Goal: Communication & Community: Answer question/provide support

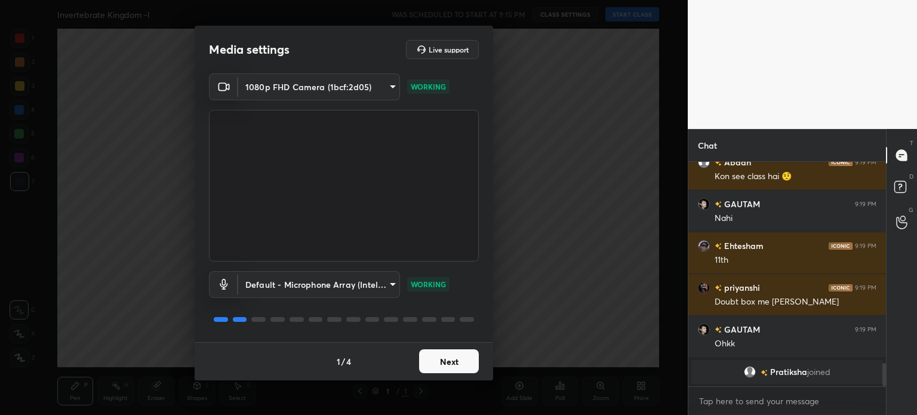
scroll to position [1939, 0]
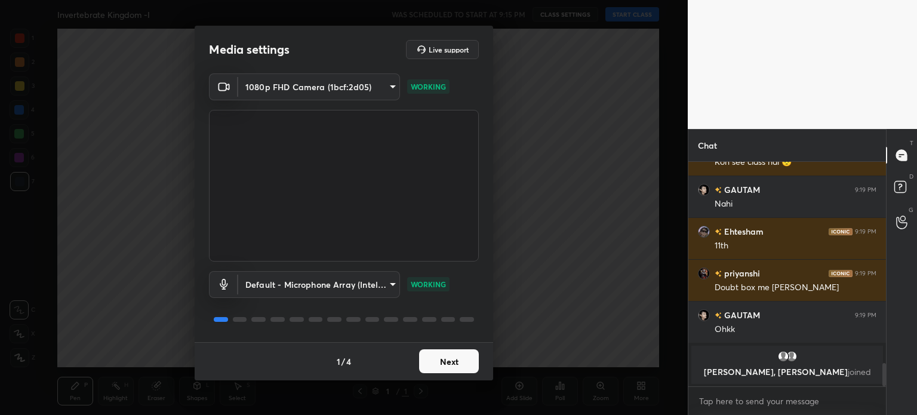
click at [434, 355] on button "Next" at bounding box center [449, 361] width 60 height 24
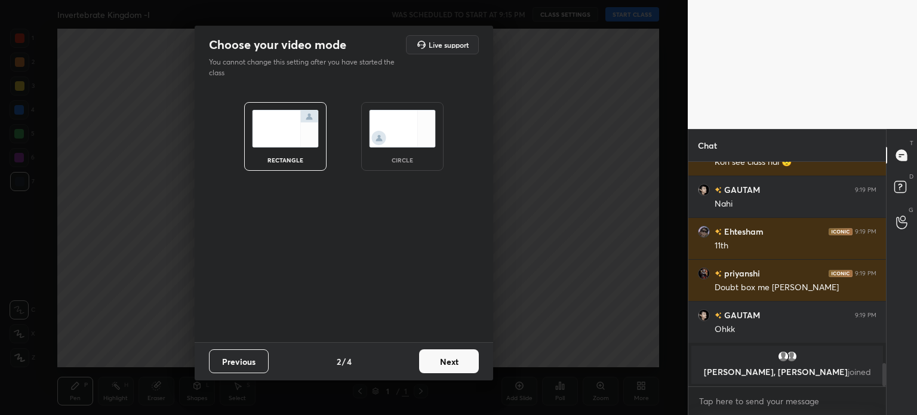
click at [434, 355] on button "Next" at bounding box center [449, 361] width 60 height 24
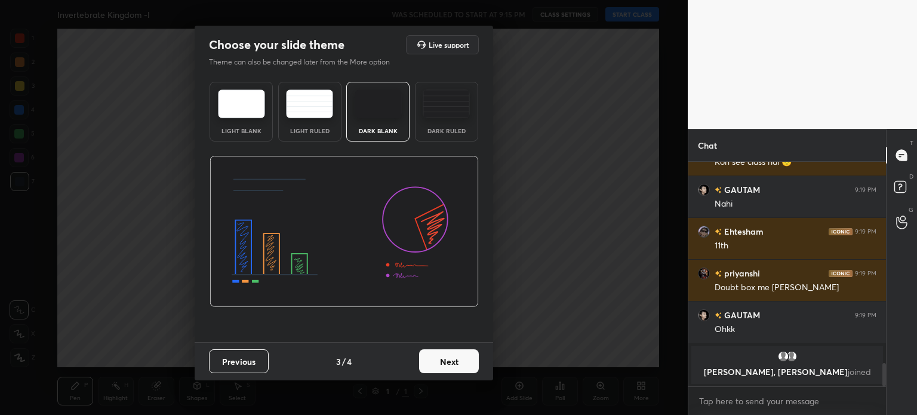
click at [434, 355] on button "Next" at bounding box center [449, 361] width 60 height 24
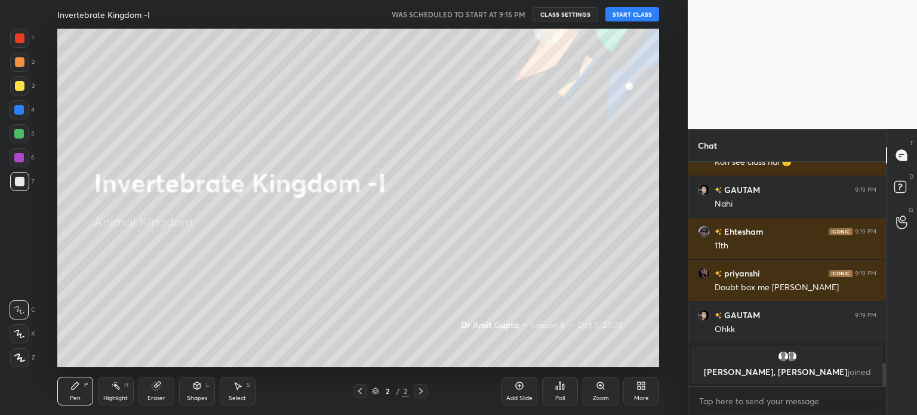
click at [655, 12] on button "START CLASS" at bounding box center [633, 14] width 54 height 14
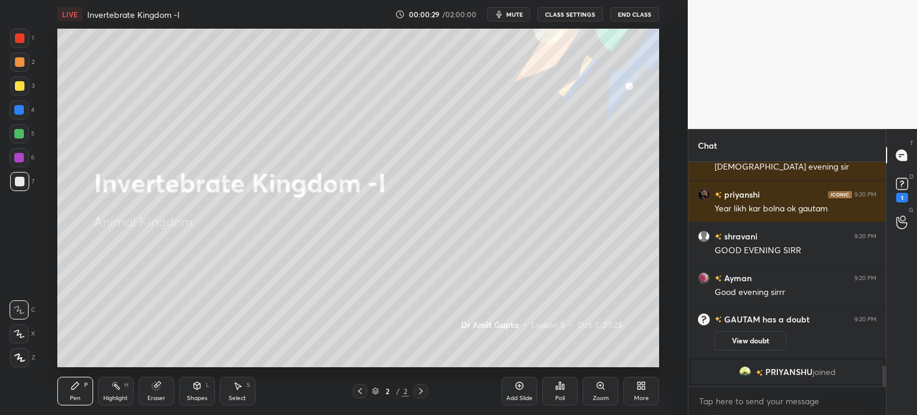
scroll to position [2186, 0]
click at [19, 358] on icon at bounding box center [19, 358] width 11 height 8
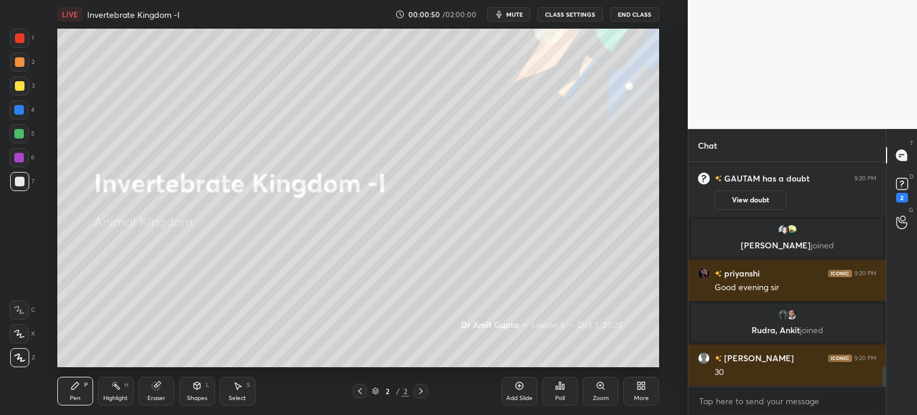
scroll to position [2368, 0]
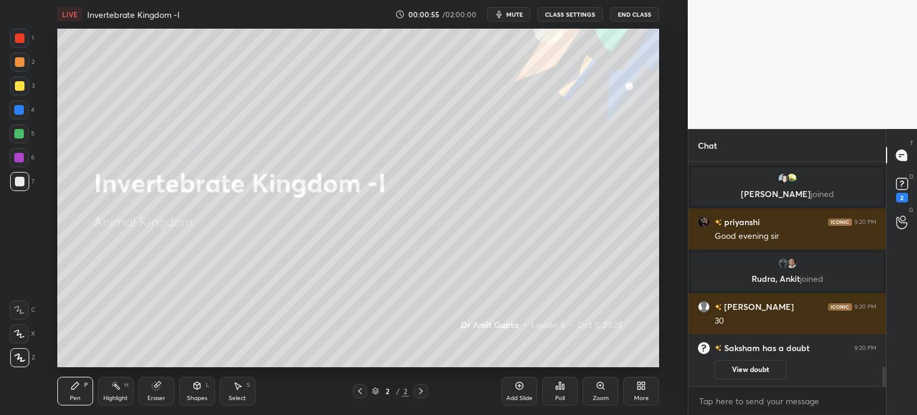
click at [520, 16] on span "mute" at bounding box center [515, 14] width 17 height 8
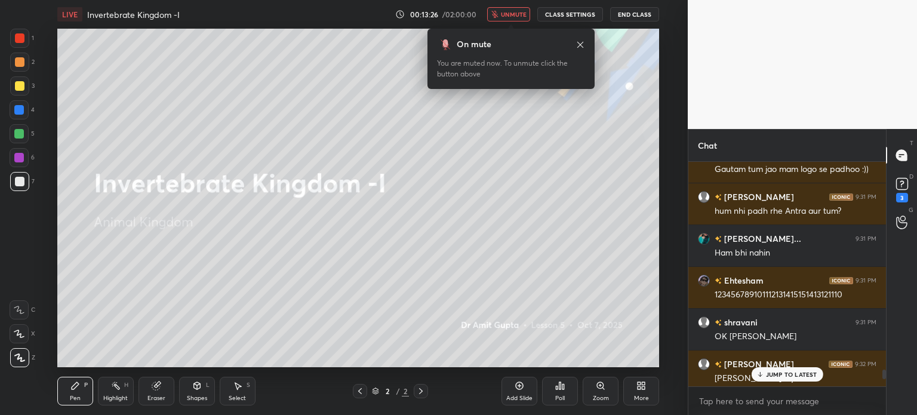
scroll to position [7513, 0]
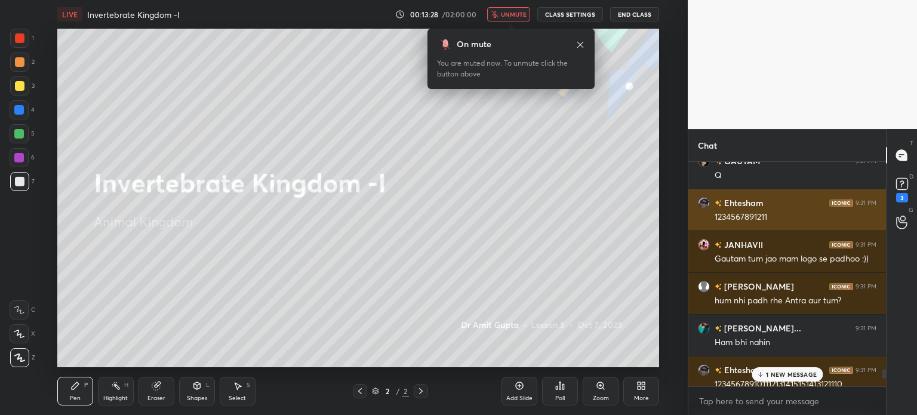
click at [789, 206] on div "Ehtesham 9:31 PM" at bounding box center [787, 203] width 179 height 13
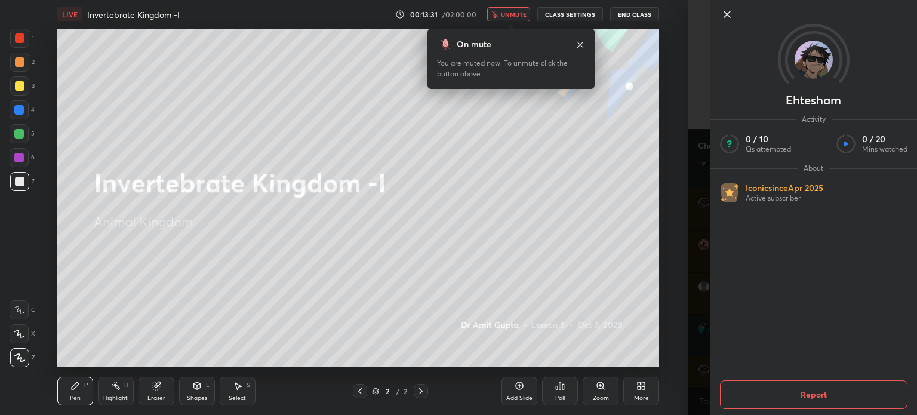
click at [785, 391] on button "Report" at bounding box center [814, 394] width 188 height 29
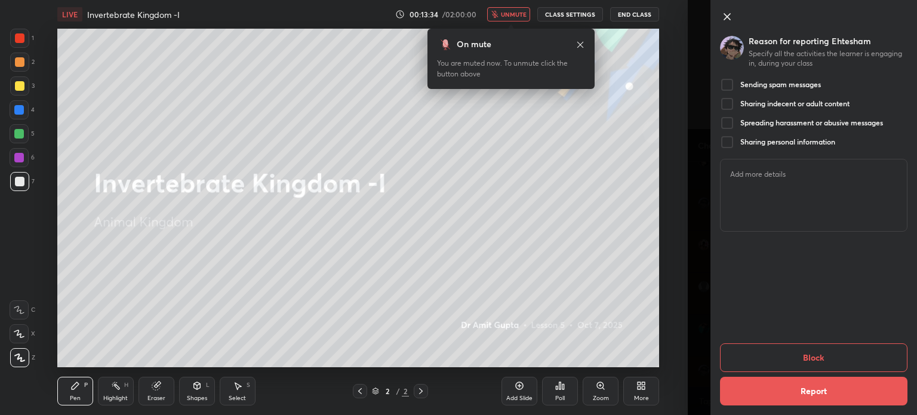
click at [733, 84] on div at bounding box center [727, 85] width 14 height 14
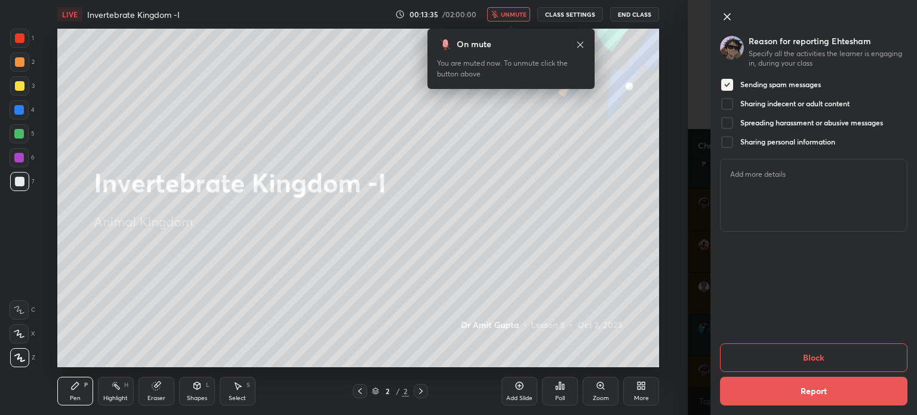
click at [830, 389] on button "Report" at bounding box center [814, 391] width 188 height 29
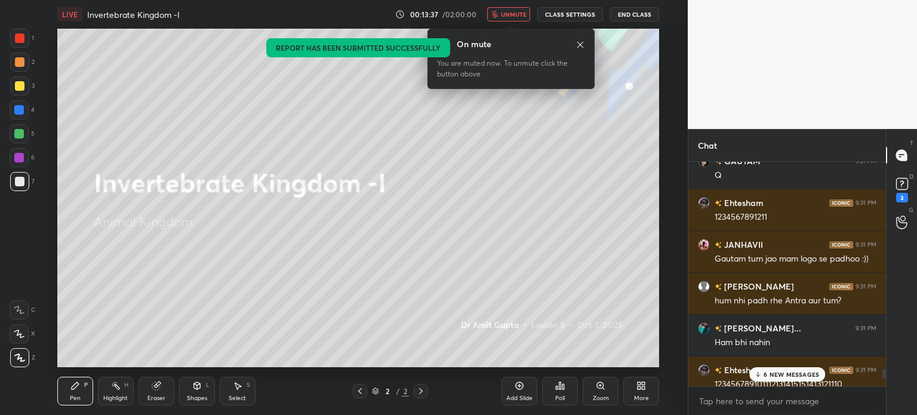
click at [518, 14] on span "unmute" at bounding box center [514, 14] width 26 height 8
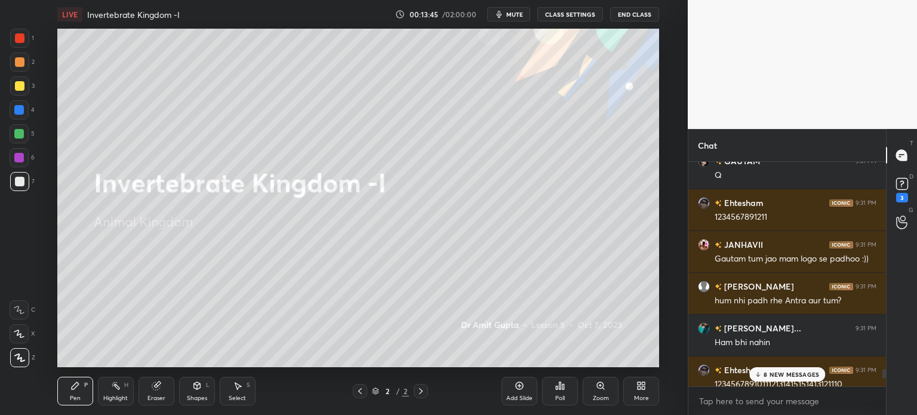
click at [802, 373] on p "8 NEW MESSAGES" at bounding box center [792, 374] width 56 height 7
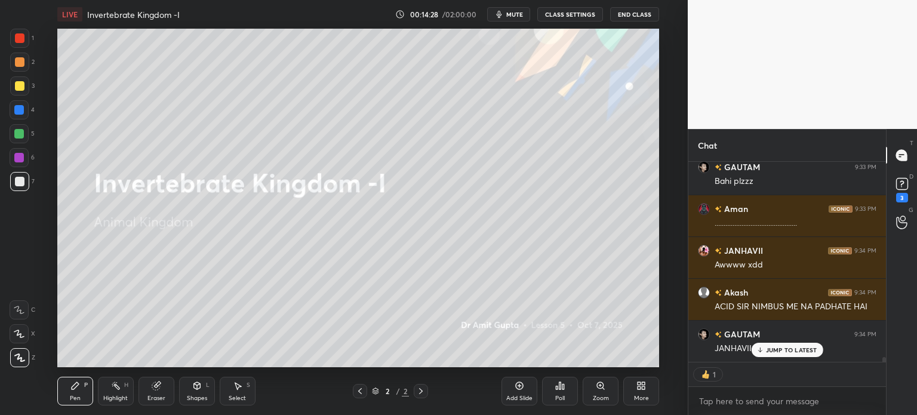
scroll to position [8730, 0]
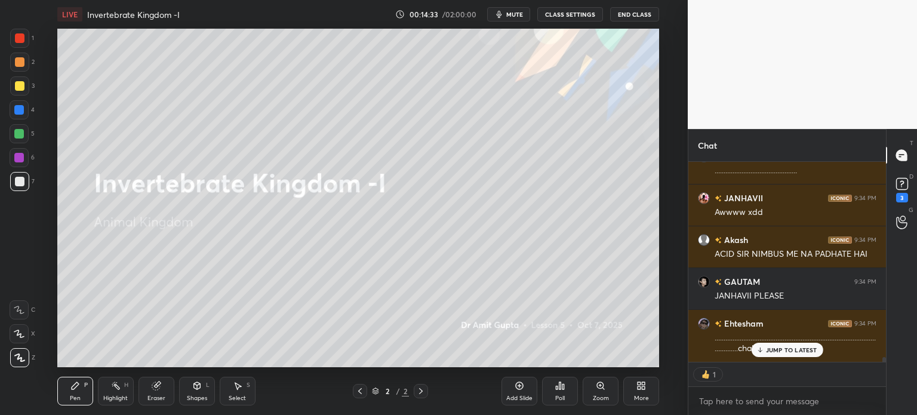
type textarea "x"
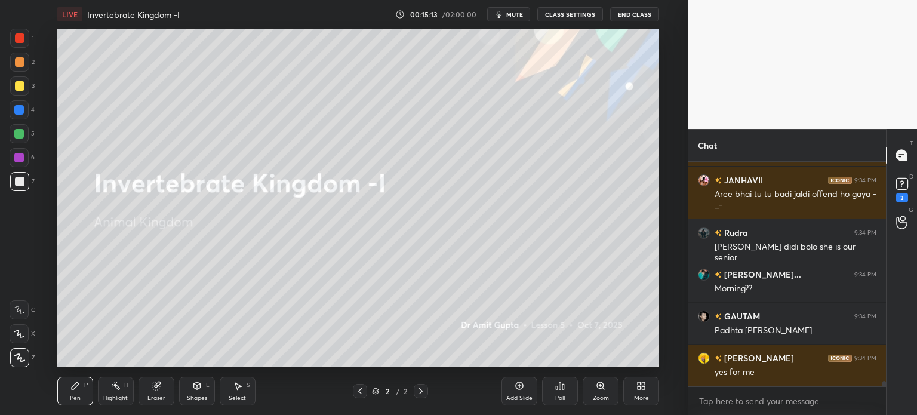
scroll to position [9261, 0]
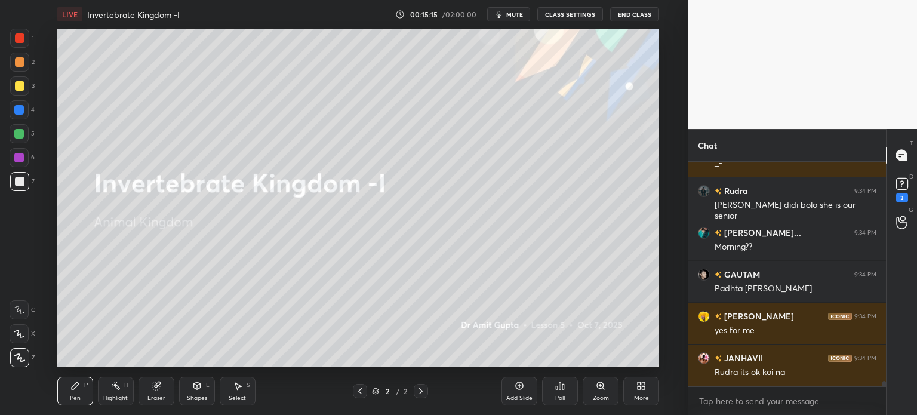
click at [518, 17] on span "mute" at bounding box center [515, 14] width 17 height 8
click at [518, 10] on span "unmute" at bounding box center [514, 14] width 26 height 8
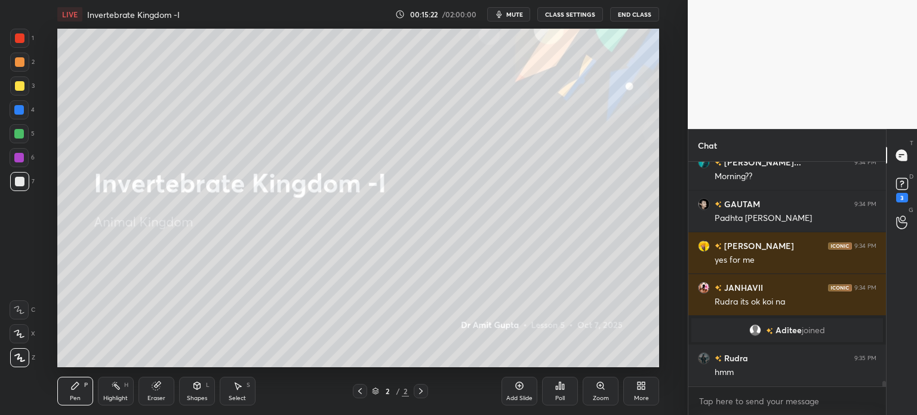
scroll to position [9173, 0]
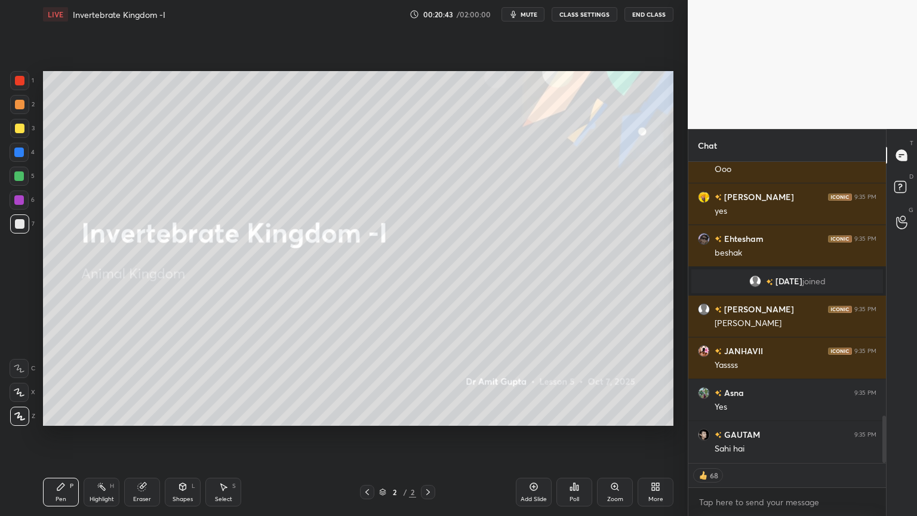
click at [534, 415] on div "Add Slide" at bounding box center [534, 492] width 36 height 29
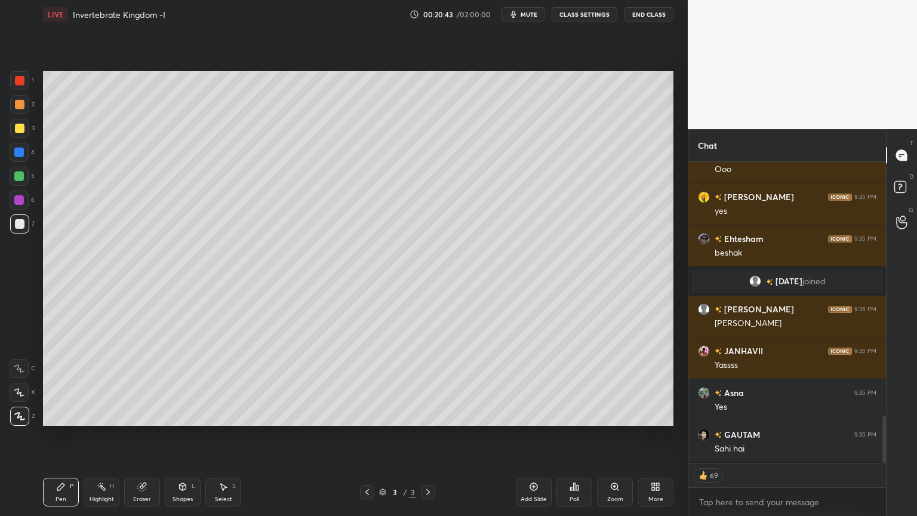
click at [534, 415] on div "Add Slide" at bounding box center [534, 492] width 36 height 29
click at [533, 415] on div "Add Slide" at bounding box center [534, 492] width 36 height 29
click at [896, 184] on rect at bounding box center [900, 187] width 11 height 11
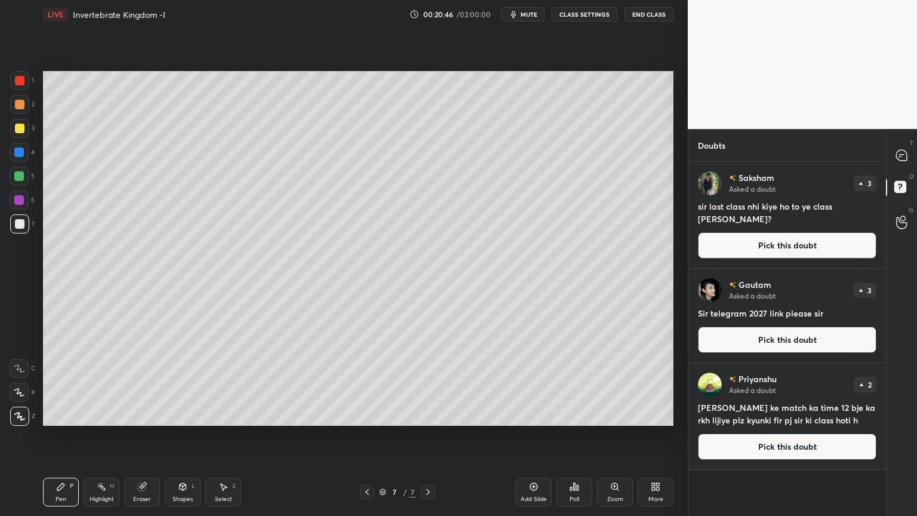
click at [766, 241] on button "Pick this doubt" at bounding box center [787, 245] width 179 height 26
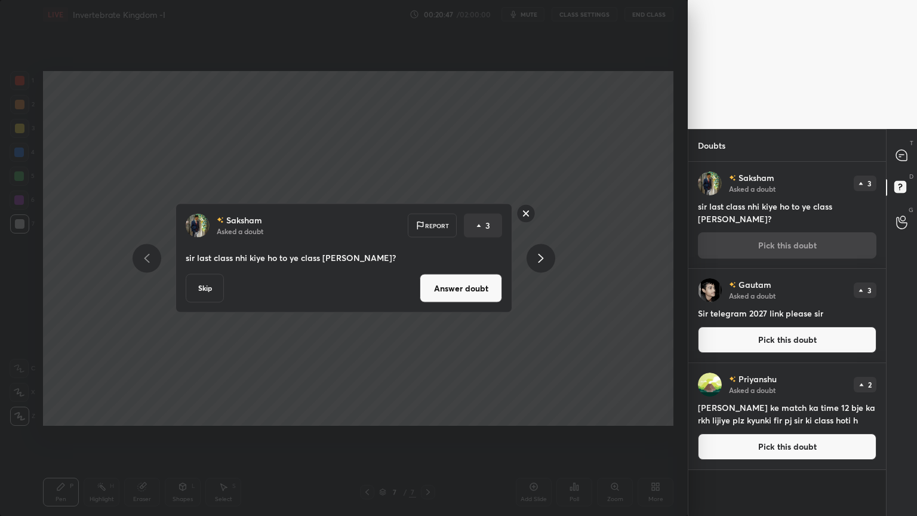
click at [459, 287] on button "Answer doubt" at bounding box center [461, 288] width 82 height 29
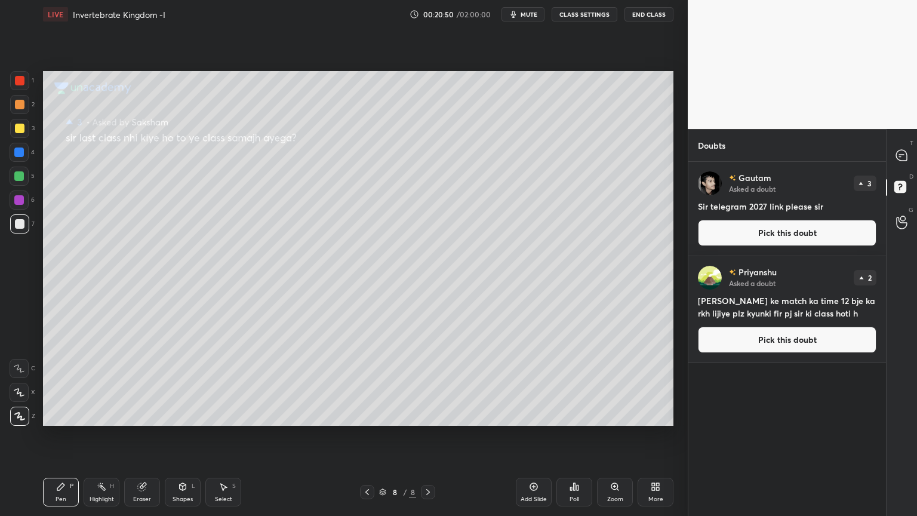
click at [776, 232] on button "Pick this doubt" at bounding box center [787, 233] width 179 height 26
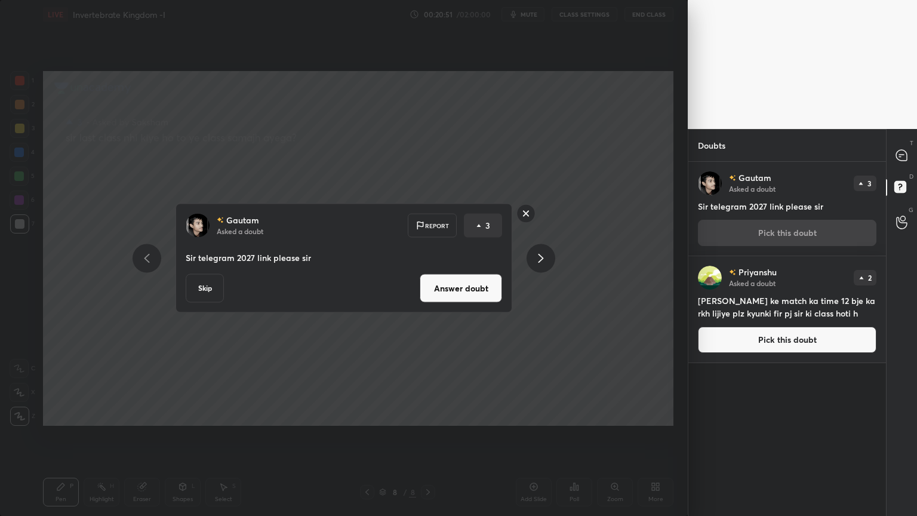
click at [458, 287] on button "Answer doubt" at bounding box center [461, 288] width 82 height 29
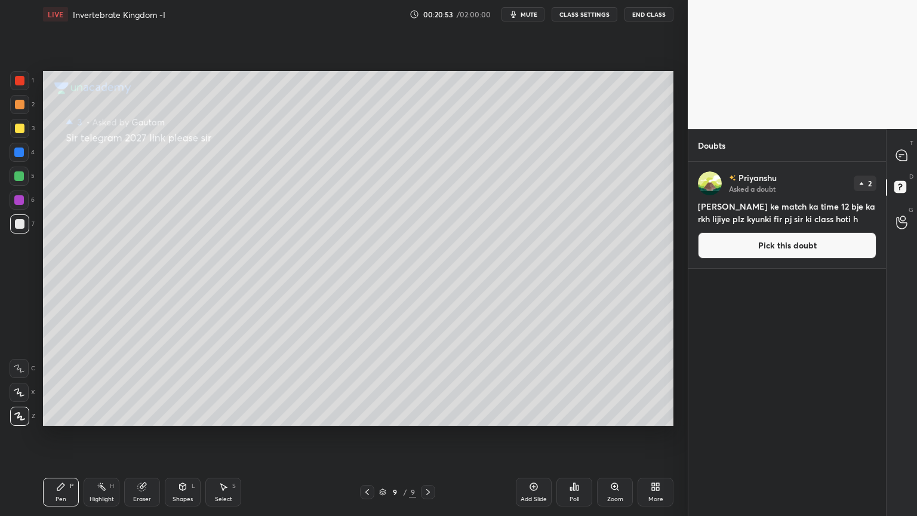
click at [848, 247] on button "Pick this doubt" at bounding box center [787, 245] width 179 height 26
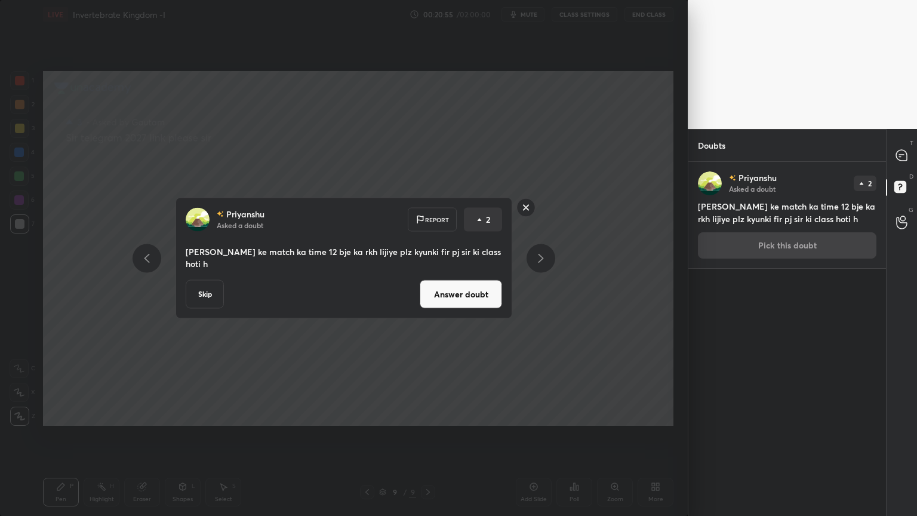
click at [474, 284] on button "Answer doubt" at bounding box center [461, 294] width 82 height 29
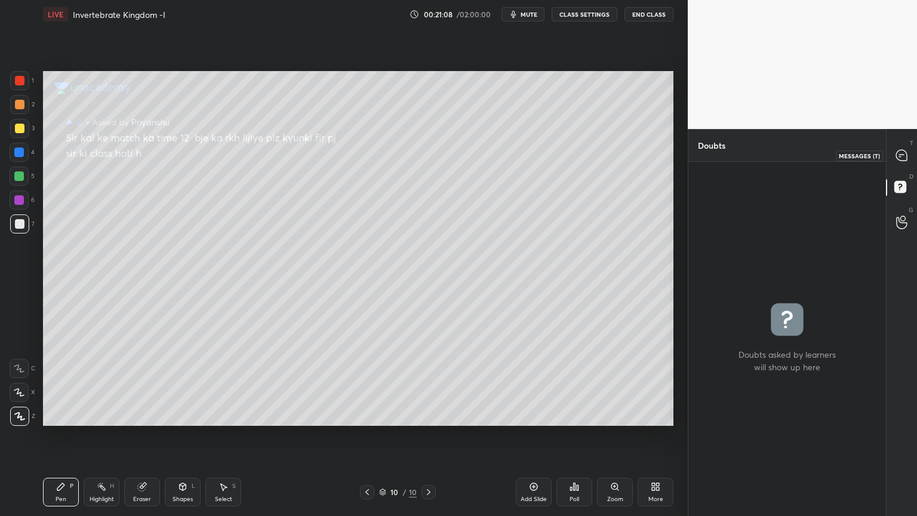
click at [906, 155] on icon at bounding box center [902, 155] width 11 height 11
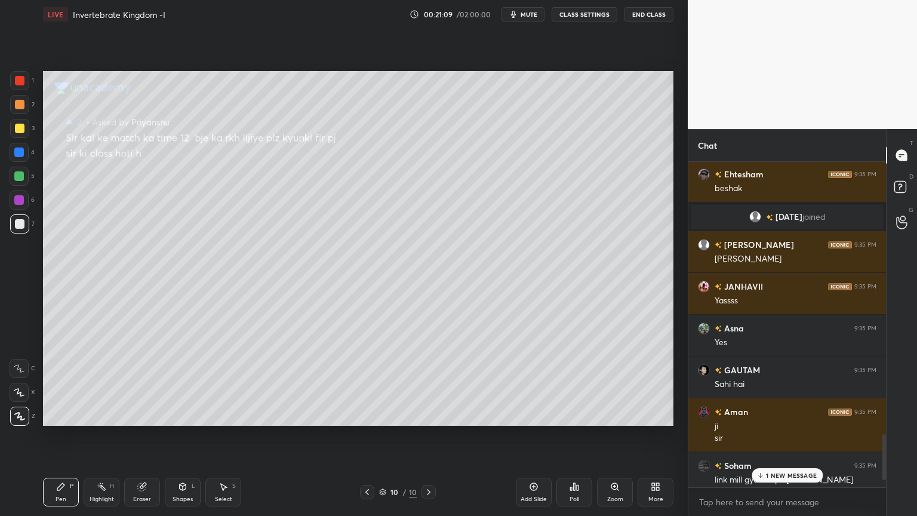
click at [782, 415] on p "1 NEW MESSAGE" at bounding box center [791, 475] width 51 height 7
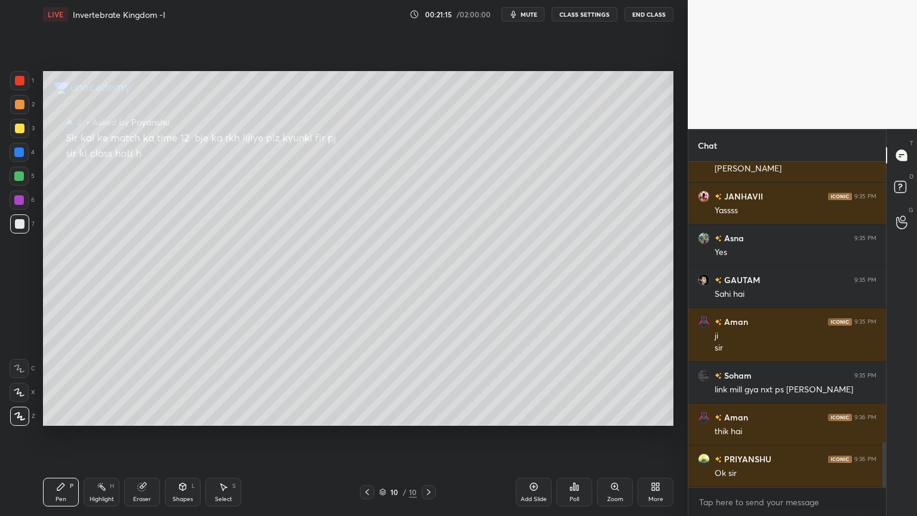
scroll to position [2055, 0]
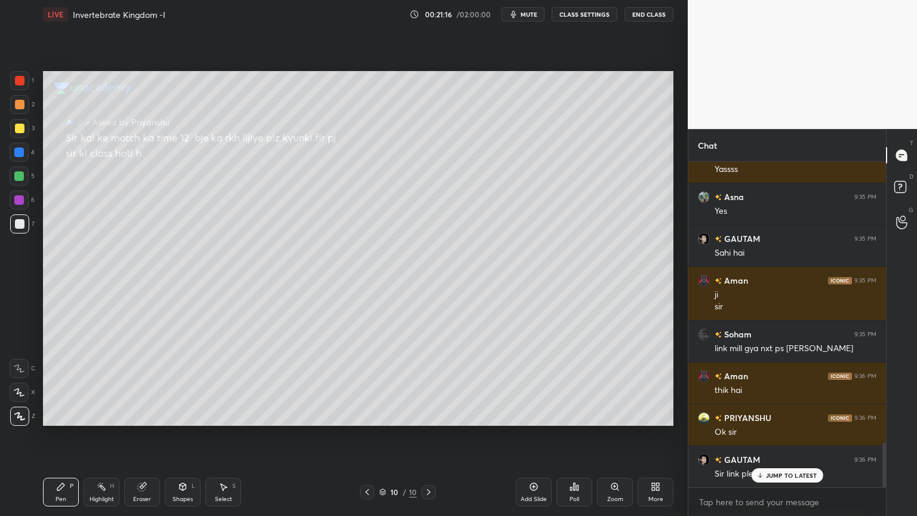
click at [367, 415] on icon at bounding box center [368, 492] width 10 height 10
click at [366, 415] on icon at bounding box center [368, 492] width 10 height 10
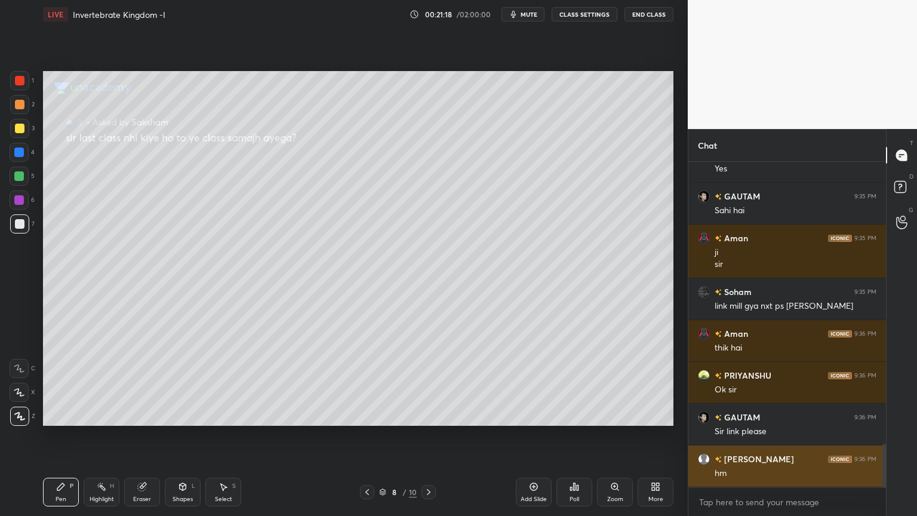
click at [767, 415] on div "JANHAVII 9:35 PM Yassss Asna 9:35 PM Yes GAUTAM 9:35 PM Sahi [PERSON_NAME] 9:35…" at bounding box center [788, 325] width 198 height 326
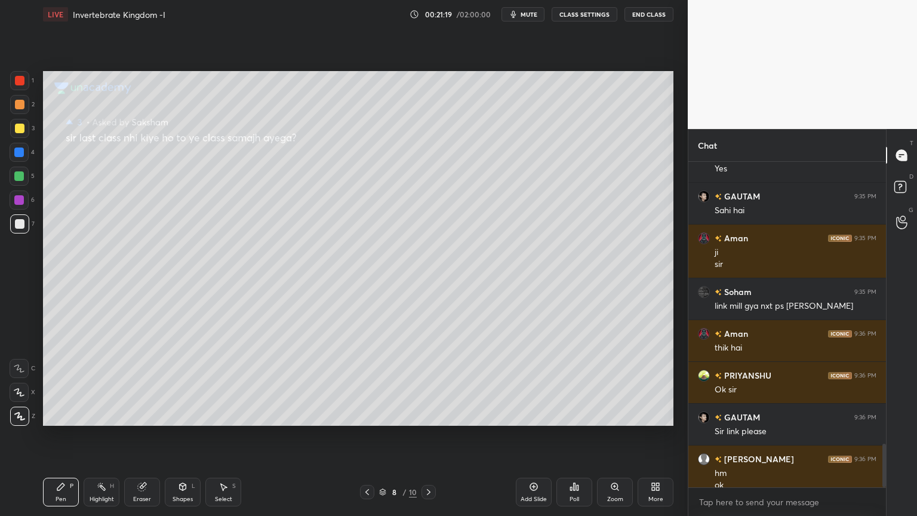
scroll to position [2109, 0]
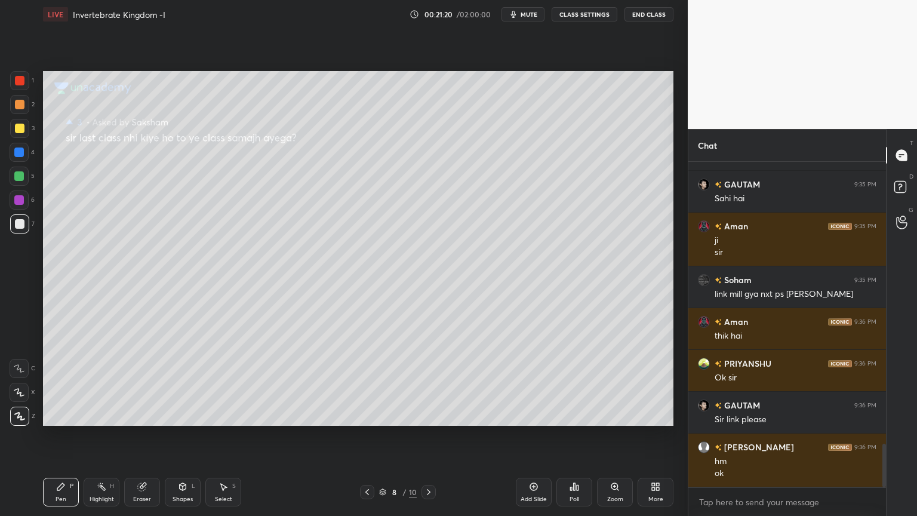
click at [369, 415] on icon at bounding box center [368, 492] width 10 height 10
click at [368, 415] on icon at bounding box center [368, 492] width 10 height 10
click at [368, 415] on div at bounding box center [367, 492] width 14 height 14
click at [369, 415] on icon at bounding box center [368, 492] width 10 height 10
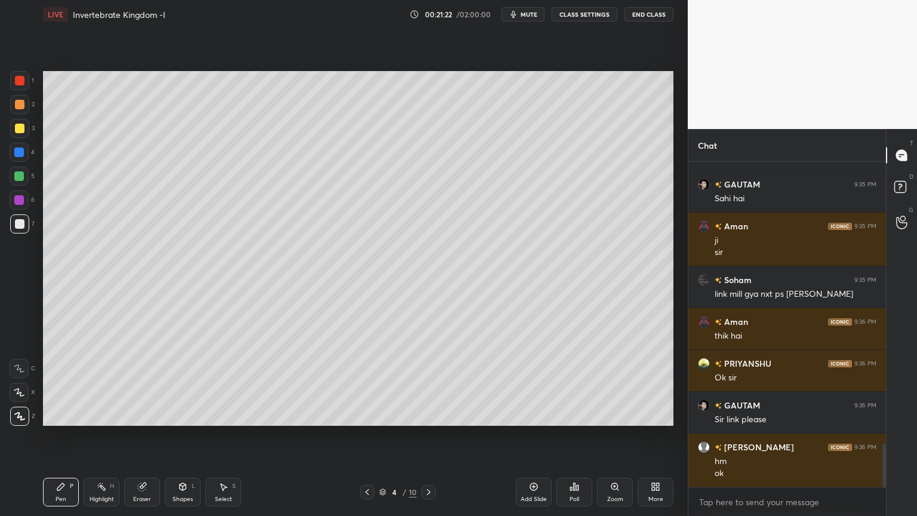
click at [369, 415] on div at bounding box center [367, 492] width 14 height 14
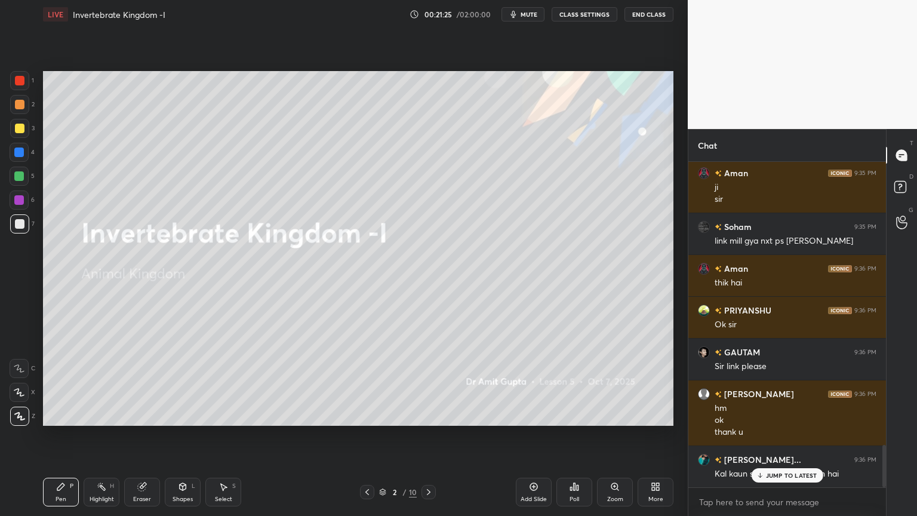
scroll to position [2205, 0]
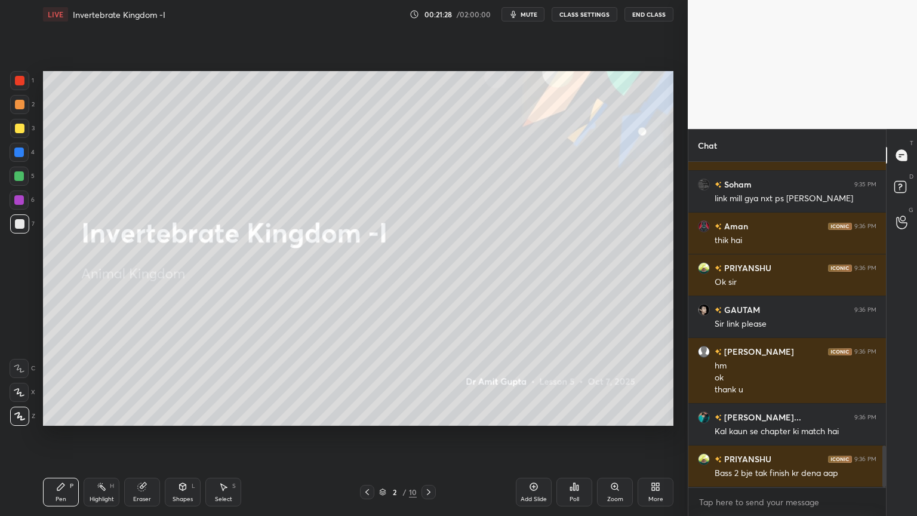
click at [577, 14] on button "CLASS SETTINGS" at bounding box center [585, 14] width 66 height 14
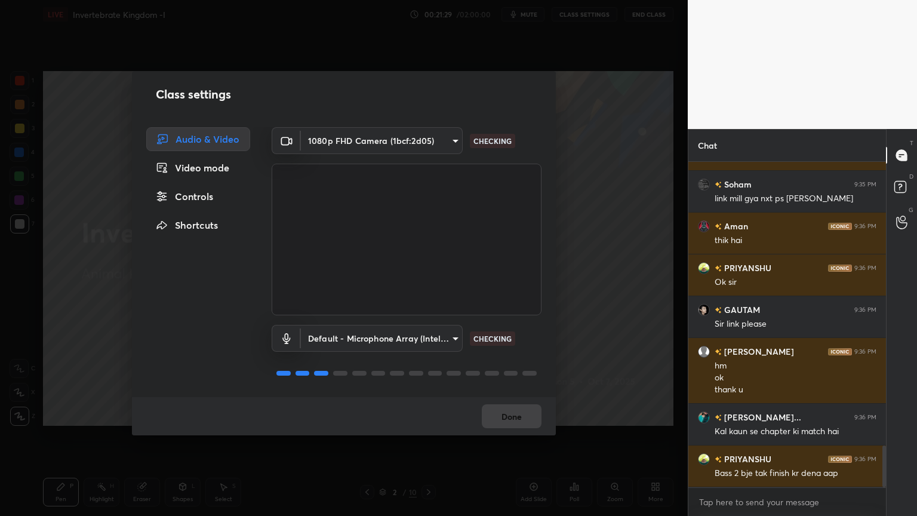
click at [214, 198] on div "Controls" at bounding box center [198, 197] width 104 height 24
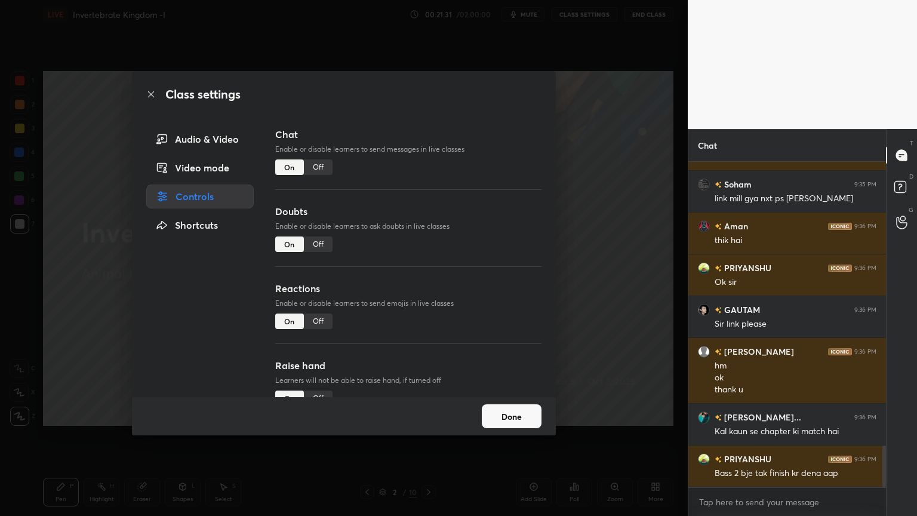
click at [315, 247] on div "Off" at bounding box center [318, 245] width 29 height 16
drag, startPoint x: 320, startPoint y: 320, endPoint x: 318, endPoint y: 346, distance: 26.3
click at [320, 321] on div "Off" at bounding box center [318, 322] width 29 height 16
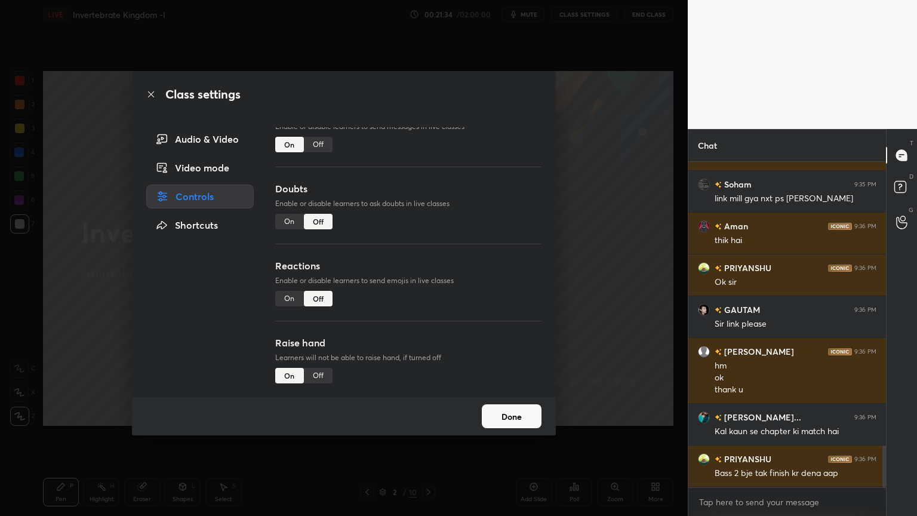
scroll to position [2246, 0]
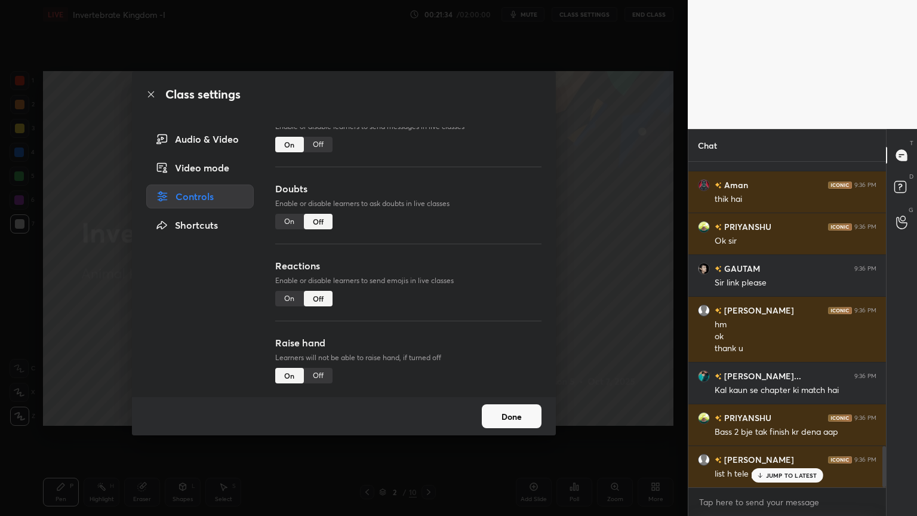
click at [322, 377] on div "Off" at bounding box center [318, 376] width 29 height 16
click at [207, 170] on div "Video mode" at bounding box center [200, 168] width 108 height 24
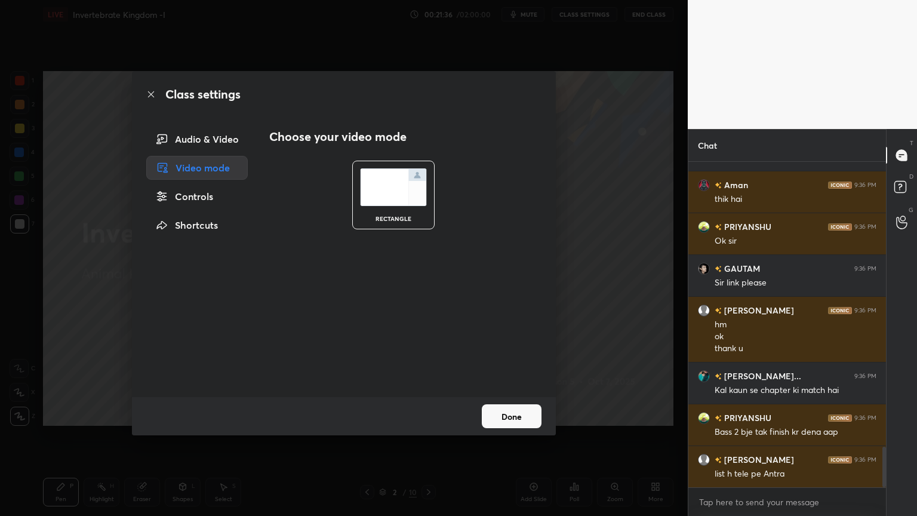
scroll to position [2288, 0]
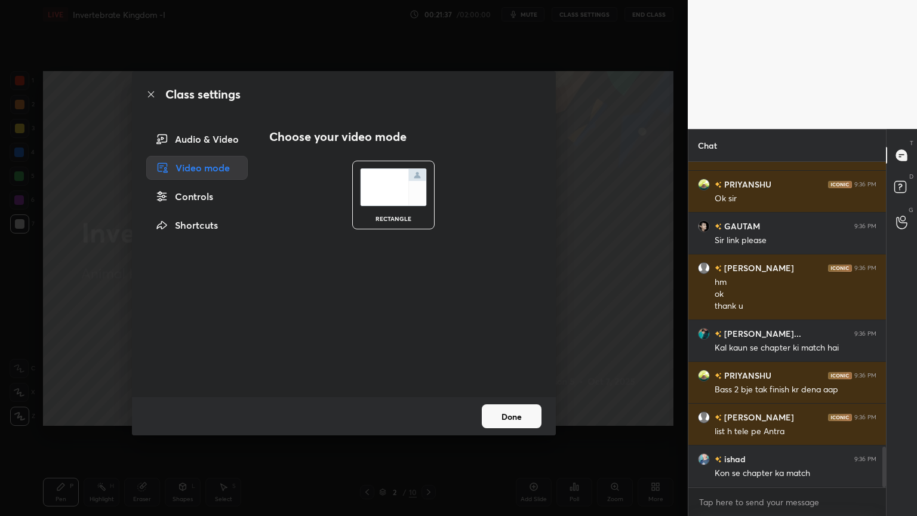
click at [217, 139] on div "Audio & Video" at bounding box center [197, 139] width 102 height 24
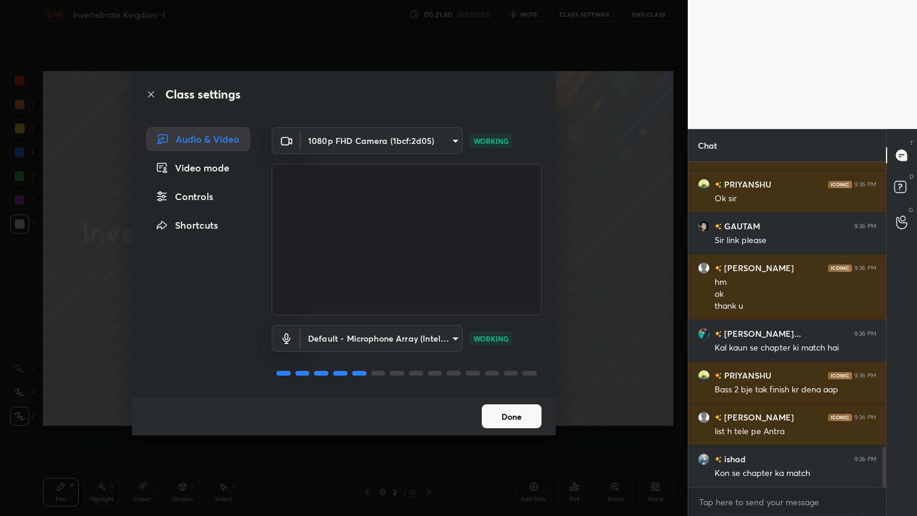
click at [531, 415] on button "Done" at bounding box center [512, 416] width 60 height 24
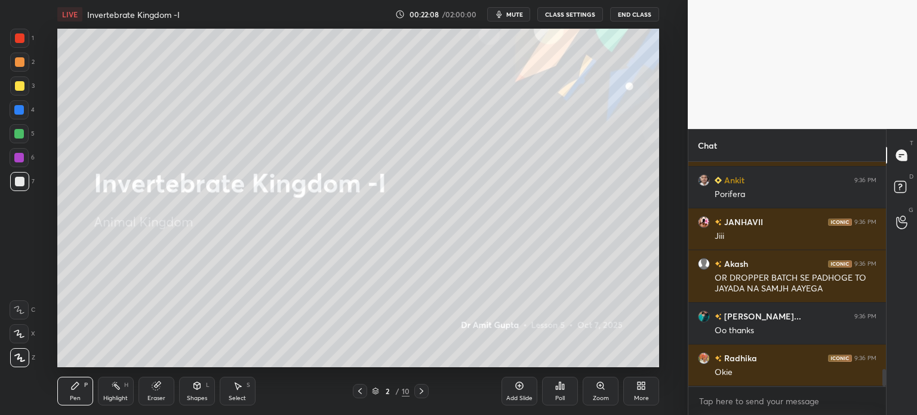
scroll to position [2693, 0]
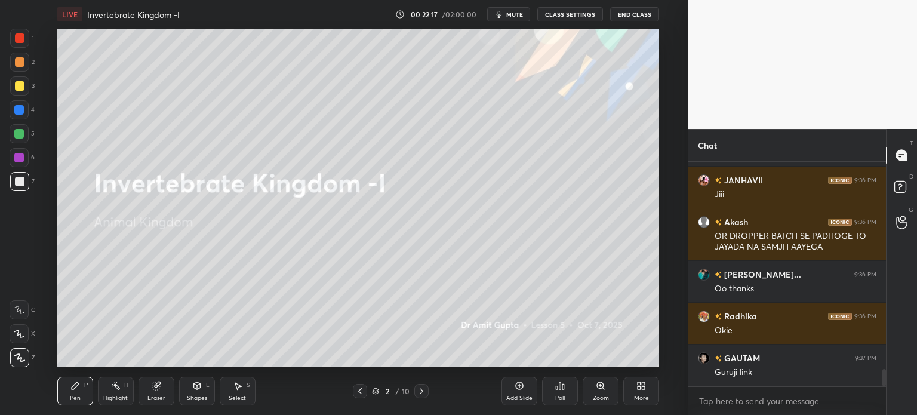
click at [733, 394] on body "1 2 3 4 5 6 7 C X Z C X Z E E Erase all H H LIVE Invertebrate Kingdom -I 00:22:…" at bounding box center [458, 207] width 917 height 415
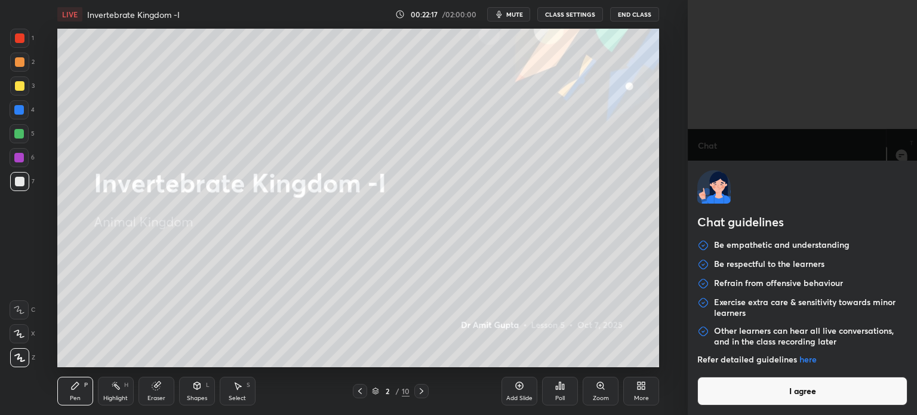
click at [733, 394] on button "I agree" at bounding box center [803, 391] width 210 height 29
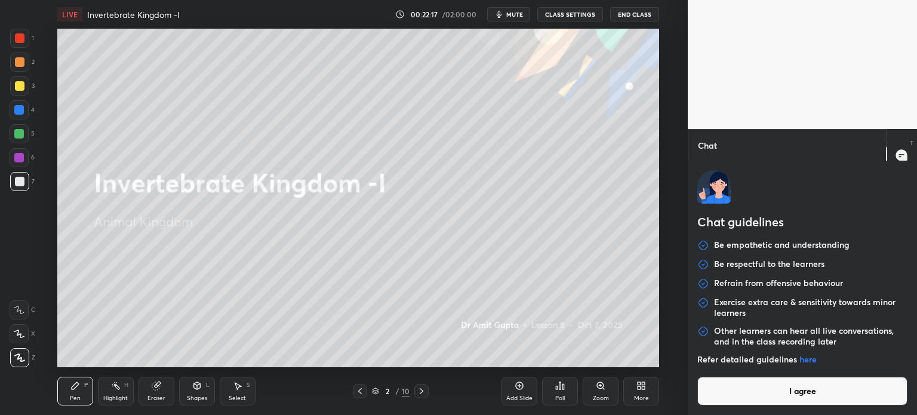
type textarea "x"
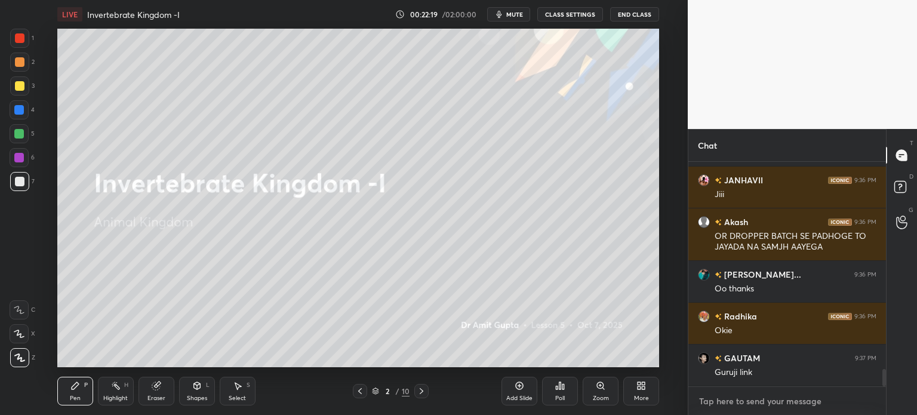
paste textarea "[URL][DOMAIN_NAME]"
type textarea "[URL][DOMAIN_NAME]"
type textarea "x"
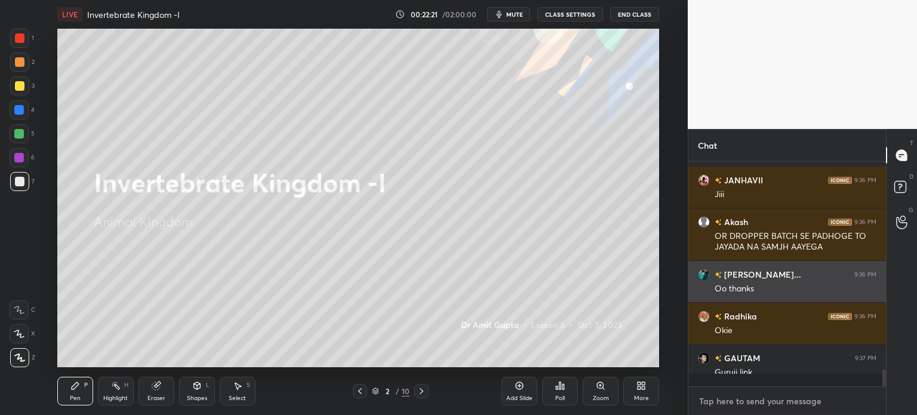
scroll to position [221, 194]
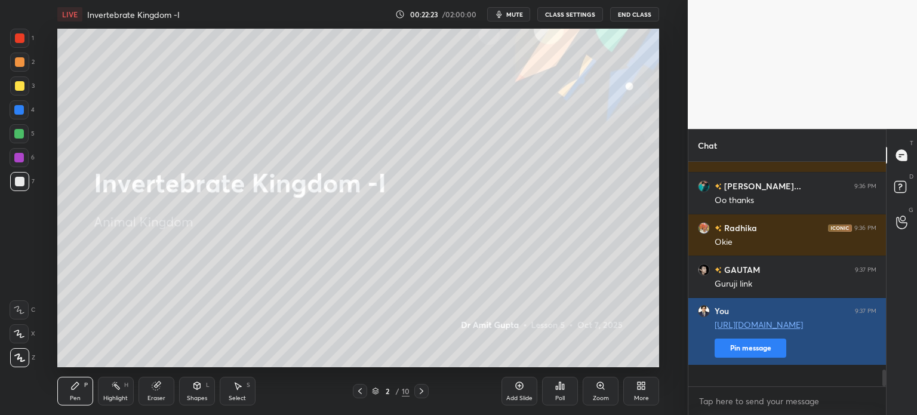
click at [741, 358] on button "Pin message" at bounding box center [751, 348] width 72 height 19
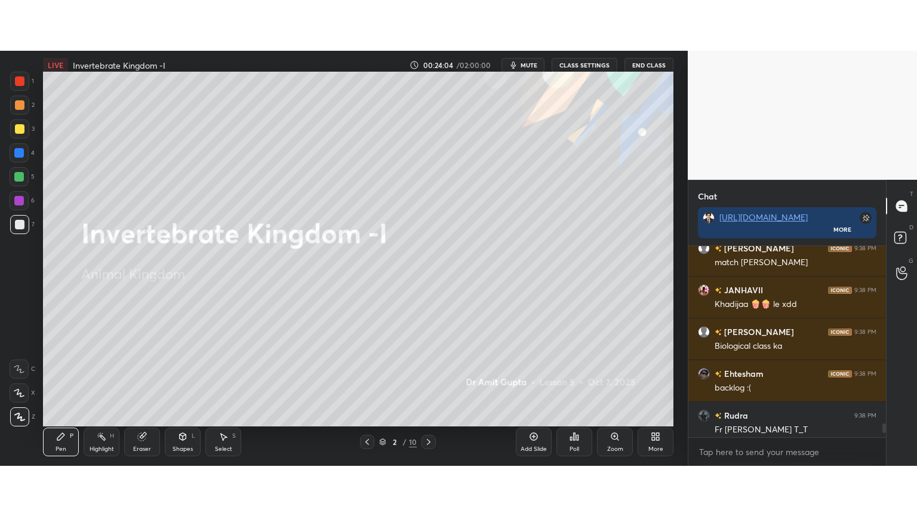
scroll to position [4, 4]
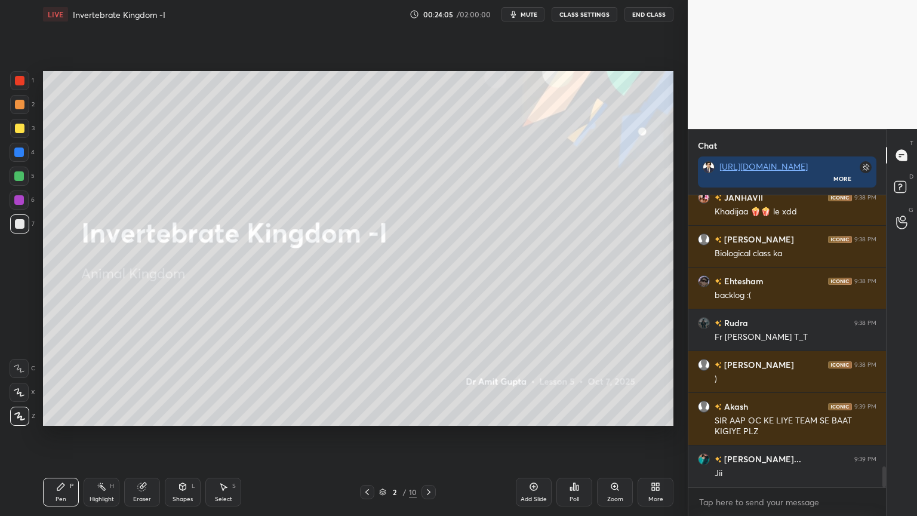
click at [537, 415] on icon at bounding box center [534, 487] width 10 height 10
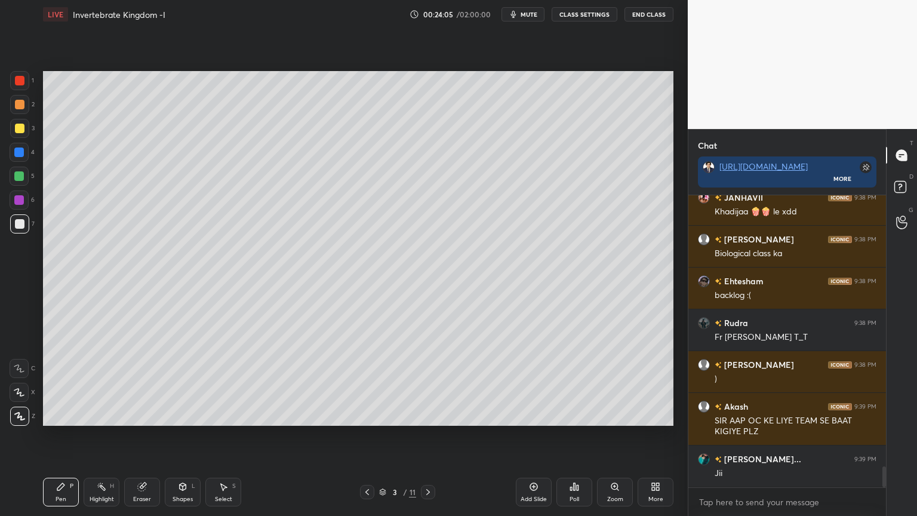
click at [535, 415] on icon at bounding box center [534, 487] width 10 height 10
click at [370, 415] on icon at bounding box center [368, 492] width 10 height 10
click at [368, 415] on icon at bounding box center [368, 492] width 10 height 10
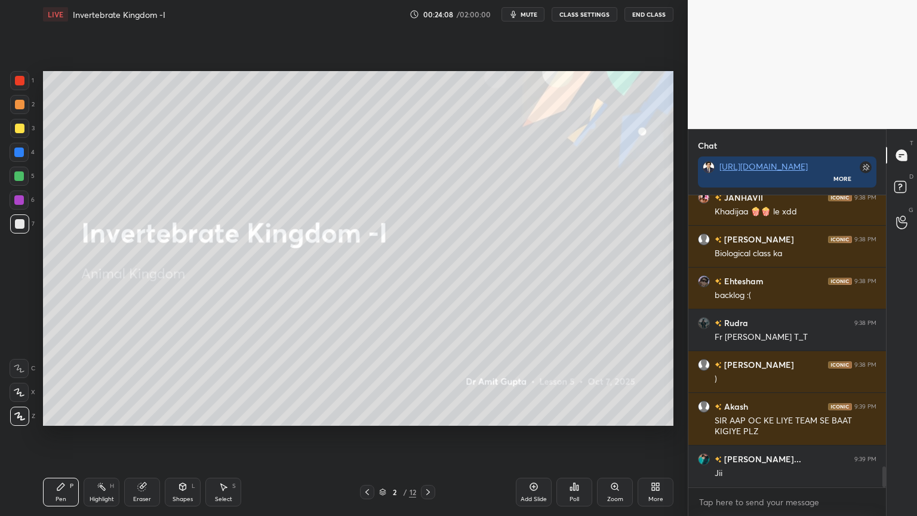
click at [430, 415] on icon at bounding box center [428, 492] width 10 height 10
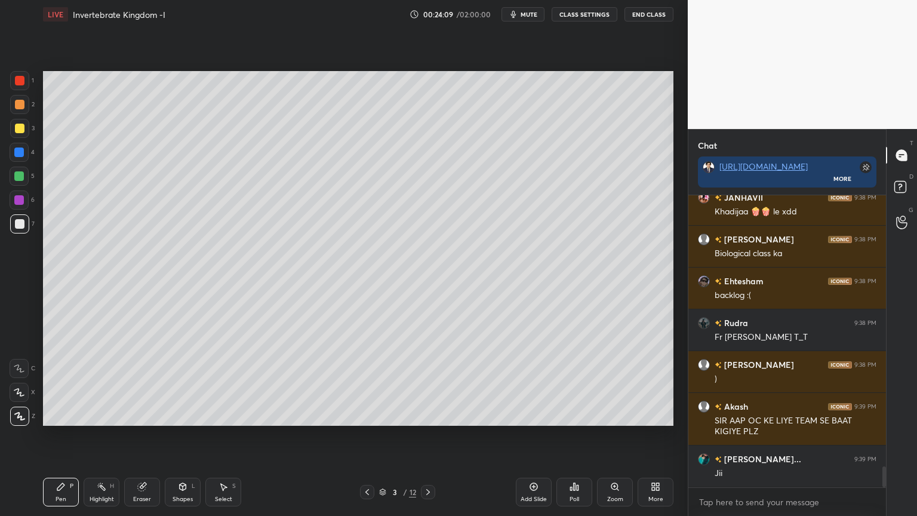
click at [17, 220] on div at bounding box center [20, 224] width 10 height 10
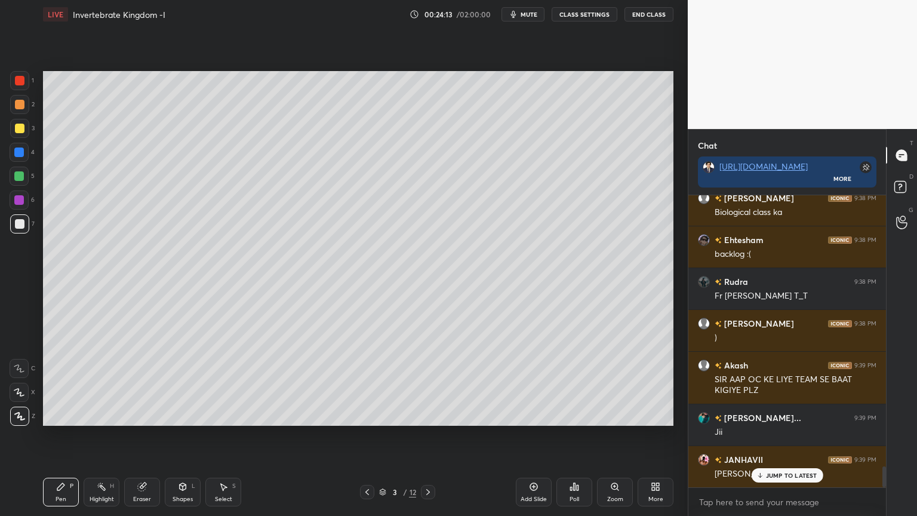
click at [177, 415] on div "Shapes" at bounding box center [183, 499] width 20 height 6
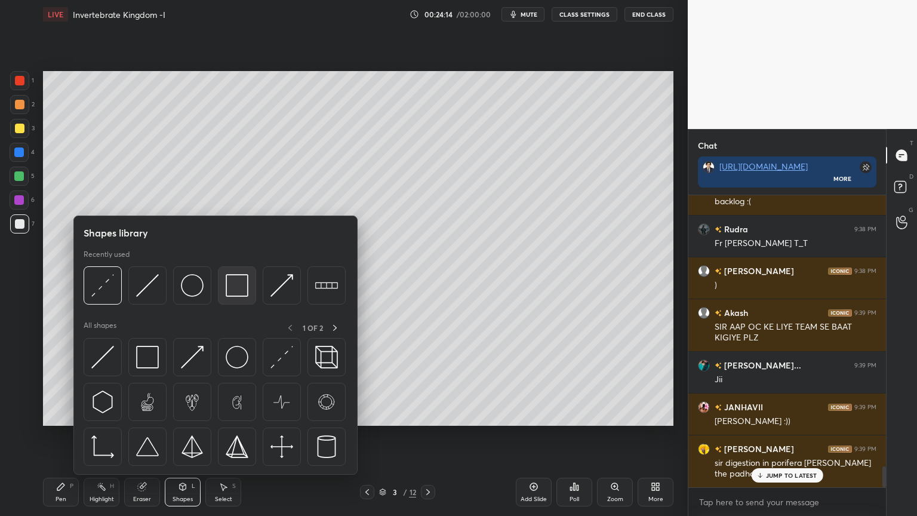
click at [237, 286] on img at bounding box center [237, 285] width 23 height 23
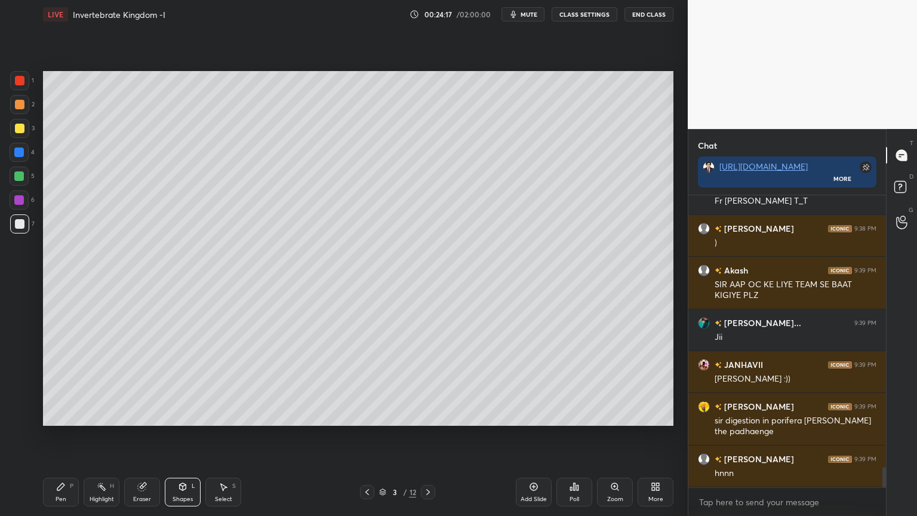
click at [416, 69] on div "Setting up your live class Poll for secs No correct answer Start poll" at bounding box center [358, 249] width 640 height 440
click at [16, 183] on div at bounding box center [19, 176] width 19 height 19
click at [20, 182] on div at bounding box center [19, 176] width 19 height 19
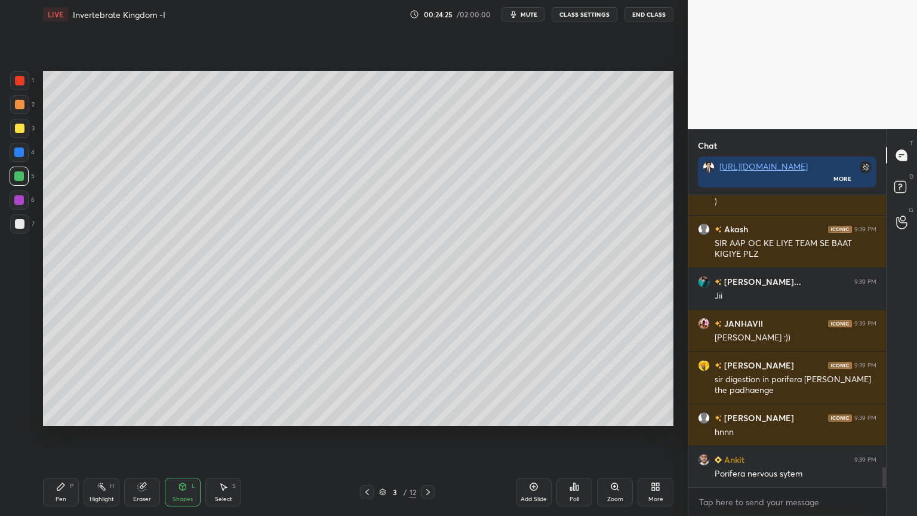
click at [62, 415] on icon at bounding box center [61, 487] width 10 height 10
drag, startPoint x: 61, startPoint y: 482, endPoint x: 31, endPoint y: 429, distance: 60.5
click at [59, 415] on div "Pen P" at bounding box center [61, 492] width 36 height 29
drag, startPoint x: 17, startPoint y: 389, endPoint x: 17, endPoint y: 382, distance: 7.8
click at [17, 389] on icon at bounding box center [19, 392] width 10 height 7
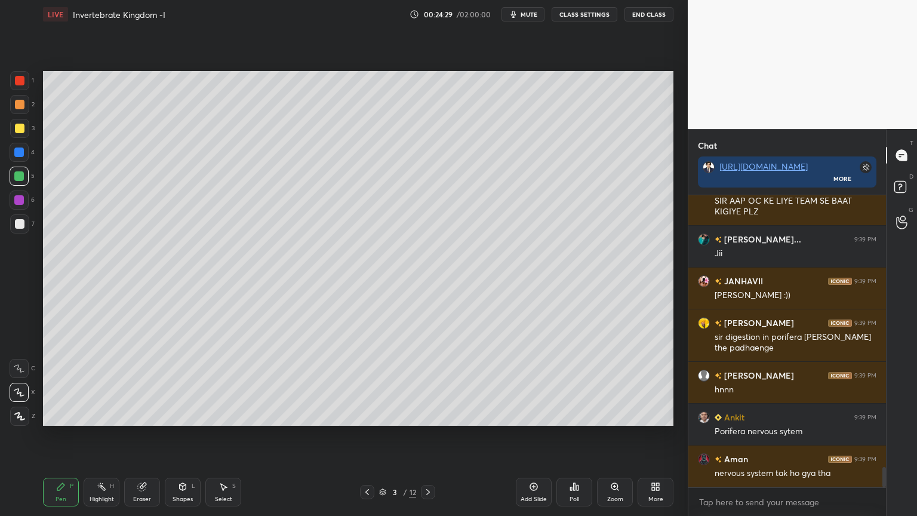
click at [23, 225] on div at bounding box center [19, 223] width 19 height 19
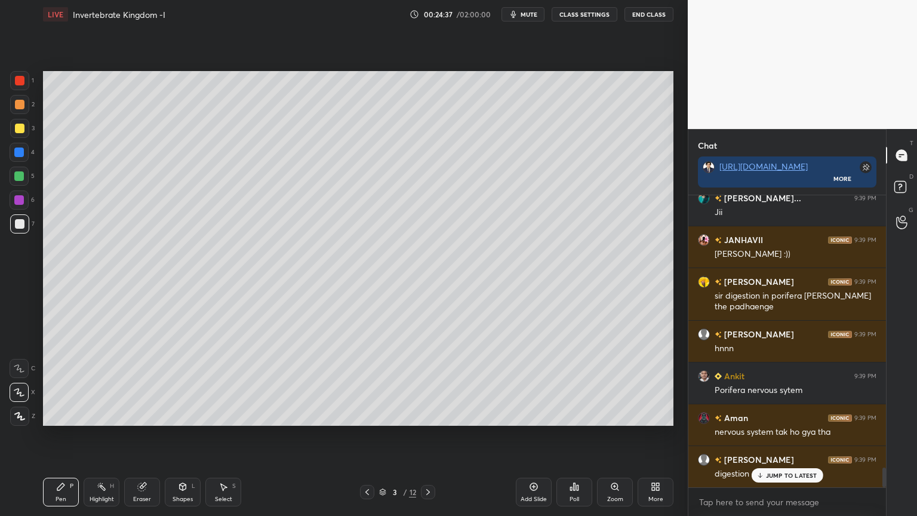
click at [19, 153] on div at bounding box center [19, 153] width 10 height 10
click at [188, 415] on div "Shapes L" at bounding box center [183, 492] width 36 height 29
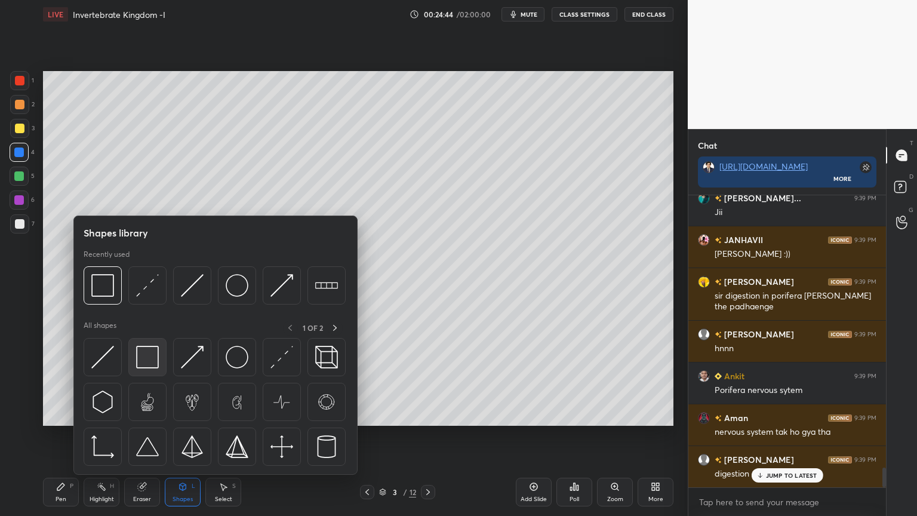
click at [154, 361] on img at bounding box center [147, 357] width 23 height 23
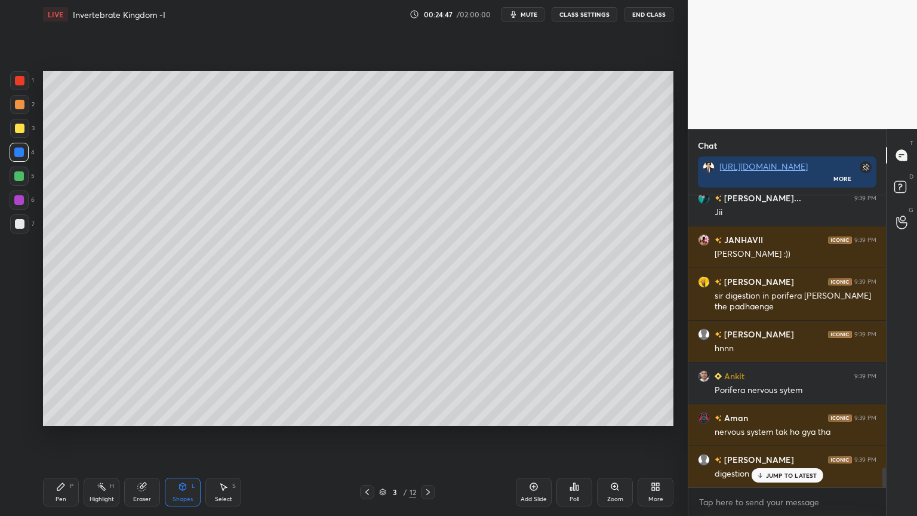
drag, startPoint x: 767, startPoint y: 474, endPoint x: 736, endPoint y: 497, distance: 38.5
click at [767, 415] on p "JUMP TO LATEST" at bounding box center [791, 475] width 51 height 7
click at [20, 131] on div "3" at bounding box center [22, 131] width 24 height 24
click at [23, 133] on div at bounding box center [19, 128] width 19 height 19
click at [57, 415] on div "Pen P" at bounding box center [61, 492] width 36 height 29
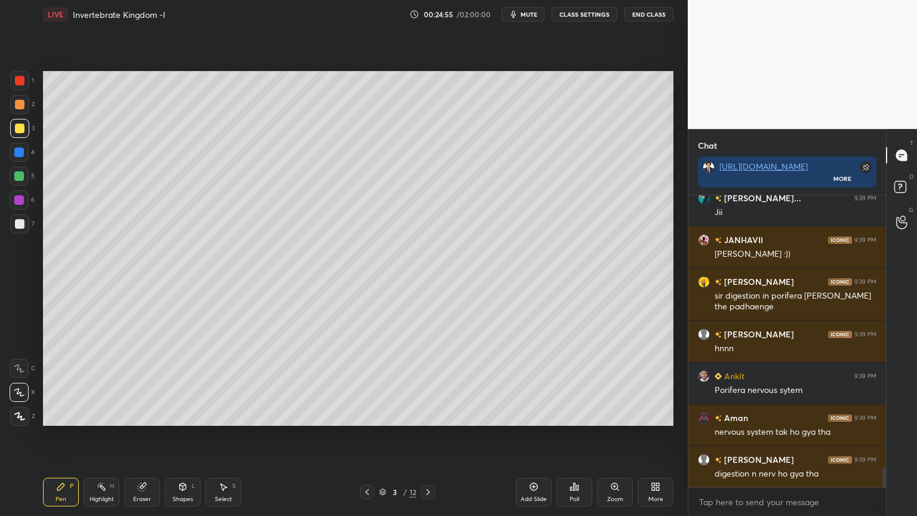
click at [22, 391] on div at bounding box center [19, 392] width 19 height 19
click at [21, 174] on div at bounding box center [19, 176] width 10 height 10
click at [20, 129] on div at bounding box center [20, 129] width 10 height 10
drag, startPoint x: 19, startPoint y: 176, endPoint x: 36, endPoint y: 176, distance: 16.7
click at [26, 177] on div at bounding box center [19, 176] width 19 height 19
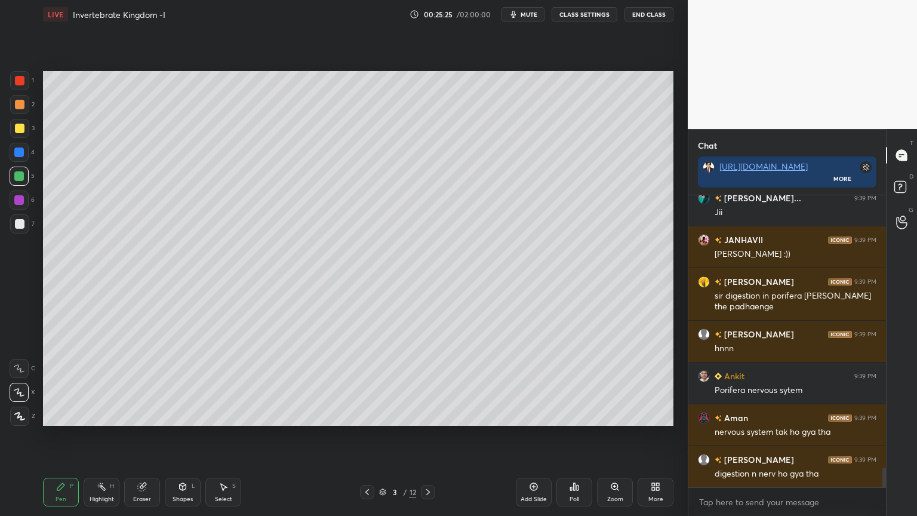
drag, startPoint x: 24, startPoint y: 129, endPoint x: 38, endPoint y: 127, distance: 14.4
click at [25, 130] on div "3" at bounding box center [22, 128] width 24 height 19
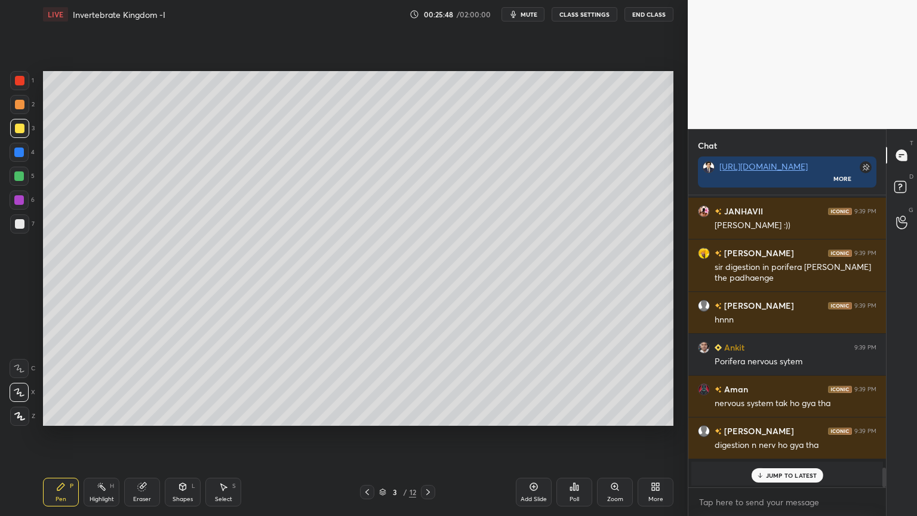
click at [19, 201] on div at bounding box center [19, 200] width 10 height 10
click at [22, 201] on div at bounding box center [19, 200] width 10 height 10
drag, startPoint x: 22, startPoint y: 158, endPoint x: 32, endPoint y: 151, distance: 12.4
click at [22, 158] on div at bounding box center [19, 152] width 19 height 19
click at [22, 177] on div at bounding box center [19, 176] width 19 height 19
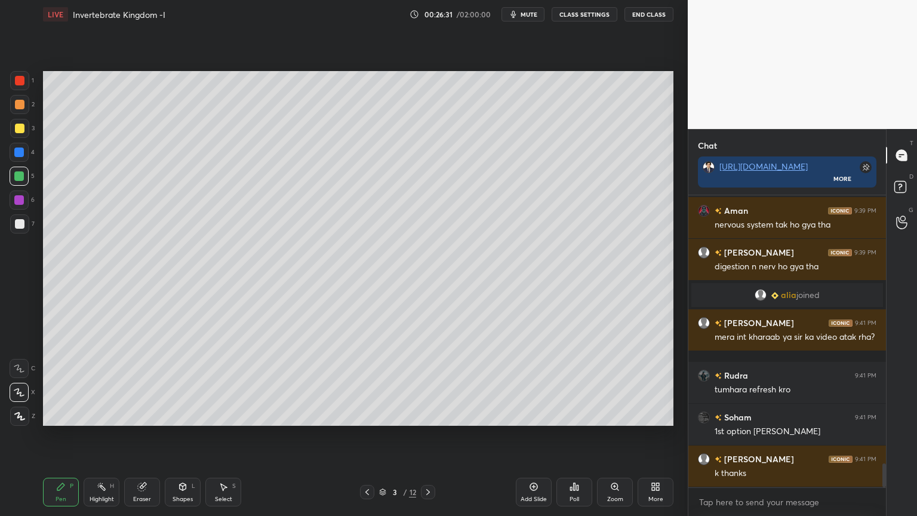
scroll to position [3244, 0]
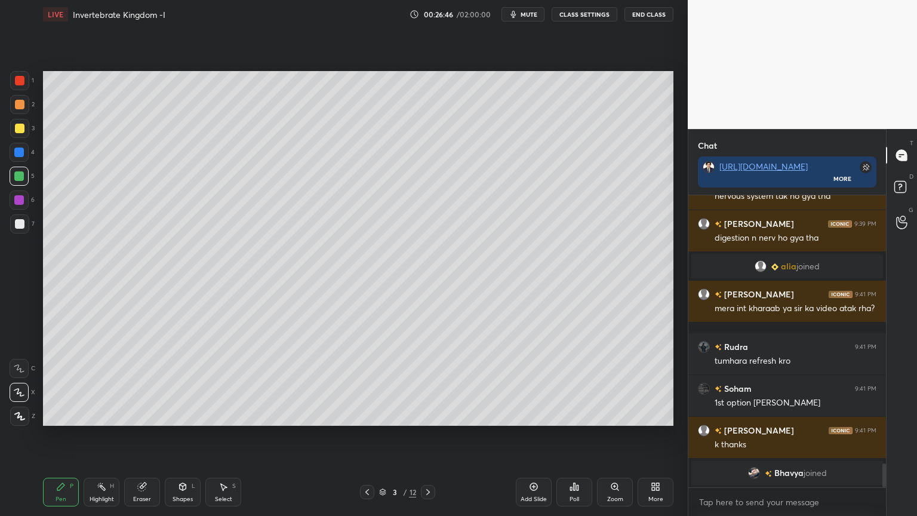
click at [145, 415] on g at bounding box center [142, 487] width 9 height 9
click at [57, 415] on div "Pen P" at bounding box center [61, 492] width 36 height 29
click at [59, 415] on div "Pen P" at bounding box center [61, 492] width 36 height 29
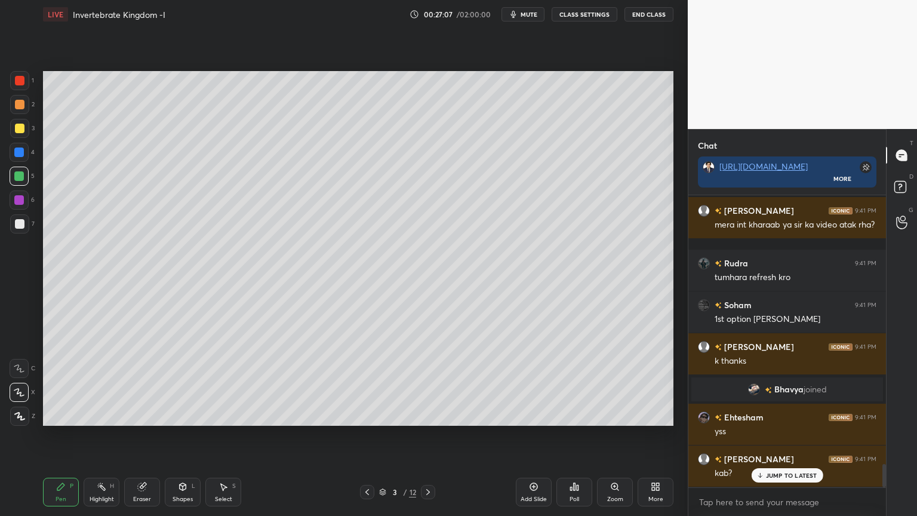
scroll to position [3345, 0]
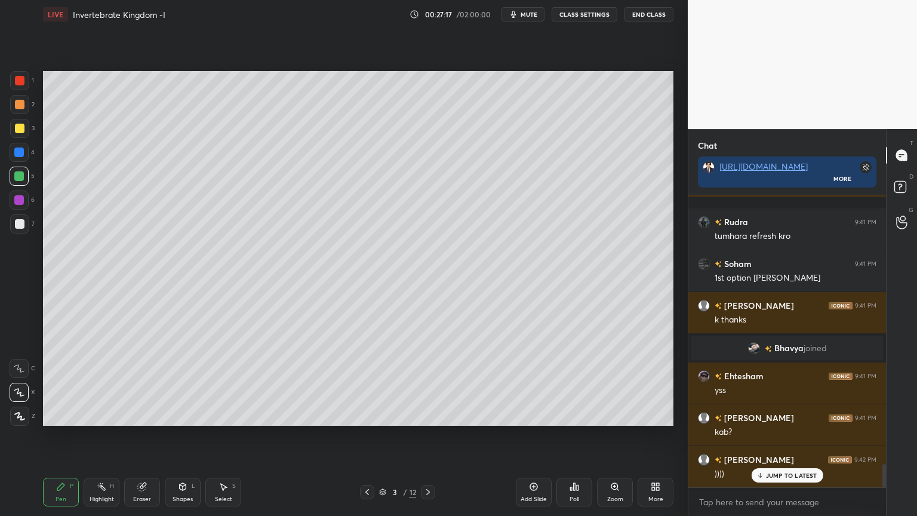
click at [22, 177] on div at bounding box center [19, 176] width 10 height 10
click at [23, 177] on div at bounding box center [19, 176] width 10 height 10
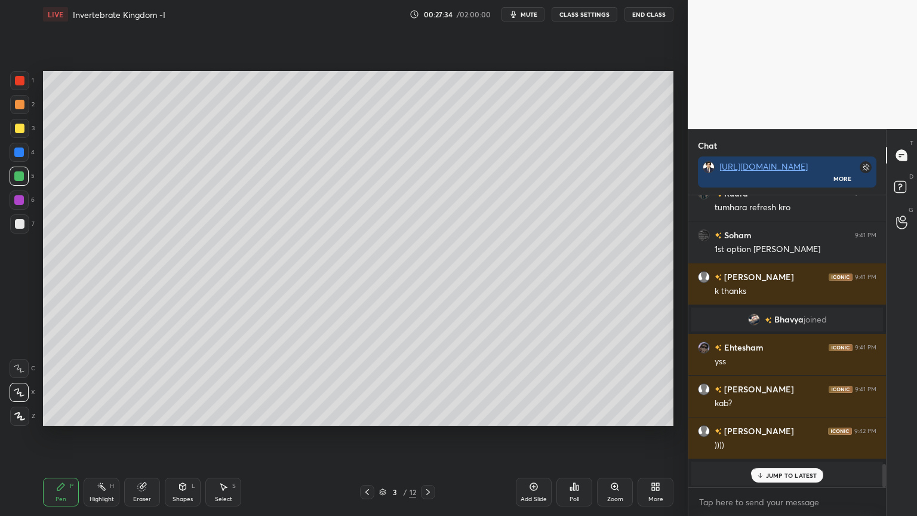
drag, startPoint x: 24, startPoint y: 127, endPoint x: 31, endPoint y: 129, distance: 7.0
click at [23, 127] on div at bounding box center [19, 128] width 19 height 19
click at [21, 154] on div at bounding box center [19, 153] width 10 height 10
click at [185, 415] on icon at bounding box center [183, 486] width 7 height 7
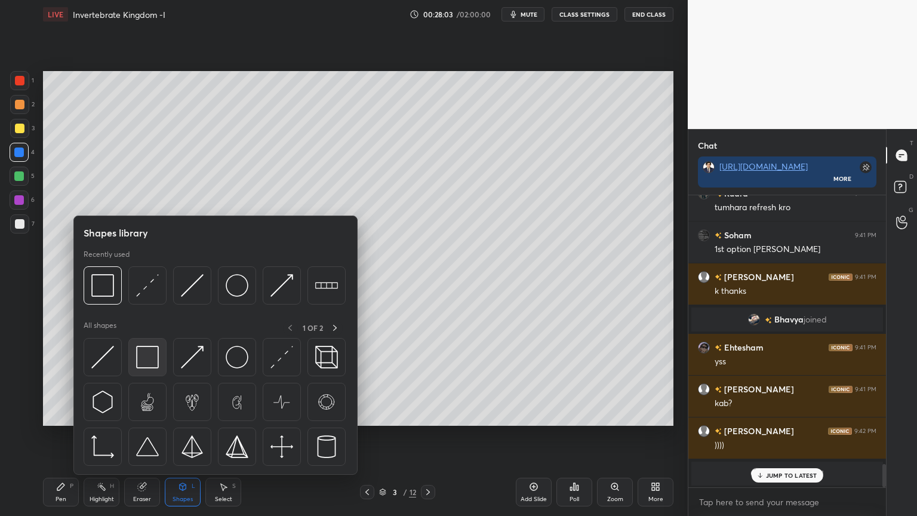
click at [151, 365] on img at bounding box center [147, 357] width 23 height 23
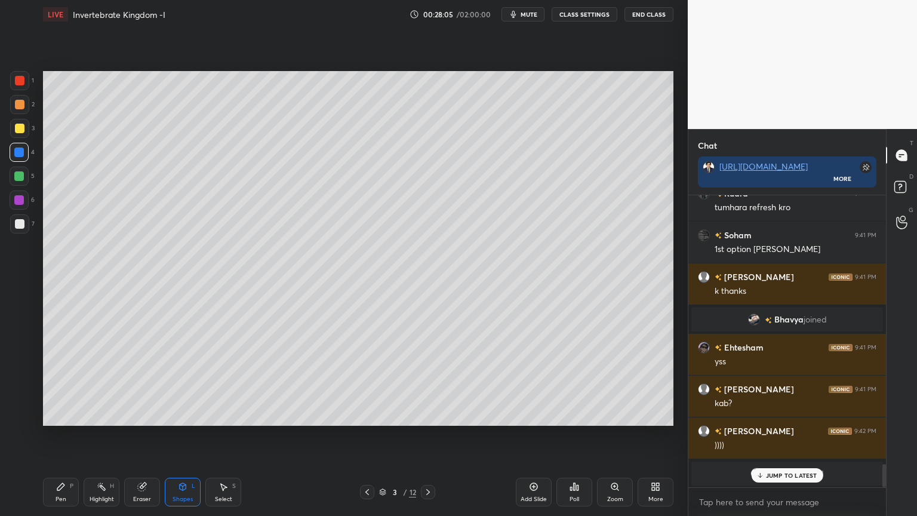
click at [17, 171] on div at bounding box center [19, 176] width 19 height 19
click at [22, 177] on div at bounding box center [19, 176] width 10 height 10
click at [62, 415] on icon at bounding box center [60, 486] width 7 height 7
drag, startPoint x: 62, startPoint y: 484, endPoint x: 62, endPoint y: 466, distance: 17.9
click at [62, 415] on icon at bounding box center [60, 486] width 7 height 7
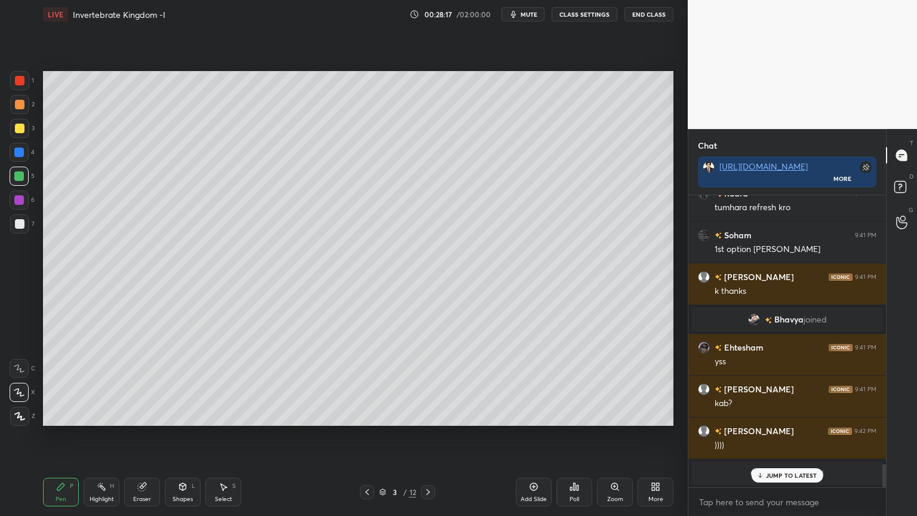
click at [23, 203] on div at bounding box center [19, 200] width 10 height 10
click at [24, 202] on div at bounding box center [19, 200] width 19 height 19
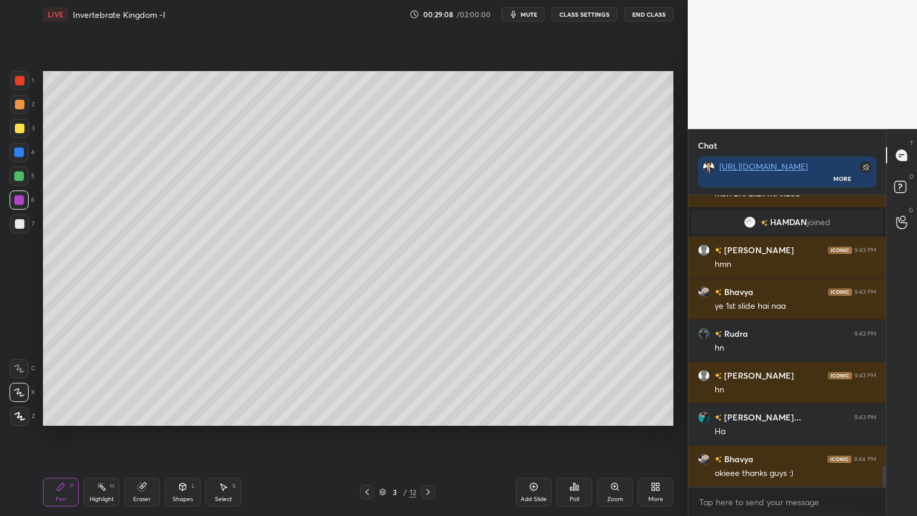
scroll to position [3652, 0]
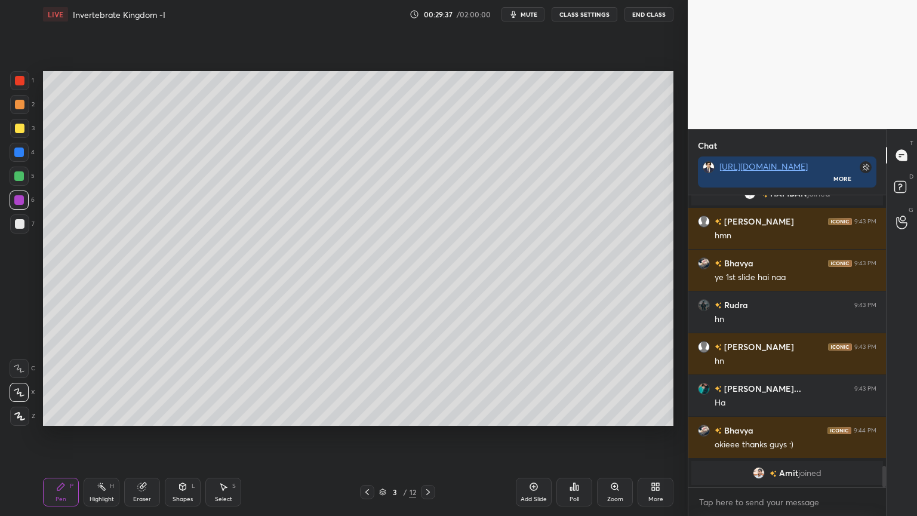
click at [105, 415] on icon at bounding box center [102, 487] width 10 height 10
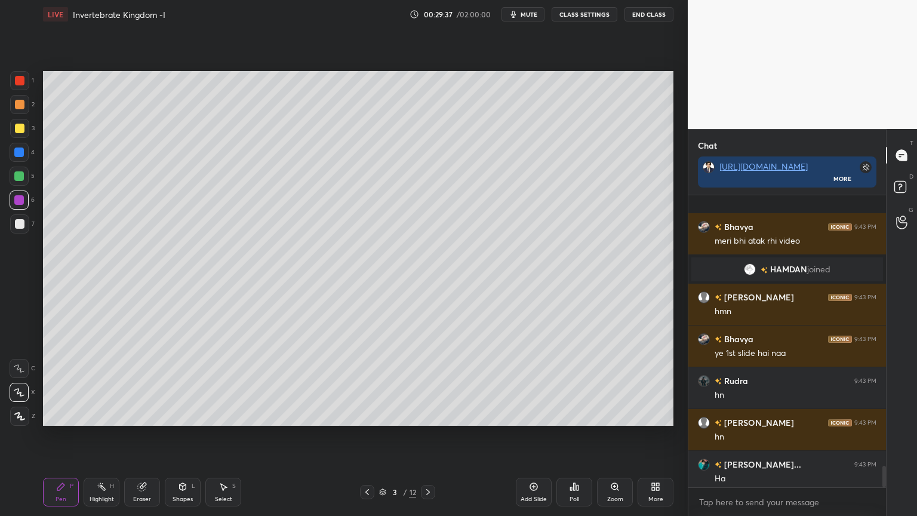
click at [106, 415] on div "Highlight H" at bounding box center [102, 492] width 36 height 29
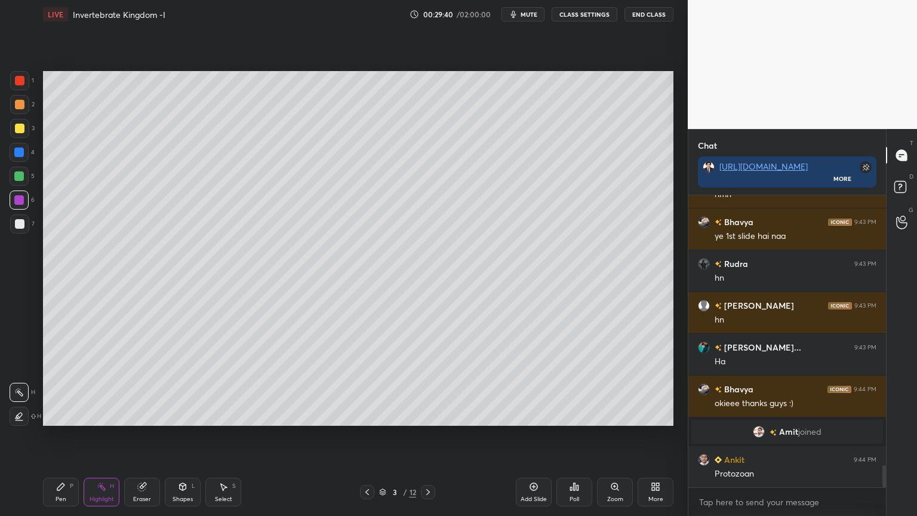
click at [575, 415] on icon at bounding box center [575, 487] width 10 height 10
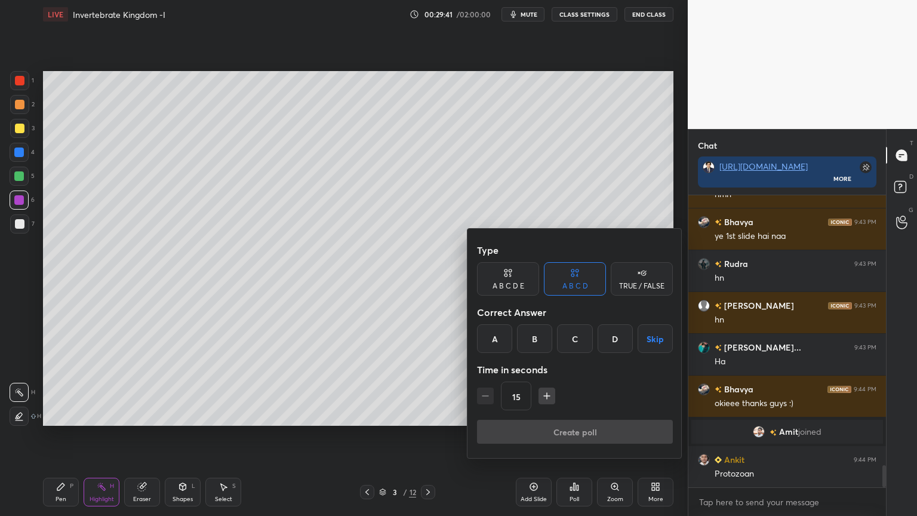
click at [650, 286] on div "TRUE / FALSE" at bounding box center [641, 286] width 45 height 7
click at [650, 339] on button "Skip" at bounding box center [642, 338] width 62 height 29
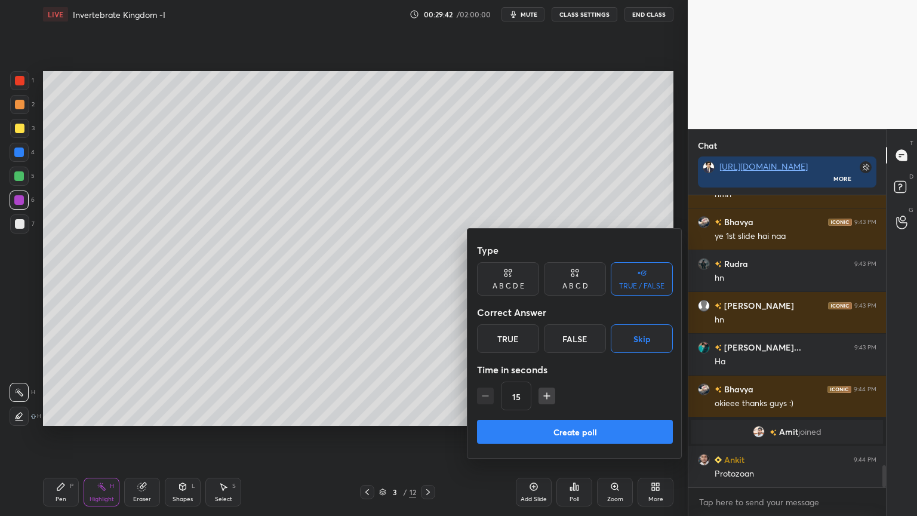
click at [578, 415] on button "Create poll" at bounding box center [575, 432] width 196 height 24
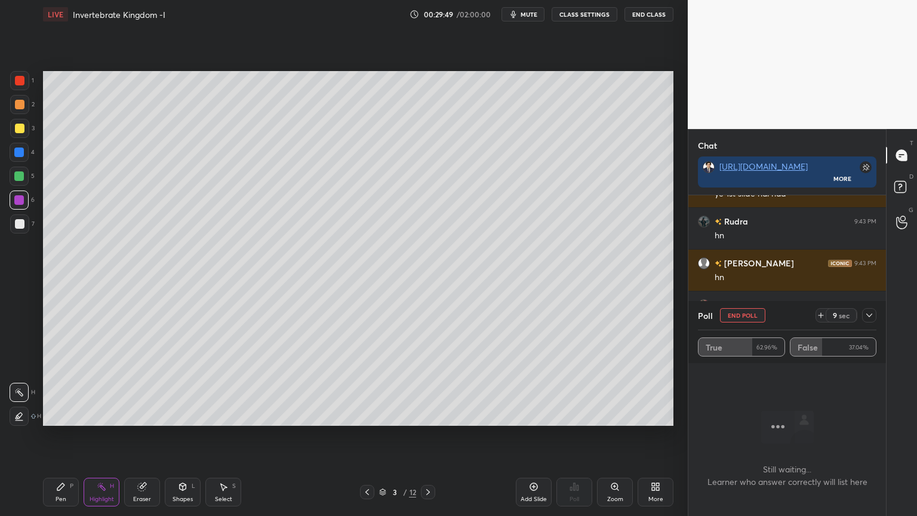
scroll to position [3722, 0]
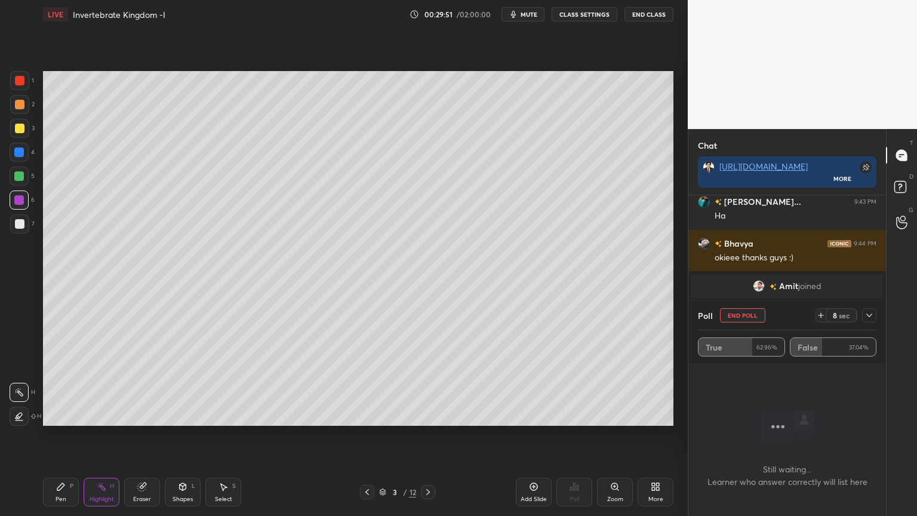
click at [751, 314] on button "End Poll" at bounding box center [742, 315] width 45 height 14
click at [752, 313] on div "Chat [URL][DOMAIN_NAME] More Ehtesham 9:41 PM yss [PERSON_NAME] 9:41 PM kab? [P…" at bounding box center [787, 322] width 198 height 387
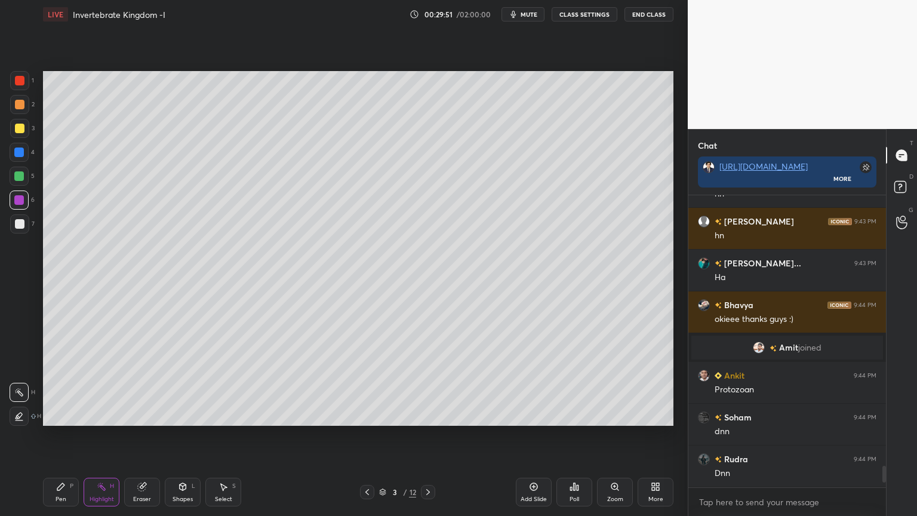
scroll to position [4, 4]
click at [57, 415] on icon at bounding box center [60, 486] width 7 height 7
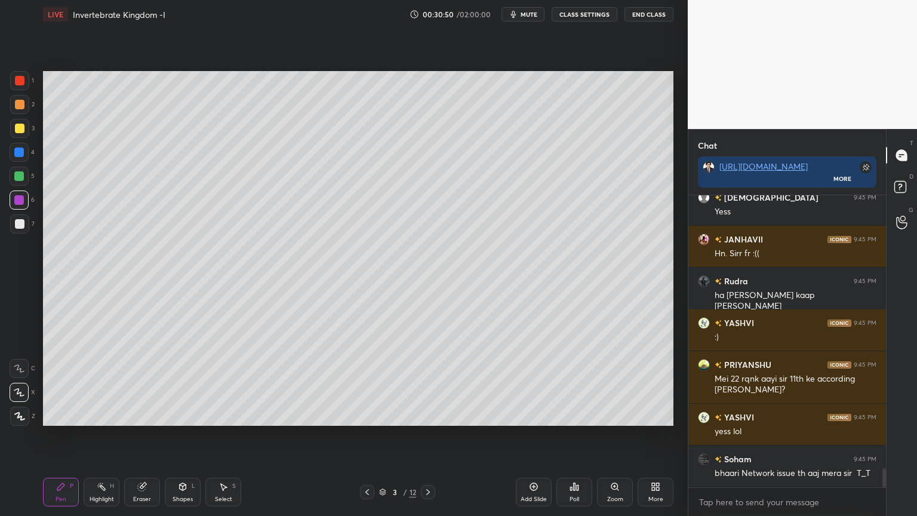
scroll to position [4215, 0]
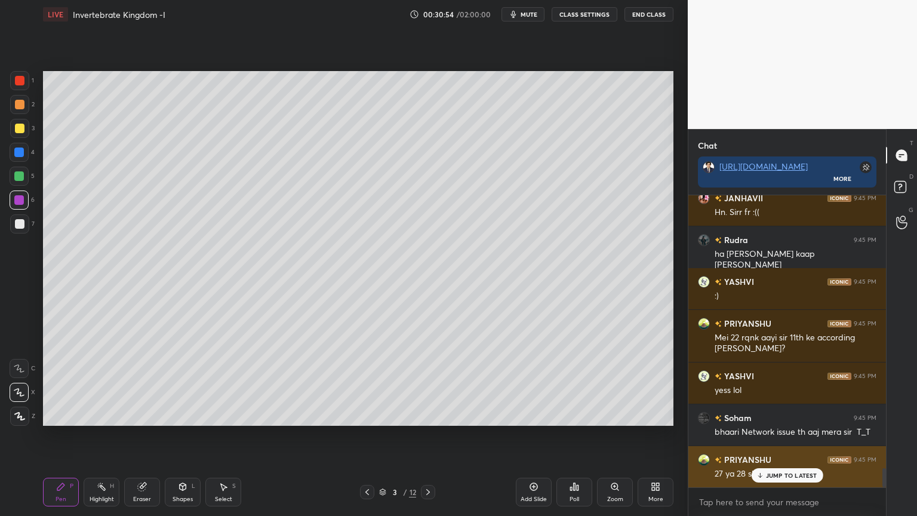
click at [767, 415] on p "JUMP TO LATEST" at bounding box center [791, 475] width 51 height 7
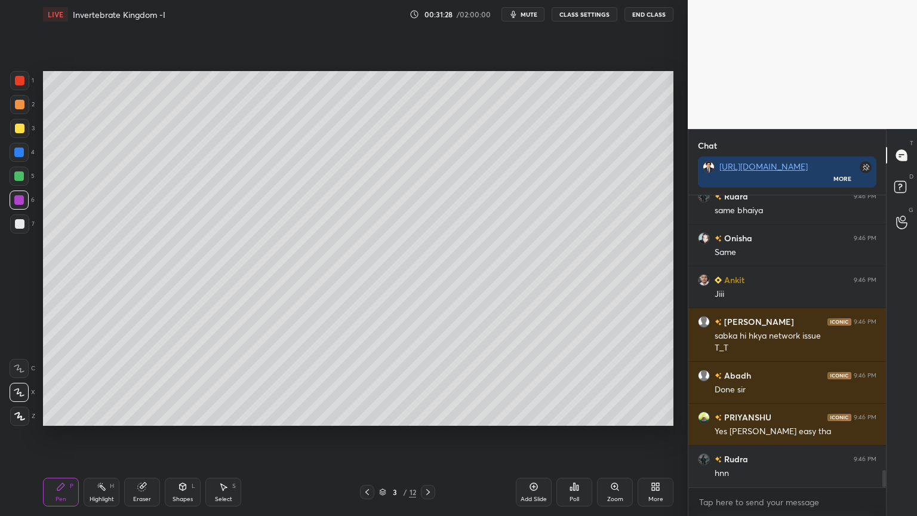
scroll to position [4728, 0]
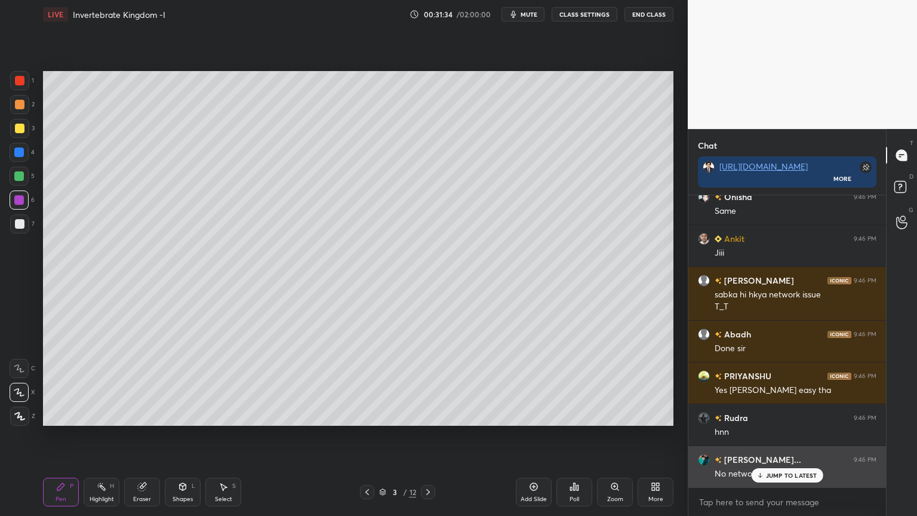
click at [778, 415] on p "JUMP TO LATEST" at bounding box center [791, 475] width 51 height 7
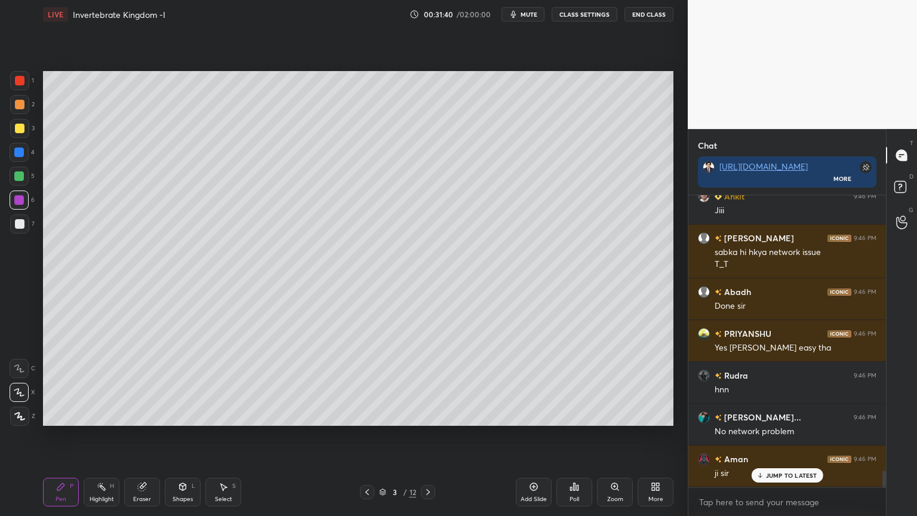
scroll to position [4812, 0]
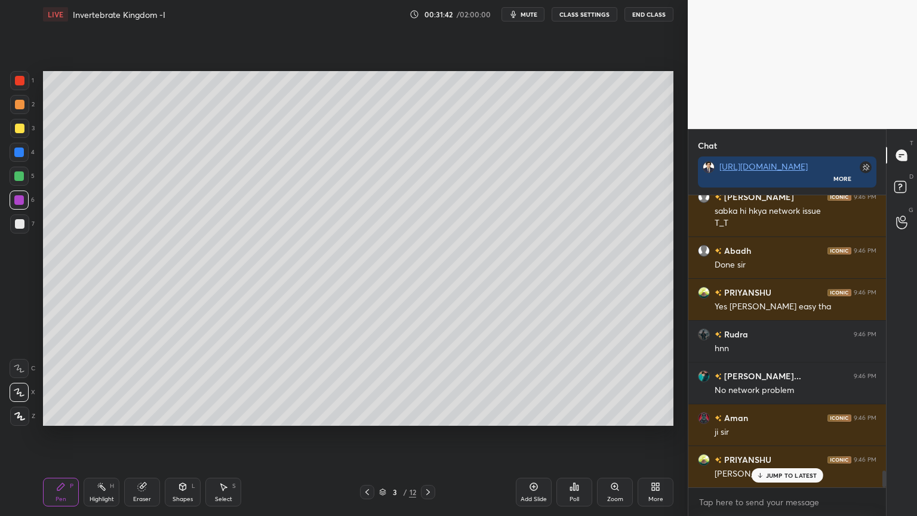
click at [571, 415] on div "Poll" at bounding box center [575, 499] width 10 height 6
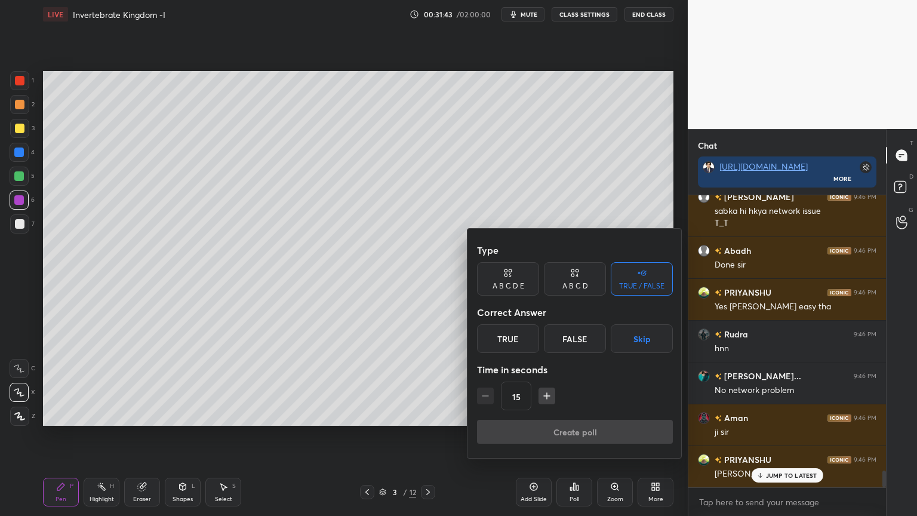
click at [638, 338] on button "Skip" at bounding box center [642, 338] width 62 height 29
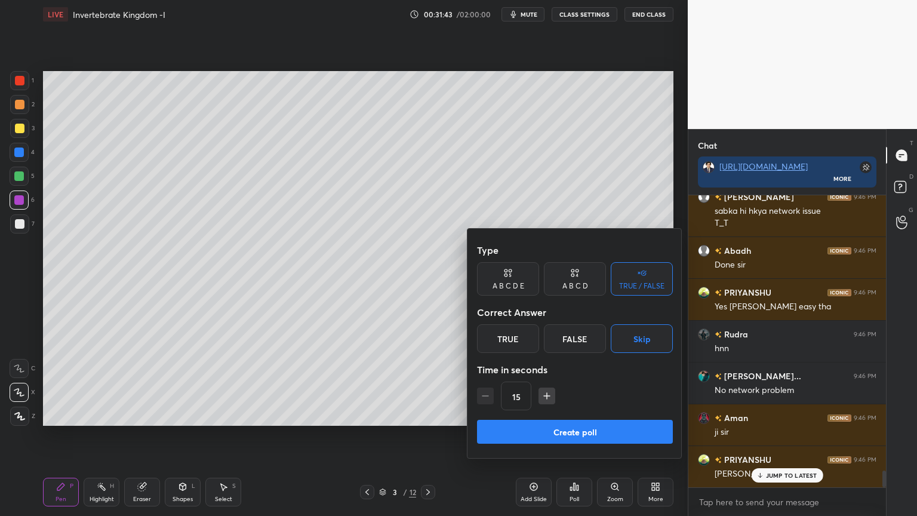
click at [599, 415] on button "Create poll" at bounding box center [575, 432] width 196 height 24
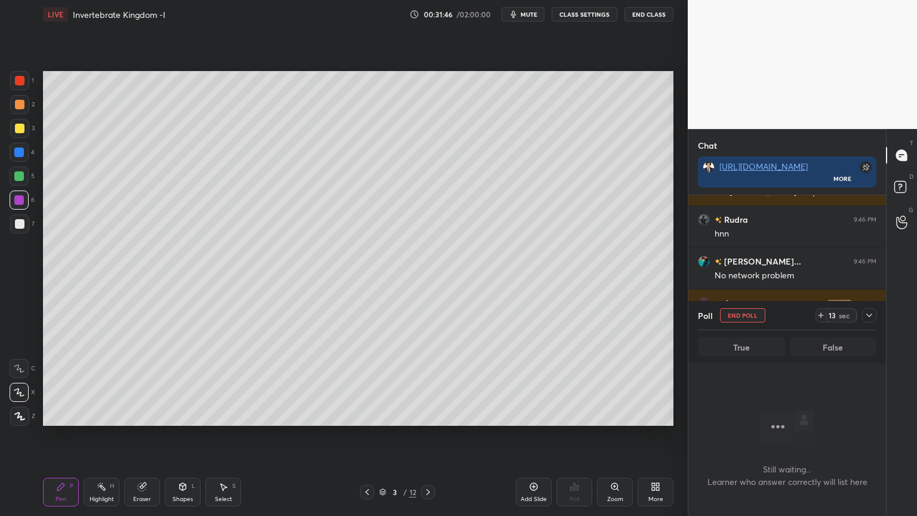
scroll to position [4969, 0]
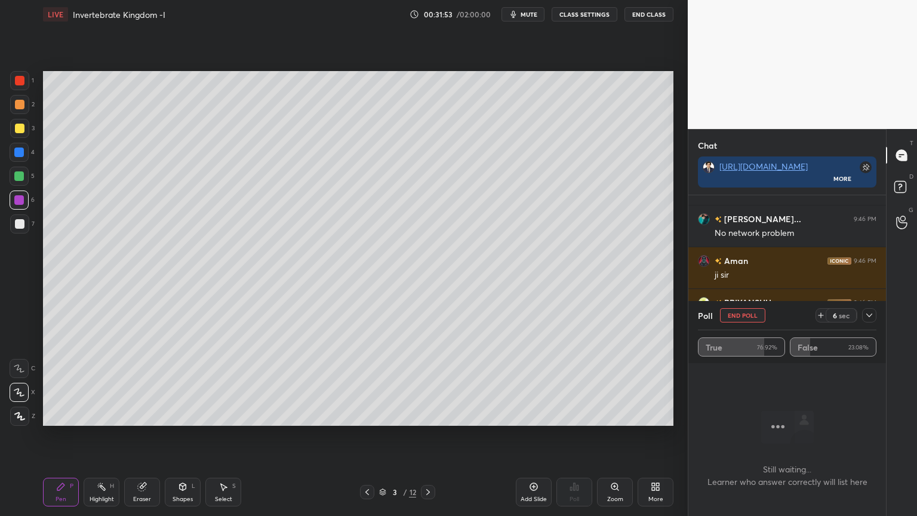
click at [745, 317] on button "End Poll" at bounding box center [742, 315] width 45 height 14
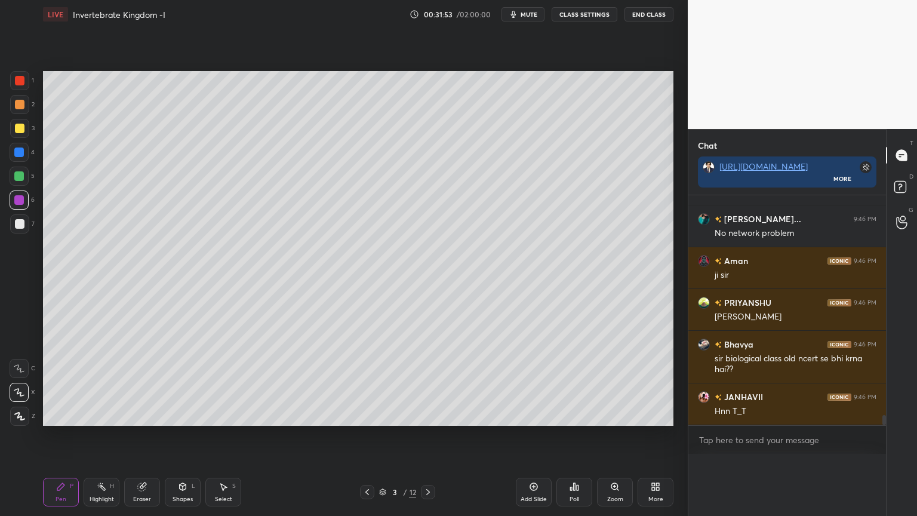
scroll to position [275, 194]
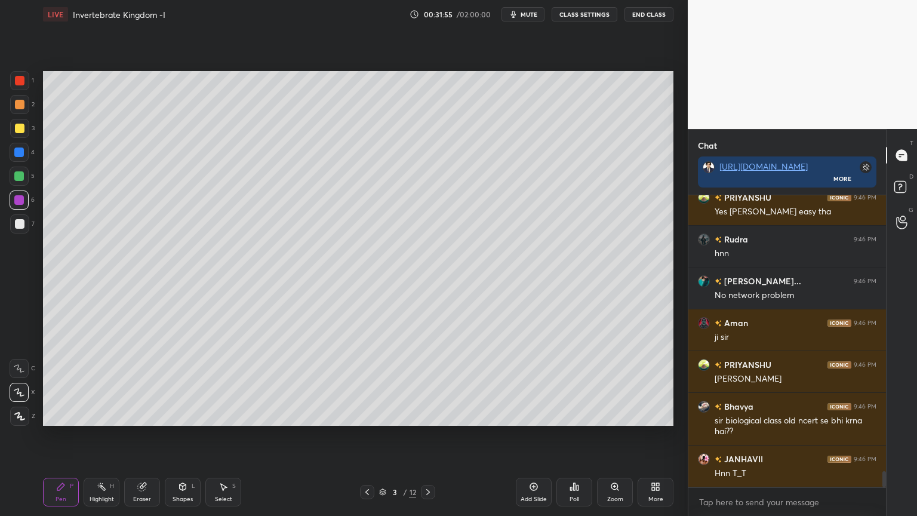
click at [540, 19] on button "mute" at bounding box center [523, 14] width 43 height 14
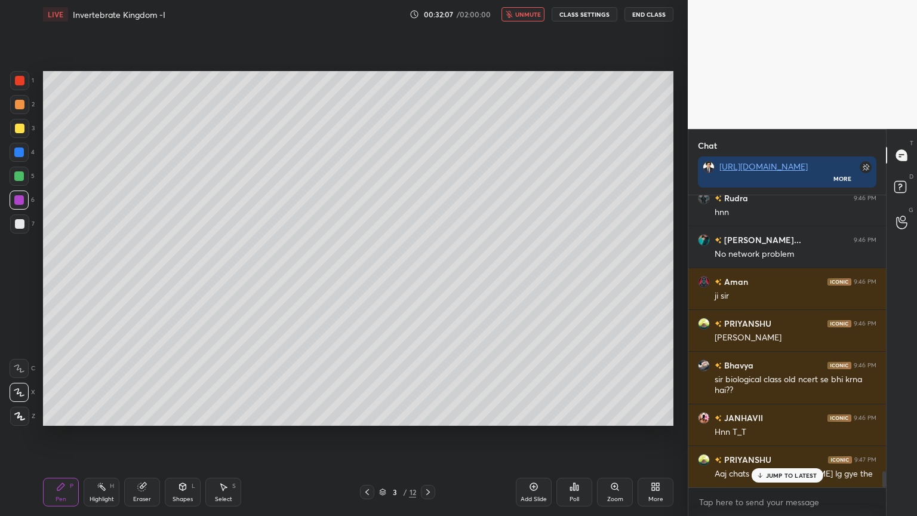
click at [539, 17] on button "unmute" at bounding box center [523, 14] width 43 height 14
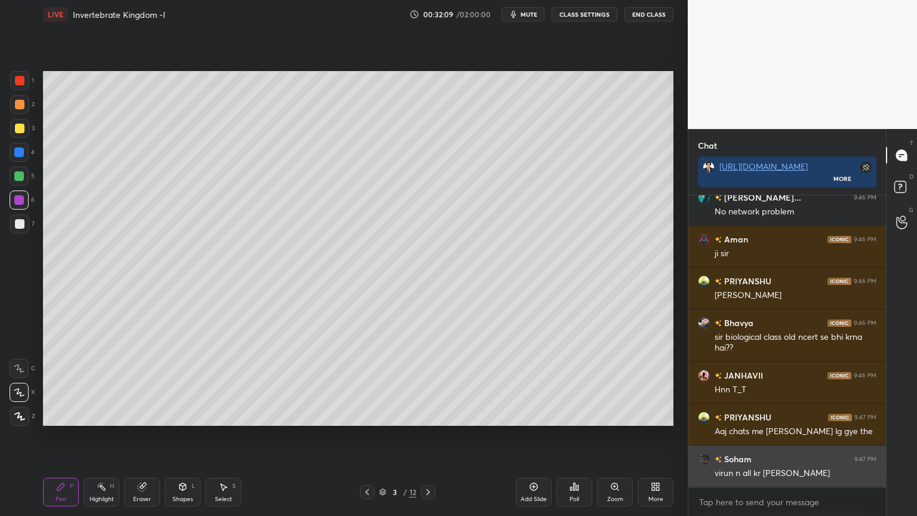
click at [768, 415] on div "virun n all kr [PERSON_NAME]" at bounding box center [796, 474] width 162 height 12
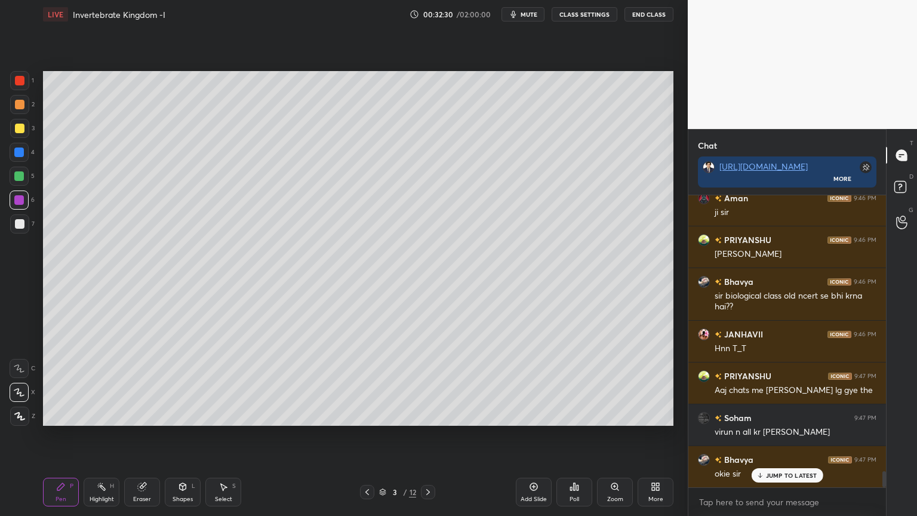
click at [572, 415] on div "Poll" at bounding box center [575, 499] width 10 height 6
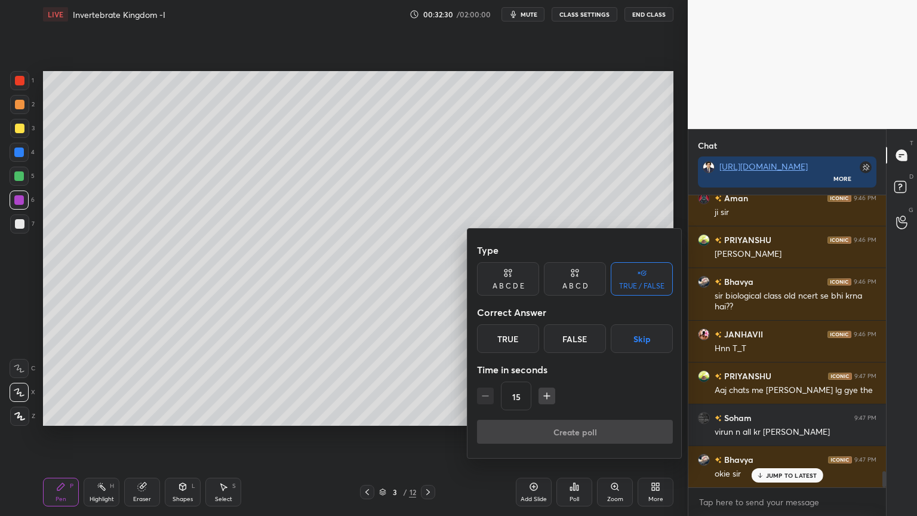
drag, startPoint x: 643, startPoint y: 347, endPoint x: 638, endPoint y: 355, distance: 9.1
click at [643, 348] on button "Skip" at bounding box center [642, 338] width 62 height 29
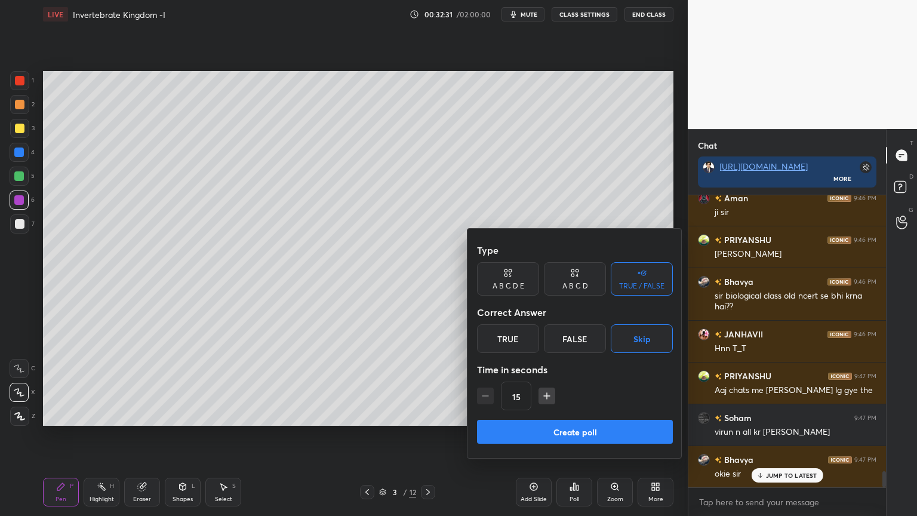
click at [590, 415] on button "Create poll" at bounding box center [575, 432] width 196 height 24
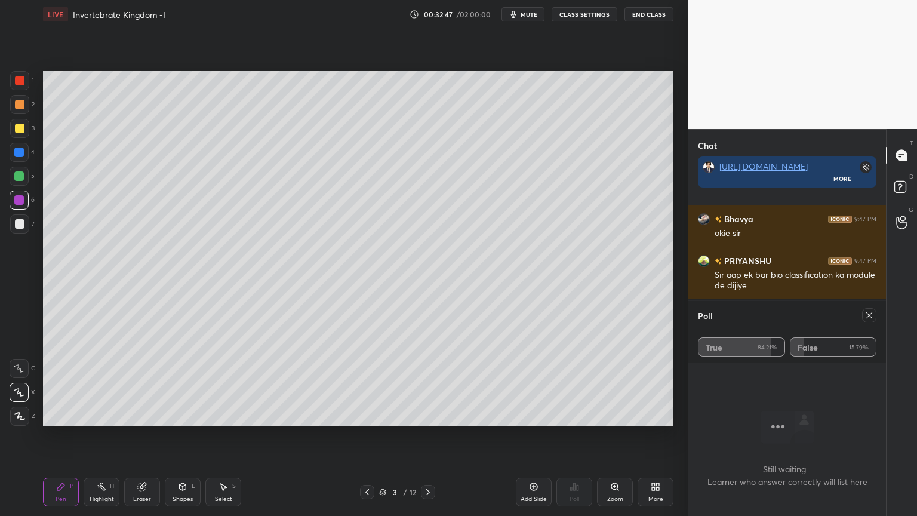
click at [869, 314] on icon at bounding box center [870, 316] width 10 height 10
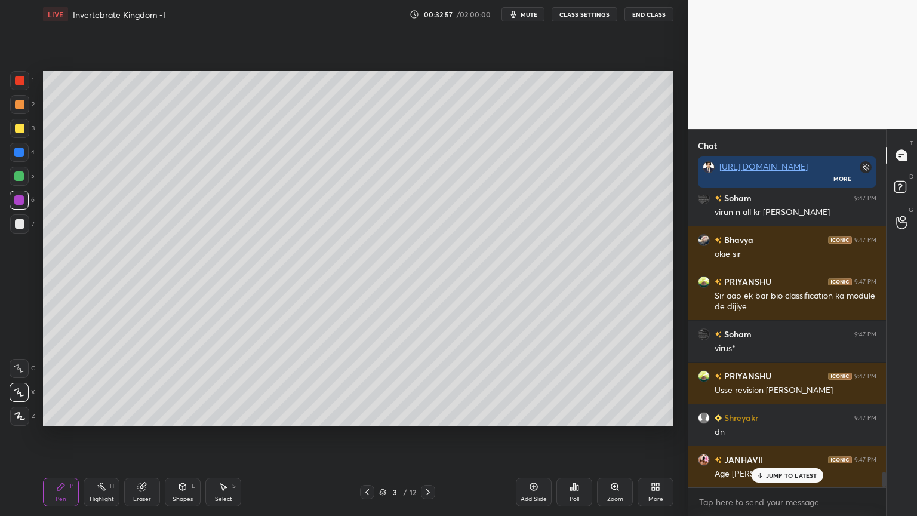
click at [534, 415] on icon at bounding box center [534, 487] width 10 height 10
click at [174, 415] on div "Shapes L" at bounding box center [183, 492] width 36 height 29
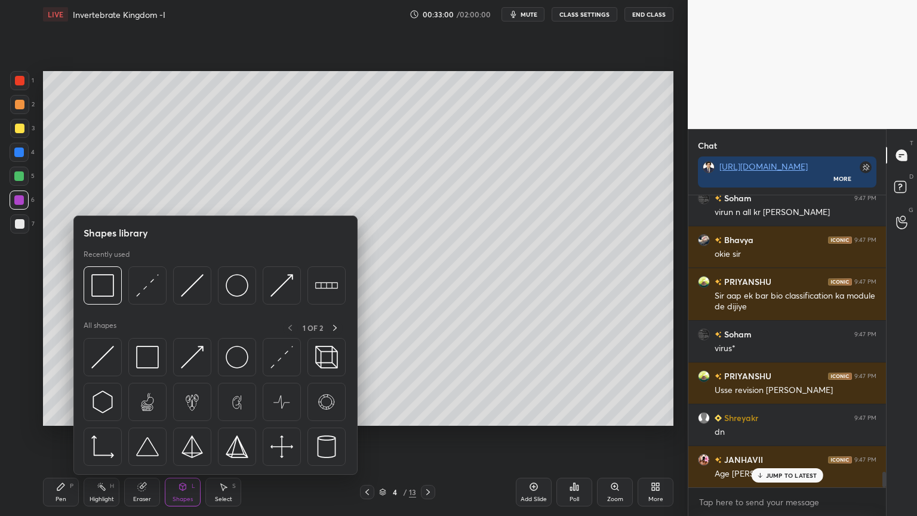
click at [24, 229] on div at bounding box center [19, 223] width 19 height 19
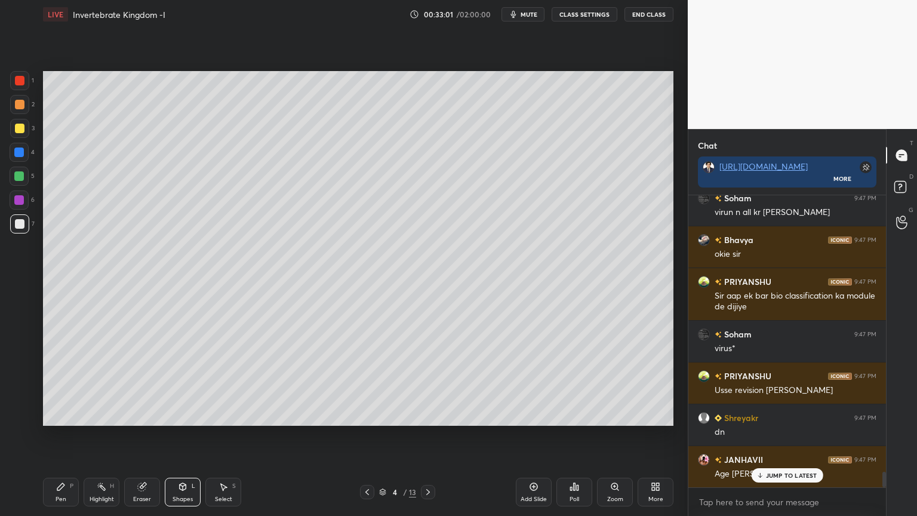
click at [179, 415] on icon at bounding box center [183, 487] width 10 height 10
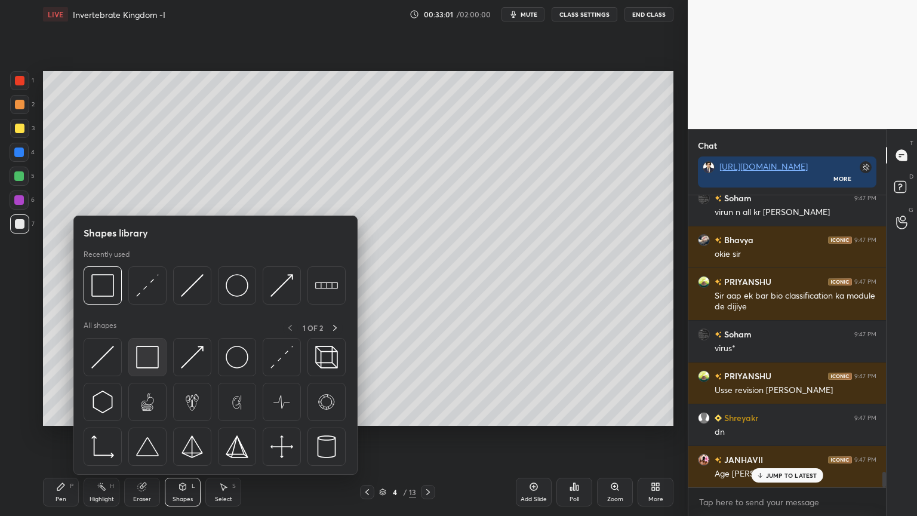
click at [160, 359] on div at bounding box center [147, 357] width 38 height 38
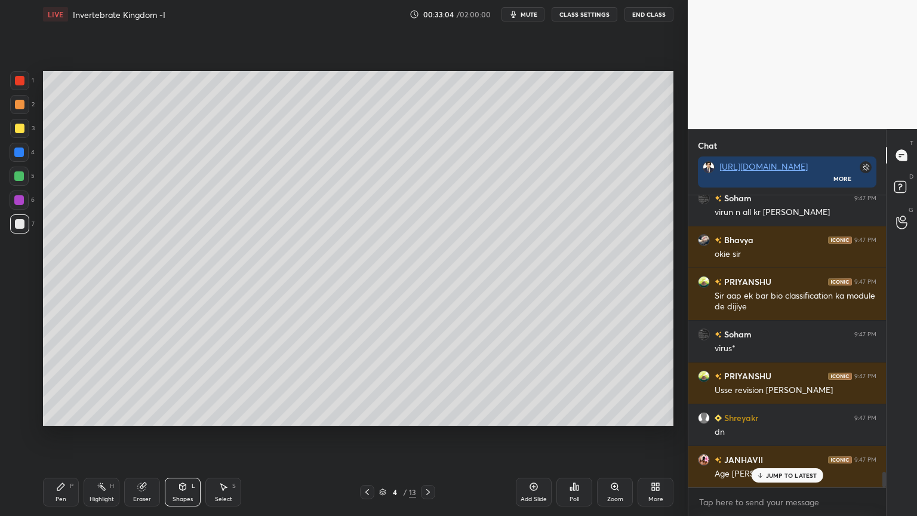
click at [54, 415] on div "Pen P" at bounding box center [61, 492] width 36 height 29
click at [191, 415] on div "Shapes L" at bounding box center [183, 492] width 36 height 29
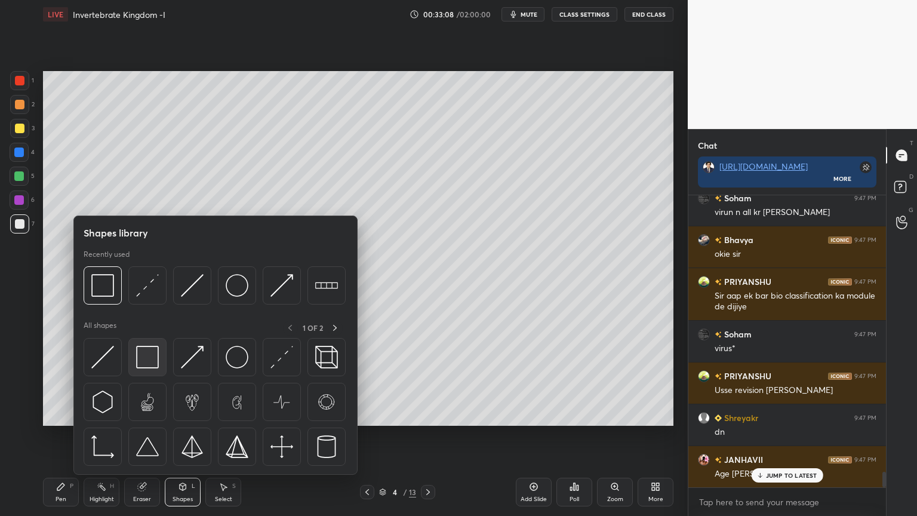
click at [155, 375] on div at bounding box center [147, 357] width 38 height 38
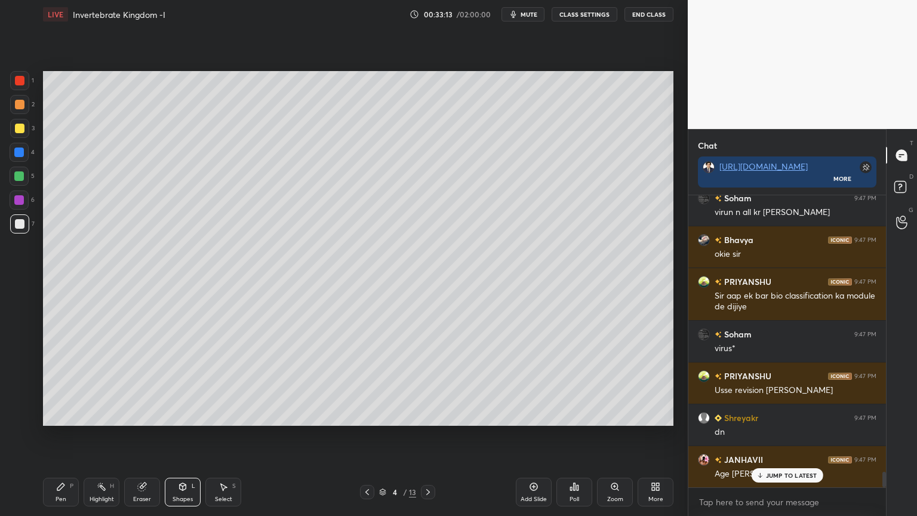
drag, startPoint x: 62, startPoint y: 492, endPoint x: 61, endPoint y: 478, distance: 14.3
click at [62, 415] on div "Pen P" at bounding box center [61, 492] width 36 height 29
click at [24, 392] on icon at bounding box center [19, 392] width 11 height 8
drag, startPoint x: 23, startPoint y: 388, endPoint x: 23, endPoint y: 352, distance: 35.8
click at [23, 387] on div at bounding box center [19, 392] width 19 height 19
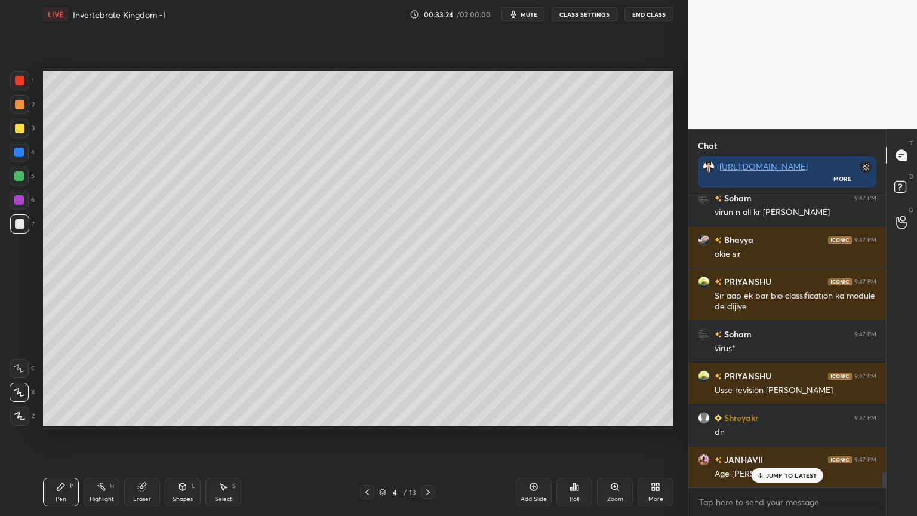
scroll to position [5280, 0]
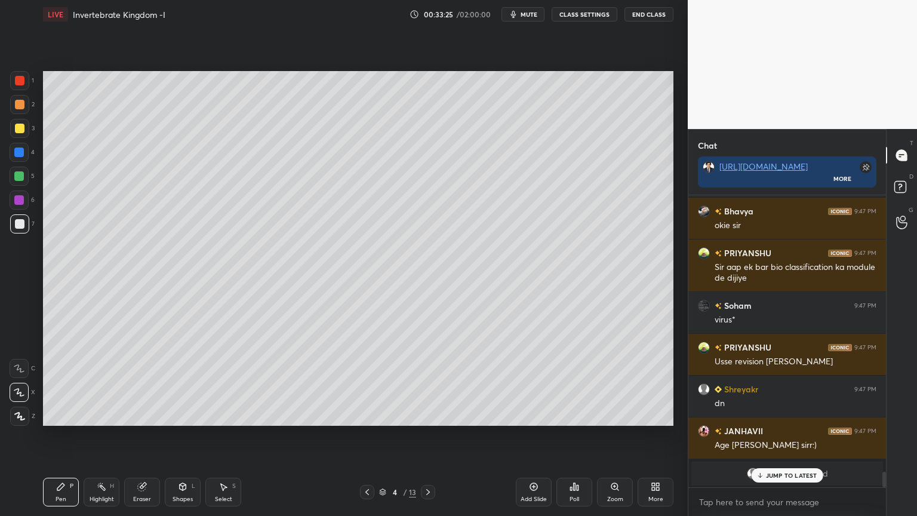
click at [19, 133] on div at bounding box center [20, 129] width 10 height 10
drag, startPoint x: 23, startPoint y: 131, endPoint x: 31, endPoint y: 134, distance: 8.3
click at [25, 134] on div at bounding box center [19, 128] width 19 height 19
click at [24, 227] on div at bounding box center [19, 223] width 19 height 19
drag, startPoint x: 25, startPoint y: 229, endPoint x: 30, endPoint y: 240, distance: 11.8
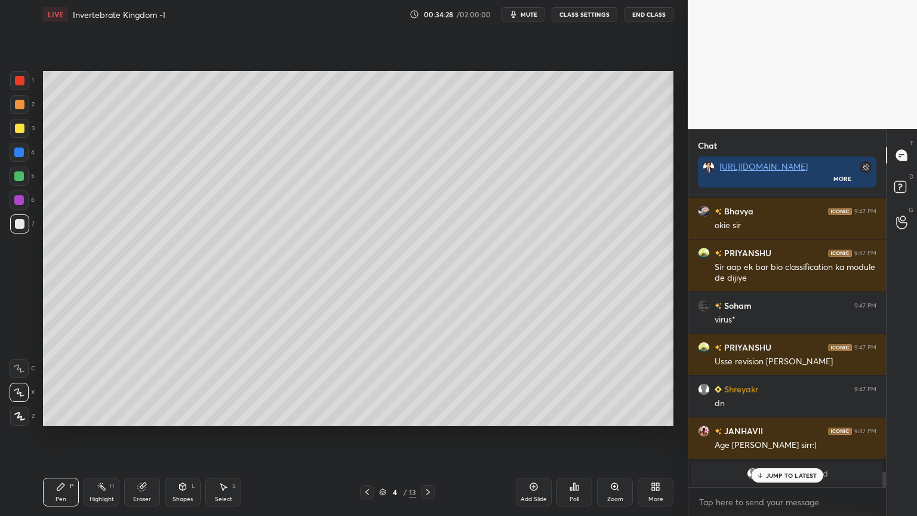
click at [27, 229] on div at bounding box center [19, 223] width 19 height 19
drag, startPoint x: 17, startPoint y: 81, endPoint x: 30, endPoint y: 89, distance: 15.8
click at [21, 81] on div at bounding box center [20, 81] width 10 height 10
click at [23, 177] on div at bounding box center [19, 176] width 10 height 10
drag, startPoint x: 22, startPoint y: 79, endPoint x: 24, endPoint y: 85, distance: 6.4
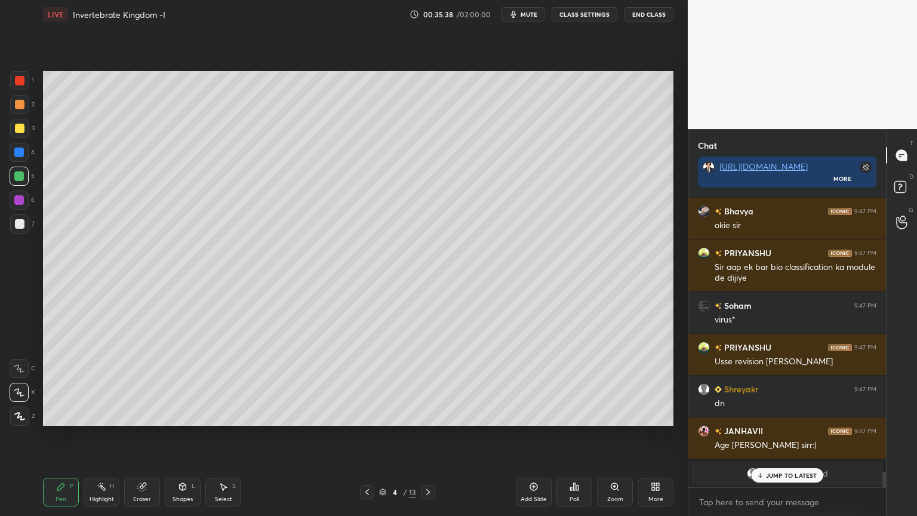
click at [24, 83] on div at bounding box center [19, 80] width 19 height 19
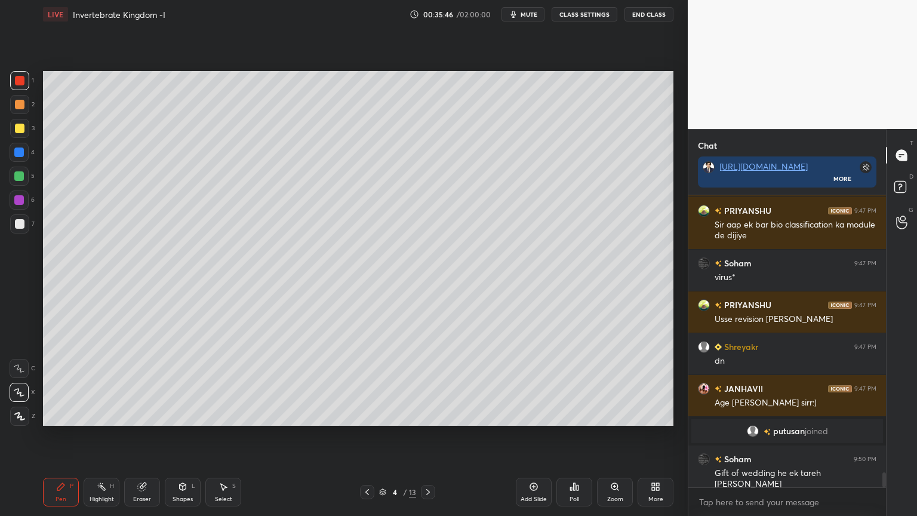
drag, startPoint x: 23, startPoint y: 179, endPoint x: 41, endPoint y: 204, distance: 31.2
click at [22, 182] on div at bounding box center [19, 176] width 19 height 19
drag, startPoint x: 20, startPoint y: 85, endPoint x: 32, endPoint y: 90, distance: 12.9
click at [24, 87] on div at bounding box center [19, 80] width 19 height 19
drag, startPoint x: 22, startPoint y: 177, endPoint x: 38, endPoint y: 196, distance: 25.4
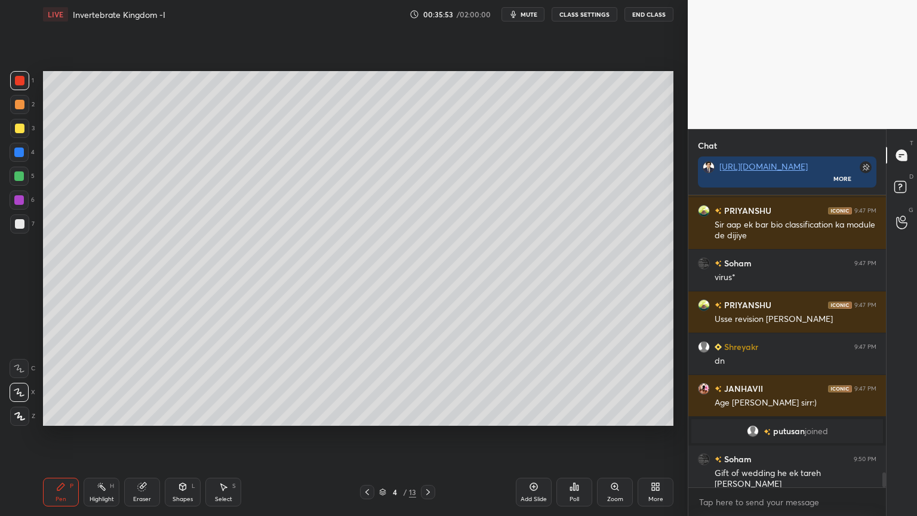
click at [23, 179] on div at bounding box center [19, 176] width 10 height 10
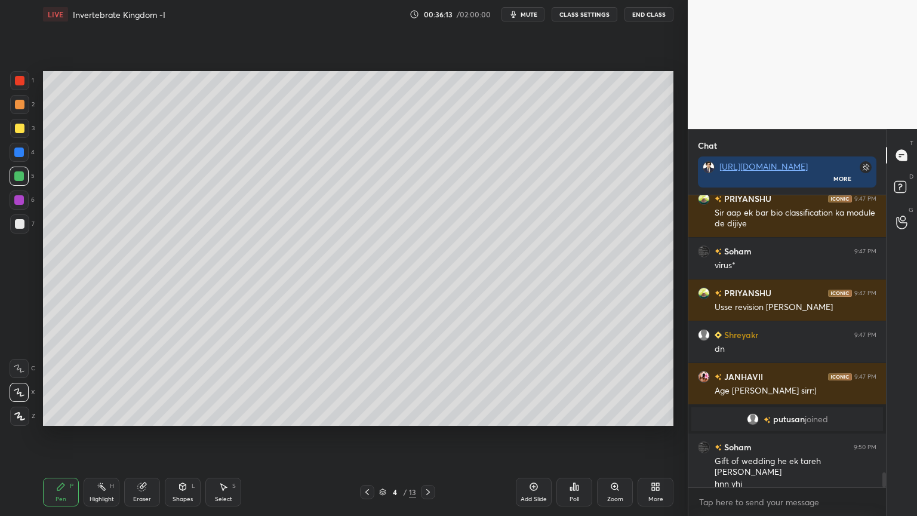
drag, startPoint x: 17, startPoint y: 84, endPoint x: 29, endPoint y: 99, distance: 19.6
click at [17, 88] on div at bounding box center [19, 80] width 19 height 19
click at [21, 176] on div at bounding box center [19, 176] width 10 height 10
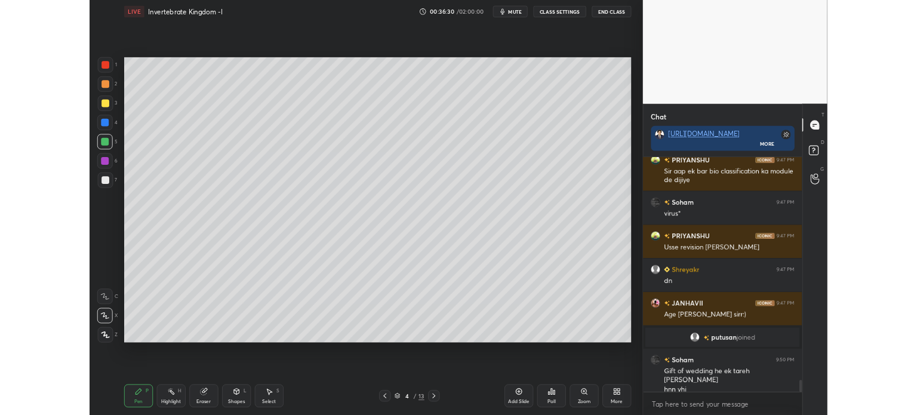
scroll to position [5363, 0]
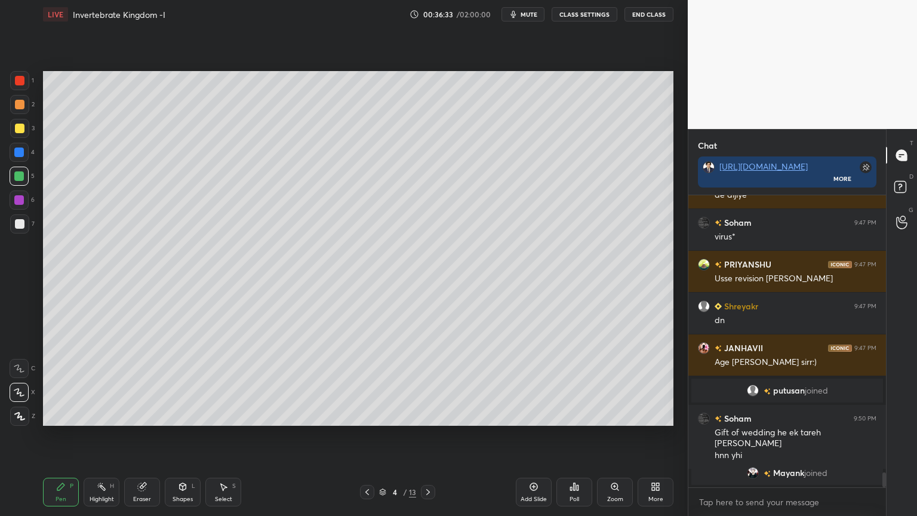
click at [25, 81] on div at bounding box center [19, 80] width 19 height 19
drag, startPoint x: 21, startPoint y: 84, endPoint x: 36, endPoint y: 100, distance: 21.5
click at [24, 87] on div at bounding box center [19, 80] width 19 height 19
click at [20, 179] on div at bounding box center [19, 176] width 10 height 10
click at [655, 415] on icon at bounding box center [656, 487] width 10 height 10
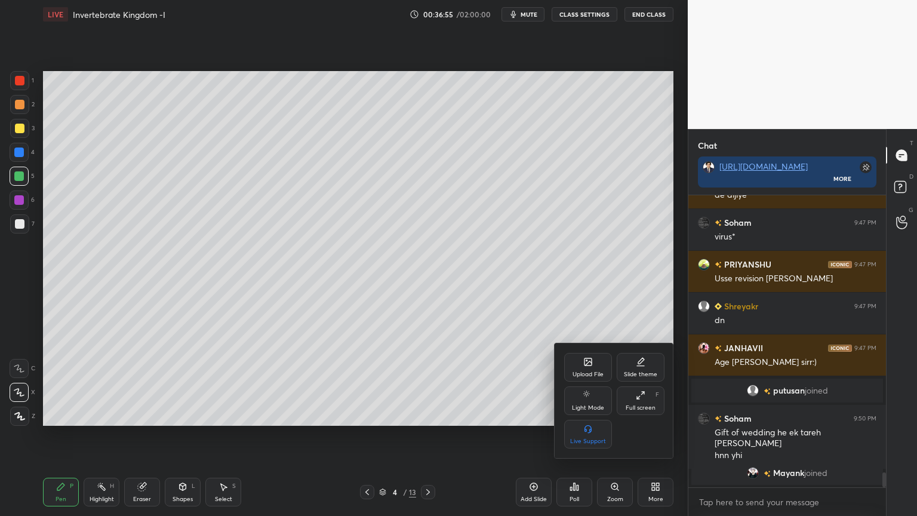
click at [588, 369] on div "Upload File" at bounding box center [588, 367] width 48 height 29
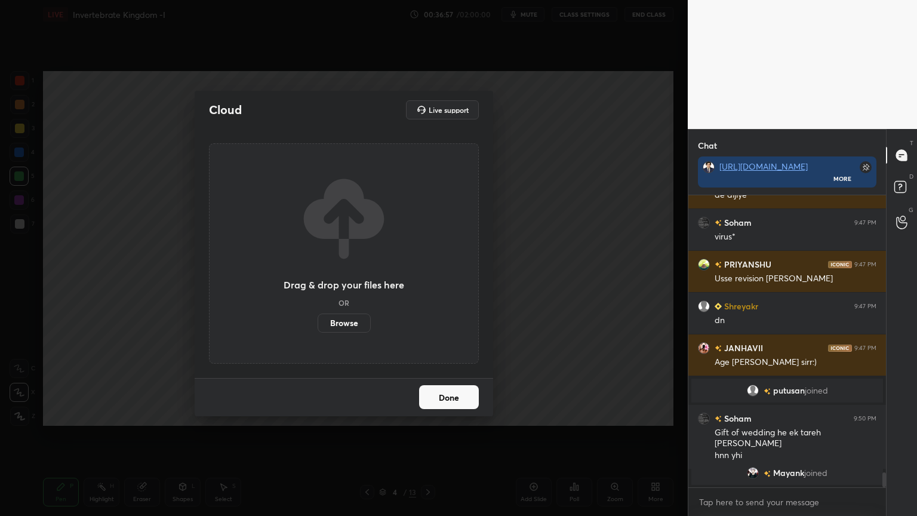
click at [358, 323] on label "Browse" at bounding box center [344, 323] width 53 height 19
click at [318, 323] on input "Browse" at bounding box center [318, 323] width 0 height 19
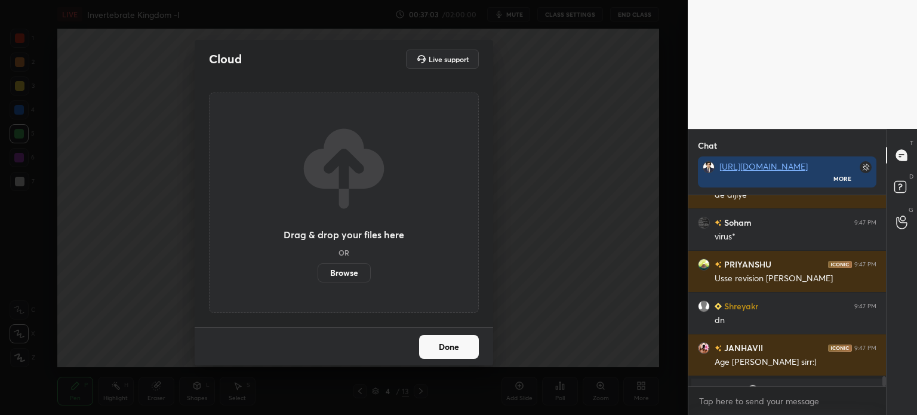
scroll to position [5001, 0]
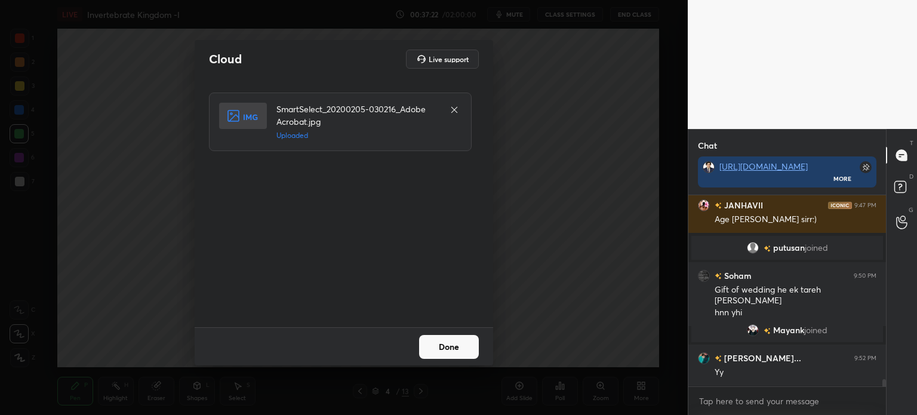
drag, startPoint x: 440, startPoint y: 348, endPoint x: 441, endPoint y: 340, distance: 8.4
click at [442, 349] on button "Done" at bounding box center [449, 347] width 60 height 24
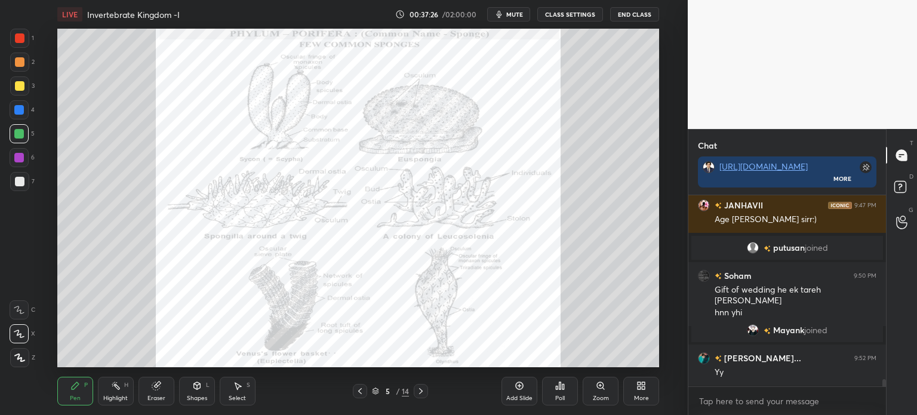
click at [597, 386] on icon at bounding box center [601, 386] width 10 height 10
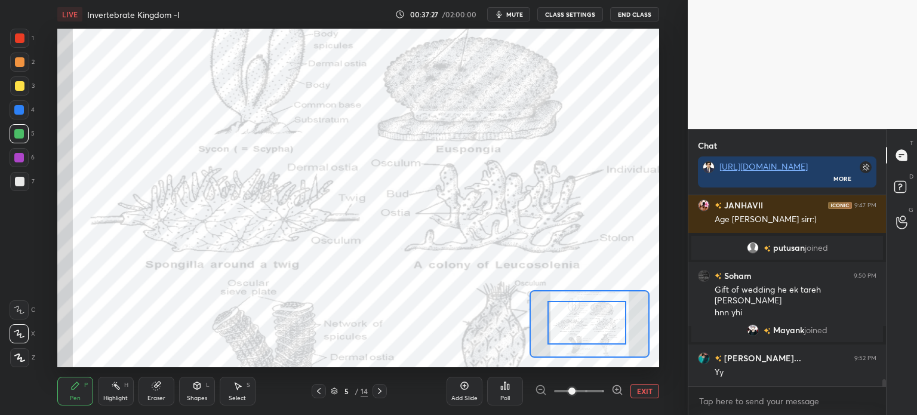
click at [606, 301] on div at bounding box center [587, 323] width 79 height 44
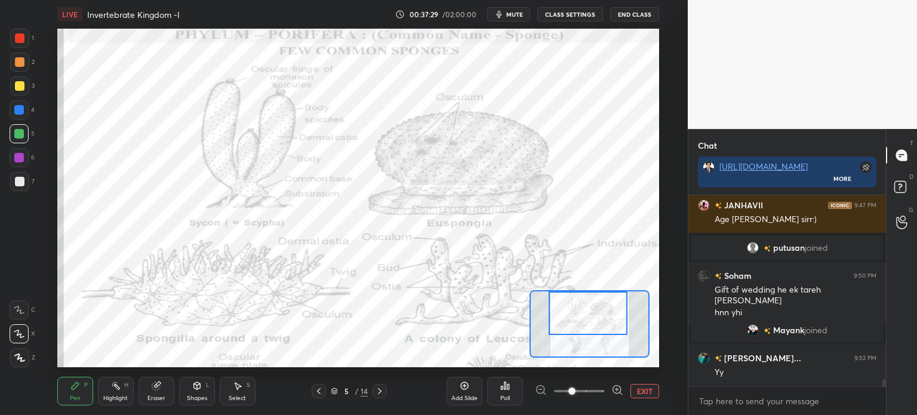
drag, startPoint x: 23, startPoint y: 41, endPoint x: 29, endPoint y: 69, distance: 28.6
click at [20, 46] on div at bounding box center [19, 38] width 19 height 19
click at [195, 389] on icon at bounding box center [197, 386] width 10 height 10
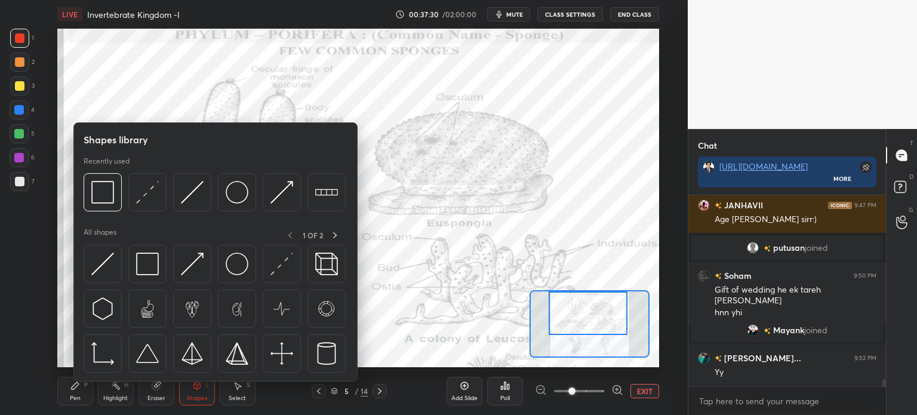
scroll to position [5042, 0]
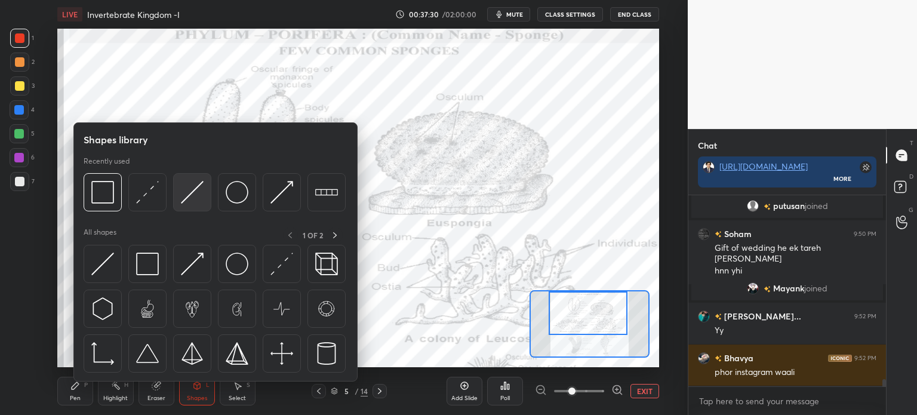
click at [184, 199] on img at bounding box center [192, 192] width 23 height 23
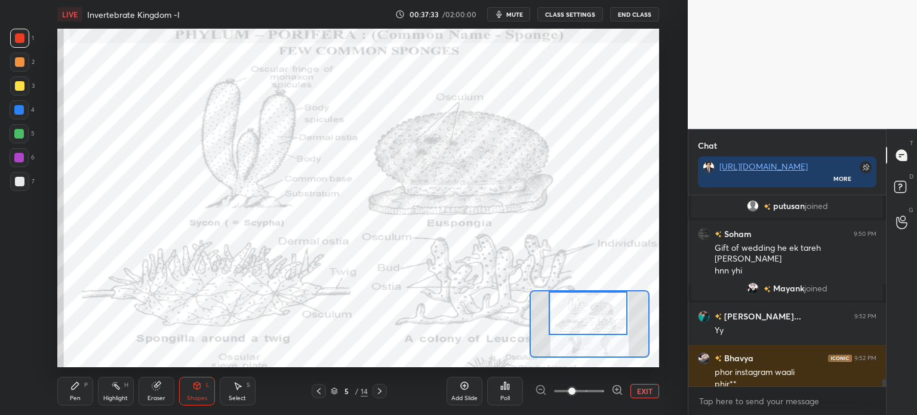
scroll to position [5054, 0]
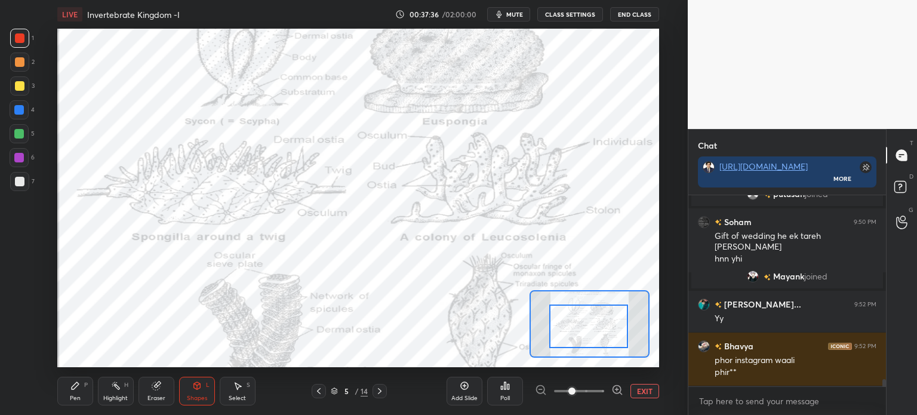
drag, startPoint x: 587, startPoint y: 330, endPoint x: 557, endPoint y: 320, distance: 31.0
click at [587, 343] on div at bounding box center [589, 327] width 79 height 44
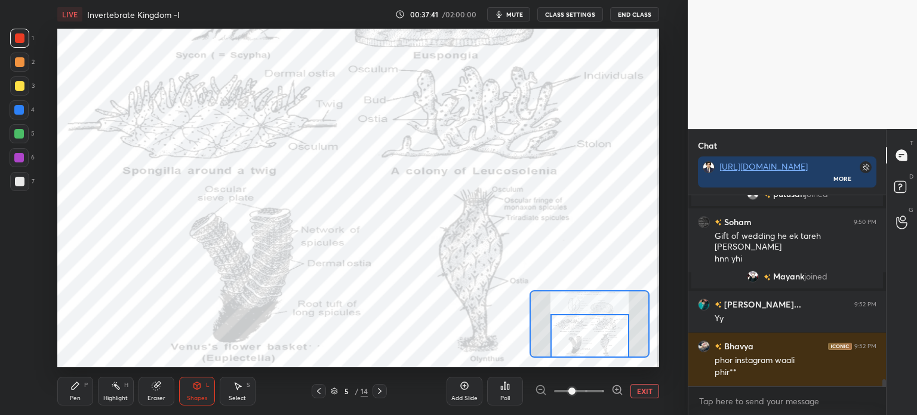
drag, startPoint x: 582, startPoint y: 323, endPoint x: 572, endPoint y: 321, distance: 10.9
click at [585, 333] on div at bounding box center [590, 336] width 79 height 44
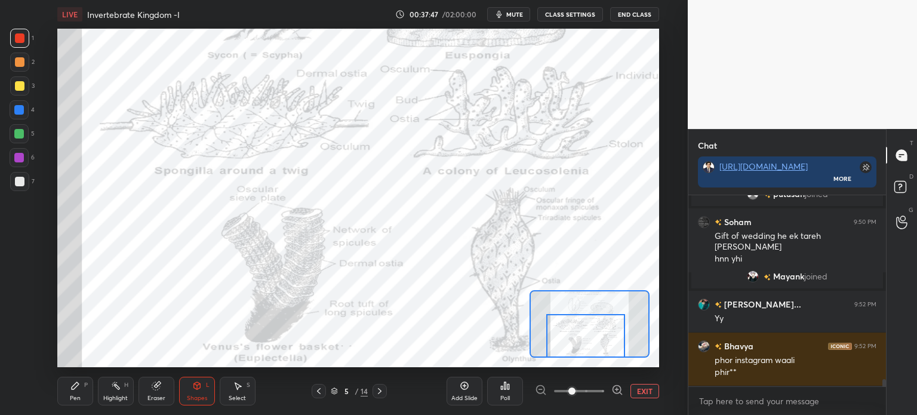
drag, startPoint x: 596, startPoint y: 331, endPoint x: 593, endPoint y: 341, distance: 10.6
click at [593, 342] on div at bounding box center [586, 336] width 79 height 44
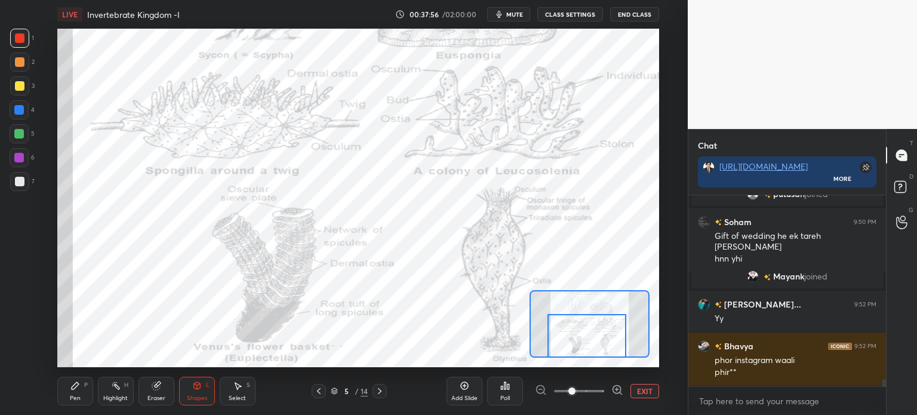
click at [646, 392] on button "EXIT" at bounding box center [645, 391] width 29 height 14
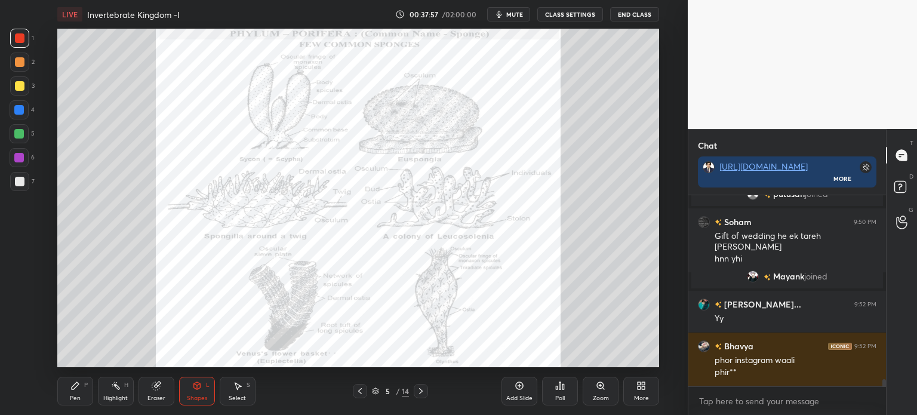
click at [643, 387] on icon at bounding box center [644, 387] width 3 height 3
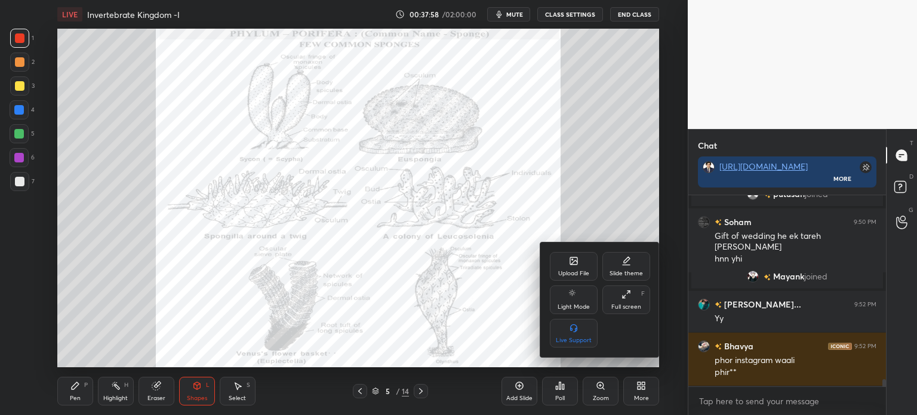
click at [569, 263] on div "Upload File" at bounding box center [574, 266] width 48 height 29
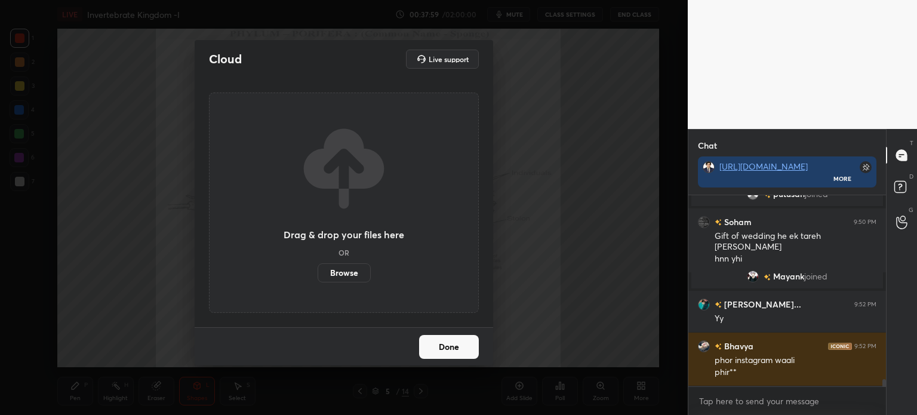
click at [352, 272] on label "Browse" at bounding box center [344, 272] width 53 height 19
click at [318, 272] on input "Browse" at bounding box center [318, 272] width 0 height 19
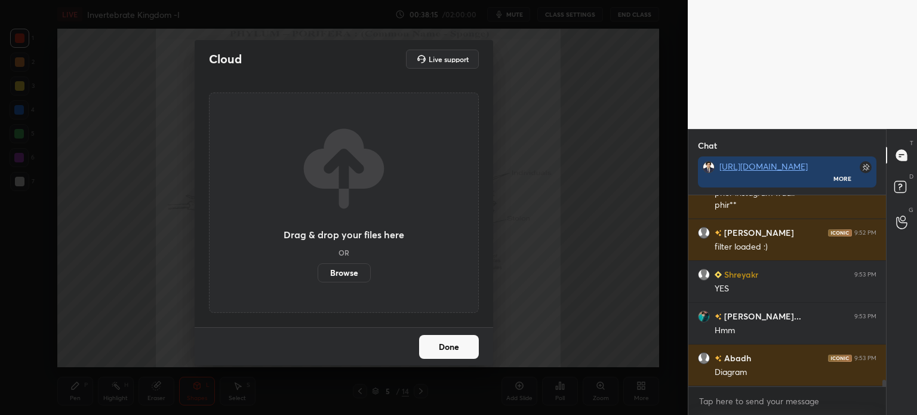
scroll to position [5263, 0]
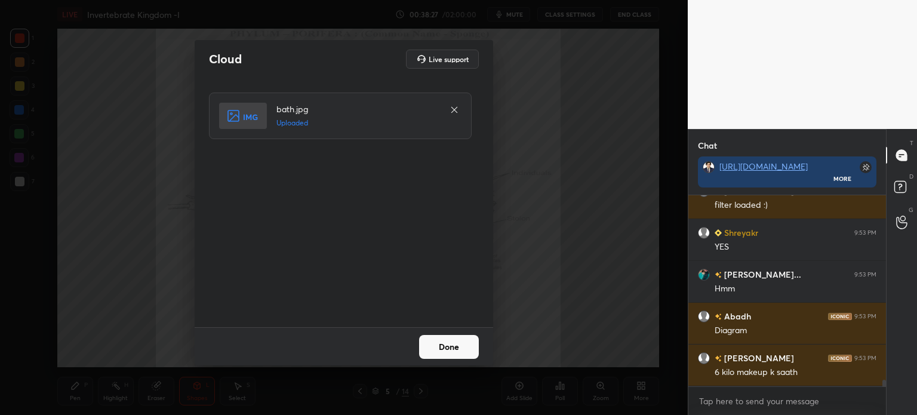
drag, startPoint x: 472, startPoint y: 346, endPoint x: 463, endPoint y: 336, distance: 14.4
click at [470, 348] on button "Done" at bounding box center [449, 347] width 60 height 24
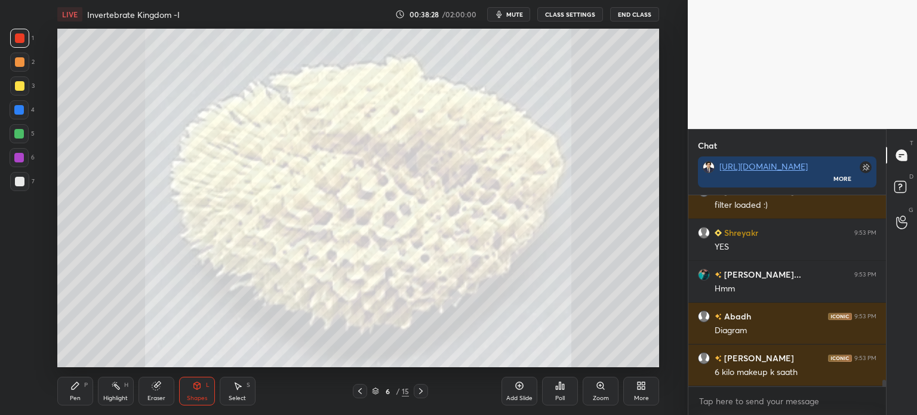
scroll to position [5305, 0]
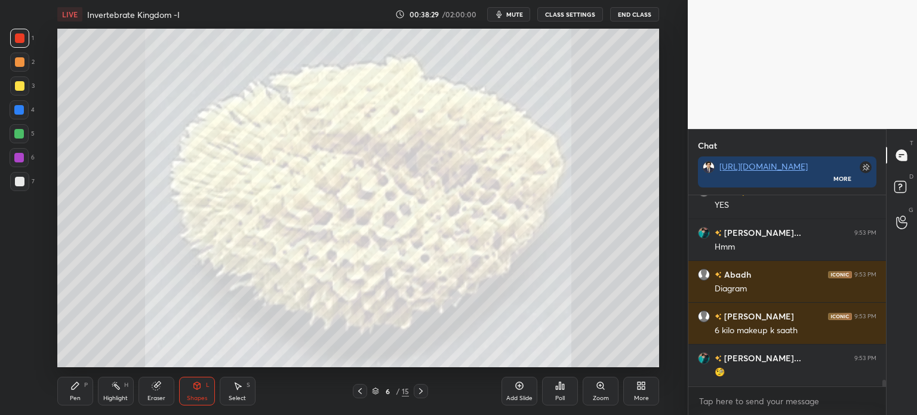
click at [23, 65] on div at bounding box center [19, 62] width 19 height 19
click at [24, 65] on div at bounding box center [19, 62] width 19 height 19
click at [81, 391] on div "Pen P" at bounding box center [75, 391] width 36 height 29
click at [83, 389] on div "Pen P" at bounding box center [75, 391] width 36 height 29
click at [640, 388] on icon at bounding box center [642, 386] width 10 height 10
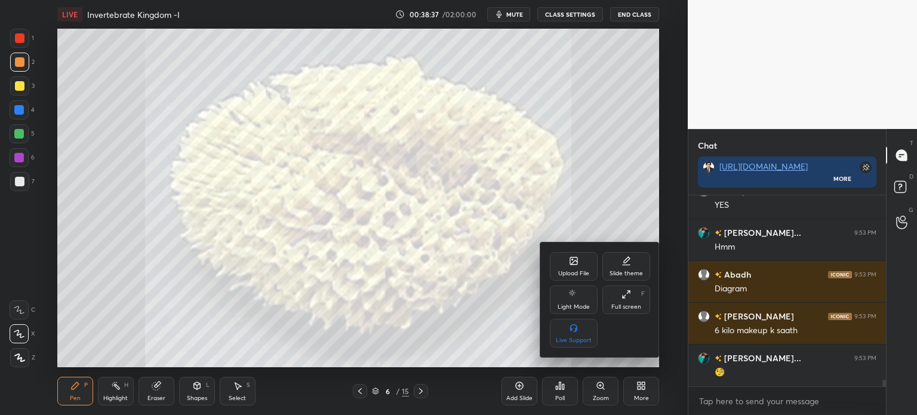
drag, startPoint x: 583, startPoint y: 133, endPoint x: 582, endPoint y: 124, distance: 9.0
click at [583, 138] on div at bounding box center [458, 207] width 917 height 415
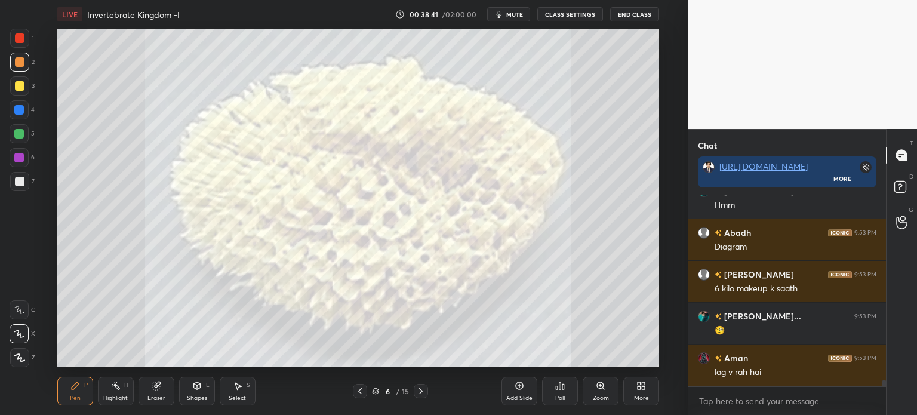
scroll to position [5389, 0]
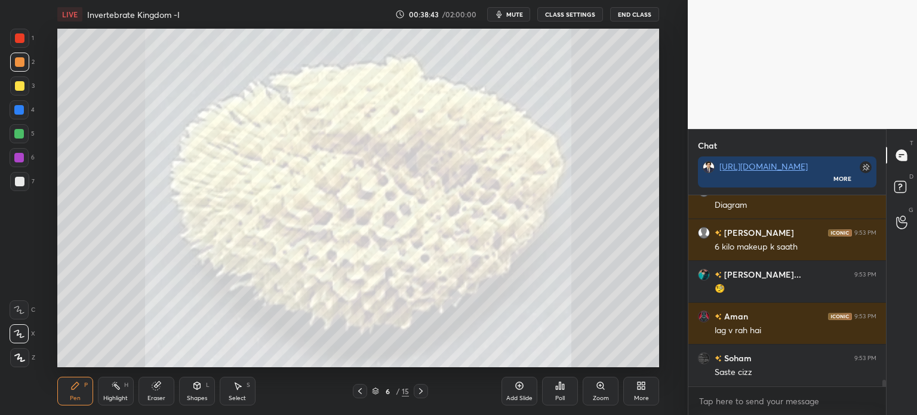
click at [641, 390] on div "More" at bounding box center [642, 391] width 36 height 29
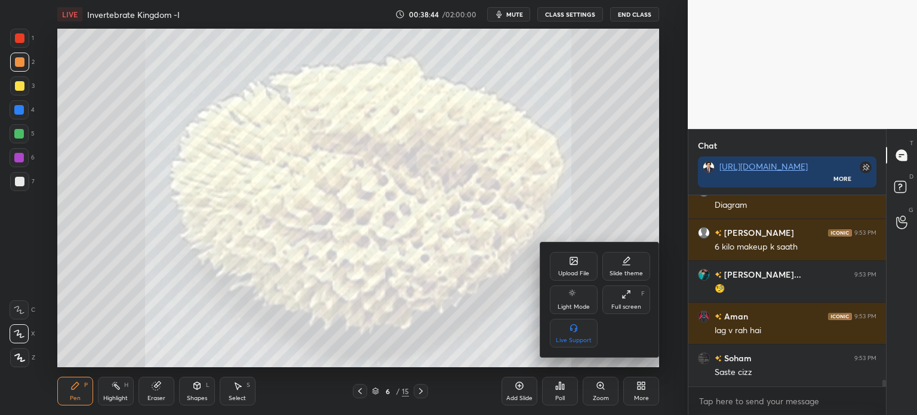
click at [583, 268] on div "Upload File" at bounding box center [574, 266] width 48 height 29
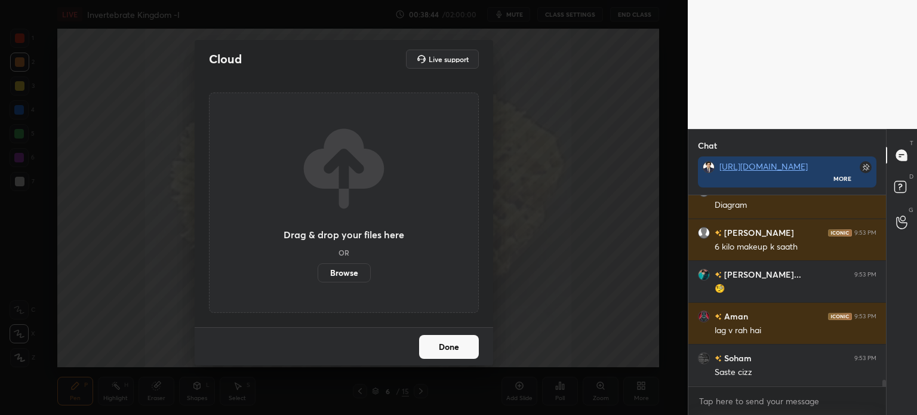
scroll to position [5401, 0]
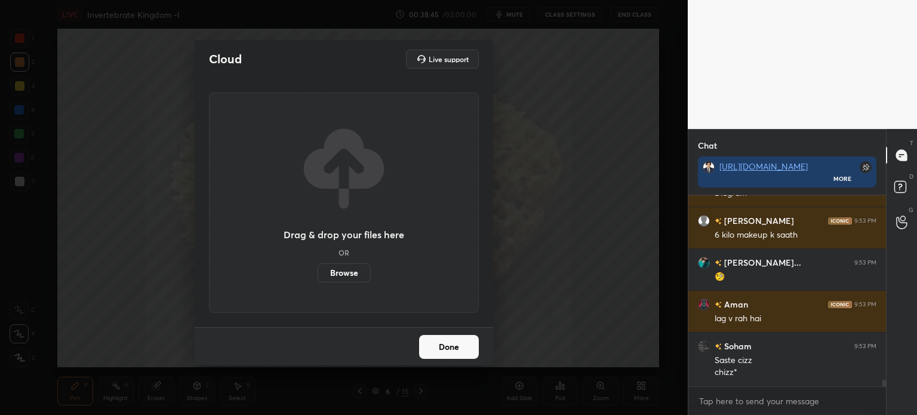
click at [351, 271] on label "Browse" at bounding box center [344, 272] width 53 height 19
click at [318, 271] on input "Browse" at bounding box center [318, 272] width 0 height 19
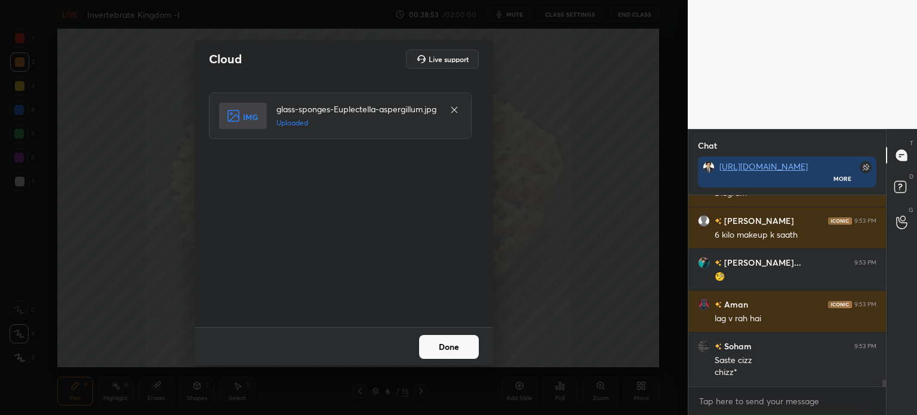
click at [449, 345] on button "Done" at bounding box center [449, 347] width 60 height 24
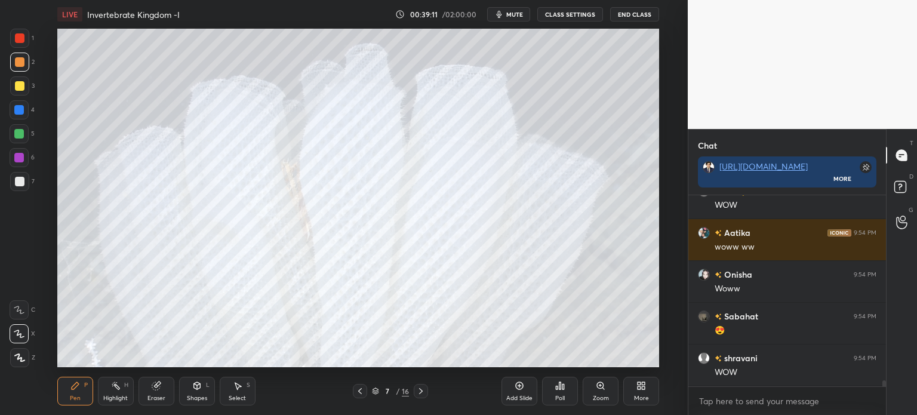
scroll to position [5735, 0]
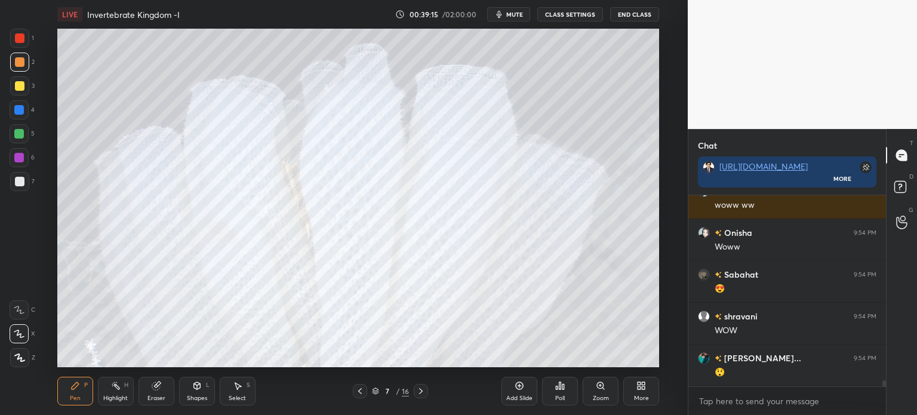
click at [644, 383] on icon at bounding box center [642, 386] width 10 height 10
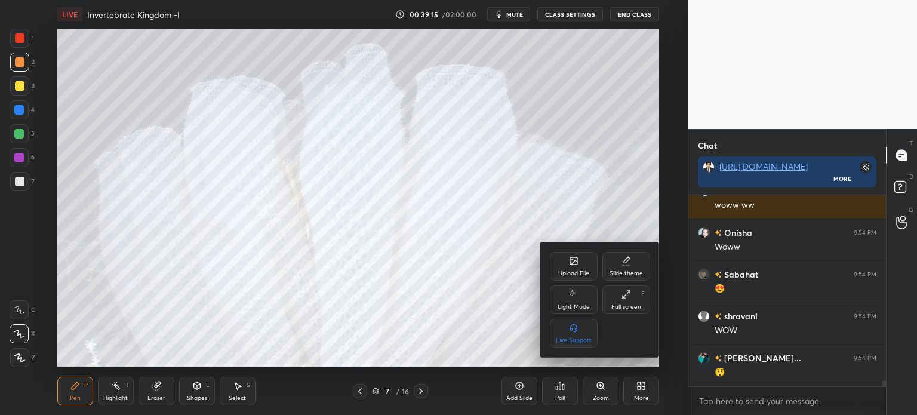
click at [578, 269] on div "Upload File" at bounding box center [574, 266] width 48 height 29
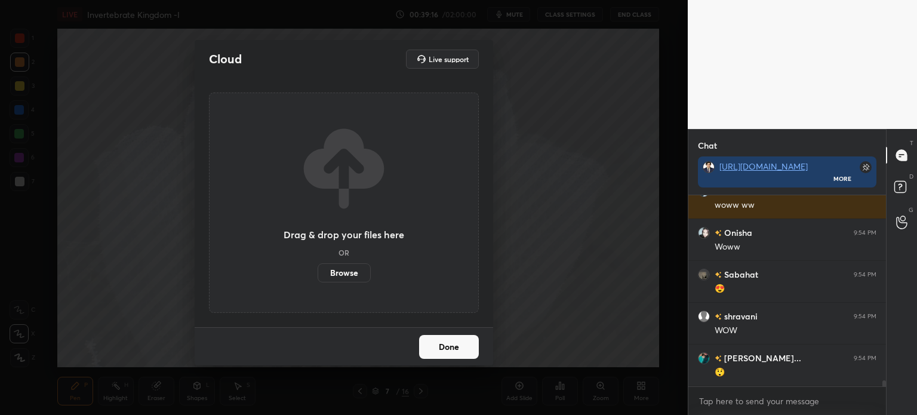
scroll to position [5764, 0]
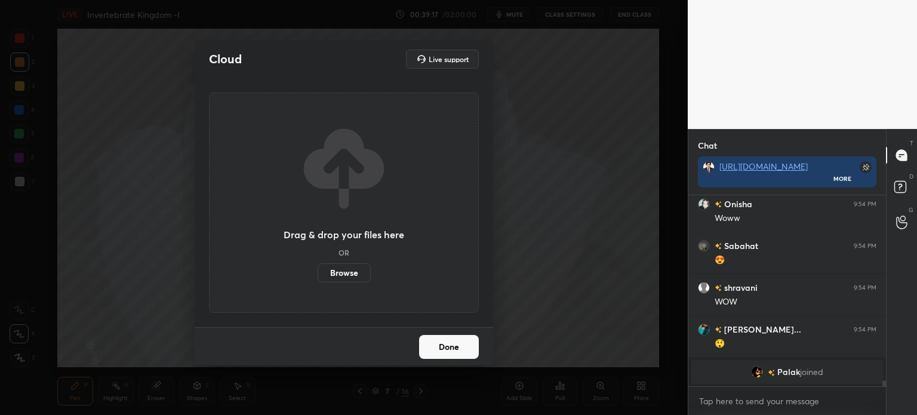
click at [351, 274] on label "Browse" at bounding box center [344, 272] width 53 height 19
click at [318, 274] on input "Browse" at bounding box center [318, 272] width 0 height 19
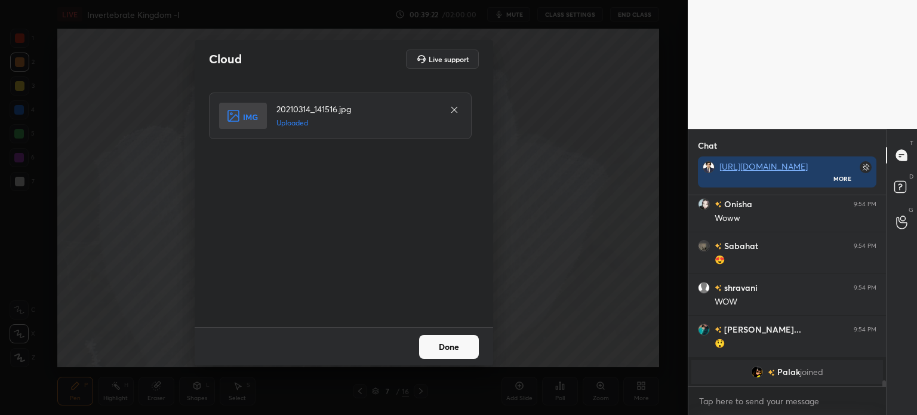
drag, startPoint x: 452, startPoint y: 348, endPoint x: 449, endPoint y: 342, distance: 7.2
click at [451, 348] on button "Done" at bounding box center [449, 347] width 60 height 24
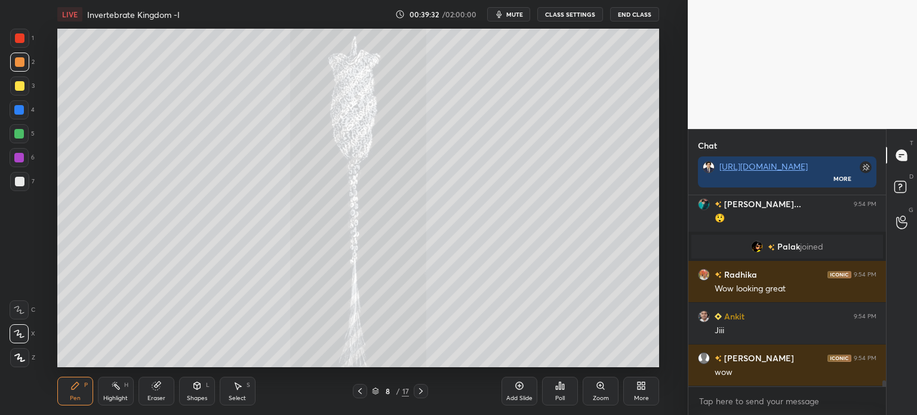
scroll to position [5684, 0]
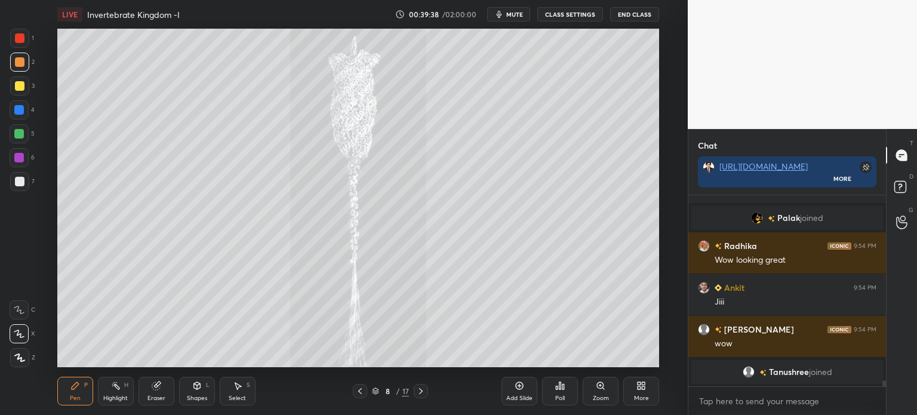
click at [366, 390] on div at bounding box center [360, 391] width 14 height 14
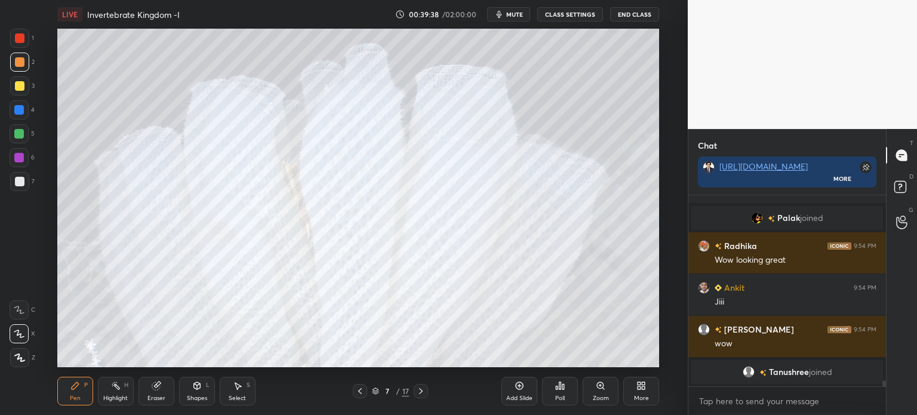
click at [364, 390] on icon at bounding box center [360, 391] width 10 height 10
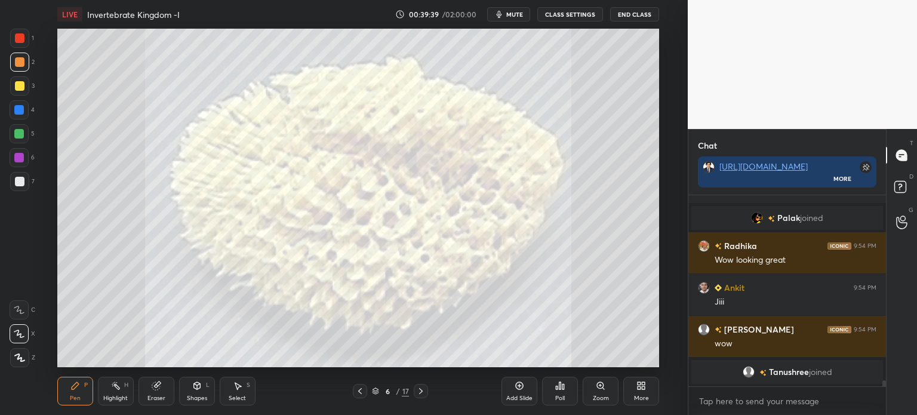
click at [363, 389] on icon at bounding box center [360, 391] width 10 height 10
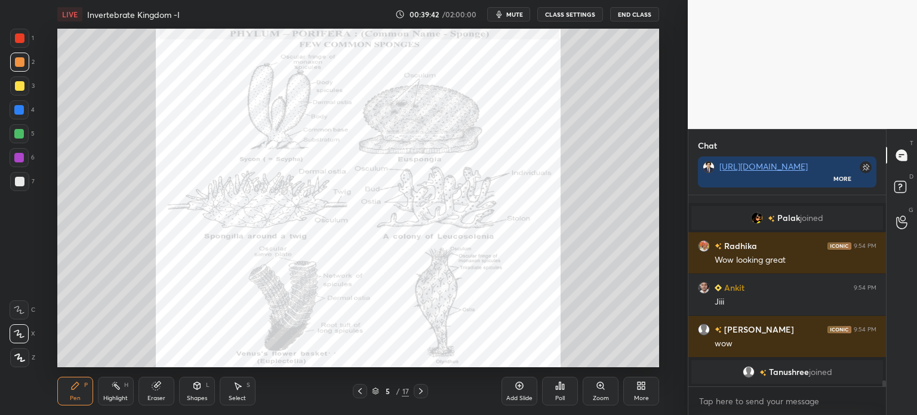
click at [423, 391] on icon at bounding box center [421, 391] width 10 height 10
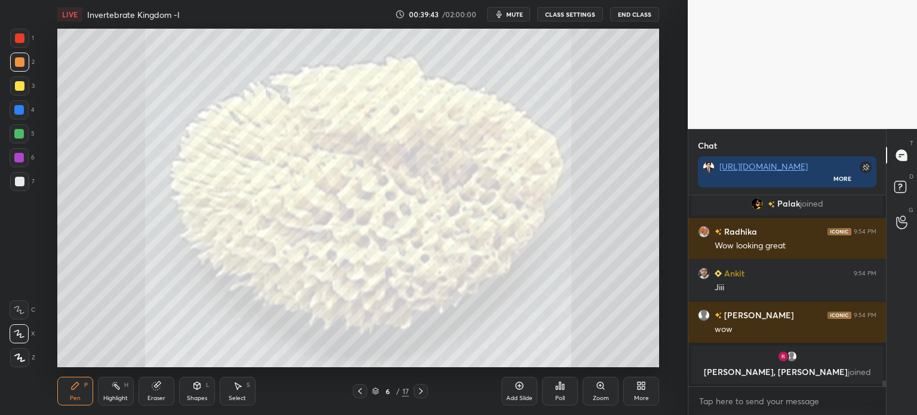
click at [422, 391] on icon at bounding box center [421, 391] width 10 height 10
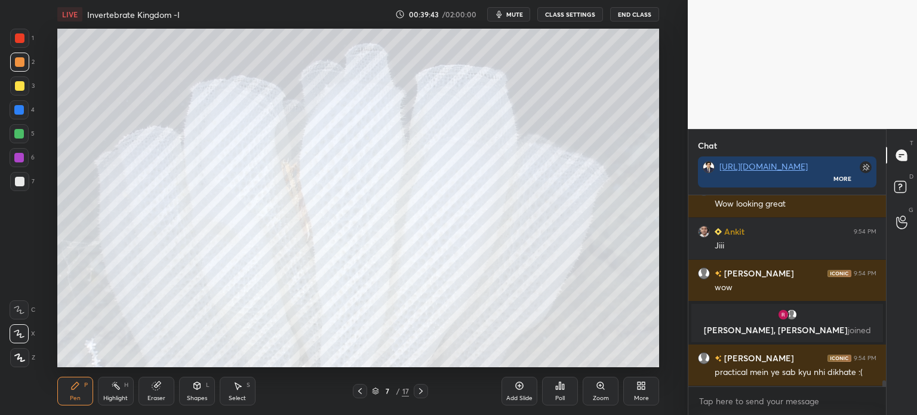
scroll to position [5668, 0]
click at [422, 389] on icon at bounding box center [421, 391] width 10 height 10
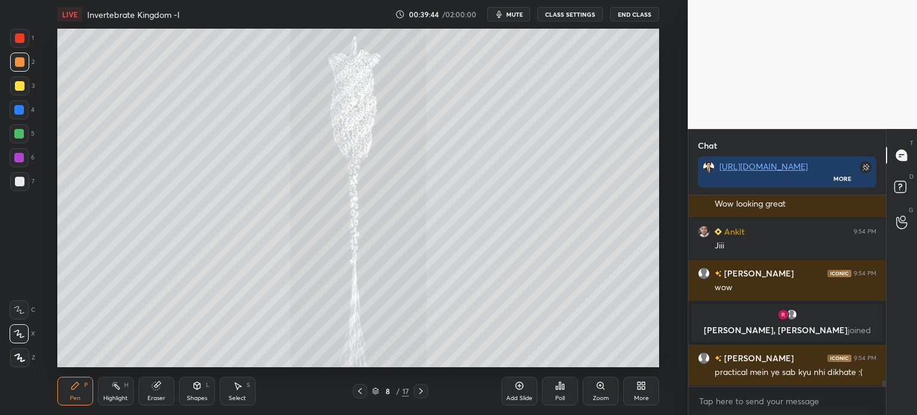
click at [421, 389] on icon at bounding box center [421, 391] width 10 height 10
click at [361, 393] on icon at bounding box center [360, 391] width 10 height 10
click at [641, 382] on icon at bounding box center [642, 386] width 10 height 10
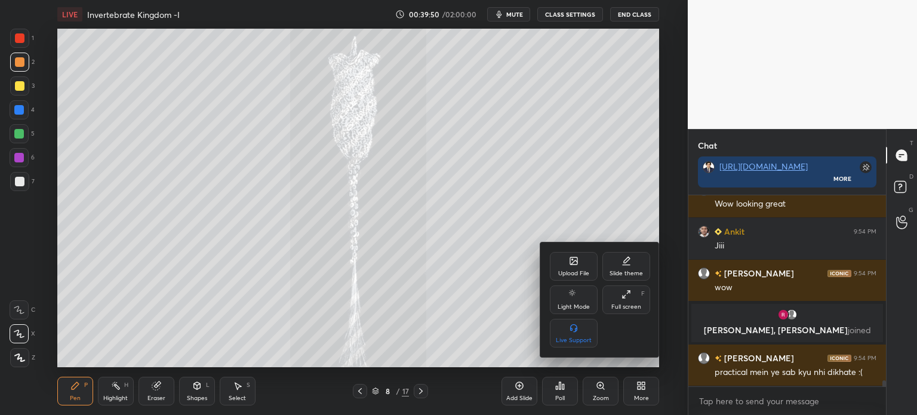
scroll to position [5710, 0]
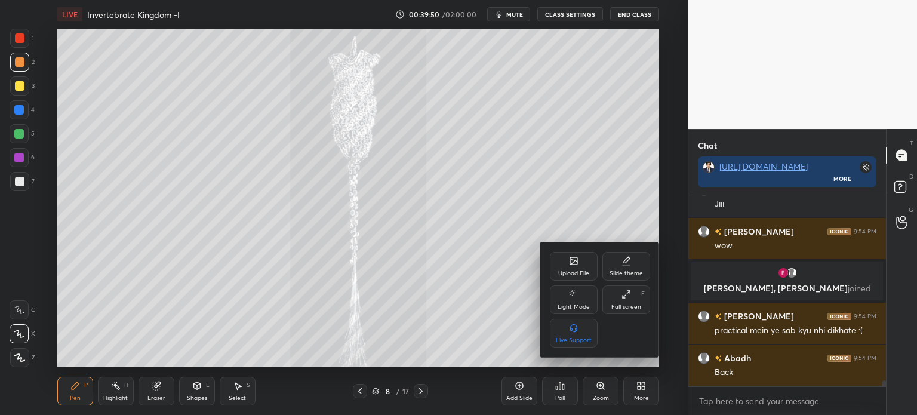
click at [570, 267] on div "Upload File" at bounding box center [574, 266] width 48 height 29
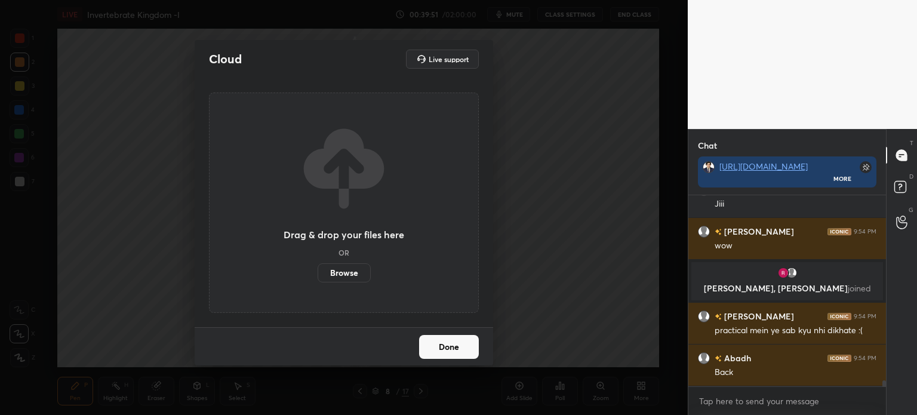
click at [366, 272] on label "Browse" at bounding box center [344, 272] width 53 height 19
click at [318, 272] on input "Browse" at bounding box center [318, 272] width 0 height 19
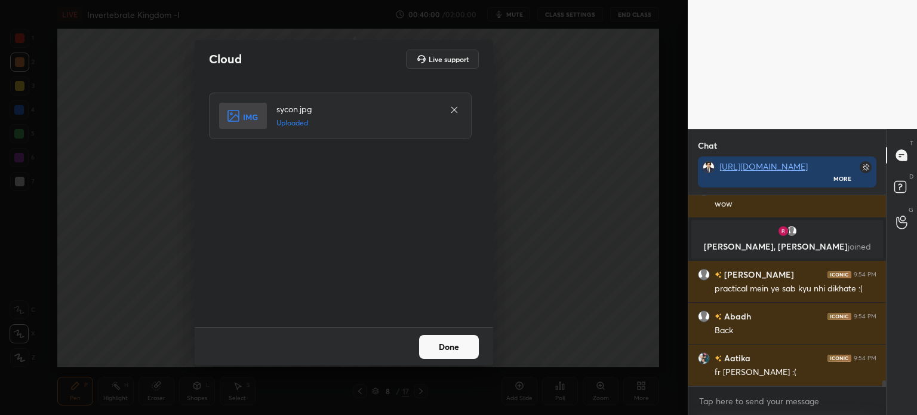
click at [460, 345] on button "Done" at bounding box center [449, 347] width 60 height 24
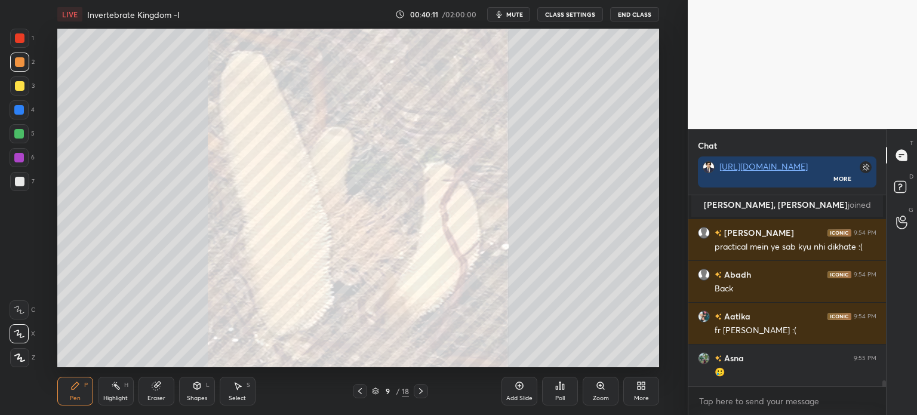
scroll to position [5836, 0]
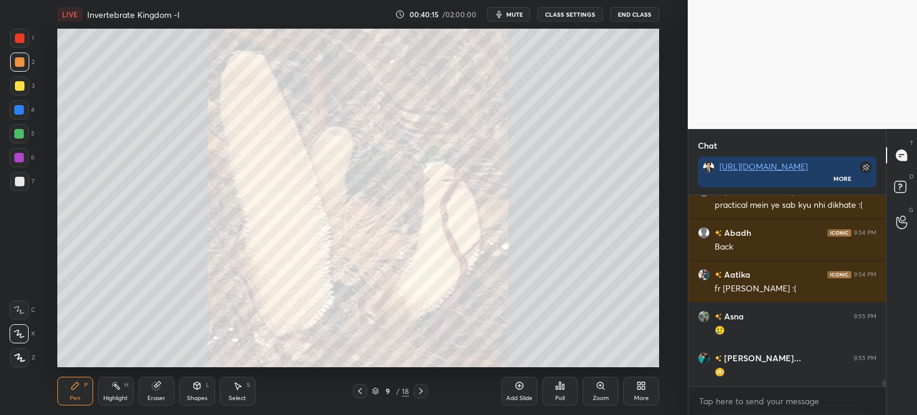
click at [642, 386] on icon at bounding box center [642, 386] width 10 height 10
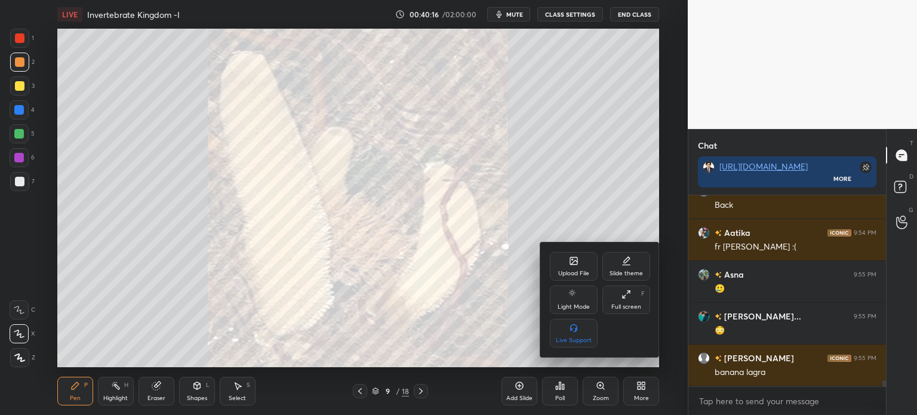
click at [573, 275] on div "Upload File" at bounding box center [573, 274] width 31 height 6
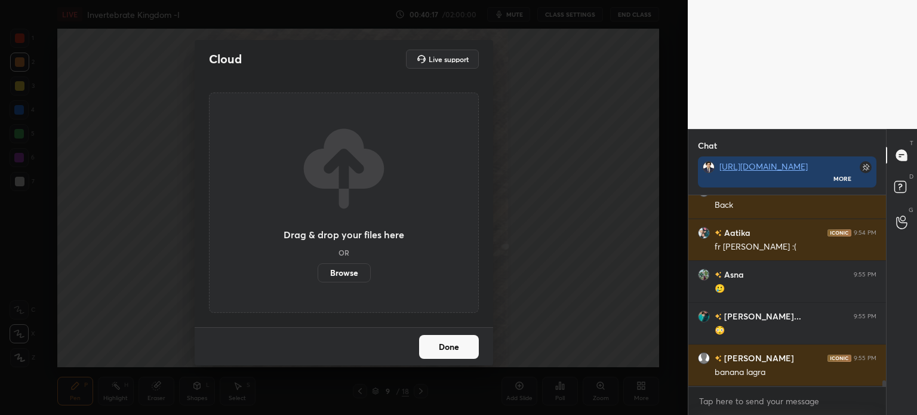
click at [351, 272] on label "Browse" at bounding box center [344, 272] width 53 height 19
click at [318, 272] on input "Browse" at bounding box center [318, 272] width 0 height 19
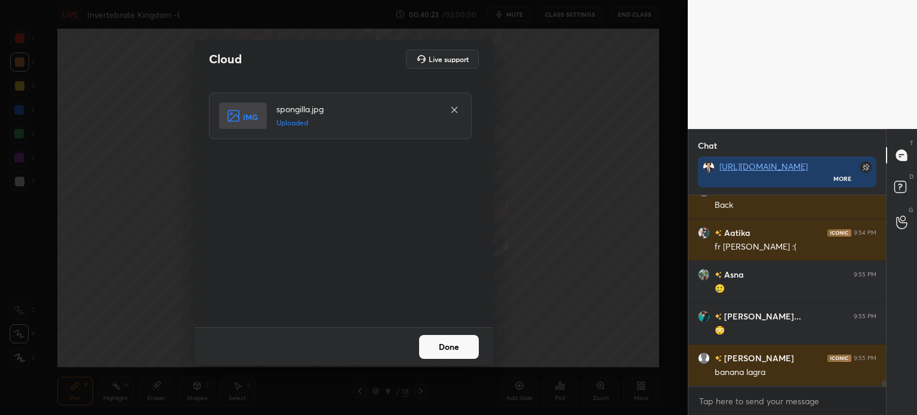
click at [461, 343] on button "Done" at bounding box center [449, 347] width 60 height 24
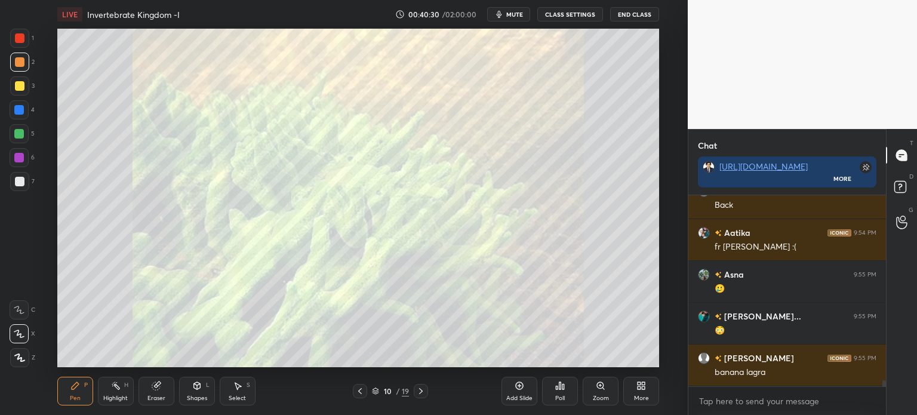
scroll to position [5919, 0]
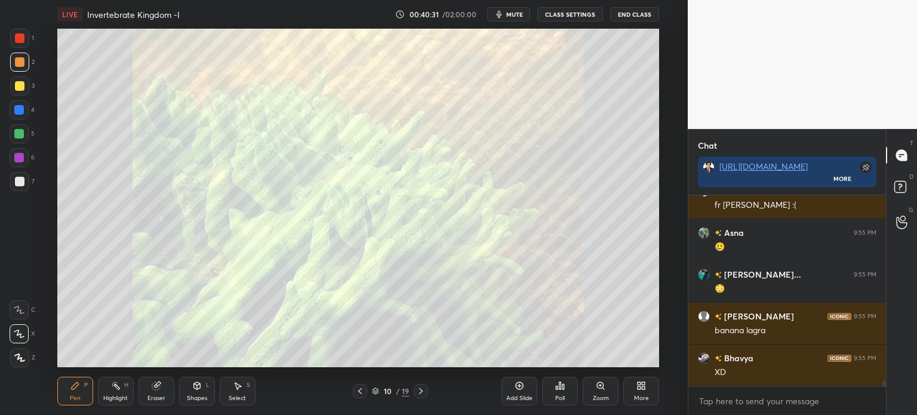
click at [19, 38] on div at bounding box center [20, 38] width 10 height 10
click at [20, 38] on div at bounding box center [20, 38] width 10 height 10
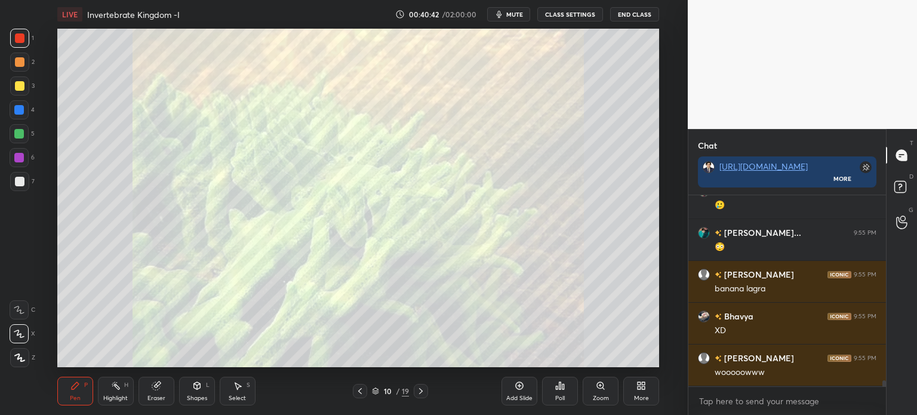
scroll to position [6003, 0]
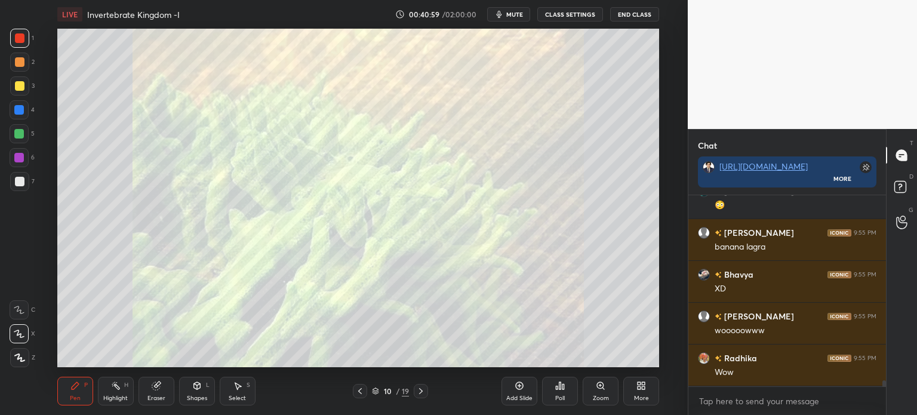
click at [363, 391] on div at bounding box center [360, 391] width 14 height 14
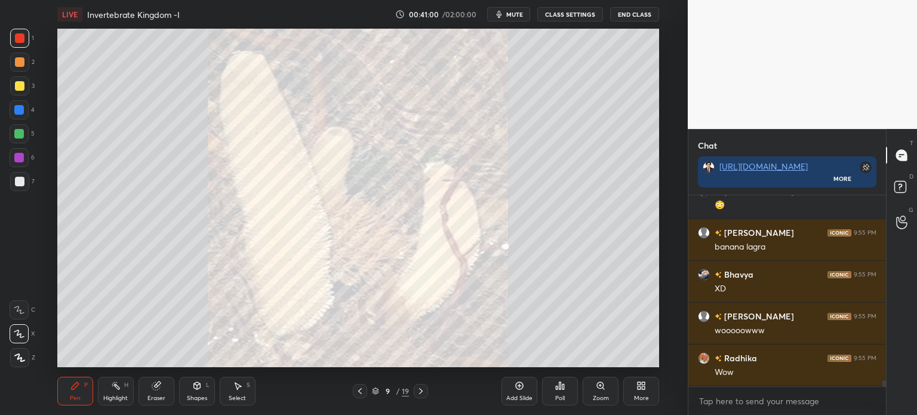
click at [363, 390] on icon at bounding box center [360, 391] width 10 height 10
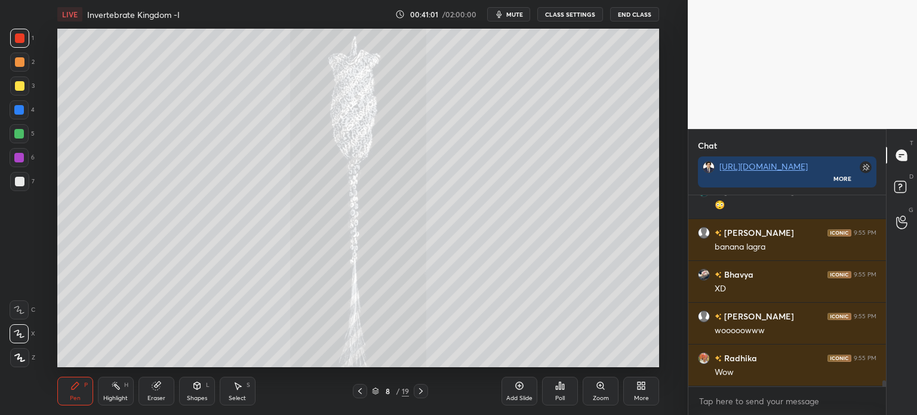
click at [364, 389] on div at bounding box center [360, 391] width 14 height 14
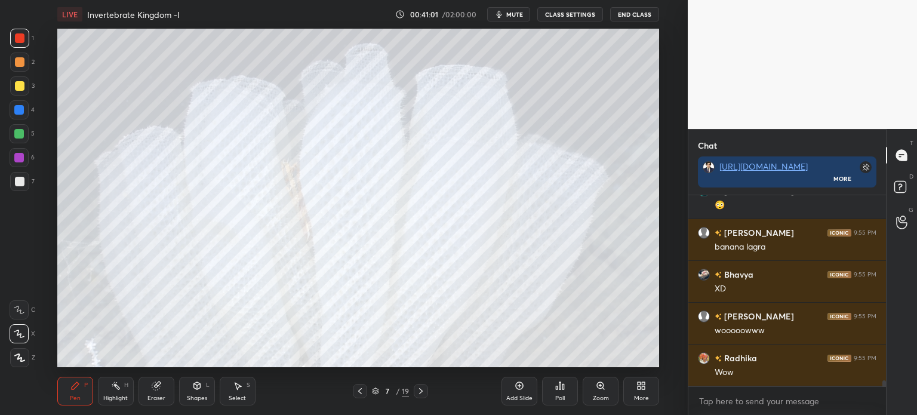
click at [364, 389] on div at bounding box center [360, 391] width 14 height 14
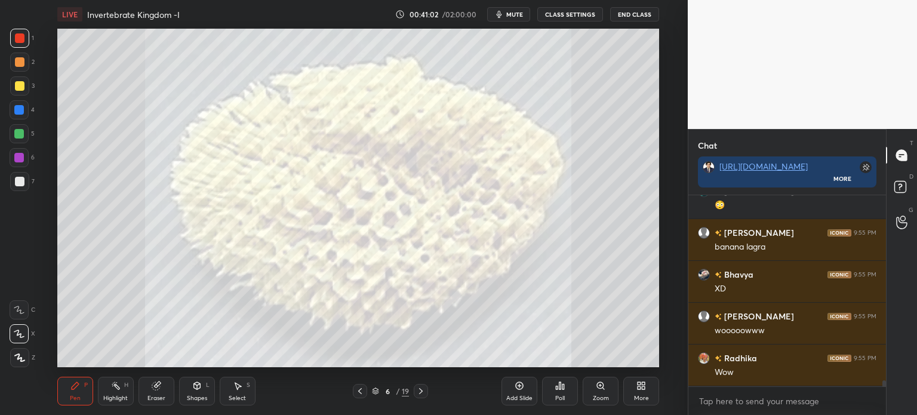
click at [366, 388] on div at bounding box center [360, 391] width 14 height 14
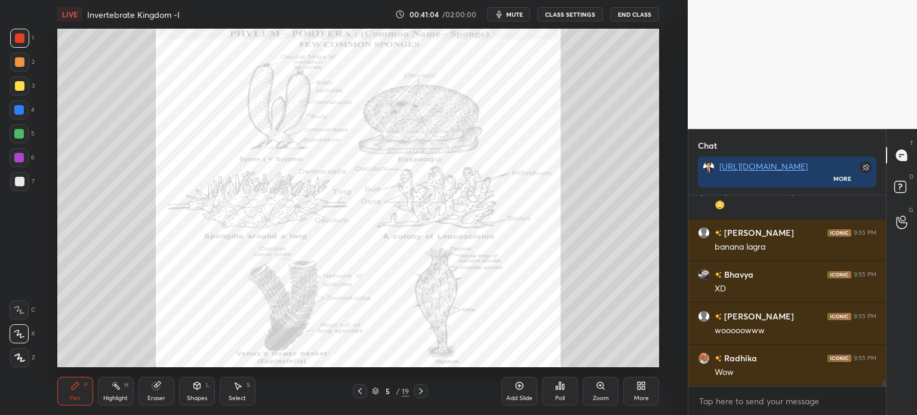
click at [418, 394] on icon at bounding box center [421, 391] width 10 height 10
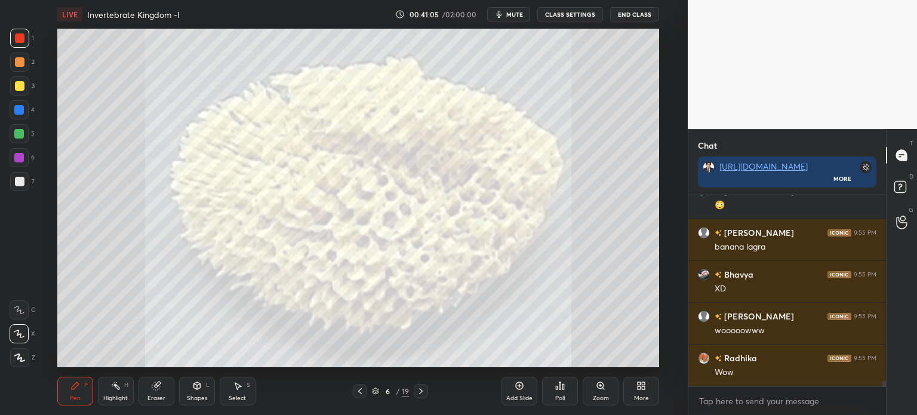
click at [418, 392] on icon at bounding box center [421, 391] width 10 height 10
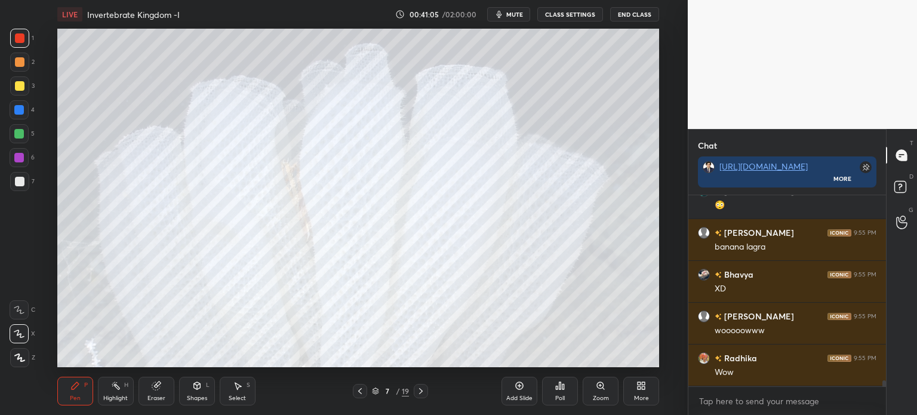
click at [423, 392] on icon at bounding box center [421, 391] width 10 height 10
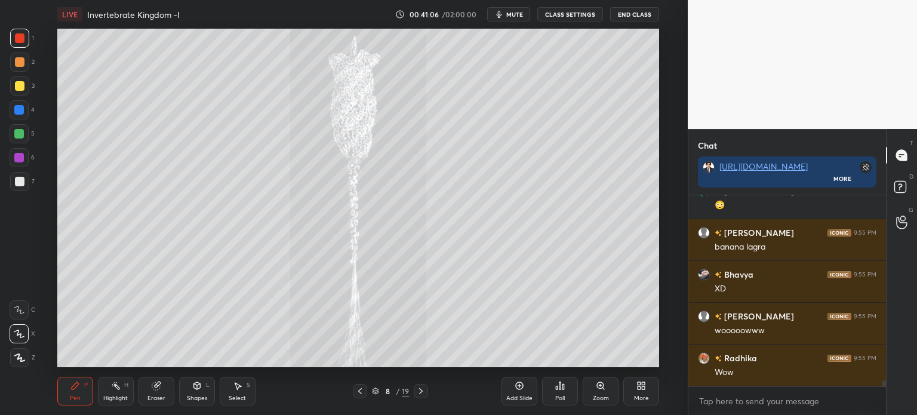
click at [424, 390] on icon at bounding box center [421, 391] width 10 height 10
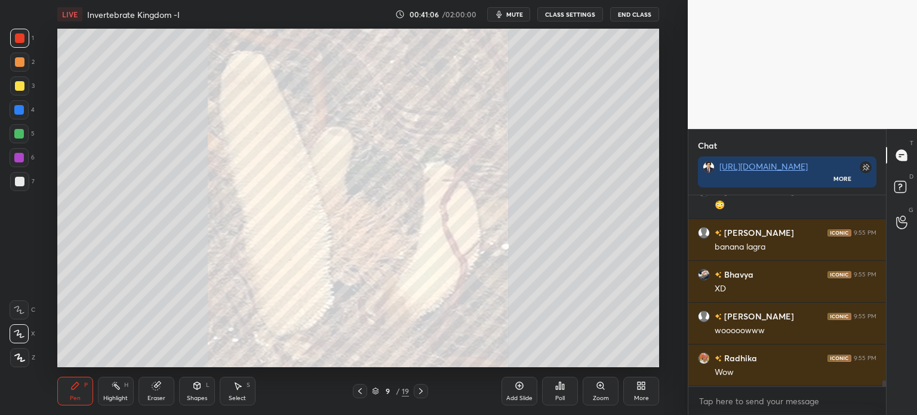
click at [424, 390] on icon at bounding box center [421, 391] width 10 height 10
click at [424, 391] on icon at bounding box center [421, 391] width 10 height 10
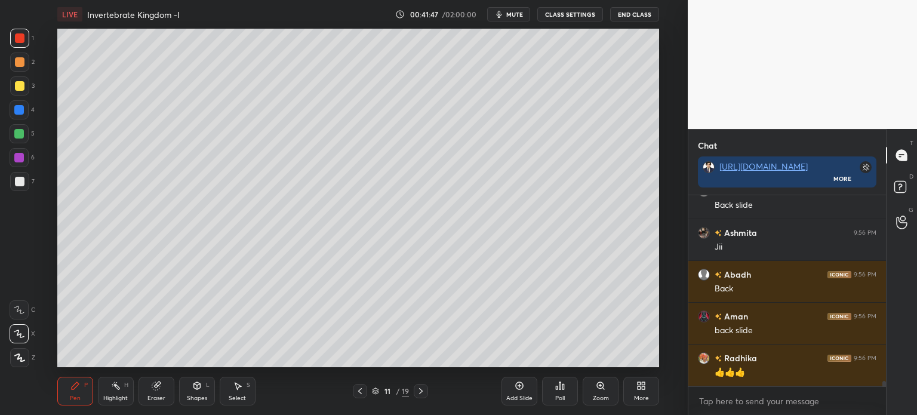
scroll to position [6505, 0]
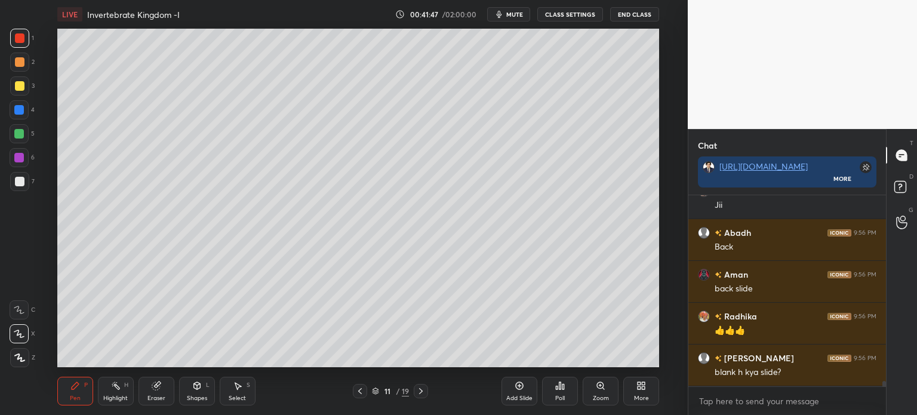
click at [365, 395] on div at bounding box center [360, 391] width 14 height 14
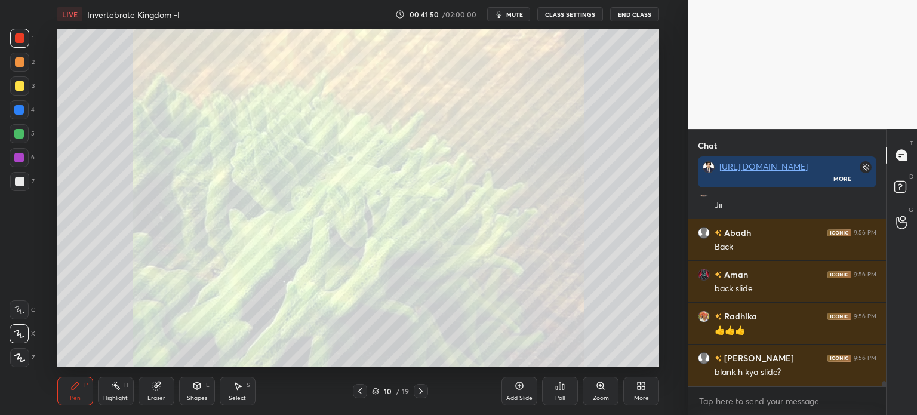
click at [417, 389] on icon at bounding box center [421, 391] width 10 height 10
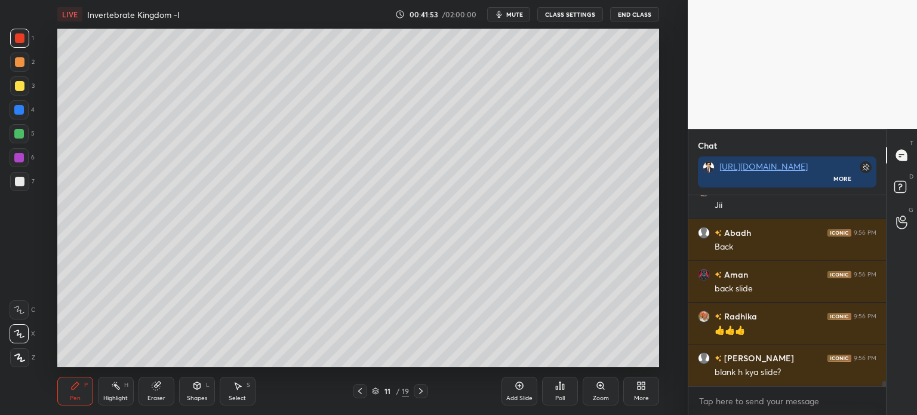
scroll to position [6546, 0]
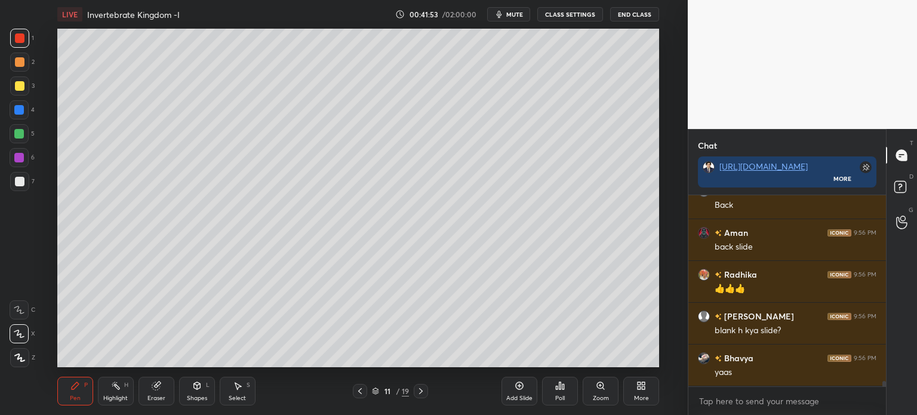
drag, startPoint x: 521, startPoint y: 385, endPoint x: 532, endPoint y: 386, distance: 10.9
click at [520, 386] on icon at bounding box center [520, 386] width 10 height 10
click at [643, 389] on icon at bounding box center [644, 387] width 3 height 3
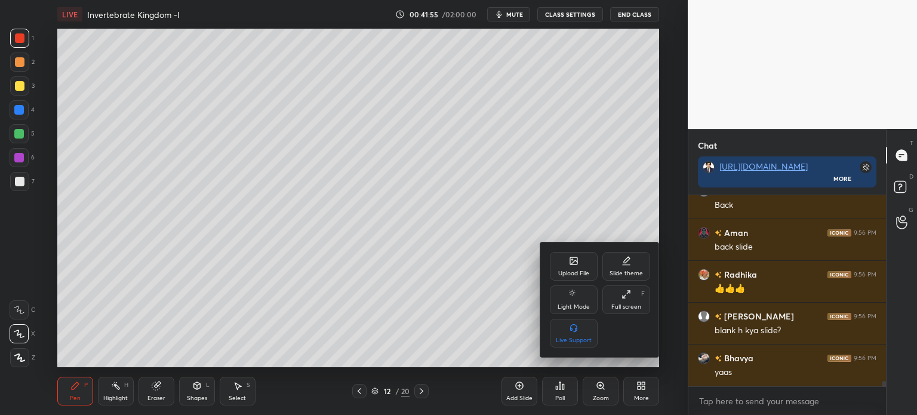
click at [567, 269] on div "Upload File" at bounding box center [574, 266] width 48 height 29
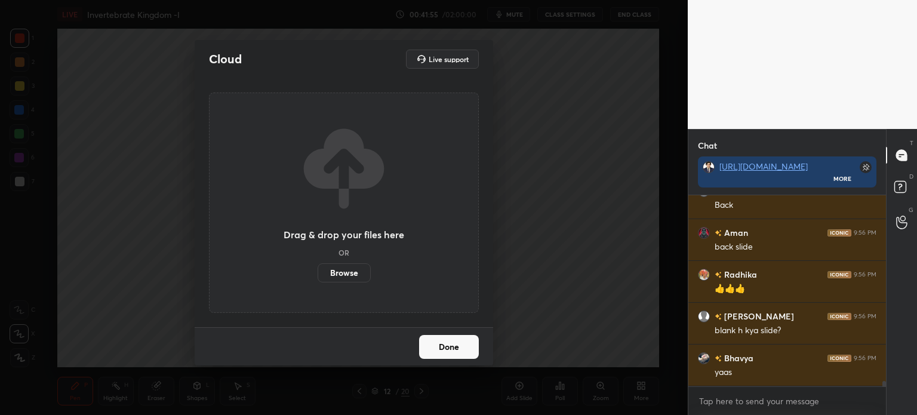
click at [357, 270] on label "Browse" at bounding box center [344, 272] width 53 height 19
click at [318, 270] on input "Browse" at bounding box center [318, 272] width 0 height 19
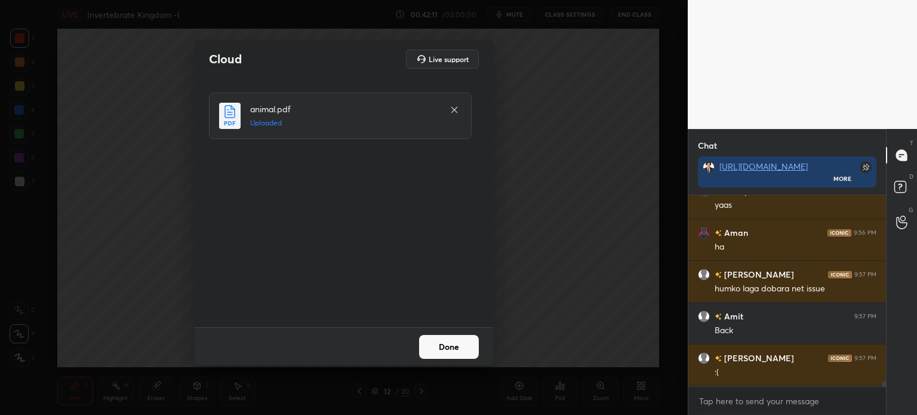
scroll to position [6755, 0]
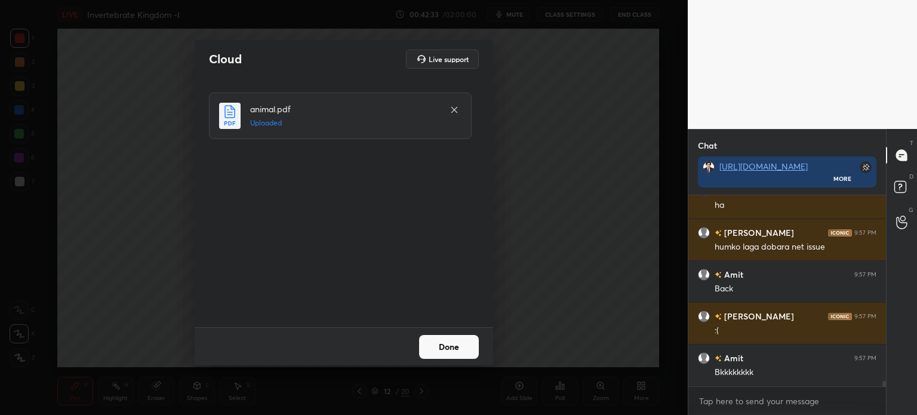
click at [464, 351] on button "Done" at bounding box center [449, 347] width 60 height 24
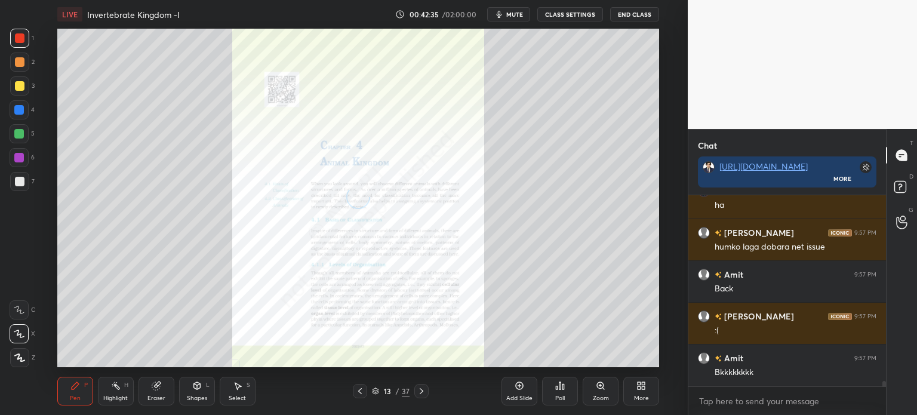
scroll to position [6797, 0]
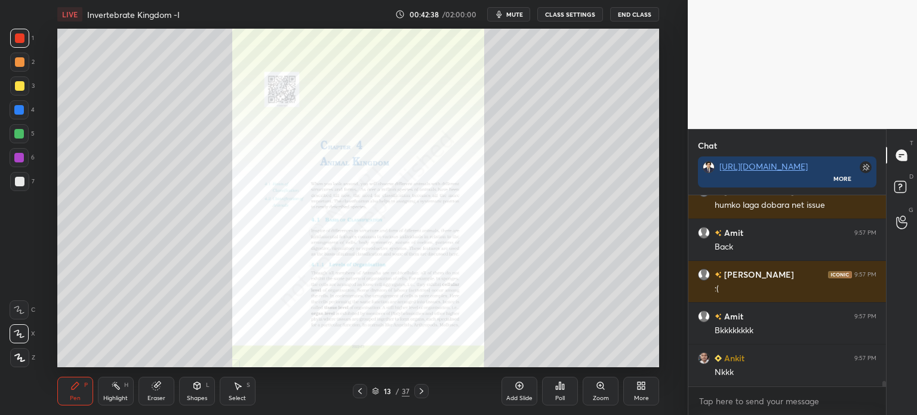
click at [424, 386] on icon at bounding box center [422, 391] width 10 height 10
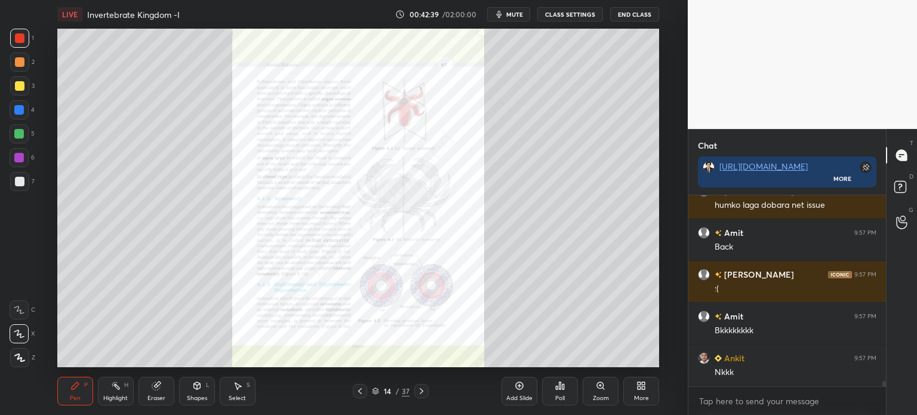
click at [424, 388] on icon at bounding box center [422, 391] width 10 height 10
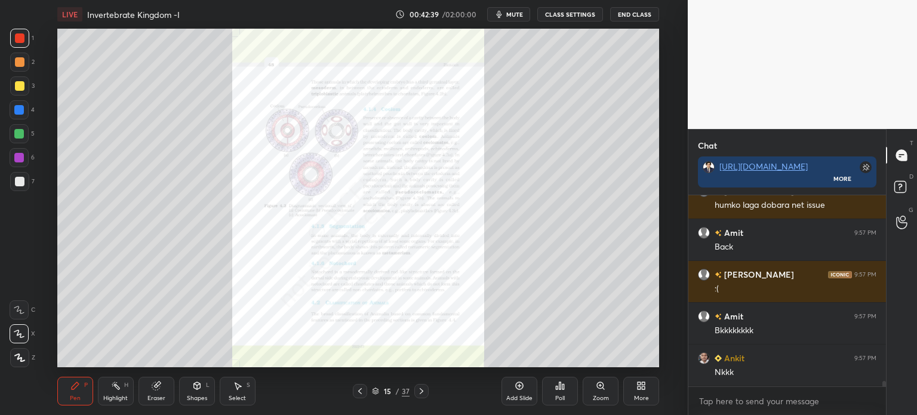
click at [423, 388] on icon at bounding box center [422, 391] width 10 height 10
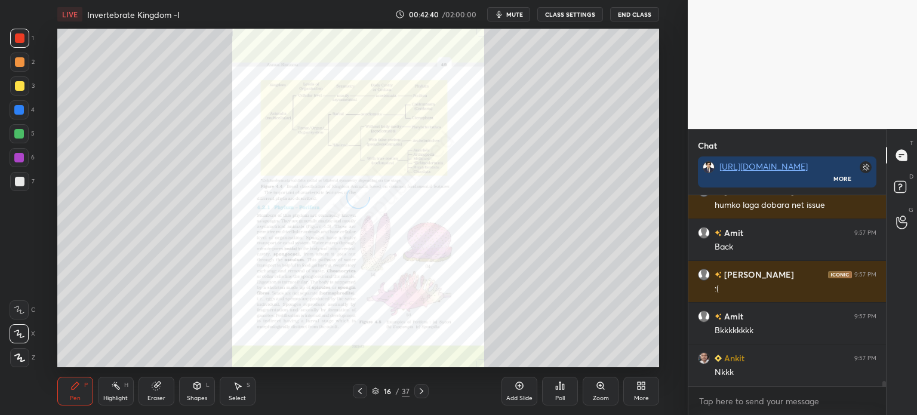
click at [422, 391] on icon at bounding box center [422, 391] width 10 height 10
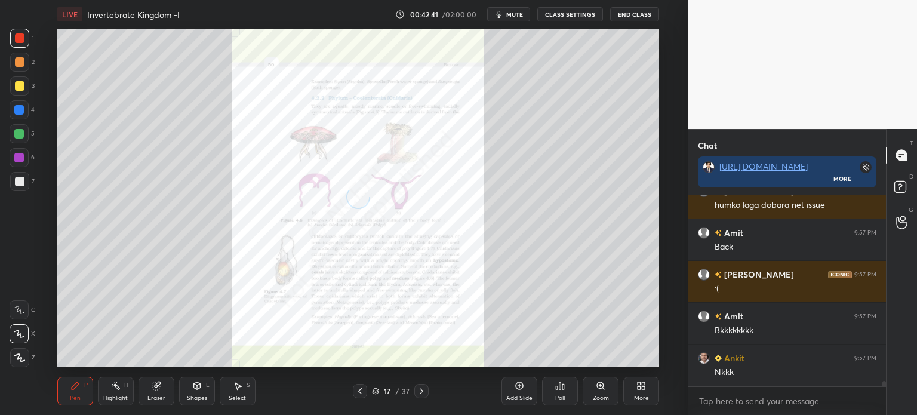
click at [421, 388] on icon at bounding box center [422, 391] width 10 height 10
click at [364, 391] on div at bounding box center [360, 391] width 14 height 14
click at [363, 391] on icon at bounding box center [360, 391] width 10 height 10
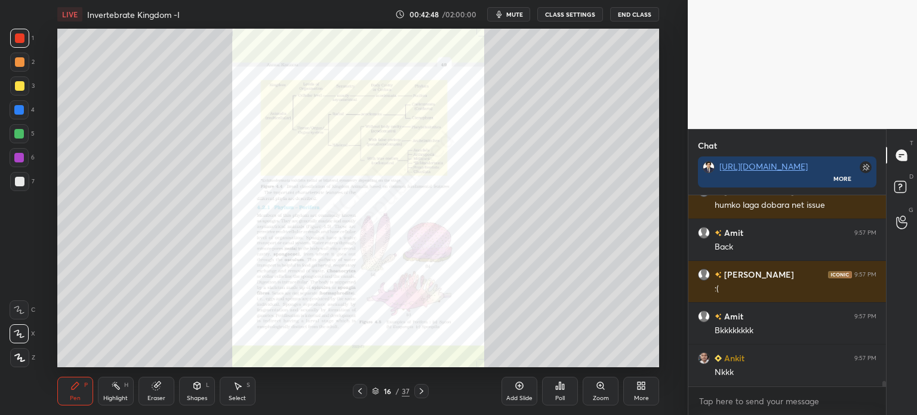
click at [598, 389] on icon at bounding box center [601, 386] width 10 height 10
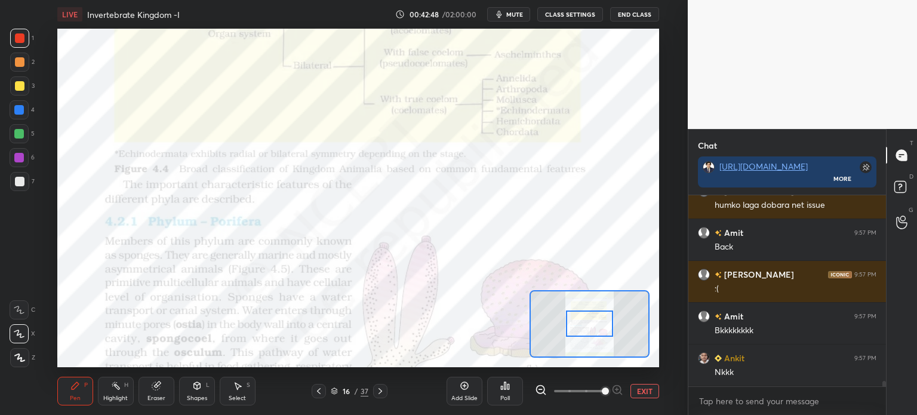
click at [601, 391] on span at bounding box center [579, 391] width 50 height 18
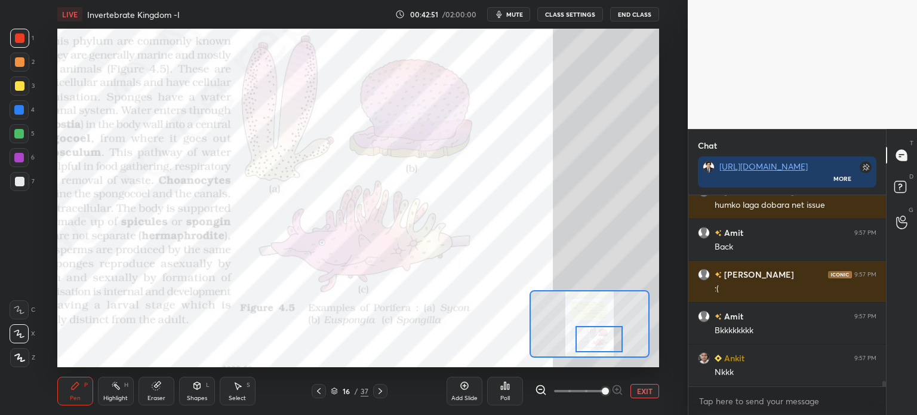
drag, startPoint x: 585, startPoint y: 321, endPoint x: 595, endPoint y: 336, distance: 18.2
click at [595, 336] on div at bounding box center [599, 339] width 47 height 26
click at [16, 36] on div at bounding box center [20, 38] width 10 height 10
click at [19, 36] on div at bounding box center [20, 38] width 10 height 10
click at [17, 306] on icon at bounding box center [19, 310] width 11 height 8
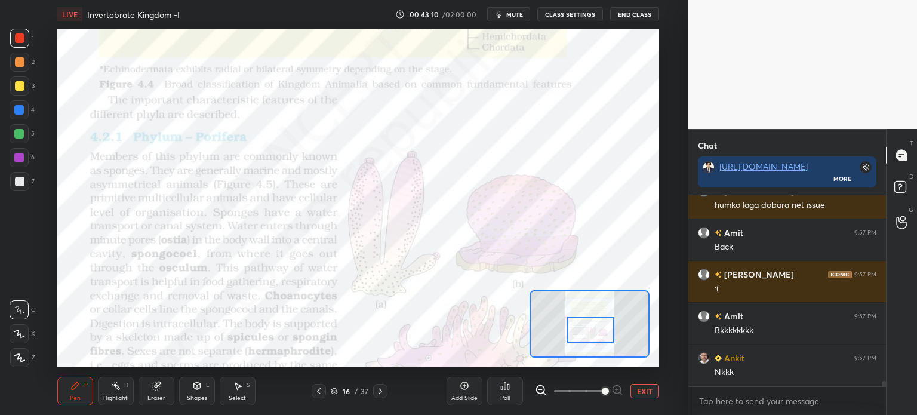
drag, startPoint x: 604, startPoint y: 340, endPoint x: 597, endPoint y: 332, distance: 11.4
click at [597, 332] on div at bounding box center [590, 330] width 47 height 26
drag, startPoint x: 29, startPoint y: 105, endPoint x: 38, endPoint y: 119, distance: 16.7
click at [29, 106] on div "4" at bounding box center [22, 109] width 25 height 19
drag, startPoint x: 196, startPoint y: 396, endPoint x: 189, endPoint y: 383, distance: 14.4
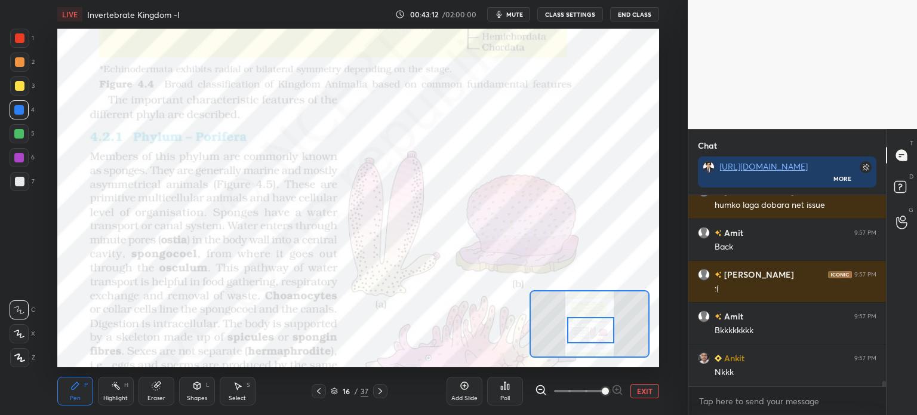
click at [196, 396] on div "Shapes" at bounding box center [197, 398] width 20 height 6
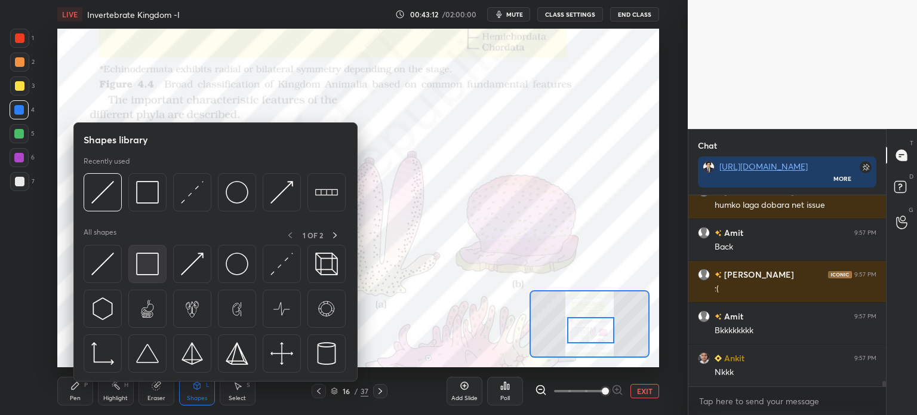
click at [147, 261] on img at bounding box center [147, 264] width 23 height 23
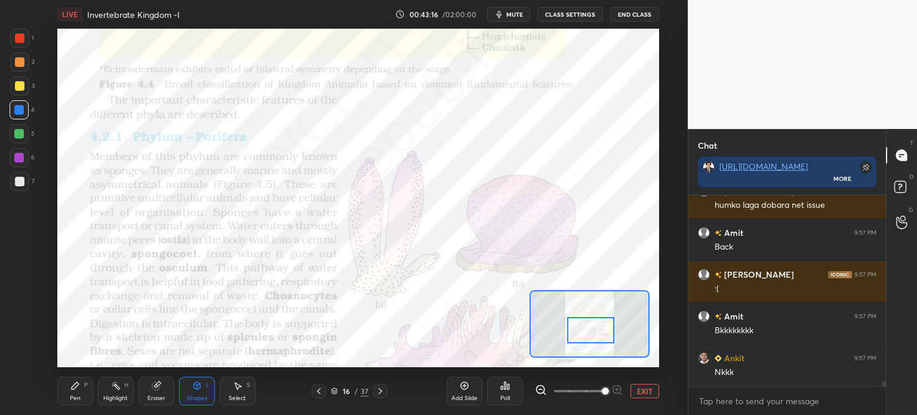
click at [17, 38] on div at bounding box center [20, 38] width 10 height 10
drag, startPoint x: 189, startPoint y: 392, endPoint x: 186, endPoint y: 385, distance: 7.0
click at [189, 391] on div "Shapes L" at bounding box center [197, 391] width 36 height 29
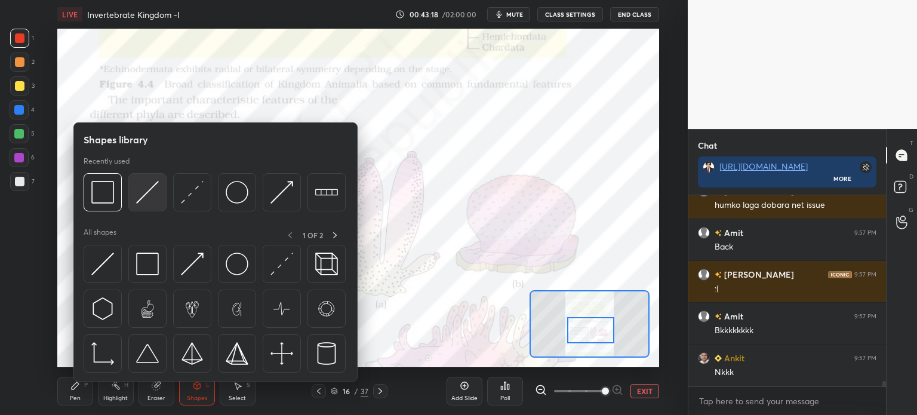
click at [137, 210] on div at bounding box center [147, 192] width 38 height 38
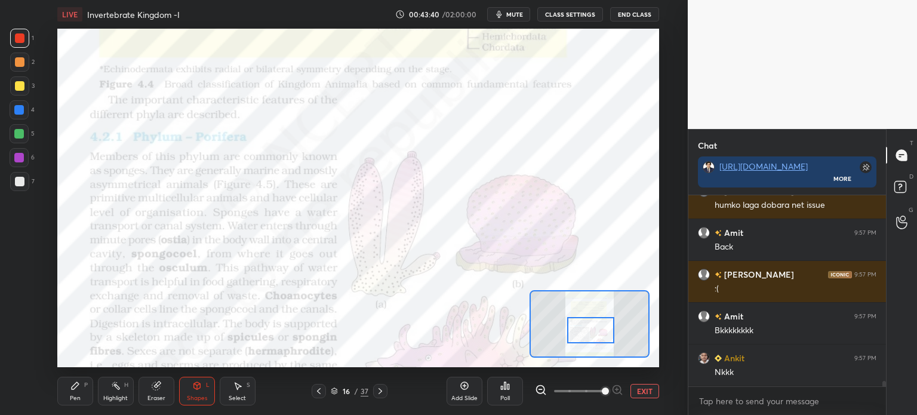
scroll to position [6826, 0]
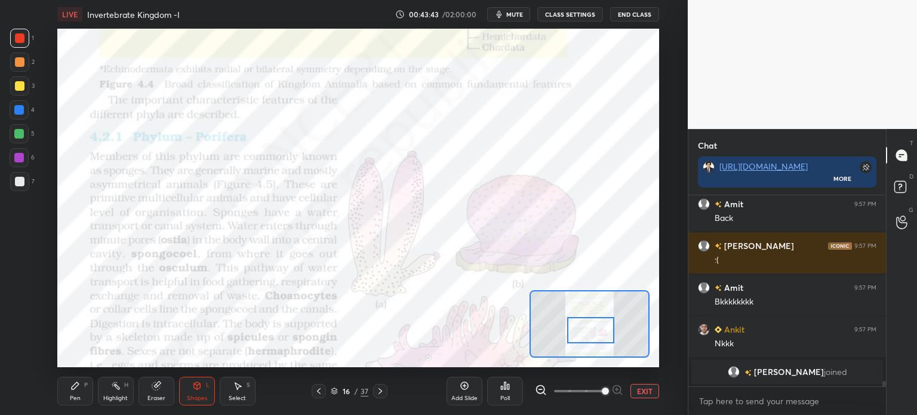
drag, startPoint x: 11, startPoint y: 133, endPoint x: 19, endPoint y: 131, distance: 8.0
click at [18, 133] on div at bounding box center [19, 133] width 19 height 19
drag, startPoint x: 22, startPoint y: 135, endPoint x: 31, endPoint y: 137, distance: 9.7
click at [23, 136] on div at bounding box center [19, 134] width 10 height 10
drag, startPoint x: 20, startPoint y: 147, endPoint x: 29, endPoint y: 153, distance: 10.3
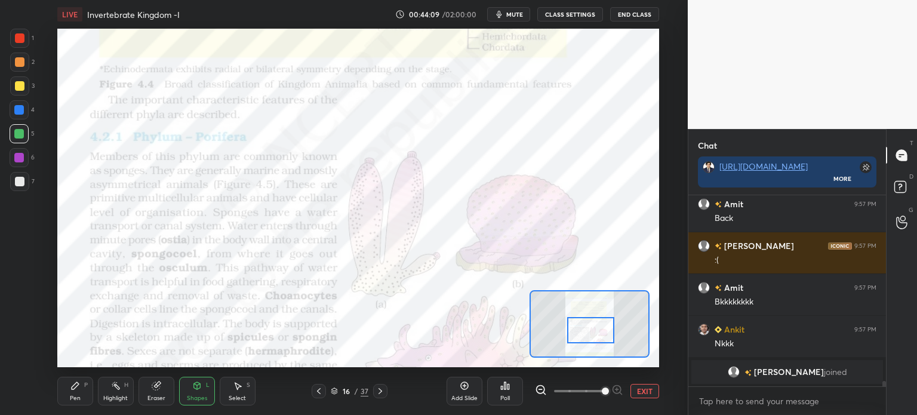
click at [19, 152] on div "1 2 3 4 5 6 7" at bounding box center [22, 112] width 25 height 167
click at [19, 156] on div at bounding box center [19, 158] width 10 height 10
drag, startPoint x: 22, startPoint y: 157, endPoint x: 50, endPoint y: 178, distance: 34.5
click at [26, 160] on div at bounding box center [19, 157] width 19 height 19
click at [22, 134] on div at bounding box center [19, 134] width 10 height 10
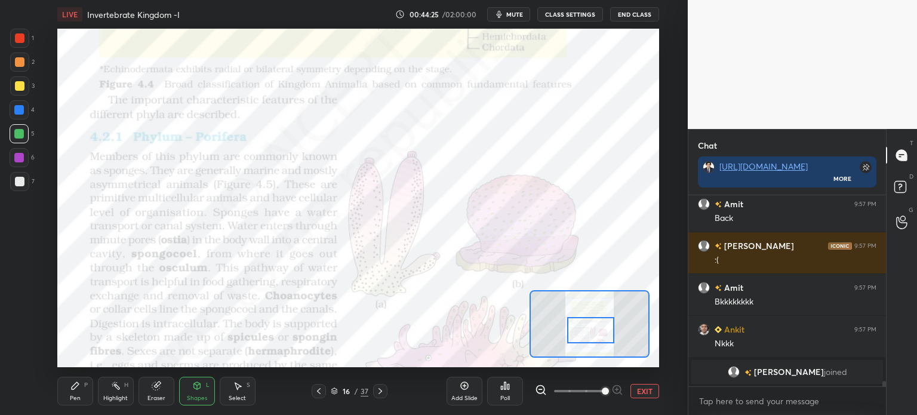
drag, startPoint x: 20, startPoint y: 136, endPoint x: 29, endPoint y: 143, distance: 11.9
click at [17, 136] on div at bounding box center [19, 134] width 10 height 10
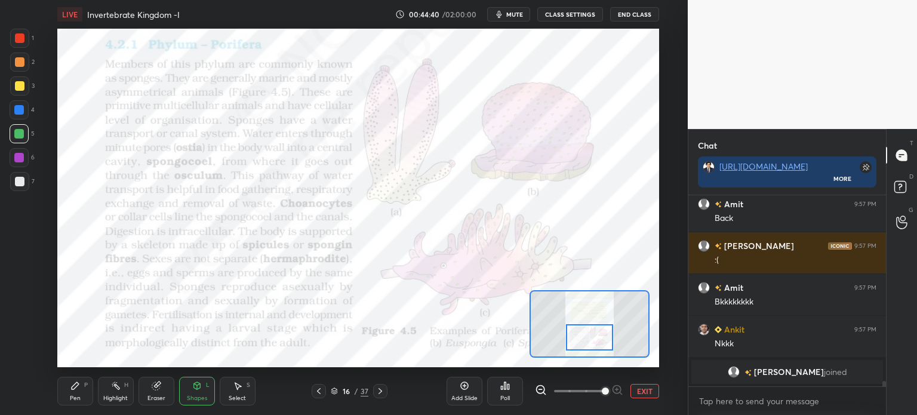
drag, startPoint x: 594, startPoint y: 329, endPoint x: 591, endPoint y: 337, distance: 8.1
click at [593, 336] on div at bounding box center [589, 337] width 47 height 26
click at [19, 44] on div at bounding box center [19, 38] width 19 height 19
click at [21, 45] on div at bounding box center [19, 38] width 19 height 19
click at [198, 397] on div "Shapes L" at bounding box center [197, 391] width 36 height 29
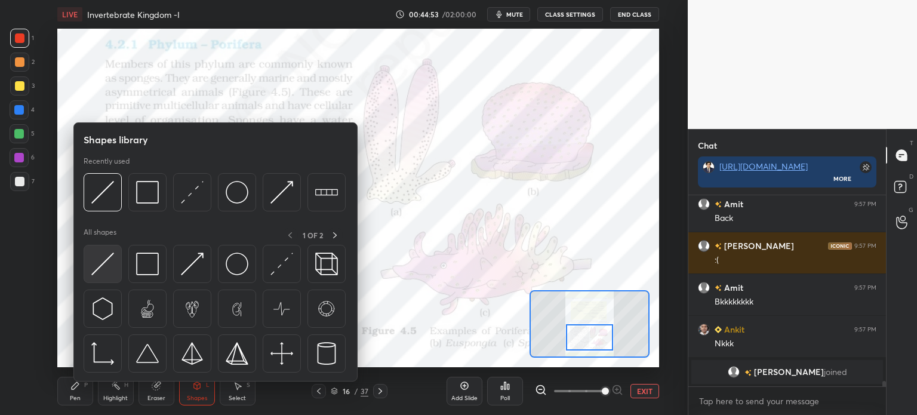
click at [103, 264] on img at bounding box center [102, 264] width 23 height 23
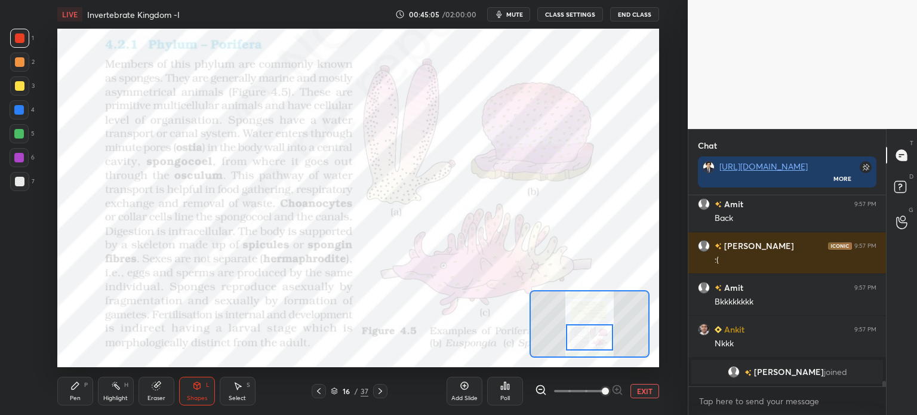
click at [20, 134] on div at bounding box center [19, 134] width 10 height 10
click at [21, 138] on div at bounding box center [19, 134] width 10 height 10
click at [19, 36] on div at bounding box center [20, 38] width 10 height 10
drag, startPoint x: 25, startPoint y: 33, endPoint x: 35, endPoint y: 73, distance: 41.9
click at [24, 40] on div at bounding box center [19, 38] width 19 height 19
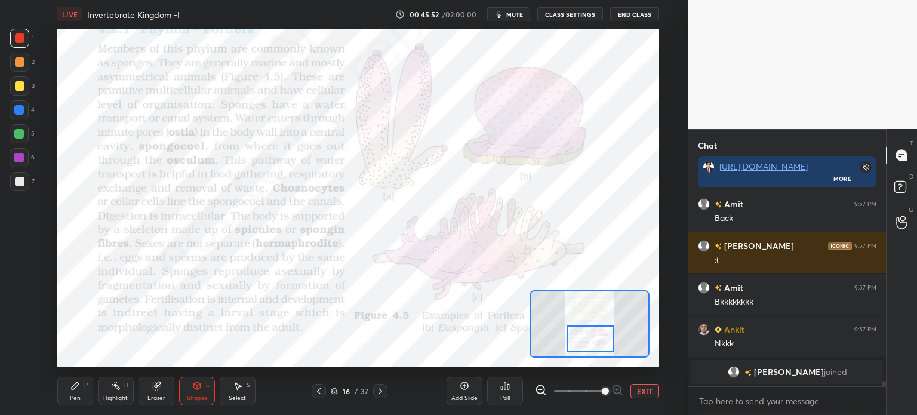
click at [587, 332] on div at bounding box center [590, 339] width 47 height 26
click at [377, 390] on icon at bounding box center [381, 391] width 10 height 10
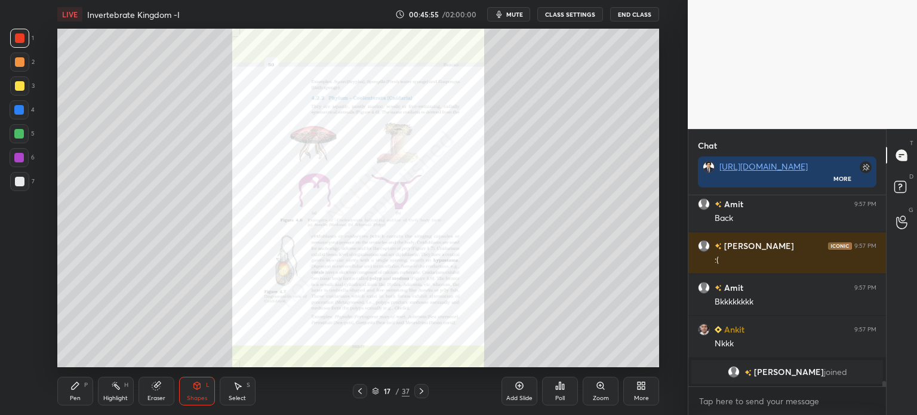
click at [593, 389] on div "Zoom" at bounding box center [601, 391] width 36 height 29
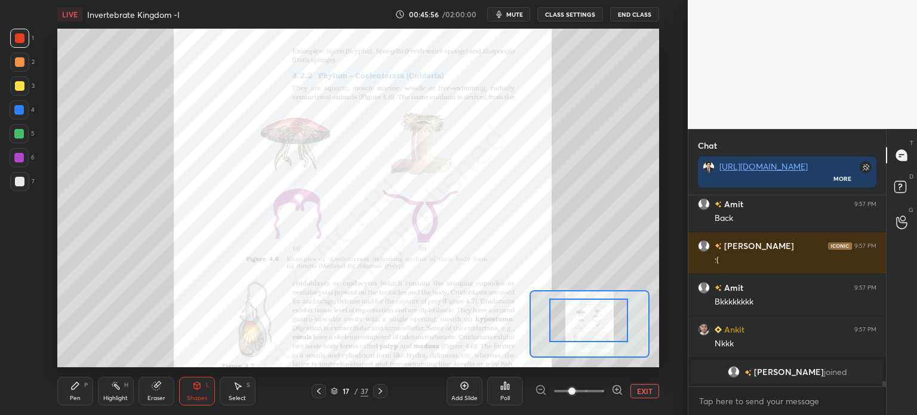
drag, startPoint x: 581, startPoint y: 330, endPoint x: 581, endPoint y: 315, distance: 14.9
click at [612, 388] on icon at bounding box center [618, 390] width 12 height 12
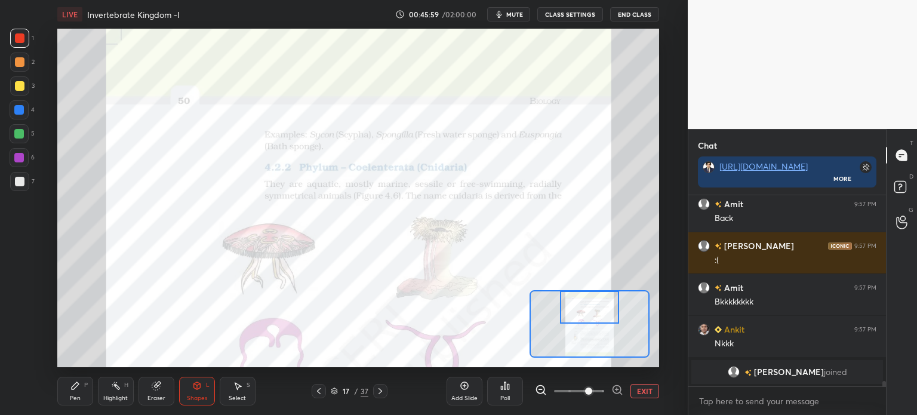
drag, startPoint x: 590, startPoint y: 326, endPoint x: 590, endPoint y: 300, distance: 25.1
click at [590, 300] on div at bounding box center [589, 307] width 59 height 33
click at [22, 33] on div at bounding box center [20, 38] width 10 height 10
click at [25, 42] on div at bounding box center [19, 38] width 19 height 19
click at [142, 400] on div "Eraser" at bounding box center [157, 391] width 36 height 29
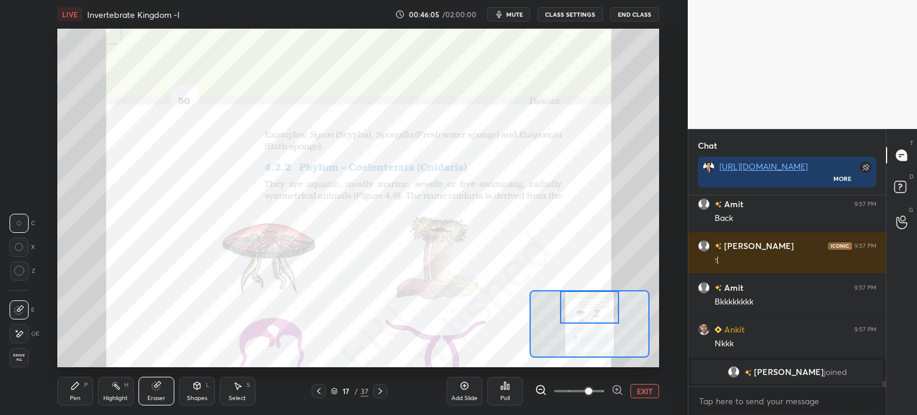
click at [81, 394] on div "Pen P" at bounding box center [75, 391] width 36 height 29
drag, startPoint x: 30, startPoint y: 300, endPoint x: 30, endPoint y: 308, distance: 7.2
click at [29, 306] on div "C" at bounding box center [23, 309] width 26 height 19
click at [201, 384] on icon at bounding box center [197, 386] width 10 height 10
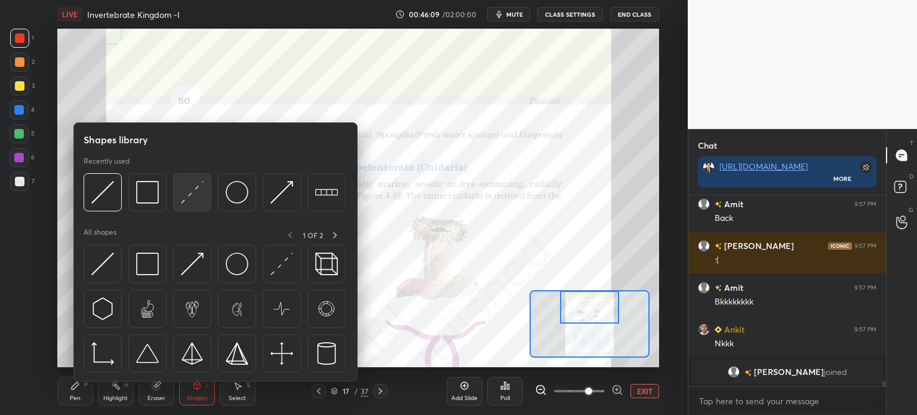
click at [191, 196] on img at bounding box center [192, 192] width 23 height 23
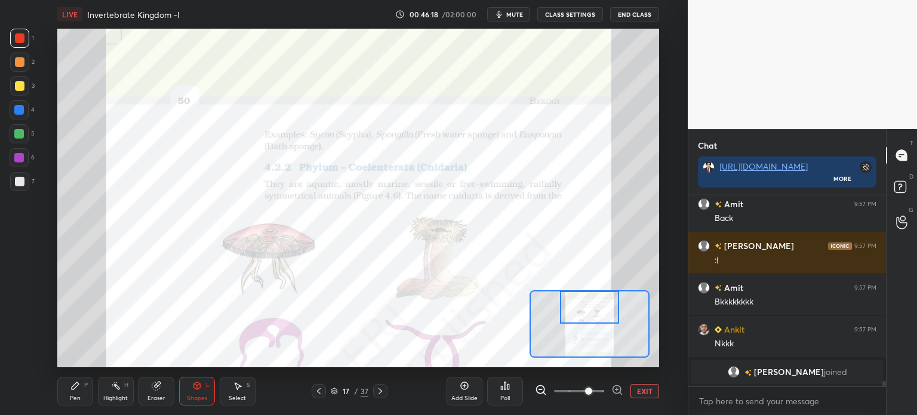
click at [19, 115] on div at bounding box center [19, 109] width 19 height 19
drag, startPoint x: 29, startPoint y: 116, endPoint x: 51, endPoint y: 129, distance: 26.2
click at [32, 117] on div "4" at bounding box center [22, 109] width 25 height 19
click at [202, 395] on div "Shapes" at bounding box center [197, 398] width 20 height 6
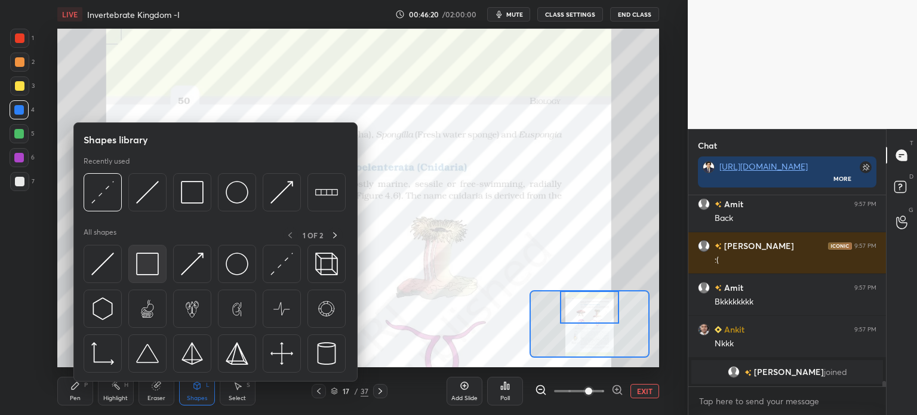
click at [152, 269] on img at bounding box center [147, 264] width 23 height 23
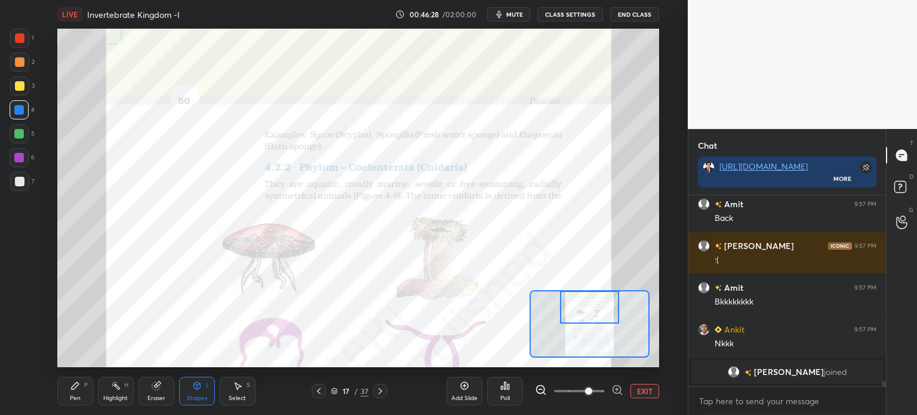
click at [639, 391] on button "EXIT" at bounding box center [645, 391] width 29 height 14
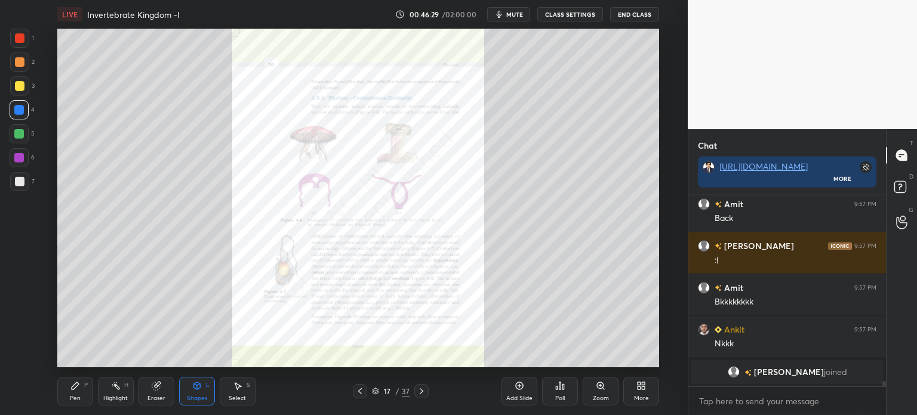
click at [360, 394] on icon at bounding box center [360, 391] width 10 height 10
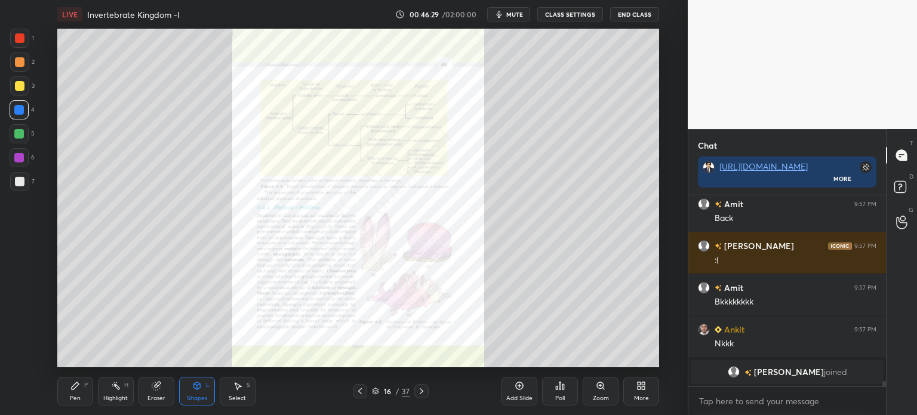
click at [363, 391] on icon at bounding box center [360, 391] width 10 height 10
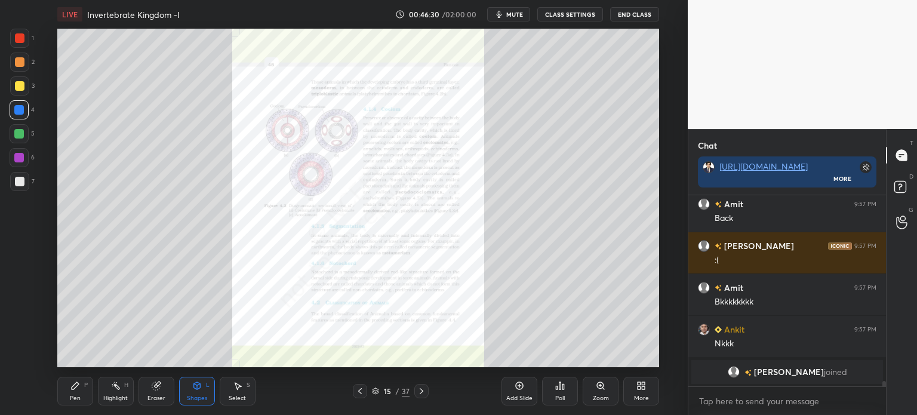
click at [363, 389] on icon at bounding box center [360, 391] width 10 height 10
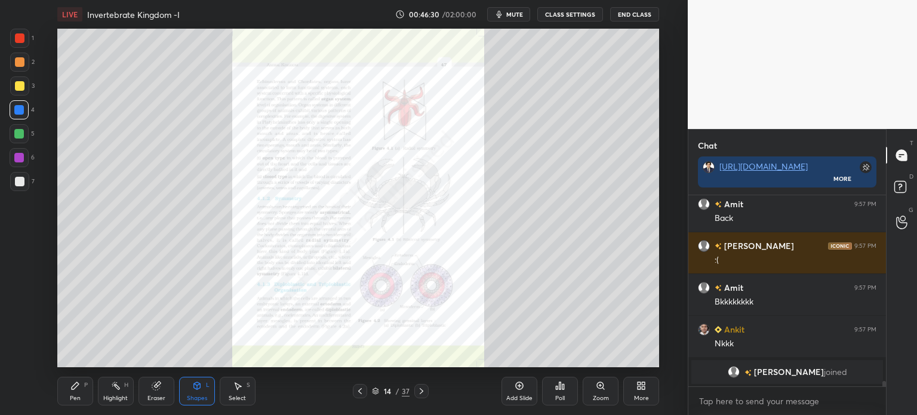
click at [363, 389] on icon at bounding box center [360, 391] width 10 height 10
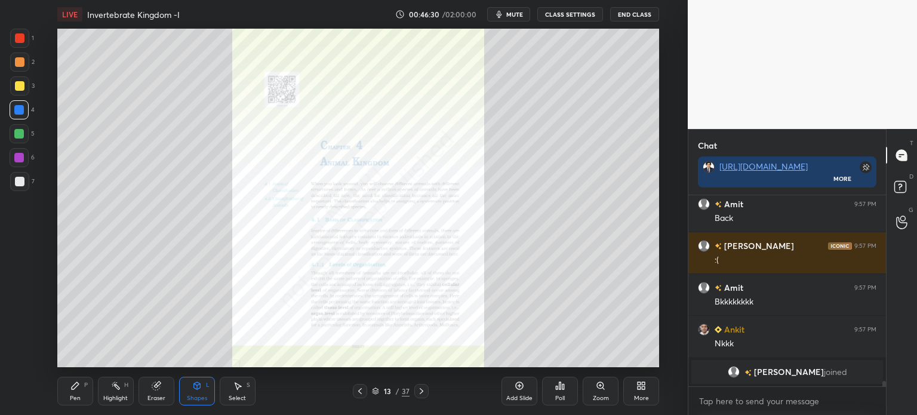
click at [363, 388] on icon at bounding box center [360, 391] width 10 height 10
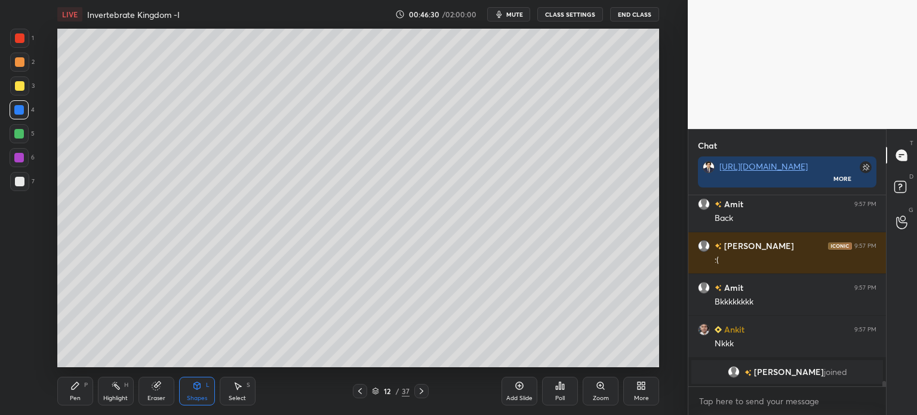
click at [364, 388] on icon at bounding box center [360, 391] width 10 height 10
click at [364, 386] on div at bounding box center [360, 391] width 14 height 14
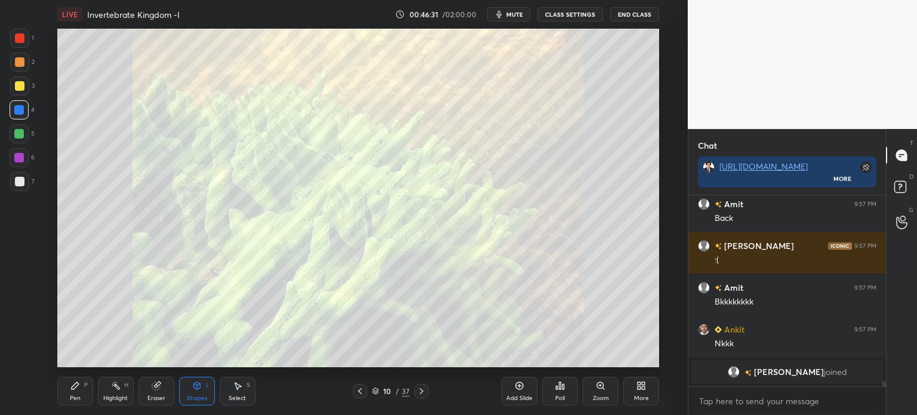
click at [364, 386] on div at bounding box center [360, 391] width 14 height 14
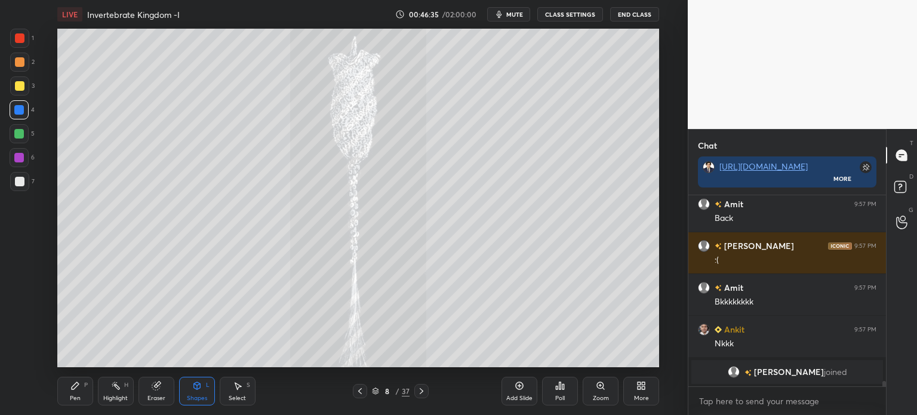
scroll to position [6521, 0]
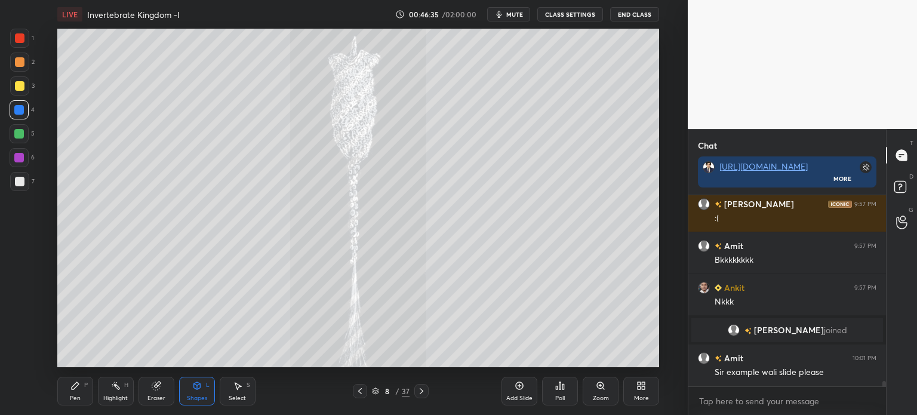
click at [421, 398] on div at bounding box center [422, 391] width 14 height 14
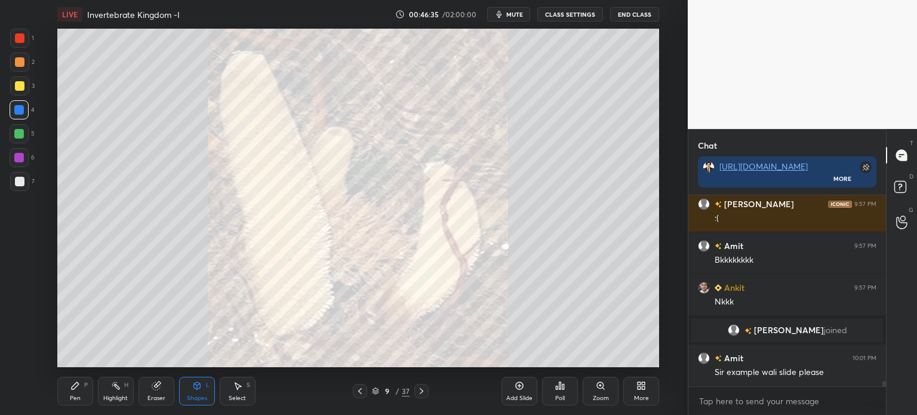
click at [419, 394] on icon at bounding box center [422, 391] width 10 height 10
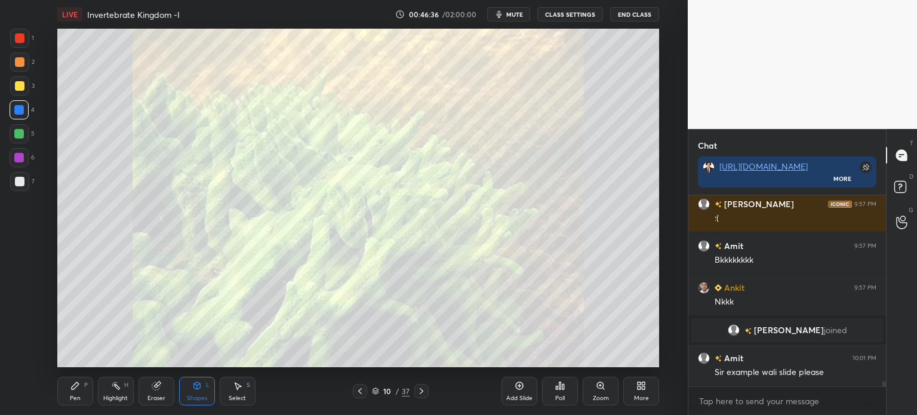
click at [420, 393] on icon at bounding box center [422, 391] width 10 height 10
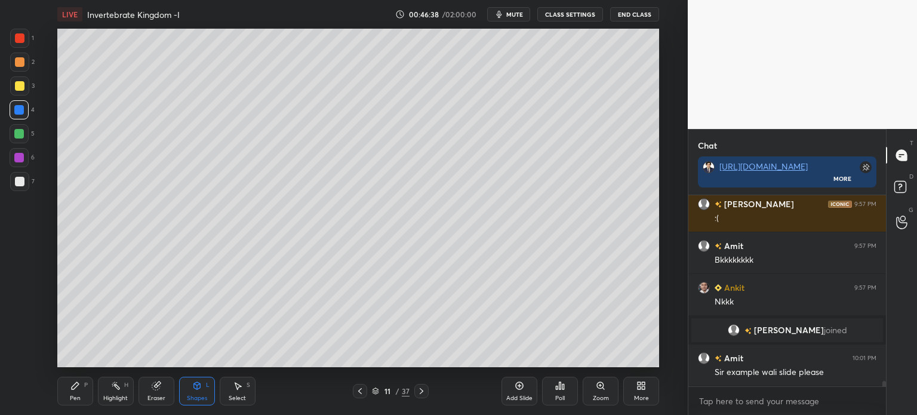
click at [203, 401] on div "Shapes" at bounding box center [197, 398] width 20 height 6
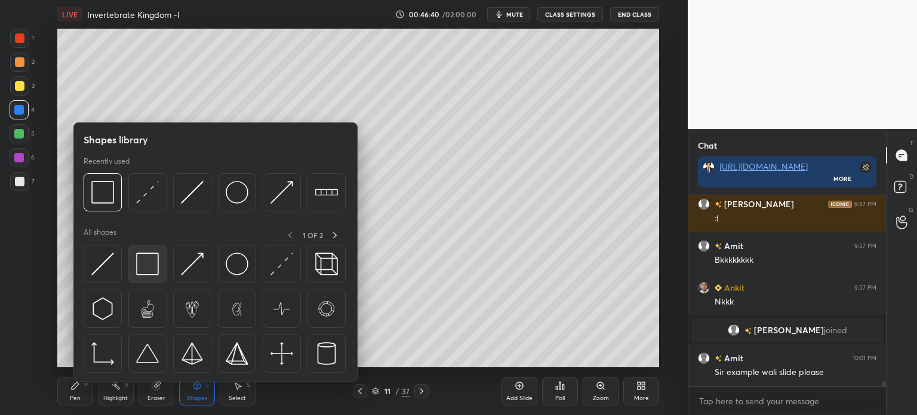
click at [157, 263] on img at bounding box center [147, 264] width 23 height 23
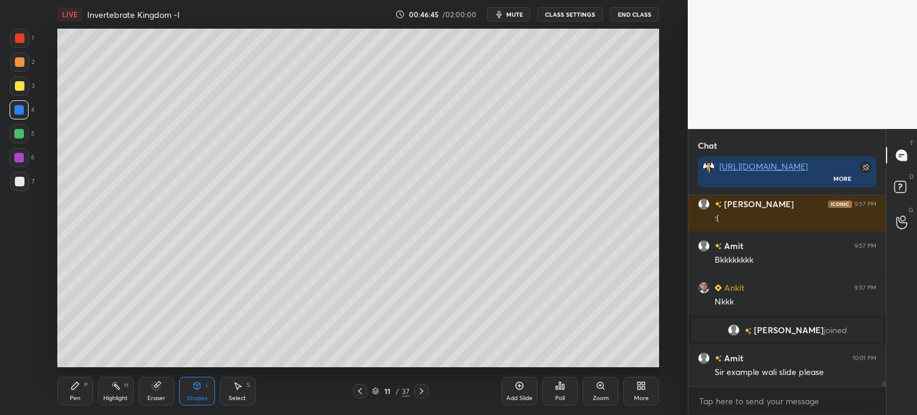
click at [22, 182] on div at bounding box center [20, 182] width 10 height 10
drag, startPoint x: 72, startPoint y: 395, endPoint x: 75, endPoint y: 370, distance: 24.7
click at [74, 395] on div "Pen P" at bounding box center [75, 391] width 36 height 29
click at [25, 88] on div at bounding box center [19, 85] width 19 height 19
drag, startPoint x: 25, startPoint y: 87, endPoint x: 48, endPoint y: 90, distance: 22.9
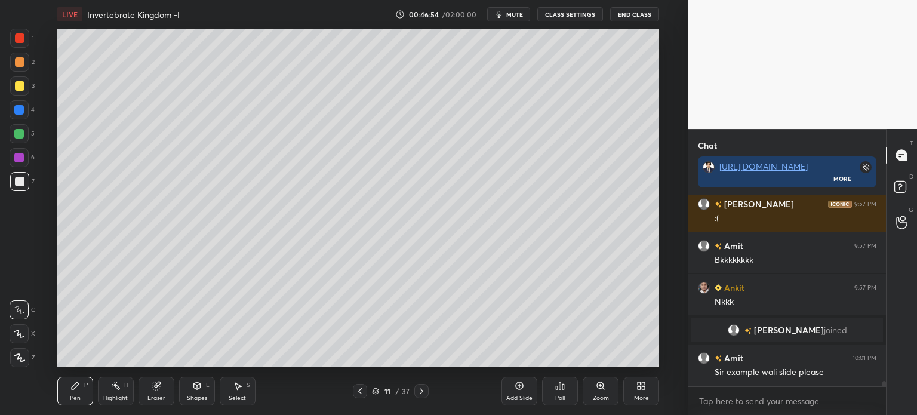
click at [27, 90] on div at bounding box center [19, 85] width 19 height 19
click at [161, 390] on div "Eraser" at bounding box center [157, 391] width 36 height 29
click at [80, 406] on div "Pen P Highlight H Eraser Shapes L Select S 11 / 37 Add Slide Poll Zoom More" at bounding box center [358, 391] width 602 height 48
drag, startPoint x: 74, startPoint y: 404, endPoint x: 60, endPoint y: 375, distance: 32.3
click at [73, 406] on div "Pen P" at bounding box center [75, 391] width 36 height 29
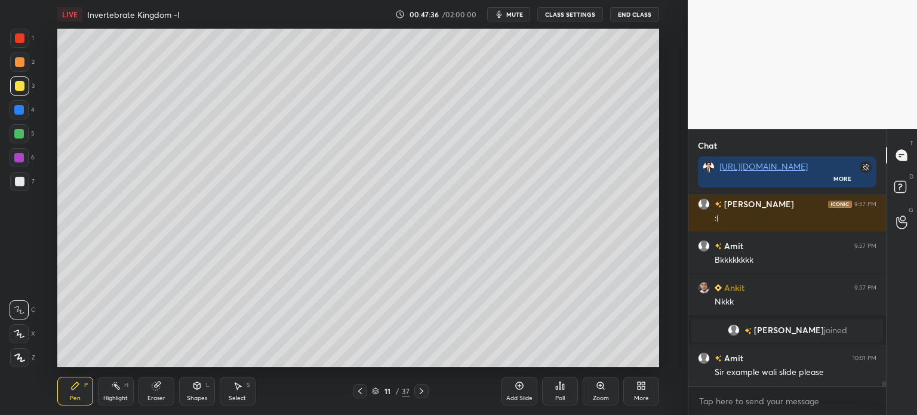
click at [24, 328] on div at bounding box center [19, 333] width 19 height 19
drag, startPoint x: 18, startPoint y: 183, endPoint x: 45, endPoint y: 167, distance: 32.2
click at [18, 184] on div at bounding box center [20, 182] width 10 height 10
click at [363, 391] on icon at bounding box center [360, 391] width 10 height 10
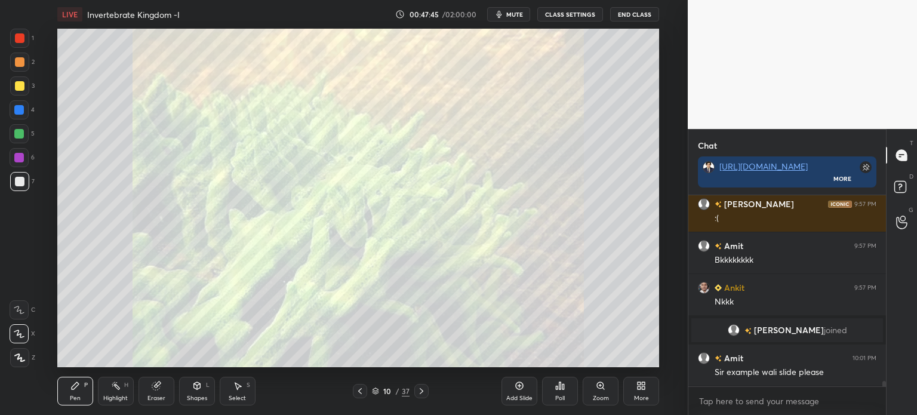
click at [361, 393] on icon at bounding box center [360, 391] width 10 height 10
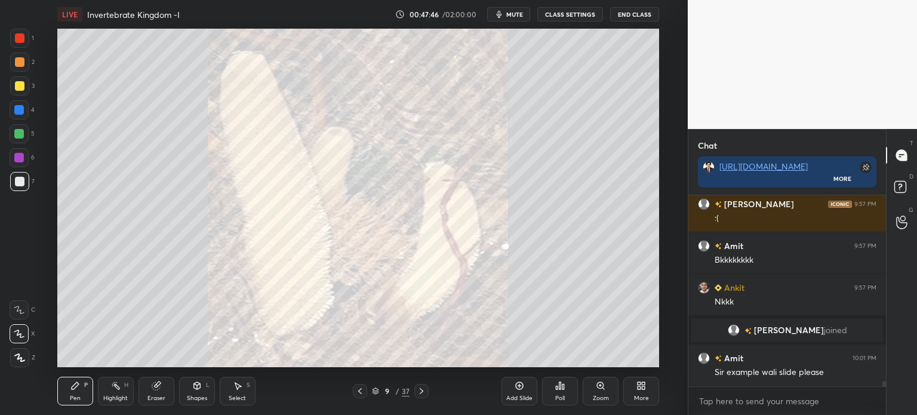
click at [361, 391] on icon at bounding box center [360, 391] width 10 height 10
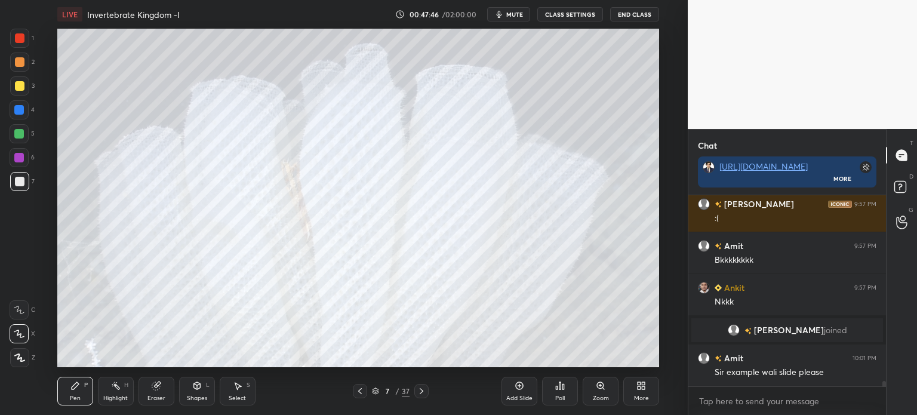
click at [359, 388] on icon at bounding box center [360, 391] width 10 height 10
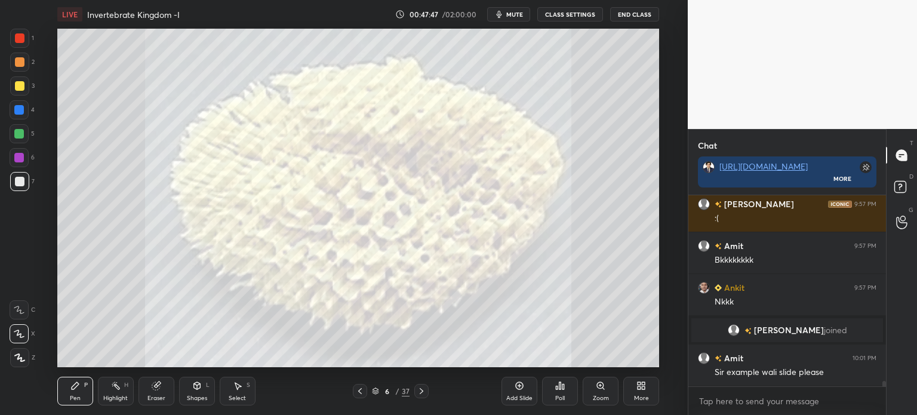
click at [359, 387] on icon at bounding box center [360, 391] width 10 height 10
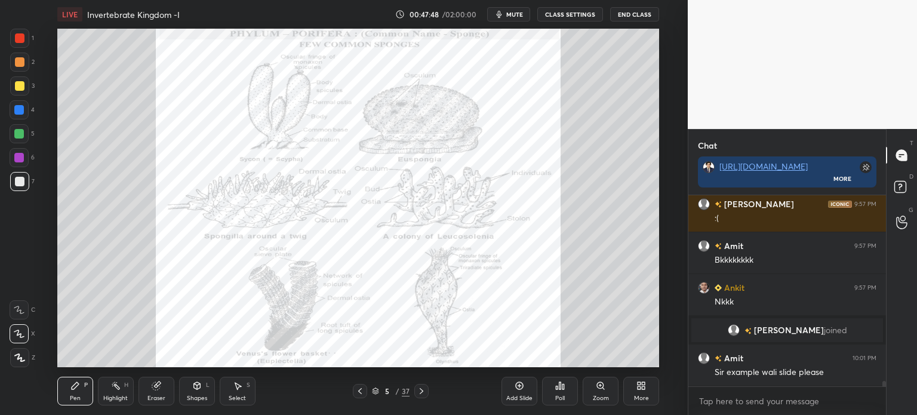
click at [361, 391] on icon at bounding box center [360, 391] width 10 height 10
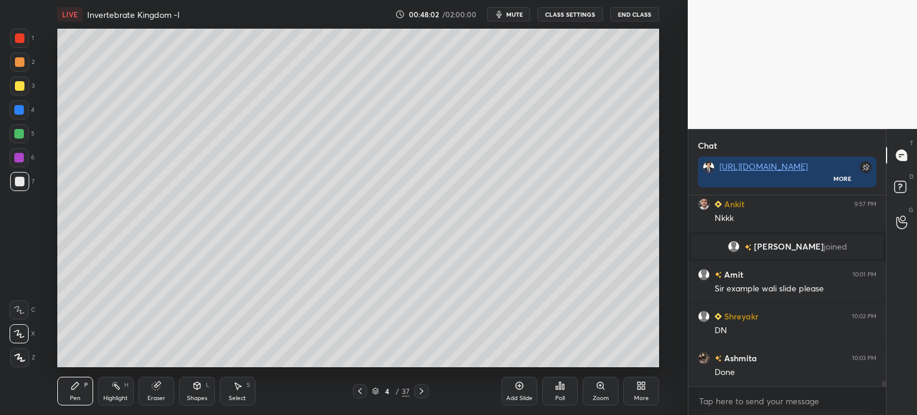
scroll to position [6647, 0]
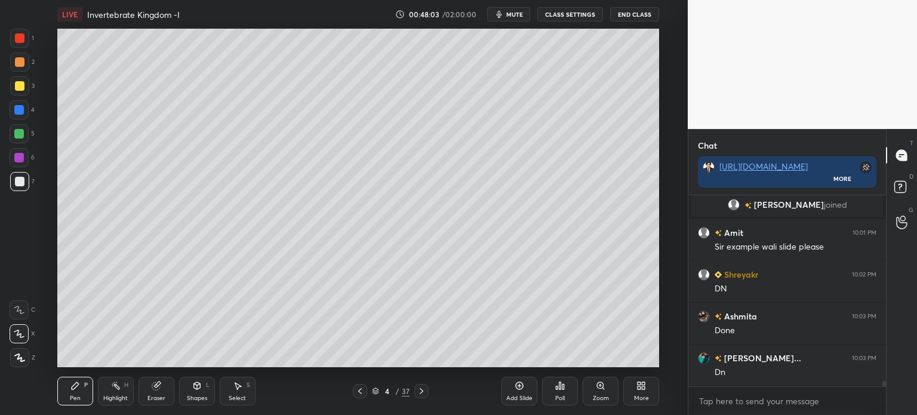
click at [422, 392] on icon at bounding box center [422, 391] width 4 height 6
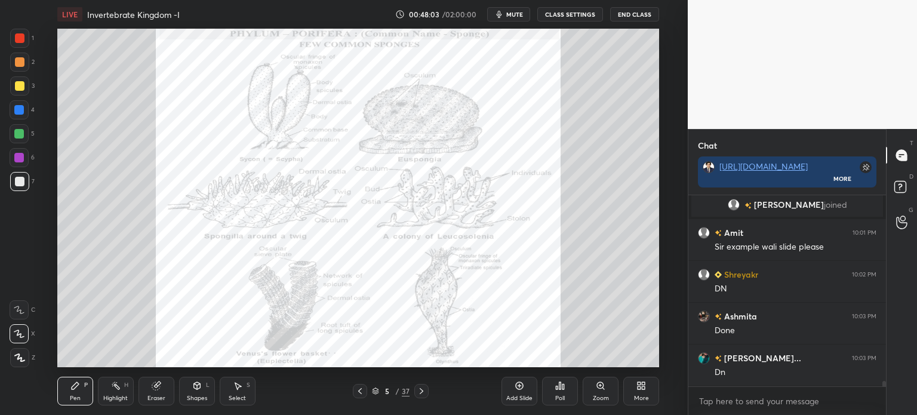
click at [421, 391] on icon at bounding box center [422, 391] width 10 height 10
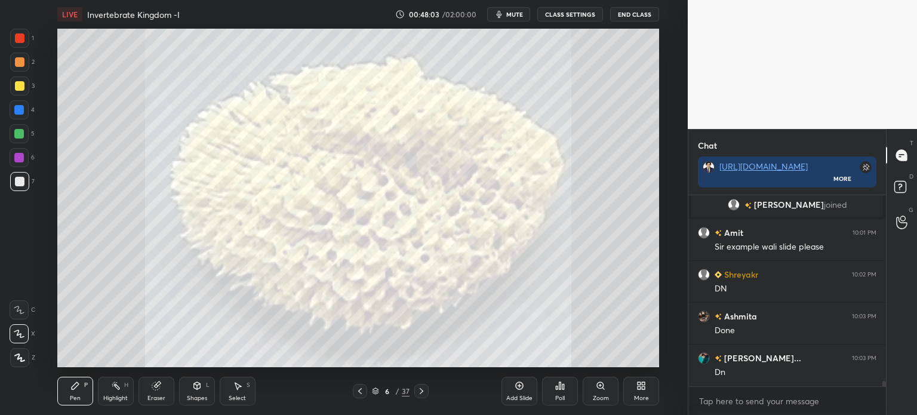
click at [422, 390] on icon at bounding box center [422, 391] width 4 height 6
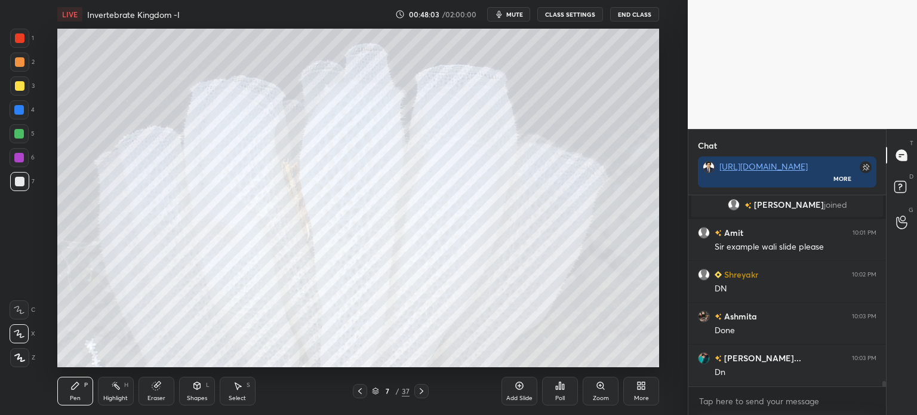
click at [422, 391] on icon at bounding box center [422, 391] width 4 height 6
click at [422, 390] on icon at bounding box center [422, 391] width 10 height 10
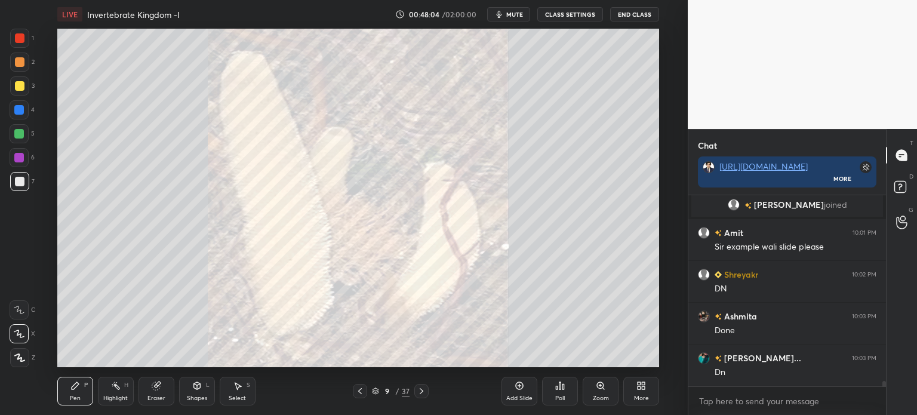
click at [422, 390] on icon at bounding box center [422, 391] width 10 height 10
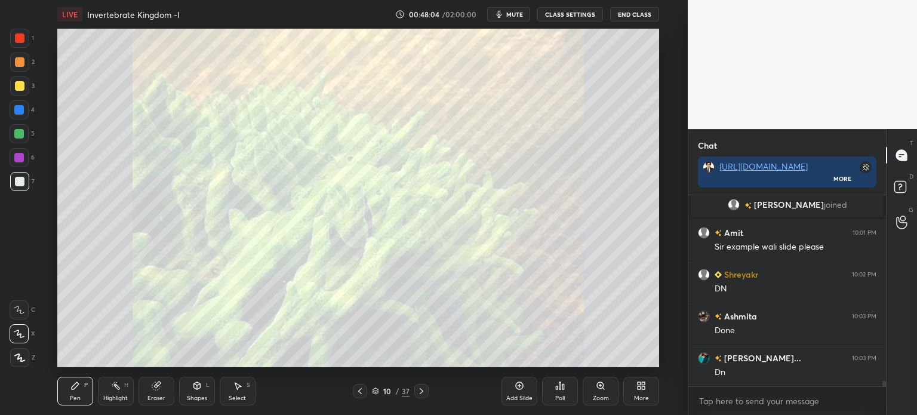
click at [422, 390] on icon at bounding box center [422, 391] width 10 height 10
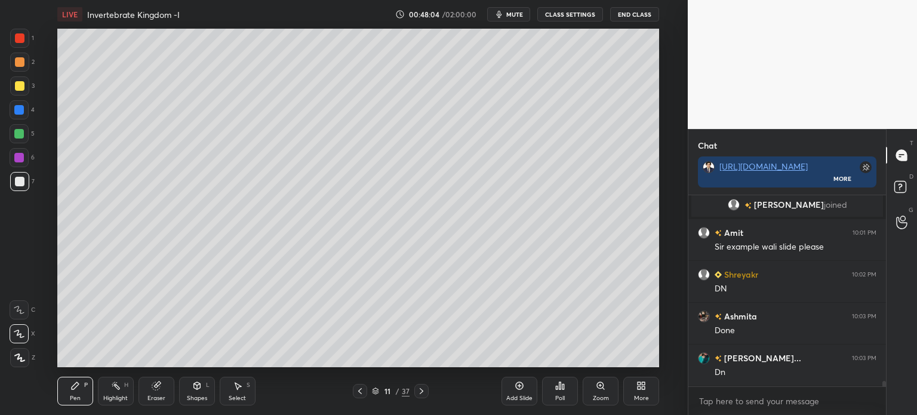
click at [423, 389] on icon at bounding box center [422, 391] width 10 height 10
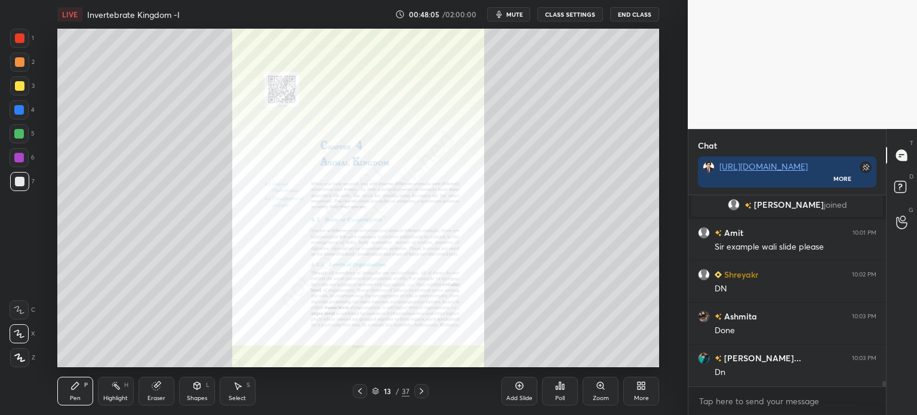
click at [358, 390] on icon at bounding box center [360, 391] width 10 height 10
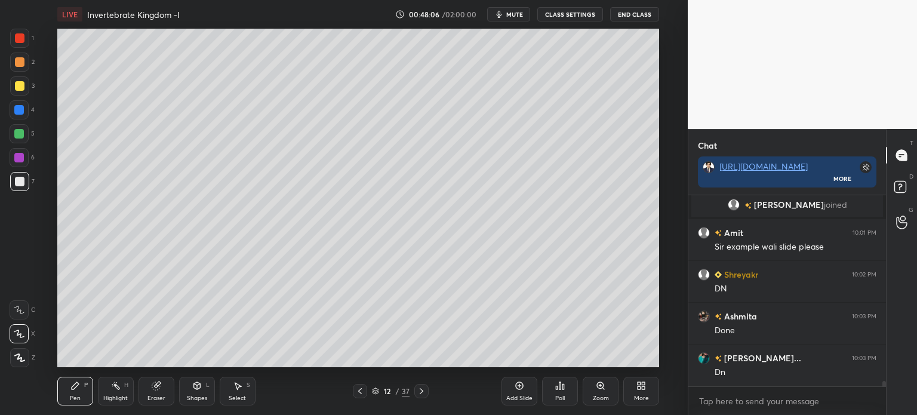
click at [365, 393] on div at bounding box center [360, 391] width 14 height 14
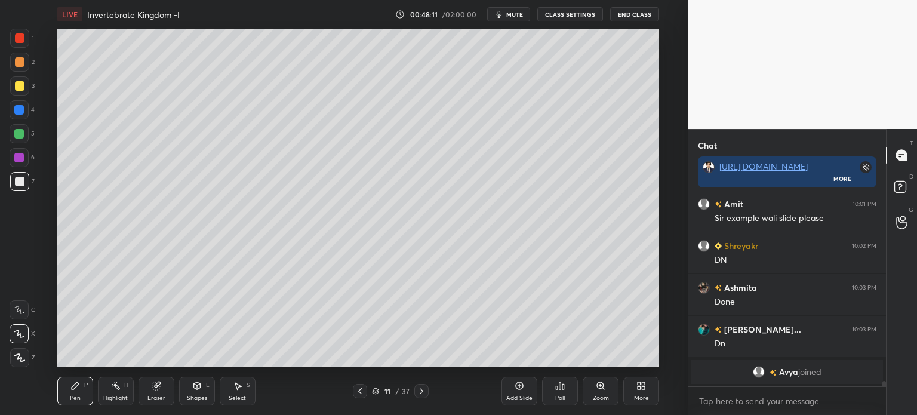
click at [20, 180] on div at bounding box center [20, 182] width 10 height 10
drag, startPoint x: 20, startPoint y: 61, endPoint x: 34, endPoint y: 145, distance: 85.4
click at [22, 63] on div at bounding box center [20, 62] width 10 height 10
drag, startPoint x: 17, startPoint y: 324, endPoint x: 20, endPoint y: 313, distance: 11.7
click at [19, 323] on div "X" at bounding box center [23, 332] width 26 height 24
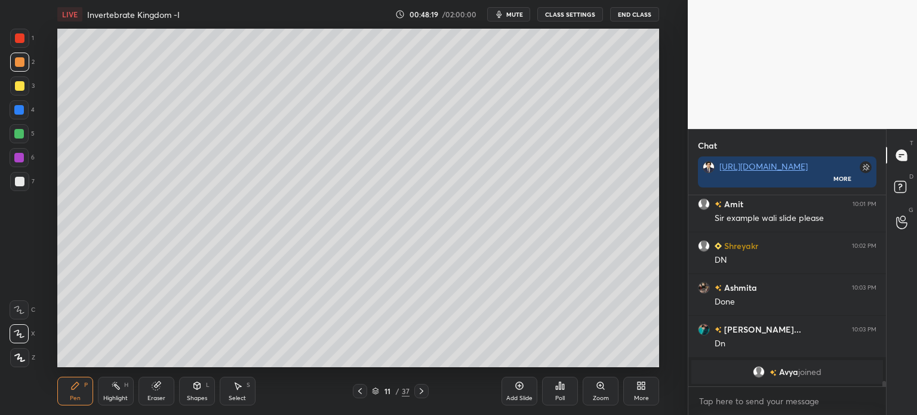
drag, startPoint x: 20, startPoint y: 313, endPoint x: 17, endPoint y: 268, distance: 45.5
click at [19, 313] on icon at bounding box center [19, 310] width 11 height 8
click at [159, 397] on div "Eraser" at bounding box center [157, 398] width 18 height 6
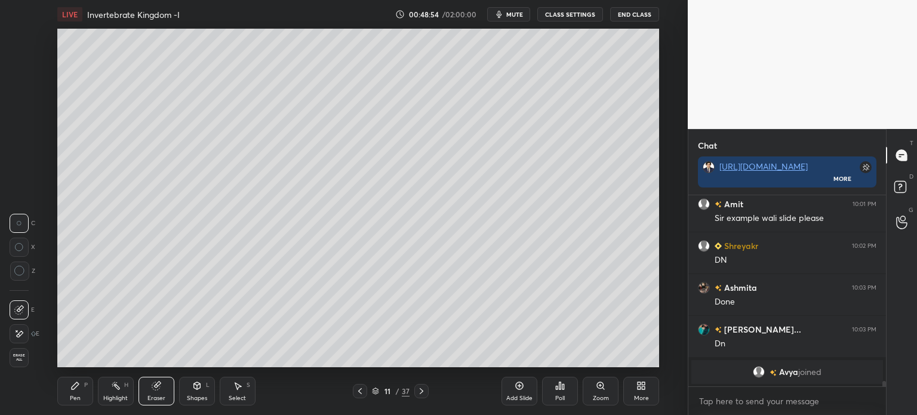
click at [73, 407] on div "Pen P Highlight H Eraser Shapes L Select S 11 / 37 Add Slide Poll Zoom More" at bounding box center [358, 391] width 602 height 48
click at [71, 403] on div "Pen P" at bounding box center [75, 391] width 36 height 29
click at [22, 62] on div at bounding box center [20, 62] width 10 height 10
click at [163, 394] on div "Eraser" at bounding box center [157, 391] width 36 height 29
click at [24, 328] on div at bounding box center [19, 333] width 19 height 19
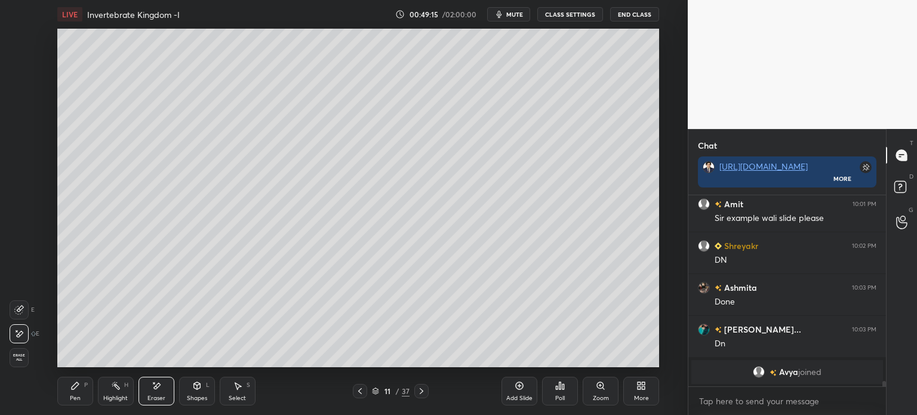
click at [202, 394] on div "Shapes L" at bounding box center [197, 391] width 36 height 29
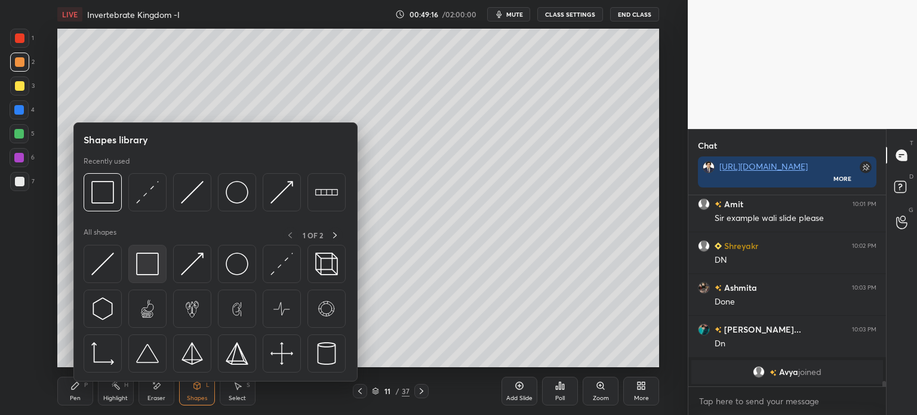
click at [159, 269] on div at bounding box center [147, 264] width 38 height 38
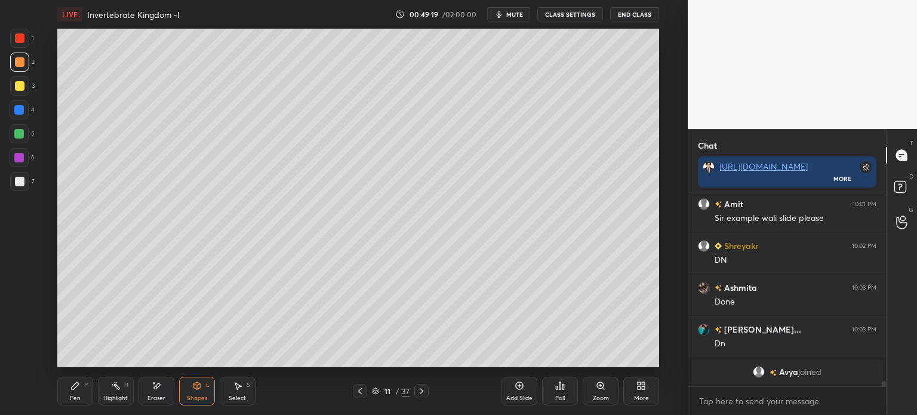
click at [142, 26] on div "LIVE Invertebrate Kingdom -I 00:49:19 / 02:00:00 mute CLASS SETTINGS End Class …" at bounding box center [358, 207] width 640 height 415
drag, startPoint x: 22, startPoint y: 183, endPoint x: 22, endPoint y: 176, distance: 7.2
click at [22, 182] on div at bounding box center [20, 182] width 10 height 10
click at [85, 391] on div "Pen P" at bounding box center [75, 391] width 36 height 29
click at [87, 388] on div "P" at bounding box center [86, 385] width 4 height 6
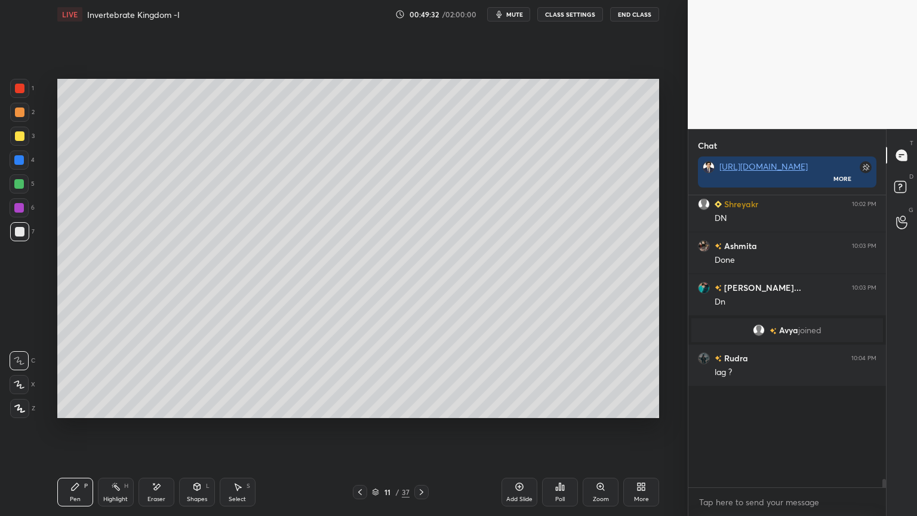
scroll to position [6569, 0]
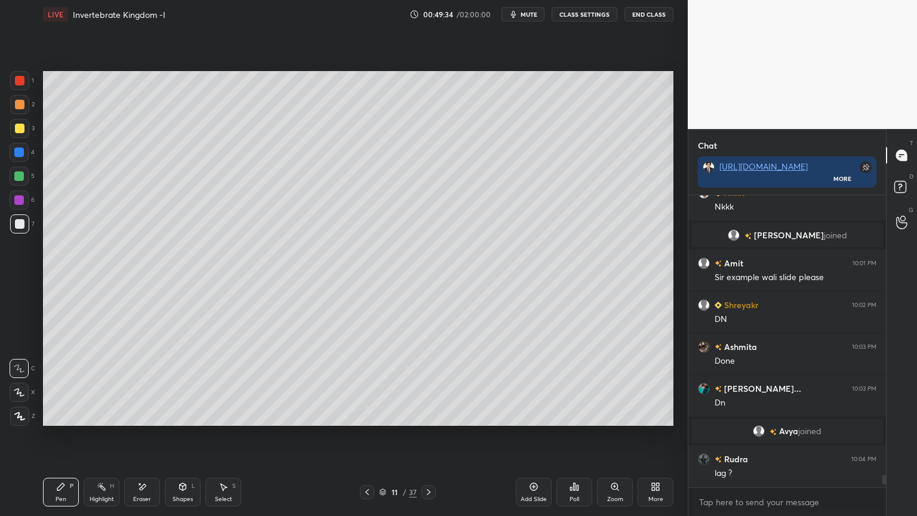
click at [20, 151] on div at bounding box center [19, 153] width 10 height 10
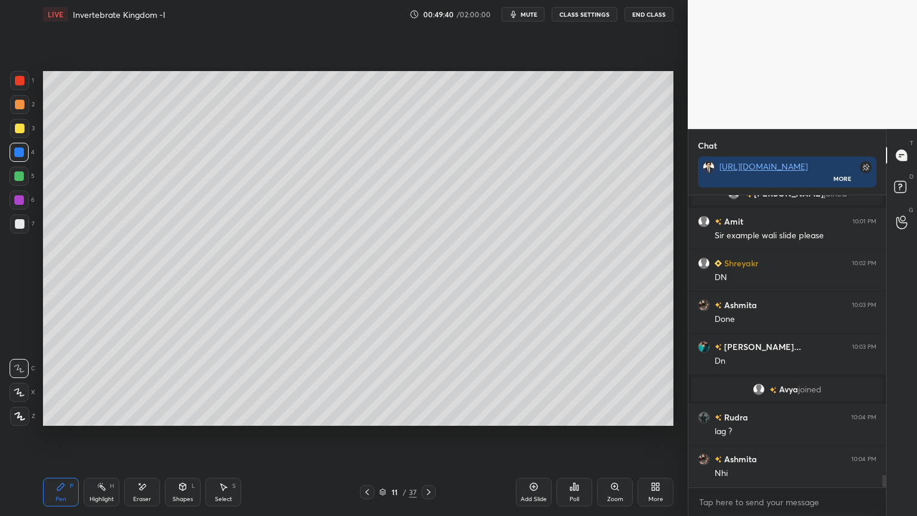
scroll to position [6652, 0]
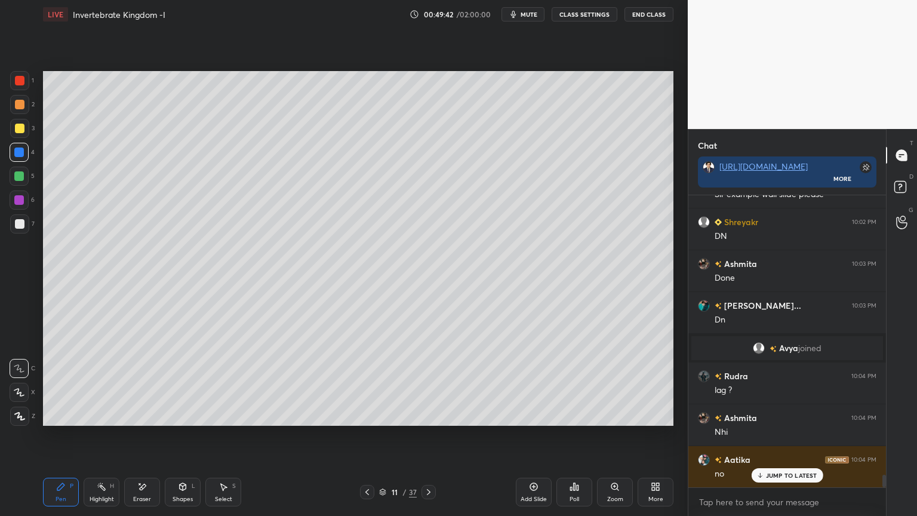
click at [182, 415] on icon at bounding box center [183, 487] width 10 height 10
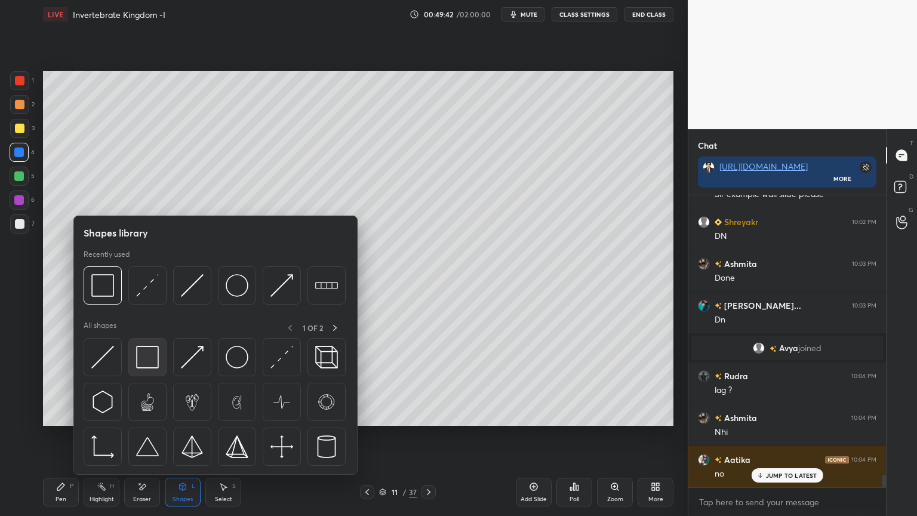
scroll to position [6694, 0]
click at [148, 365] on img at bounding box center [147, 357] width 23 height 23
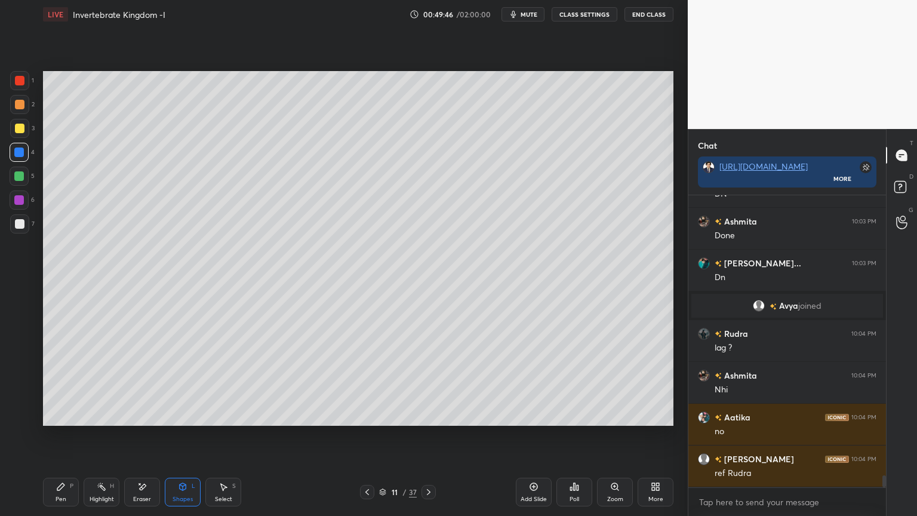
click at [23, 137] on div at bounding box center [19, 128] width 19 height 19
click at [28, 136] on div "3" at bounding box center [22, 128] width 24 height 19
click at [54, 415] on div "LIVE Invertebrate Kingdom -I 00:49:46 / 02:00:00 mute CLASS SETTINGS End Class …" at bounding box center [358, 258] width 640 height 516
click at [62, 415] on div "Pen P" at bounding box center [61, 492] width 36 height 29
drag, startPoint x: 20, startPoint y: 369, endPoint x: 23, endPoint y: 361, distance: 8.3
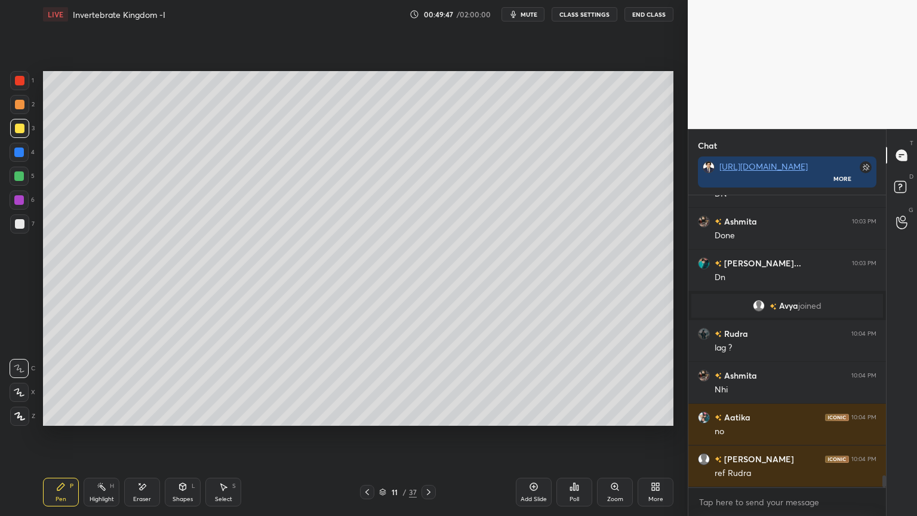
click at [22, 367] on icon at bounding box center [19, 368] width 11 height 8
click at [22, 155] on div at bounding box center [19, 153] width 10 height 10
click at [182, 415] on icon at bounding box center [183, 486] width 7 height 7
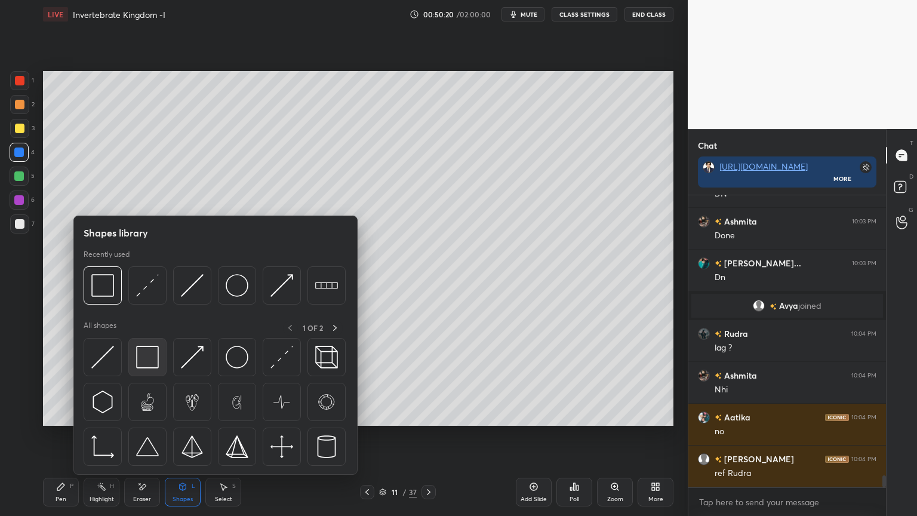
click at [151, 360] on img at bounding box center [147, 357] width 23 height 23
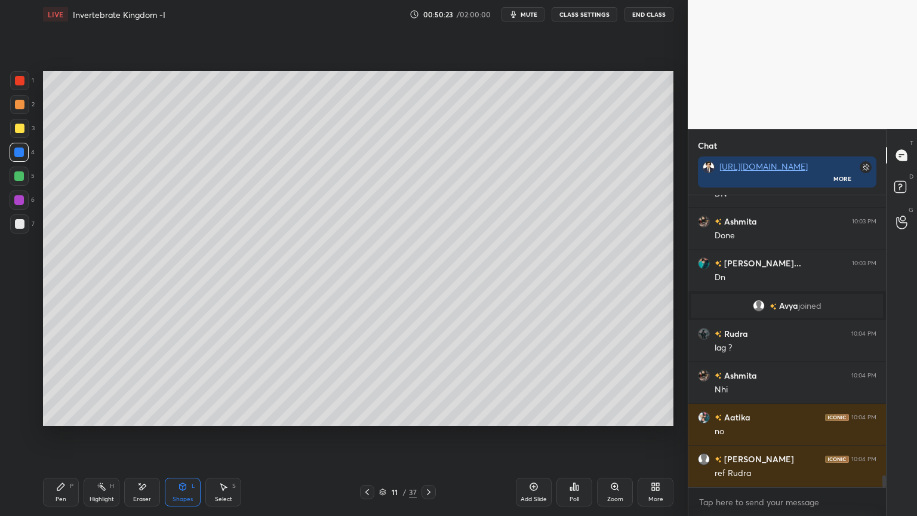
drag, startPoint x: 62, startPoint y: 490, endPoint x: 51, endPoint y: 474, distance: 19.4
click at [60, 415] on icon at bounding box center [61, 487] width 10 height 10
click at [18, 132] on div at bounding box center [19, 128] width 19 height 19
drag, startPoint x: 20, startPoint y: 131, endPoint x: 37, endPoint y: 149, distance: 25.0
click at [20, 135] on div at bounding box center [19, 128] width 19 height 19
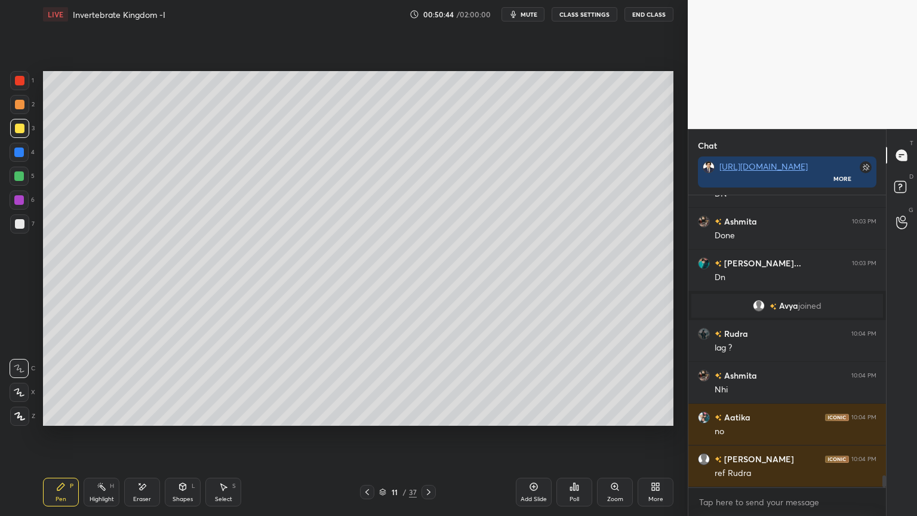
drag, startPoint x: 22, startPoint y: 152, endPoint x: 27, endPoint y: 174, distance: 22.9
click at [22, 159] on div at bounding box center [19, 152] width 19 height 19
drag, startPoint x: 180, startPoint y: 491, endPoint x: 177, endPoint y: 477, distance: 14.6
click at [182, 415] on icon at bounding box center [183, 487] width 10 height 10
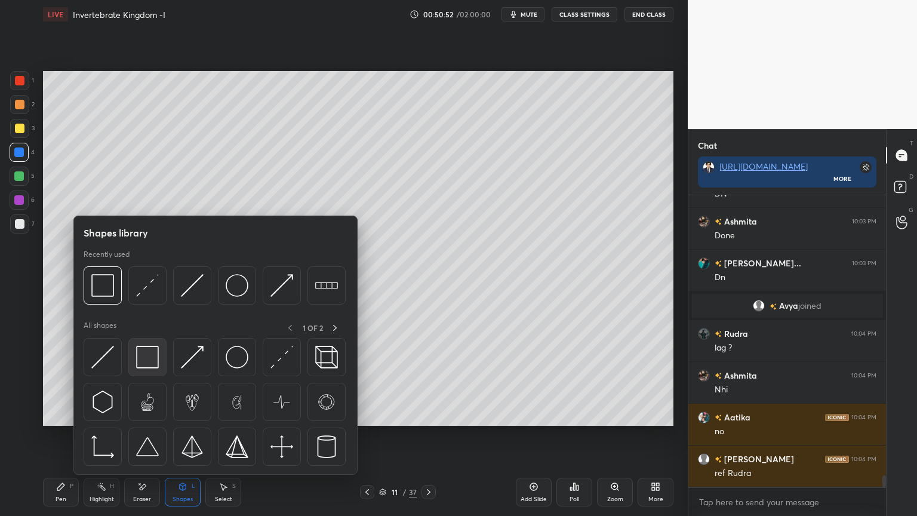
click at [153, 361] on img at bounding box center [147, 357] width 23 height 23
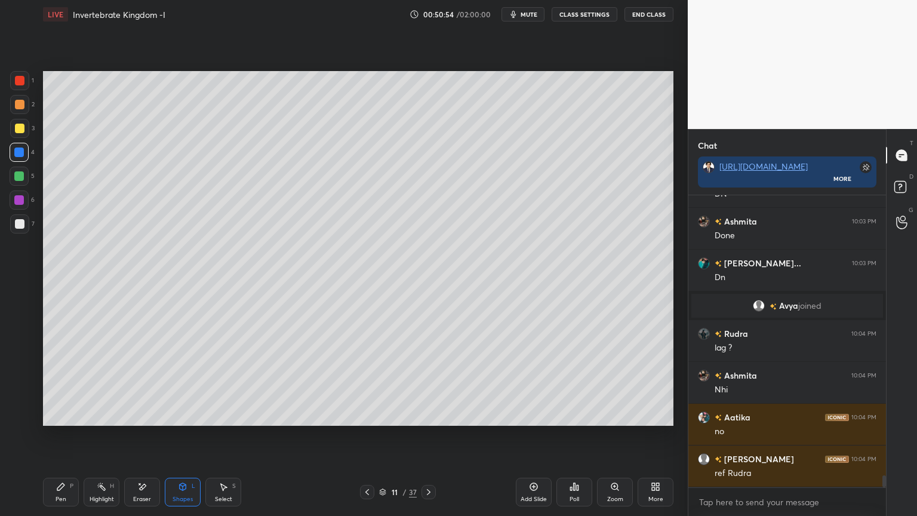
click at [19, 126] on div at bounding box center [20, 129] width 10 height 10
click at [20, 129] on div at bounding box center [20, 129] width 10 height 10
click at [67, 415] on div "Pen P" at bounding box center [61, 492] width 36 height 29
click at [17, 370] on icon at bounding box center [19, 368] width 11 height 8
click at [21, 391] on icon at bounding box center [19, 392] width 11 height 8
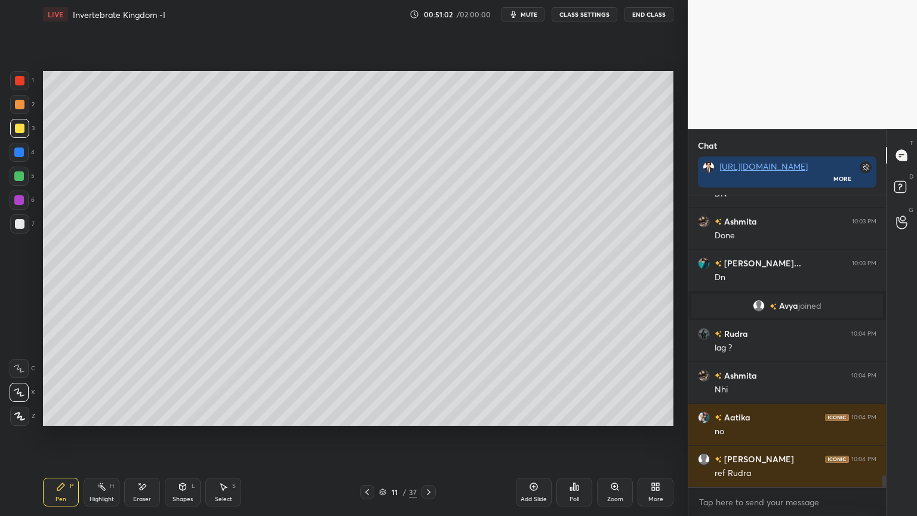
click at [23, 151] on div at bounding box center [19, 153] width 10 height 10
click at [186, 415] on div "Shapes L" at bounding box center [183, 492] width 36 height 29
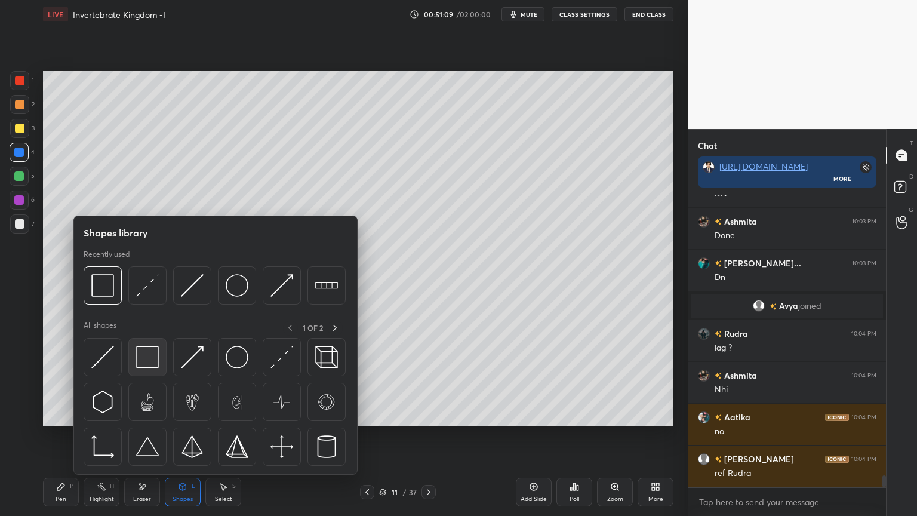
click at [150, 371] on div at bounding box center [147, 357] width 38 height 38
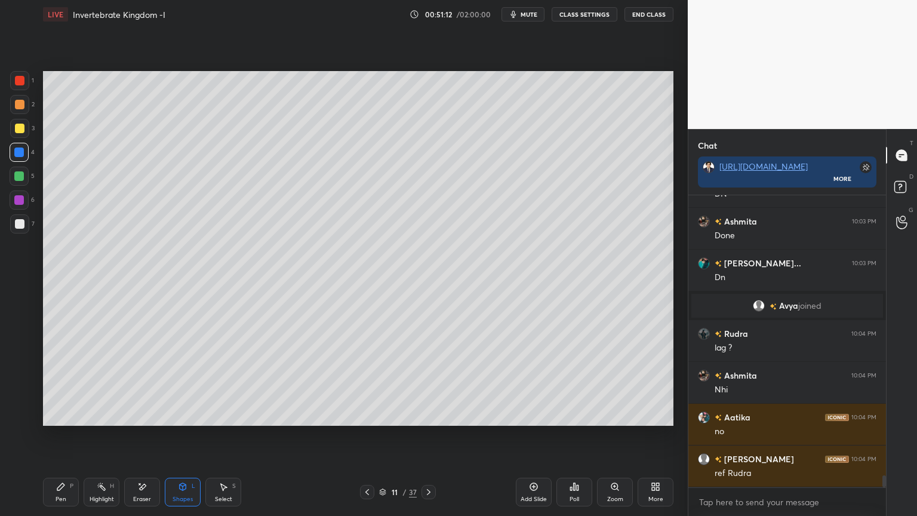
click at [57, 415] on div "Pen P" at bounding box center [61, 492] width 36 height 29
click at [18, 136] on div at bounding box center [19, 128] width 19 height 19
click at [19, 135] on div at bounding box center [19, 128] width 19 height 19
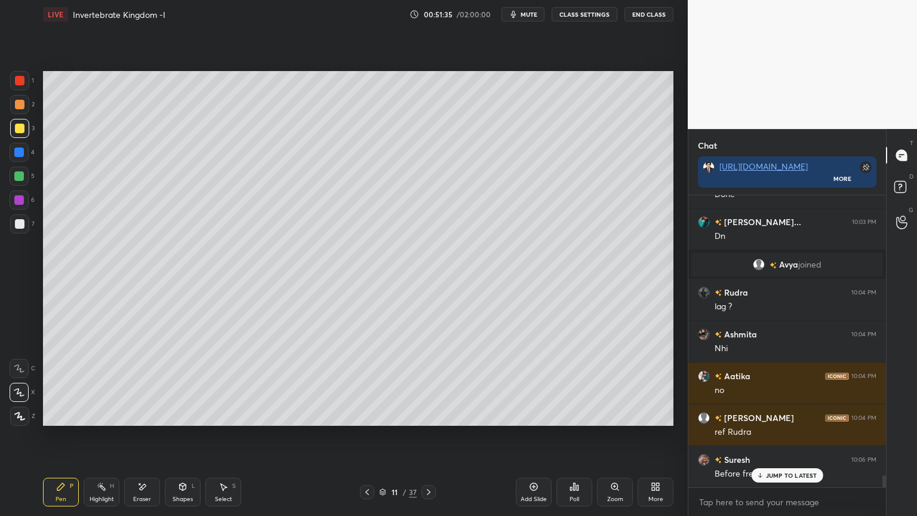
drag, startPoint x: 18, startPoint y: 155, endPoint x: 24, endPoint y: 152, distance: 7.2
click at [24, 152] on div at bounding box center [19, 152] width 19 height 19
click at [191, 415] on div "Shapes L" at bounding box center [183, 492] width 36 height 29
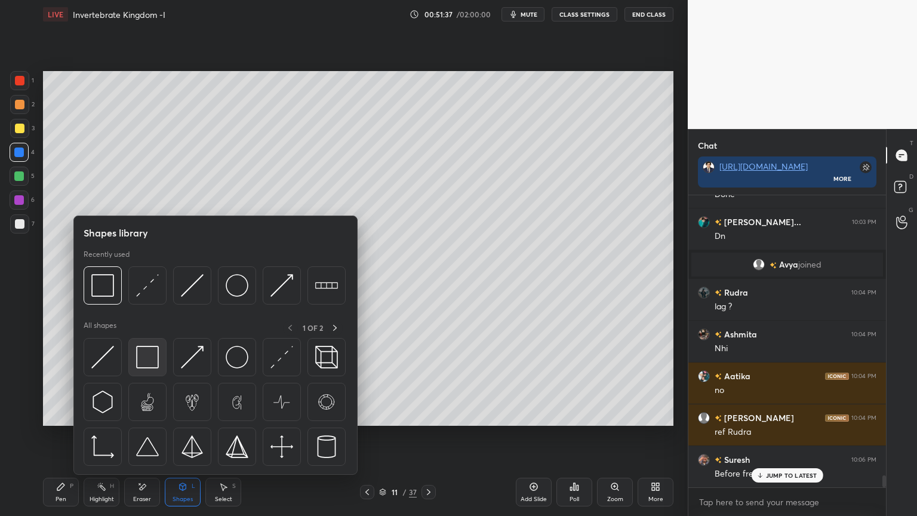
click at [153, 373] on div at bounding box center [147, 357] width 38 height 38
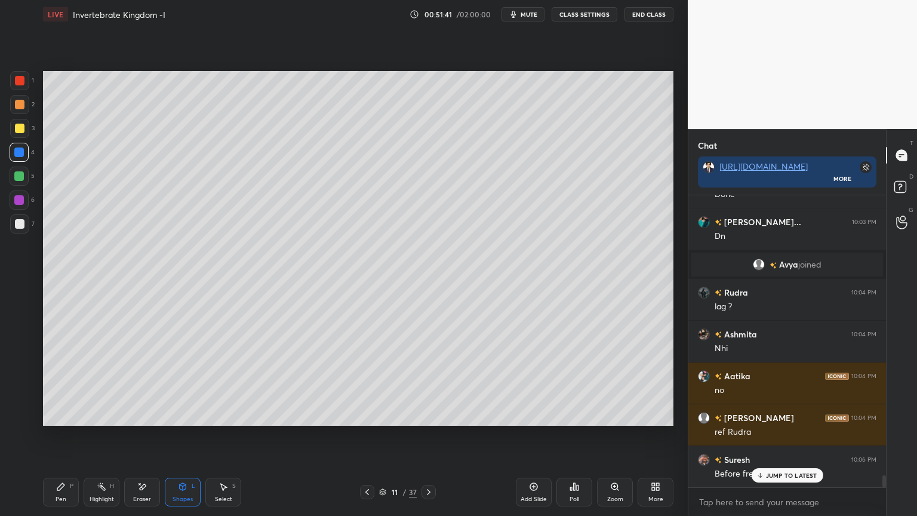
drag, startPoint x: 62, startPoint y: 488, endPoint x: 73, endPoint y: 466, distance: 24.0
click at [64, 415] on icon at bounding box center [61, 487] width 10 height 10
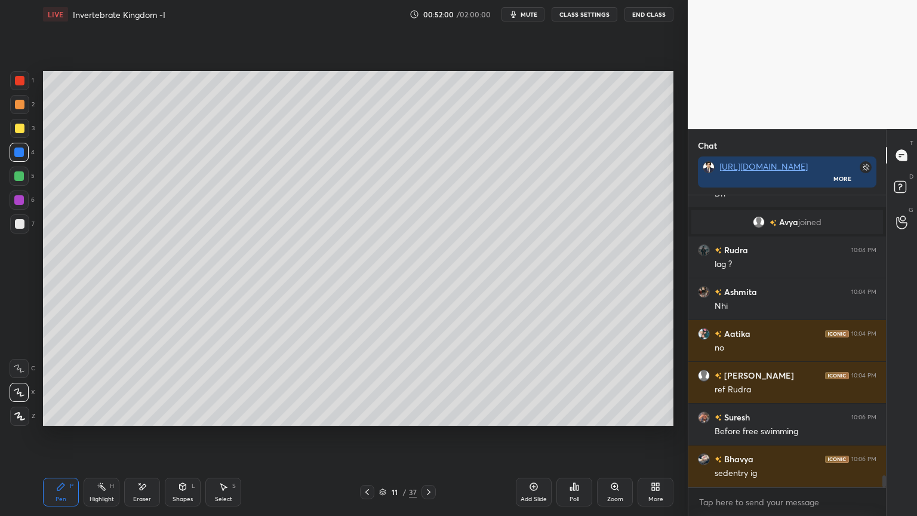
click at [19, 177] on div at bounding box center [19, 176] width 10 height 10
drag, startPoint x: 20, startPoint y: 176, endPoint x: 38, endPoint y: 184, distance: 19.8
click at [24, 180] on div at bounding box center [19, 176] width 19 height 19
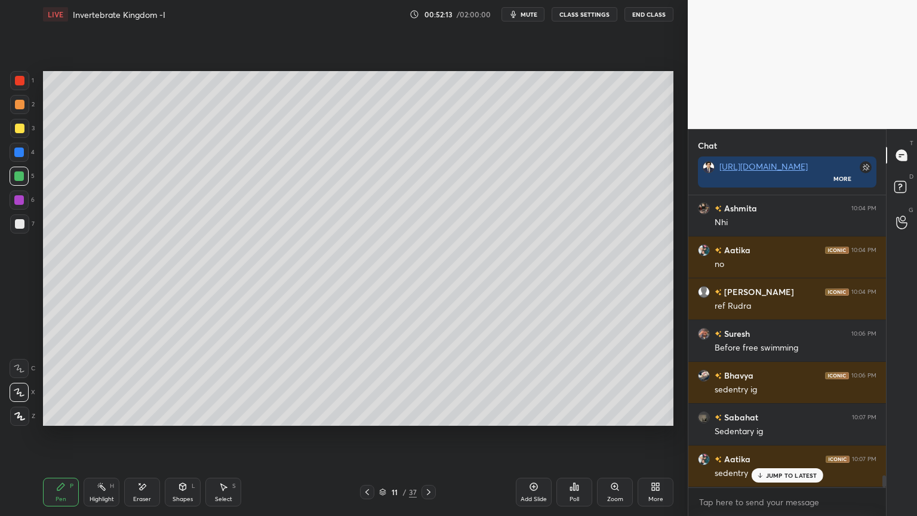
scroll to position [6902, 0]
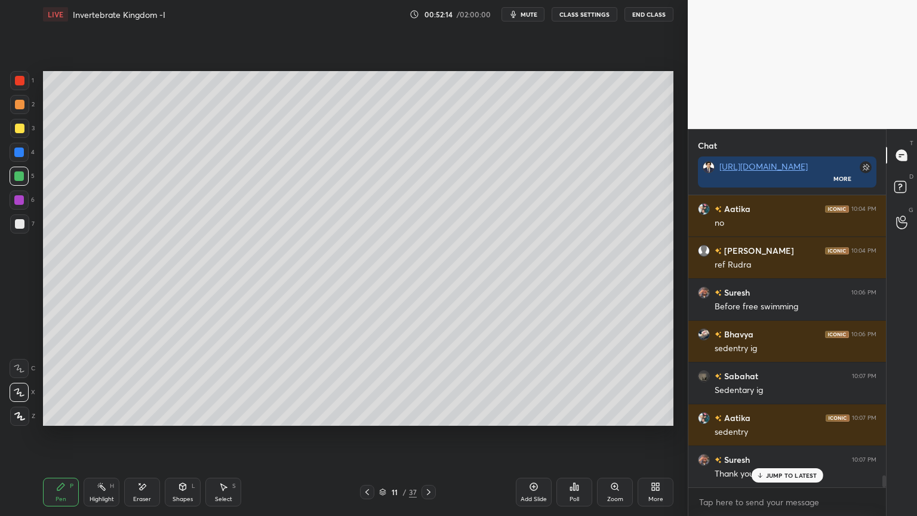
click at [22, 75] on div at bounding box center [19, 80] width 19 height 19
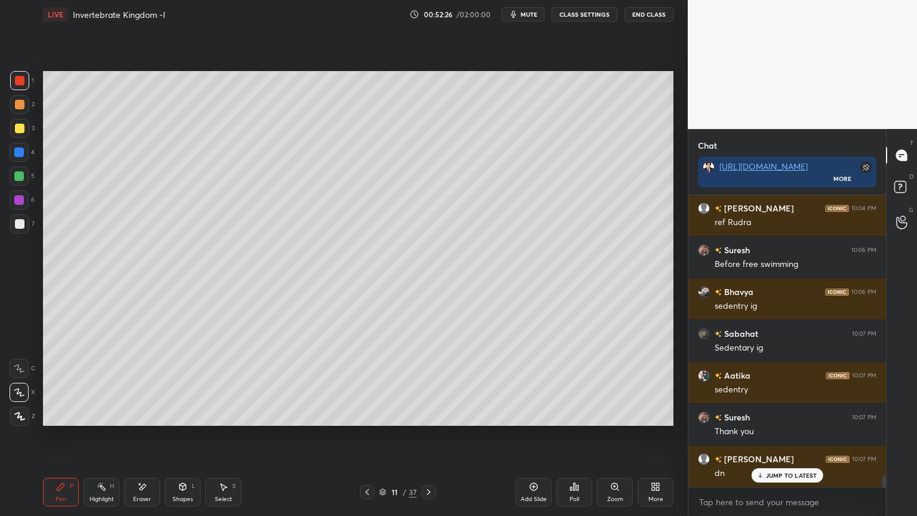
scroll to position [6986, 0]
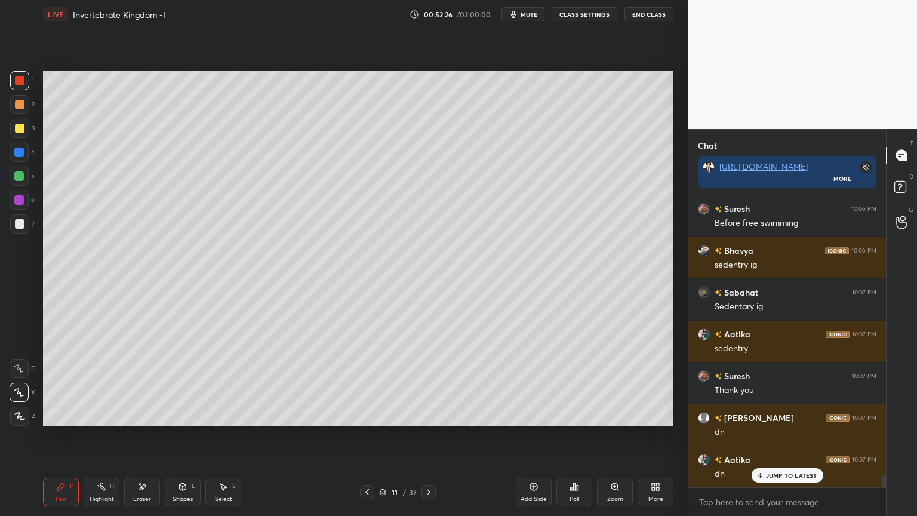
click at [535, 14] on span "mute" at bounding box center [529, 14] width 17 height 8
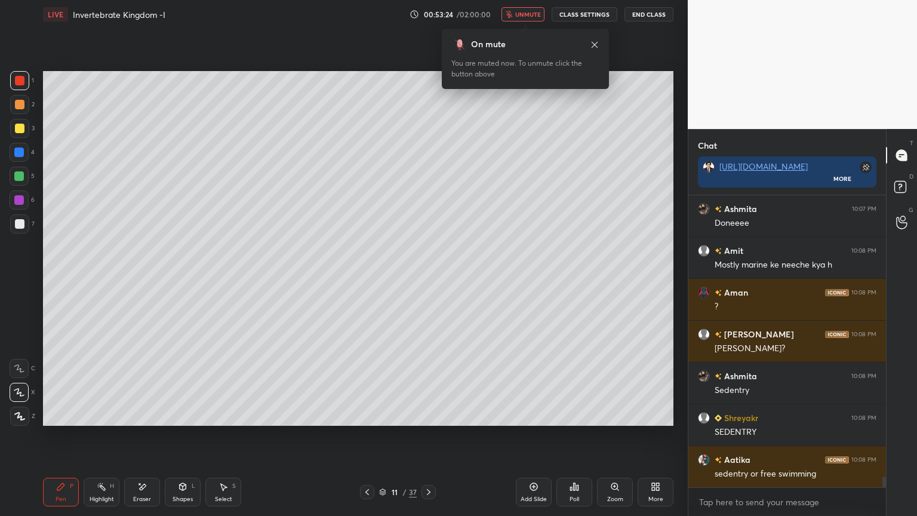
scroll to position [7781, 0]
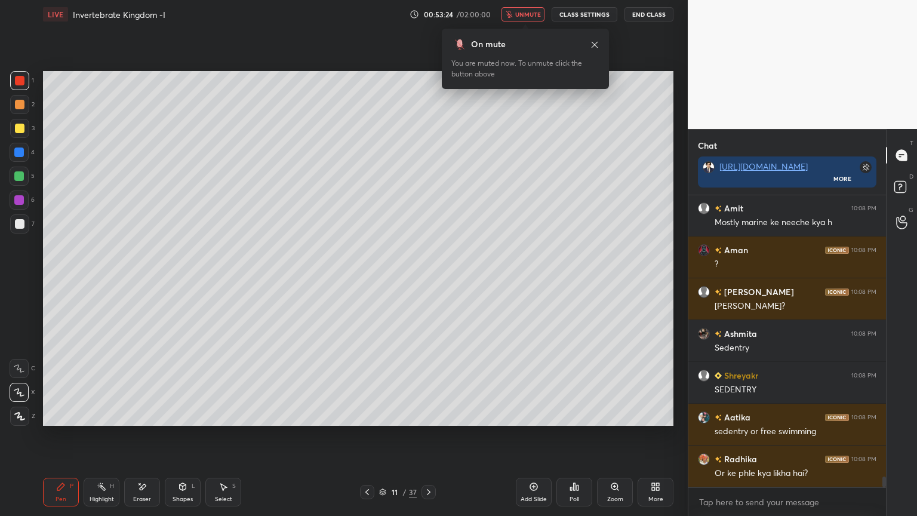
click at [535, 17] on span "unmute" at bounding box center [528, 14] width 26 height 8
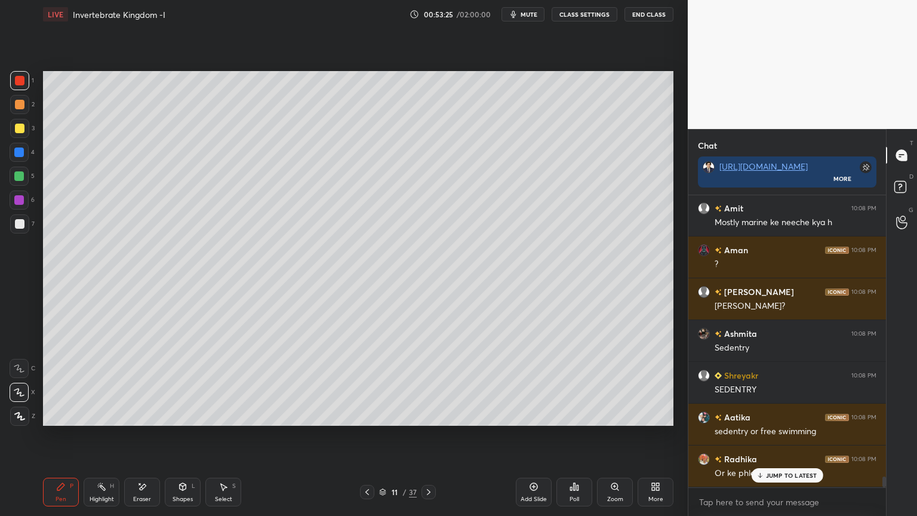
scroll to position [7822, 0]
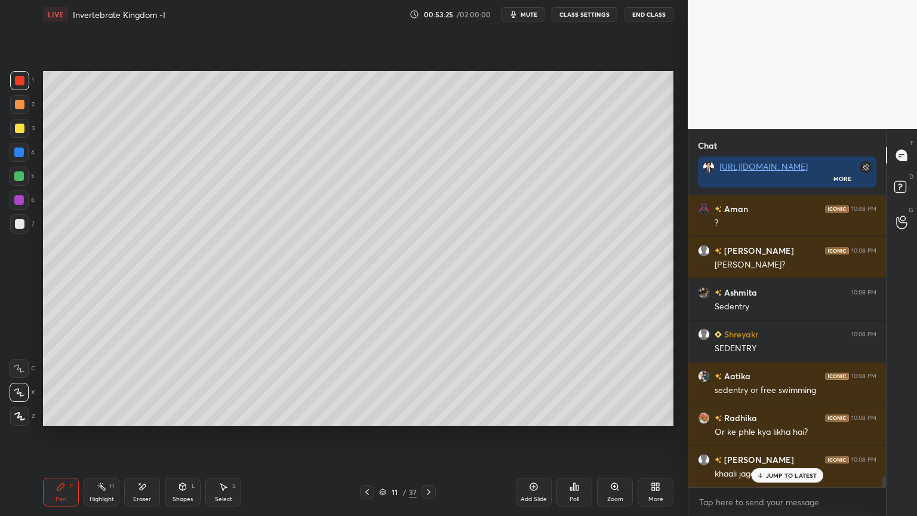
click at [581, 415] on div "Poll" at bounding box center [575, 492] width 36 height 29
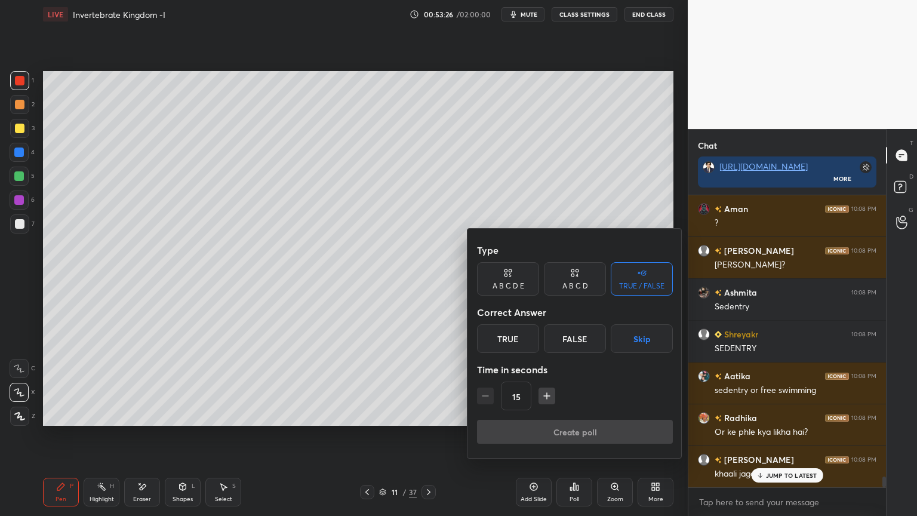
click at [643, 339] on button "Skip" at bounding box center [642, 338] width 62 height 29
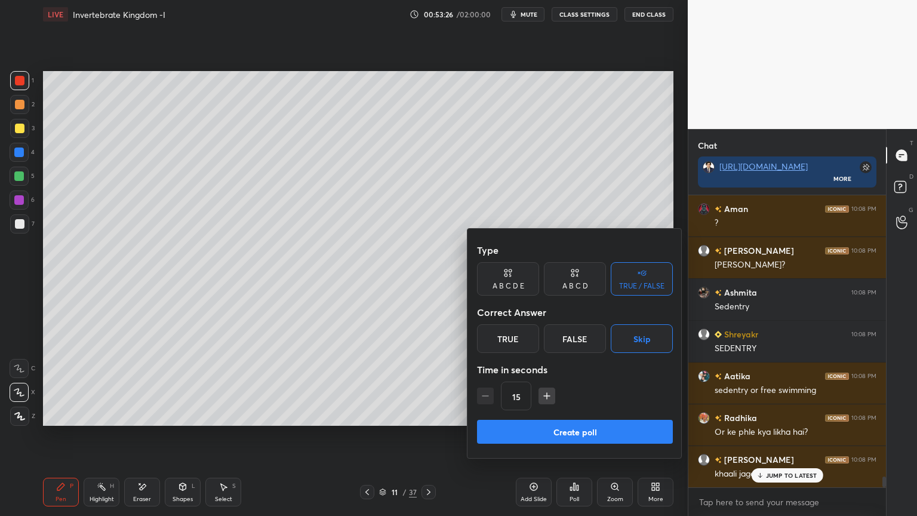
click at [584, 415] on button "Create poll" at bounding box center [575, 432] width 196 height 24
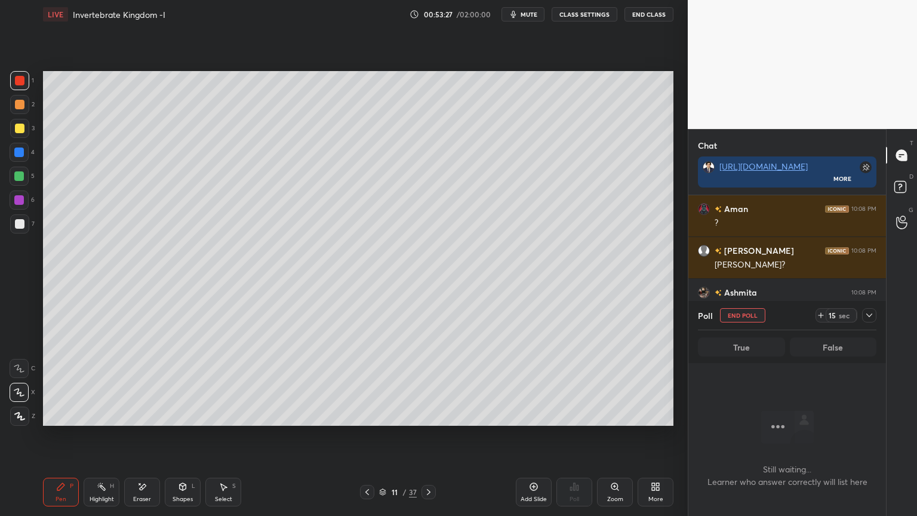
scroll to position [4, 4]
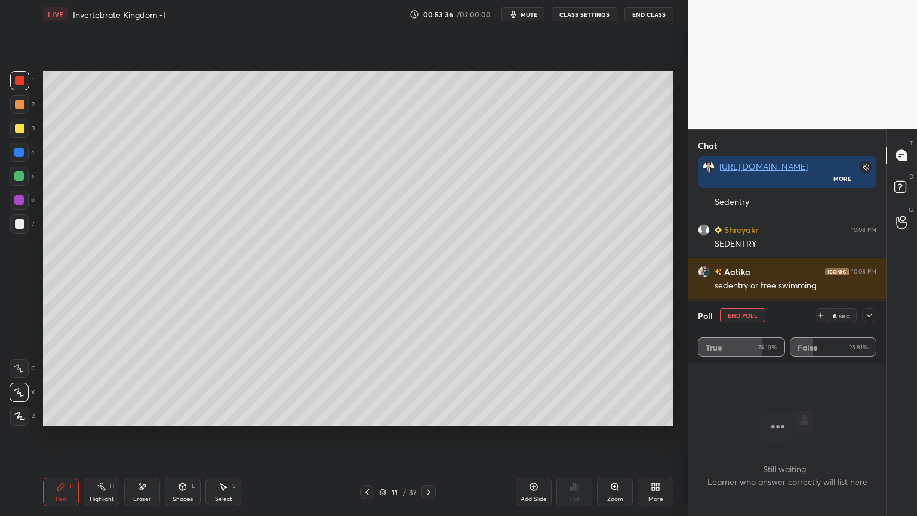
click at [753, 316] on button "End Poll" at bounding box center [742, 315] width 45 height 14
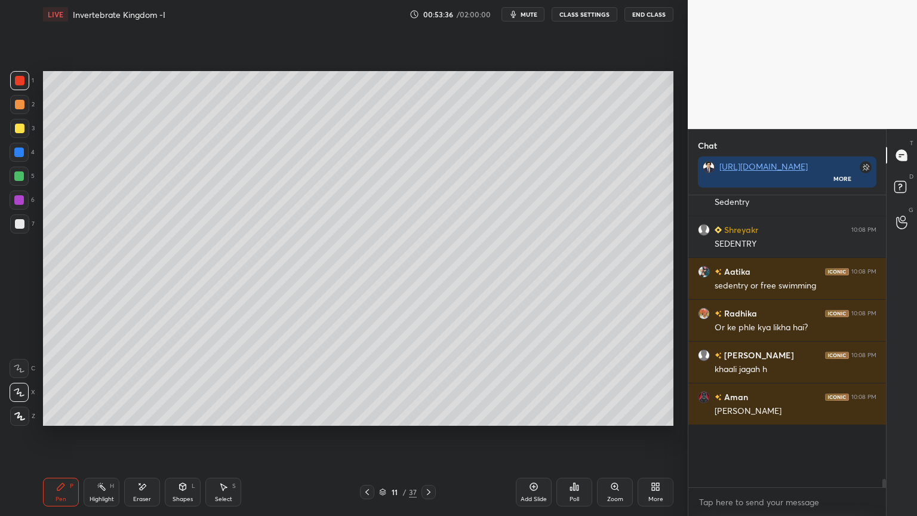
scroll to position [4, 4]
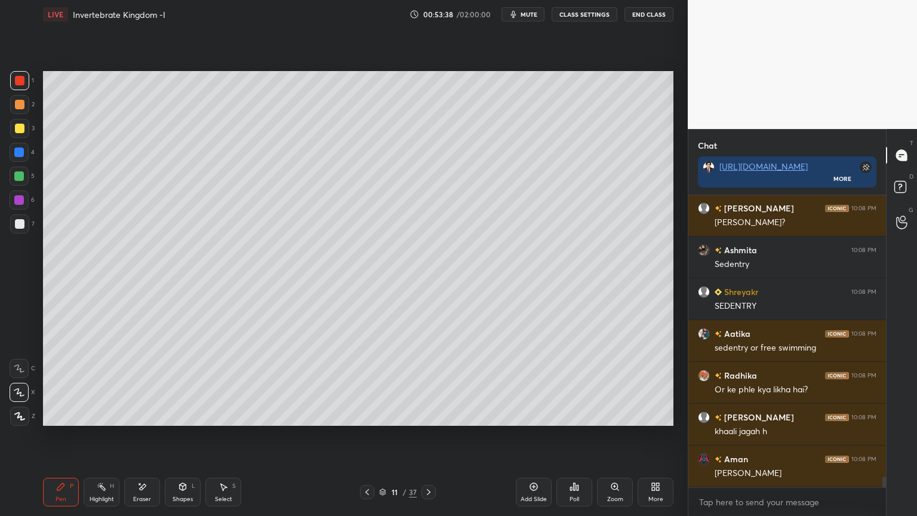
click at [537, 17] on span "mute" at bounding box center [529, 14] width 17 height 8
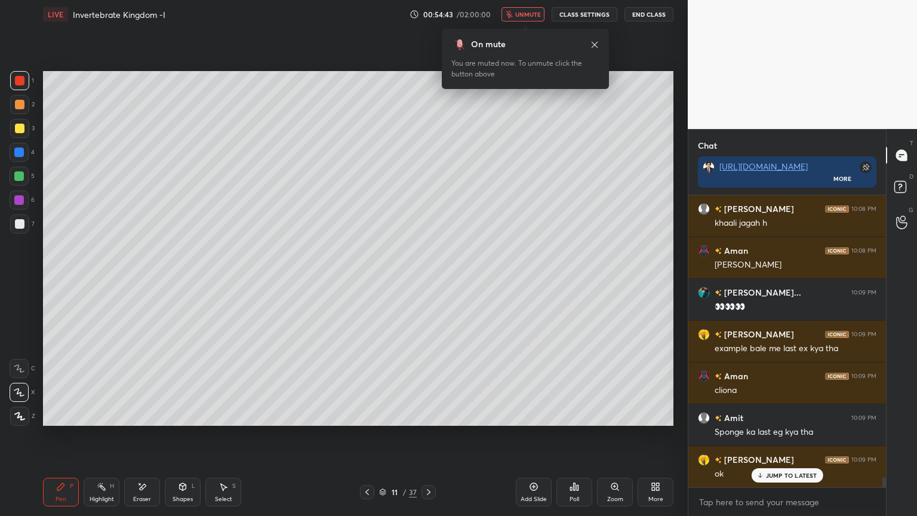
scroll to position [8116, 0]
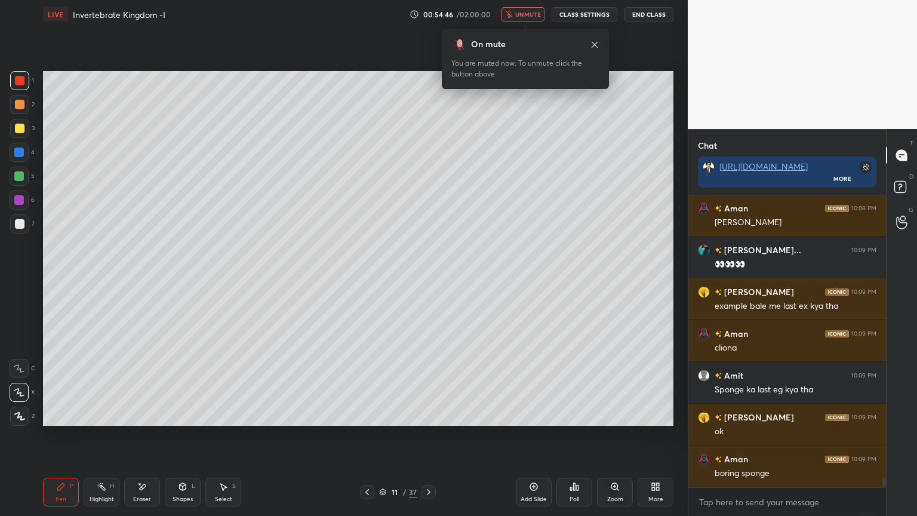
click at [535, 415] on icon at bounding box center [534, 487] width 10 height 10
click at [535, 15] on span "unmute" at bounding box center [528, 14] width 26 height 8
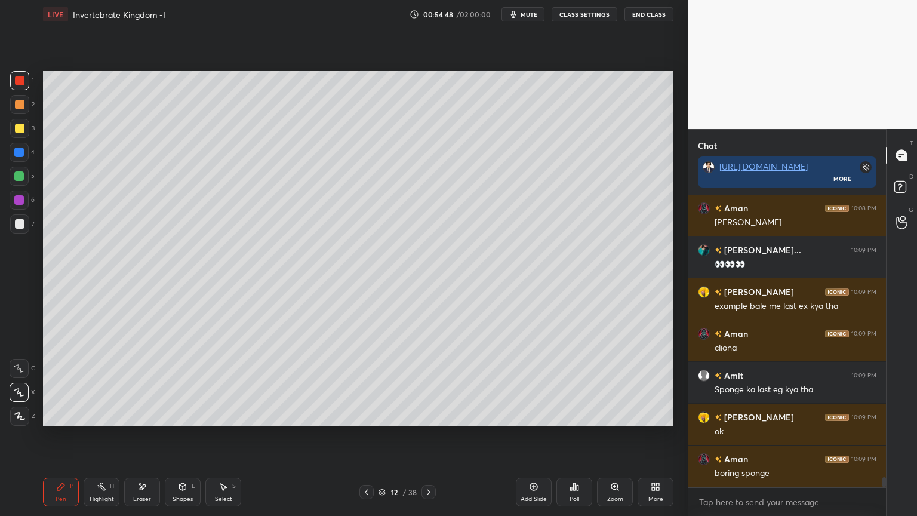
click at [370, 415] on icon at bounding box center [367, 492] width 10 height 10
click at [429, 415] on icon at bounding box center [429, 492] width 10 height 10
drag, startPoint x: 21, startPoint y: 149, endPoint x: 26, endPoint y: 153, distance: 6.3
click at [23, 152] on div at bounding box center [19, 152] width 19 height 19
click at [183, 415] on icon at bounding box center [183, 487] width 10 height 10
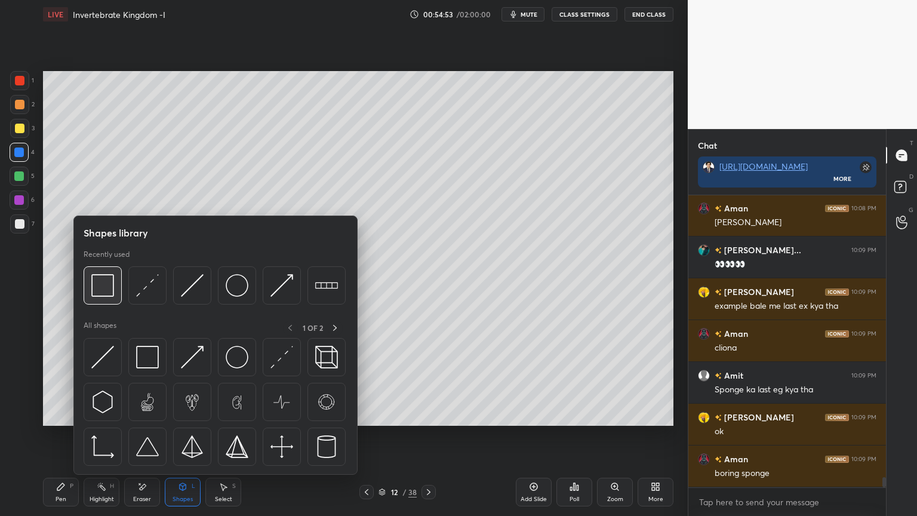
click at [111, 292] on img at bounding box center [102, 285] width 23 height 23
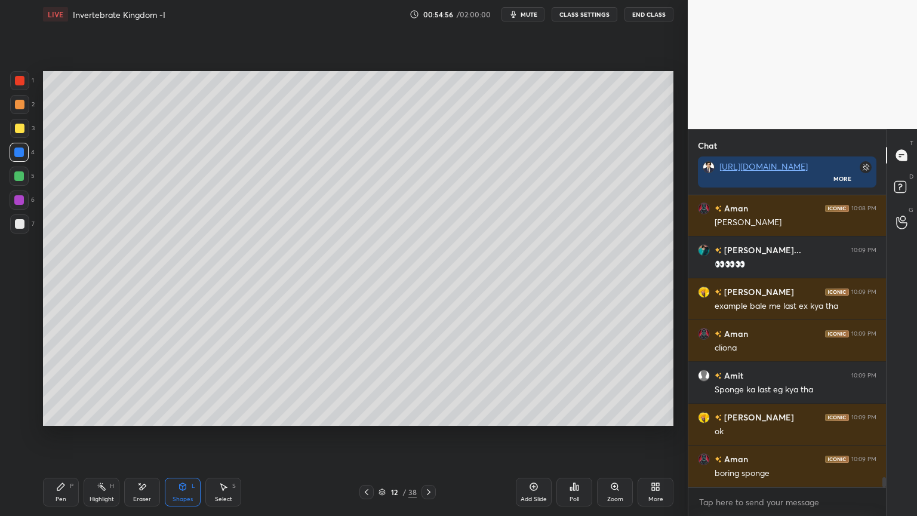
click at [63, 415] on div "Pen P" at bounding box center [61, 492] width 36 height 29
drag, startPoint x: 63, startPoint y: 490, endPoint x: 53, endPoint y: 437, distance: 54.1
click at [65, 415] on icon at bounding box center [61, 487] width 10 height 10
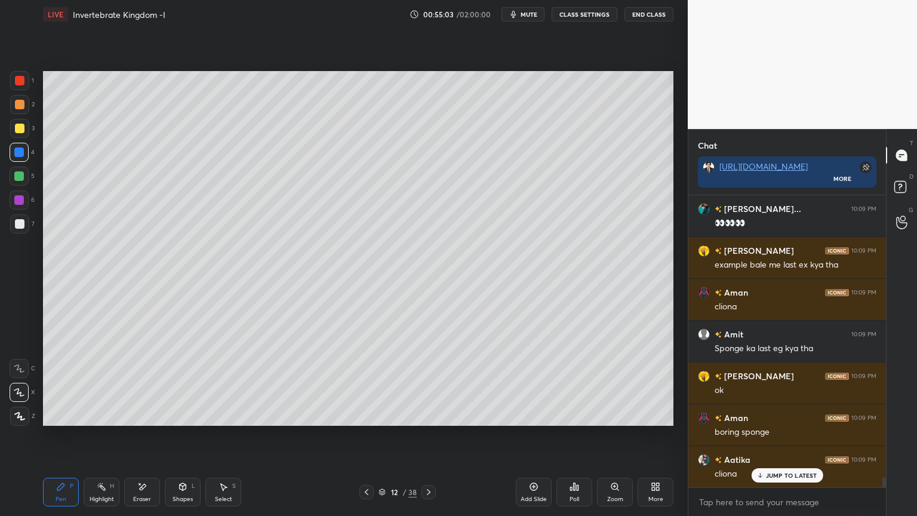
click at [16, 222] on div at bounding box center [20, 224] width 10 height 10
drag, startPoint x: 176, startPoint y: 491, endPoint x: 168, endPoint y: 477, distance: 15.8
click at [176, 415] on div "Shapes L" at bounding box center [183, 492] width 36 height 29
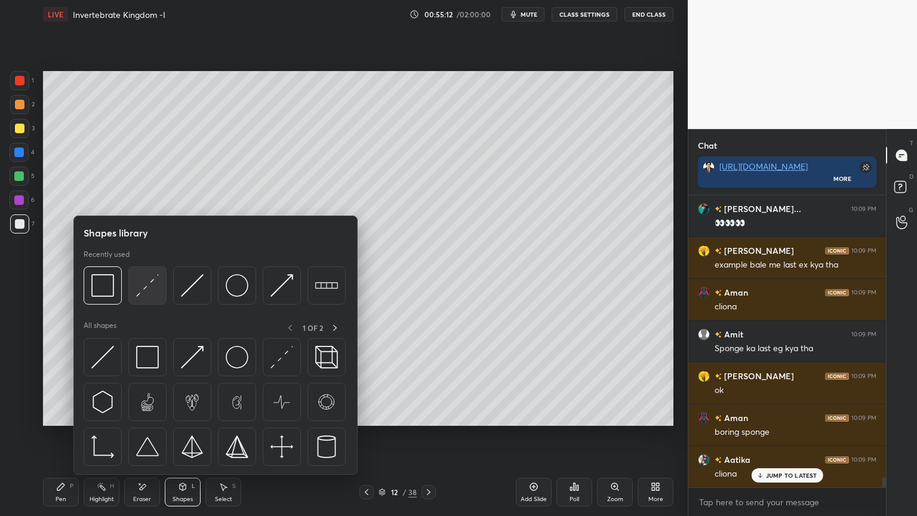
click at [164, 287] on div at bounding box center [147, 285] width 38 height 38
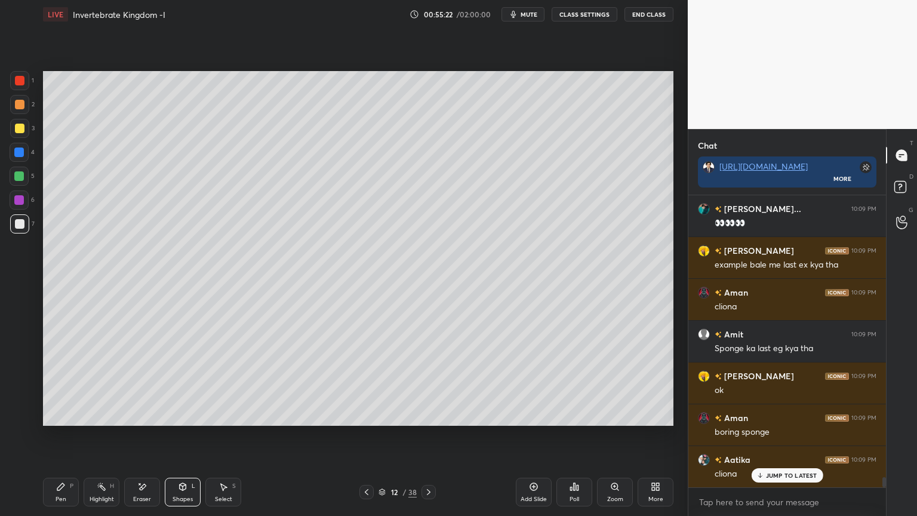
click at [26, 128] on div at bounding box center [19, 128] width 19 height 19
click at [28, 126] on div at bounding box center [19, 128] width 19 height 19
click at [76, 415] on div "Pen P Highlight H Eraser Shapes L Select S 12 / 38 Add Slide Poll Zoom More" at bounding box center [358, 492] width 631 height 48
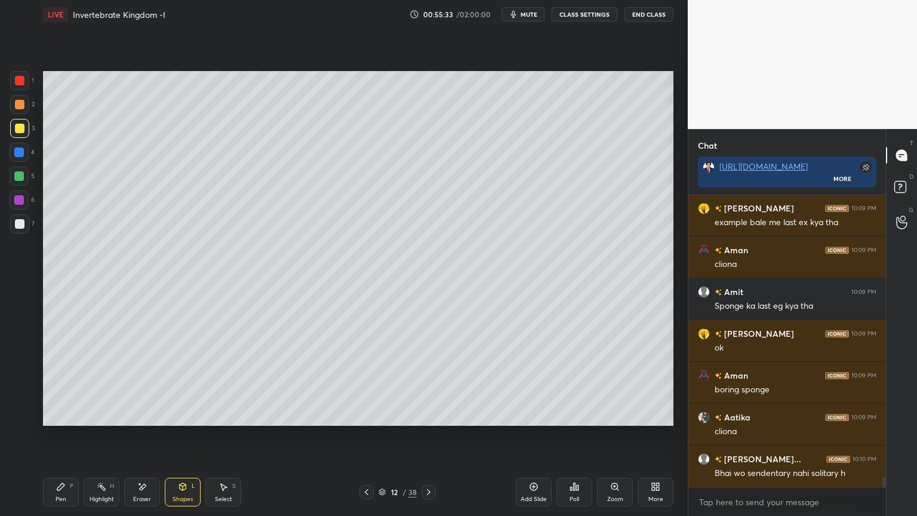
click at [65, 415] on div "Pen P" at bounding box center [61, 492] width 36 height 29
click at [63, 415] on div "Pen P" at bounding box center [61, 492] width 36 height 29
click at [24, 392] on div at bounding box center [19, 392] width 19 height 19
drag, startPoint x: 25, startPoint y: 392, endPoint x: 31, endPoint y: 372, distance: 20.6
click at [24, 391] on div at bounding box center [19, 392] width 19 height 19
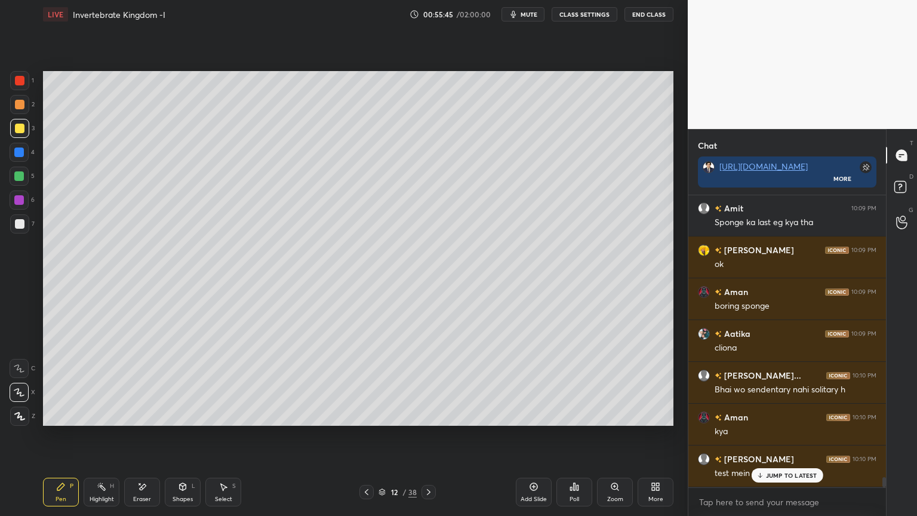
scroll to position [8324, 0]
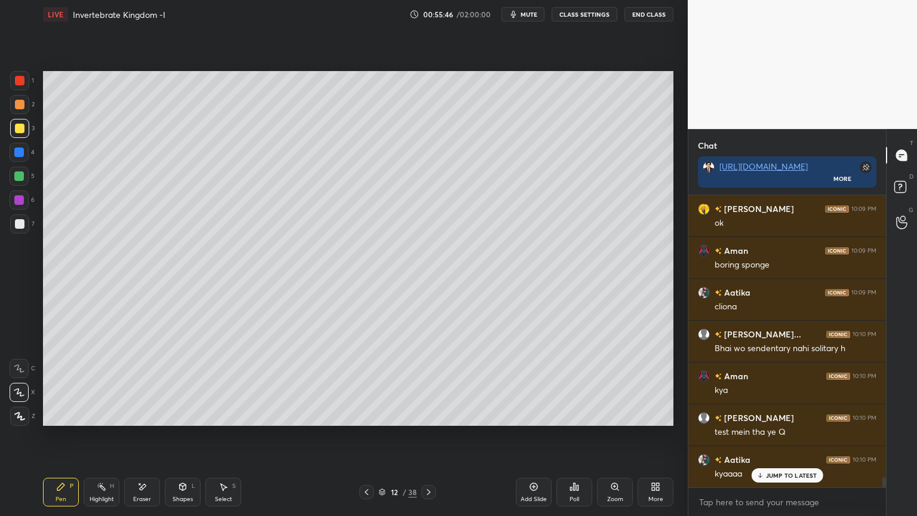
click at [187, 415] on div "Shapes L" at bounding box center [183, 492] width 36 height 29
click at [63, 415] on div "Pen P Highlight H Eraser Shapes L Select S 12 / 38 Add Slide Poll Zoom More" at bounding box center [358, 492] width 631 height 48
drag, startPoint x: 64, startPoint y: 487, endPoint x: 62, endPoint y: 437, distance: 50.2
click at [63, 415] on icon at bounding box center [61, 487] width 10 height 10
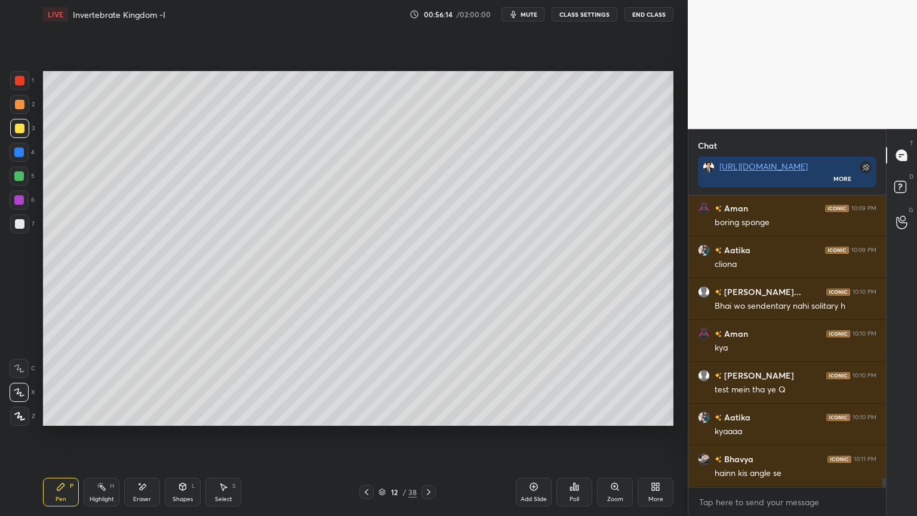
click at [26, 104] on div at bounding box center [19, 104] width 19 height 19
drag, startPoint x: 24, startPoint y: 106, endPoint x: 31, endPoint y: 112, distance: 9.7
click at [26, 107] on div at bounding box center [19, 104] width 19 height 19
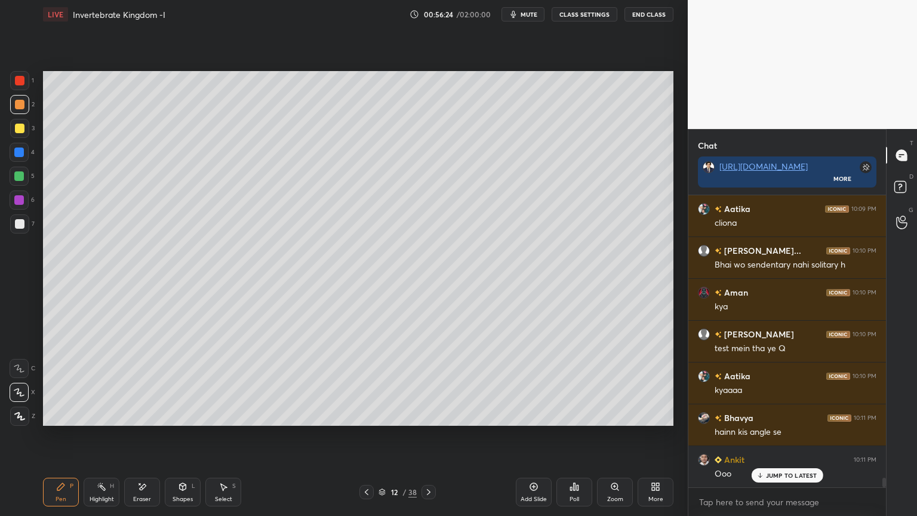
click at [20, 100] on div at bounding box center [19, 104] width 19 height 19
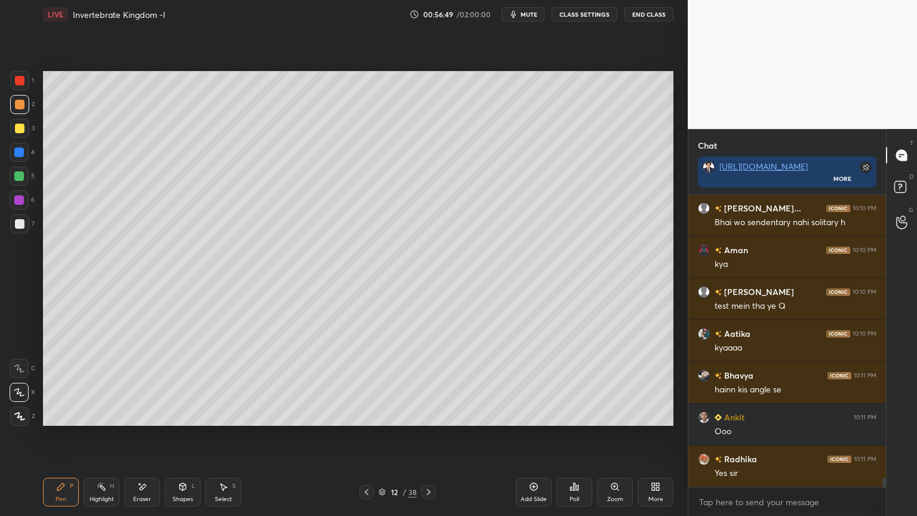
drag, startPoint x: 145, startPoint y: 478, endPoint x: 139, endPoint y: 433, distance: 45.9
click at [143, 415] on div "Pen P Highlight H Eraser Shapes L Select S 12 / 38 Add Slide Poll Zoom More" at bounding box center [358, 492] width 631 height 48
click at [143, 415] on icon at bounding box center [142, 487] width 10 height 10
click at [22, 372] on icon at bounding box center [19, 369] width 10 height 10
drag, startPoint x: 22, startPoint y: 370, endPoint x: 39, endPoint y: 354, distance: 24.1
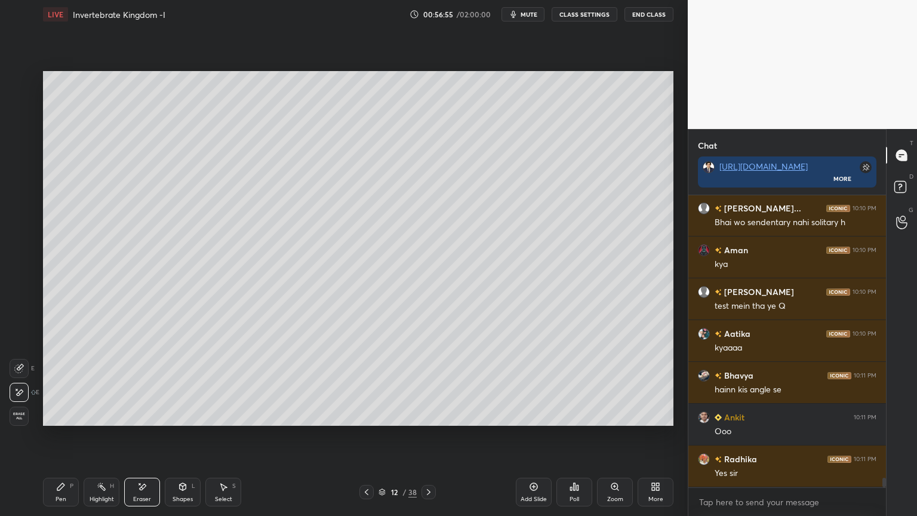
click at [22, 371] on icon at bounding box center [19, 369] width 10 height 10
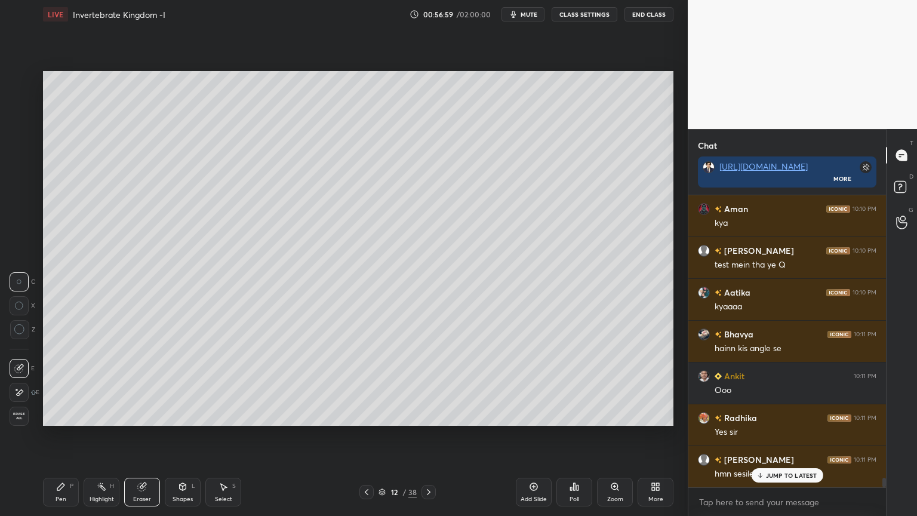
drag, startPoint x: 96, startPoint y: 492, endPoint x: 76, endPoint y: 426, distance: 68.8
click at [93, 415] on div "Highlight H" at bounding box center [102, 492] width 36 height 29
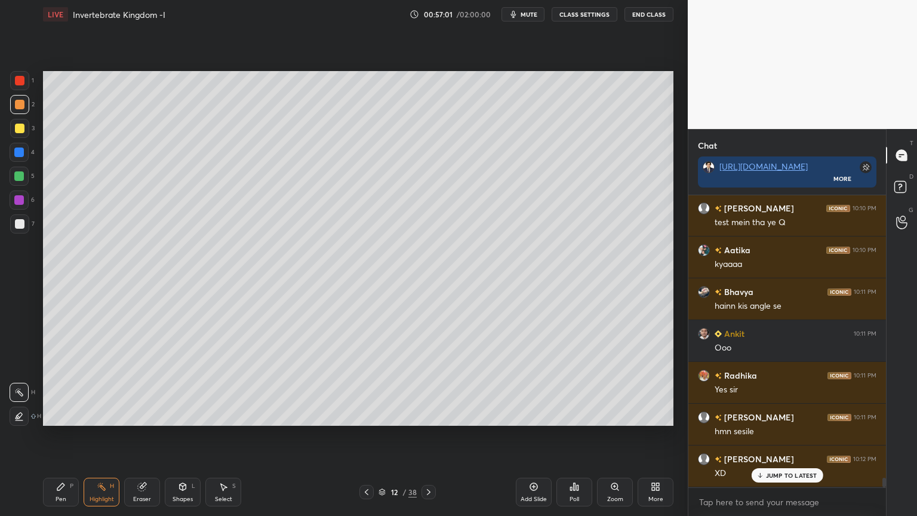
scroll to position [8575, 0]
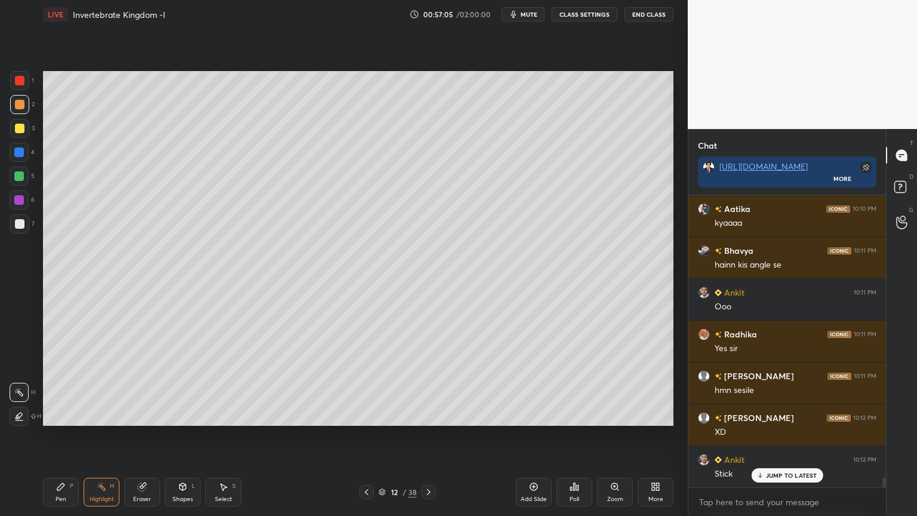
click at [19, 102] on div at bounding box center [19, 104] width 19 height 19
drag, startPoint x: 62, startPoint y: 485, endPoint x: 65, endPoint y: 473, distance: 12.2
click at [59, 415] on icon at bounding box center [60, 486] width 7 height 7
drag, startPoint x: 184, startPoint y: 489, endPoint x: 179, endPoint y: 480, distance: 10.7
click at [183, 415] on icon at bounding box center [183, 487] width 10 height 10
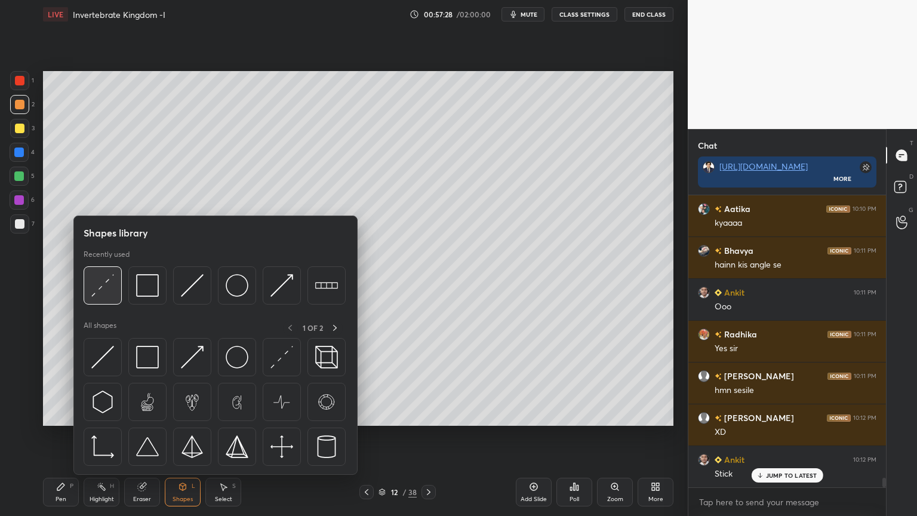
click at [105, 293] on img at bounding box center [102, 285] width 23 height 23
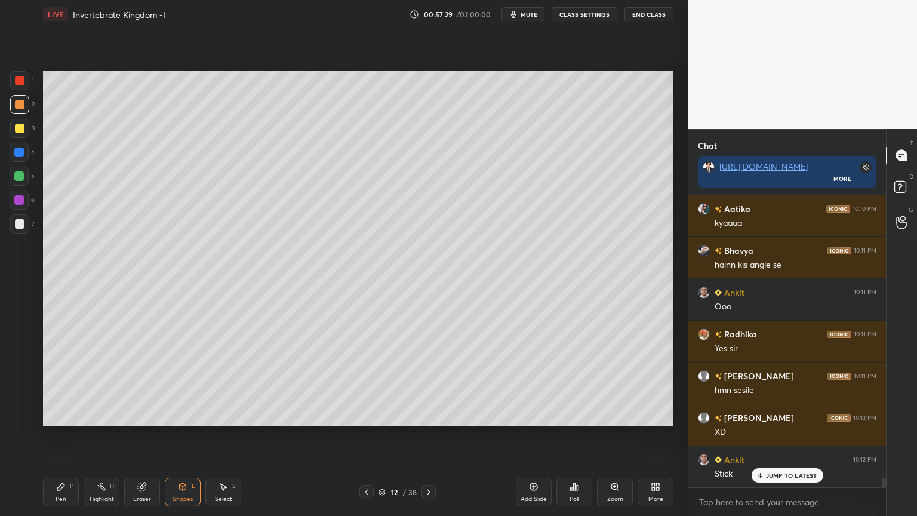
click at [20, 223] on div at bounding box center [19, 223] width 19 height 19
click at [23, 174] on div at bounding box center [19, 176] width 10 height 10
click at [62, 415] on div "Pen P" at bounding box center [61, 492] width 36 height 29
drag, startPoint x: 63, startPoint y: 486, endPoint x: 55, endPoint y: 440, distance: 47.2
click at [62, 415] on icon at bounding box center [61, 487] width 10 height 10
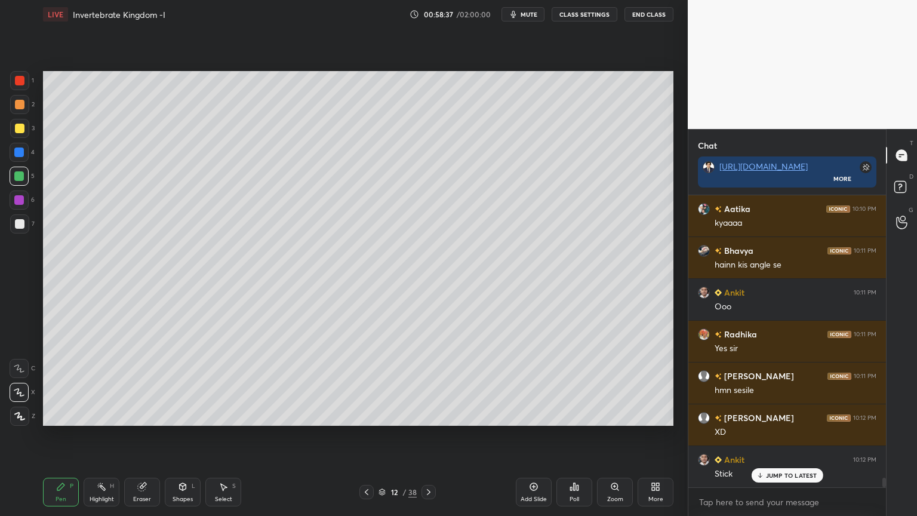
drag, startPoint x: 224, startPoint y: 487, endPoint x: 211, endPoint y: 456, distance: 34.3
click at [225, 415] on icon at bounding box center [224, 487] width 10 height 10
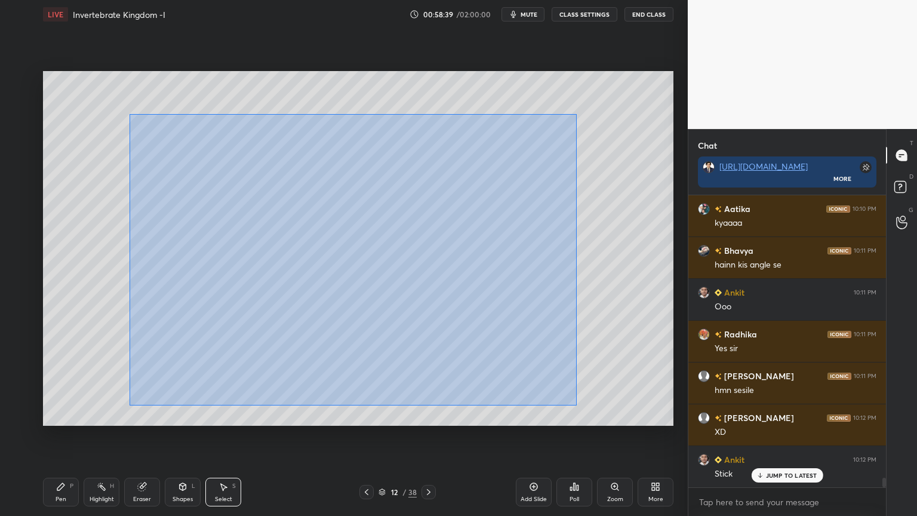
drag, startPoint x: 160, startPoint y: 125, endPoint x: 552, endPoint y: 383, distance: 469.2
click at [576, 404] on div "0 ° Undo Copy Duplicate Duplicate to new slide Delete" at bounding box center [358, 248] width 631 height 355
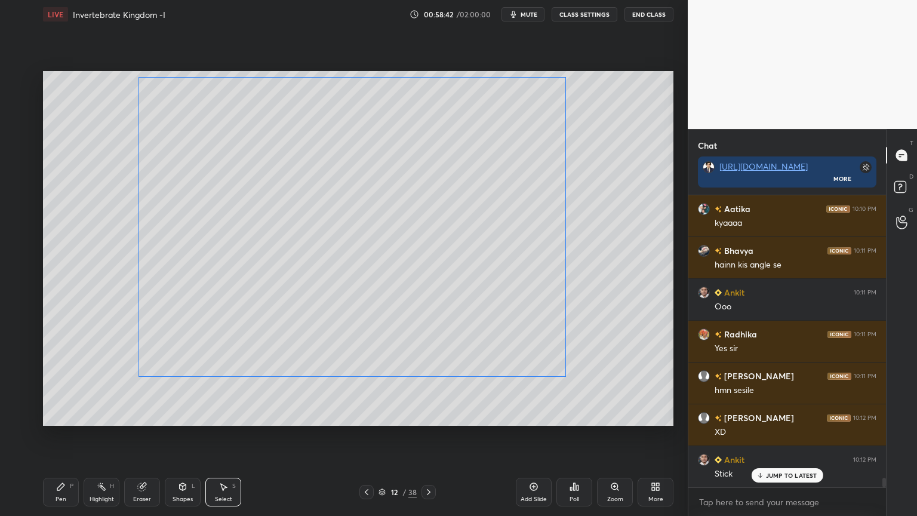
drag, startPoint x: 435, startPoint y: 296, endPoint x: 435, endPoint y: 261, distance: 34.6
click at [438, 261] on div "0 ° Undo Copy Duplicate Duplicate to new slide Delete" at bounding box center [358, 248] width 631 height 355
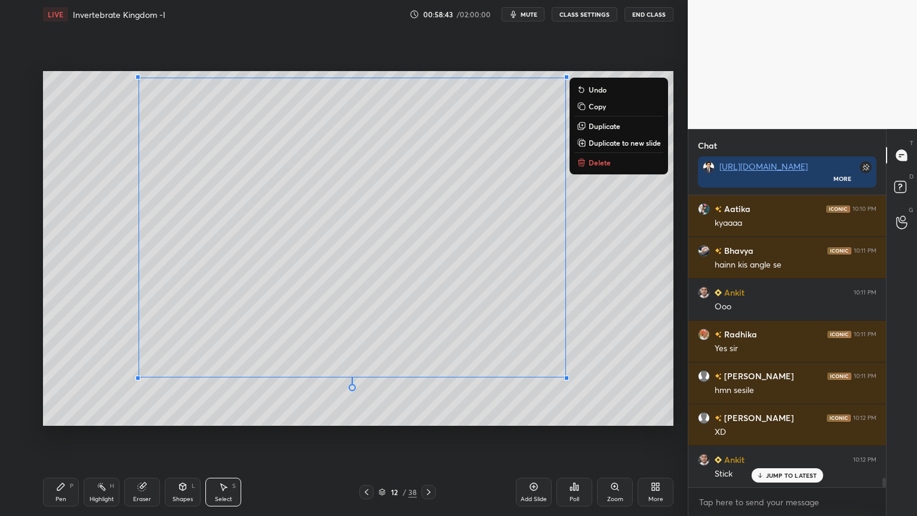
click at [636, 266] on div "0 ° Undo Copy Duplicate Duplicate to new slide Delete" at bounding box center [358, 248] width 631 height 355
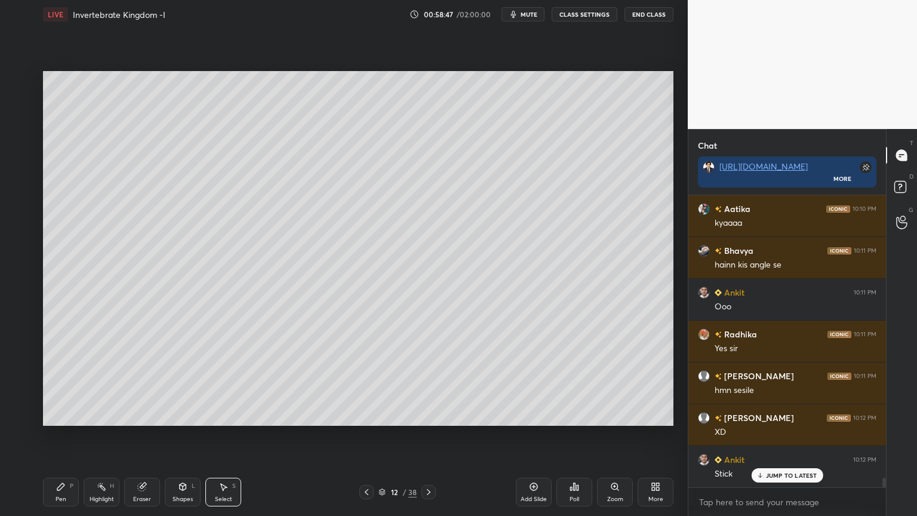
click at [61, 415] on icon at bounding box center [60, 486] width 7 height 7
drag, startPoint x: 20, startPoint y: 171, endPoint x: 39, endPoint y: 181, distance: 21.4
click at [23, 174] on div at bounding box center [19, 176] width 10 height 10
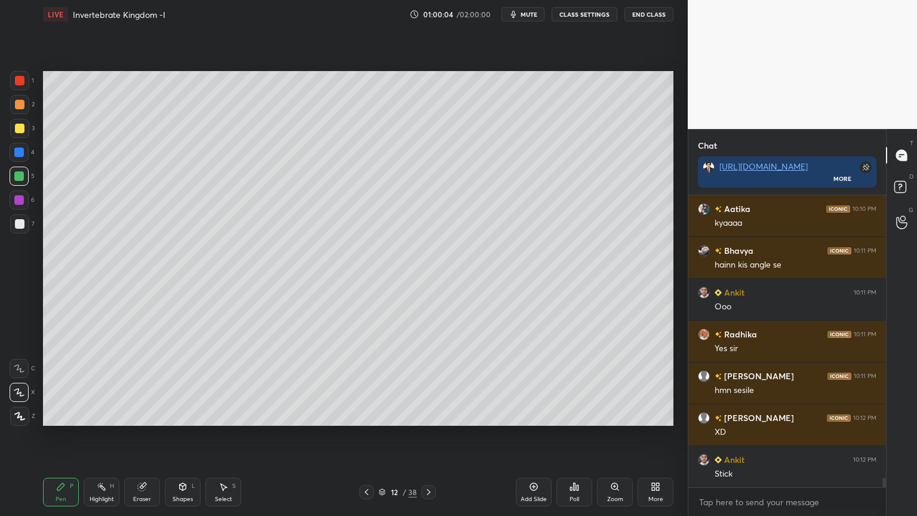
scroll to position [8617, 0]
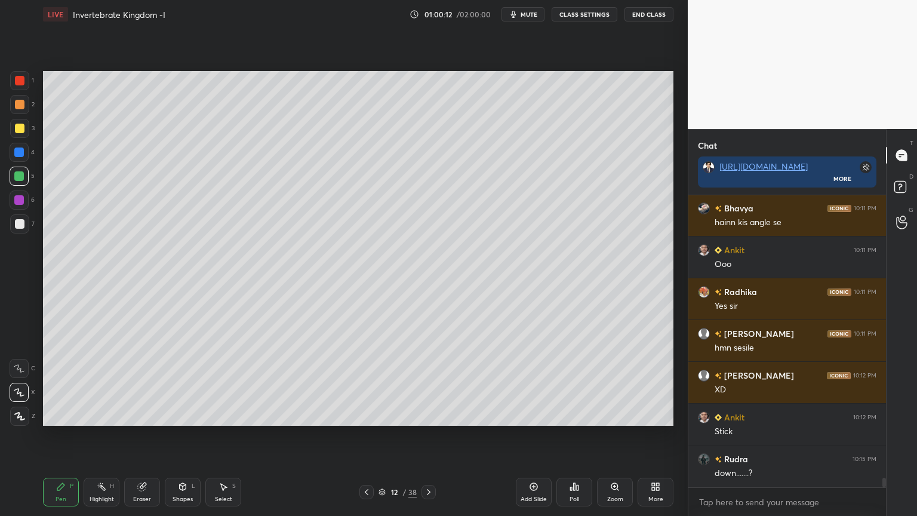
click at [149, 415] on div "Eraser" at bounding box center [142, 492] width 36 height 29
drag, startPoint x: 64, startPoint y: 494, endPoint x: 153, endPoint y: 451, distance: 98.8
click at [66, 415] on div "Pen P" at bounding box center [61, 492] width 36 height 29
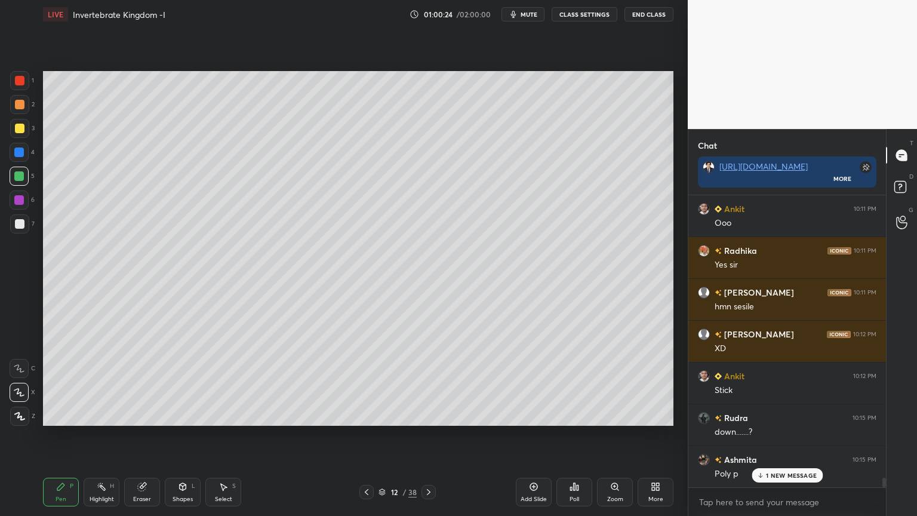
scroll to position [8701, 0]
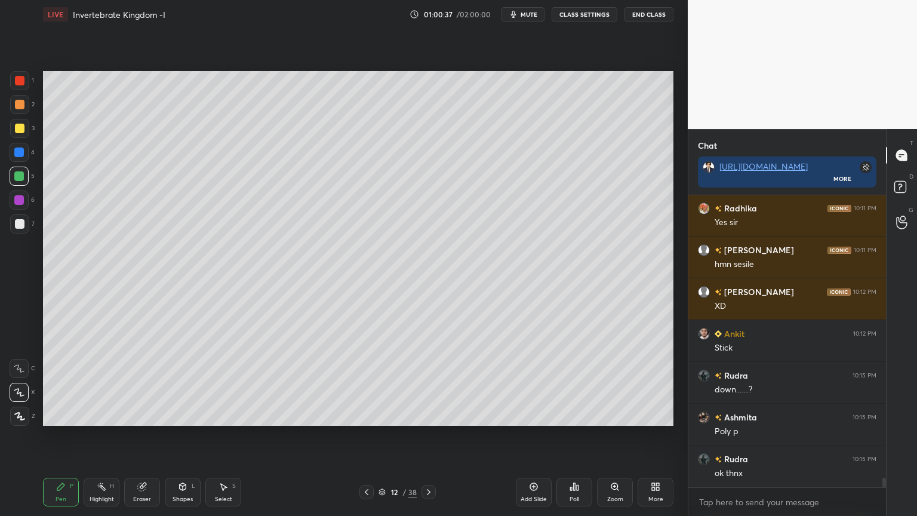
drag, startPoint x: 146, startPoint y: 490, endPoint x: 146, endPoint y: 468, distance: 21.5
click at [146, 415] on icon at bounding box center [142, 487] width 10 height 10
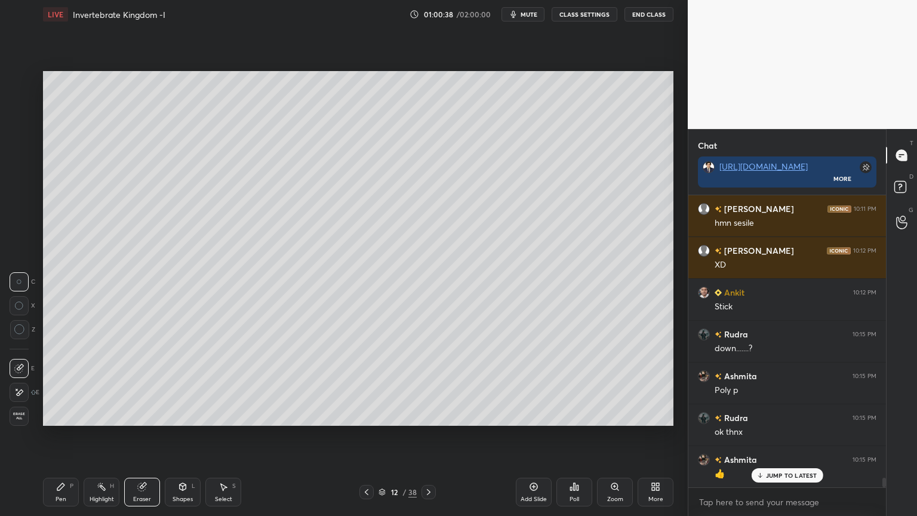
click at [69, 415] on div "Pen P" at bounding box center [61, 492] width 36 height 29
drag, startPoint x: 101, startPoint y: 486, endPoint x: 111, endPoint y: 480, distance: 11.8
click at [105, 415] on icon at bounding box center [102, 487] width 10 height 10
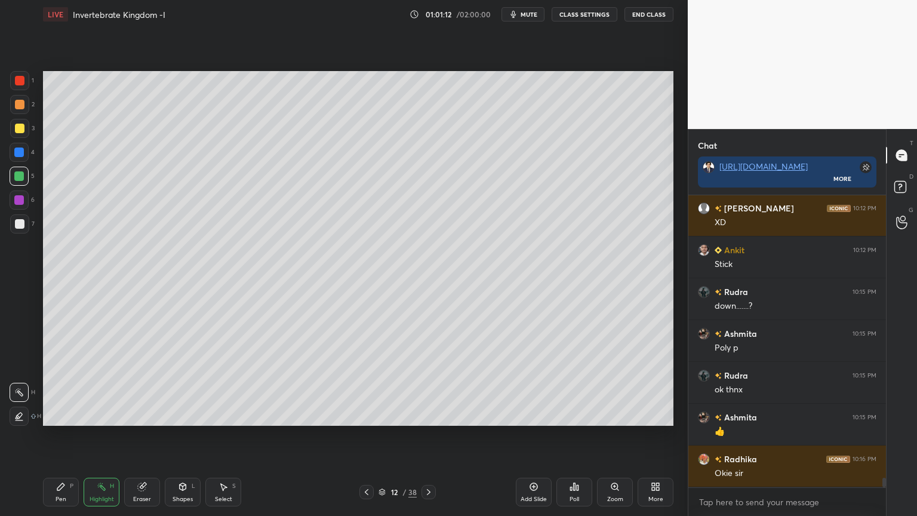
scroll to position [8826, 0]
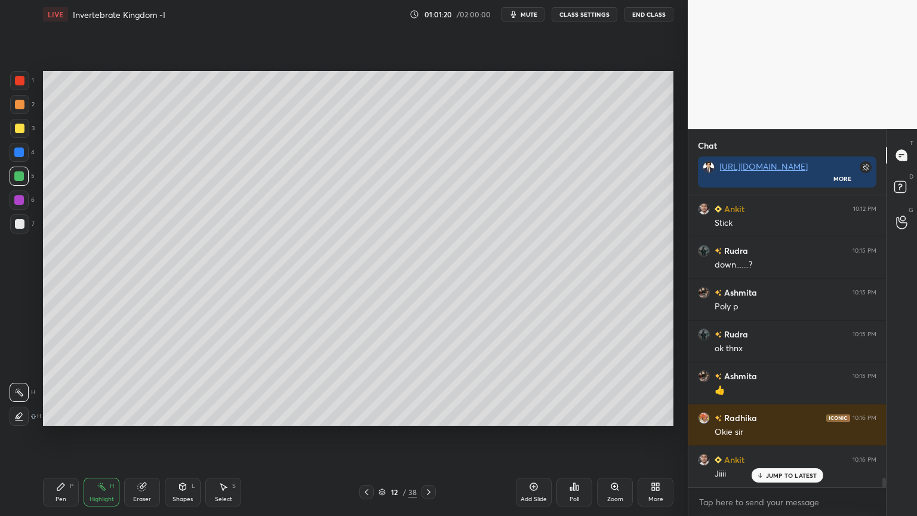
click at [66, 415] on div "Pen P" at bounding box center [61, 492] width 36 height 29
click at [574, 415] on icon at bounding box center [575, 487] width 10 height 10
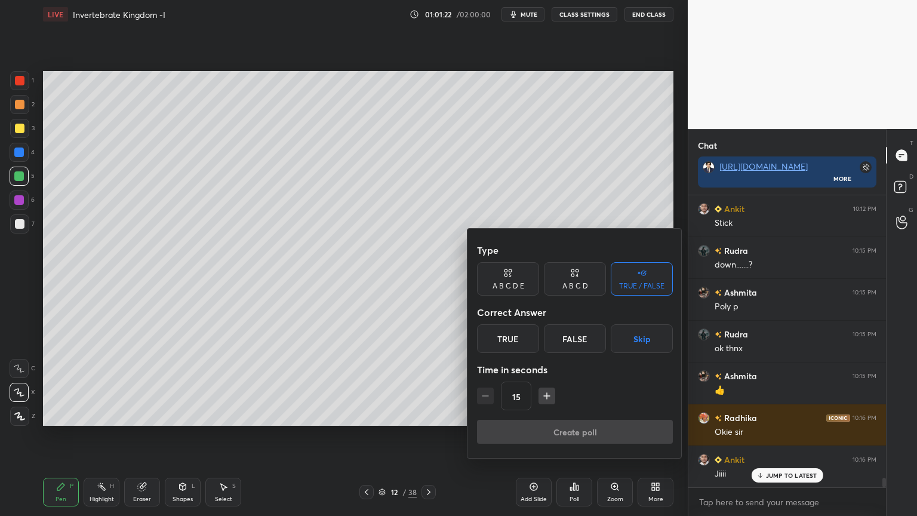
drag, startPoint x: 635, startPoint y: 344, endPoint x: 624, endPoint y: 364, distance: 22.7
click at [635, 345] on button "Skip" at bounding box center [642, 338] width 62 height 29
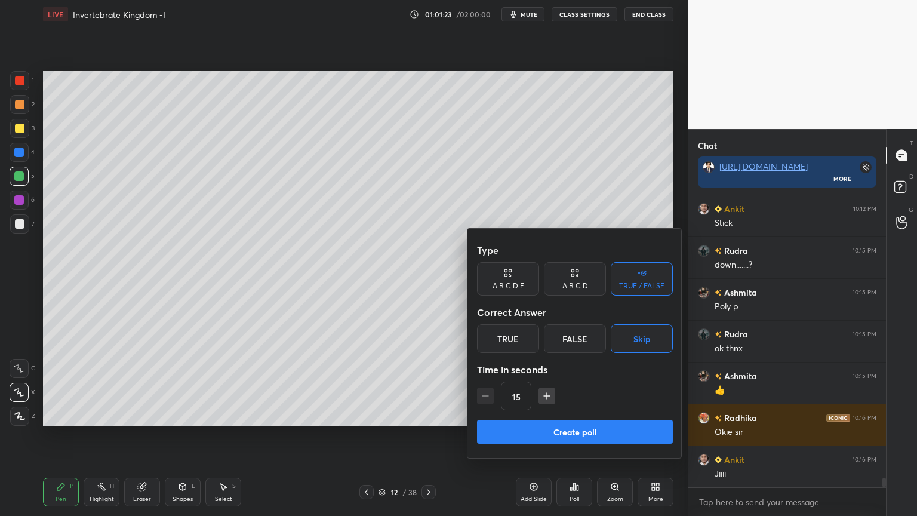
scroll to position [8868, 0]
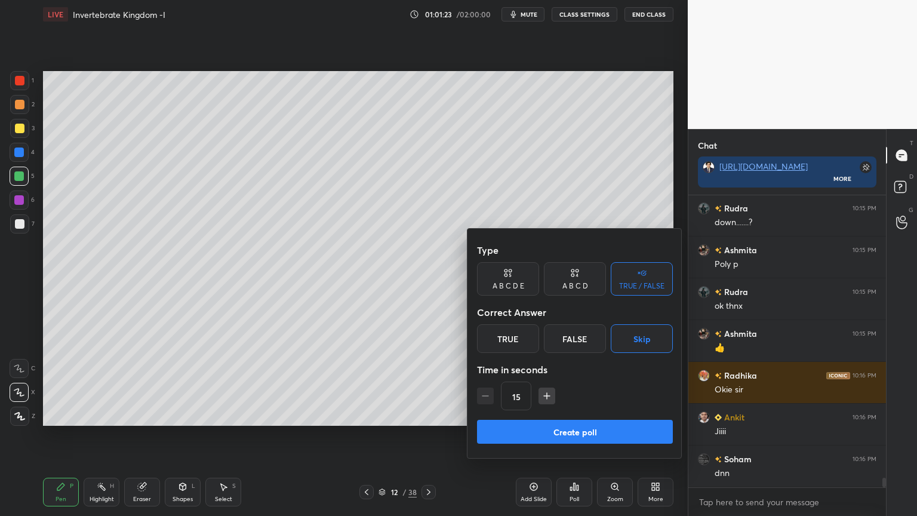
click at [598, 415] on button "Create poll" at bounding box center [575, 432] width 196 height 24
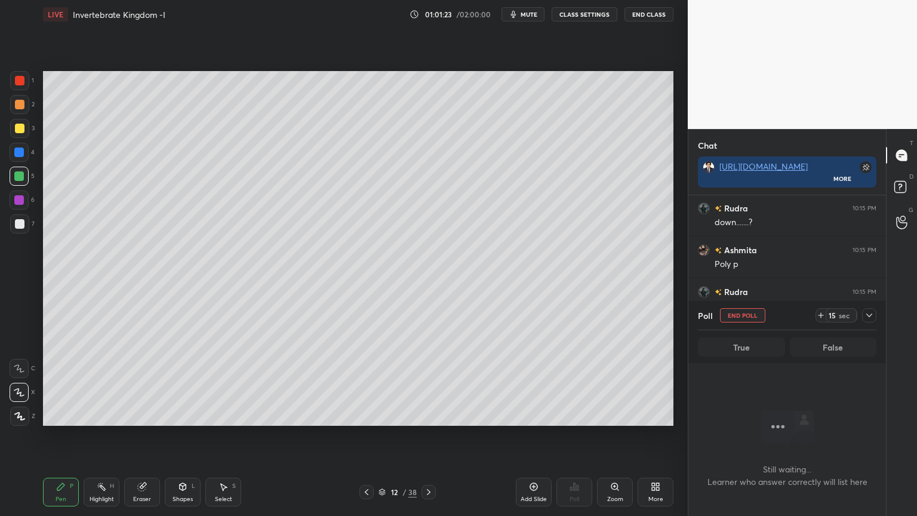
scroll to position [226, 194]
click at [538, 15] on span "mute" at bounding box center [529, 14] width 17 height 8
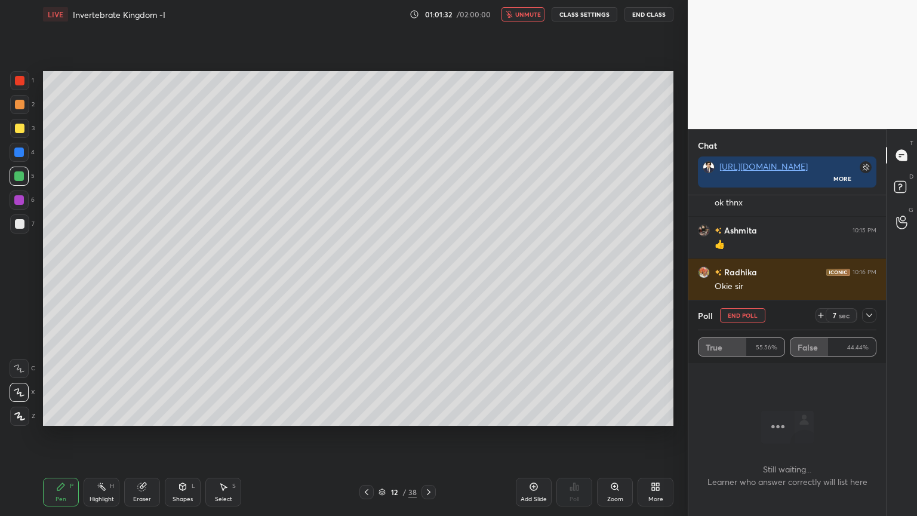
scroll to position [9014, 0]
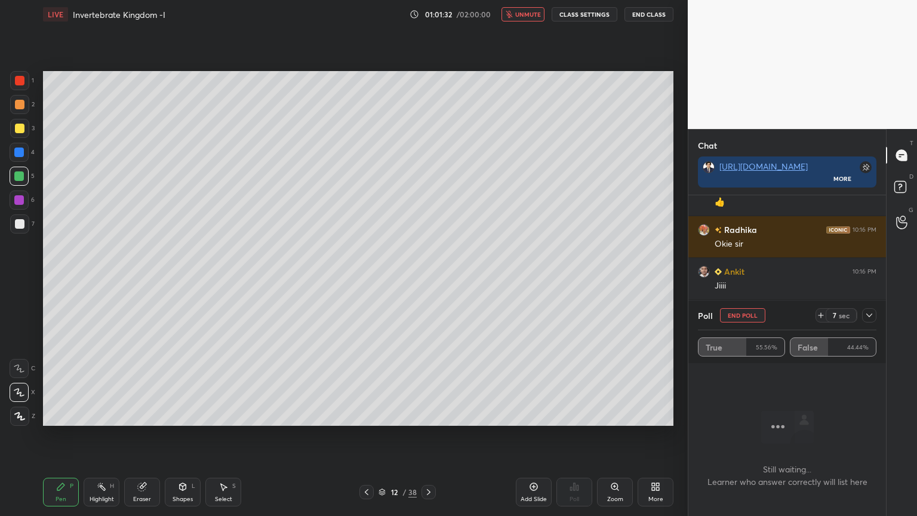
click at [537, 7] on button "unmute" at bounding box center [523, 14] width 43 height 14
click at [744, 315] on button "End Poll" at bounding box center [742, 315] width 45 height 14
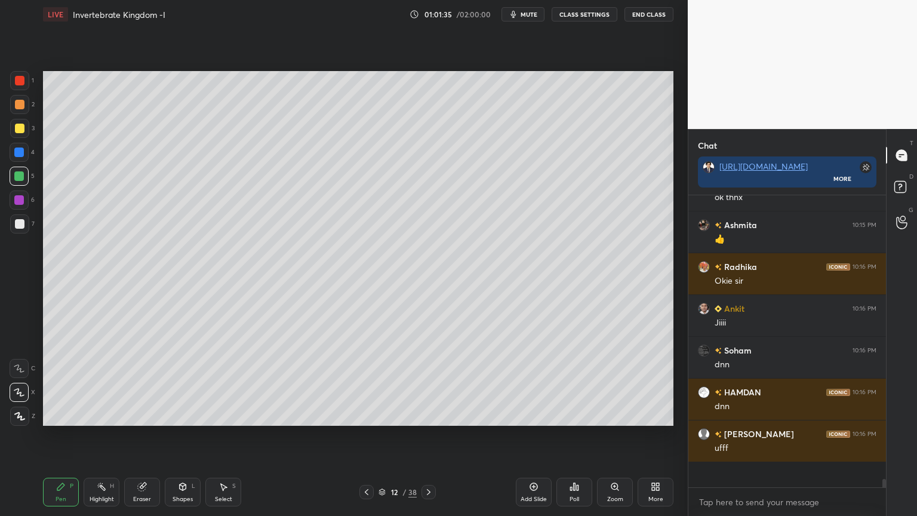
scroll to position [4, 4]
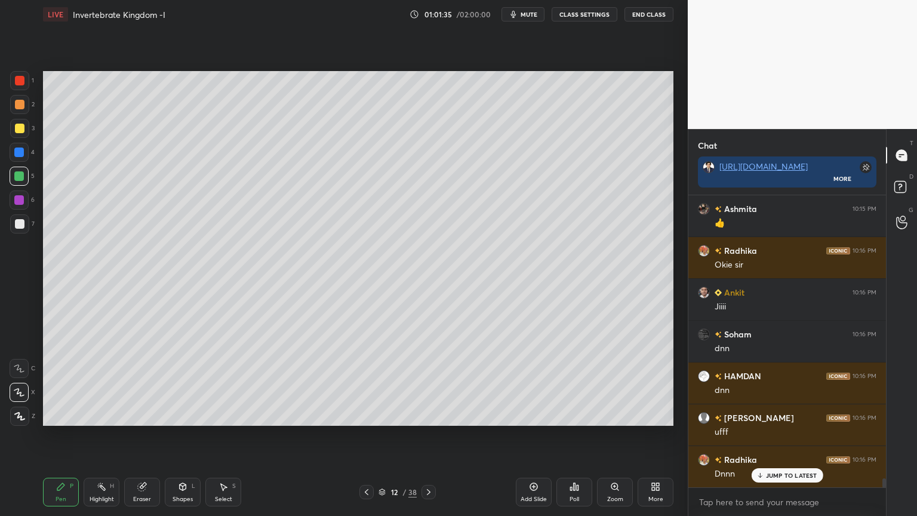
click at [538, 12] on span "mute" at bounding box center [529, 14] width 17 height 8
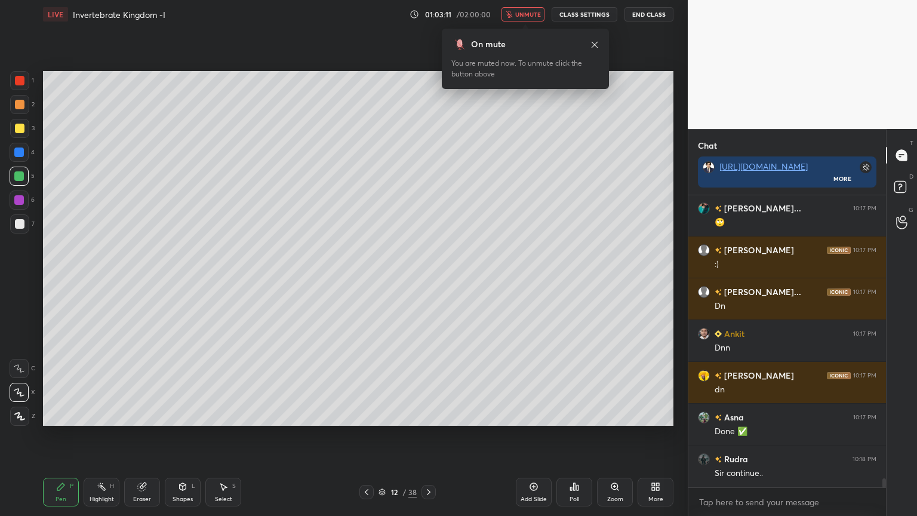
scroll to position [9495, 0]
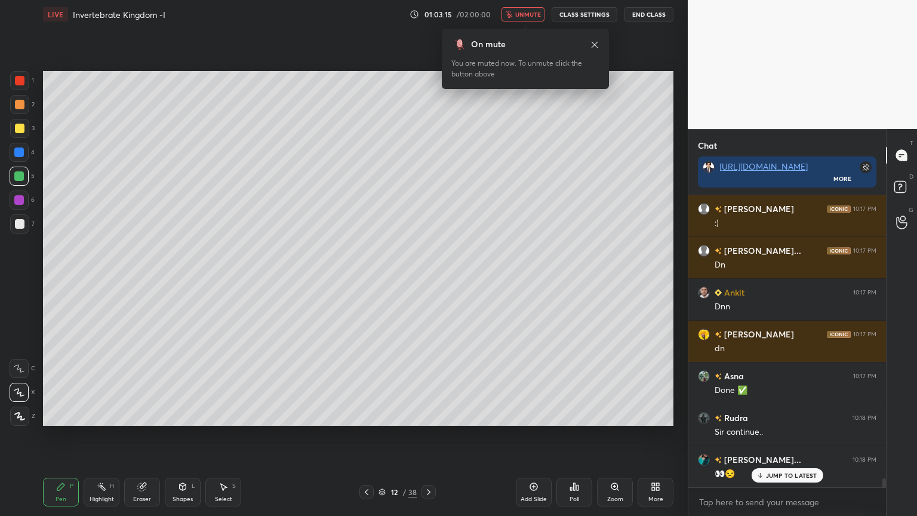
click at [535, 14] on span "unmute" at bounding box center [528, 14] width 26 height 8
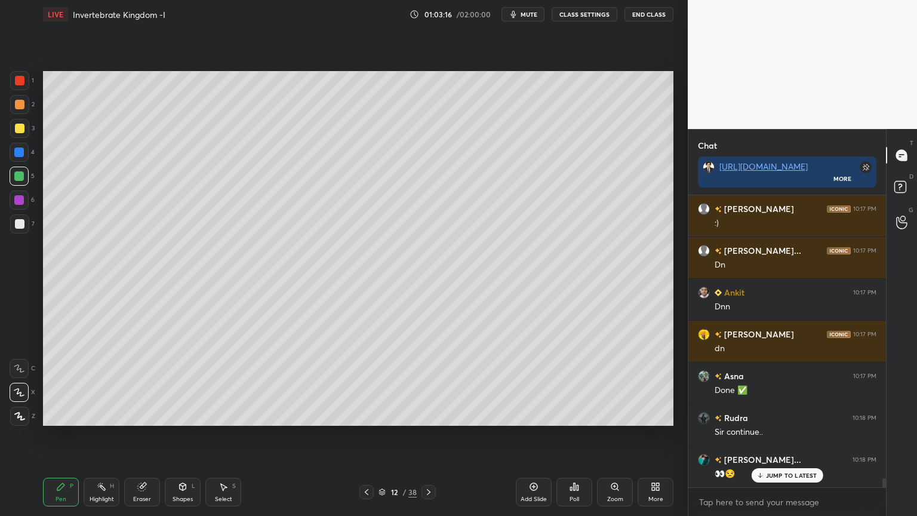
click at [574, 415] on div "Poll" at bounding box center [575, 492] width 36 height 29
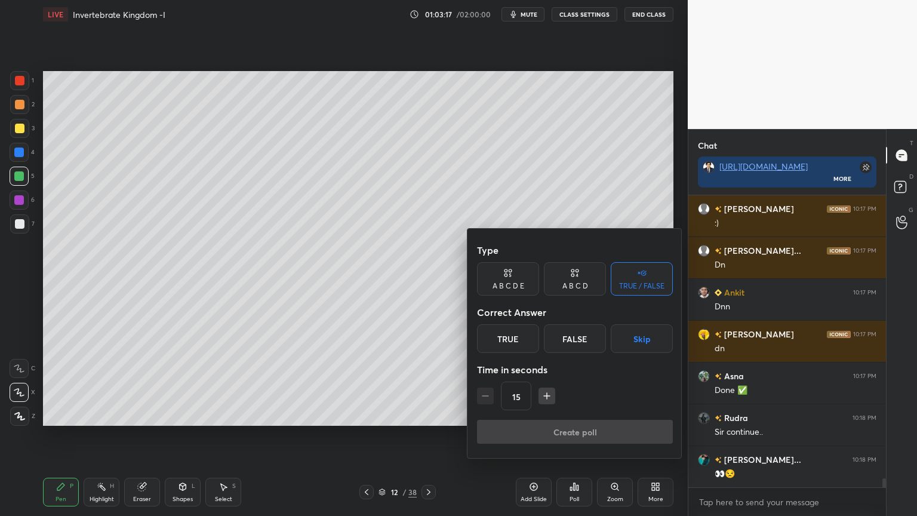
scroll to position [9537, 0]
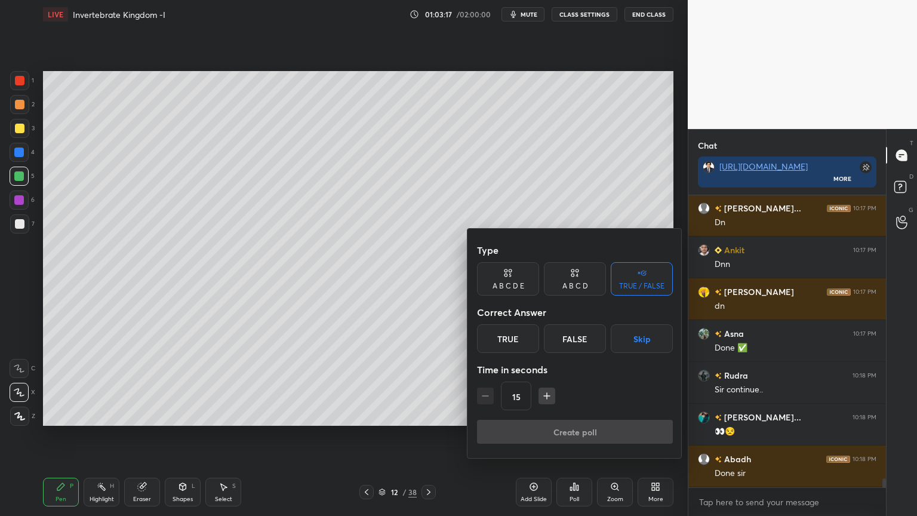
click at [646, 345] on button "Skip" at bounding box center [642, 338] width 62 height 29
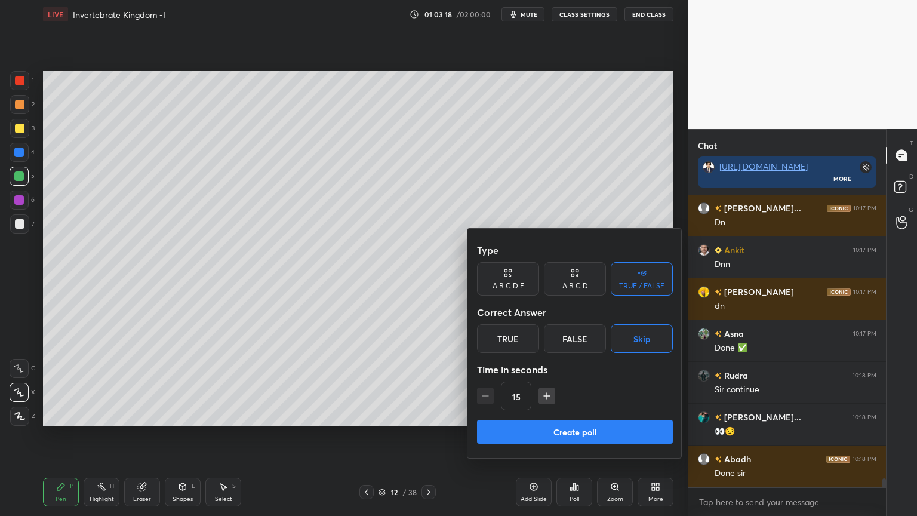
click at [604, 415] on button "Create poll" at bounding box center [575, 432] width 196 height 24
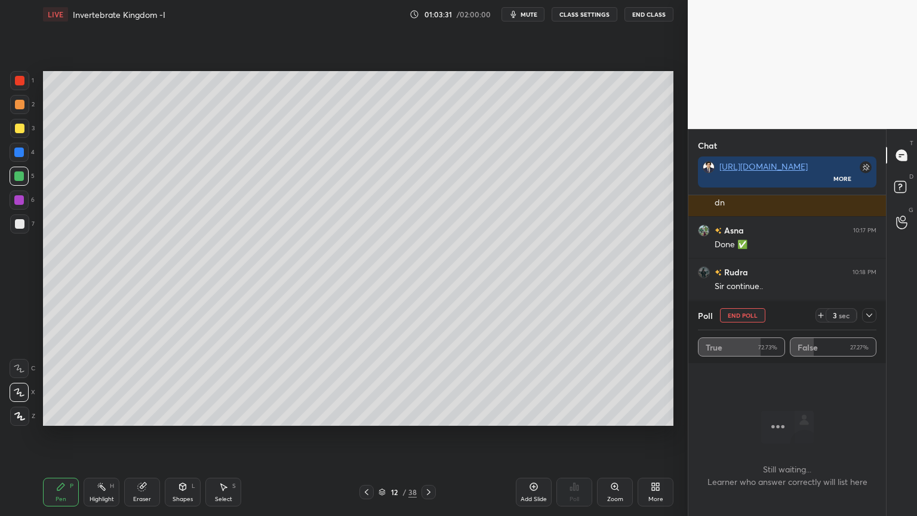
scroll to position [9683, 0]
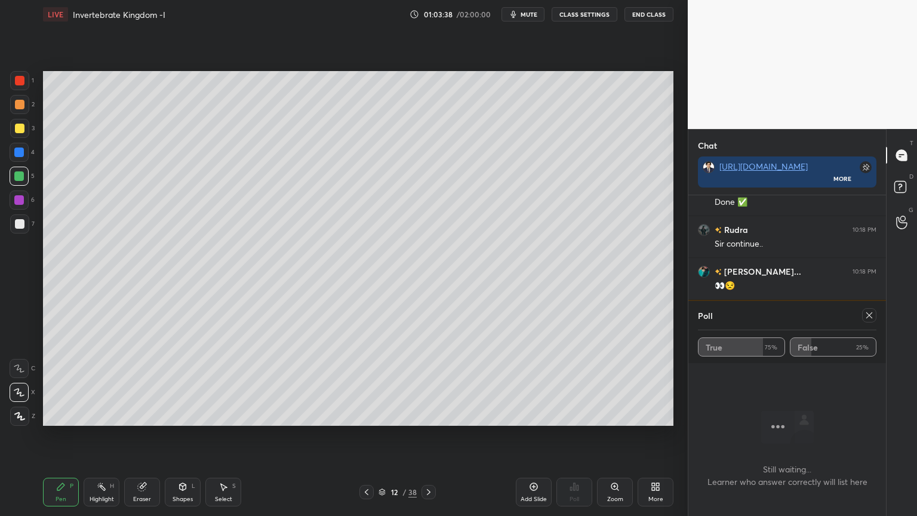
click at [868, 315] on icon at bounding box center [870, 316] width 10 height 10
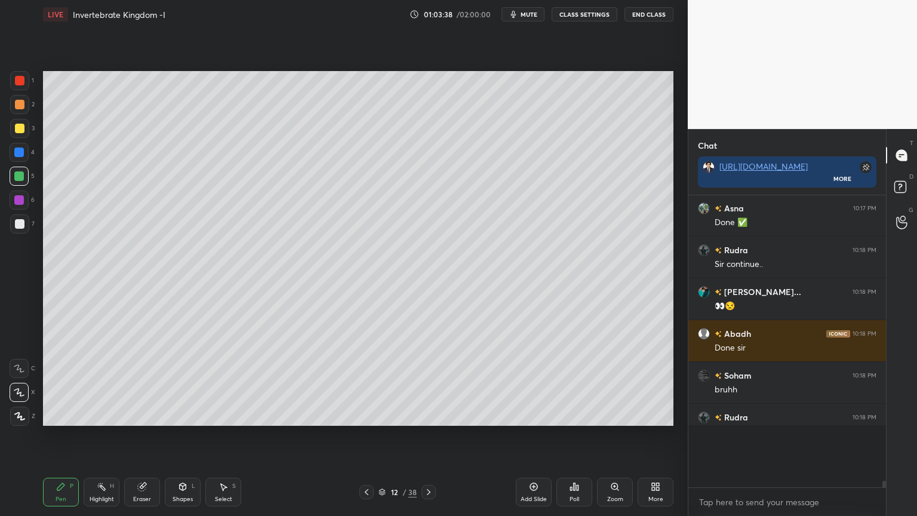
scroll to position [4, 4]
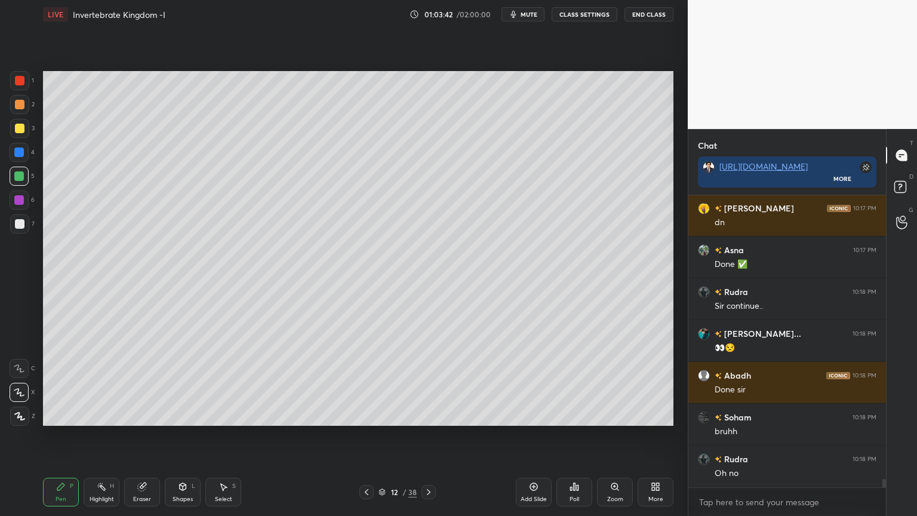
click at [535, 415] on icon at bounding box center [534, 487] width 10 height 10
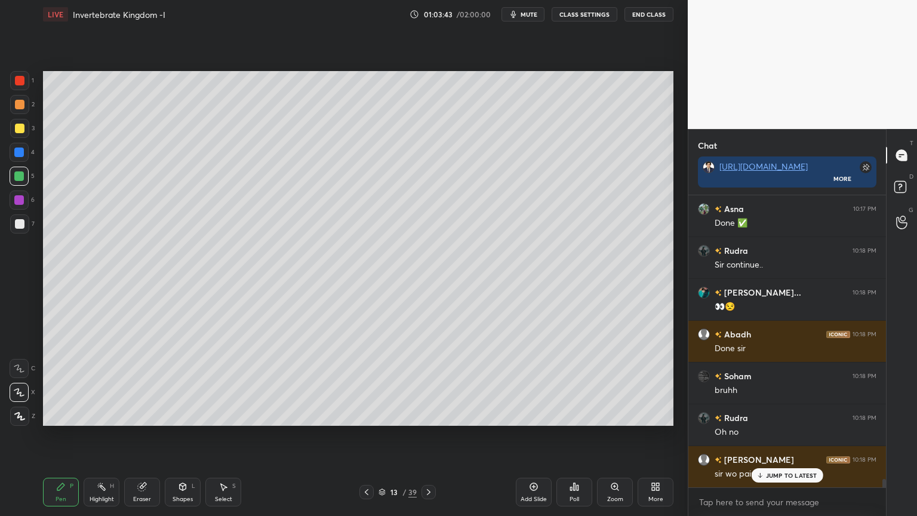
click at [20, 228] on div at bounding box center [19, 223] width 19 height 19
click at [20, 229] on div at bounding box center [19, 223] width 19 height 19
drag, startPoint x: 26, startPoint y: 393, endPoint x: 41, endPoint y: 271, distance: 122.8
click at [24, 394] on div at bounding box center [19, 392] width 19 height 19
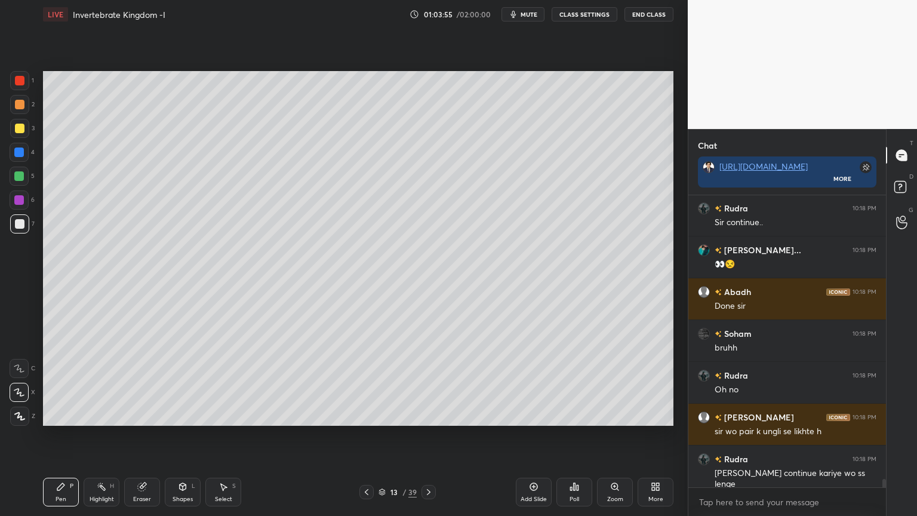
click at [22, 220] on div at bounding box center [20, 224] width 10 height 10
drag, startPoint x: 177, startPoint y: 488, endPoint x: 170, endPoint y: 483, distance: 9.4
click at [174, 415] on div "Shapes L" at bounding box center [183, 492] width 36 height 29
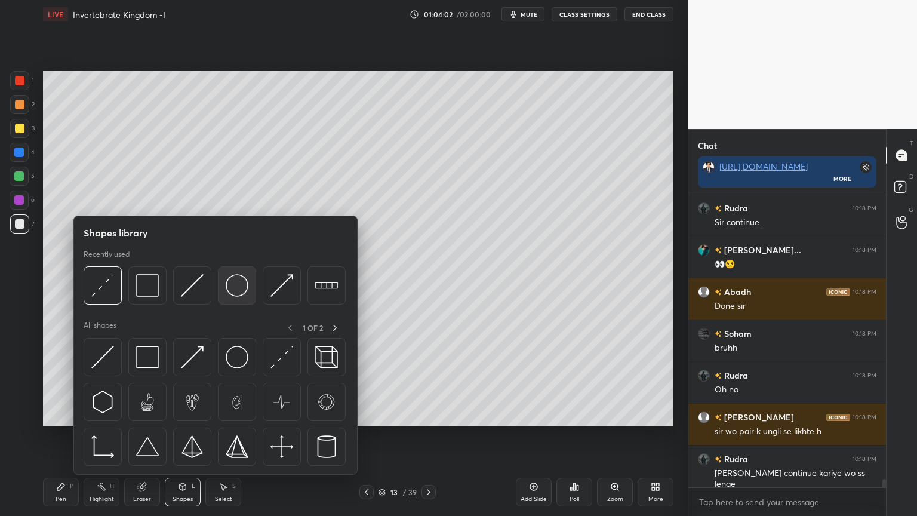
click at [231, 287] on img at bounding box center [237, 285] width 23 height 23
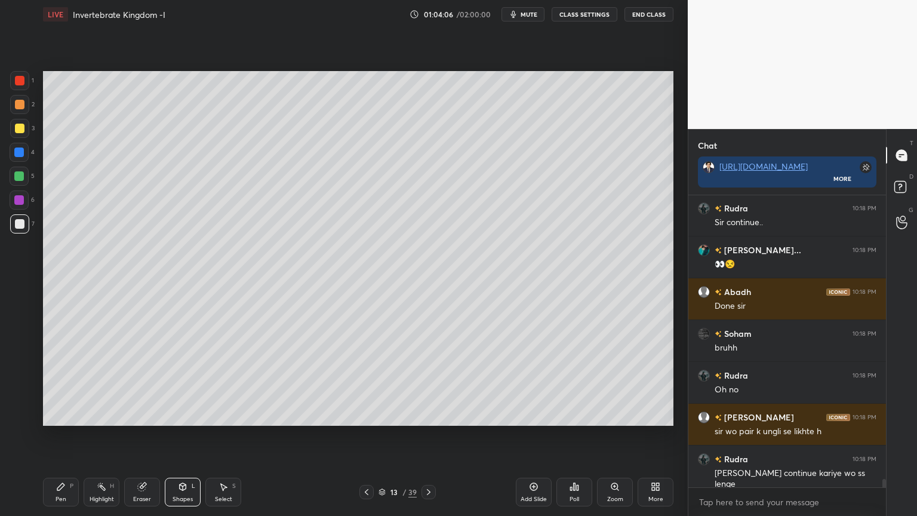
click at [62, 415] on icon at bounding box center [61, 487] width 10 height 10
click at [19, 84] on div at bounding box center [20, 81] width 10 height 10
click at [23, 412] on div at bounding box center [19, 416] width 19 height 19
click at [144, 415] on div "Eraser" at bounding box center [142, 492] width 36 height 29
click at [63, 415] on icon at bounding box center [61, 487] width 10 height 10
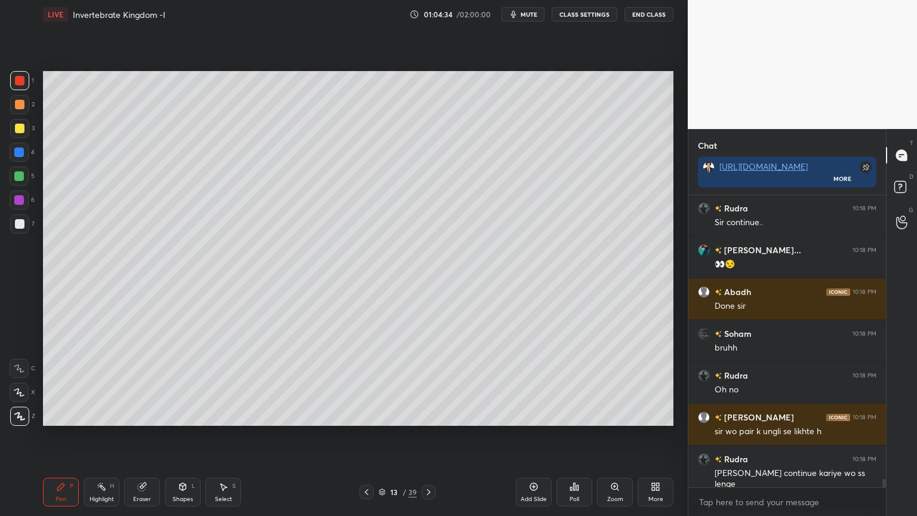
drag, startPoint x: 23, startPoint y: 81, endPoint x: 22, endPoint y: 90, distance: 9.1
click at [20, 86] on div at bounding box center [19, 80] width 19 height 19
click at [26, 219] on div at bounding box center [19, 223] width 19 height 19
drag, startPoint x: 22, startPoint y: 156, endPoint x: 38, endPoint y: 160, distance: 17.2
click at [24, 158] on div at bounding box center [19, 152] width 19 height 19
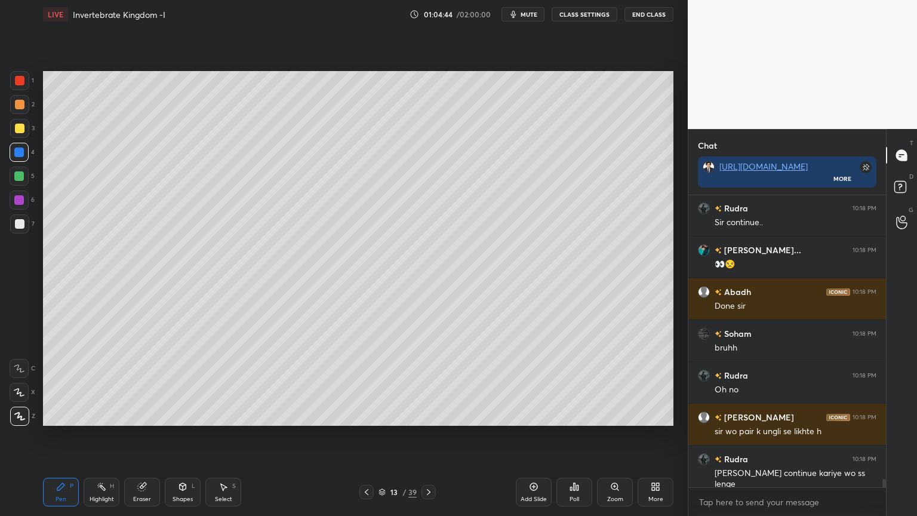
scroll to position [9746, 0]
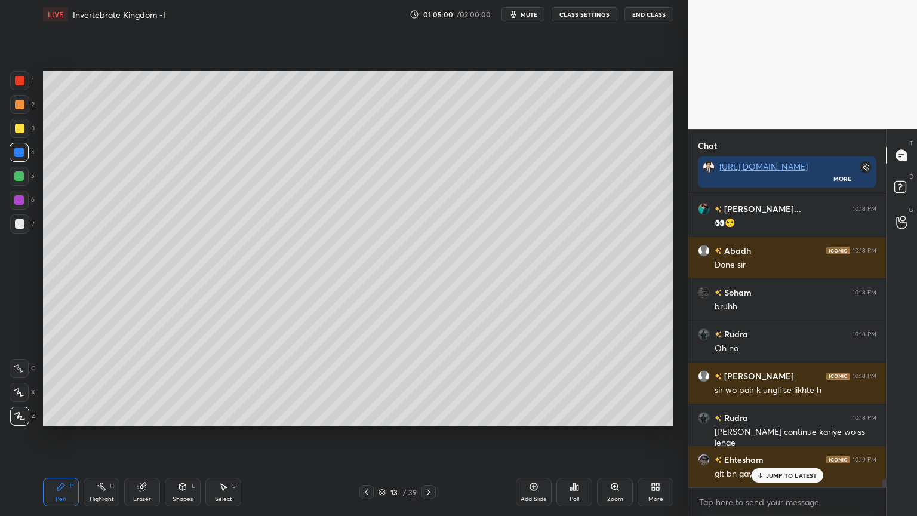
click at [20, 177] on div at bounding box center [19, 176] width 10 height 10
click at [25, 186] on div "5" at bounding box center [22, 179] width 25 height 24
click at [18, 363] on div at bounding box center [19, 368] width 19 height 19
click at [19, 353] on div "1 2 3 4 5 6 7 C X Z C X Z E E Erase all H H" at bounding box center [19, 248] width 38 height 355
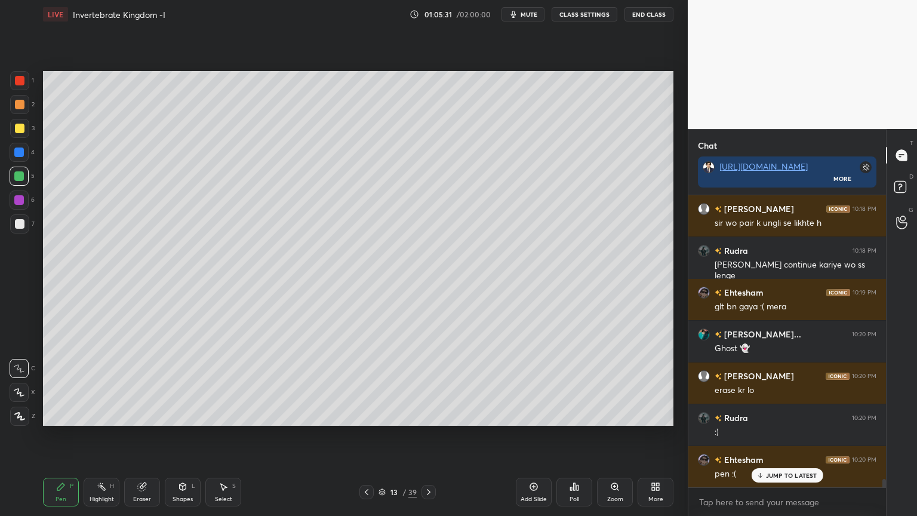
scroll to position [9955, 0]
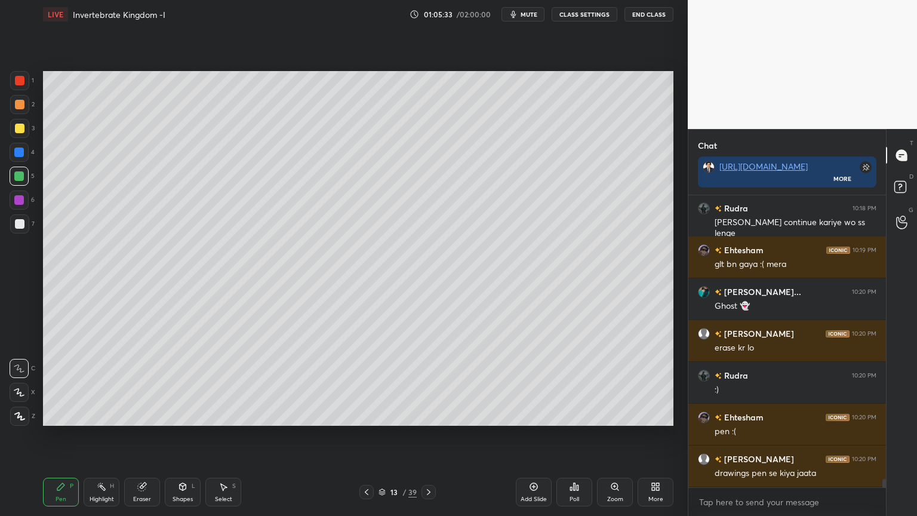
click at [22, 223] on div at bounding box center [20, 224] width 10 height 10
click at [20, 126] on div at bounding box center [20, 129] width 10 height 10
drag, startPoint x: 219, startPoint y: 497, endPoint x: 191, endPoint y: 432, distance: 70.7
click at [216, 415] on div "Select S" at bounding box center [223, 492] width 36 height 29
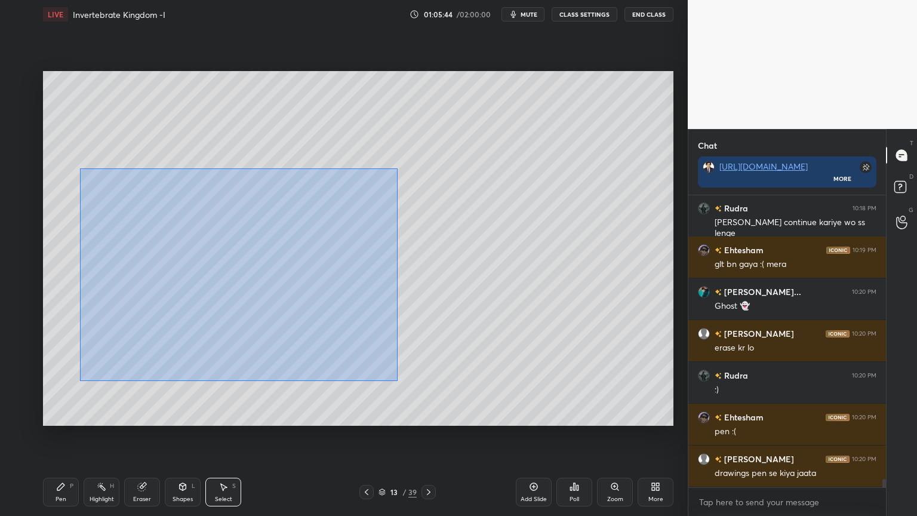
drag, startPoint x: 83, startPoint y: 171, endPoint x: 380, endPoint y: 358, distance: 351.3
click at [392, 376] on div "0 ° Undo Copy Duplicate Duplicate to new slide Delete" at bounding box center [358, 248] width 631 height 355
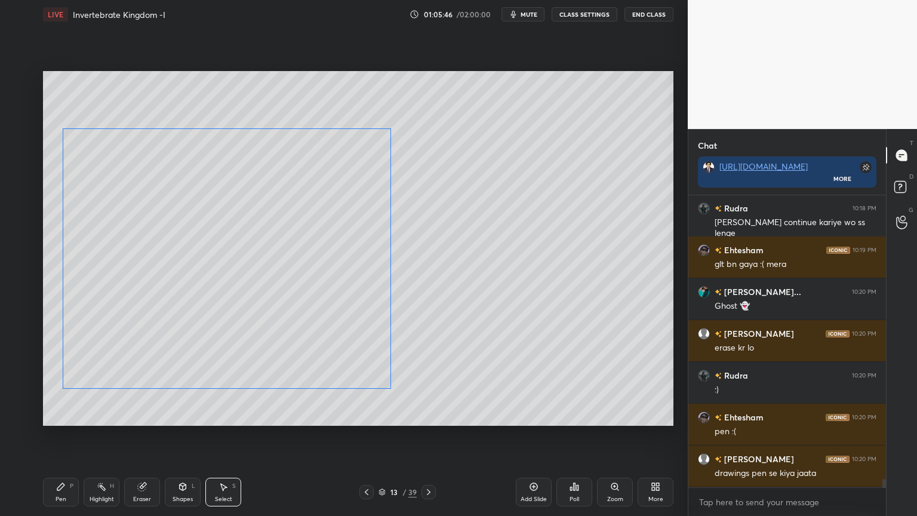
drag, startPoint x: 282, startPoint y: 300, endPoint x: 294, endPoint y: 300, distance: 11.9
click at [295, 300] on div "0 ° Undo Copy Duplicate Duplicate to new slide Delete" at bounding box center [358, 248] width 631 height 355
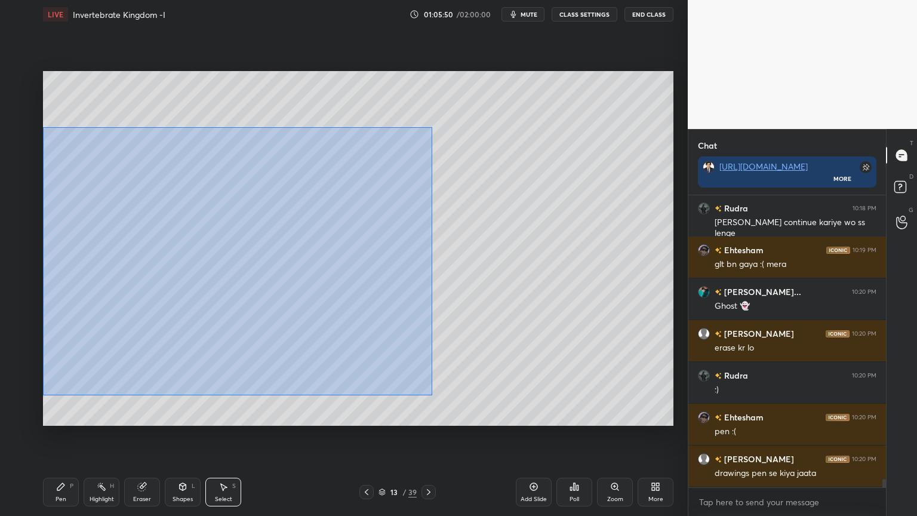
drag, startPoint x: 43, startPoint y: 127, endPoint x: 394, endPoint y: 358, distance: 420.8
click at [432, 394] on div "0 ° Undo Copy Duplicate Duplicate to new slide Delete" at bounding box center [358, 248] width 631 height 355
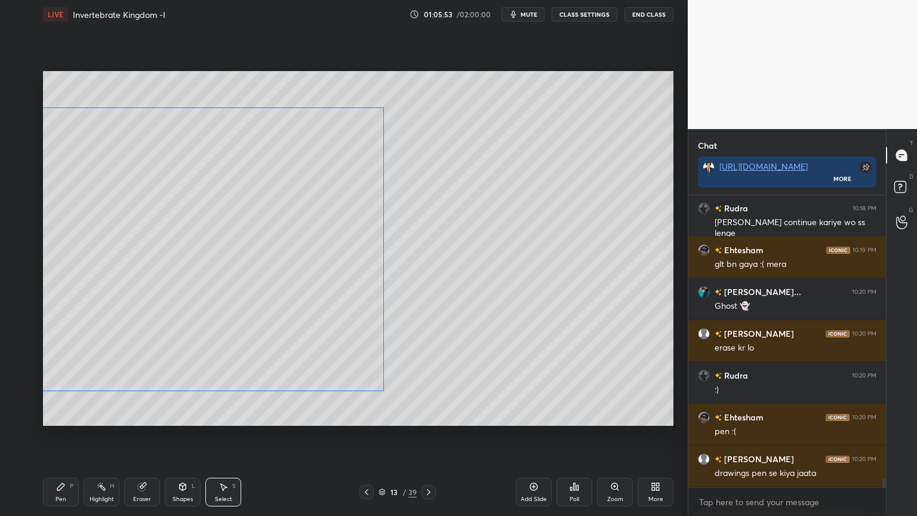
scroll to position [9996, 0]
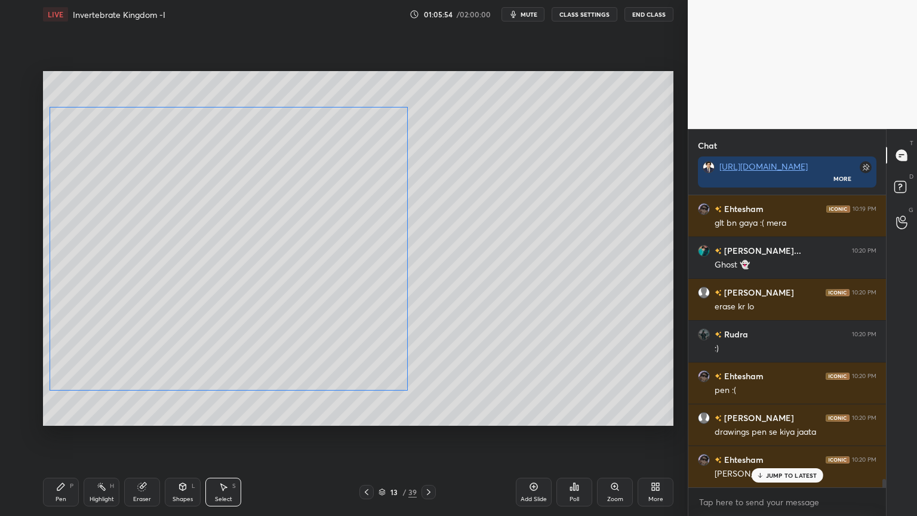
drag, startPoint x: 286, startPoint y: 290, endPoint x: 296, endPoint y: 292, distance: 10.9
click at [297, 291] on div "0 ° Undo Copy Duplicate Duplicate to new slide Delete" at bounding box center [358, 248] width 631 height 355
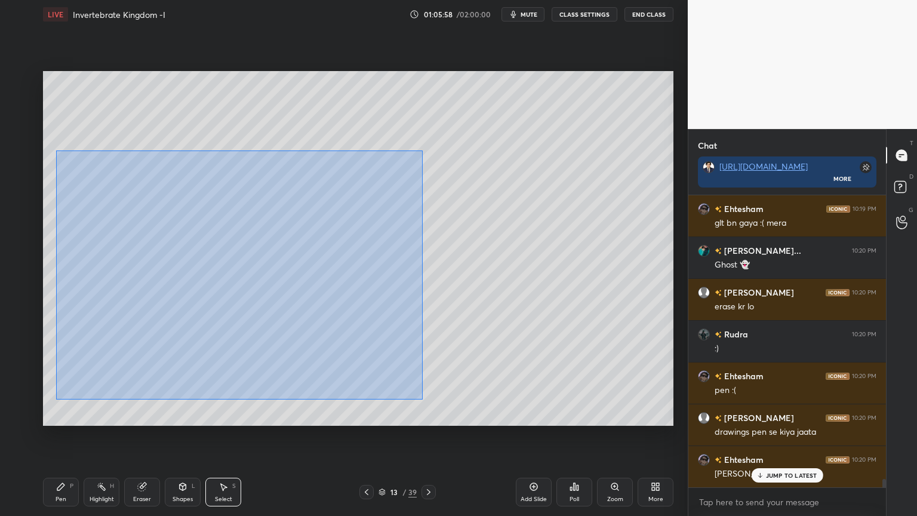
drag, startPoint x: 56, startPoint y: 151, endPoint x: 416, endPoint y: 387, distance: 430.4
click at [422, 394] on div "0 ° Undo Copy Duplicate Duplicate to new slide Delete" at bounding box center [358, 248] width 631 height 355
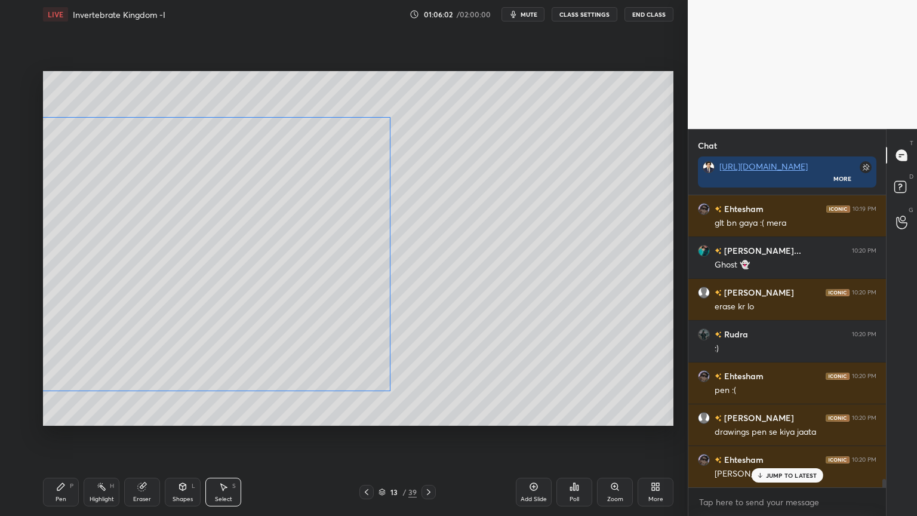
drag, startPoint x: 341, startPoint y: 331, endPoint x: 327, endPoint y: 327, distance: 14.2
click at [329, 330] on div "0 ° Undo Copy Duplicate Duplicate to new slide Delete" at bounding box center [358, 248] width 631 height 355
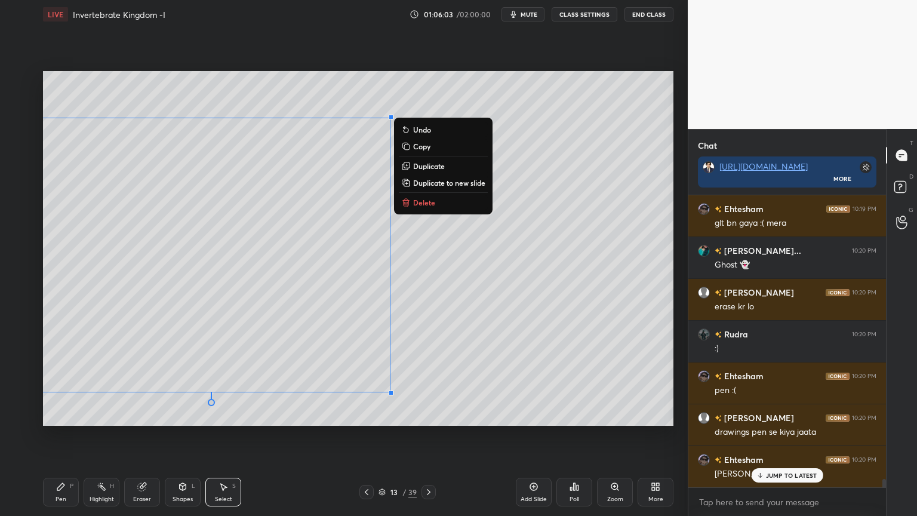
click at [447, 320] on div "0 ° Undo Copy Duplicate Duplicate to new slide Delete" at bounding box center [358, 248] width 631 height 355
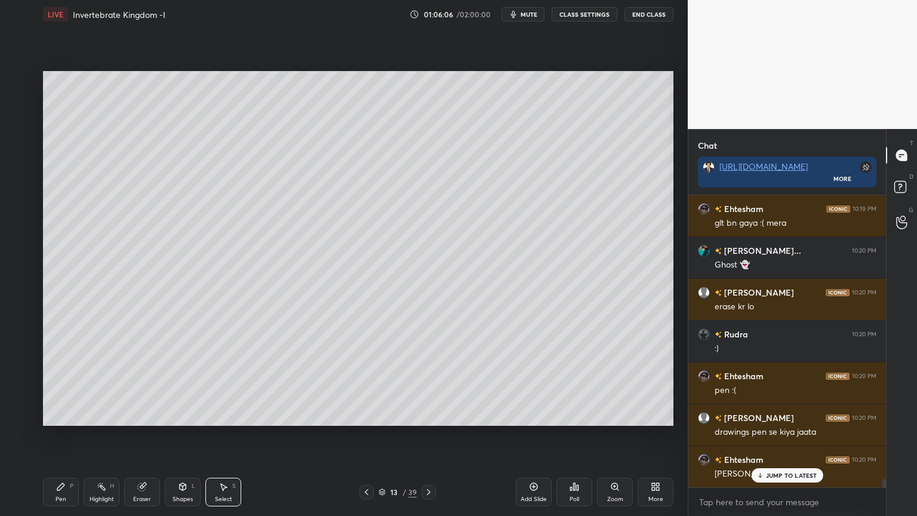
click at [389, 294] on div "0 ° Undo Copy Duplicate Duplicate to new slide Delete" at bounding box center [358, 248] width 631 height 355
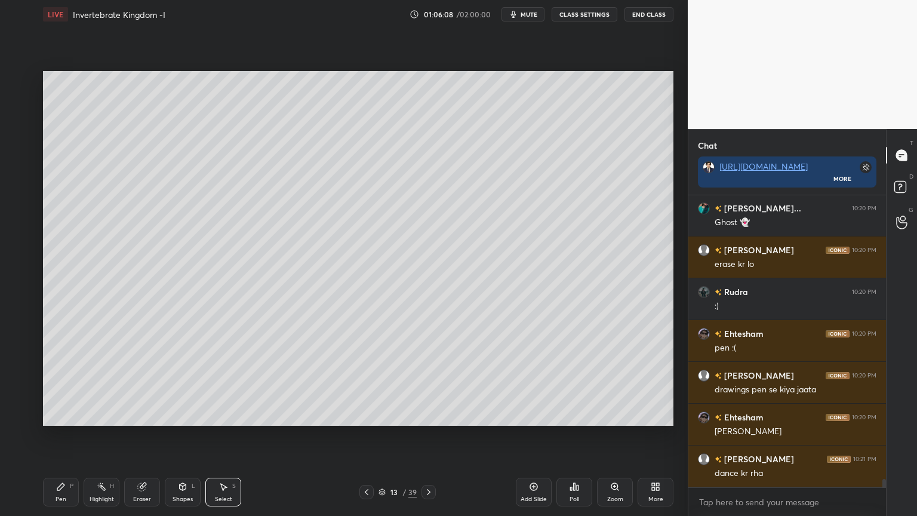
scroll to position [10051, 0]
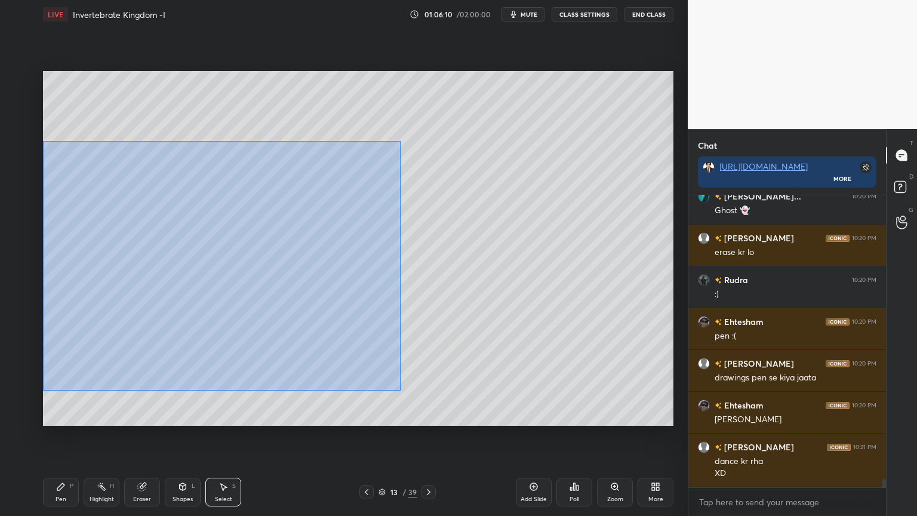
drag, startPoint x: 43, startPoint y: 141, endPoint x: 396, endPoint y: 385, distance: 429.0
click at [397, 388] on div "0 ° Undo Copy Duplicate Duplicate to new slide Delete" at bounding box center [358, 248] width 631 height 355
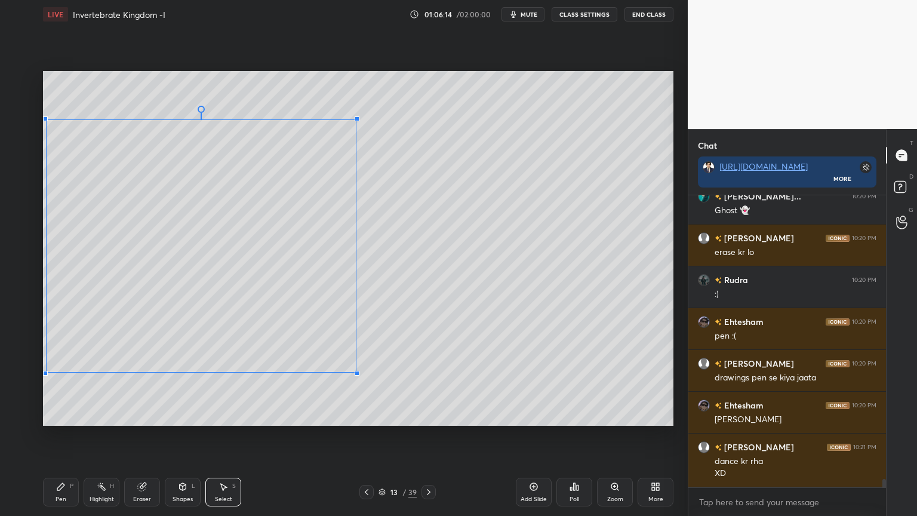
drag, startPoint x: 406, startPoint y: 394, endPoint x: 354, endPoint y: 367, distance: 59.0
click at [356, 373] on div at bounding box center [357, 373] width 5 height 5
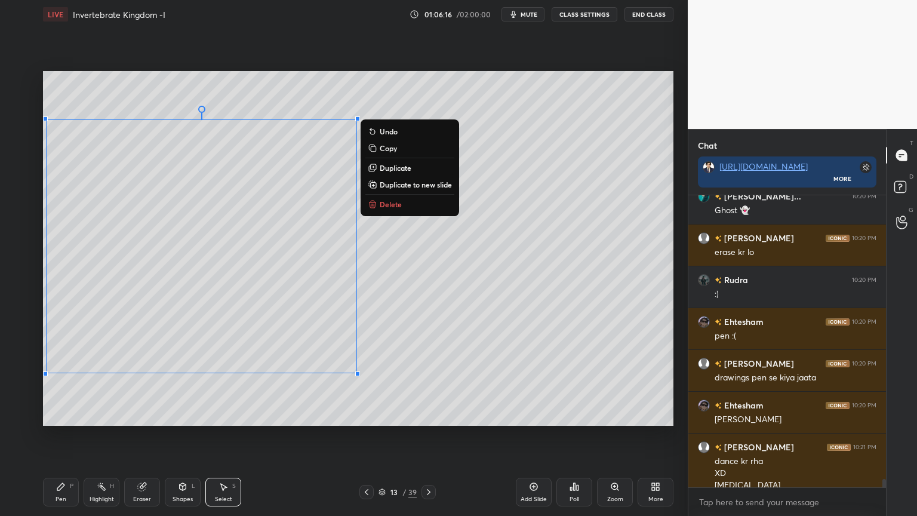
scroll to position [10063, 0]
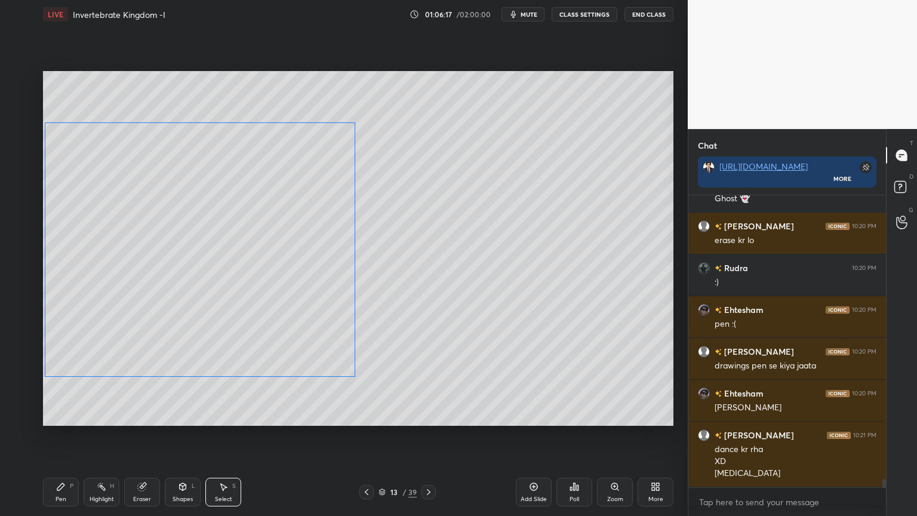
click at [251, 283] on div "0 ° Undo Copy Duplicate Duplicate to new slide Delete" at bounding box center [358, 248] width 631 height 355
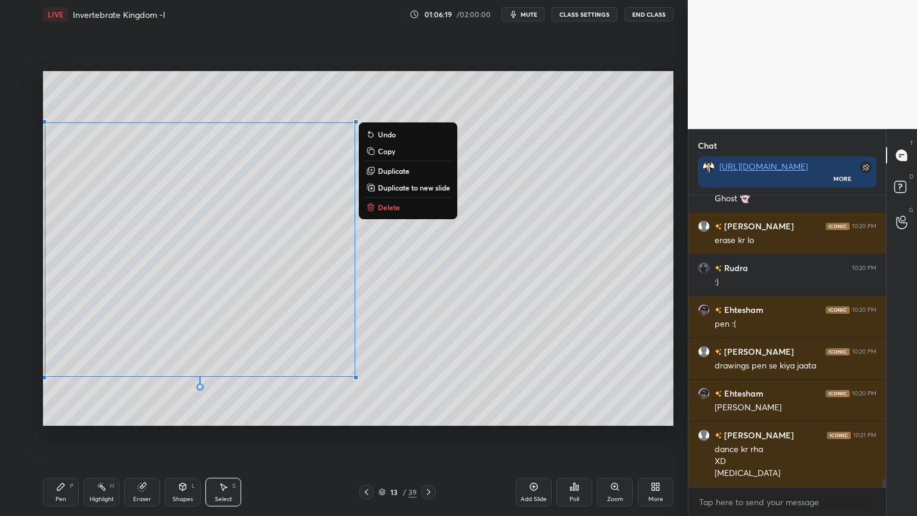
click at [398, 333] on div "0 ° Undo Copy Duplicate Duplicate to new slide Delete" at bounding box center [358, 248] width 631 height 355
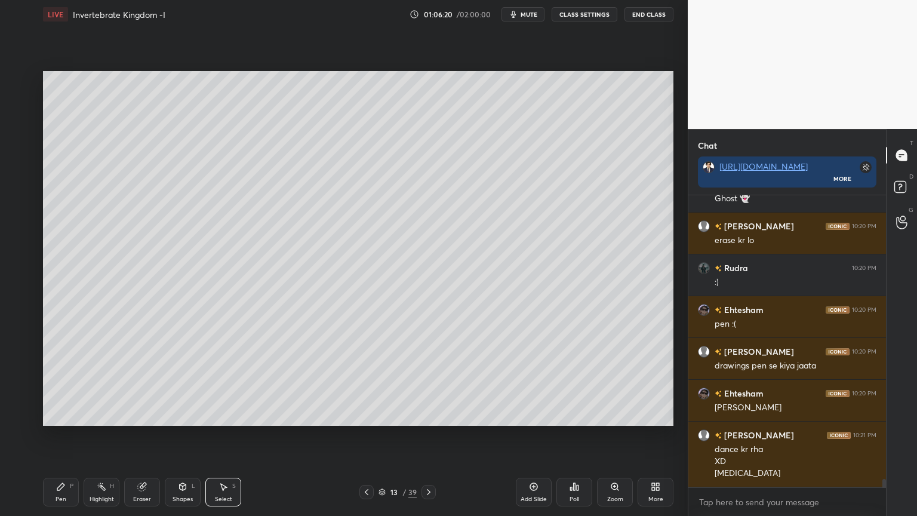
drag, startPoint x: 143, startPoint y: 492, endPoint x: 144, endPoint y: 484, distance: 8.4
click at [143, 415] on div "Eraser" at bounding box center [142, 492] width 36 height 29
click at [57, 415] on icon at bounding box center [61, 487] width 10 height 10
click at [57, 415] on div "Pen P" at bounding box center [61, 492] width 36 height 29
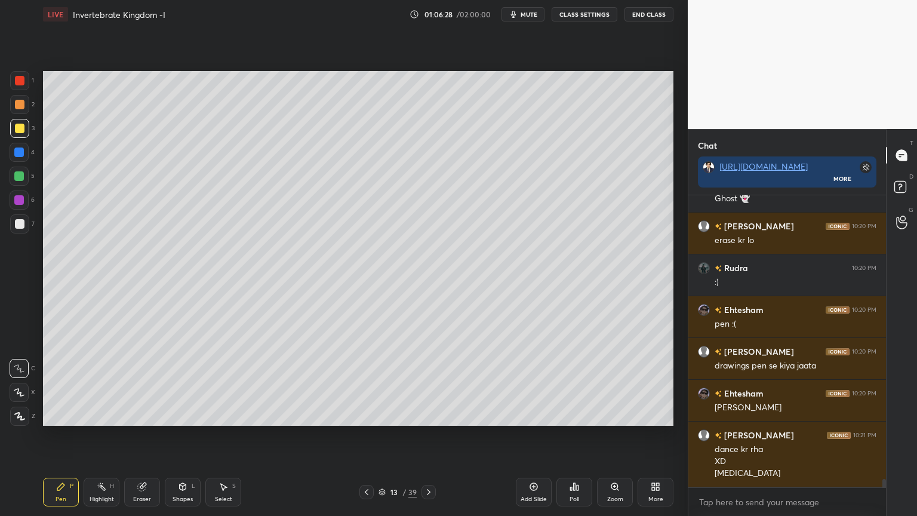
drag, startPoint x: 24, startPoint y: 392, endPoint x: 36, endPoint y: 369, distance: 26.2
click at [23, 392] on div at bounding box center [19, 392] width 19 height 19
click at [23, 85] on div at bounding box center [20, 81] width 10 height 10
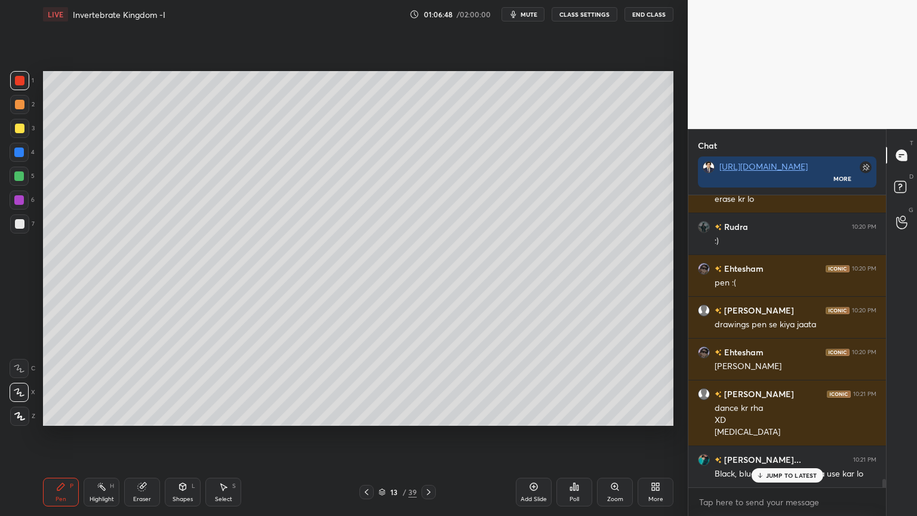
click at [19, 179] on div at bounding box center [19, 176] width 10 height 10
drag, startPoint x: 20, startPoint y: 154, endPoint x: 26, endPoint y: 158, distance: 7.3
click at [24, 157] on div at bounding box center [19, 152] width 19 height 19
drag, startPoint x: 26, startPoint y: 217, endPoint x: 22, endPoint y: 228, distance: 11.0
click at [24, 222] on div at bounding box center [19, 223] width 19 height 19
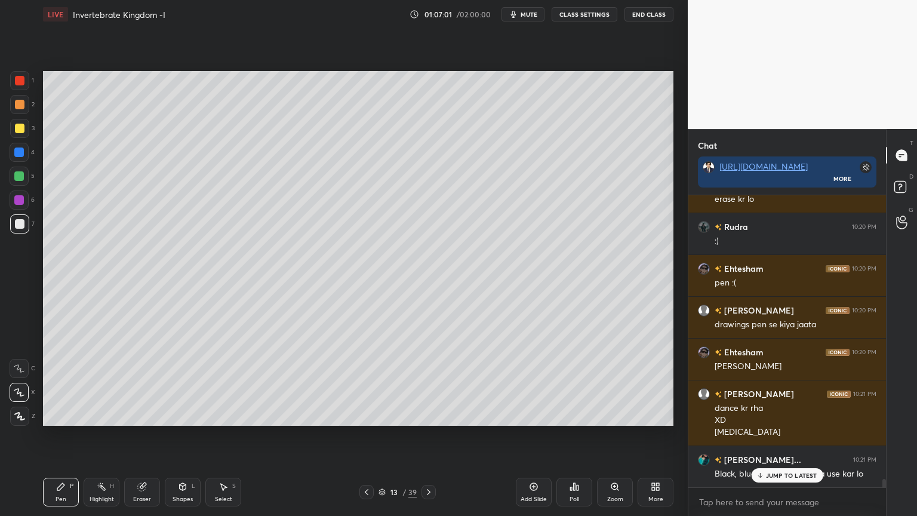
click at [16, 396] on icon at bounding box center [19, 392] width 11 height 8
drag, startPoint x: 177, startPoint y: 487, endPoint x: 171, endPoint y: 478, distance: 11.3
click at [177, 415] on div "Shapes L" at bounding box center [183, 492] width 36 height 29
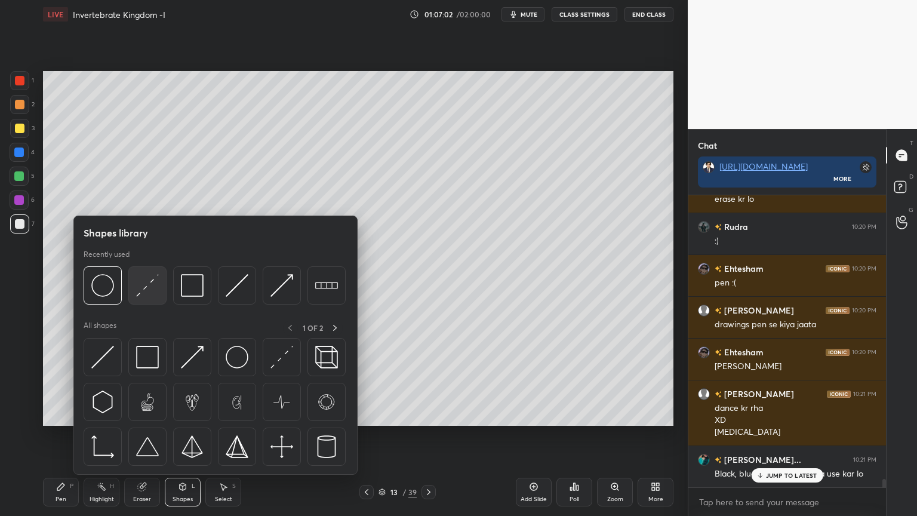
click at [146, 299] on div at bounding box center [147, 285] width 38 height 38
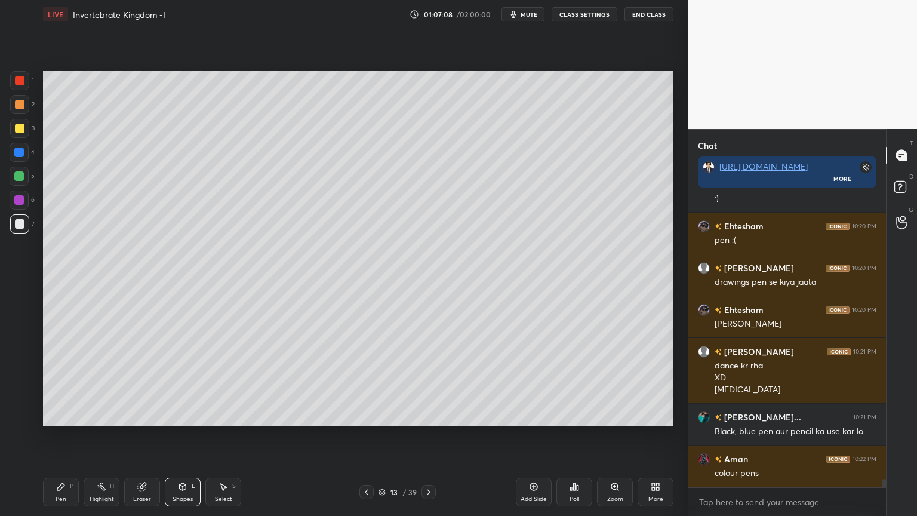
scroll to position [10188, 0]
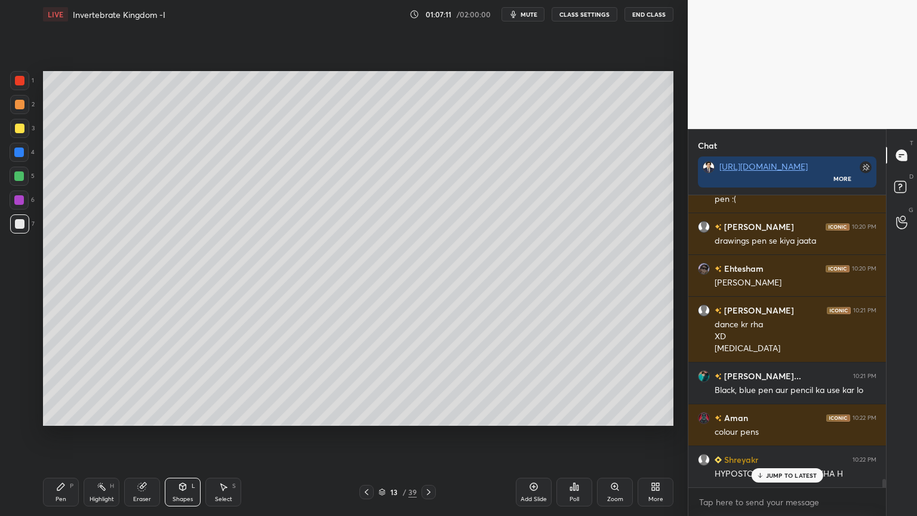
drag, startPoint x: 786, startPoint y: 475, endPoint x: 753, endPoint y: 493, distance: 37.9
click at [786, 415] on p "JUMP TO LATEST" at bounding box center [791, 475] width 51 height 7
click at [661, 415] on div "More" at bounding box center [656, 492] width 36 height 29
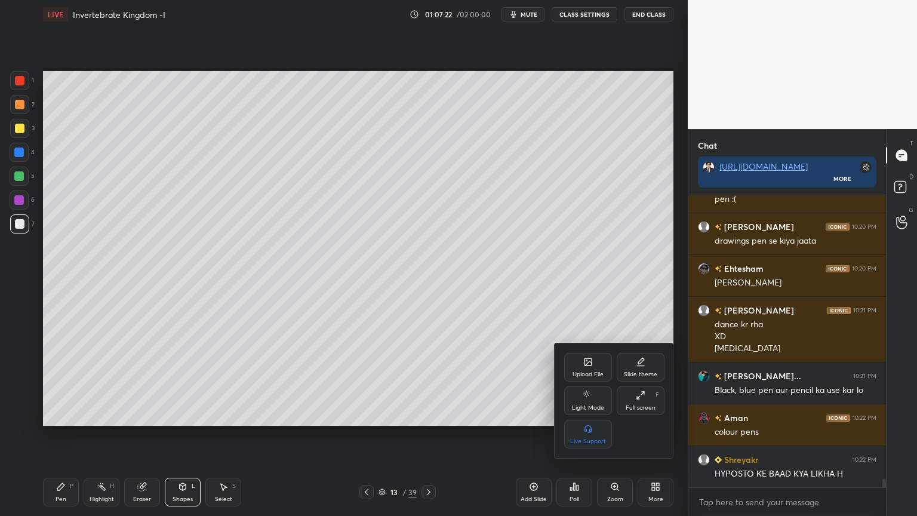
click at [517, 415] on div at bounding box center [458, 258] width 917 height 516
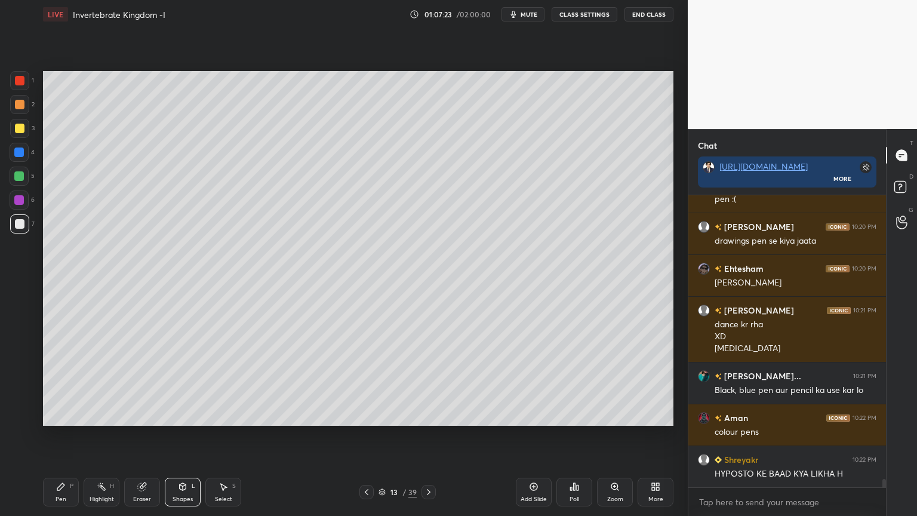
drag, startPoint x: 14, startPoint y: 78, endPoint x: 24, endPoint y: 103, distance: 26.8
click at [19, 80] on div at bounding box center [20, 81] width 10 height 10
click at [21, 222] on div at bounding box center [19, 223] width 19 height 19
drag, startPoint x: 186, startPoint y: 492, endPoint x: 177, endPoint y: 481, distance: 14.4
click at [186, 415] on div "Shapes L" at bounding box center [183, 492] width 36 height 29
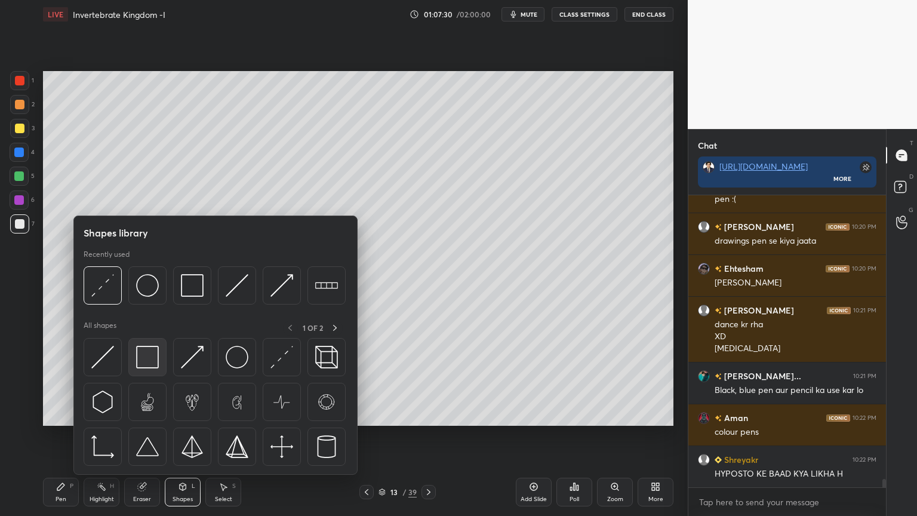
click at [150, 363] on img at bounding box center [147, 357] width 23 height 23
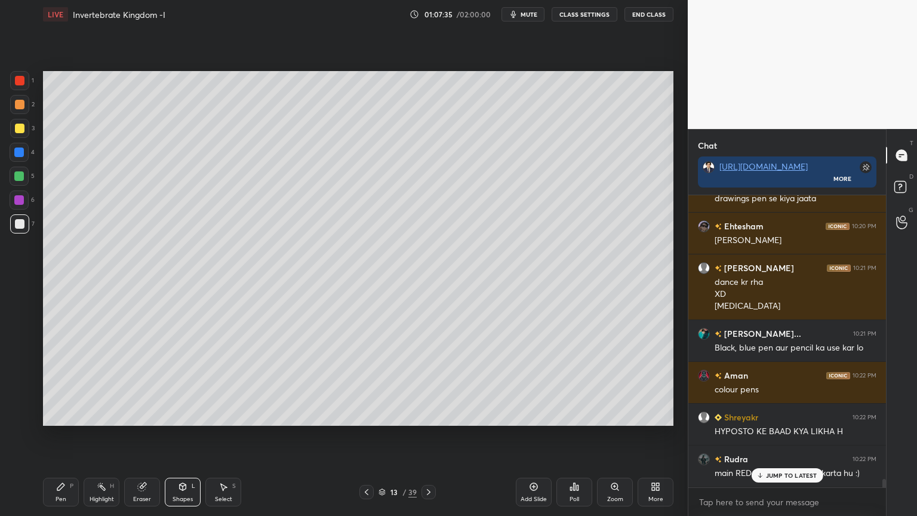
scroll to position [10271, 0]
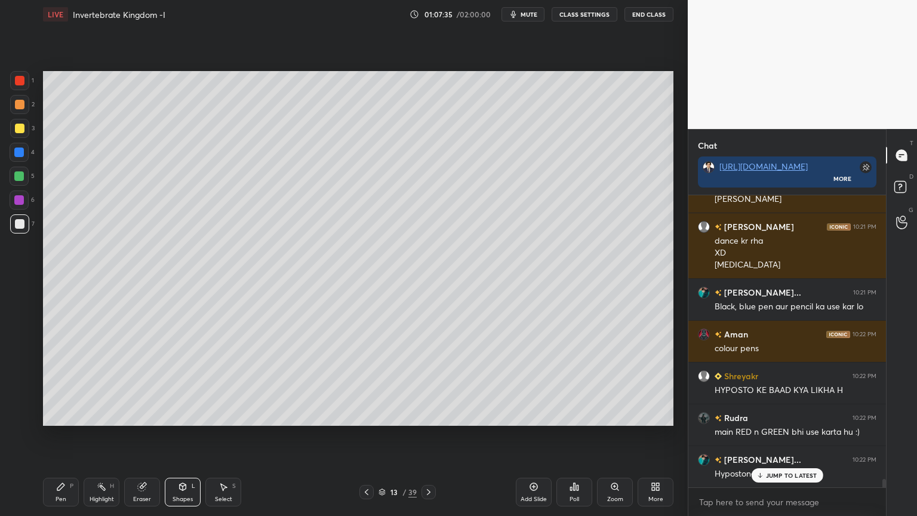
click at [66, 415] on div "Pen P" at bounding box center [61, 492] width 36 height 29
click at [16, 415] on icon at bounding box center [19, 416] width 11 height 8
click at [20, 85] on div at bounding box center [19, 80] width 19 height 19
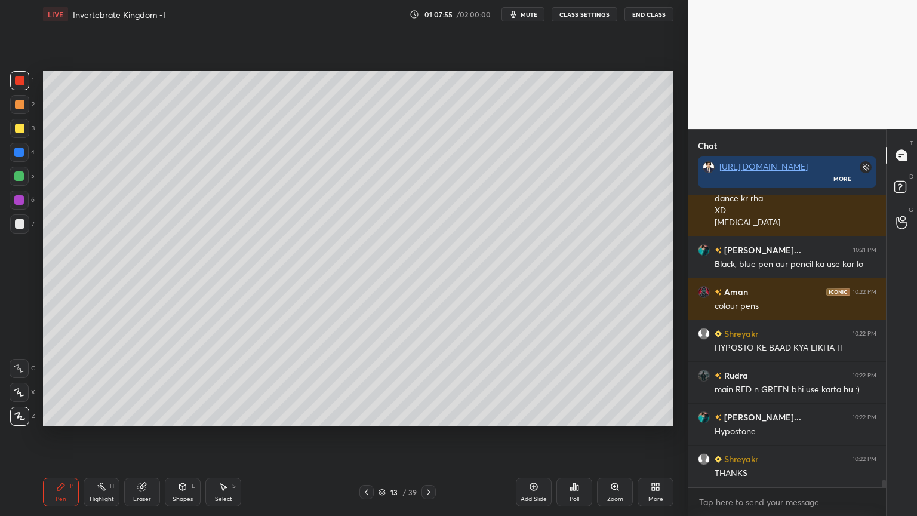
drag, startPoint x: 26, startPoint y: 218, endPoint x: 41, endPoint y: 242, distance: 27.9
click at [24, 221] on div at bounding box center [19, 223] width 19 height 19
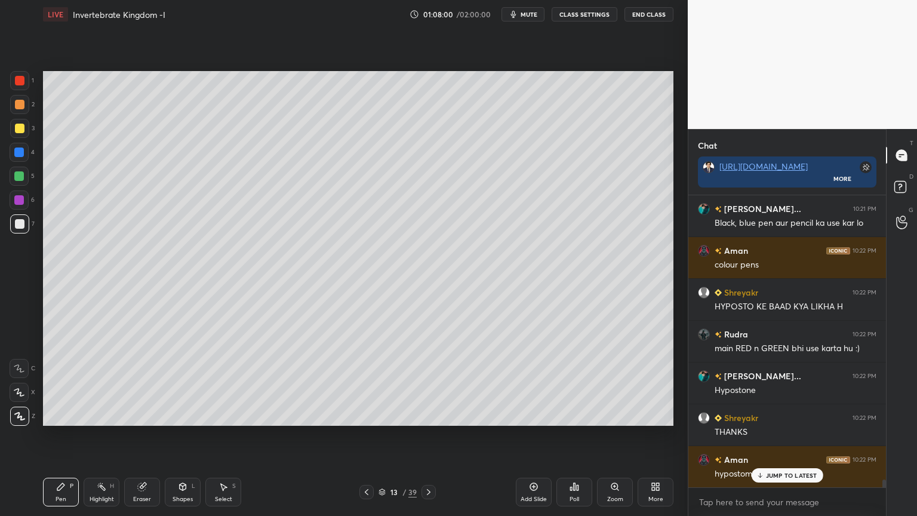
click at [24, 174] on div at bounding box center [19, 176] width 10 height 10
click at [20, 367] on icon at bounding box center [19, 368] width 11 height 8
drag, startPoint x: 22, startPoint y: 154, endPoint x: 35, endPoint y: 172, distance: 22.7
click at [19, 156] on div at bounding box center [19, 153] width 10 height 10
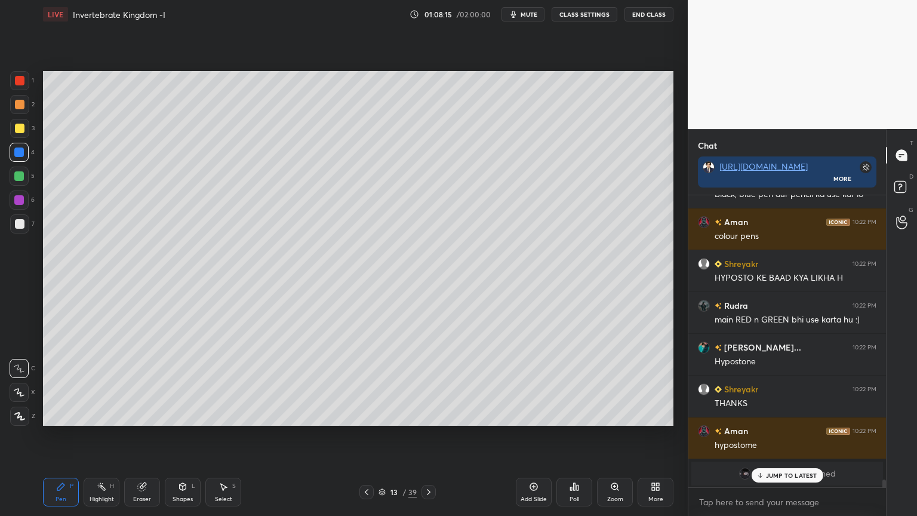
click at [18, 176] on div at bounding box center [19, 176] width 10 height 10
drag, startPoint x: 24, startPoint y: 183, endPoint x: 40, endPoint y: 191, distance: 18.2
click at [26, 184] on div at bounding box center [19, 176] width 19 height 19
click at [24, 79] on div at bounding box center [19, 80] width 19 height 19
click at [27, 79] on div at bounding box center [19, 80] width 19 height 19
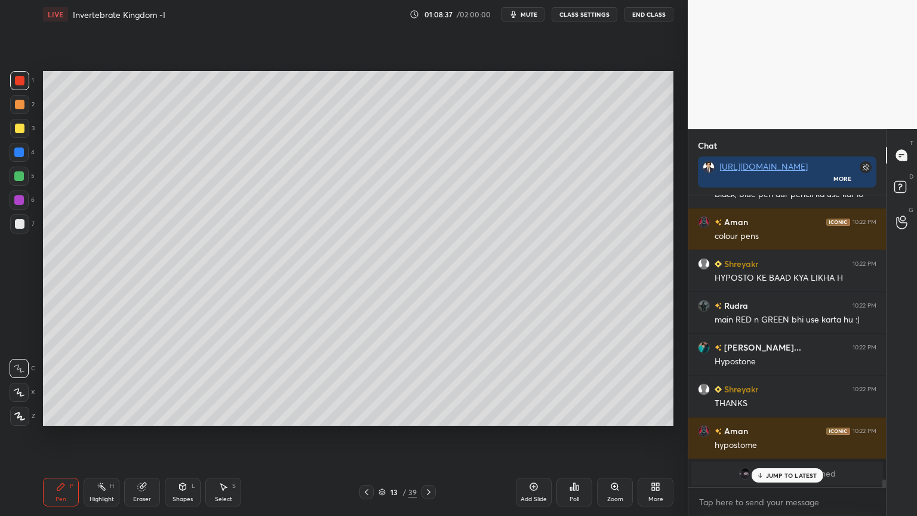
click at [19, 178] on div at bounding box center [19, 176] width 10 height 10
click at [20, 153] on div at bounding box center [19, 153] width 10 height 10
click at [149, 415] on div "Eraser" at bounding box center [142, 492] width 36 height 29
click at [100, 415] on div "Highlight H" at bounding box center [102, 492] width 36 height 29
drag, startPoint x: 145, startPoint y: 486, endPoint x: 152, endPoint y: 488, distance: 6.8
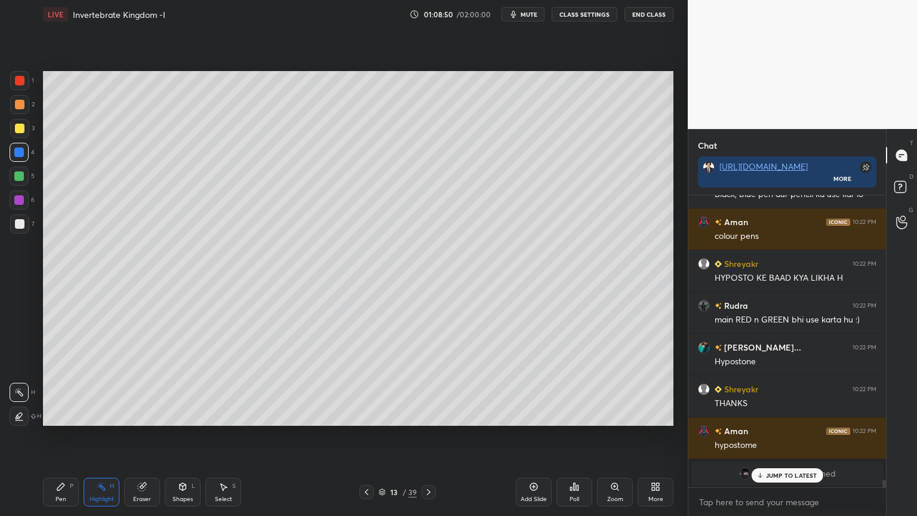
click at [149, 415] on div "Eraser" at bounding box center [142, 492] width 36 height 29
drag, startPoint x: 62, startPoint y: 490, endPoint x: 50, endPoint y: 432, distance: 58.5
click at [59, 415] on icon at bounding box center [61, 487] width 10 height 10
drag, startPoint x: 22, startPoint y: 84, endPoint x: 36, endPoint y: 96, distance: 19.1
click at [22, 88] on div at bounding box center [19, 80] width 19 height 19
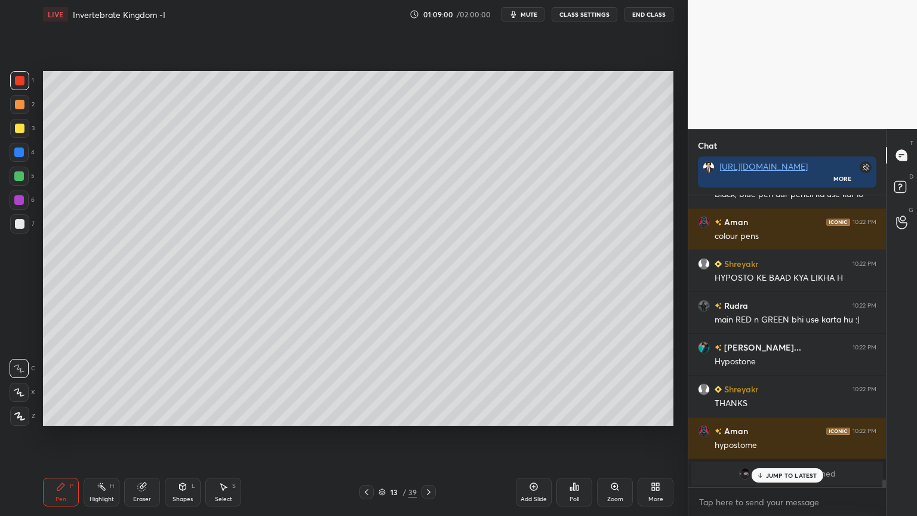
drag, startPoint x: 19, startPoint y: 413, endPoint x: 39, endPoint y: 413, distance: 19.7
click at [23, 415] on icon at bounding box center [19, 416] width 11 height 8
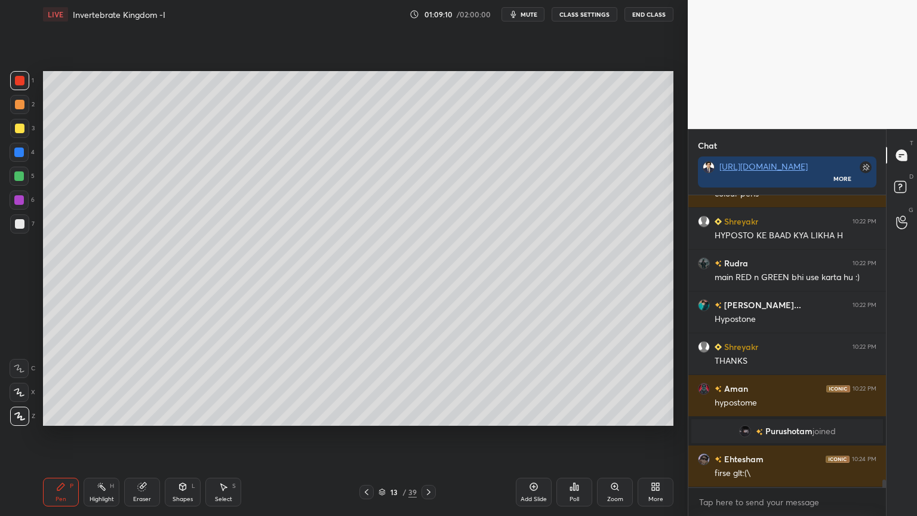
drag, startPoint x: 18, startPoint y: 151, endPoint x: 38, endPoint y: 168, distance: 25.9
click at [21, 157] on div at bounding box center [19, 152] width 19 height 19
drag, startPoint x: 156, startPoint y: 492, endPoint x: 213, endPoint y: 427, distance: 86.4
click at [156, 415] on div "Eraser" at bounding box center [142, 492] width 36 height 29
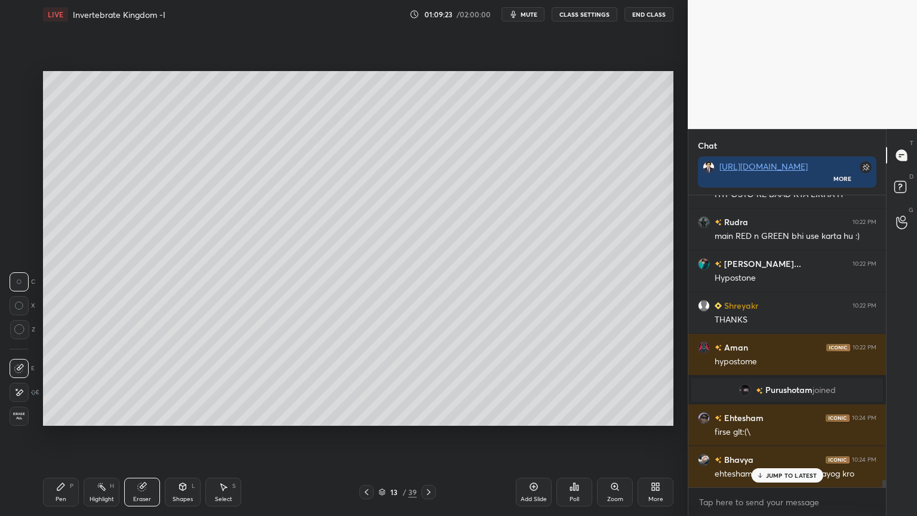
click at [53, 415] on div "Pen P" at bounding box center [61, 492] width 36 height 29
click at [20, 79] on div at bounding box center [19, 80] width 19 height 19
click at [24, 154] on div at bounding box center [19, 152] width 19 height 19
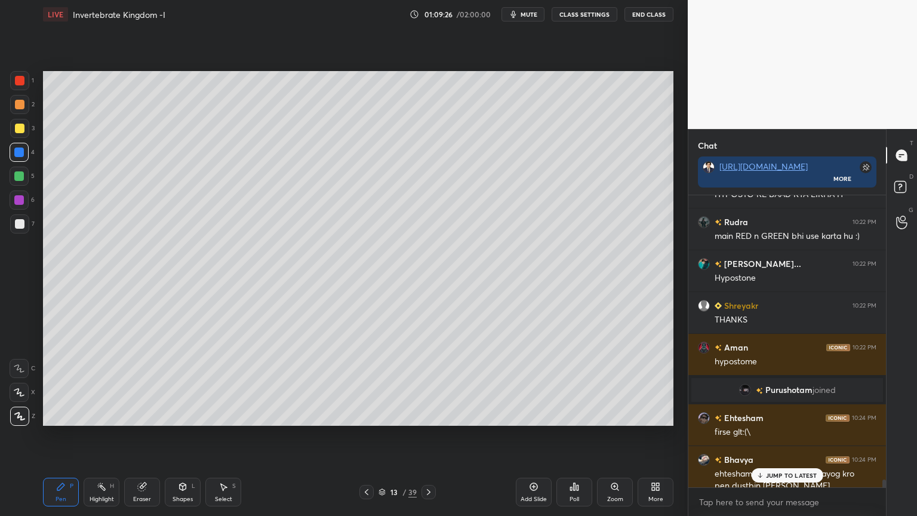
scroll to position [10479, 0]
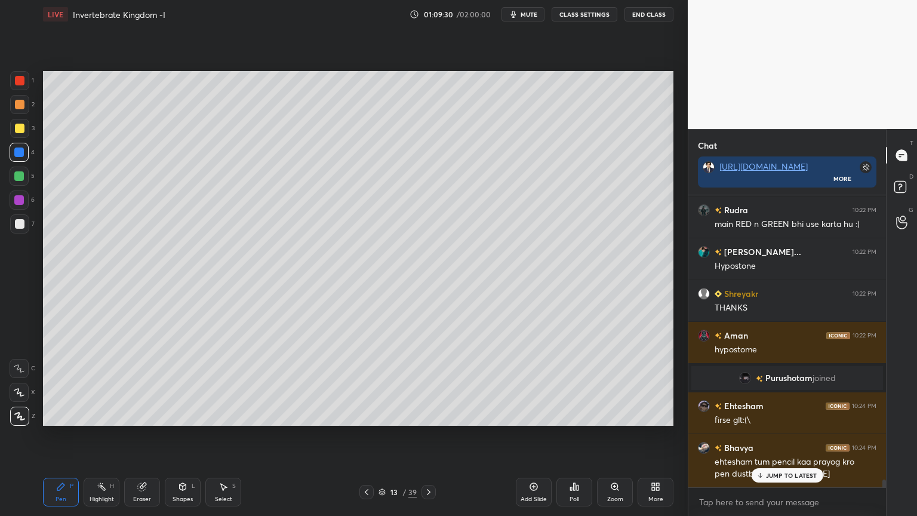
click at [20, 220] on div at bounding box center [20, 224] width 10 height 10
drag, startPoint x: 25, startPoint y: 217, endPoint x: 41, endPoint y: 213, distance: 16.1
click at [26, 219] on div at bounding box center [19, 223] width 19 height 19
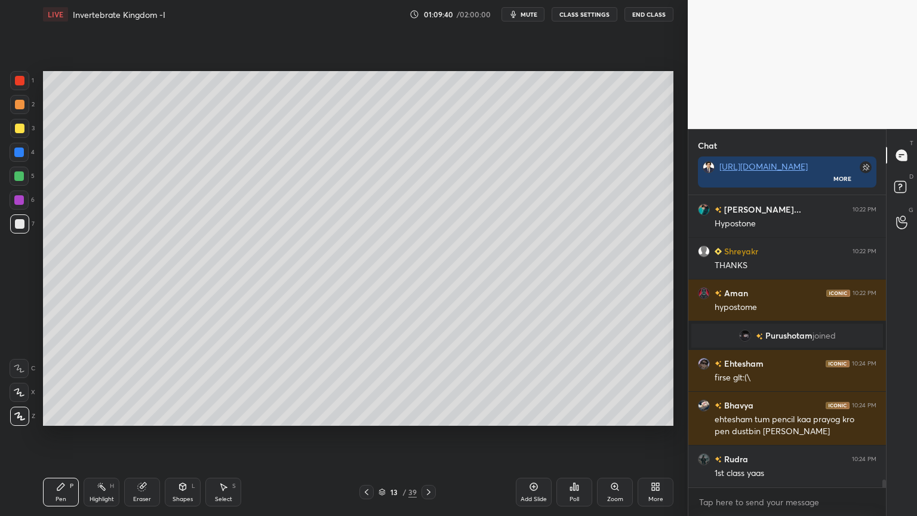
drag, startPoint x: 104, startPoint y: 490, endPoint x: 116, endPoint y: 437, distance: 54.6
click at [107, 415] on div "Highlight H" at bounding box center [102, 492] width 36 height 29
click at [68, 415] on div "Pen P" at bounding box center [61, 492] width 36 height 29
drag, startPoint x: 9, startPoint y: 380, endPoint x: 10, endPoint y: 389, distance: 9.0
click at [9, 385] on div "1 2 3 4 5 6 7 C X Z C X Z E E Erase all H H" at bounding box center [19, 248] width 38 height 355
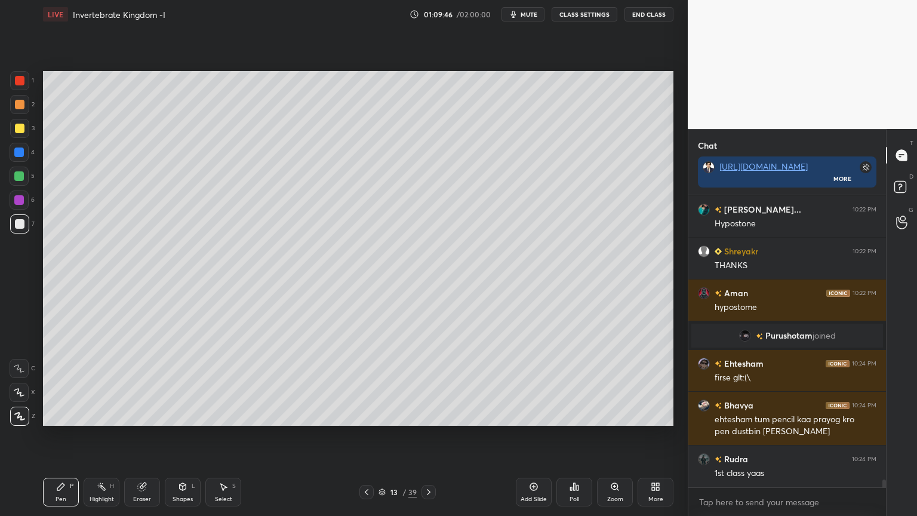
click at [17, 392] on icon at bounding box center [19, 392] width 11 height 8
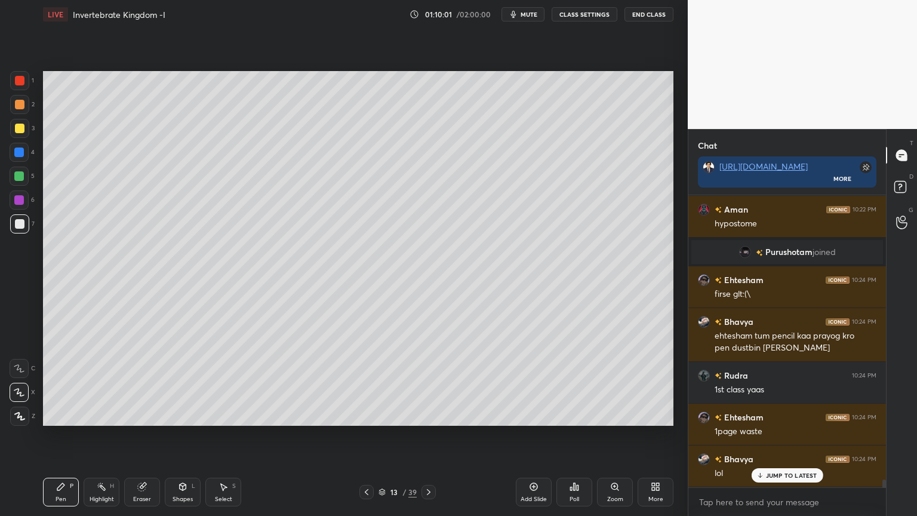
scroll to position [10646, 0]
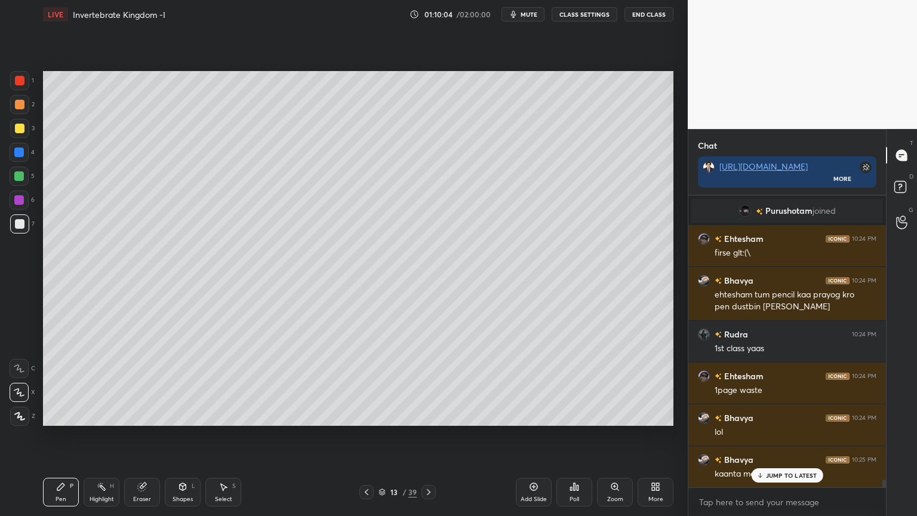
click at [147, 415] on div "Eraser" at bounding box center [142, 499] width 18 height 6
click at [53, 415] on div "Pen P" at bounding box center [61, 492] width 36 height 29
drag, startPoint x: 23, startPoint y: 76, endPoint x: 31, endPoint y: 90, distance: 15.8
click at [24, 82] on div at bounding box center [20, 81] width 10 height 10
drag, startPoint x: 22, startPoint y: 154, endPoint x: 37, endPoint y: 155, distance: 15.6
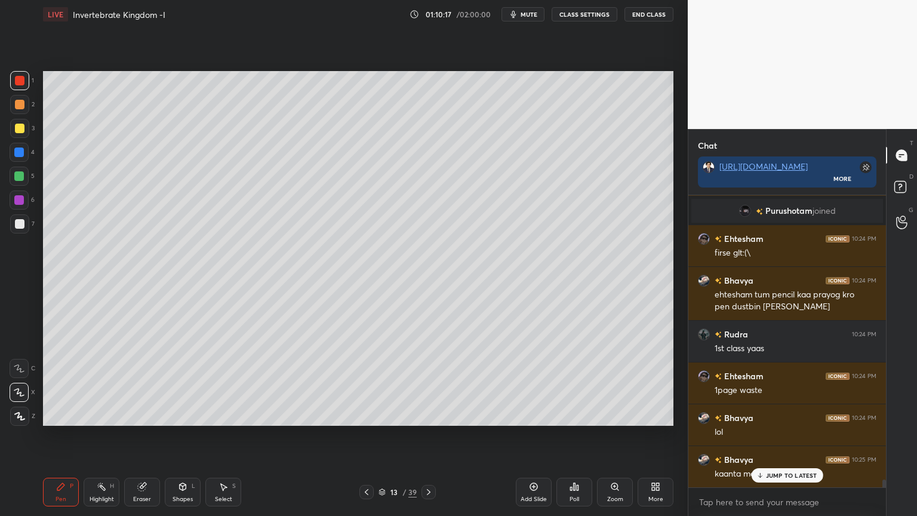
click at [24, 155] on div "4" at bounding box center [22, 152] width 25 height 19
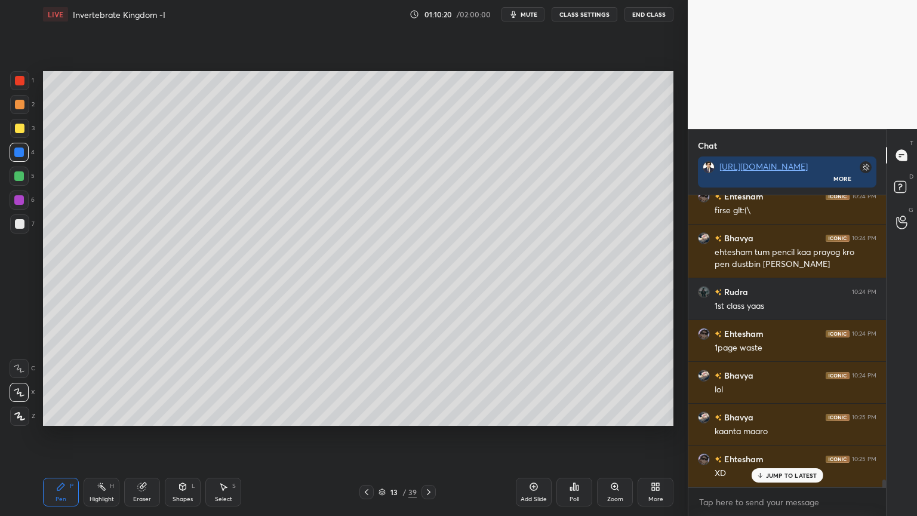
scroll to position [10730, 0]
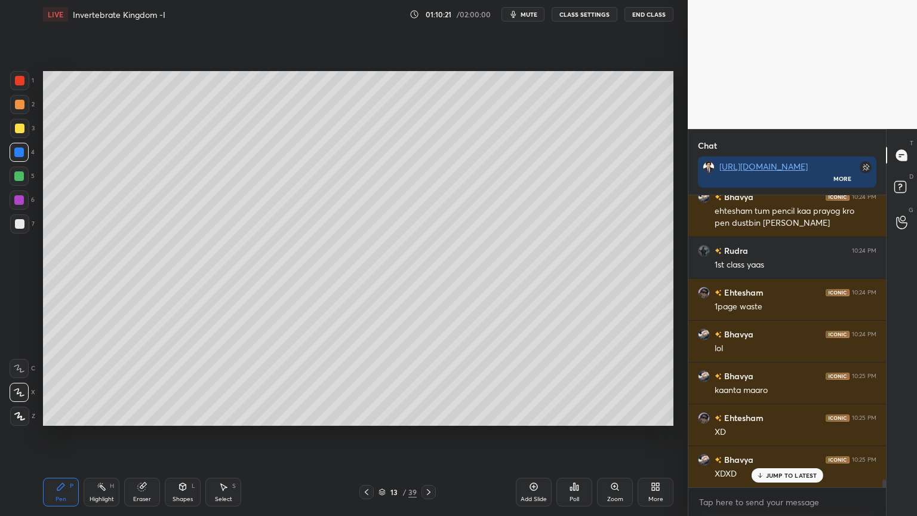
drag, startPoint x: 20, startPoint y: 179, endPoint x: 39, endPoint y: 184, distance: 19.9
click at [22, 181] on div at bounding box center [19, 176] width 19 height 19
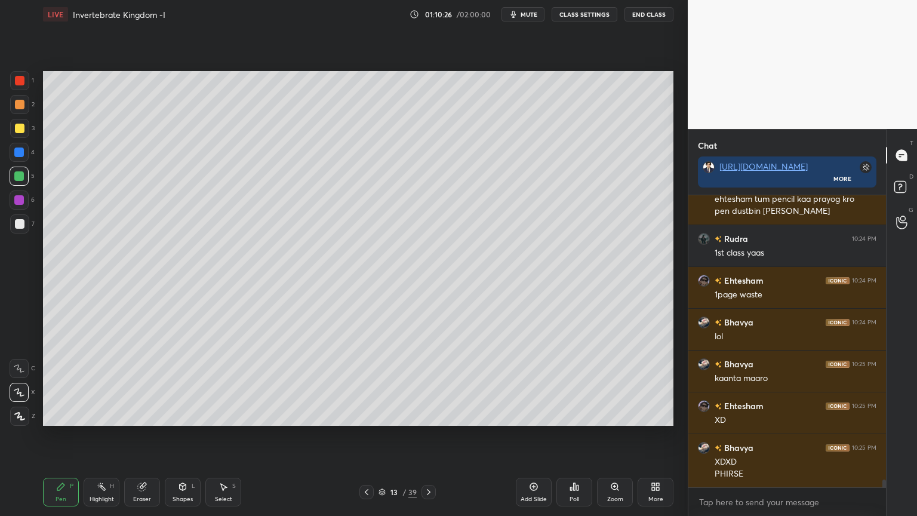
scroll to position [10784, 0]
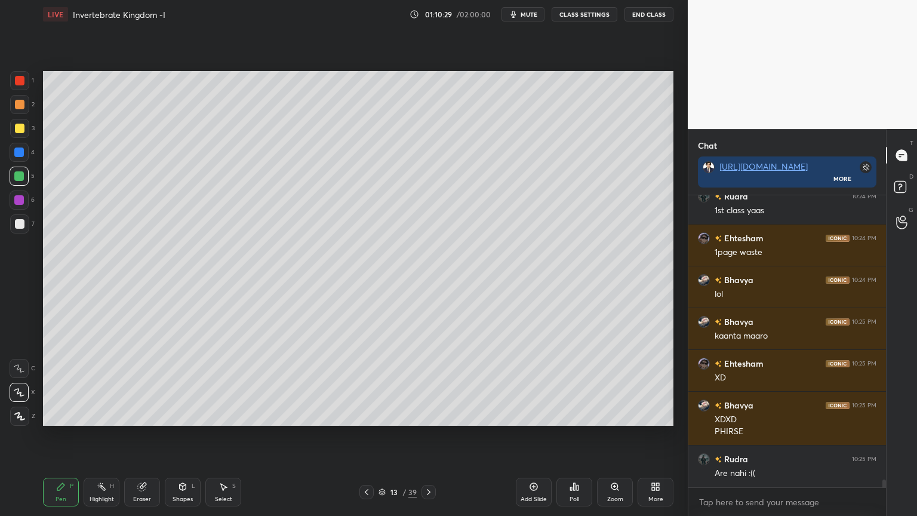
click at [22, 388] on icon at bounding box center [19, 392] width 11 height 8
click at [20, 234] on div "7" at bounding box center [22, 226] width 24 height 24
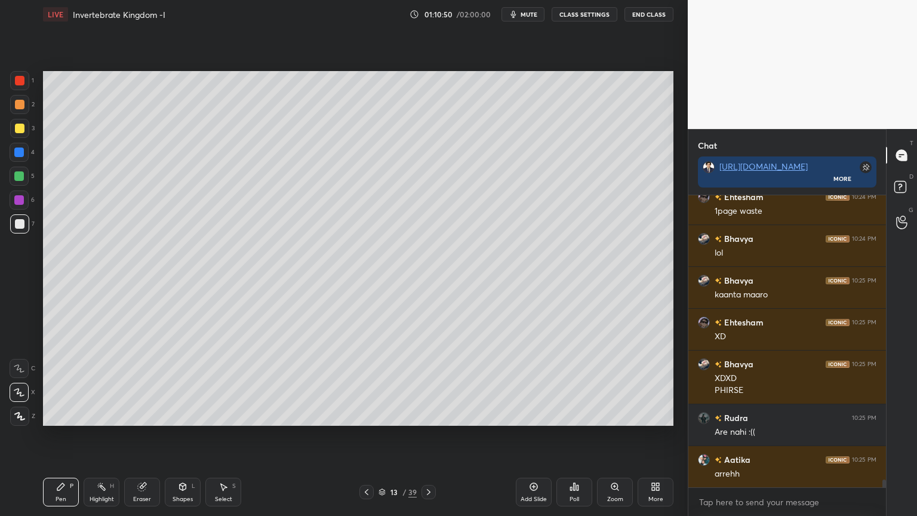
scroll to position [10868, 0]
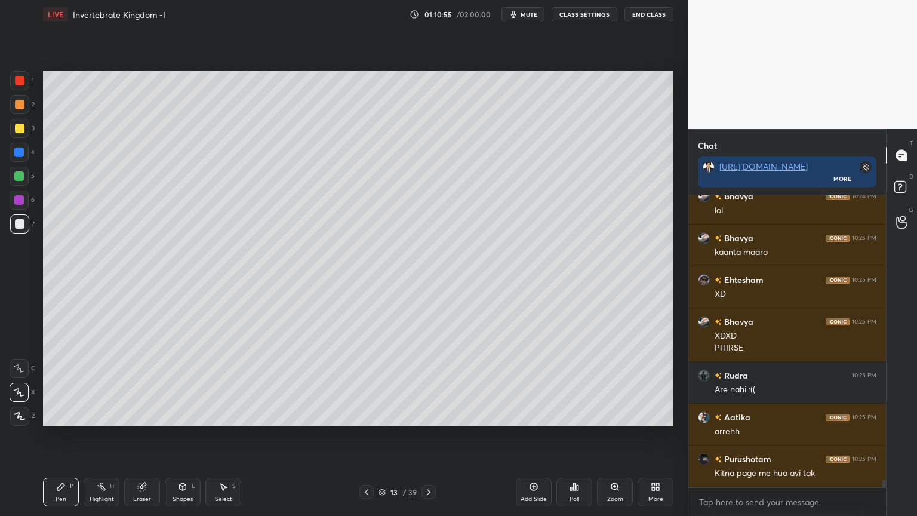
drag, startPoint x: 105, startPoint y: 495, endPoint x: 114, endPoint y: 455, distance: 40.4
click at [108, 415] on div "Highlight H" at bounding box center [102, 492] width 36 height 29
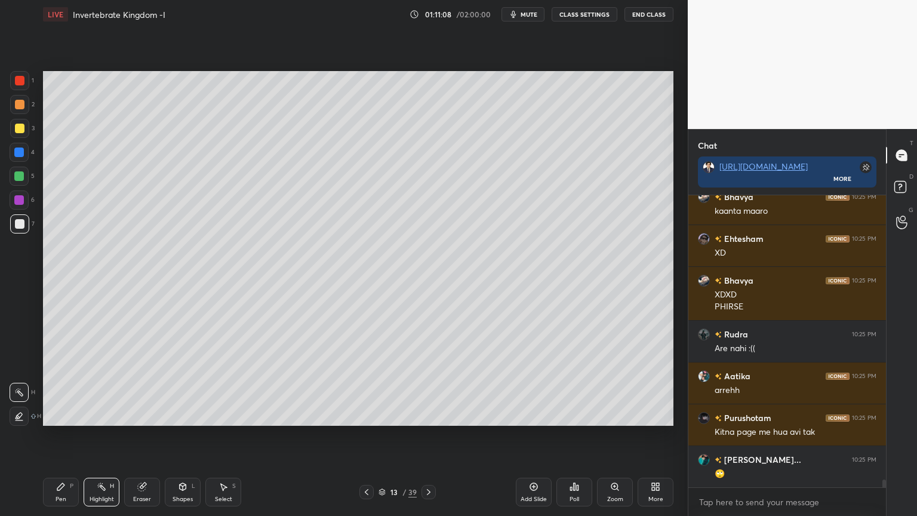
click at [369, 415] on div "Pen P Highlight H Eraser Shapes L Select S 13 / 39 Add Slide Poll Zoom More" at bounding box center [358, 492] width 631 height 48
click at [368, 415] on icon at bounding box center [367, 492] width 10 height 10
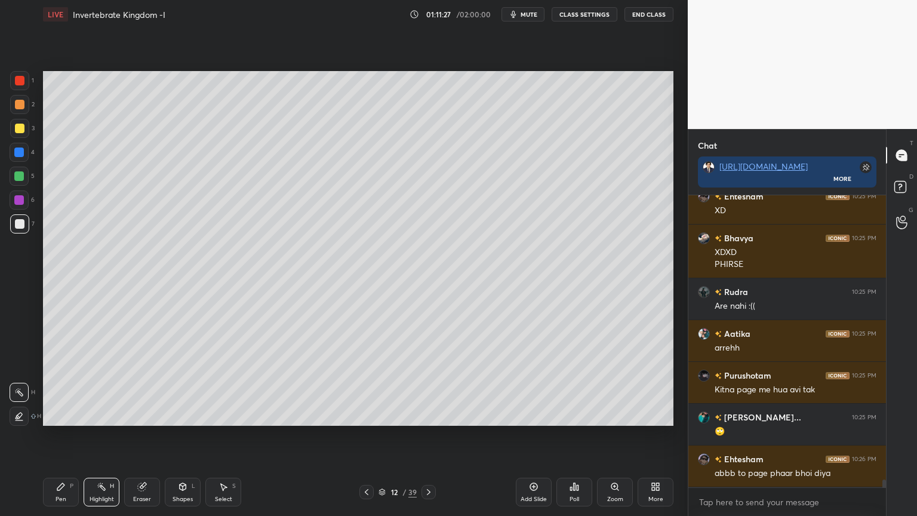
click at [433, 415] on div at bounding box center [429, 492] width 14 height 14
click at [538, 14] on span "mute" at bounding box center [529, 14] width 17 height 8
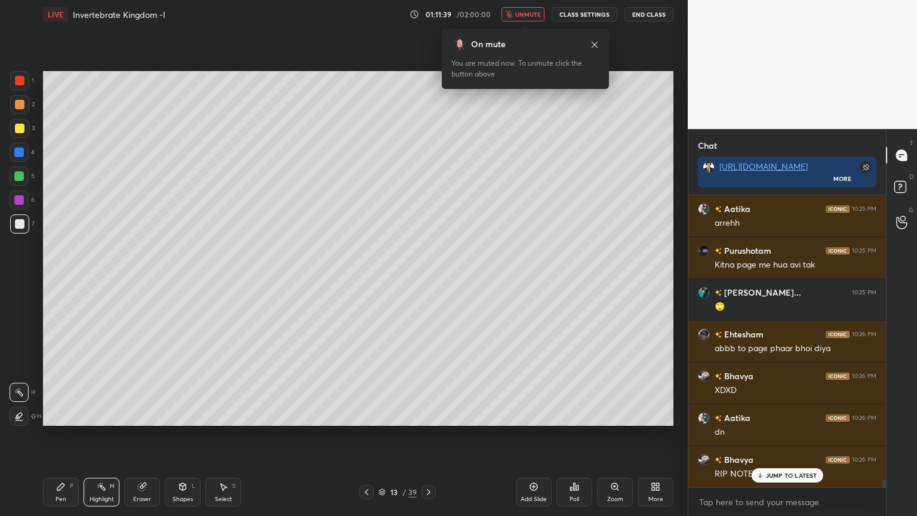
scroll to position [11119, 0]
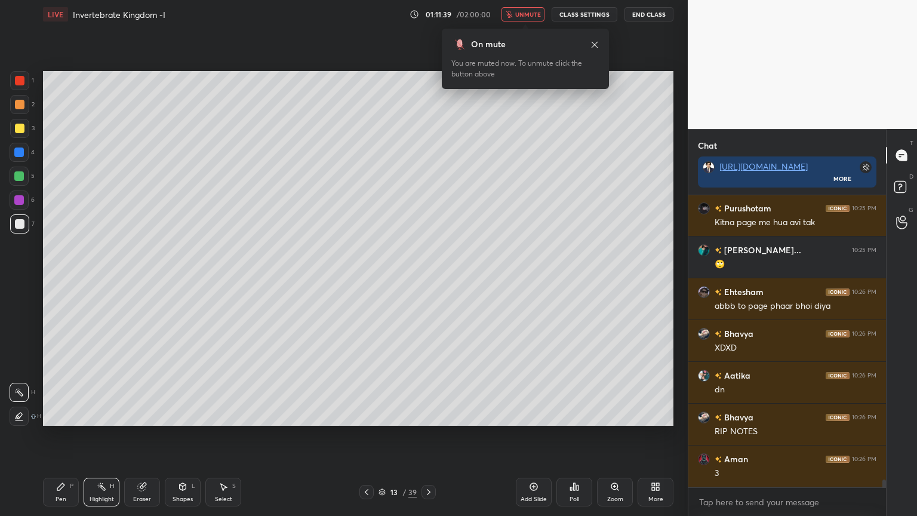
click at [21, 223] on div at bounding box center [20, 224] width 10 height 10
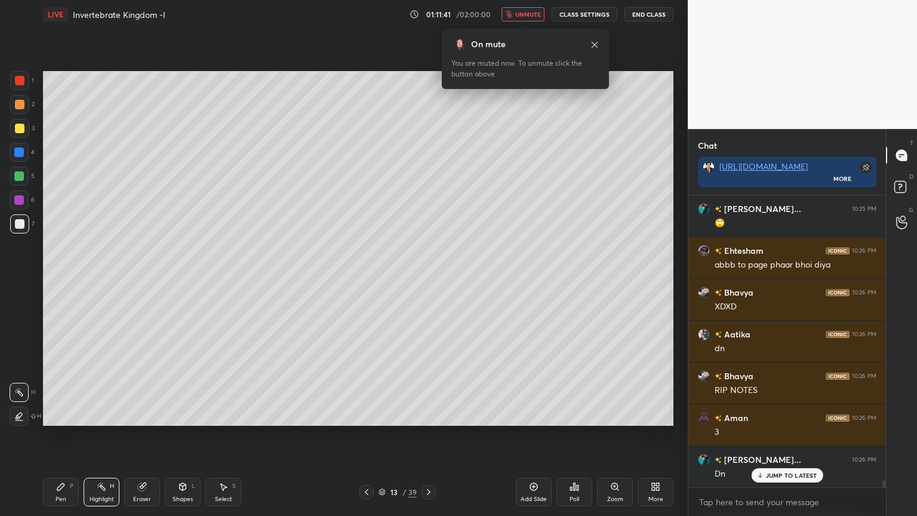
click at [25, 389] on div at bounding box center [19, 392] width 19 height 19
click at [60, 415] on icon at bounding box center [61, 487] width 10 height 10
drag, startPoint x: 19, startPoint y: 125, endPoint x: 38, endPoint y: 119, distance: 20.0
click at [20, 125] on div at bounding box center [20, 129] width 10 height 10
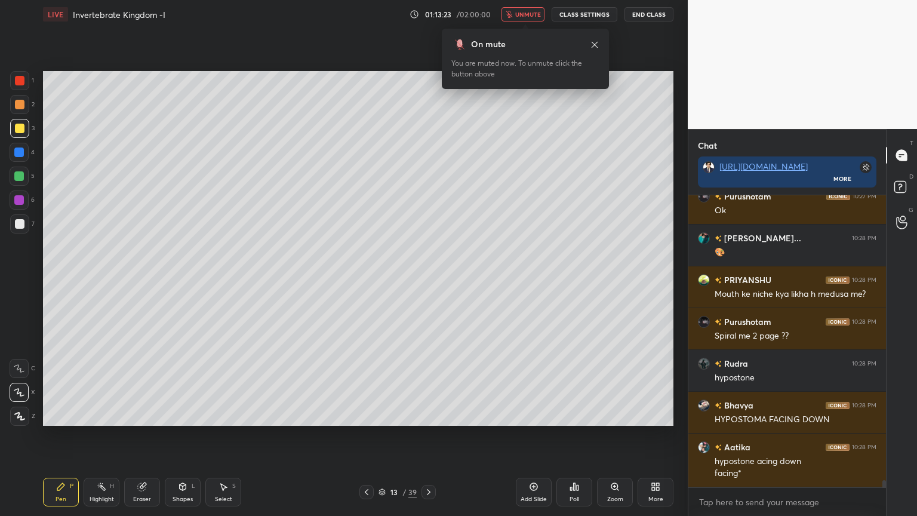
scroll to position [12006, 0]
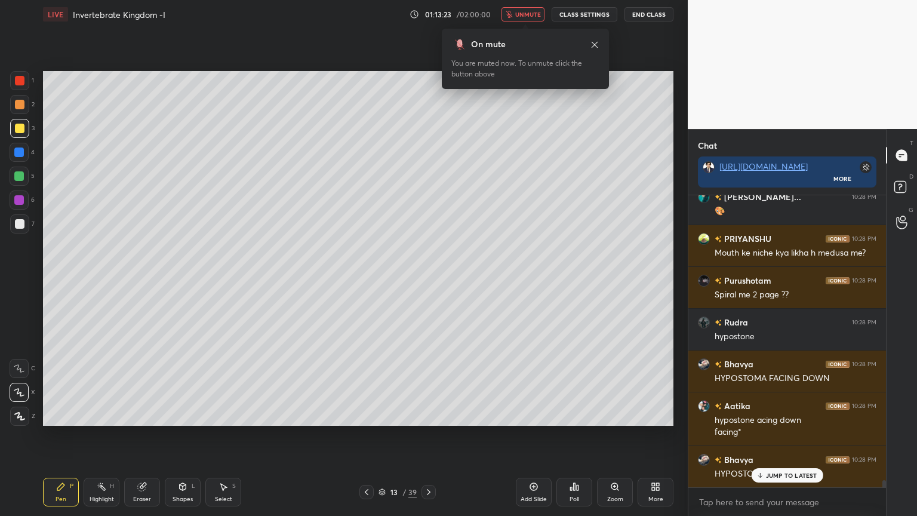
click at [534, 15] on span "unmute" at bounding box center [528, 14] width 26 height 8
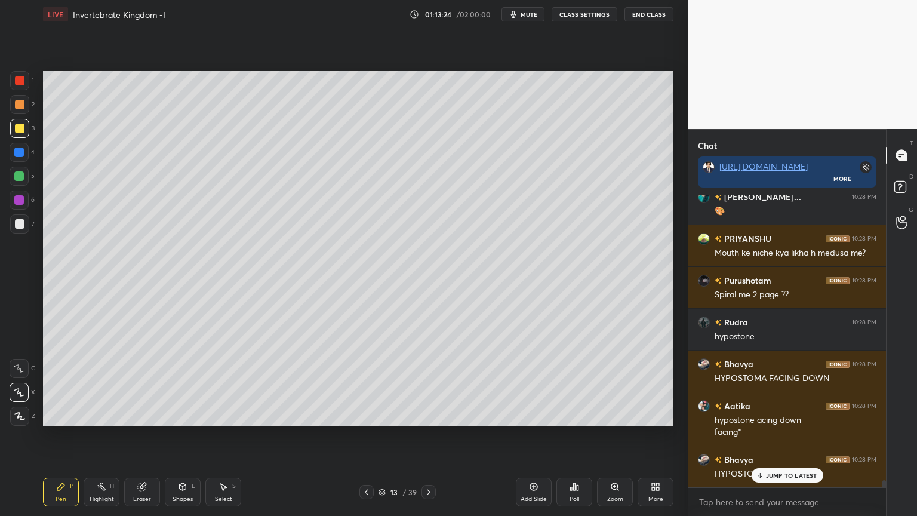
scroll to position [12034, 0]
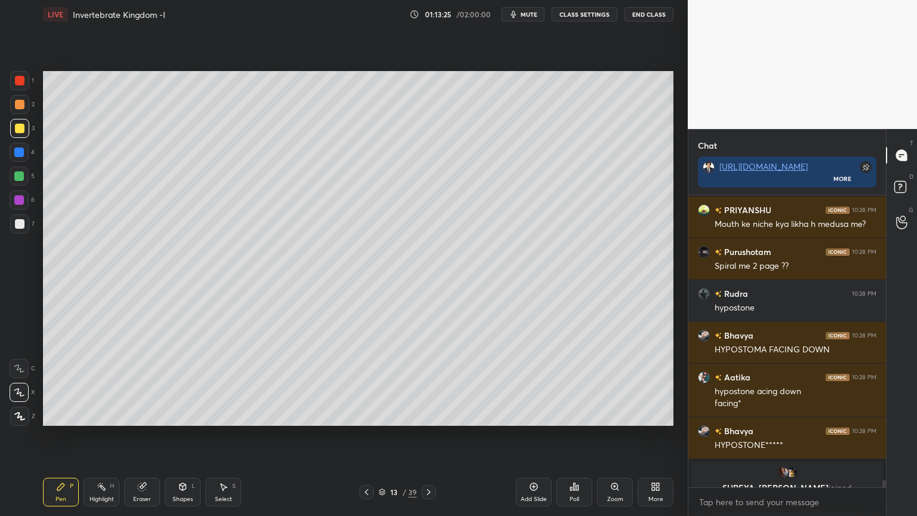
click at [564, 415] on div "Poll" at bounding box center [575, 492] width 36 height 29
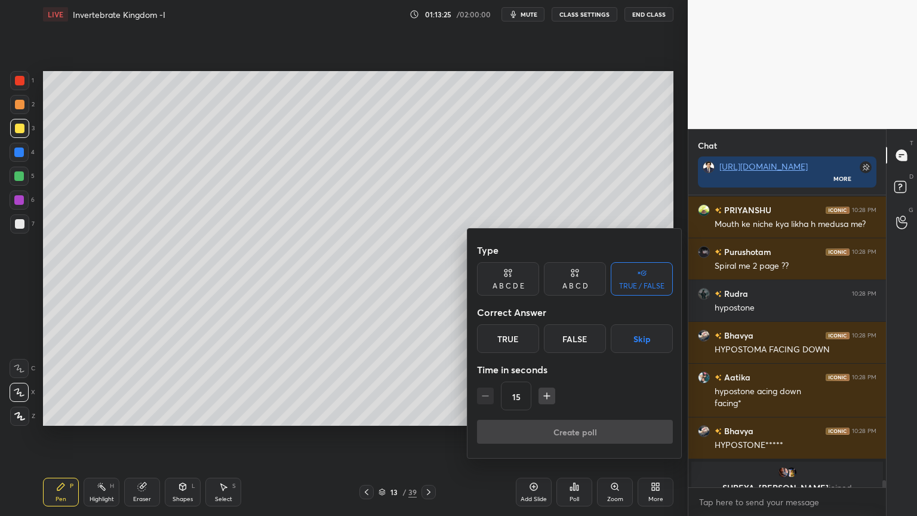
click at [636, 336] on button "Skip" at bounding box center [642, 338] width 62 height 29
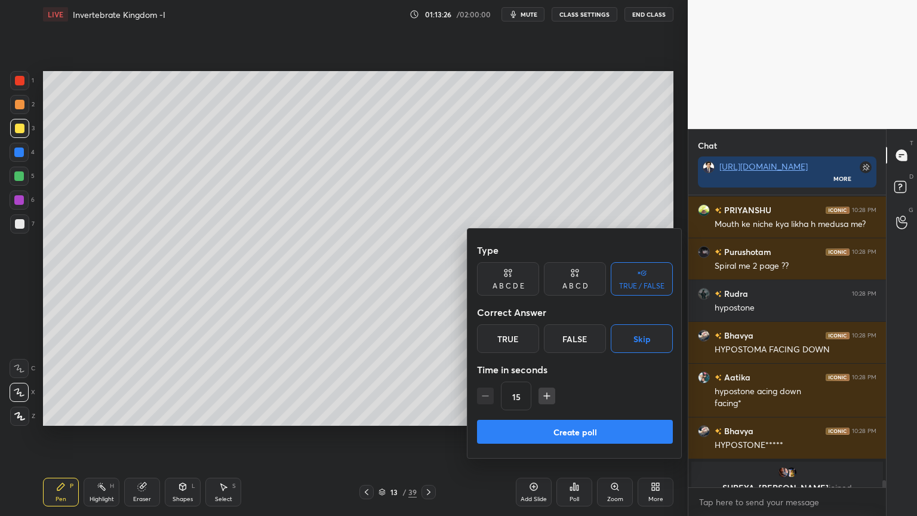
click at [582, 415] on button "Create poll" at bounding box center [575, 432] width 196 height 24
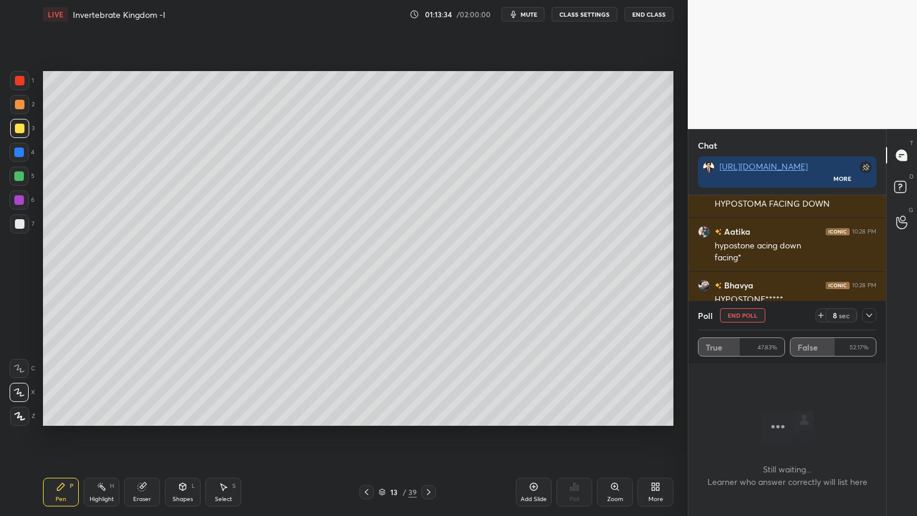
scroll to position [12223, 0]
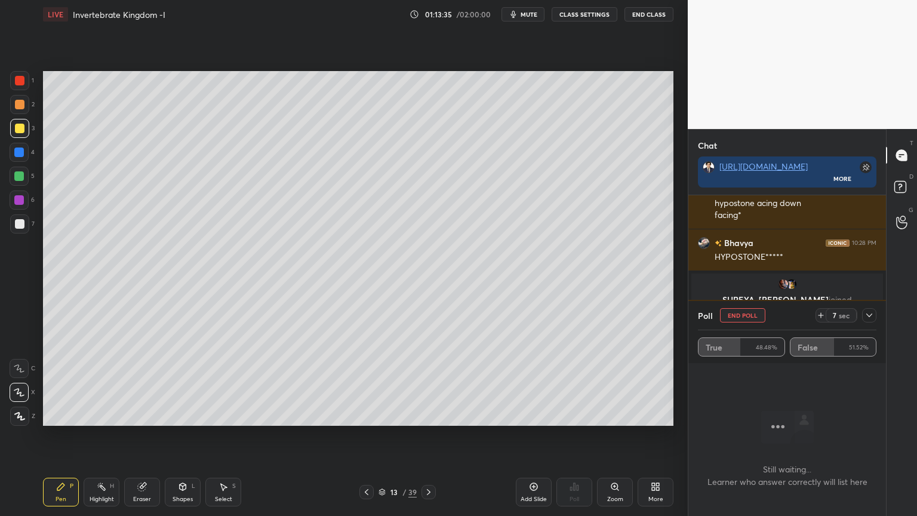
click at [742, 315] on button "End Poll" at bounding box center [742, 315] width 45 height 14
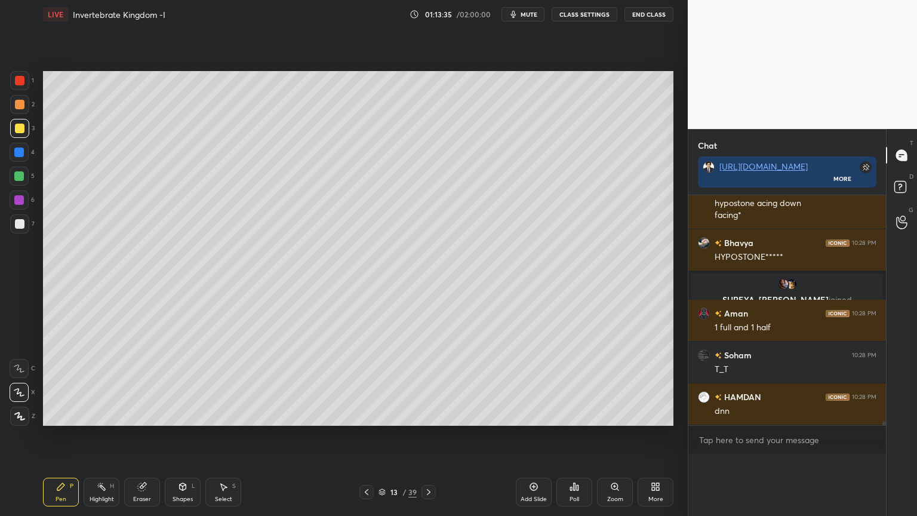
scroll to position [12197, 0]
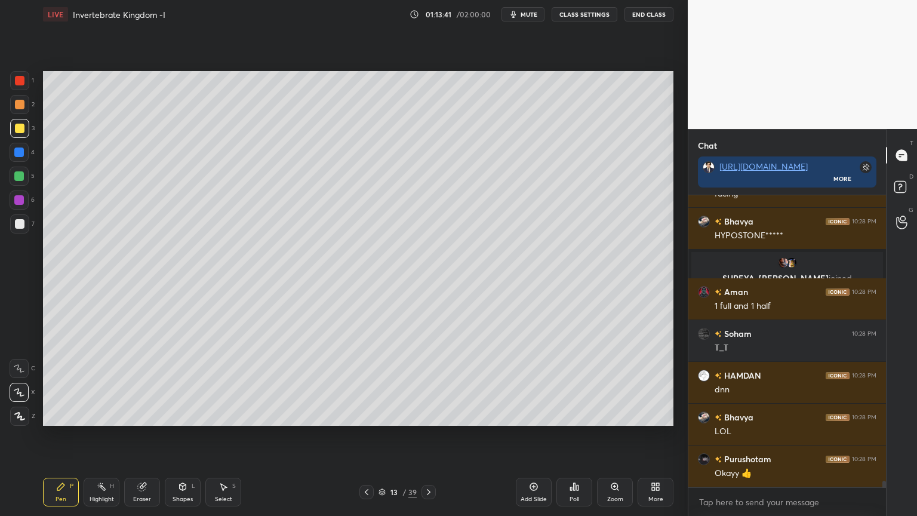
drag, startPoint x: 17, startPoint y: 128, endPoint x: 42, endPoint y: 134, distance: 25.7
click at [27, 134] on div at bounding box center [19, 128] width 19 height 19
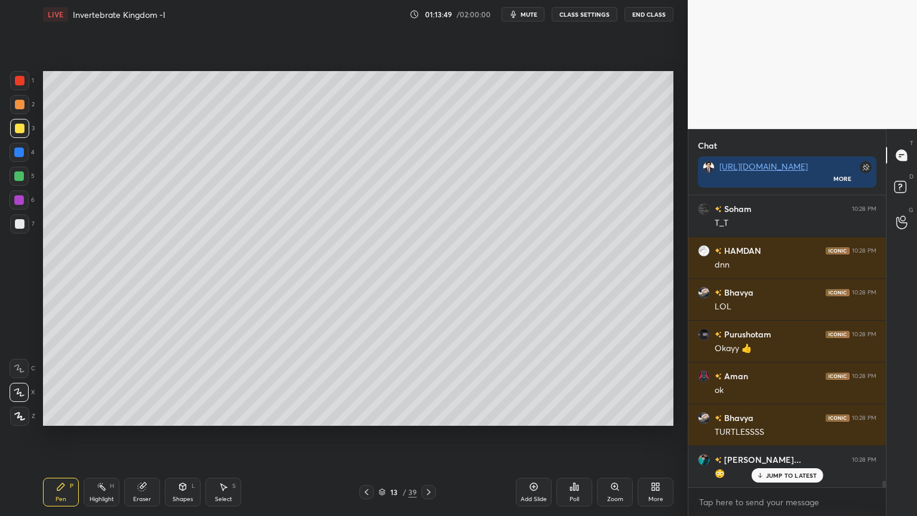
drag, startPoint x: 109, startPoint y: 499, endPoint x: 112, endPoint y: 493, distance: 6.4
click at [109, 415] on div "Highlight H" at bounding box center [102, 492] width 36 height 29
drag, startPoint x: 112, startPoint y: 493, endPoint x: 131, endPoint y: 452, distance: 45.4
click at [110, 415] on div "Highlight H" at bounding box center [102, 492] width 36 height 29
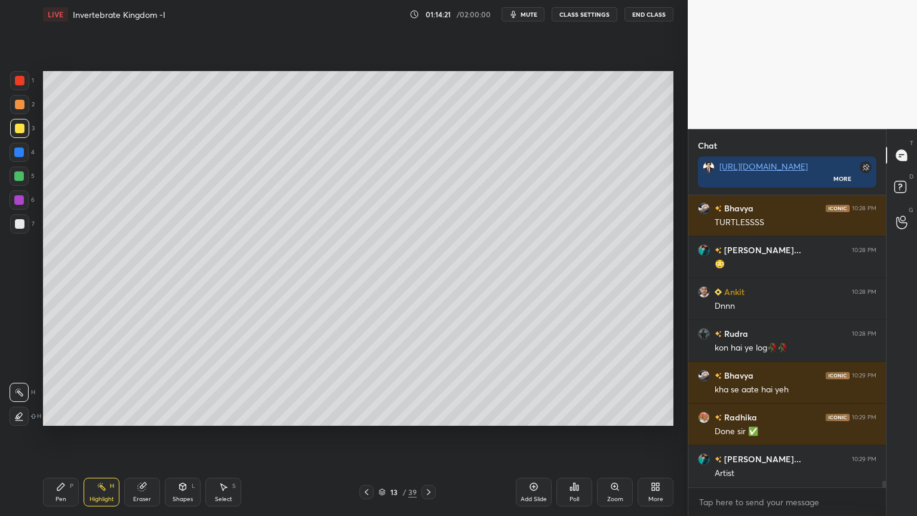
drag, startPoint x: 528, startPoint y: 13, endPoint x: 518, endPoint y: 30, distance: 19.3
click at [527, 17] on span "mute" at bounding box center [529, 14] width 17 height 8
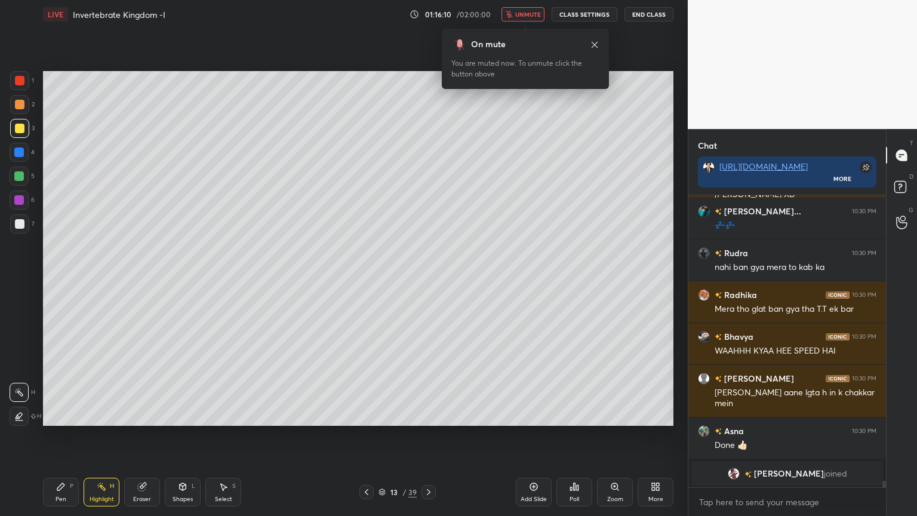
scroll to position [13078, 0]
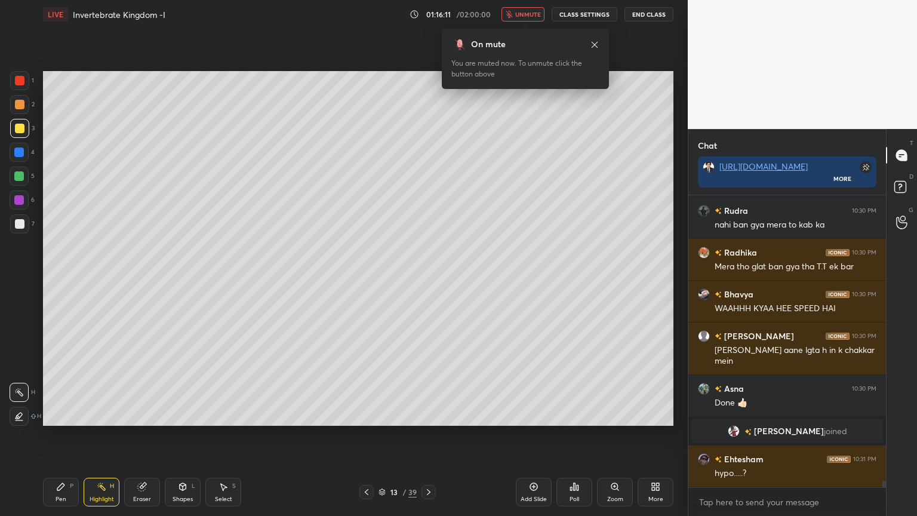
drag, startPoint x: 533, startPoint y: 16, endPoint x: 542, endPoint y: 22, distance: 10.3
click at [536, 13] on span "unmute" at bounding box center [528, 14] width 26 height 8
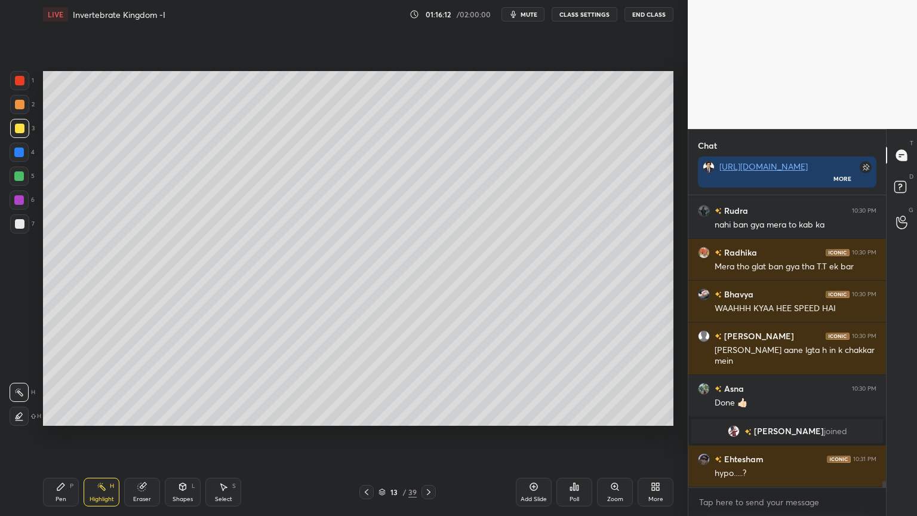
click at [572, 415] on icon at bounding box center [575, 487] width 10 height 10
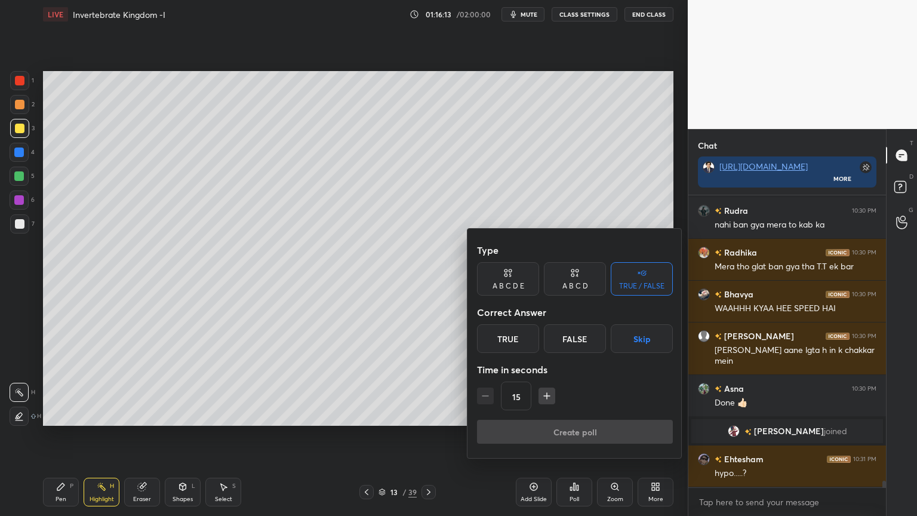
click at [631, 337] on button "Skip" at bounding box center [642, 338] width 62 height 29
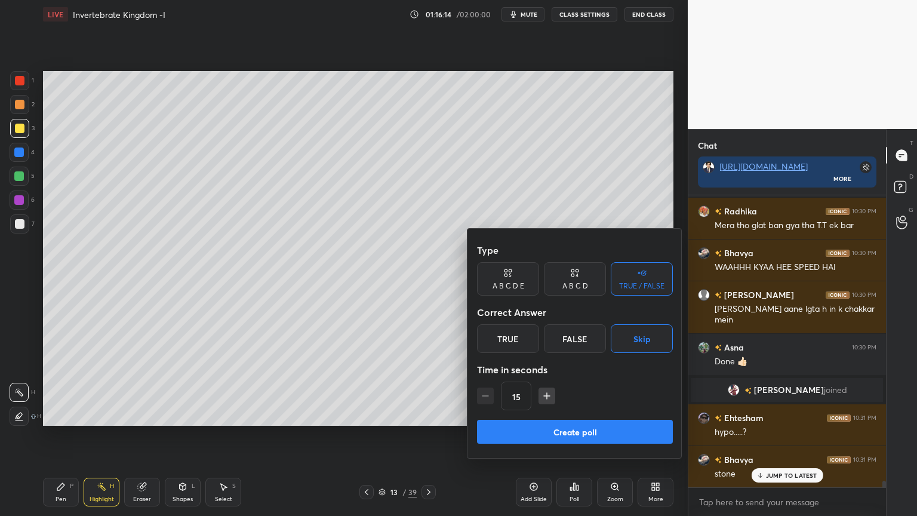
click at [576, 415] on button "Create poll" at bounding box center [575, 432] width 196 height 24
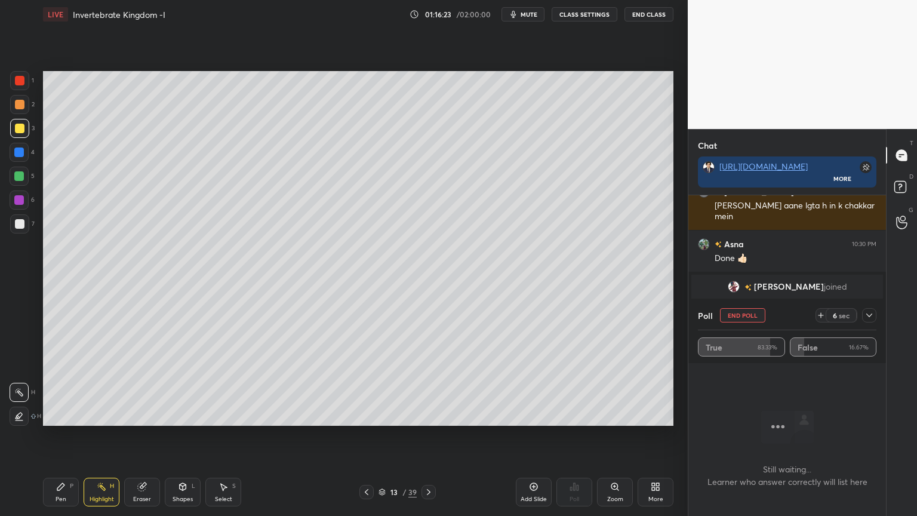
scroll to position [13265, 0]
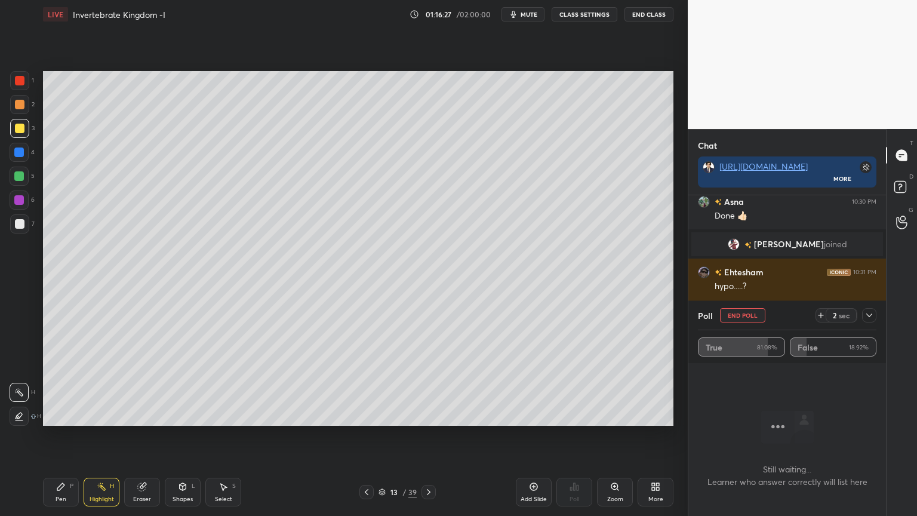
click at [739, 315] on button "End Poll" at bounding box center [742, 315] width 45 height 14
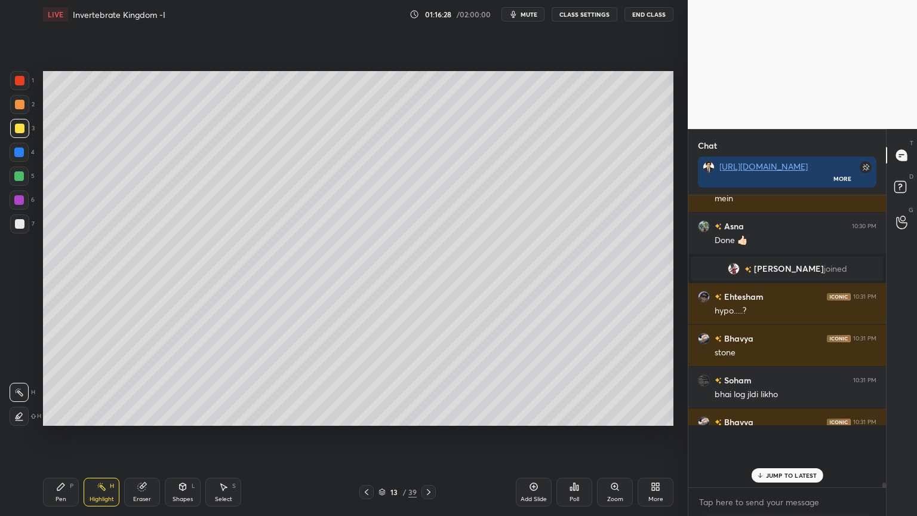
scroll to position [13207, 0]
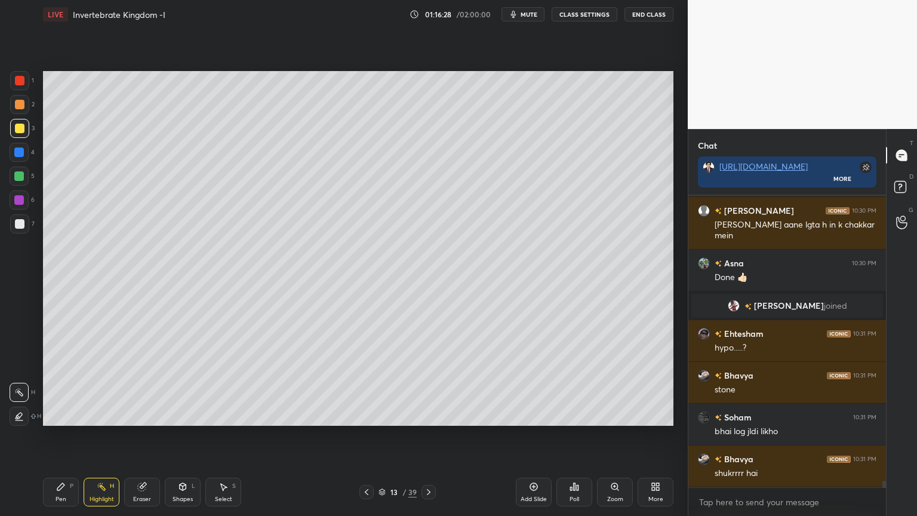
click at [364, 415] on icon at bounding box center [367, 492] width 10 height 10
drag, startPoint x: 186, startPoint y: 486, endPoint x: 180, endPoint y: 485, distance: 6.7
click at [182, 415] on icon at bounding box center [183, 487] width 10 height 10
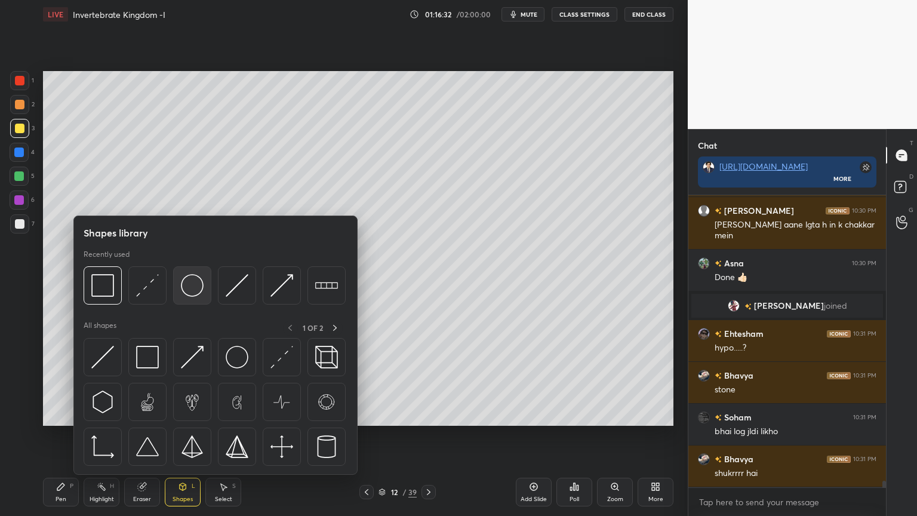
click at [194, 288] on img at bounding box center [192, 285] width 23 height 23
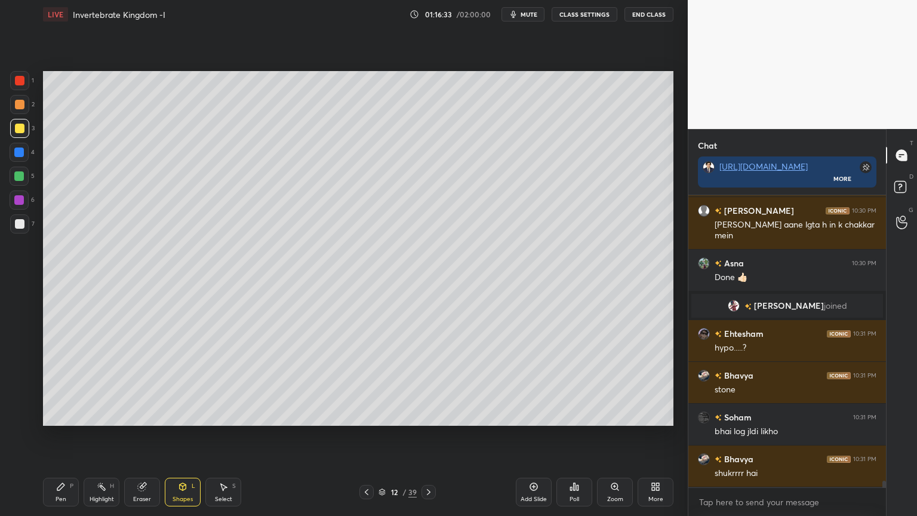
click at [22, 229] on div at bounding box center [19, 223] width 19 height 19
drag, startPoint x: 189, startPoint y: 496, endPoint x: 183, endPoint y: 495, distance: 6.2
click at [186, 415] on div "Shapes" at bounding box center [183, 499] width 20 height 6
click at [428, 415] on icon at bounding box center [429, 492] width 10 height 10
click at [430, 415] on icon at bounding box center [429, 492] width 10 height 10
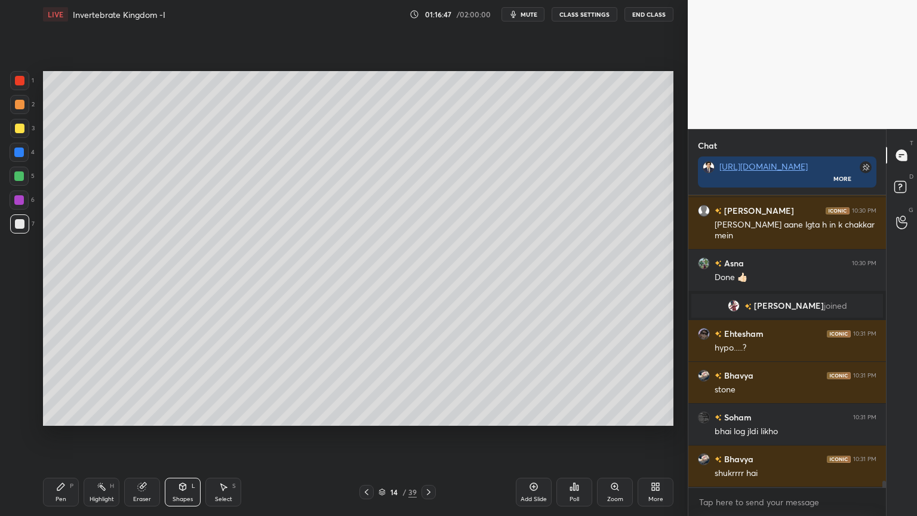
click at [366, 415] on icon at bounding box center [367, 492] width 10 height 10
click at [436, 415] on div "13 / 39" at bounding box center [398, 492] width 237 height 14
click at [366, 415] on icon at bounding box center [367, 492] width 10 height 10
click at [425, 415] on icon at bounding box center [429, 492] width 10 height 10
click at [428, 415] on icon at bounding box center [429, 492] width 10 height 10
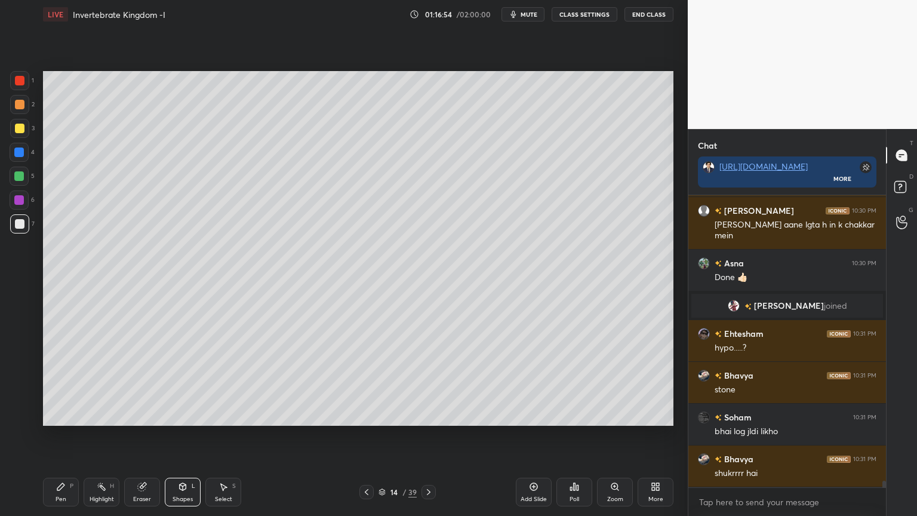
click at [22, 158] on div at bounding box center [19, 152] width 19 height 19
click at [21, 155] on div at bounding box center [19, 152] width 19 height 19
click at [20, 155] on div at bounding box center [19, 153] width 10 height 10
click at [176, 415] on div "Shapes L" at bounding box center [183, 492] width 36 height 29
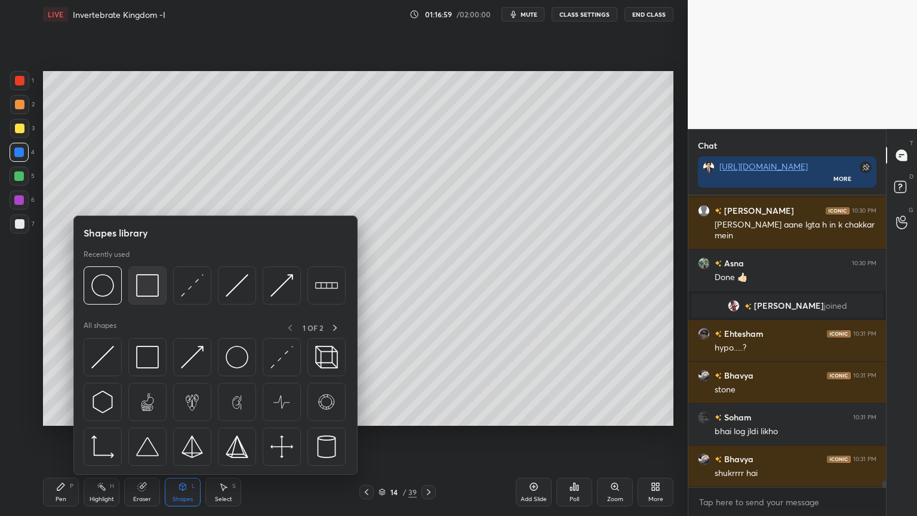
click at [150, 287] on img at bounding box center [147, 285] width 23 height 23
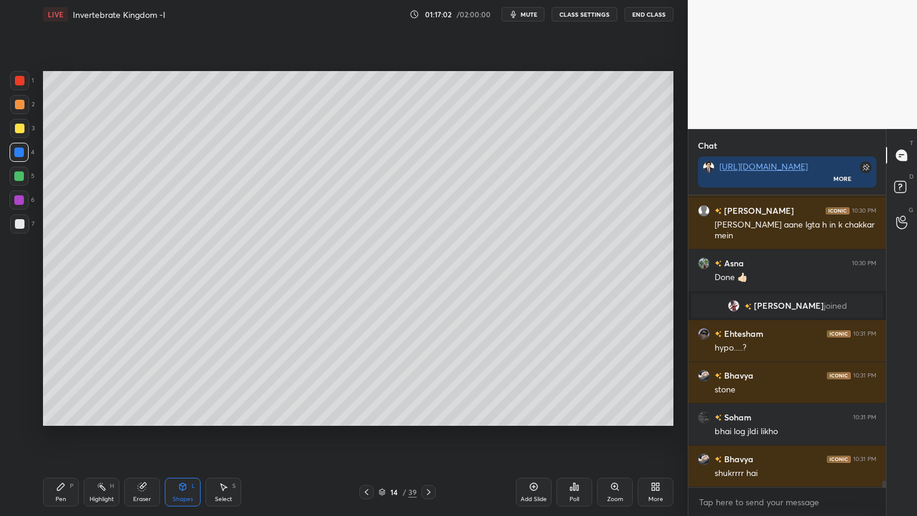
drag, startPoint x: 62, startPoint y: 490, endPoint x: 57, endPoint y: 472, distance: 18.7
click at [62, 415] on div "Pen P" at bounding box center [61, 492] width 36 height 29
click at [22, 122] on div at bounding box center [19, 128] width 19 height 19
click at [19, 155] on div at bounding box center [19, 153] width 10 height 10
drag, startPoint x: 184, startPoint y: 486, endPoint x: 174, endPoint y: 478, distance: 12.7
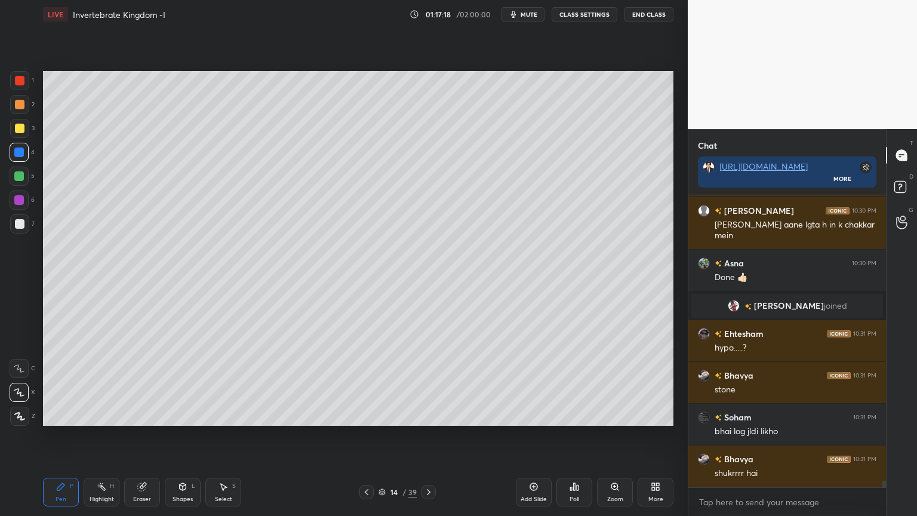
click at [180, 415] on icon at bounding box center [183, 486] width 7 height 7
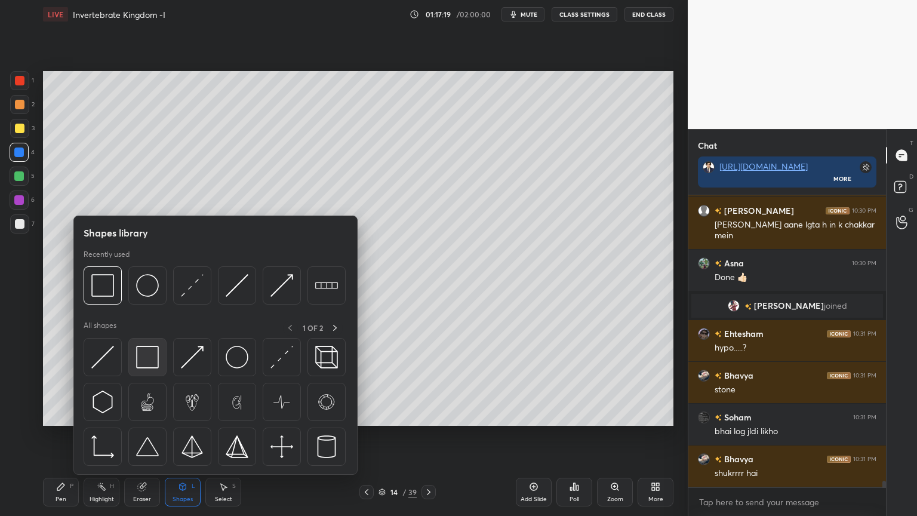
click at [155, 349] on img at bounding box center [147, 357] width 23 height 23
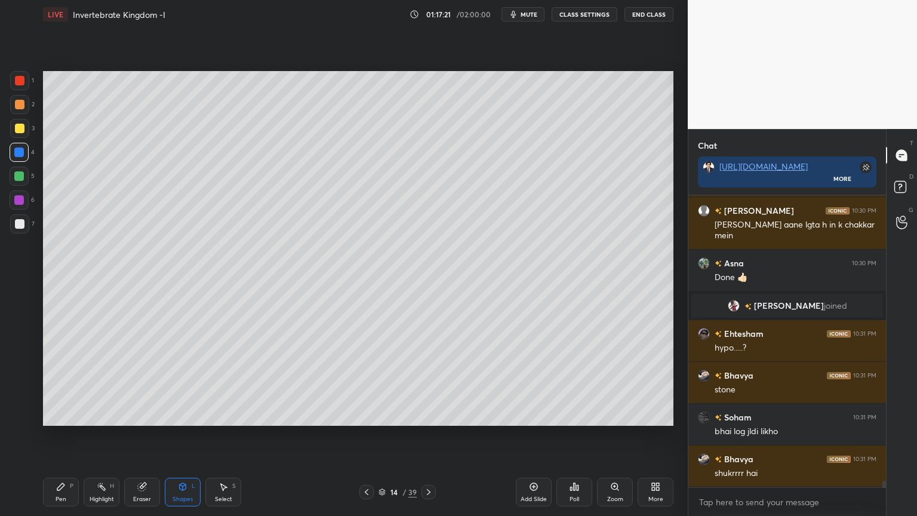
click at [19, 137] on div at bounding box center [19, 128] width 19 height 19
click at [59, 415] on icon at bounding box center [61, 487] width 10 height 10
drag, startPoint x: 22, startPoint y: 105, endPoint x: 36, endPoint y: 139, distance: 36.4
click at [23, 108] on div at bounding box center [20, 105] width 10 height 10
click at [188, 415] on div "Shapes L" at bounding box center [183, 492] width 36 height 29
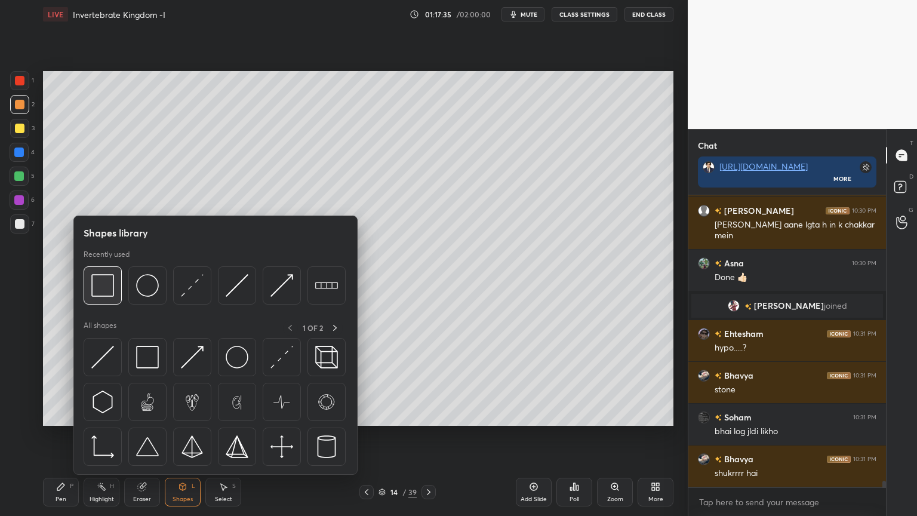
click at [110, 294] on img at bounding box center [102, 285] width 23 height 23
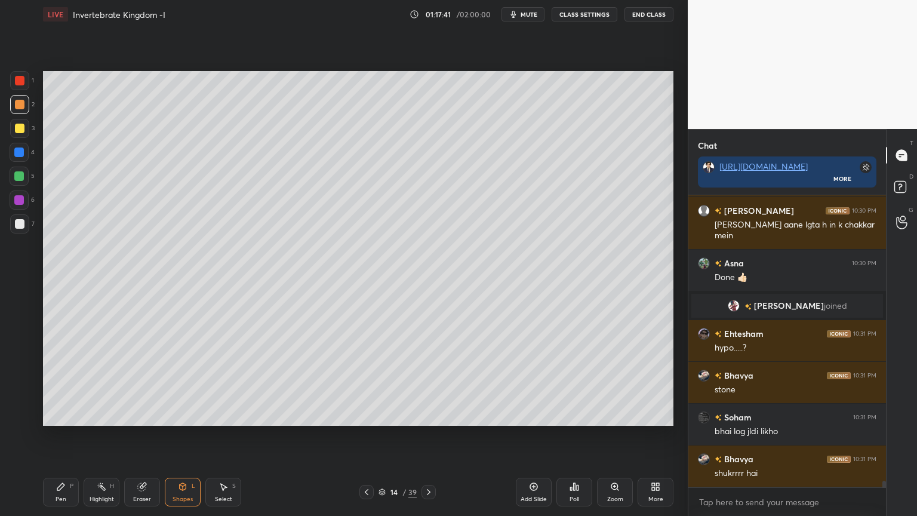
drag, startPoint x: 65, startPoint y: 495, endPoint x: 52, endPoint y: 469, distance: 29.1
click at [62, 415] on div "Pen P" at bounding box center [61, 492] width 36 height 29
drag, startPoint x: 21, startPoint y: 389, endPoint x: 35, endPoint y: 330, distance: 61.4
click at [20, 391] on icon at bounding box center [19, 392] width 11 height 8
click at [29, 79] on div at bounding box center [19, 80] width 19 height 19
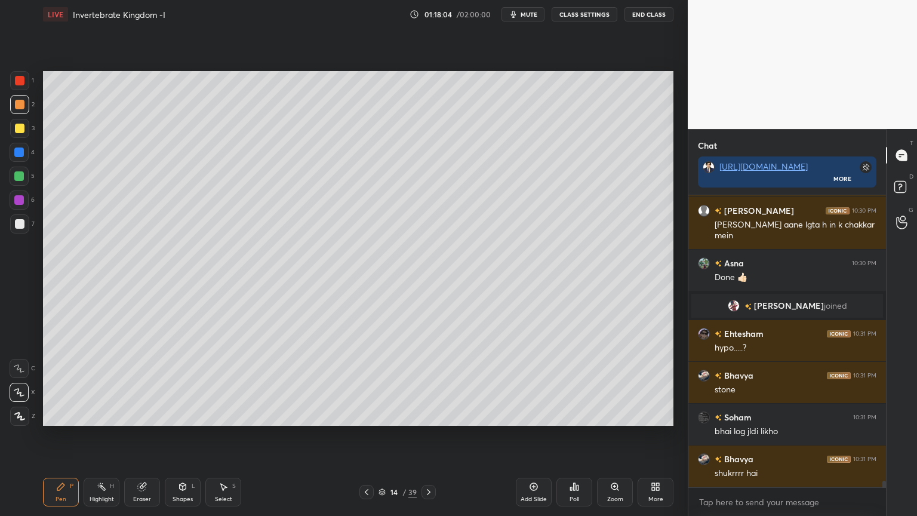
click at [27, 81] on div at bounding box center [19, 80] width 19 height 19
click at [23, 83] on div at bounding box center [20, 81] width 10 height 10
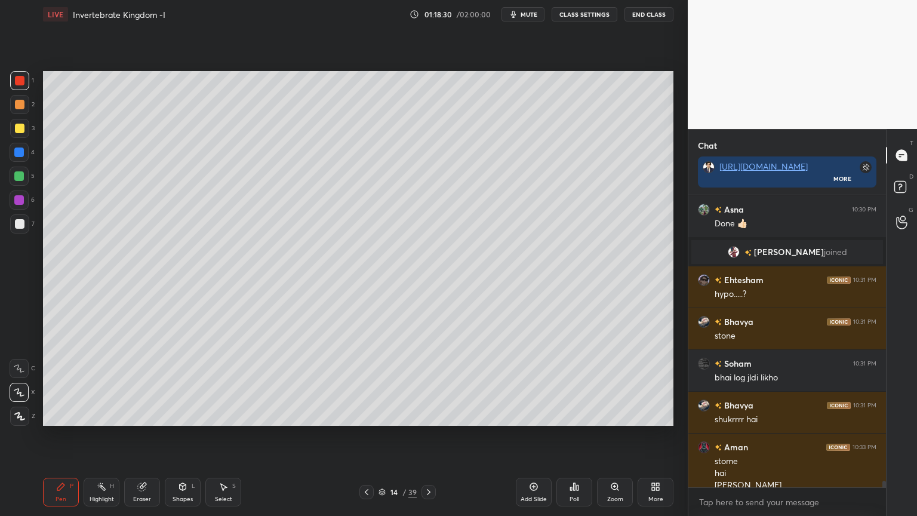
scroll to position [13269, 0]
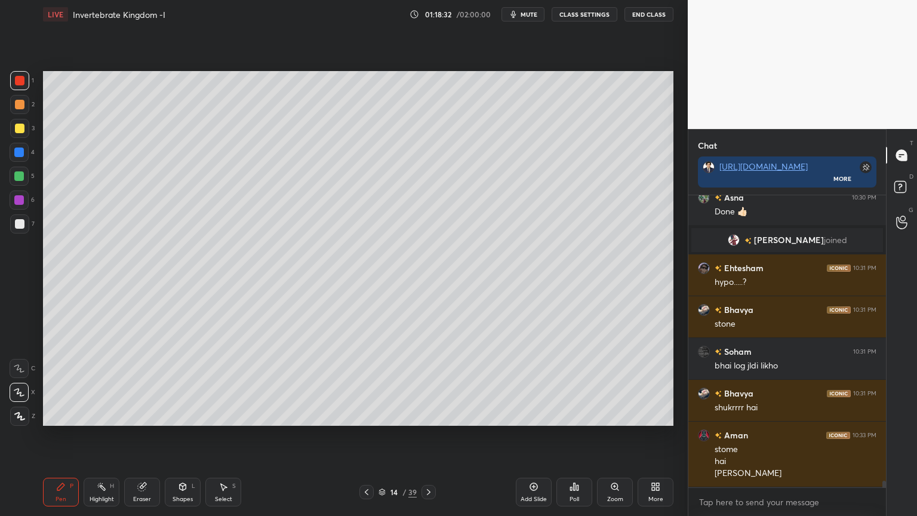
drag, startPoint x: 22, startPoint y: 134, endPoint x: 29, endPoint y: 134, distance: 6.6
click at [29, 134] on div "3" at bounding box center [22, 128] width 24 height 19
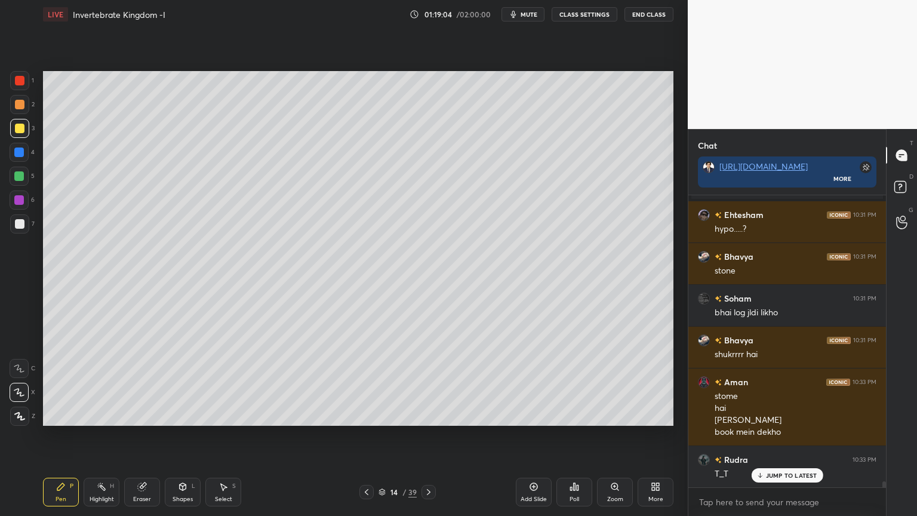
scroll to position [13365, 0]
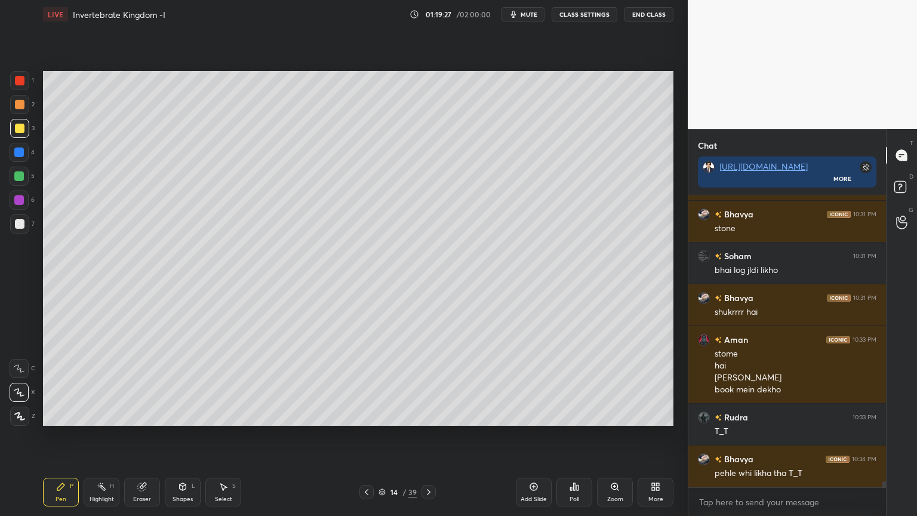
click at [27, 83] on div at bounding box center [19, 80] width 19 height 19
drag, startPoint x: 28, startPoint y: 83, endPoint x: 36, endPoint y: 86, distance: 8.9
click at [26, 85] on div at bounding box center [19, 80] width 19 height 19
click at [17, 153] on div at bounding box center [19, 153] width 10 height 10
drag, startPoint x: 17, startPoint y: 174, endPoint x: 38, endPoint y: 210, distance: 41.8
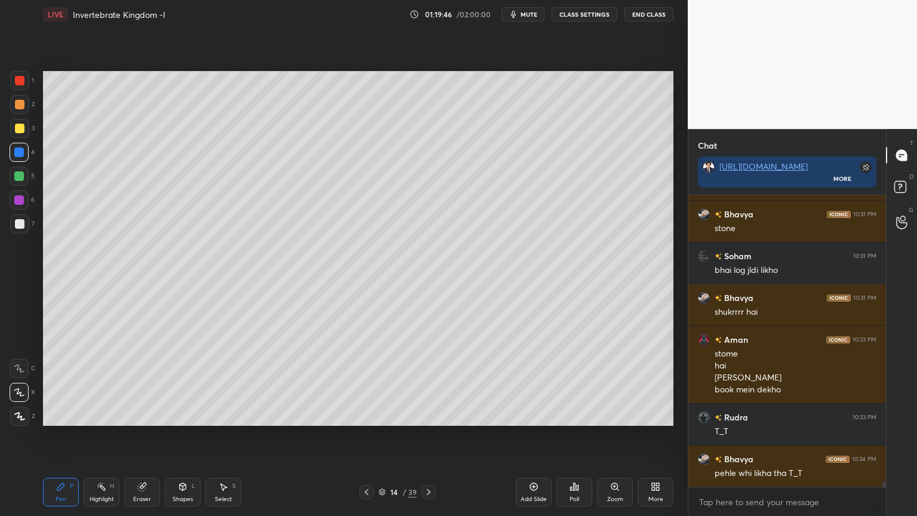
click at [17, 176] on div at bounding box center [19, 176] width 10 height 10
drag, startPoint x: 20, startPoint y: 84, endPoint x: 29, endPoint y: 99, distance: 17.9
click at [26, 93] on div "1" at bounding box center [22, 83] width 24 height 24
click at [20, 156] on div at bounding box center [19, 153] width 10 height 10
click at [19, 155] on div at bounding box center [19, 153] width 10 height 10
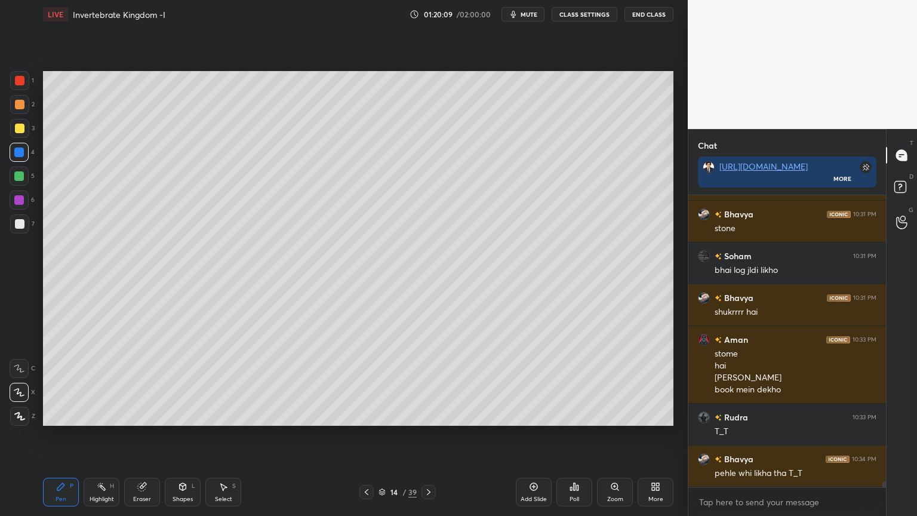
click at [20, 174] on div at bounding box center [19, 176] width 10 height 10
click at [20, 85] on div at bounding box center [19, 80] width 19 height 19
click at [22, 88] on div at bounding box center [19, 80] width 19 height 19
drag, startPoint x: 154, startPoint y: 483, endPoint x: 183, endPoint y: 453, distance: 41.8
click at [158, 415] on div "Eraser" at bounding box center [142, 492] width 36 height 29
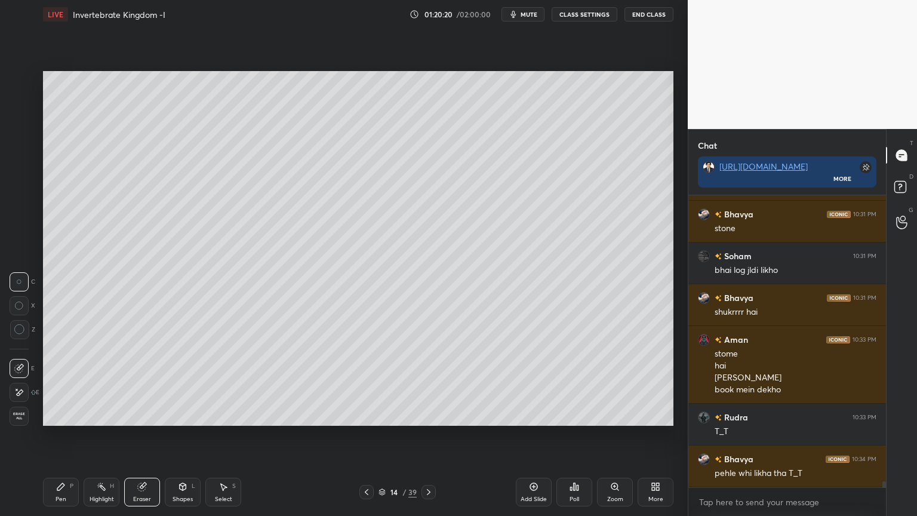
scroll to position [13406, 0]
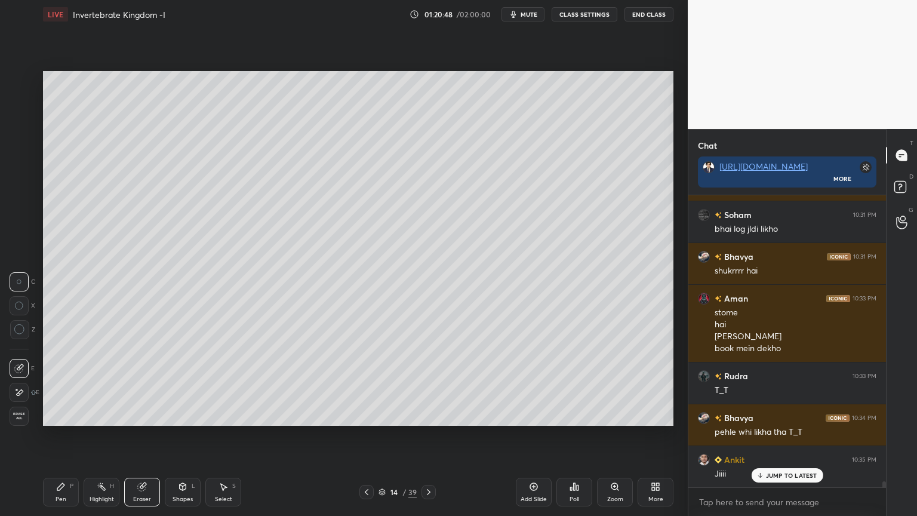
click at [72, 415] on div "Pen P" at bounding box center [61, 492] width 36 height 29
drag, startPoint x: 26, startPoint y: 75, endPoint x: 31, endPoint y: 82, distance: 9.4
click at [26, 76] on div at bounding box center [19, 80] width 19 height 19
click at [24, 100] on div at bounding box center [19, 104] width 19 height 19
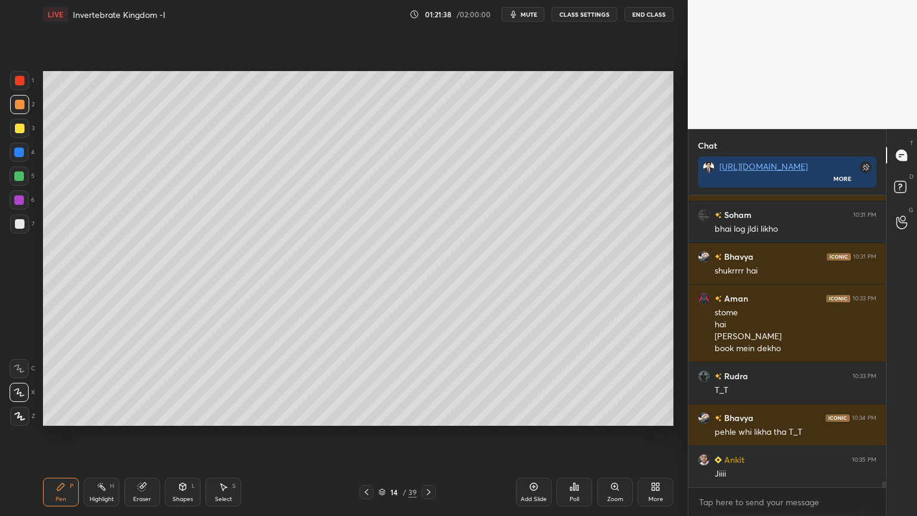
scroll to position [13435, 0]
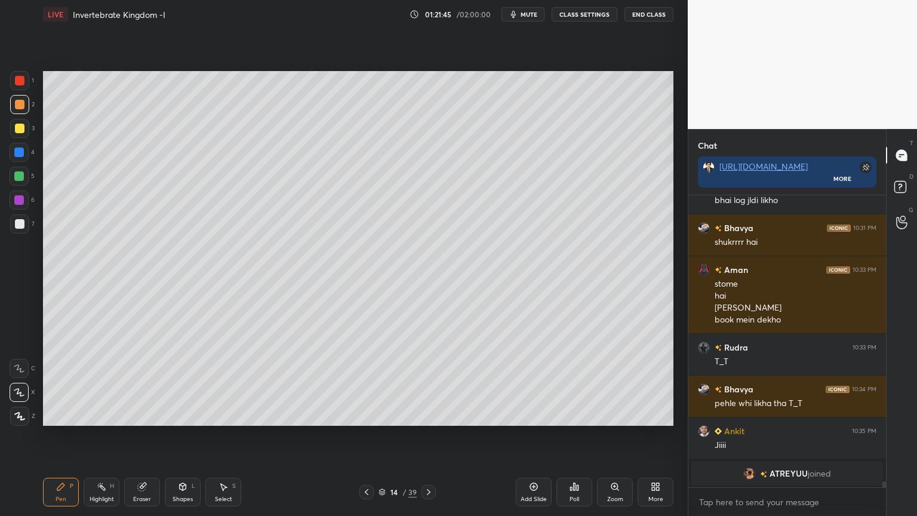
click at [13, 81] on div at bounding box center [19, 80] width 19 height 19
click at [144, 415] on icon at bounding box center [142, 487] width 8 height 8
drag, startPoint x: 66, startPoint y: 488, endPoint x: 82, endPoint y: 475, distance: 20.8
click at [67, 415] on div "Pen P" at bounding box center [61, 492] width 36 height 29
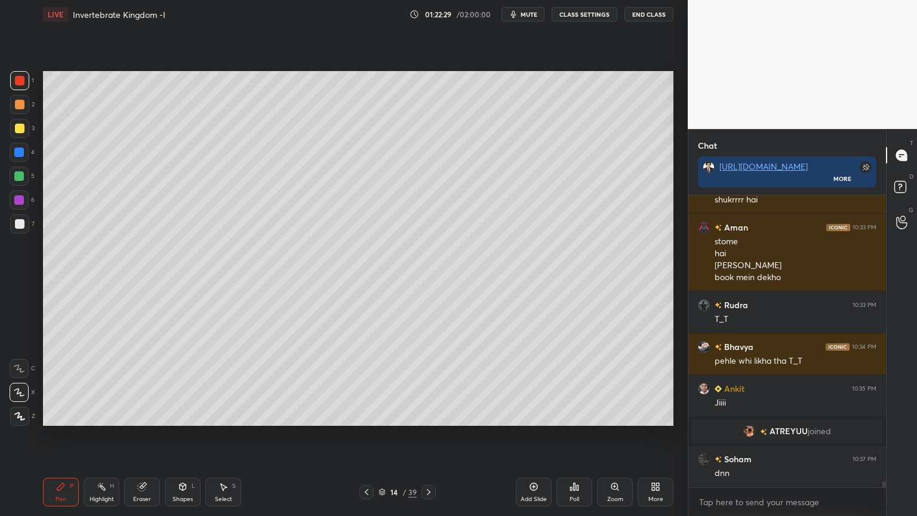
click at [538, 12] on span "mute" at bounding box center [529, 14] width 17 height 8
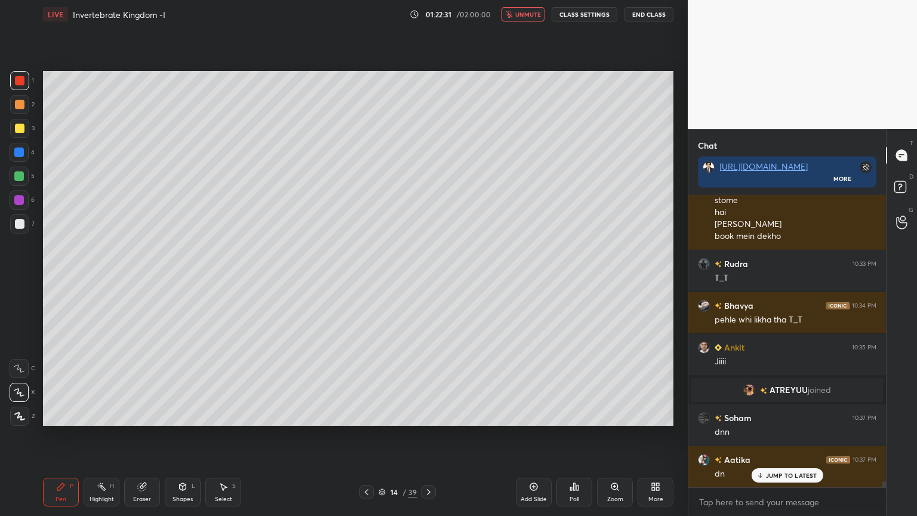
click at [533, 20] on button "unmute" at bounding box center [523, 14] width 43 height 14
click at [574, 415] on div "Poll" at bounding box center [575, 492] width 36 height 29
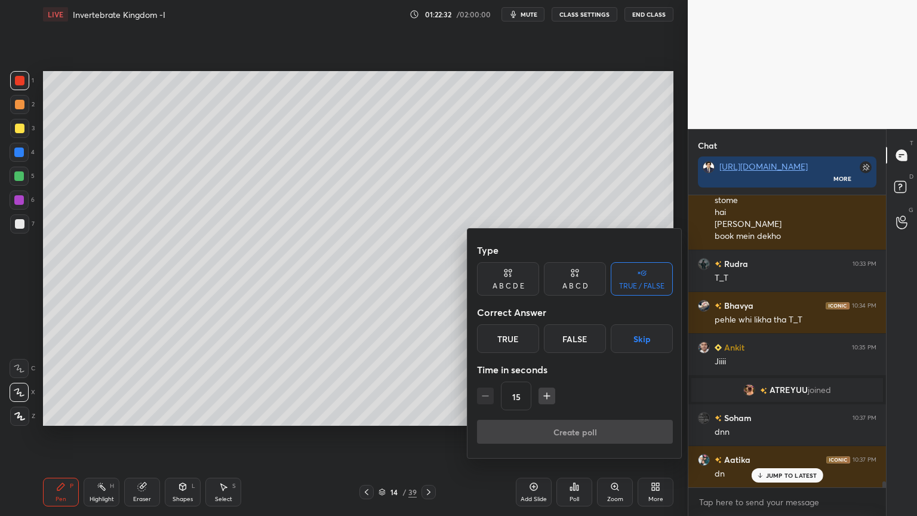
scroll to position [13561, 0]
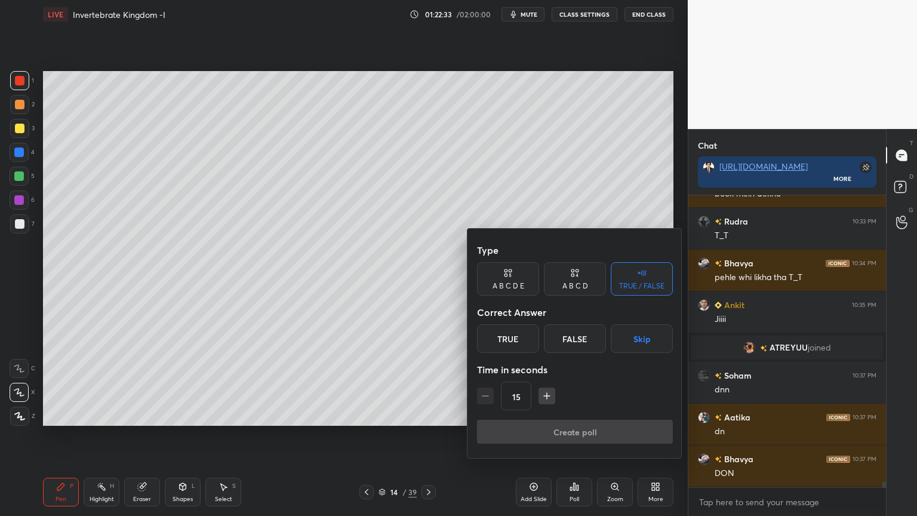
drag, startPoint x: 630, startPoint y: 337, endPoint x: 620, endPoint y: 374, distance: 38.4
click at [631, 339] on button "Skip" at bounding box center [642, 338] width 62 height 29
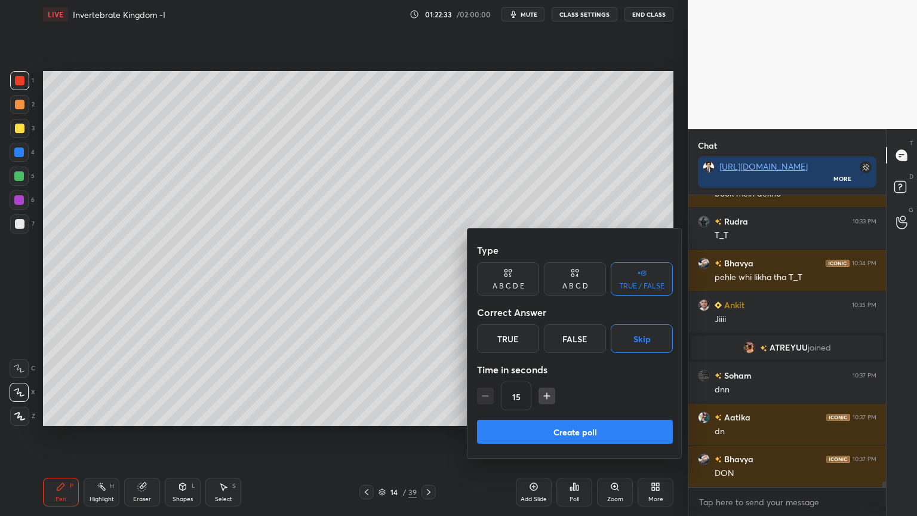
click at [596, 415] on button "Create poll" at bounding box center [575, 432] width 196 height 24
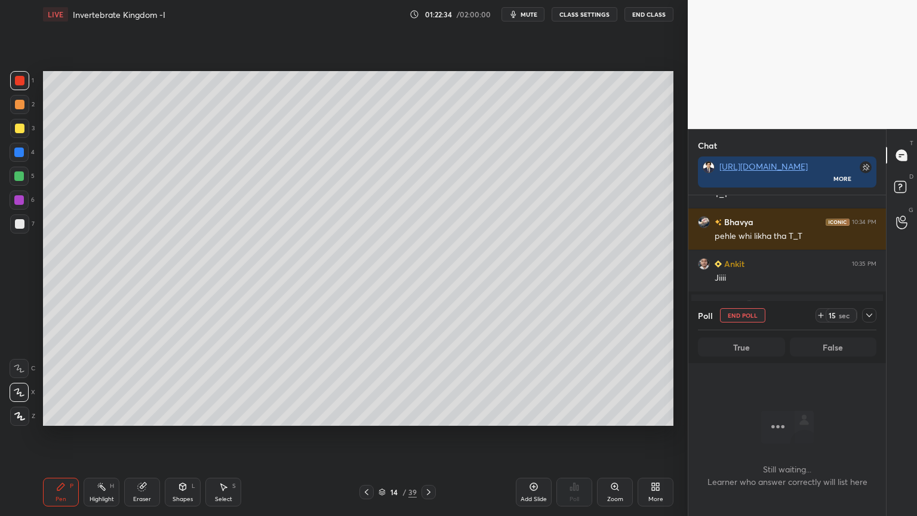
scroll to position [4, 4]
click at [17, 226] on div at bounding box center [20, 224] width 10 height 10
click at [24, 238] on div "7" at bounding box center [22, 226] width 24 height 24
click at [14, 376] on div at bounding box center [19, 368] width 19 height 19
click at [17, 375] on div at bounding box center [19, 368] width 19 height 19
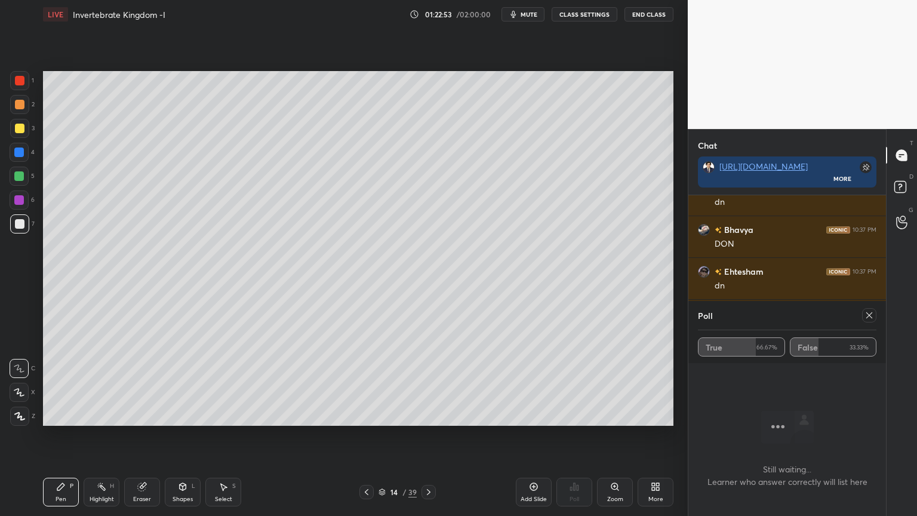
scroll to position [13831, 0]
click at [873, 317] on icon at bounding box center [870, 316] width 10 height 10
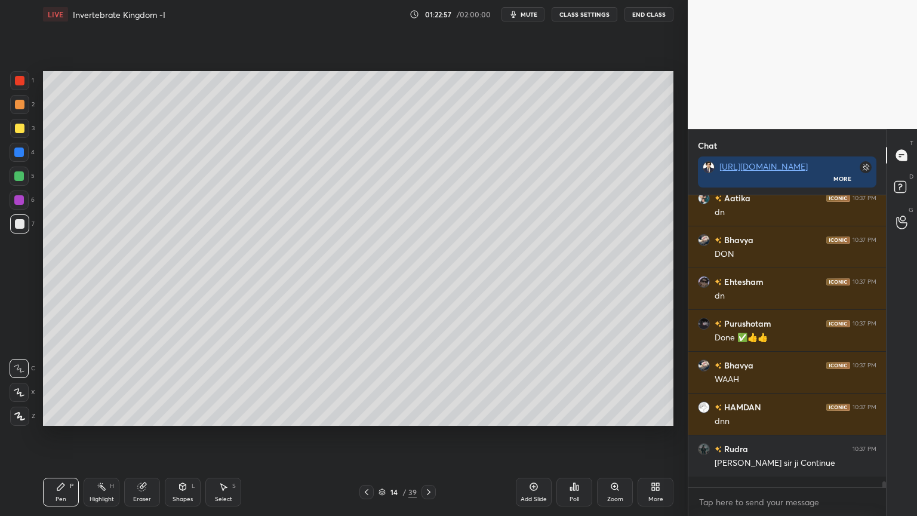
scroll to position [4, 4]
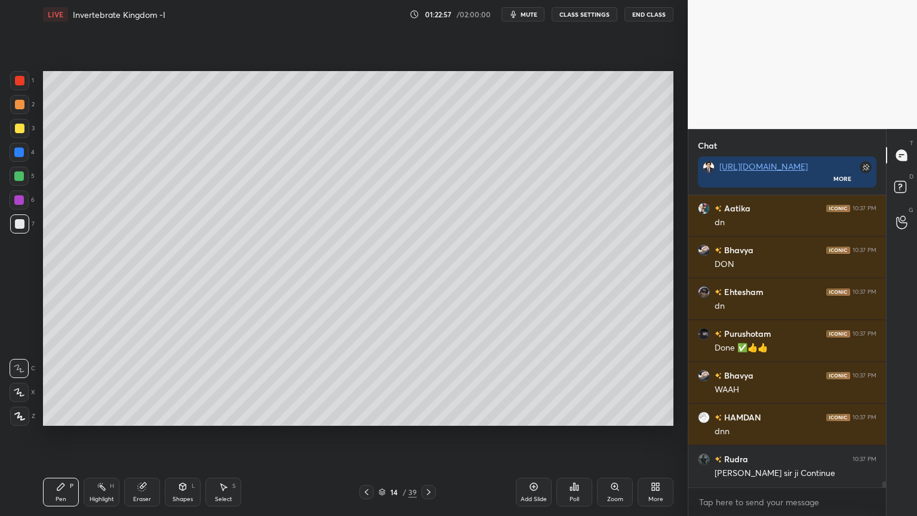
click at [578, 415] on div "Poll" at bounding box center [575, 492] width 36 height 29
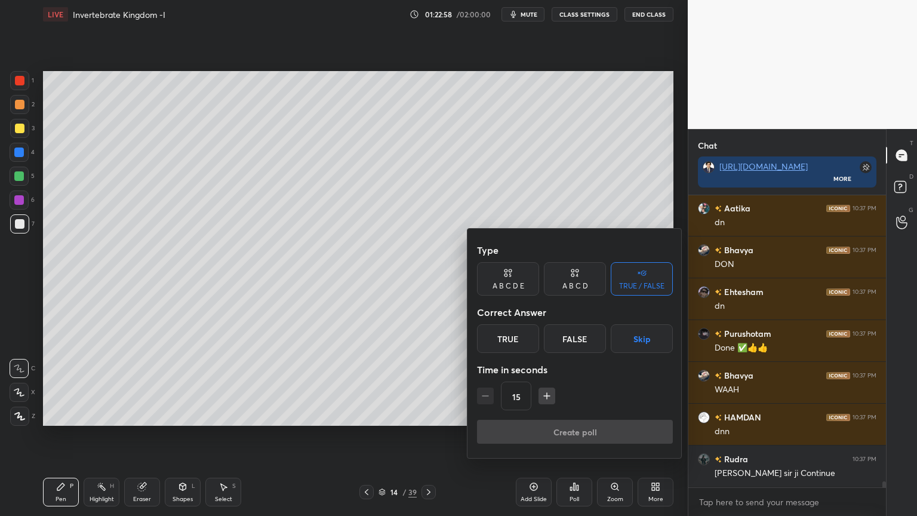
click at [590, 415] on div "Create poll" at bounding box center [575, 434] width 196 height 29
click at [588, 415] on div "Create poll" at bounding box center [575, 434] width 196 height 29
click at [591, 415] on div "Create poll" at bounding box center [575, 434] width 196 height 29
drag, startPoint x: 527, startPoint y: 428, endPoint x: 532, endPoint y: 433, distance: 6.8
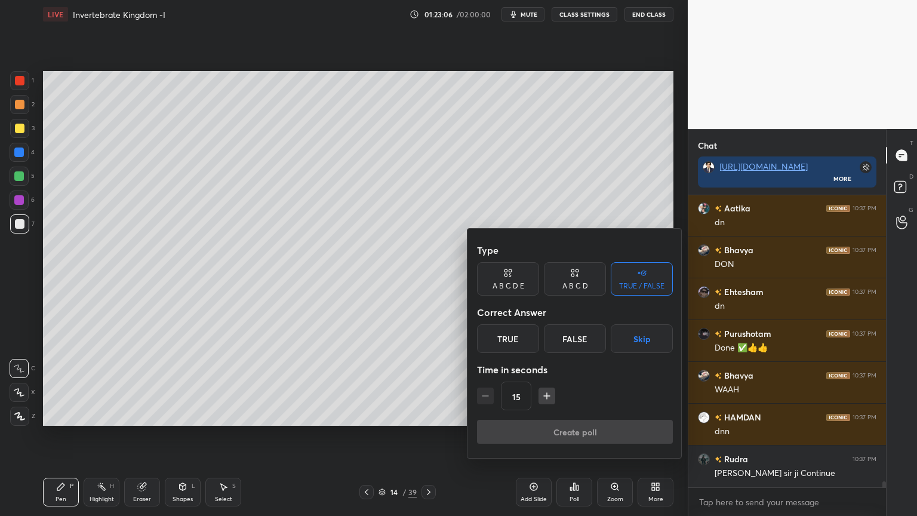
click at [527, 415] on div "Create poll" at bounding box center [575, 434] width 196 height 29
drag, startPoint x: 532, startPoint y: 433, endPoint x: 535, endPoint y: 425, distance: 9.1
click at [533, 415] on div "Create poll" at bounding box center [575, 434] width 196 height 29
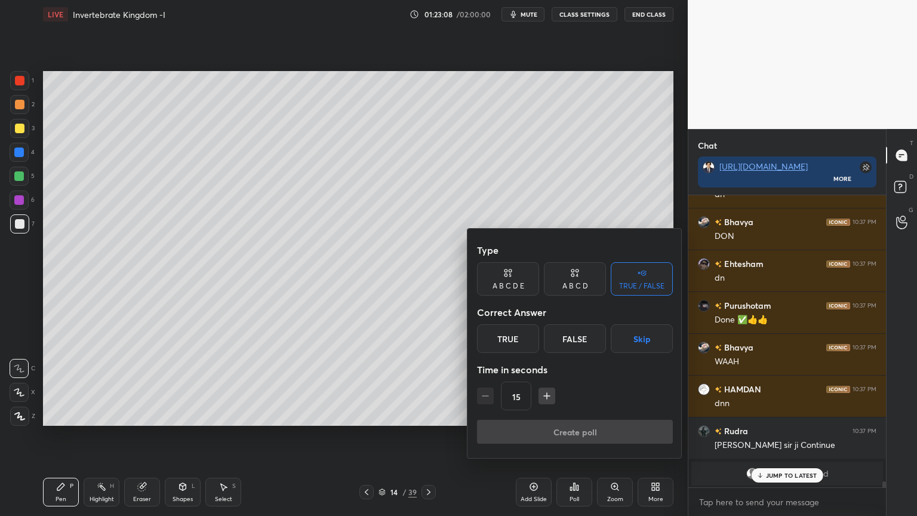
click at [581, 343] on div "False" at bounding box center [575, 338] width 62 height 29
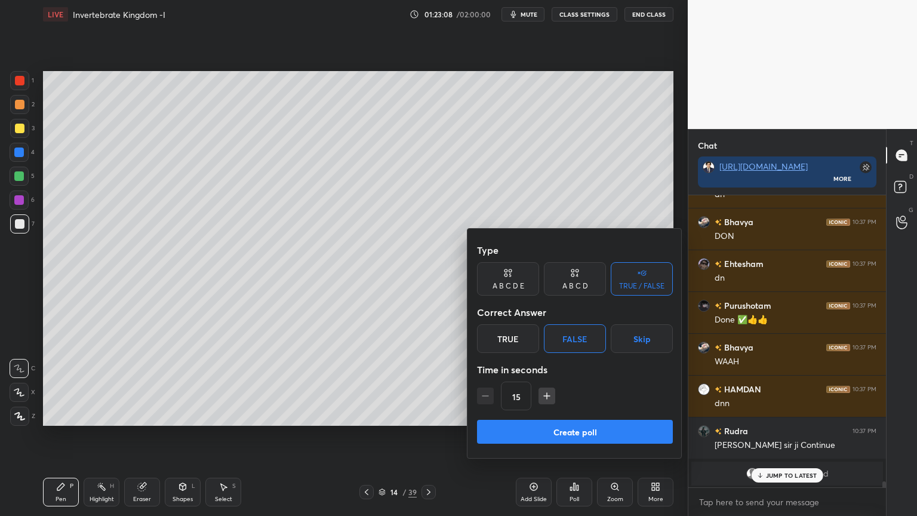
click at [509, 343] on div "True" at bounding box center [508, 338] width 62 height 29
click at [632, 346] on button "Skip" at bounding box center [642, 338] width 62 height 29
click at [437, 415] on div at bounding box center [458, 258] width 917 height 516
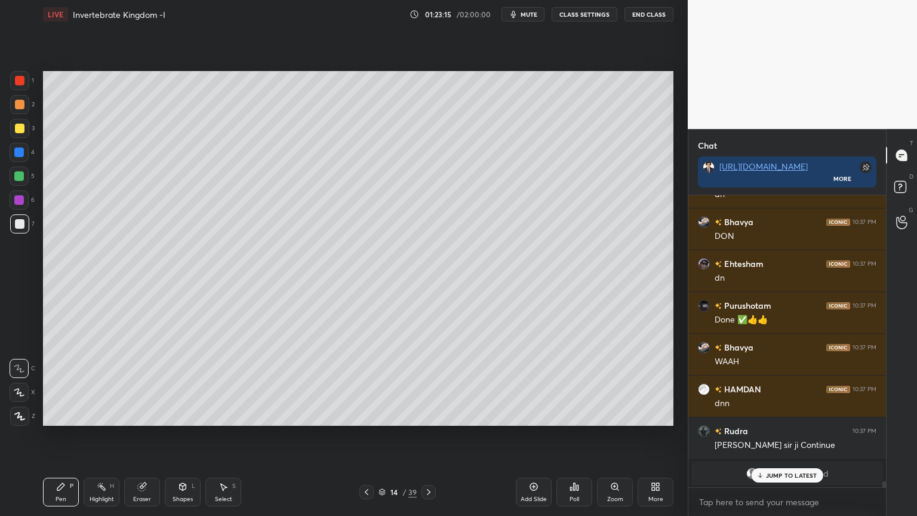
click at [573, 415] on div "Poll" at bounding box center [575, 499] width 10 height 6
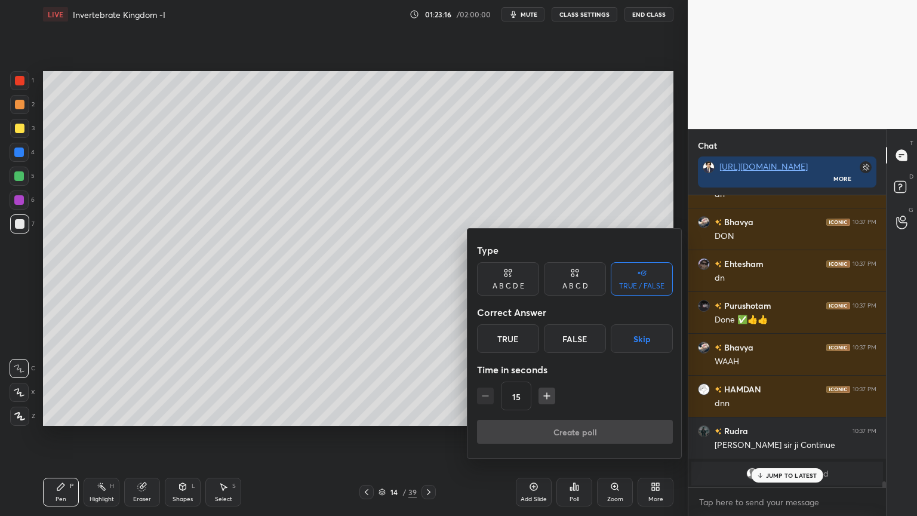
click at [642, 343] on button "Skip" at bounding box center [642, 338] width 62 height 29
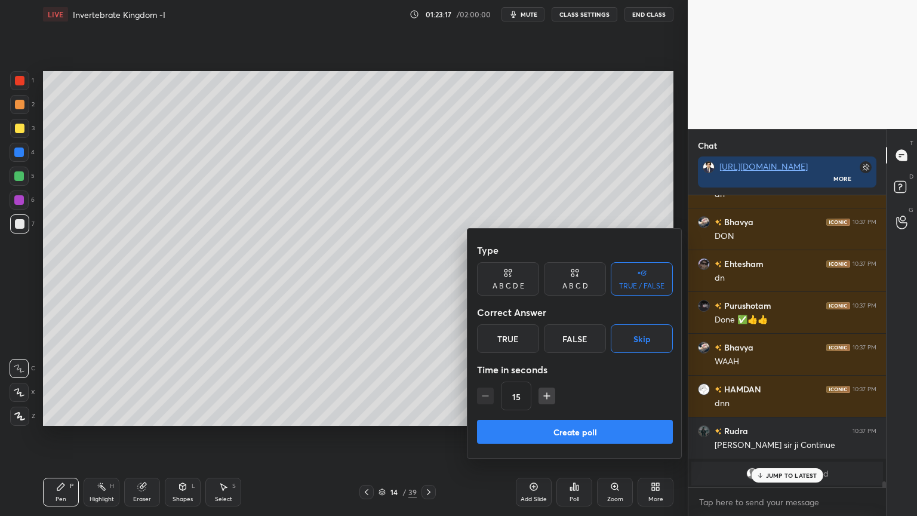
click at [585, 415] on button "Create poll" at bounding box center [575, 432] width 196 height 24
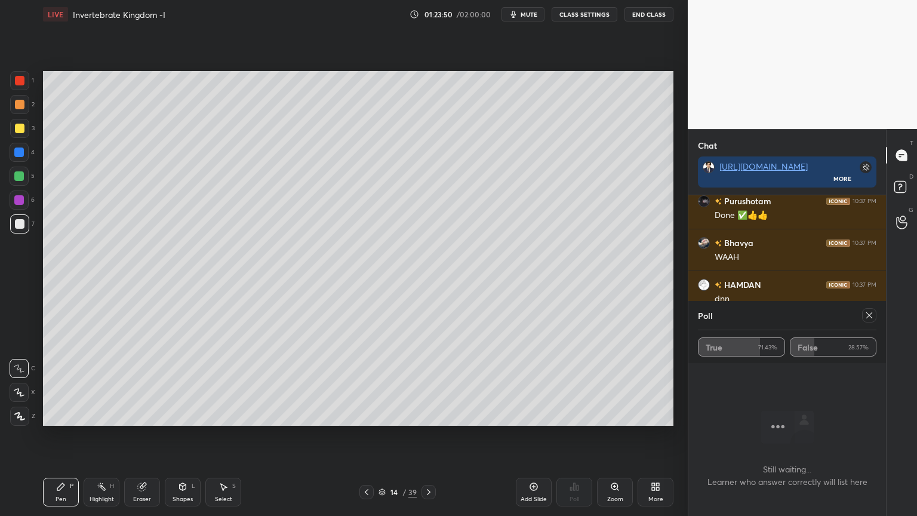
scroll to position [11874, 0]
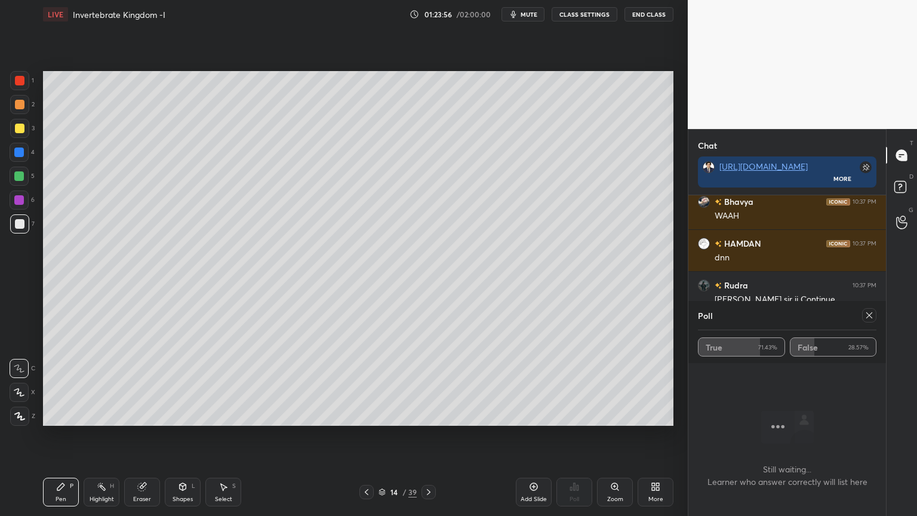
click at [871, 310] on div at bounding box center [870, 315] width 14 height 14
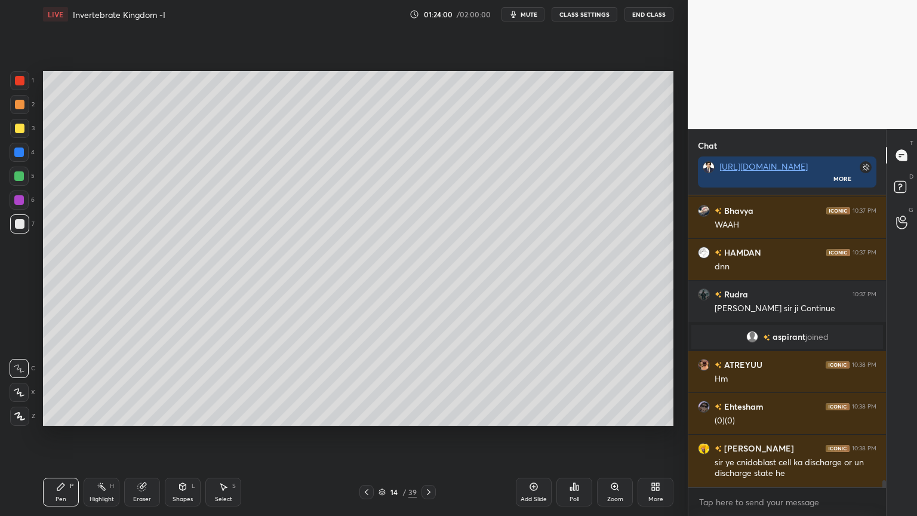
scroll to position [11907, 0]
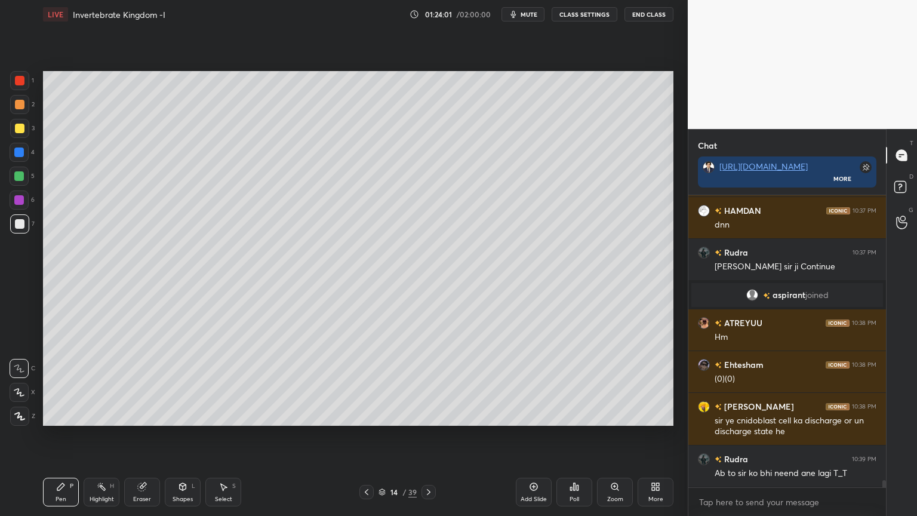
click at [578, 415] on div "Poll" at bounding box center [575, 492] width 36 height 29
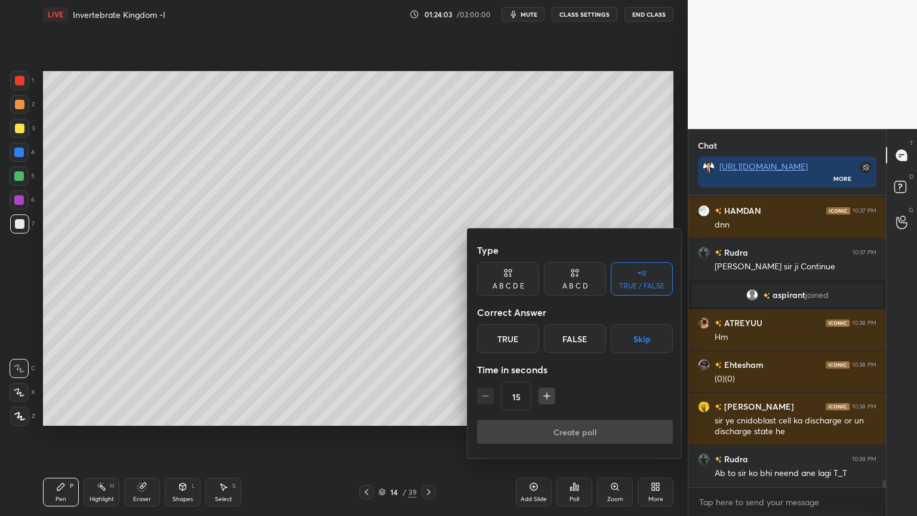
drag, startPoint x: 646, startPoint y: 334, endPoint x: 643, endPoint y: 354, distance: 20.6
click at [645, 333] on button "Skip" at bounding box center [642, 338] width 62 height 29
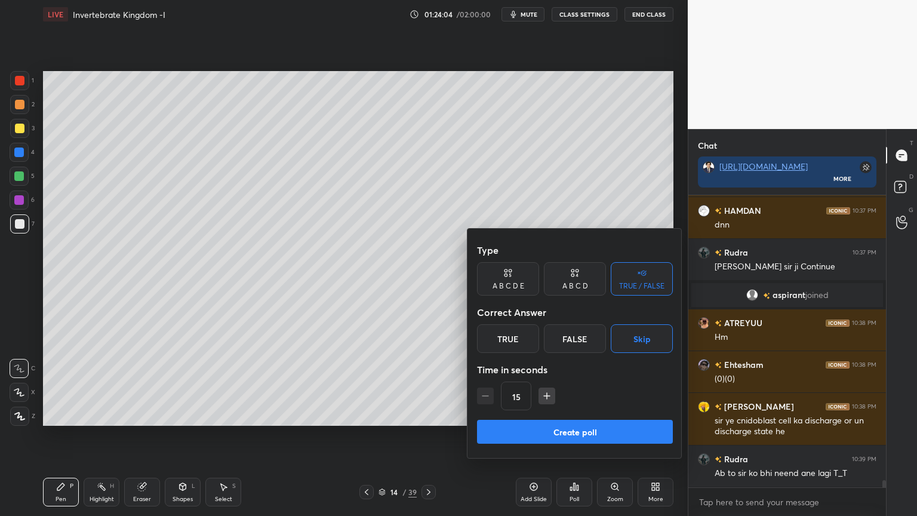
click at [606, 415] on button "Create poll" at bounding box center [575, 432] width 196 height 24
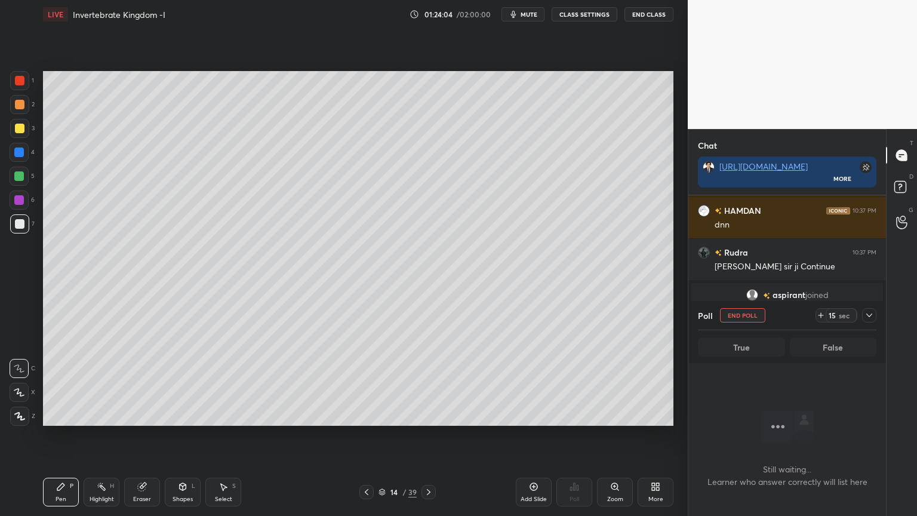
scroll to position [258, 194]
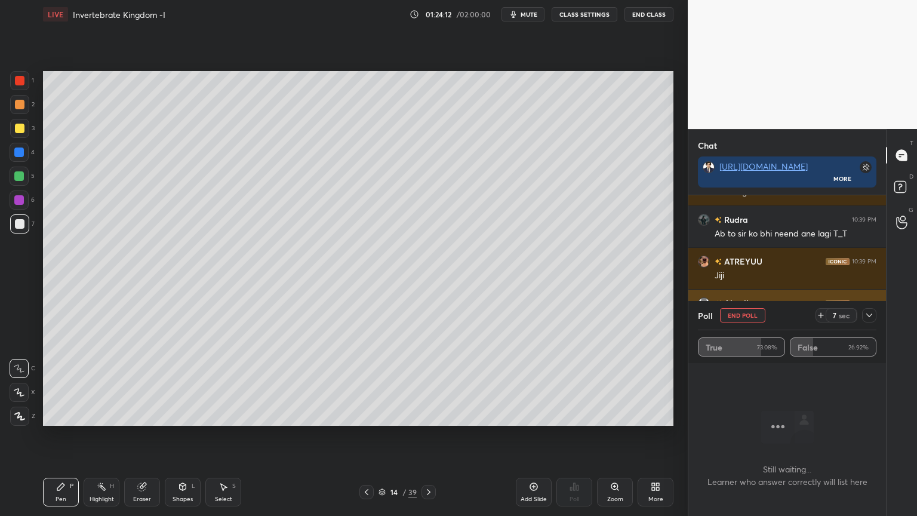
click at [748, 315] on button "End Poll" at bounding box center [742, 315] width 45 height 14
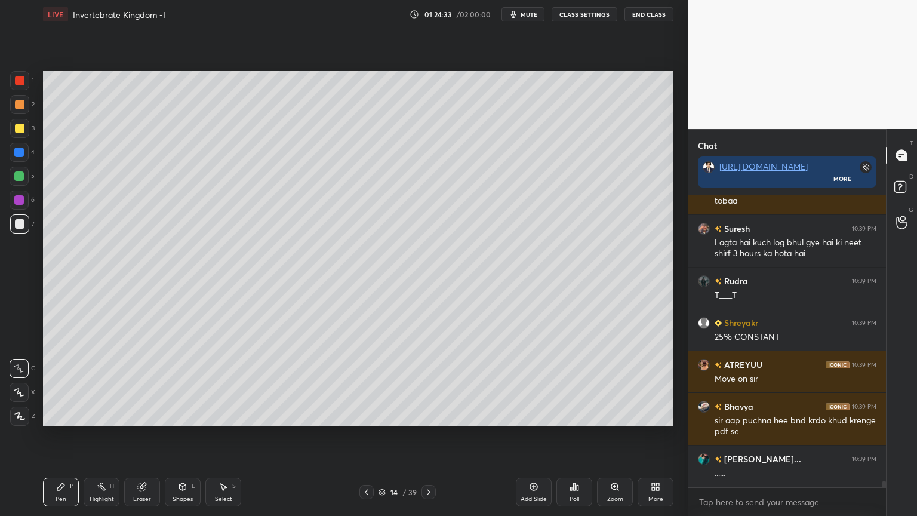
drag, startPoint x: 532, startPoint y: 485, endPoint x: 512, endPoint y: 469, distance: 25.1
click at [528, 415] on div "Add Slide" at bounding box center [534, 492] width 36 height 29
click at [17, 157] on div at bounding box center [19, 152] width 19 height 19
click at [191, 415] on div "Shapes L" at bounding box center [183, 492] width 36 height 29
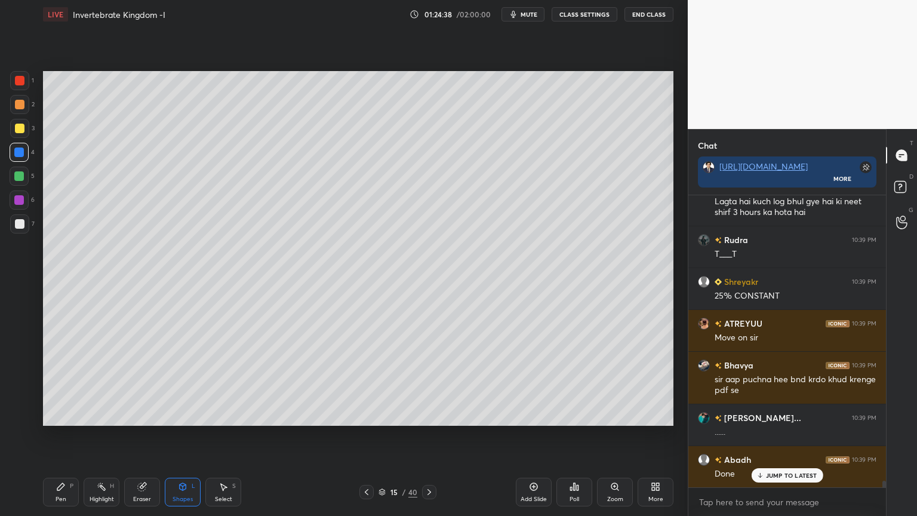
click at [59, 415] on icon at bounding box center [60, 486] width 7 height 7
click at [62, 415] on icon at bounding box center [60, 486] width 7 height 7
click at [19, 397] on div at bounding box center [19, 392] width 19 height 19
click at [23, 394] on icon at bounding box center [19, 392] width 11 height 8
drag, startPoint x: 17, startPoint y: 125, endPoint x: 35, endPoint y: 127, distance: 18.0
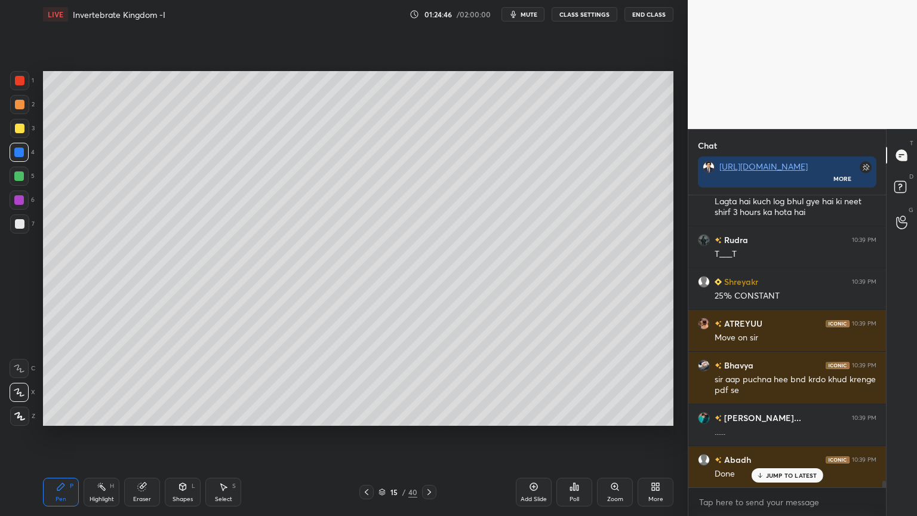
click at [19, 128] on div at bounding box center [20, 129] width 10 height 10
click at [23, 151] on div at bounding box center [19, 153] width 10 height 10
click at [184, 415] on icon at bounding box center [183, 486] width 7 height 2
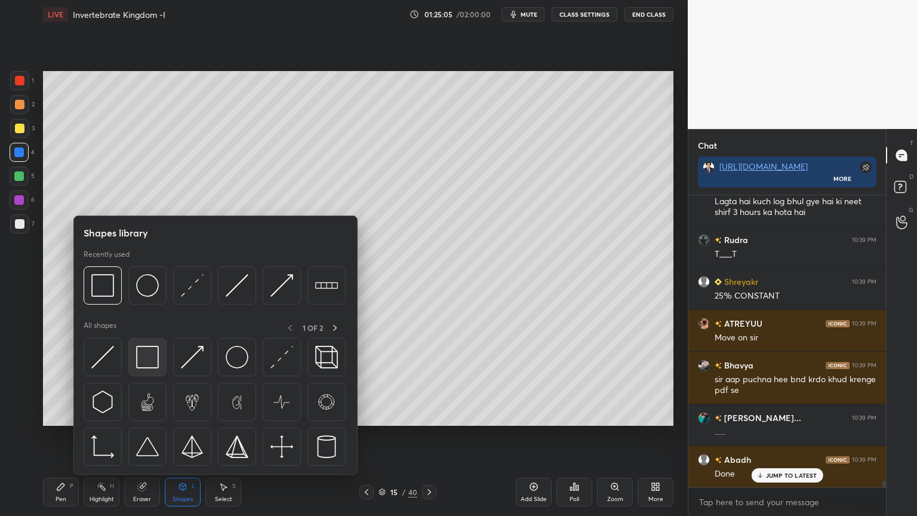
click at [154, 363] on img at bounding box center [147, 357] width 23 height 23
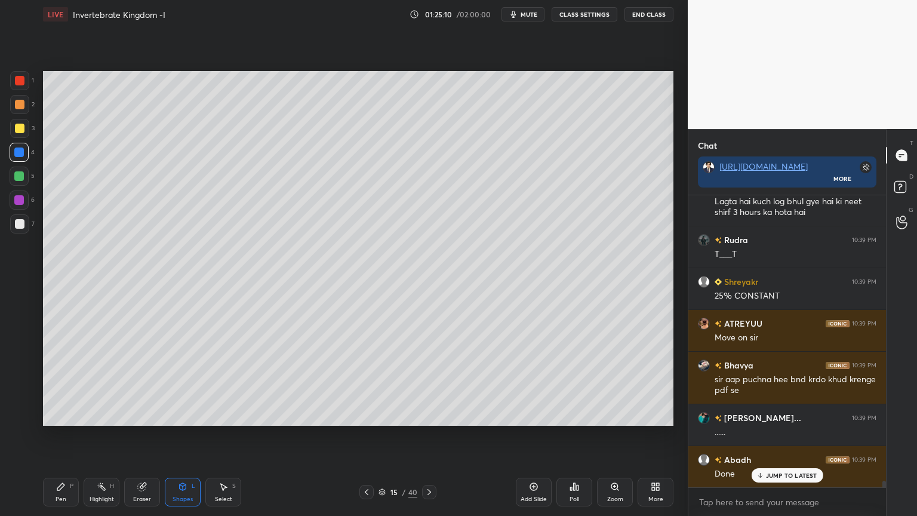
click at [22, 127] on div at bounding box center [20, 129] width 10 height 10
drag, startPoint x: 23, startPoint y: 129, endPoint x: 40, endPoint y: 269, distance: 141.4
click at [23, 134] on div at bounding box center [19, 128] width 19 height 19
click at [62, 415] on icon at bounding box center [61, 487] width 10 height 10
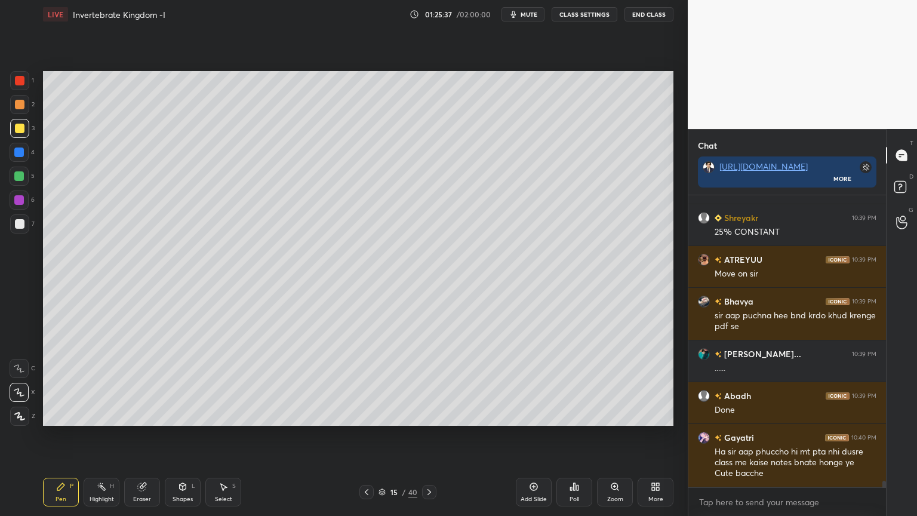
drag, startPoint x: 17, startPoint y: 149, endPoint x: 39, endPoint y: 168, distance: 29.2
click at [22, 154] on div at bounding box center [19, 153] width 10 height 10
drag, startPoint x: 186, startPoint y: 486, endPoint x: 178, endPoint y: 477, distance: 11.9
click at [185, 415] on div "Shapes L" at bounding box center [183, 492] width 36 height 29
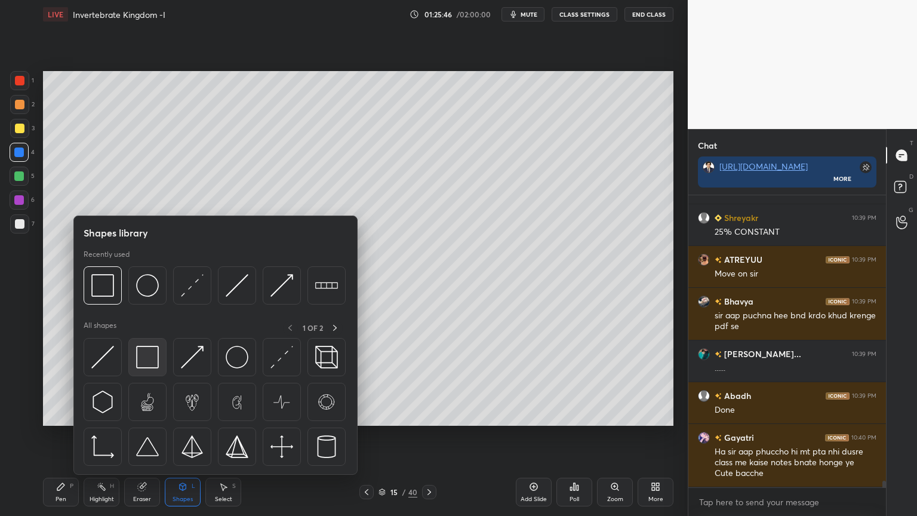
click at [154, 364] on img at bounding box center [147, 357] width 23 height 23
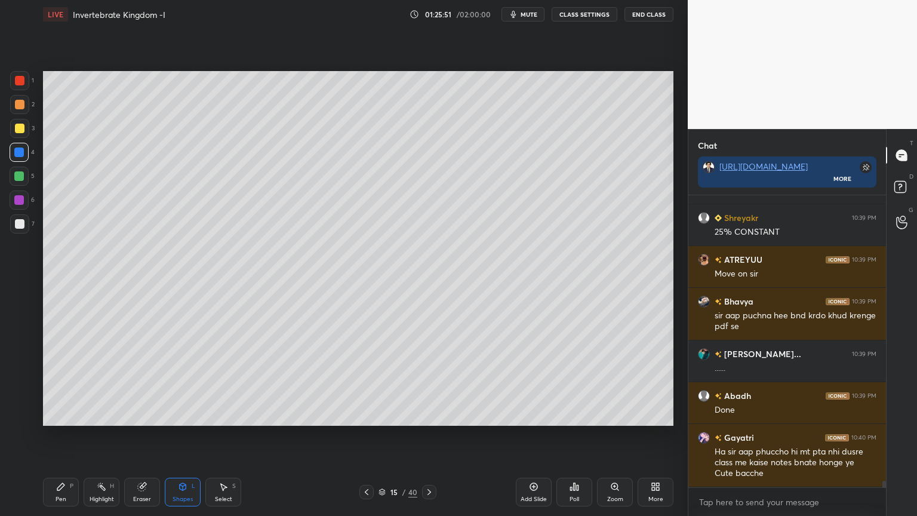
click at [24, 131] on div at bounding box center [19, 128] width 19 height 19
drag, startPoint x: 67, startPoint y: 505, endPoint x: 60, endPoint y: 485, distance: 21.5
click at [66, 415] on div "Pen P" at bounding box center [61, 492] width 36 height 29
click at [27, 385] on div at bounding box center [19, 392] width 19 height 19
drag, startPoint x: 18, startPoint y: 196, endPoint x: 26, endPoint y: 198, distance: 8.6
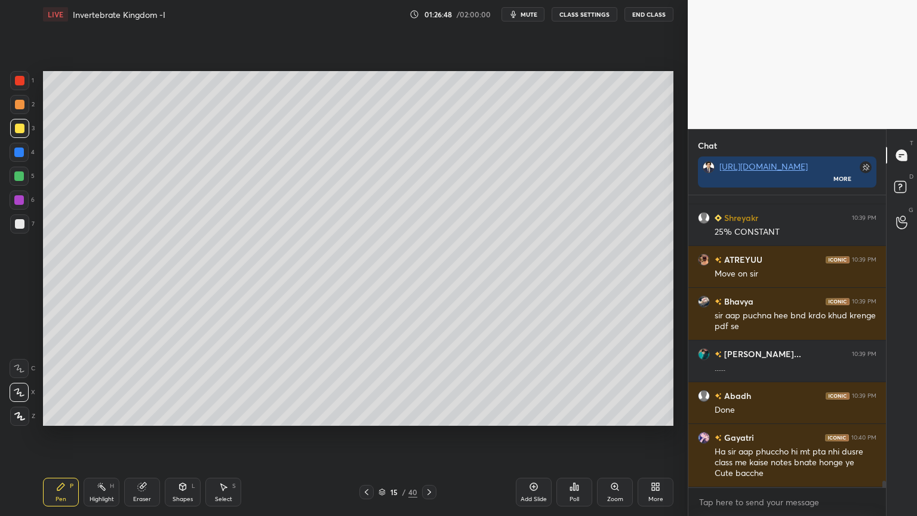
click at [18, 197] on div at bounding box center [19, 200] width 10 height 10
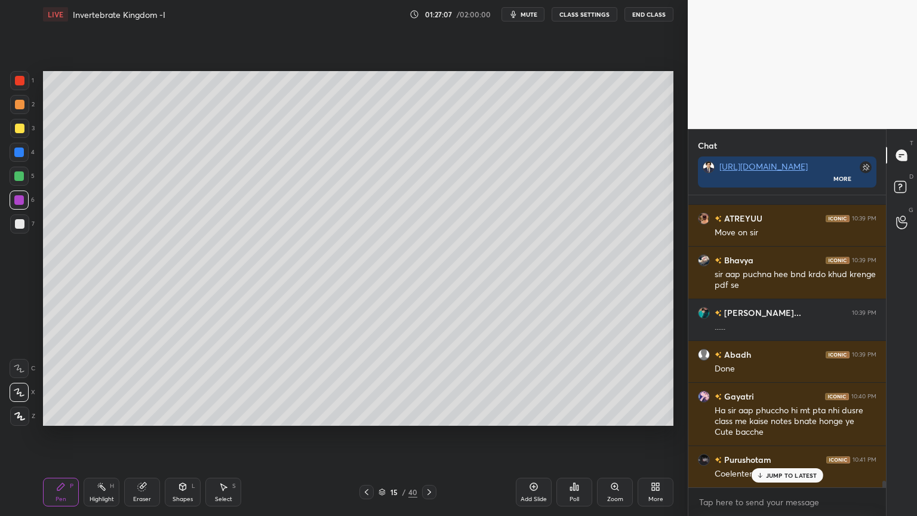
drag, startPoint x: 182, startPoint y: 490, endPoint x: 180, endPoint y: 479, distance: 10.8
click at [182, 415] on icon at bounding box center [183, 487] width 10 height 10
drag, startPoint x: 143, startPoint y: 487, endPoint x: 146, endPoint y: 465, distance: 22.8
click at [142, 415] on icon at bounding box center [142, 487] width 8 height 8
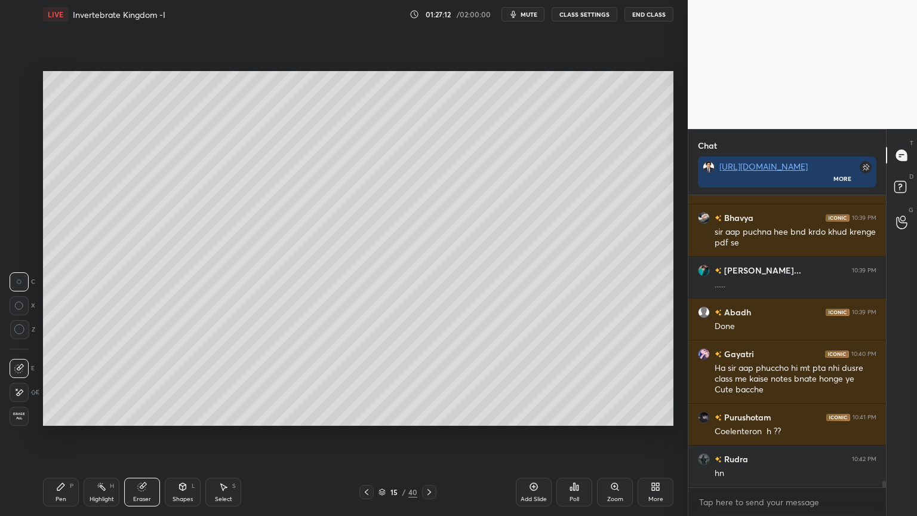
drag, startPoint x: 184, startPoint y: 493, endPoint x: 176, endPoint y: 478, distance: 17.6
click at [182, 415] on div "Shapes L" at bounding box center [183, 492] width 36 height 29
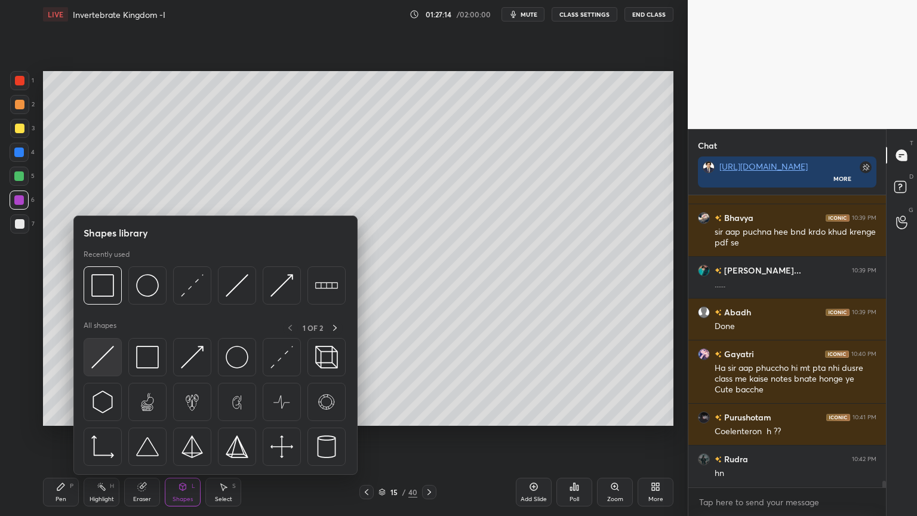
click at [115, 366] on div at bounding box center [103, 357] width 38 height 38
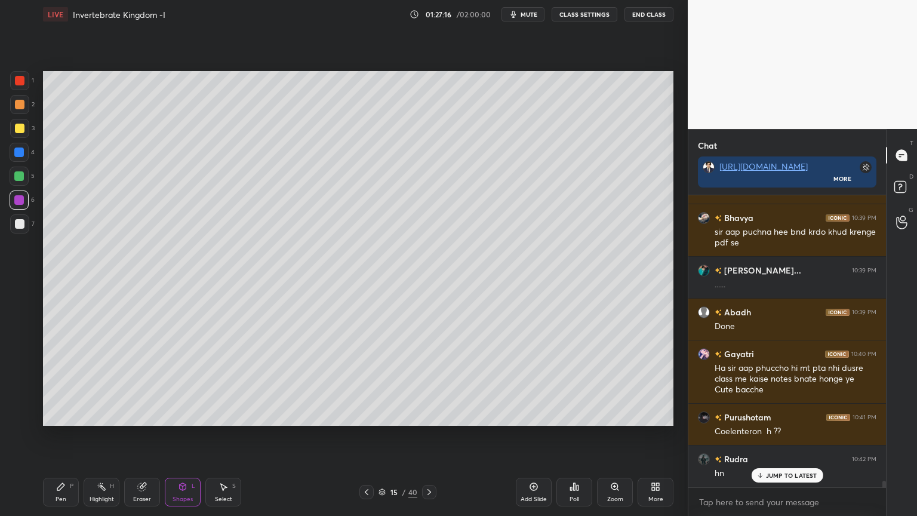
scroll to position [12797, 0]
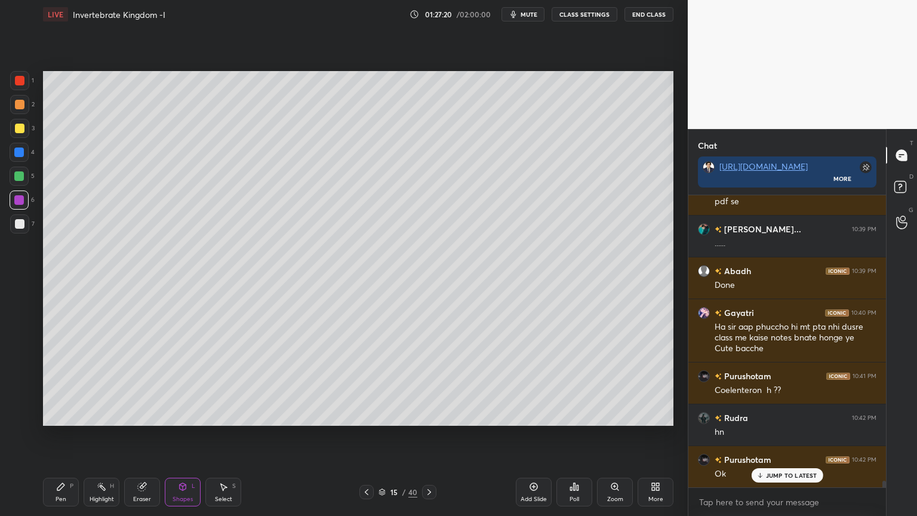
click at [60, 415] on icon at bounding box center [60, 486] width 7 height 7
click at [182, 415] on div "Shapes L" at bounding box center [183, 492] width 36 height 29
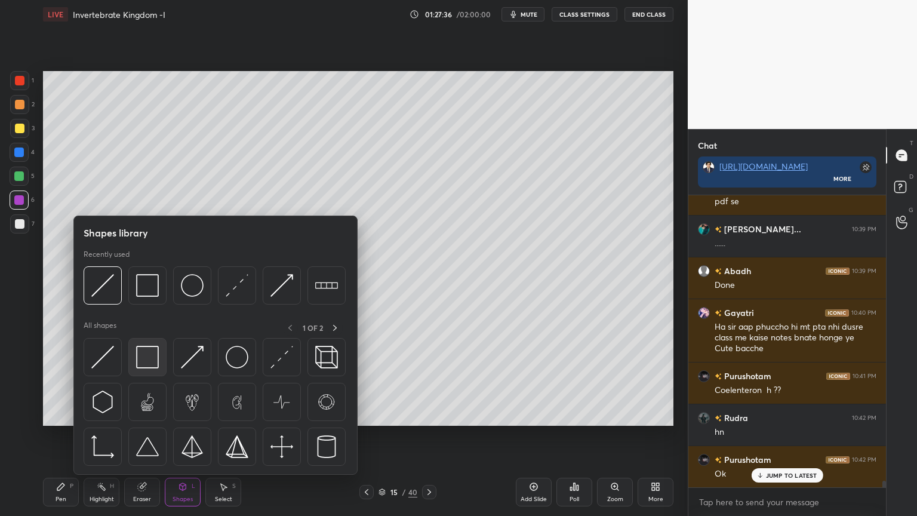
click at [146, 369] on div at bounding box center [147, 357] width 38 height 38
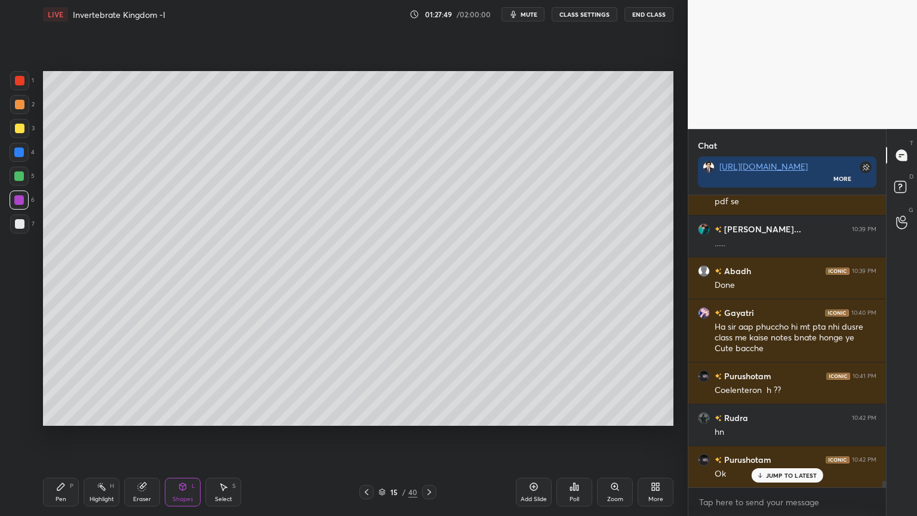
click at [60, 415] on div "Pen P" at bounding box center [61, 492] width 36 height 29
drag, startPoint x: 153, startPoint y: 488, endPoint x: 159, endPoint y: 483, distance: 8.1
click at [155, 415] on div "Eraser" at bounding box center [142, 492] width 36 height 29
click at [70, 415] on div "Pen P" at bounding box center [61, 492] width 36 height 29
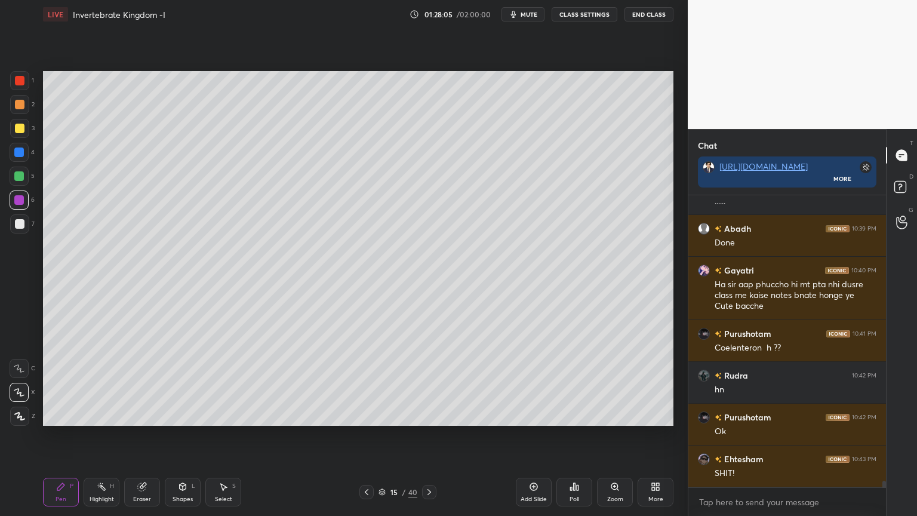
scroll to position [12880, 0]
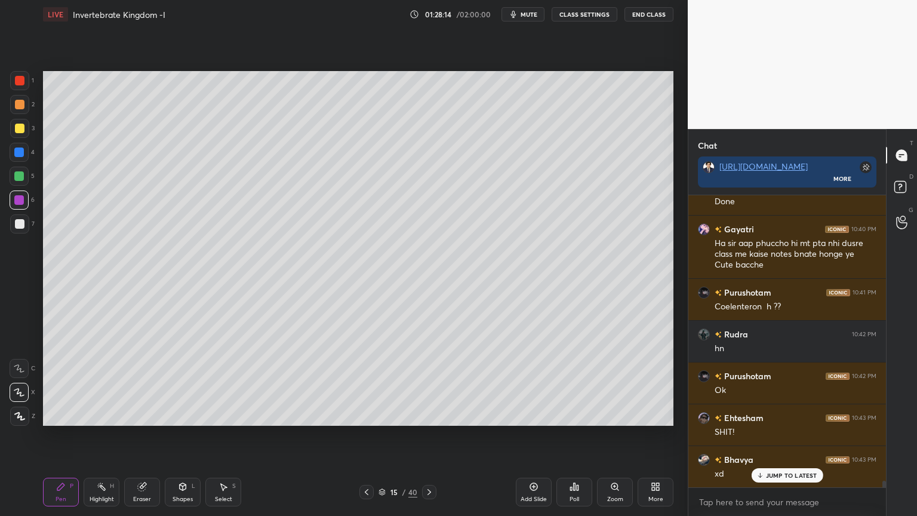
drag, startPoint x: 150, startPoint y: 488, endPoint x: 155, endPoint y: 480, distance: 9.6
click at [151, 415] on div "Eraser" at bounding box center [142, 492] width 36 height 29
click at [65, 415] on div "Pen P" at bounding box center [61, 492] width 36 height 29
click at [22, 179] on div at bounding box center [19, 176] width 10 height 10
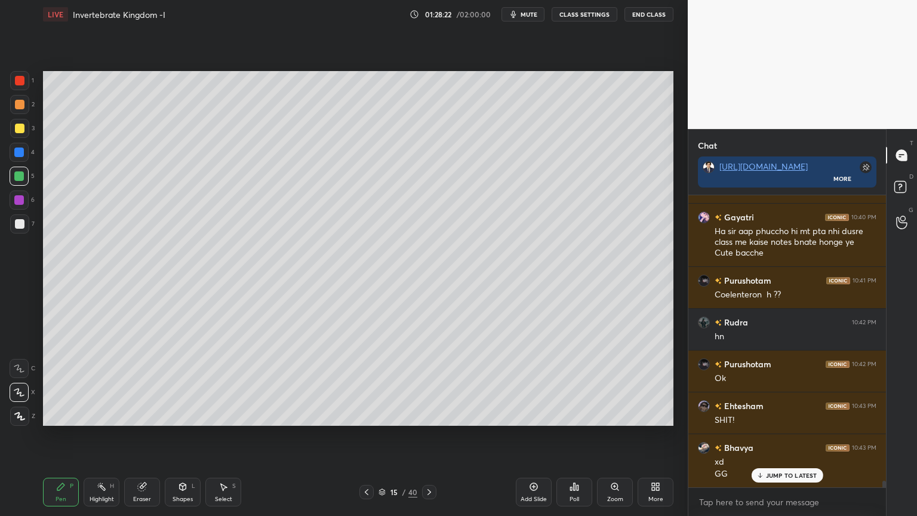
click at [366, 415] on icon at bounding box center [367, 492] width 10 height 10
click at [363, 415] on icon at bounding box center [367, 492] width 10 height 10
drag, startPoint x: 102, startPoint y: 492, endPoint x: 112, endPoint y: 440, distance: 53.5
click at [102, 415] on div "Highlight H" at bounding box center [102, 492] width 36 height 29
click at [428, 415] on icon at bounding box center [430, 492] width 10 height 10
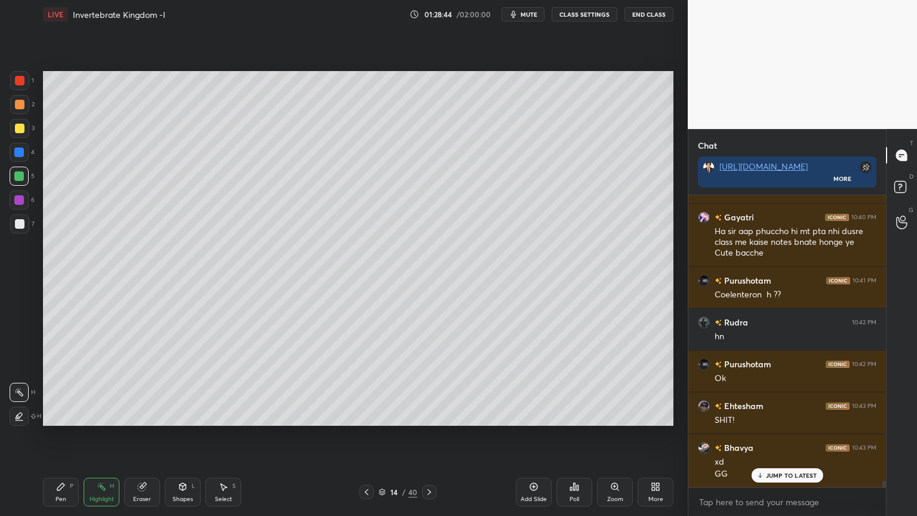
click at [431, 415] on icon at bounding box center [430, 492] width 10 height 10
drag, startPoint x: 22, startPoint y: 169, endPoint x: 23, endPoint y: 183, distance: 14.4
click at [22, 172] on div at bounding box center [19, 176] width 19 height 19
click at [62, 415] on icon at bounding box center [60, 486] width 7 height 7
click at [19, 386] on div at bounding box center [19, 392] width 19 height 19
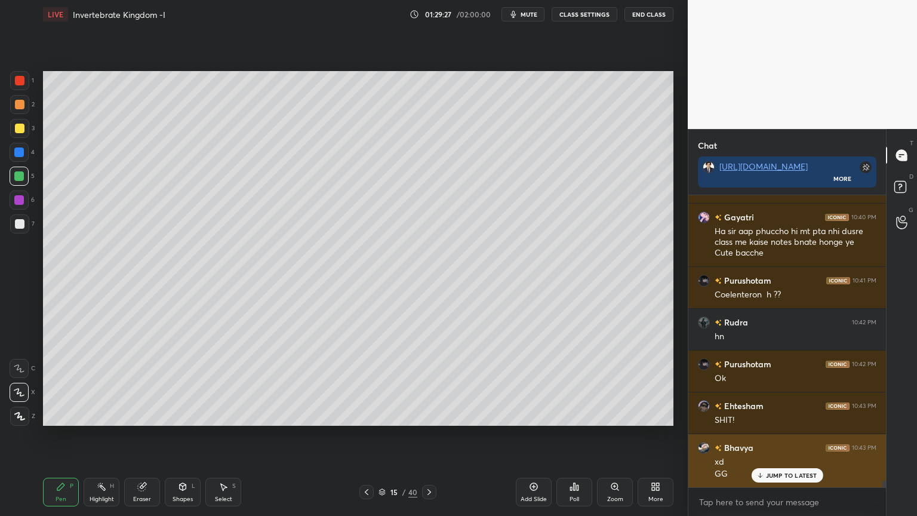
click at [782, 415] on p "JUMP TO LATEST" at bounding box center [791, 475] width 51 height 7
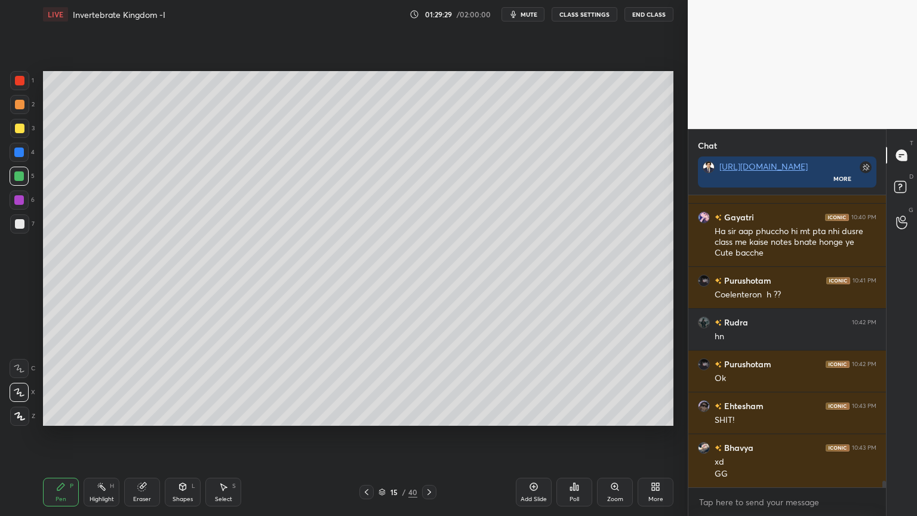
click at [146, 415] on div "Eraser" at bounding box center [142, 492] width 36 height 29
drag, startPoint x: 64, startPoint y: 489, endPoint x: 60, endPoint y: 473, distance: 16.1
click at [65, 415] on icon at bounding box center [61, 487] width 10 height 10
click at [62, 415] on div "Pen P" at bounding box center [61, 492] width 36 height 29
click at [24, 175] on div at bounding box center [19, 176] width 19 height 19
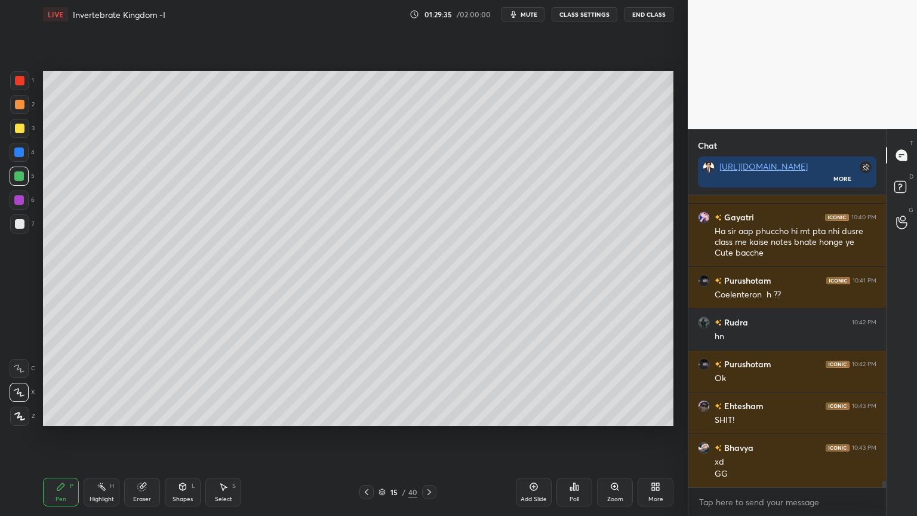
click at [24, 179] on div at bounding box center [19, 176] width 19 height 19
click at [361, 415] on div at bounding box center [367, 492] width 14 height 14
click at [364, 415] on div at bounding box center [367, 492] width 14 height 14
drag, startPoint x: 103, startPoint y: 478, endPoint x: 91, endPoint y: 435, distance: 44.8
click at [102, 415] on div "Pen P Highlight H Eraser Shapes L Select S 13 / 40 Add Slide Poll Zoom More" at bounding box center [358, 492] width 631 height 48
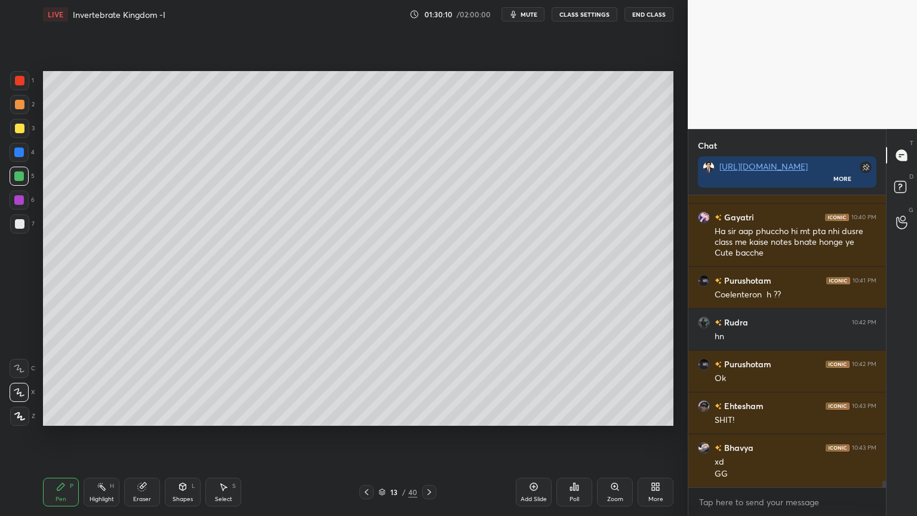
click at [23, 150] on div at bounding box center [19, 152] width 19 height 19
click at [30, 152] on div "4" at bounding box center [22, 152] width 25 height 19
click at [435, 415] on div at bounding box center [429, 492] width 14 height 14
click at [432, 415] on icon at bounding box center [430, 492] width 10 height 10
drag, startPoint x: 22, startPoint y: 129, endPoint x: 21, endPoint y: 139, distance: 10.2
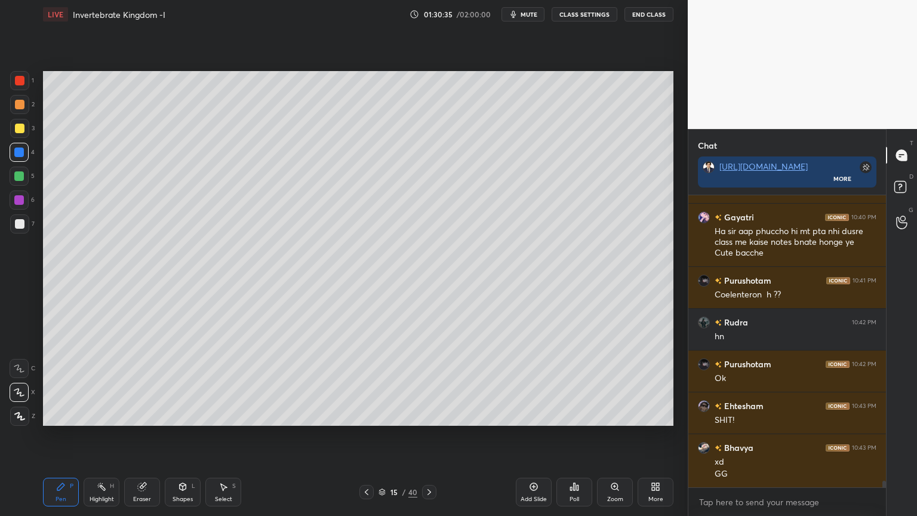
click at [22, 131] on div at bounding box center [20, 129] width 10 height 10
drag, startPoint x: 23, startPoint y: 390, endPoint x: 30, endPoint y: 393, distance: 7.8
click at [21, 392] on icon at bounding box center [19, 392] width 11 height 8
drag, startPoint x: 188, startPoint y: 487, endPoint x: 186, endPoint y: 480, distance: 8.0
click at [185, 415] on div "Shapes L" at bounding box center [183, 492] width 36 height 29
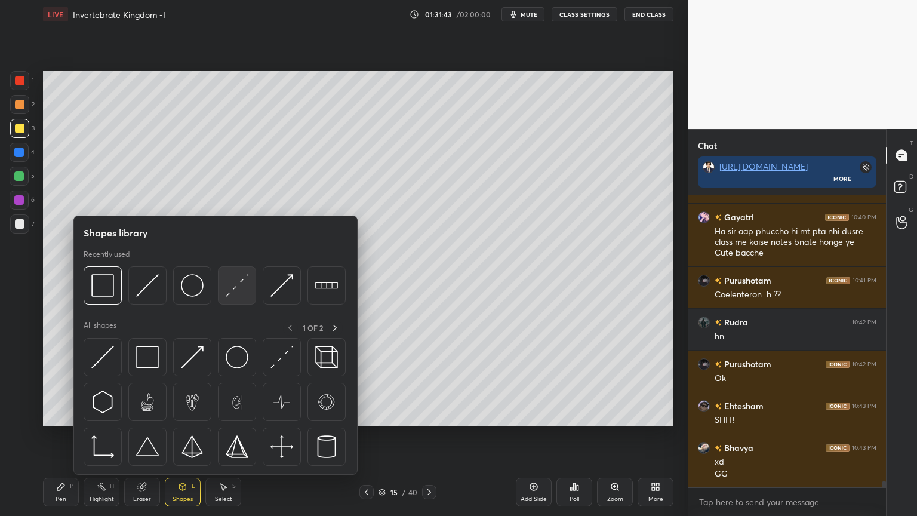
click at [234, 296] on img at bounding box center [237, 285] width 23 height 23
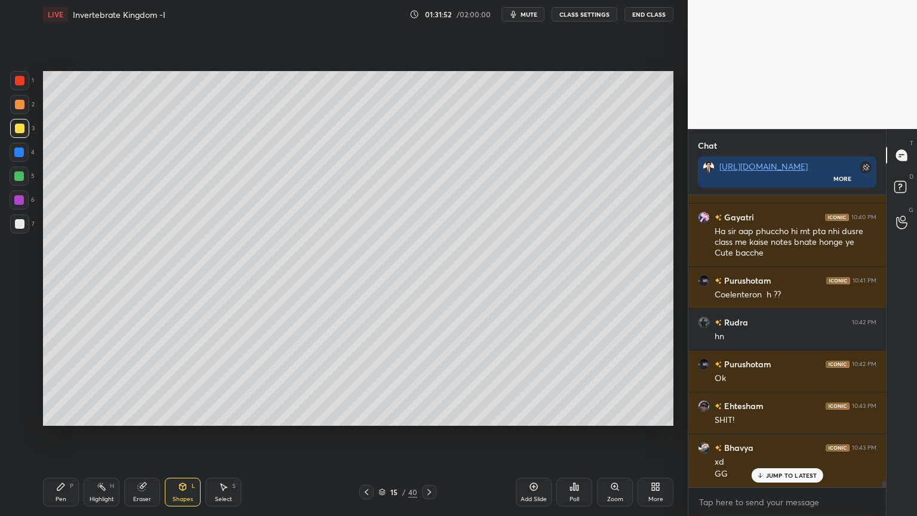
scroll to position [12921, 0]
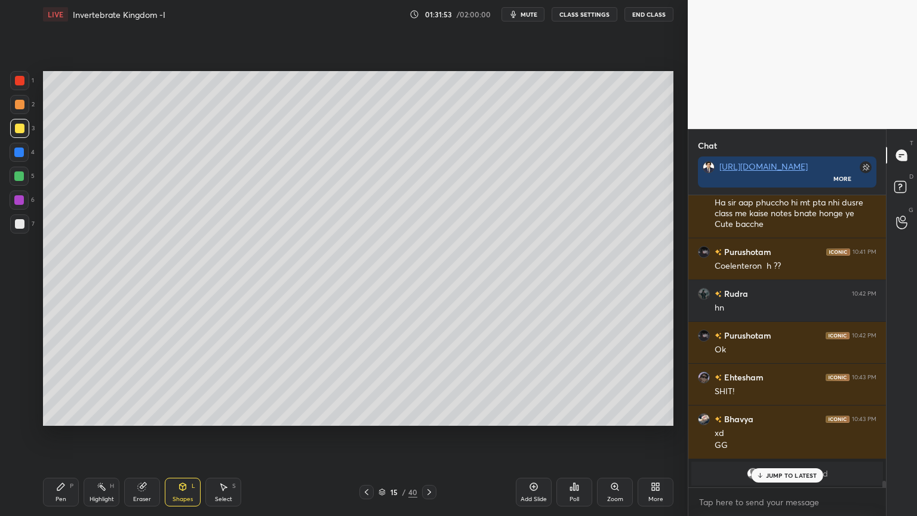
drag, startPoint x: 60, startPoint y: 495, endPoint x: 74, endPoint y: 490, distance: 14.9
click at [57, 415] on div "Pen P" at bounding box center [61, 492] width 36 height 29
click at [769, 415] on p "JUMP TO LATEST" at bounding box center [791, 475] width 51 height 7
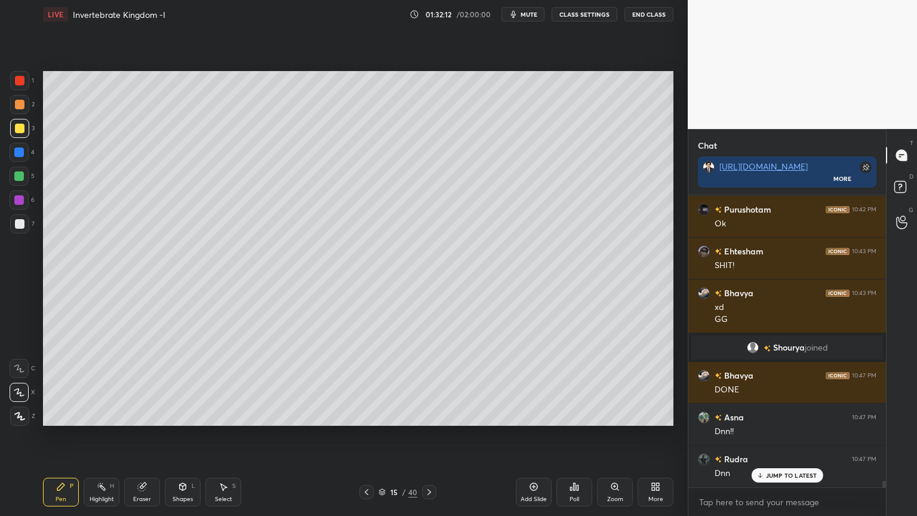
scroll to position [12723, 0]
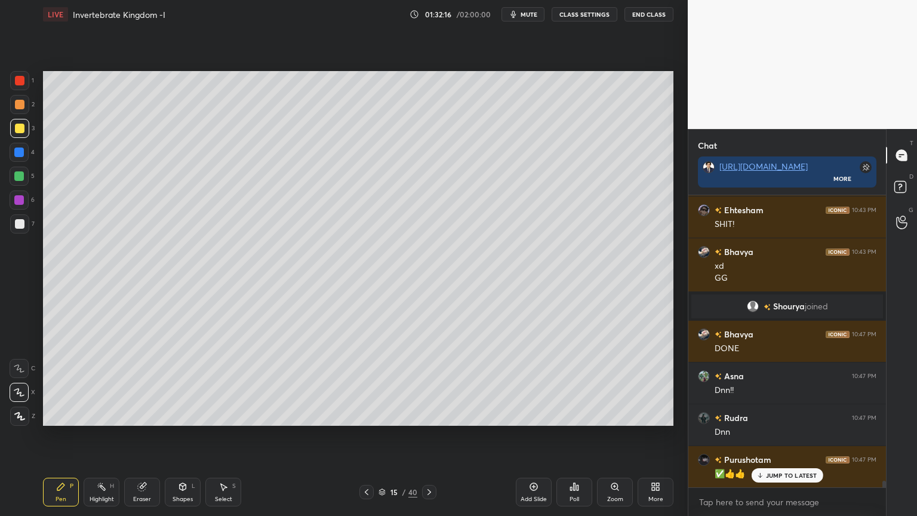
click at [576, 415] on div "Poll" at bounding box center [575, 499] width 10 height 6
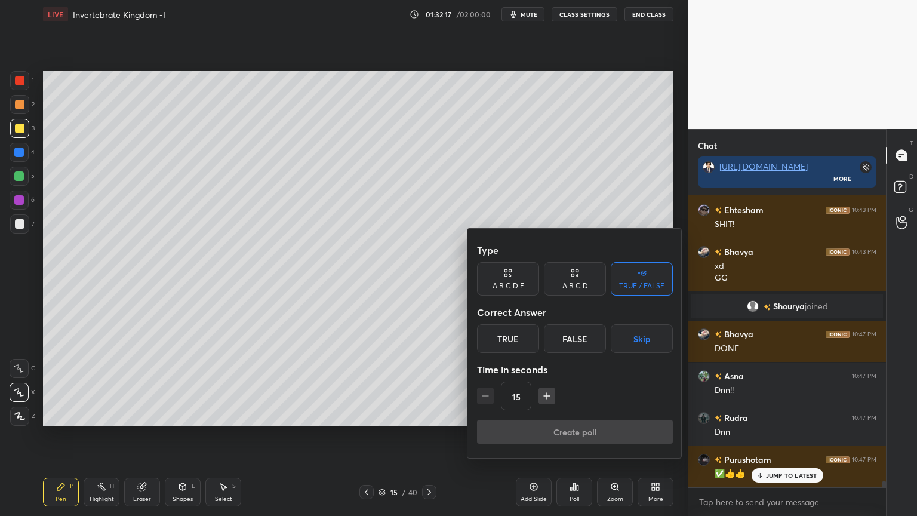
click at [633, 344] on button "Skip" at bounding box center [642, 338] width 62 height 29
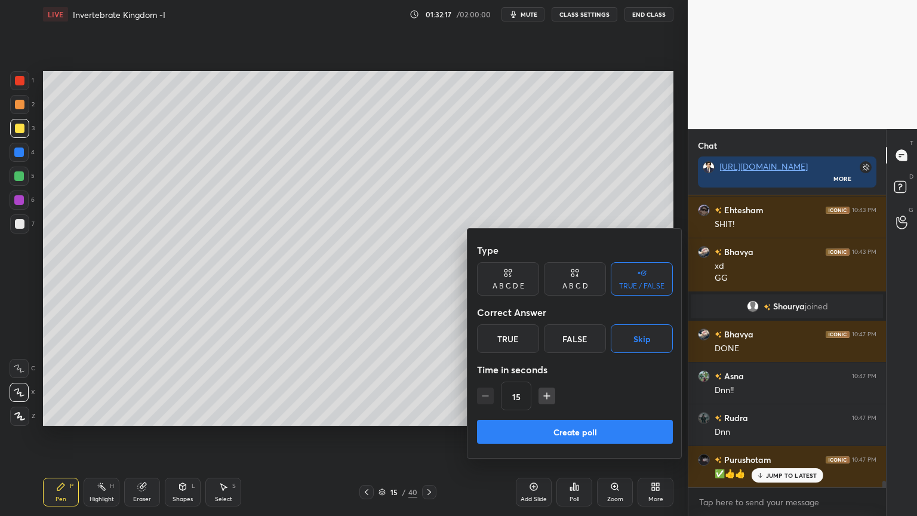
click at [584, 415] on button "Create poll" at bounding box center [575, 432] width 196 height 24
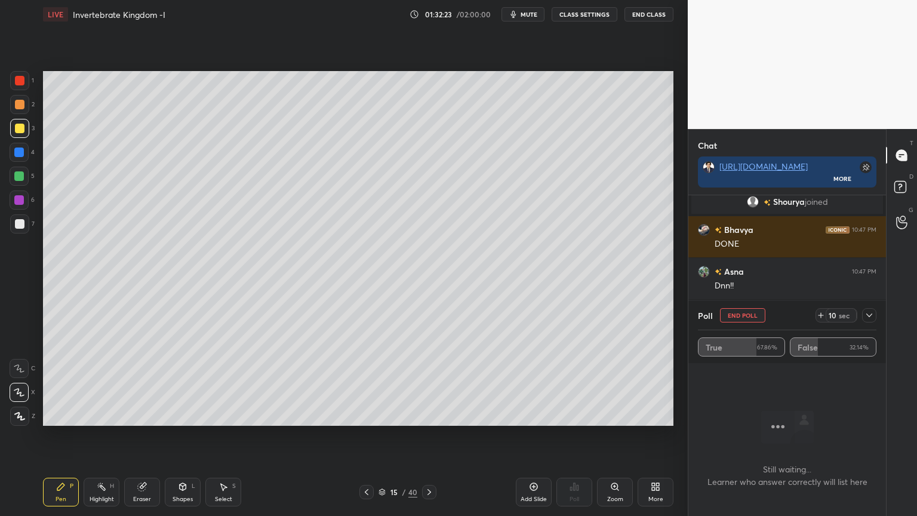
scroll to position [12868, 0]
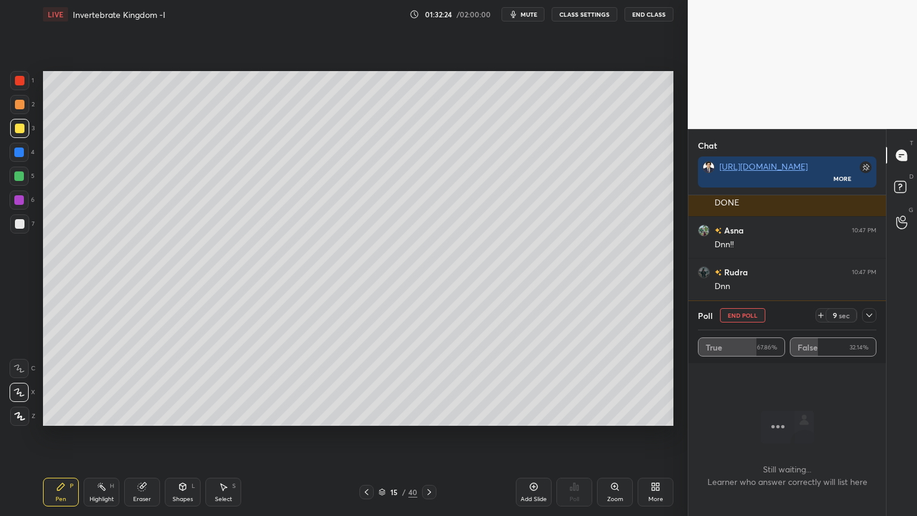
drag, startPoint x: 739, startPoint y: 315, endPoint x: 732, endPoint y: 315, distance: 6.6
click at [738, 316] on button "End Poll" at bounding box center [742, 315] width 45 height 14
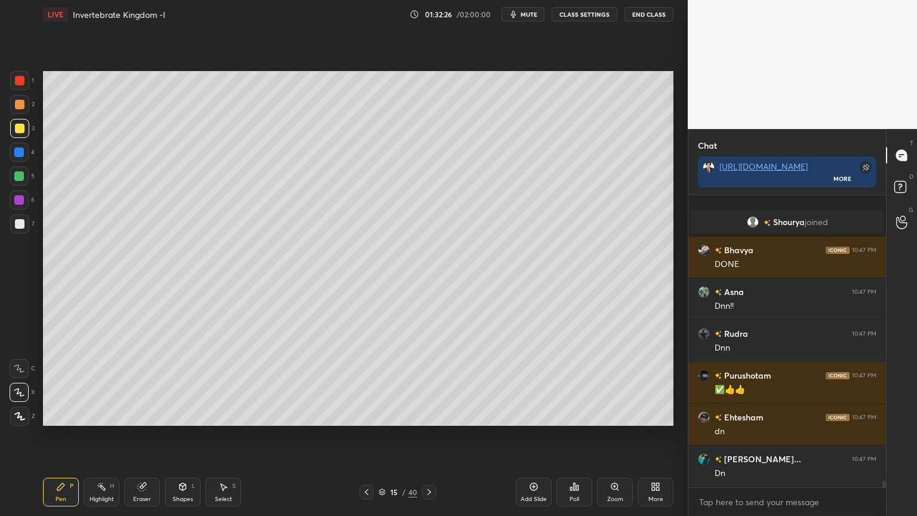
scroll to position [12849, 0]
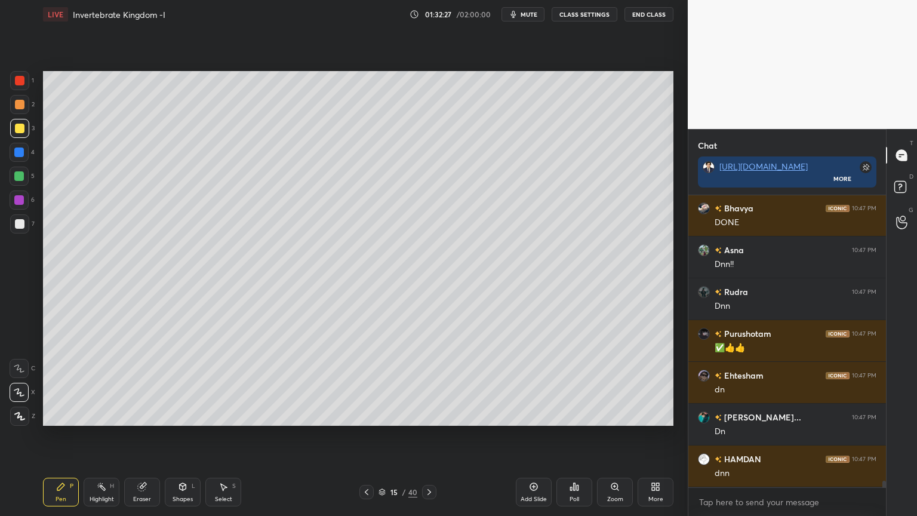
click at [536, 14] on span "mute" at bounding box center [529, 14] width 17 height 8
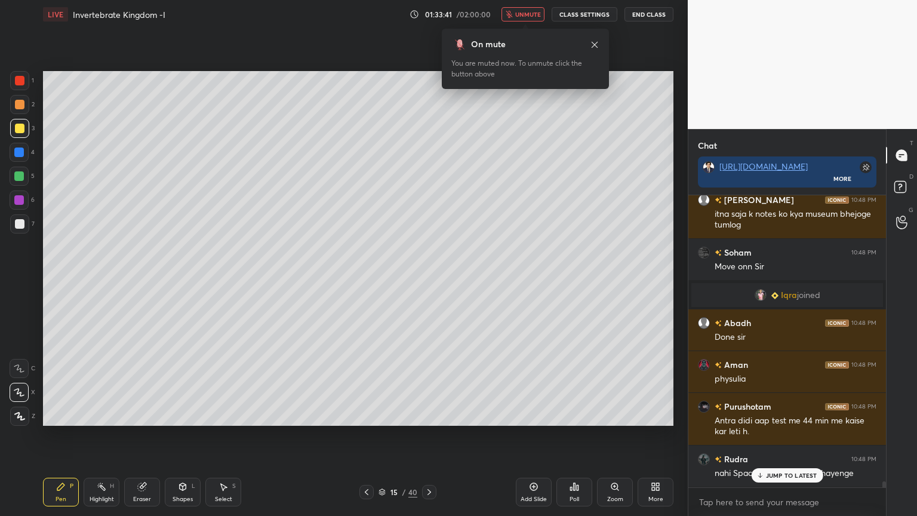
scroll to position [13437, 0]
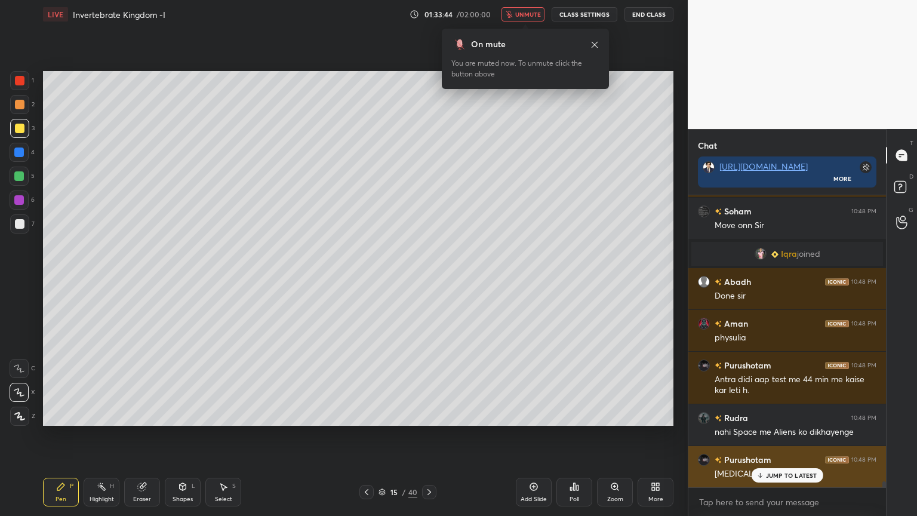
click at [765, 415] on div "JUMP TO LATEST" at bounding box center [787, 475] width 72 height 14
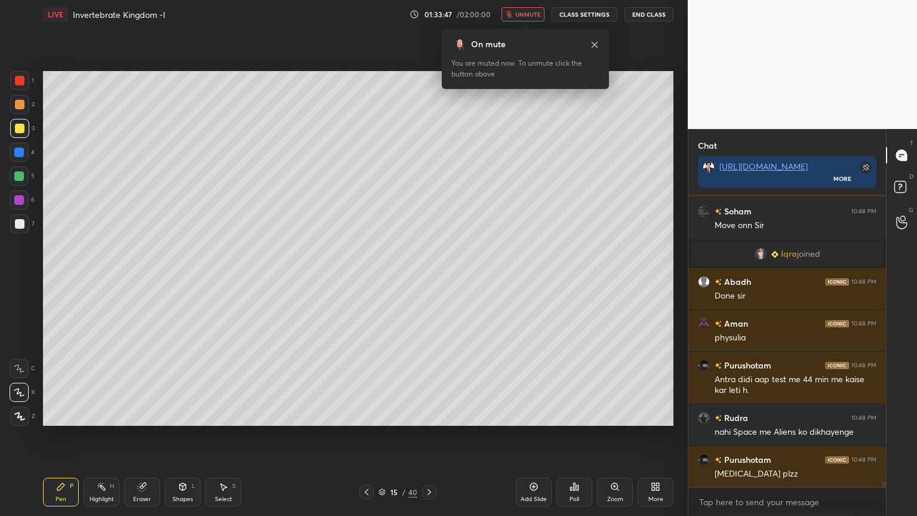
scroll to position [13479, 0]
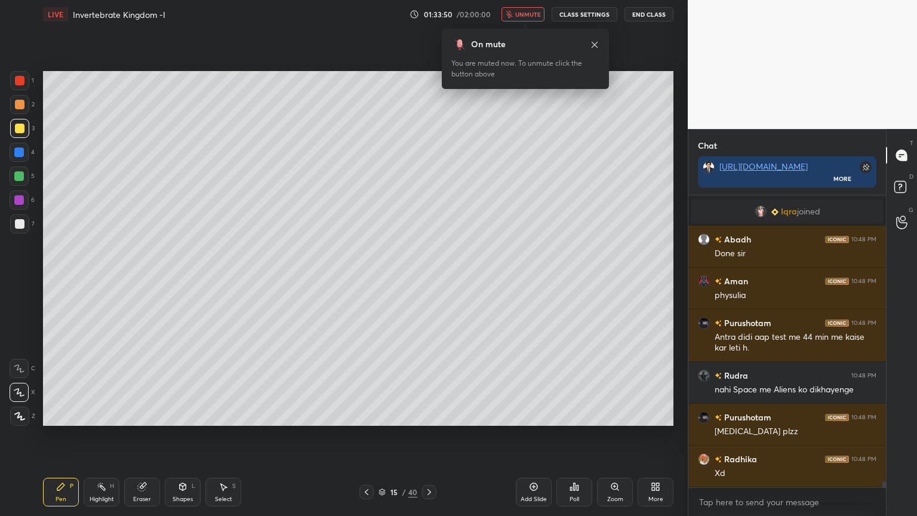
click at [530, 14] on span "unmute" at bounding box center [528, 14] width 26 height 8
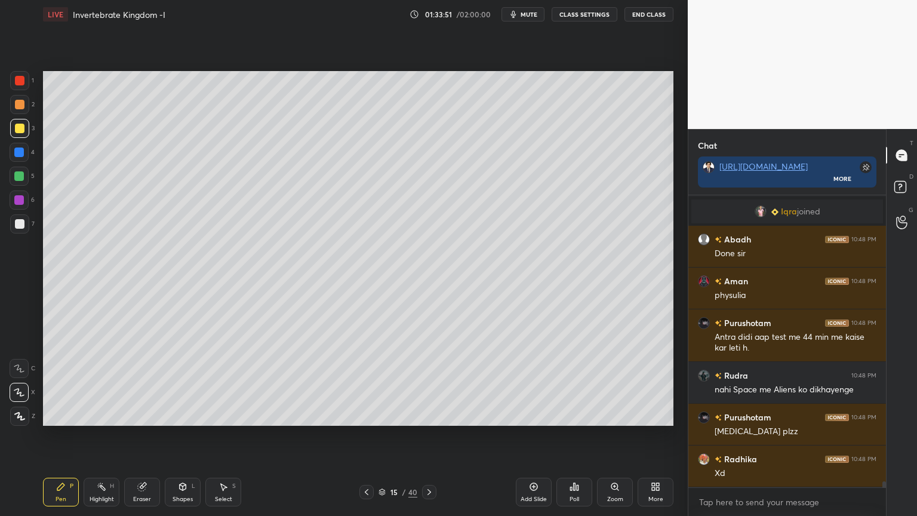
click at [576, 415] on div "Poll" at bounding box center [575, 492] width 36 height 29
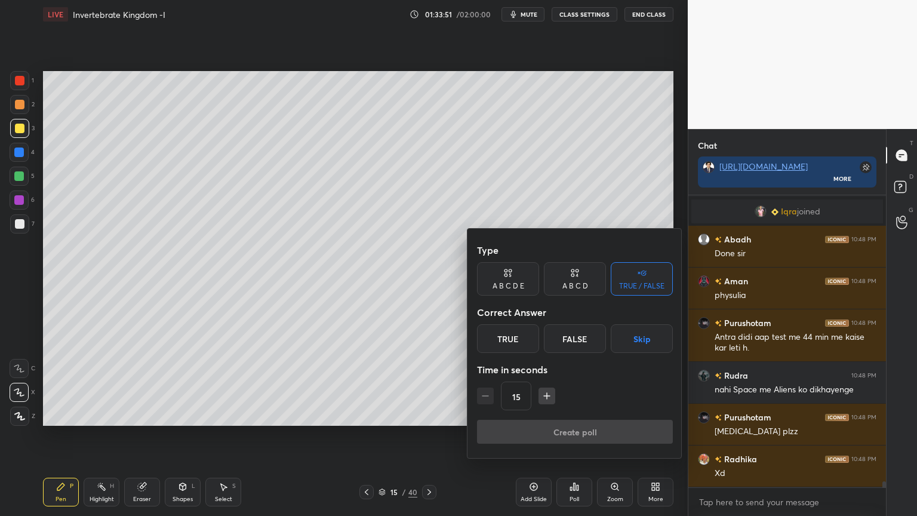
click at [640, 340] on button "Skip" at bounding box center [642, 338] width 62 height 29
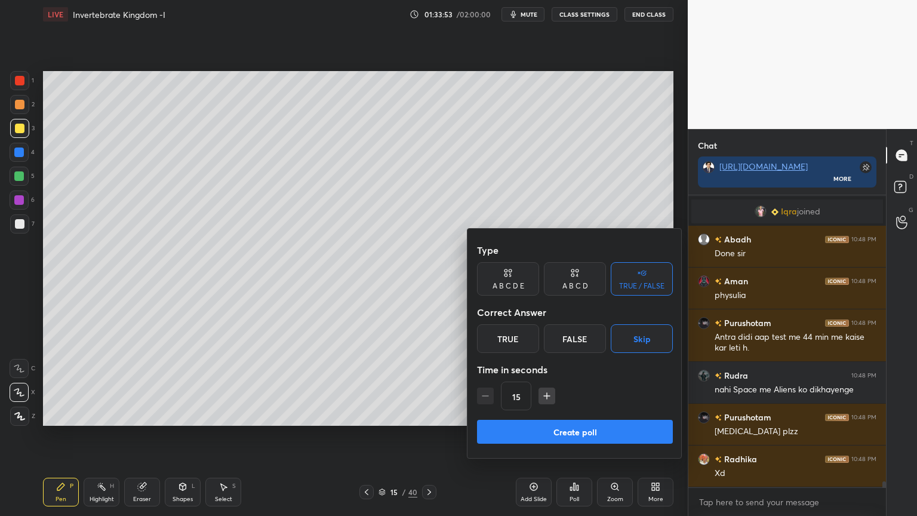
click at [582, 415] on button "Create poll" at bounding box center [575, 432] width 196 height 24
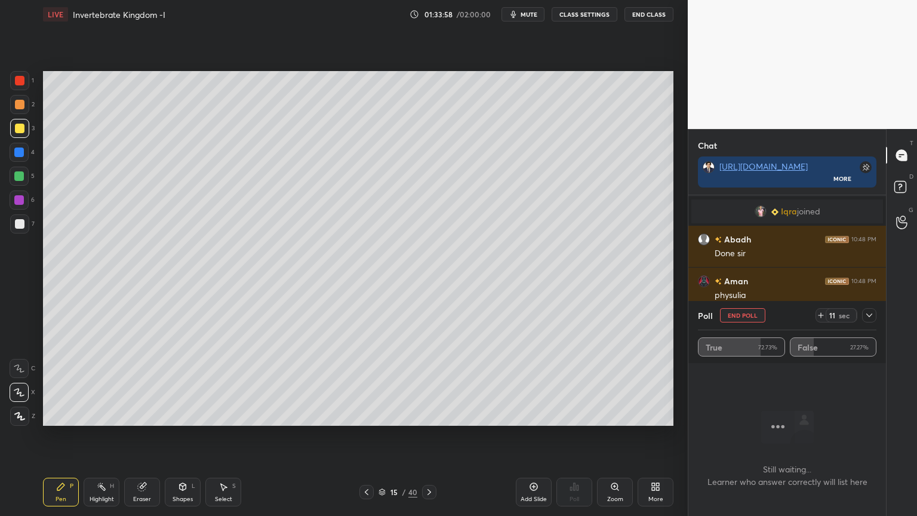
scroll to position [13583, 0]
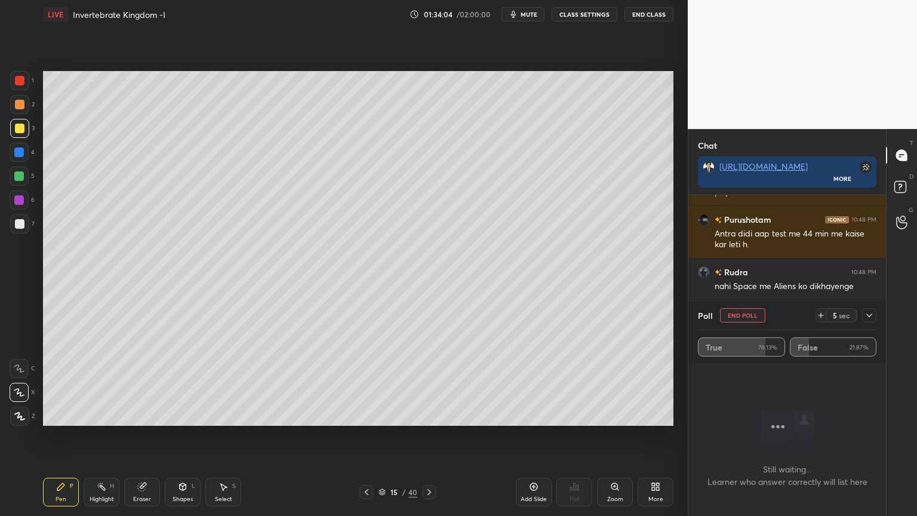
click at [734, 313] on button "End Poll" at bounding box center [742, 315] width 45 height 14
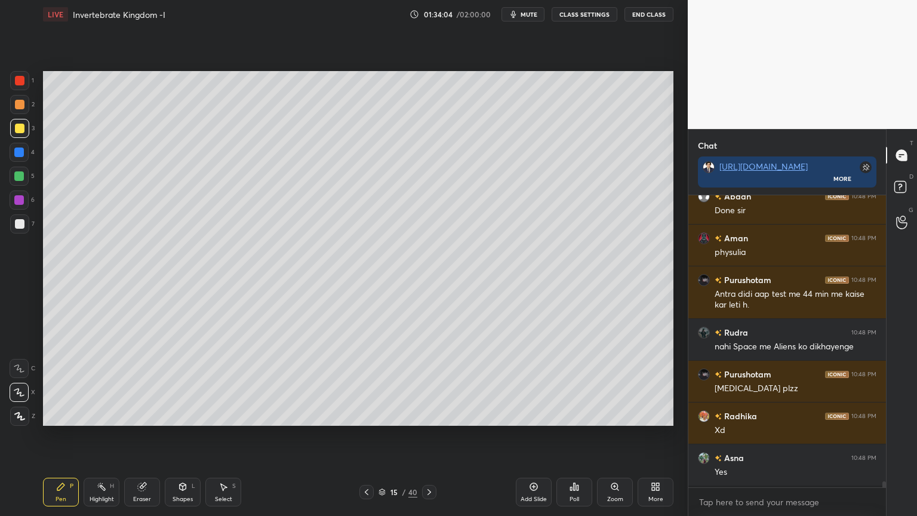
scroll to position [317, 194]
click at [535, 415] on icon at bounding box center [534, 487] width 10 height 10
click at [19, 154] on div at bounding box center [19, 153] width 10 height 10
drag, startPoint x: 22, startPoint y: 151, endPoint x: 31, endPoint y: 133, distance: 19.8
click at [22, 151] on div at bounding box center [19, 153] width 10 height 10
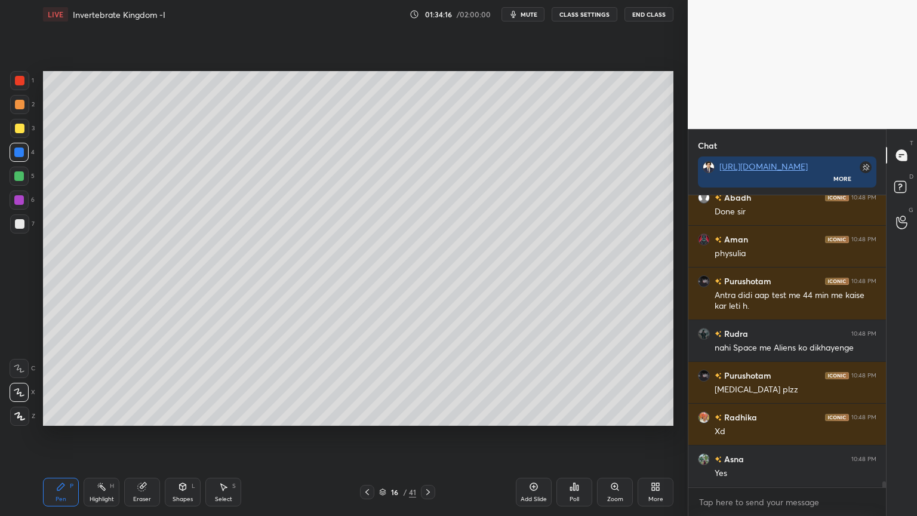
drag, startPoint x: 186, startPoint y: 486, endPoint x: 179, endPoint y: 477, distance: 11.9
click at [186, 415] on icon at bounding box center [183, 487] width 10 height 10
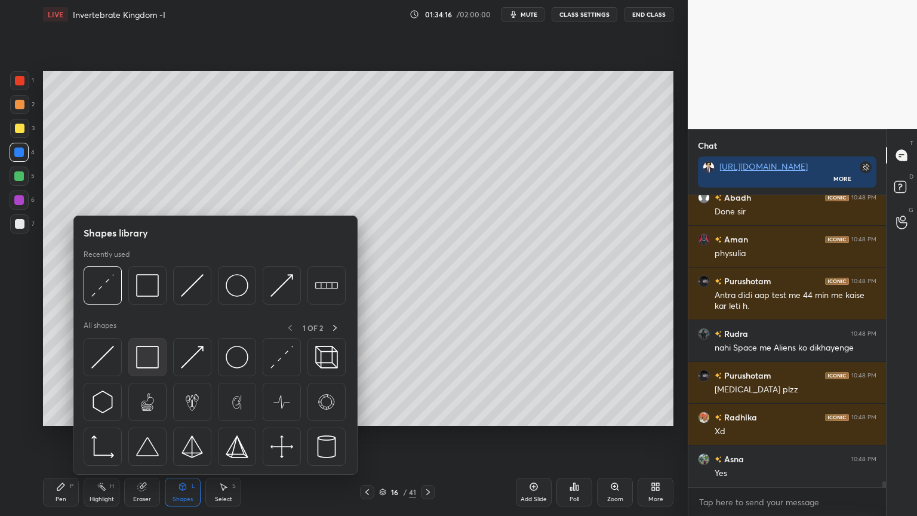
click at [148, 363] on img at bounding box center [147, 357] width 23 height 23
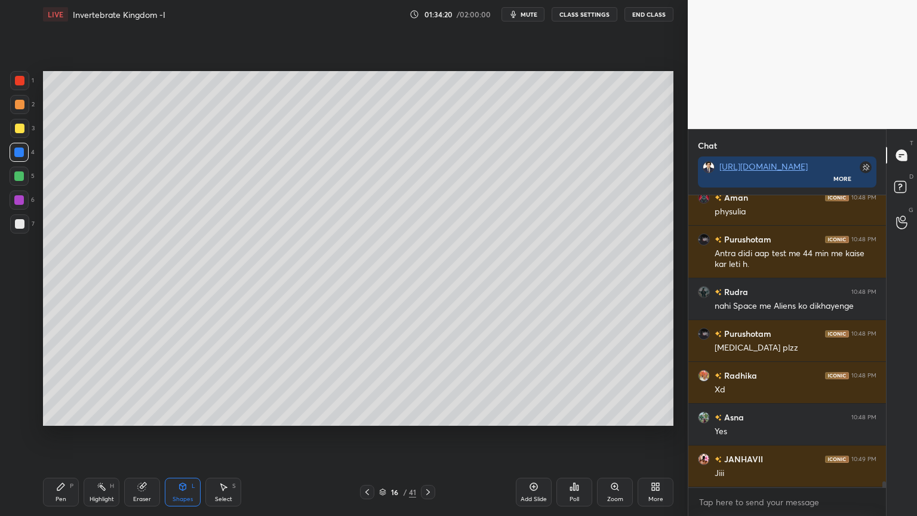
click at [20, 132] on div at bounding box center [20, 129] width 10 height 10
click at [67, 415] on div "Pen P" at bounding box center [61, 492] width 36 height 29
click at [65, 415] on div "Pen P" at bounding box center [61, 492] width 36 height 29
click at [20, 397] on div at bounding box center [19, 392] width 19 height 19
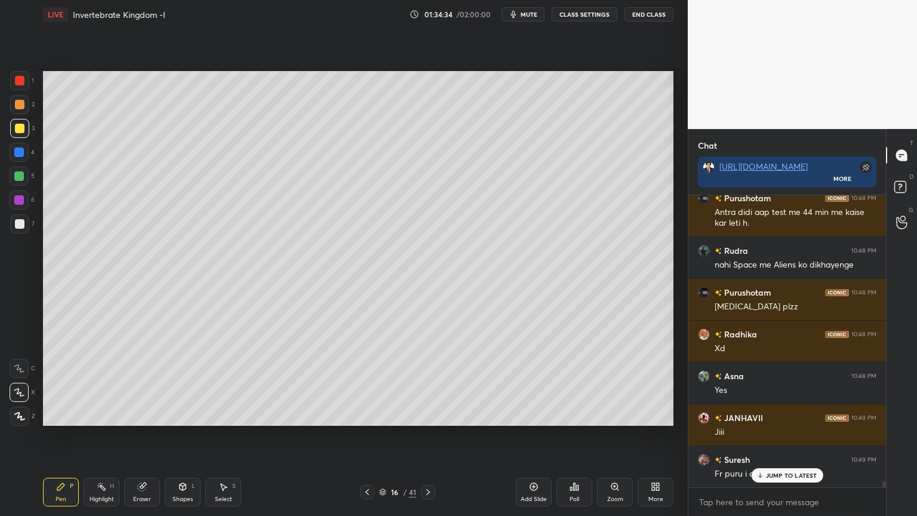
drag, startPoint x: 18, startPoint y: 154, endPoint x: 35, endPoint y: 159, distance: 17.4
click at [19, 155] on div at bounding box center [19, 153] width 10 height 10
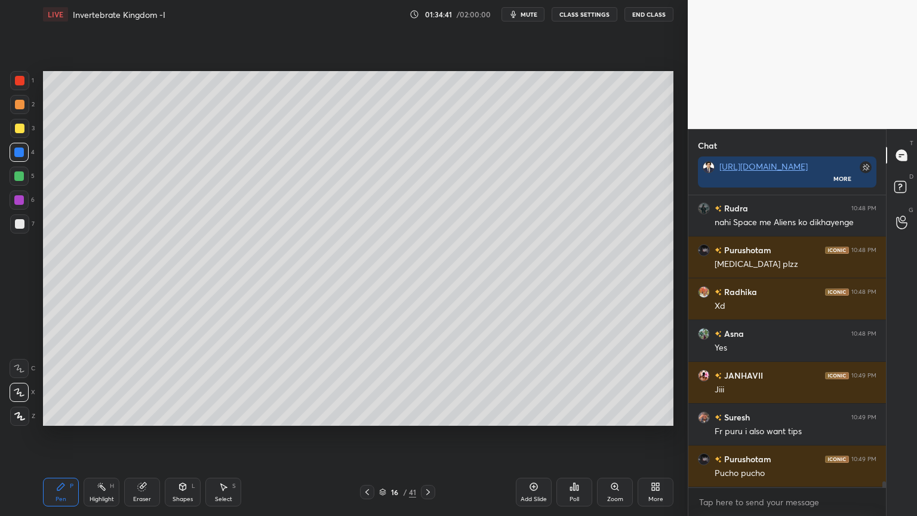
click at [186, 415] on icon at bounding box center [183, 487] width 10 height 10
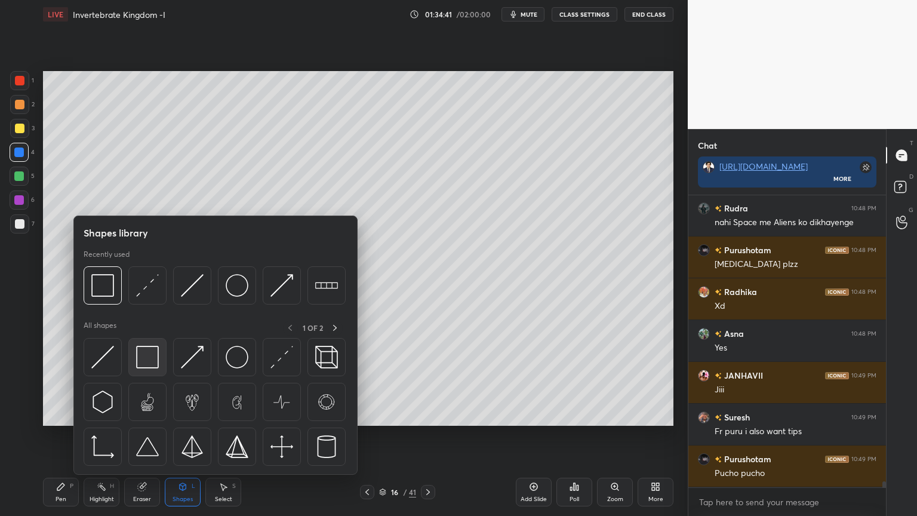
click at [148, 355] on img at bounding box center [147, 357] width 23 height 23
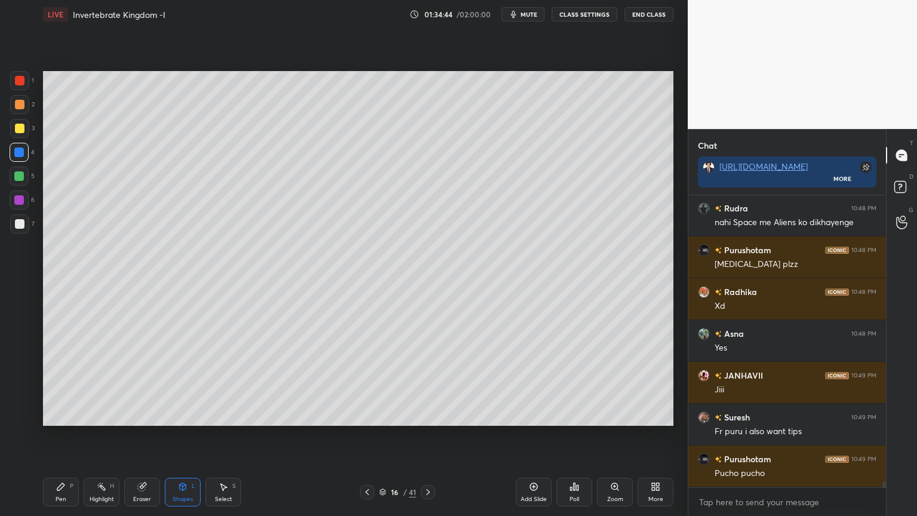
click at [73, 415] on div "P" at bounding box center [72, 486] width 4 height 6
drag, startPoint x: 22, startPoint y: 106, endPoint x: 39, endPoint y: 105, distance: 17.3
click at [23, 108] on div at bounding box center [20, 105] width 10 height 10
click at [26, 130] on div at bounding box center [19, 128] width 19 height 19
drag, startPoint x: 103, startPoint y: 483, endPoint x: 100, endPoint y: 477, distance: 6.4
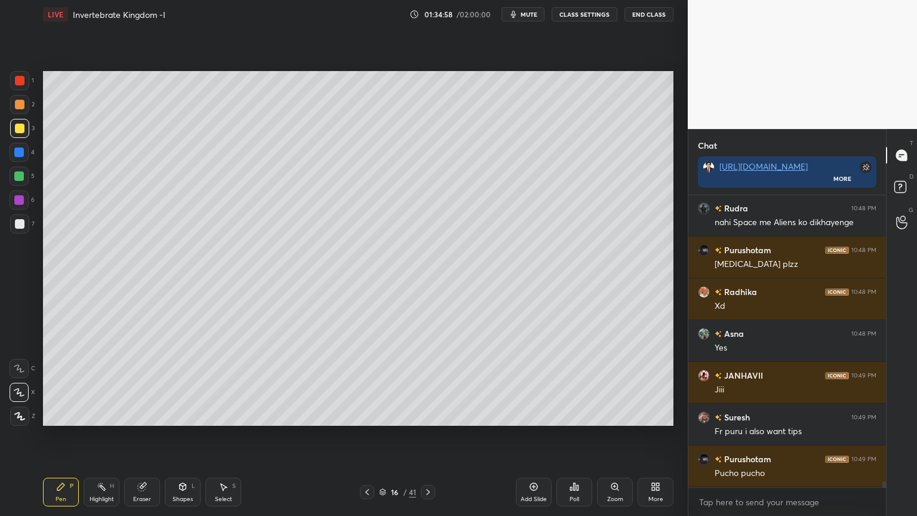
click at [101, 415] on div "Highlight H" at bounding box center [102, 492] width 36 height 29
click at [119, 415] on div "Pen P Highlight H Eraser Shapes L Select S 16 / 41 Add Slide Poll Zoom More" at bounding box center [358, 492] width 631 height 48
click at [86, 386] on div "LIVE Invertebrate Kingdom -I 01:35:02 / 02:00:00 mute CLASS SETTINGS End Class …" at bounding box center [358, 258] width 640 height 516
click at [67, 415] on div "Pen P" at bounding box center [61, 492] width 36 height 29
drag, startPoint x: 148, startPoint y: 486, endPoint x: 168, endPoint y: 459, distance: 33.7
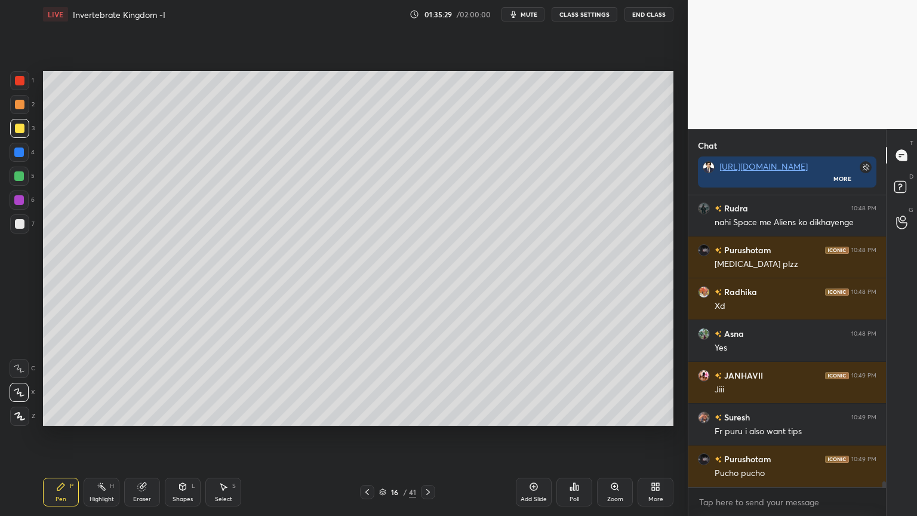
click at [154, 415] on div "Eraser" at bounding box center [142, 492] width 36 height 29
click at [62, 415] on div "Pen P" at bounding box center [61, 492] width 36 height 29
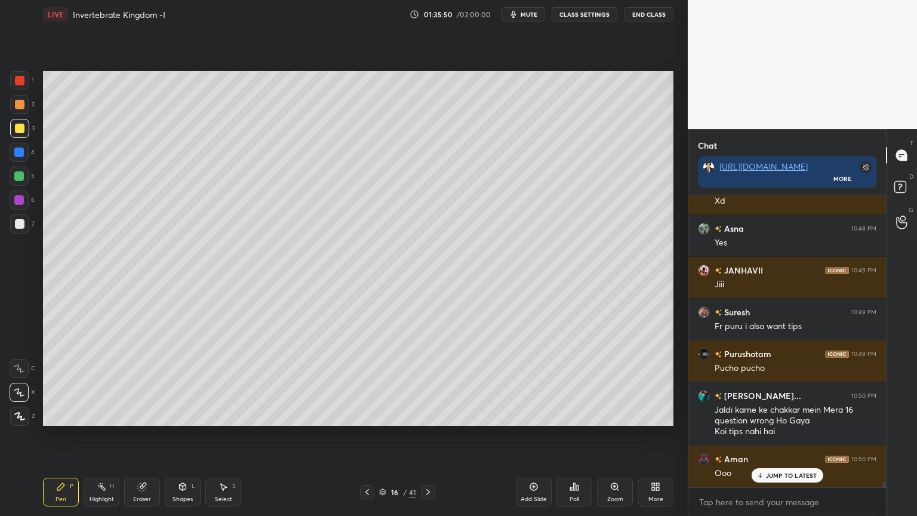
scroll to position [13793, 0]
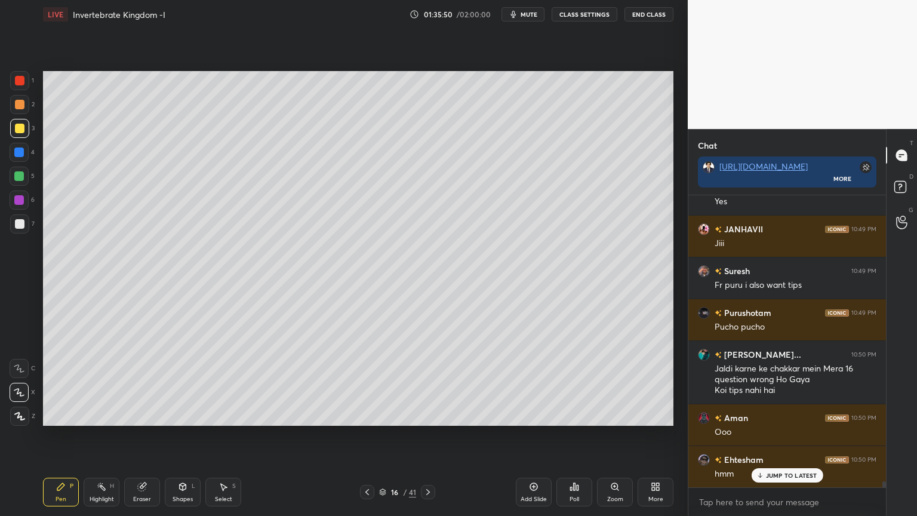
drag, startPoint x: 16, startPoint y: 148, endPoint x: 22, endPoint y: 154, distance: 8.4
click at [20, 152] on div at bounding box center [19, 153] width 10 height 10
drag, startPoint x: 185, startPoint y: 494, endPoint x: 172, endPoint y: 476, distance: 22.2
click at [184, 415] on div "Shapes L" at bounding box center [183, 492] width 36 height 29
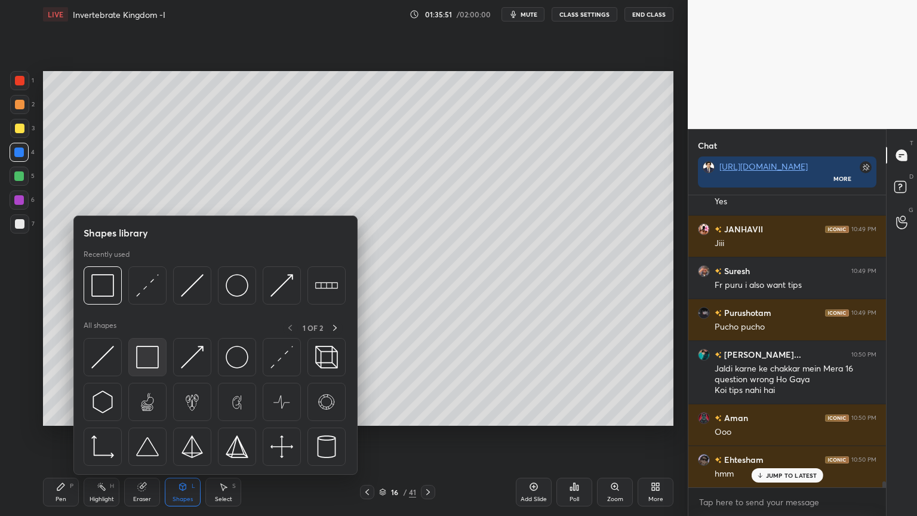
click at [150, 367] on img at bounding box center [147, 357] width 23 height 23
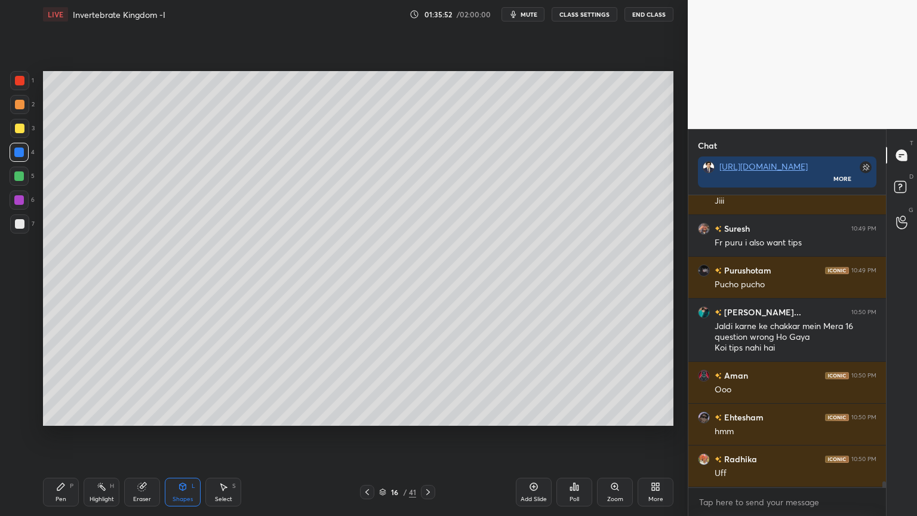
scroll to position [13877, 0]
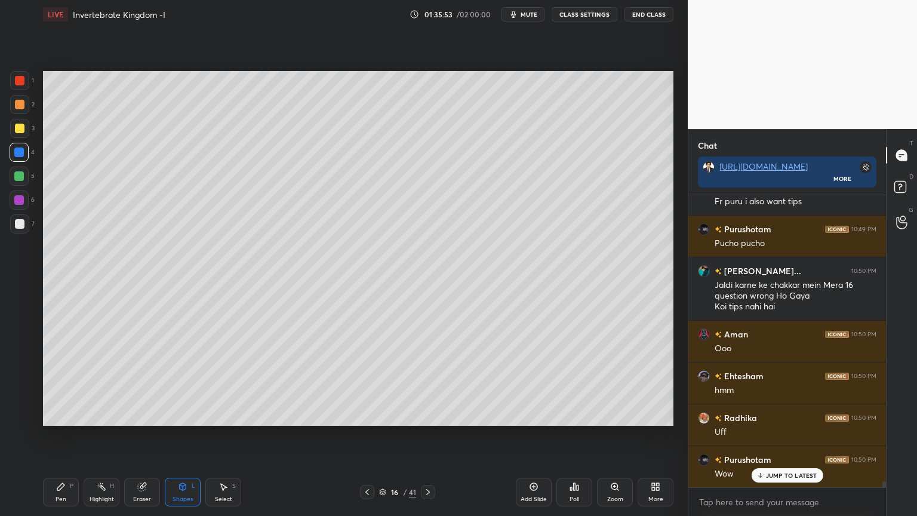
drag, startPoint x: 66, startPoint y: 491, endPoint x: 64, endPoint y: 480, distance: 11.0
click at [65, 415] on div "Pen P" at bounding box center [61, 492] width 36 height 29
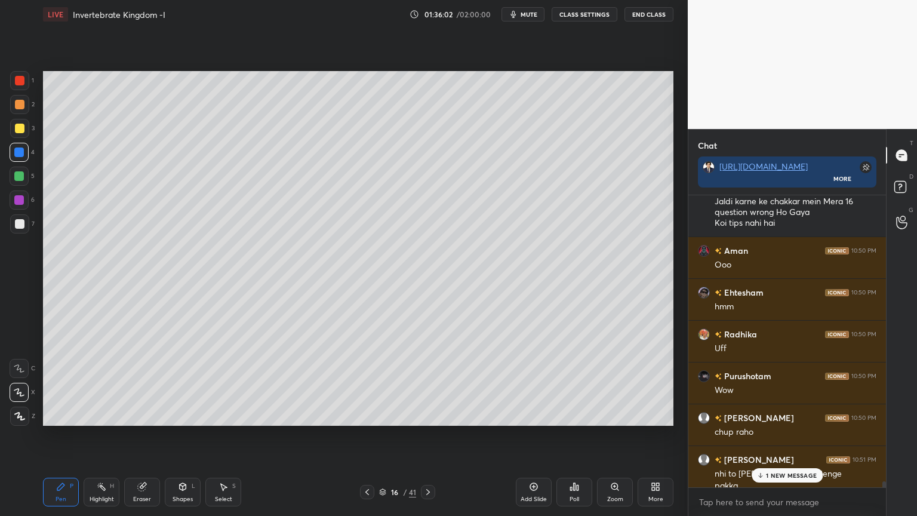
scroll to position [13972, 0]
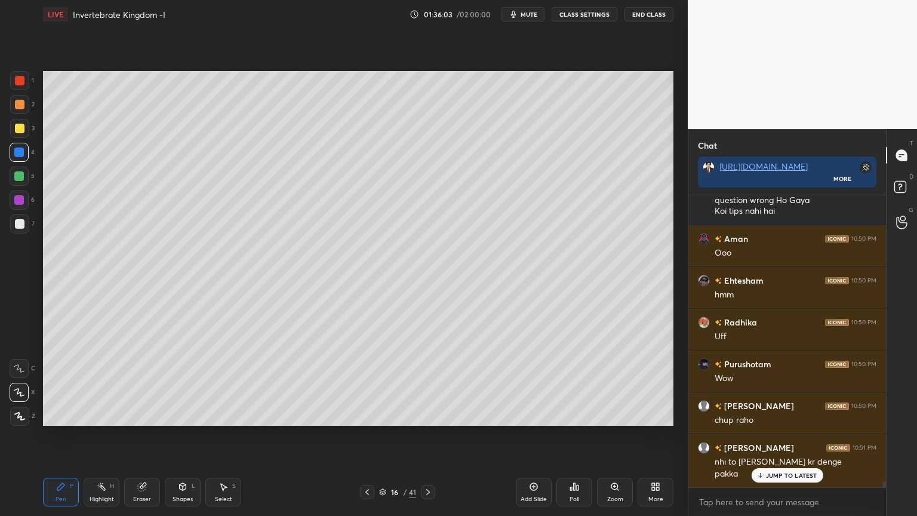
drag, startPoint x: 17, startPoint y: 136, endPoint x: 21, endPoint y: 161, distance: 24.8
click at [21, 135] on div at bounding box center [19, 128] width 19 height 19
click at [26, 392] on div at bounding box center [19, 392] width 19 height 19
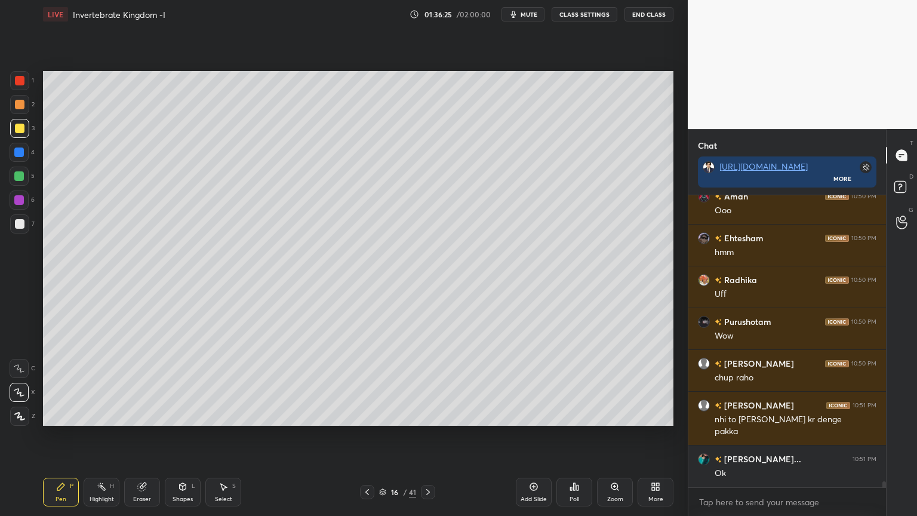
click at [19, 179] on div at bounding box center [19, 176] width 10 height 10
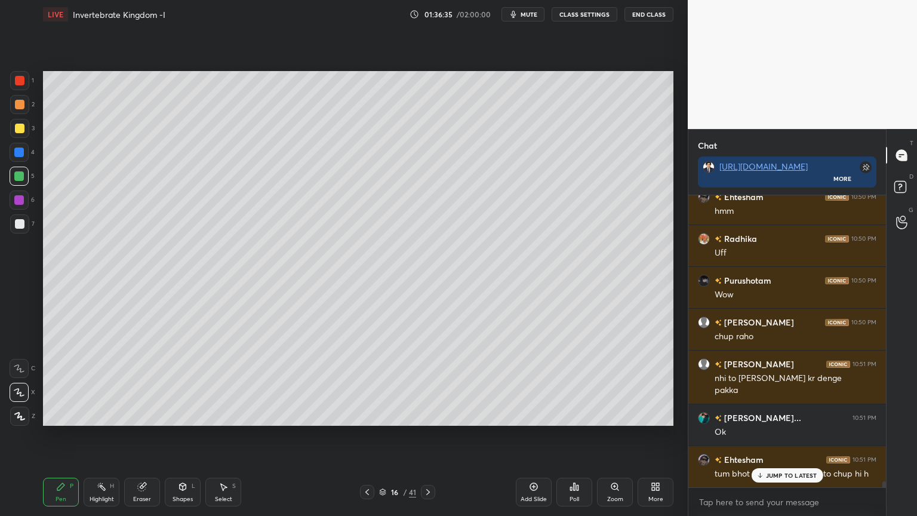
click at [26, 132] on div at bounding box center [19, 128] width 19 height 19
click at [26, 173] on div at bounding box center [19, 176] width 19 height 19
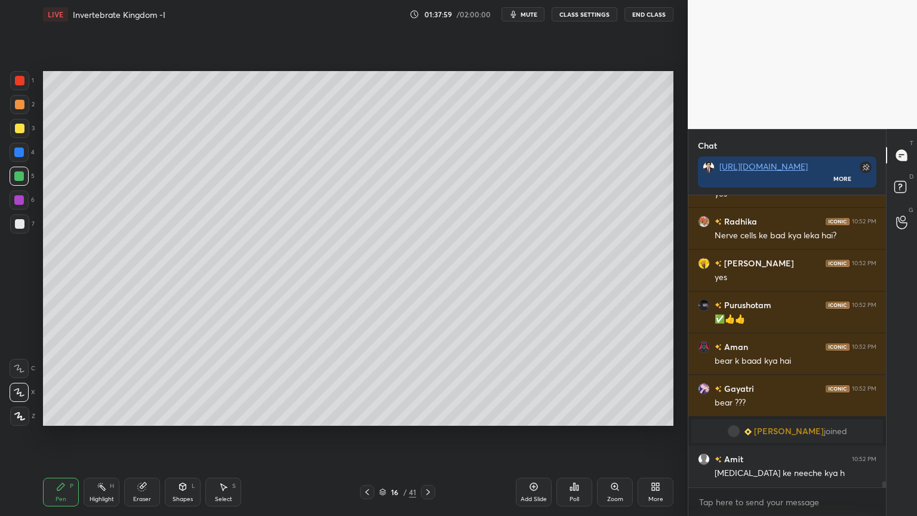
scroll to position [14137, 0]
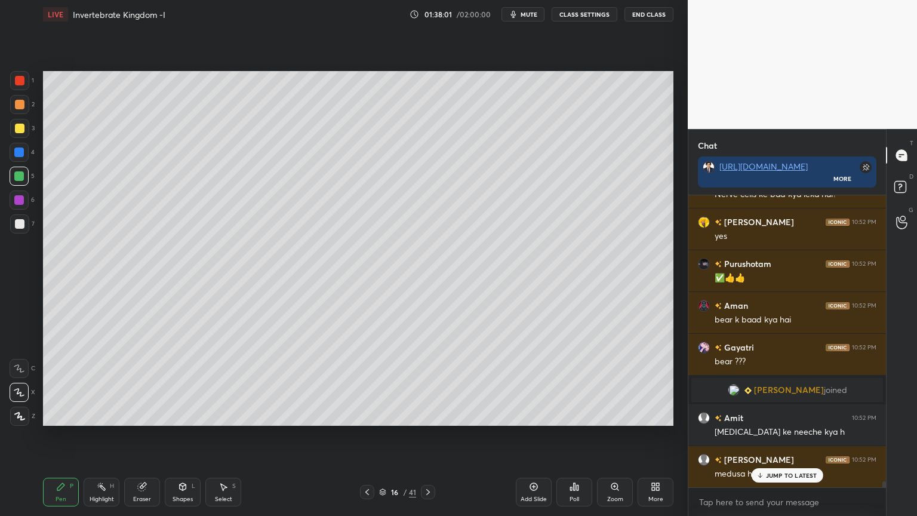
drag, startPoint x: 14, startPoint y: 151, endPoint x: 41, endPoint y: 173, distance: 34.0
click at [24, 155] on div at bounding box center [19, 152] width 19 height 19
drag, startPoint x: 188, startPoint y: 490, endPoint x: 178, endPoint y: 477, distance: 17.1
click at [186, 415] on div "Shapes L" at bounding box center [183, 492] width 36 height 29
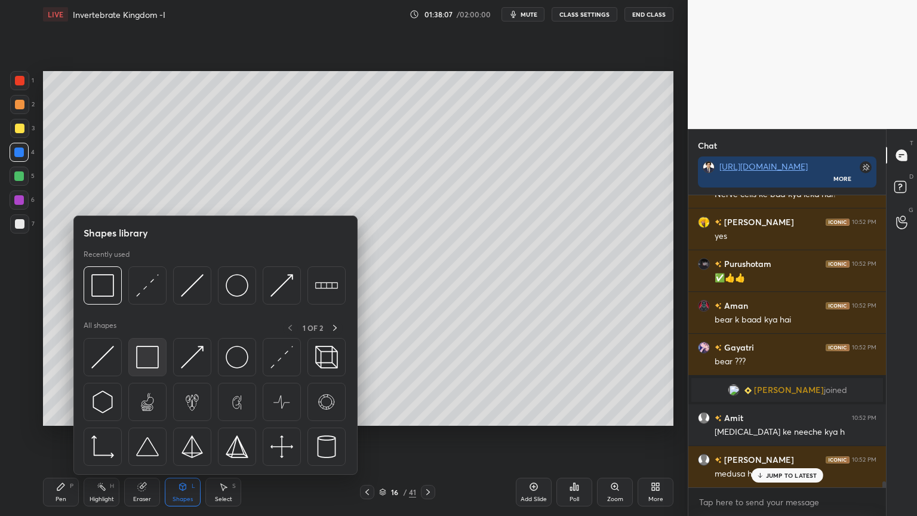
click at [140, 372] on div at bounding box center [147, 357] width 38 height 38
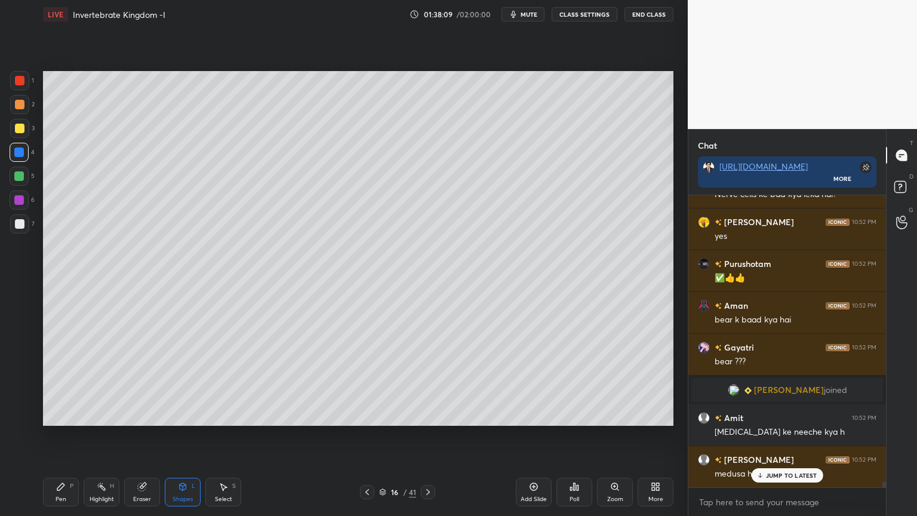
drag, startPoint x: 21, startPoint y: 131, endPoint x: 20, endPoint y: 139, distance: 7.3
click at [20, 136] on div at bounding box center [19, 128] width 19 height 19
drag, startPoint x: 67, startPoint y: 485, endPoint x: 74, endPoint y: 456, distance: 29.6
click at [69, 415] on div "Pen P" at bounding box center [61, 492] width 36 height 29
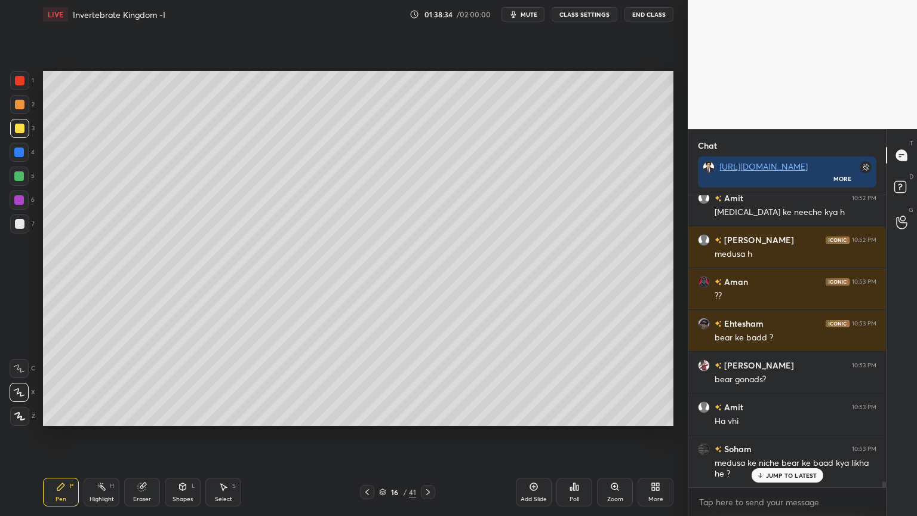
scroll to position [14399, 0]
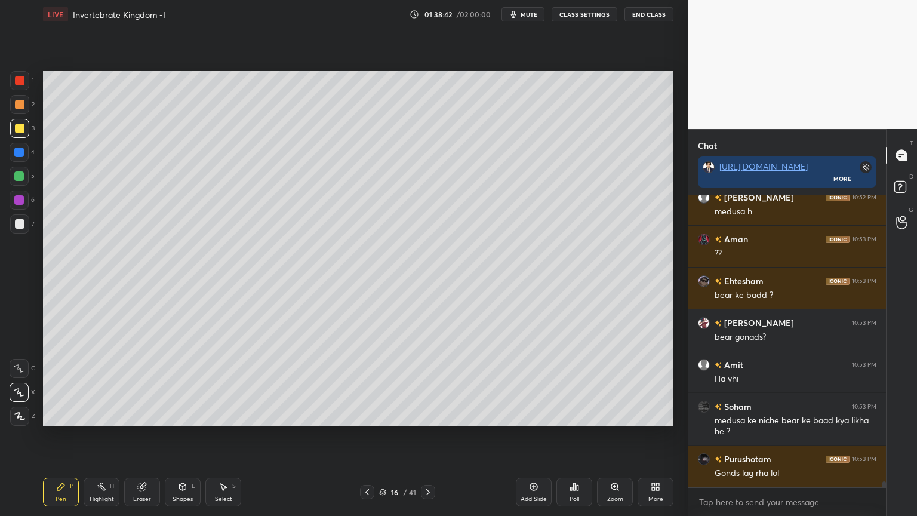
click at [152, 415] on div "Eraser" at bounding box center [142, 492] width 36 height 29
drag, startPoint x: 67, startPoint y: 483, endPoint x: 79, endPoint y: 434, distance: 50.3
click at [72, 415] on div "Pen P" at bounding box center [61, 492] width 36 height 29
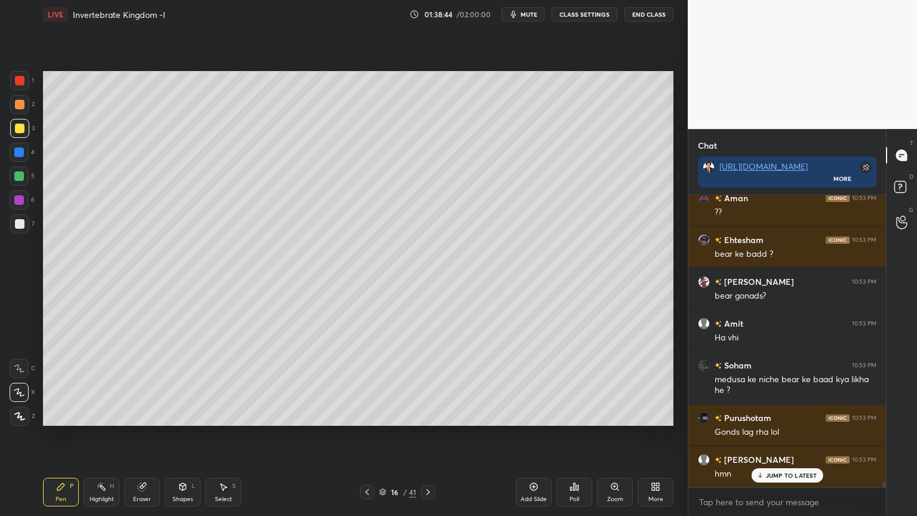
drag, startPoint x: 19, startPoint y: 176, endPoint x: 30, endPoint y: 188, distance: 16.5
click at [17, 182] on div at bounding box center [19, 176] width 19 height 19
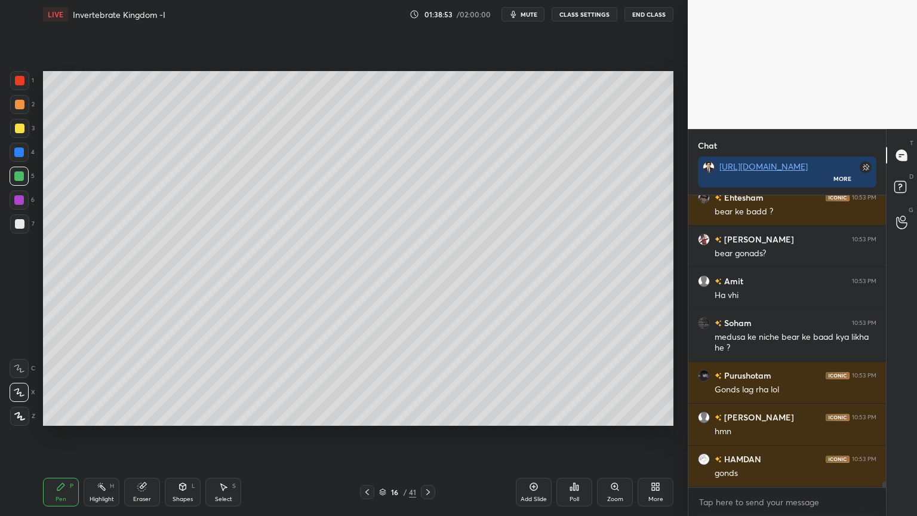
click at [23, 129] on div at bounding box center [20, 129] width 10 height 10
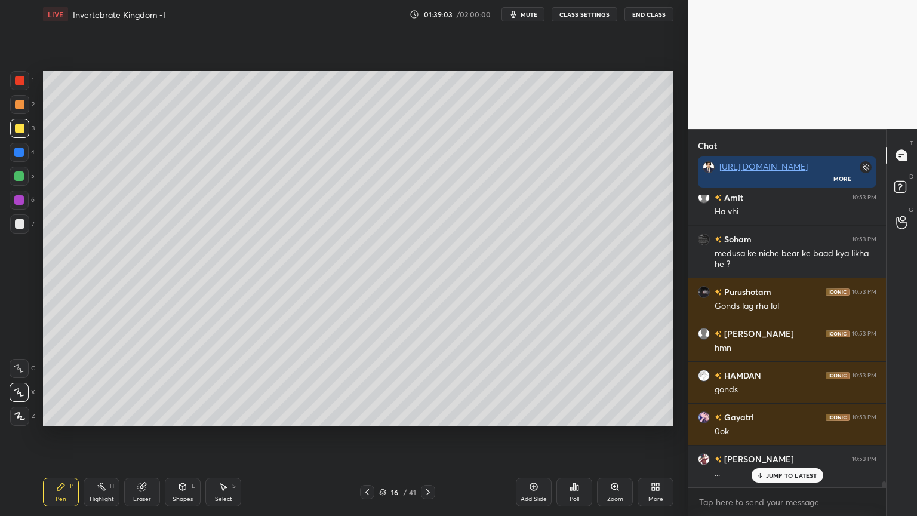
scroll to position [14608, 0]
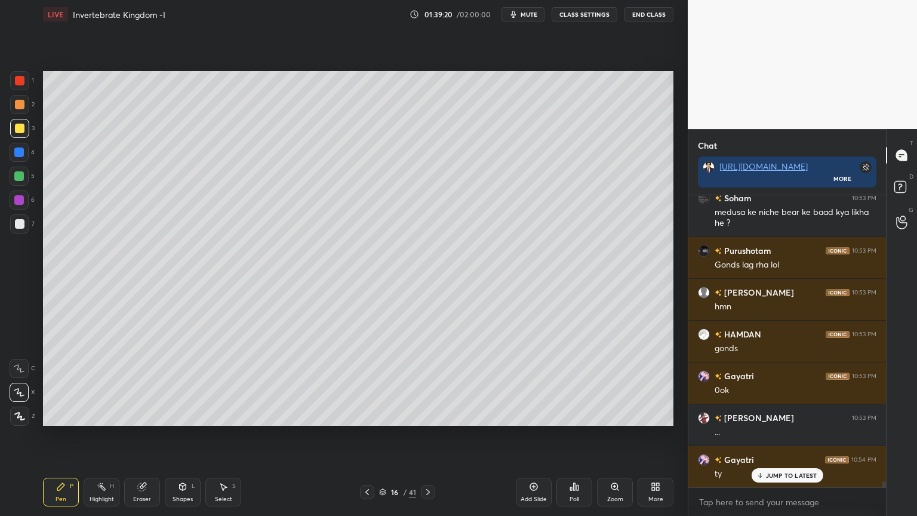
click at [15, 105] on div at bounding box center [20, 105] width 10 height 10
drag, startPoint x: 15, startPoint y: 177, endPoint x: 37, endPoint y: 185, distance: 23.6
click at [16, 183] on div at bounding box center [19, 176] width 19 height 19
click at [20, 132] on div at bounding box center [20, 129] width 10 height 10
click at [533, 12] on span "mute" at bounding box center [529, 14] width 17 height 8
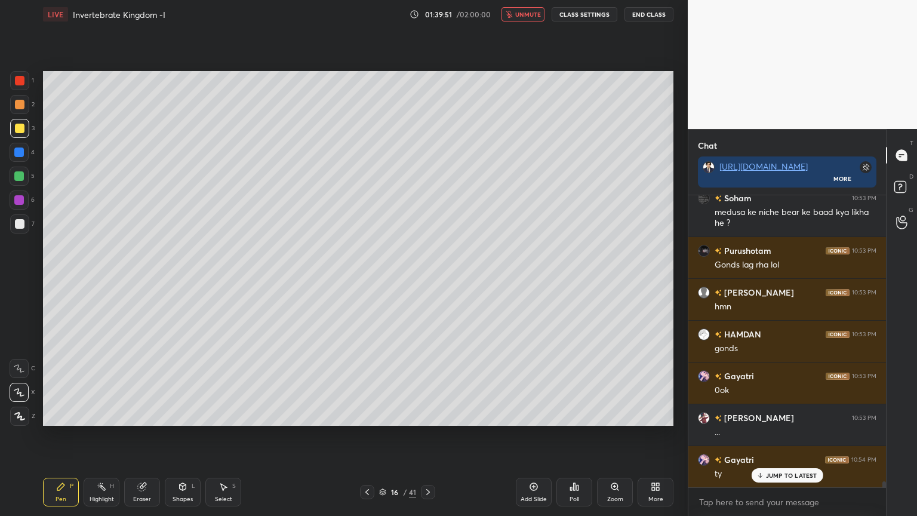
click at [539, 18] on button "unmute" at bounding box center [523, 14] width 43 height 14
click at [575, 415] on div "Poll" at bounding box center [575, 492] width 36 height 29
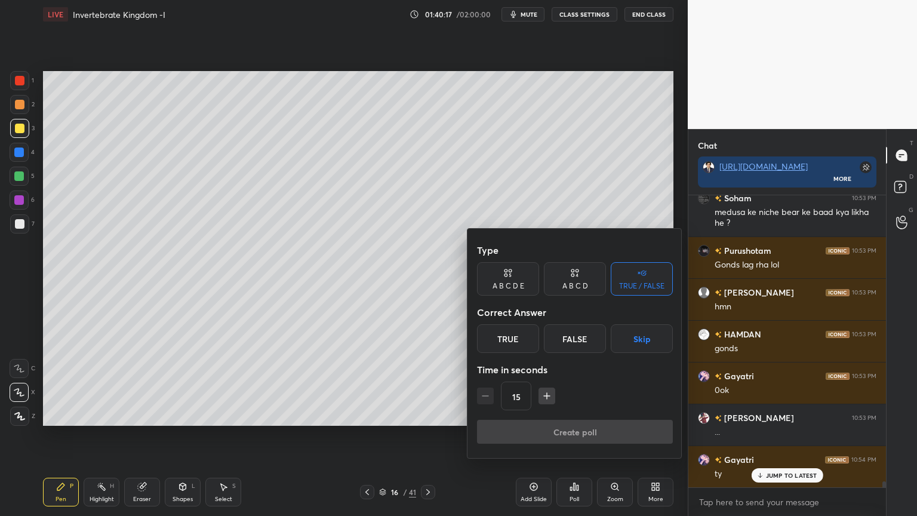
drag, startPoint x: 642, startPoint y: 340, endPoint x: 613, endPoint y: 366, distance: 38.5
click at [641, 342] on button "Skip" at bounding box center [642, 338] width 62 height 29
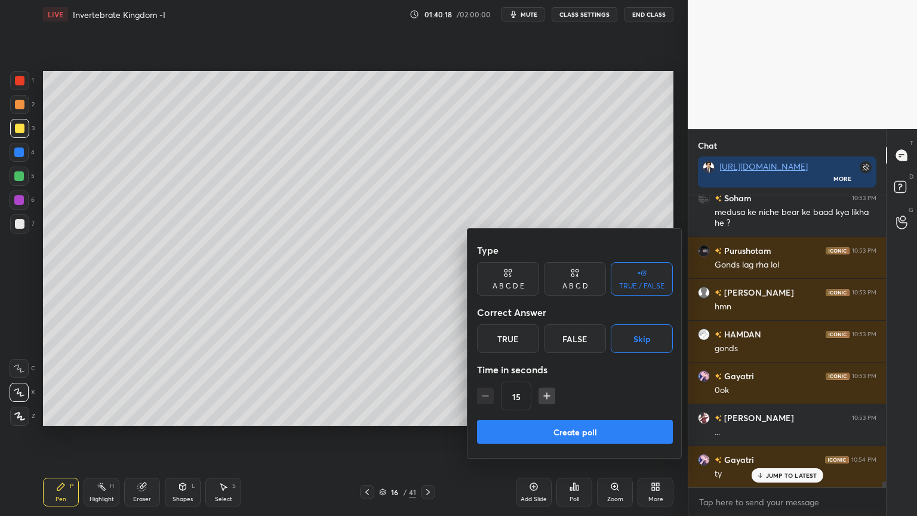
click at [578, 415] on button "Create poll" at bounding box center [575, 432] width 196 height 24
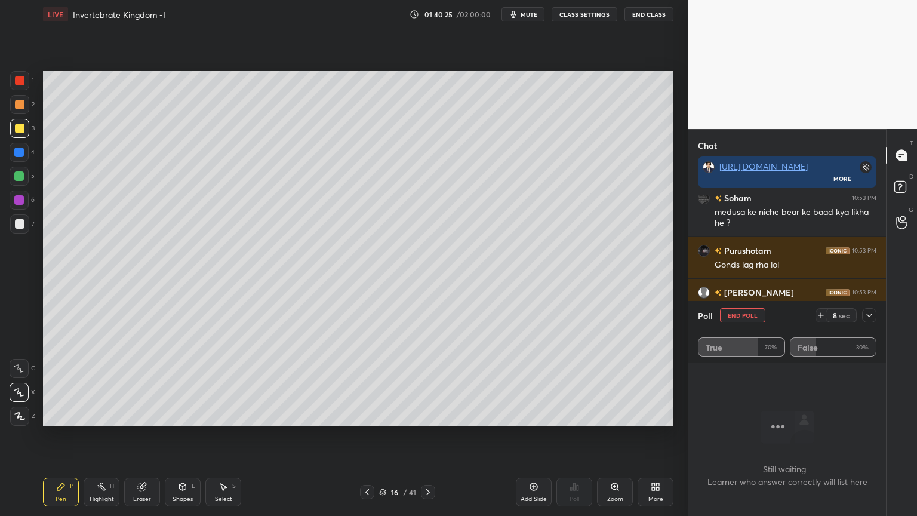
scroll to position [14712, 0]
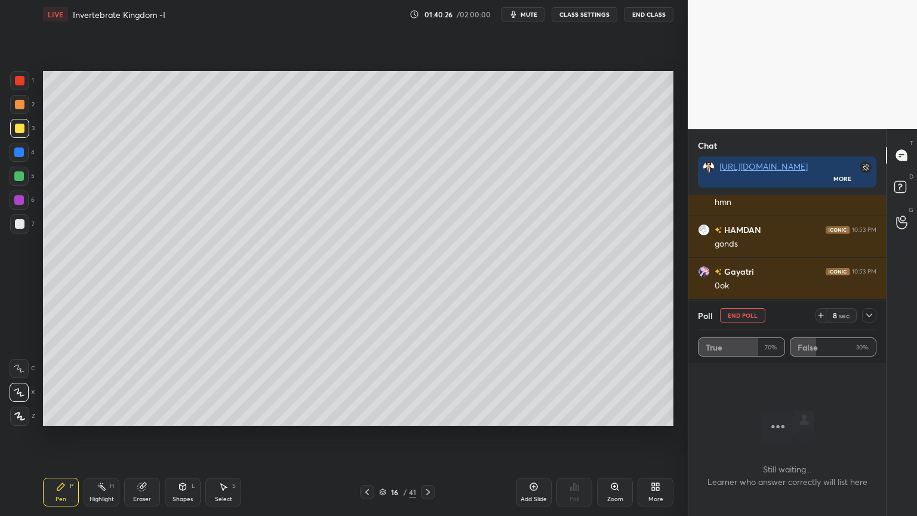
click at [749, 317] on button "End Poll" at bounding box center [742, 315] width 45 height 14
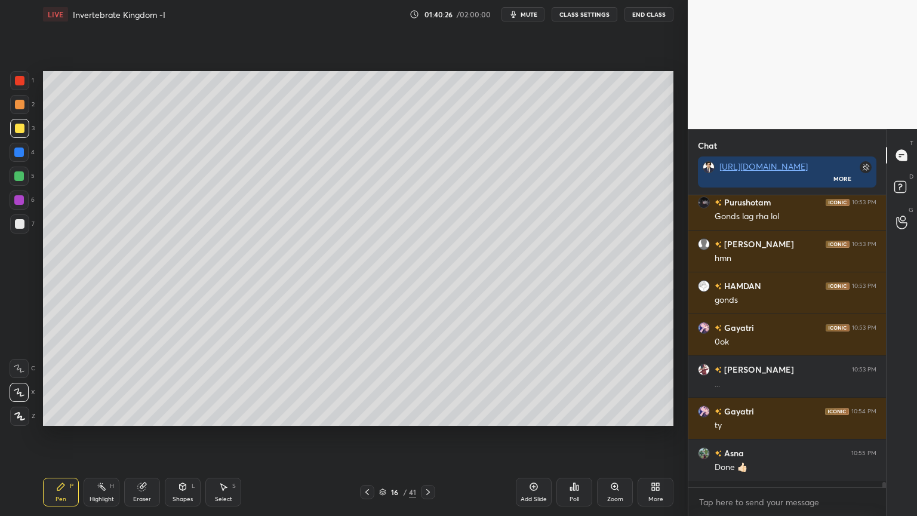
scroll to position [4, 4]
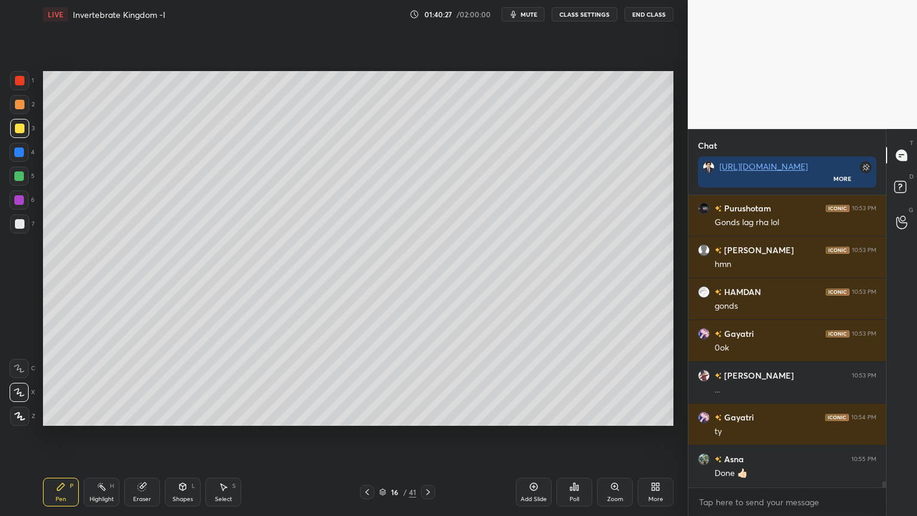
click at [533, 16] on span "mute" at bounding box center [529, 14] width 17 height 8
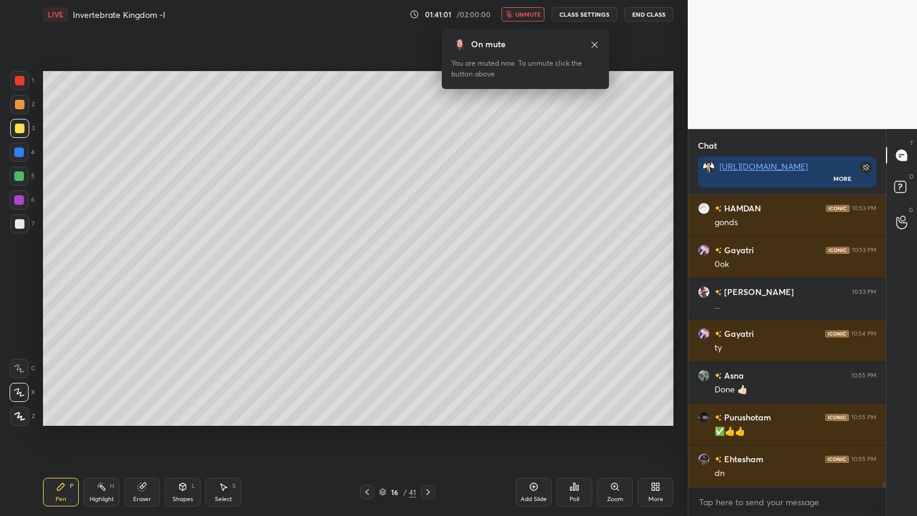
scroll to position [14775, 0]
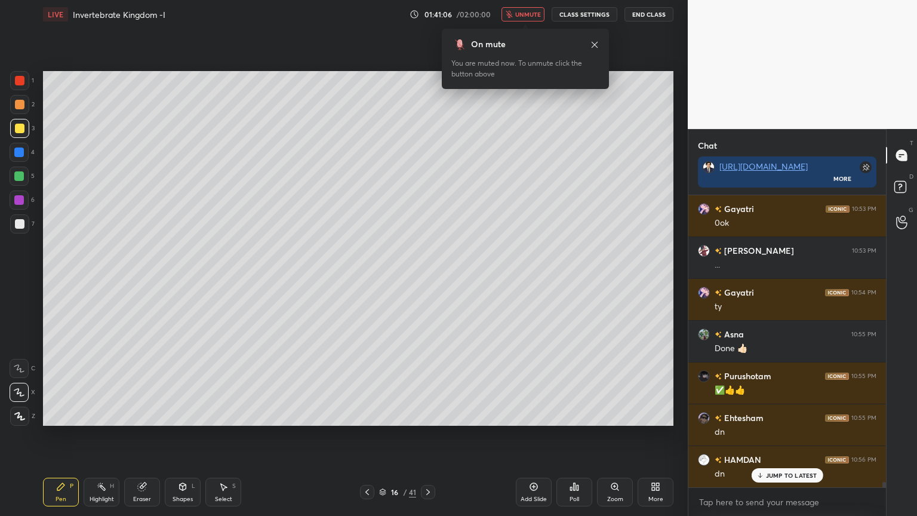
click at [20, 383] on div at bounding box center [19, 392] width 19 height 19
click at [23, 174] on div "1 2 3 4 5 6 7" at bounding box center [22, 154] width 25 height 167
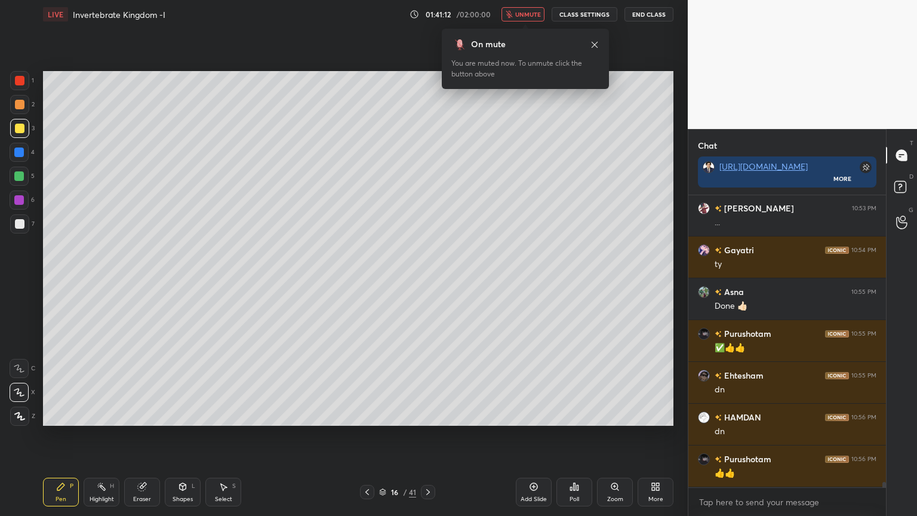
scroll to position [14870, 0]
click at [19, 177] on div at bounding box center [19, 176] width 10 height 10
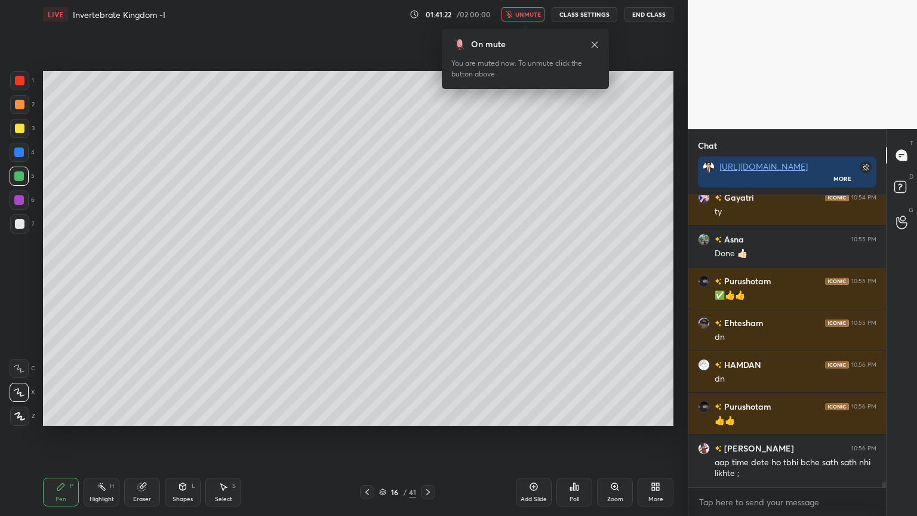
click at [535, 17] on span "unmute" at bounding box center [528, 14] width 26 height 8
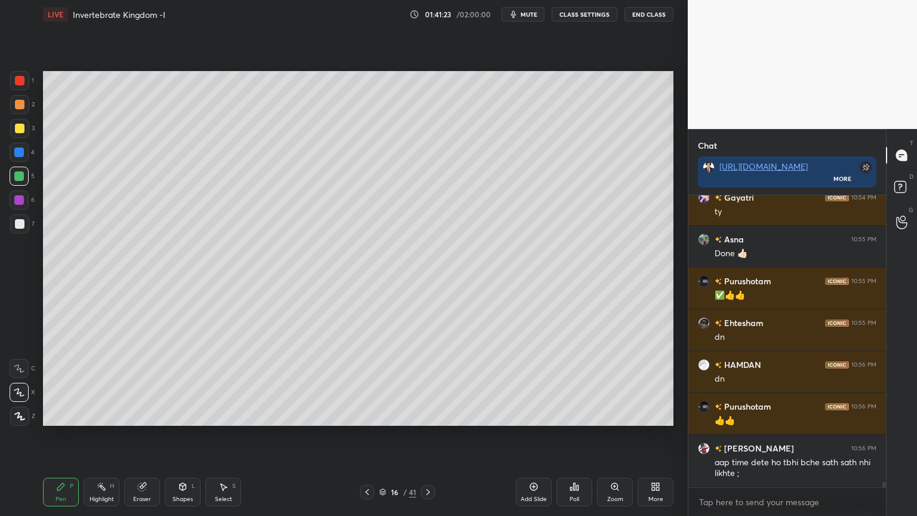
scroll to position [14911, 0]
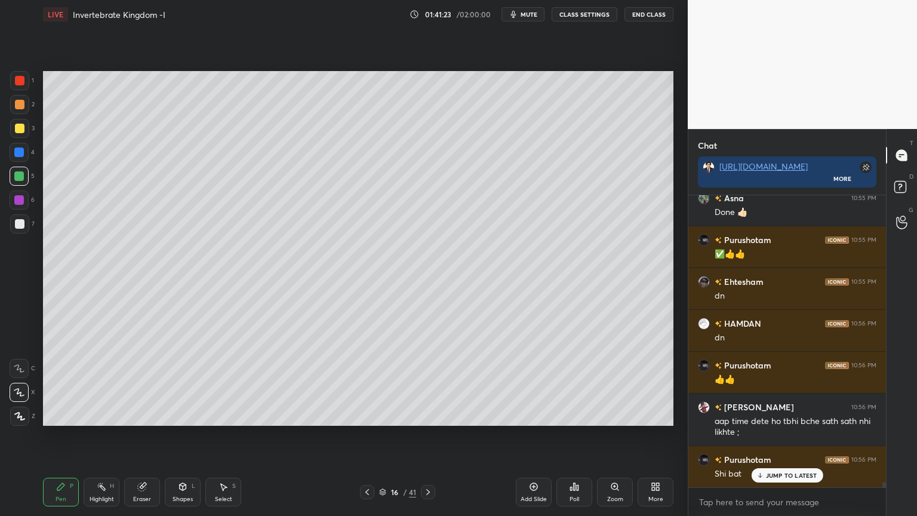
click at [569, 415] on div "Poll" at bounding box center [575, 492] width 36 height 29
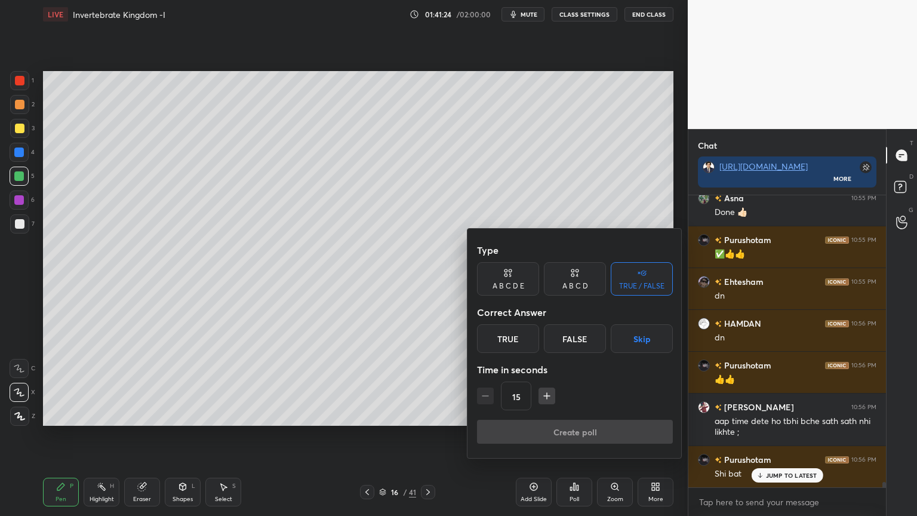
click at [617, 342] on button "Skip" at bounding box center [642, 338] width 62 height 29
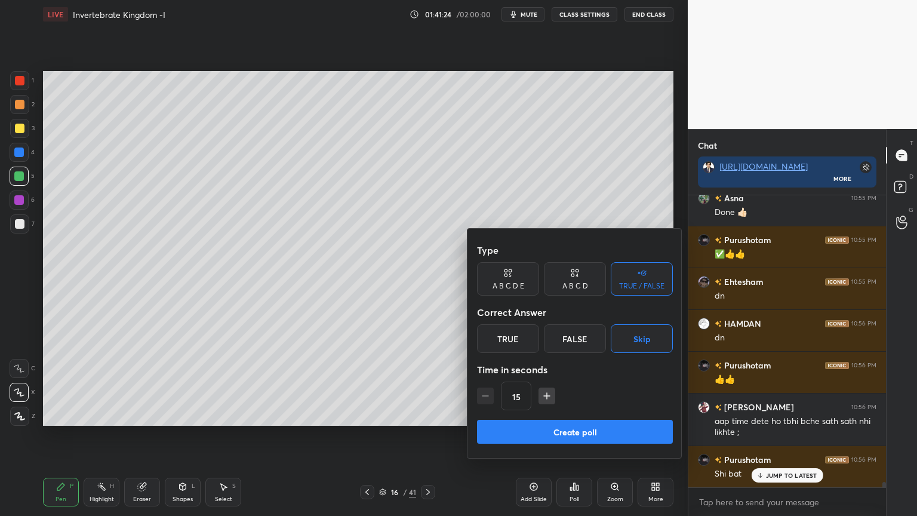
scroll to position [14953, 0]
click at [590, 415] on button "Create poll" at bounding box center [575, 432] width 196 height 24
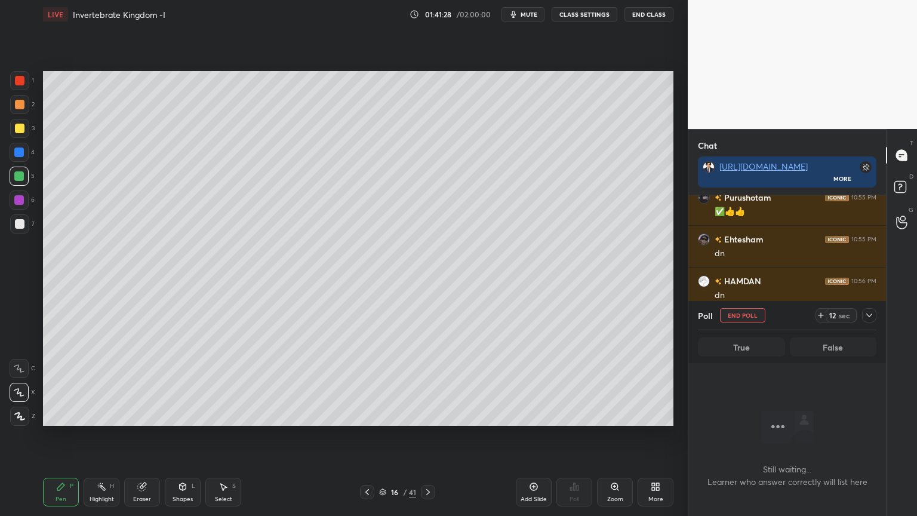
scroll to position [15057, 0]
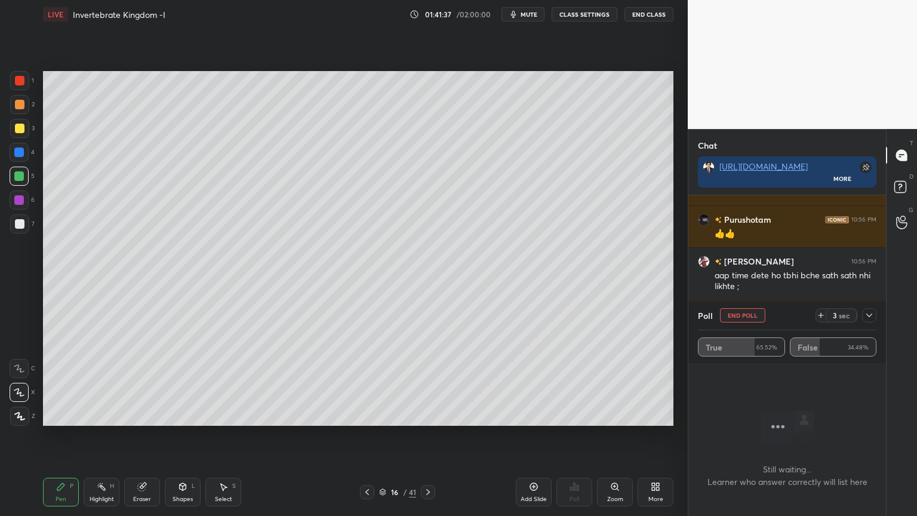
click at [729, 315] on button "End Poll" at bounding box center [742, 315] width 45 height 14
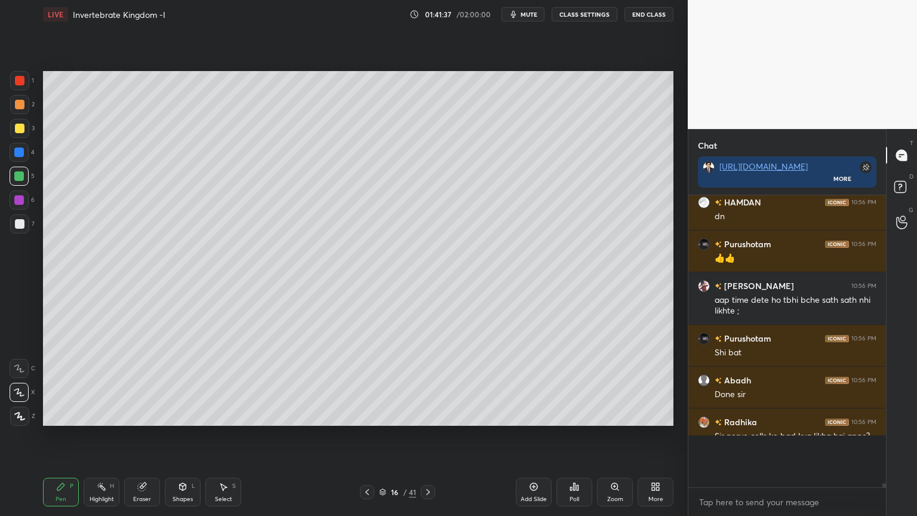
scroll to position [4, 4]
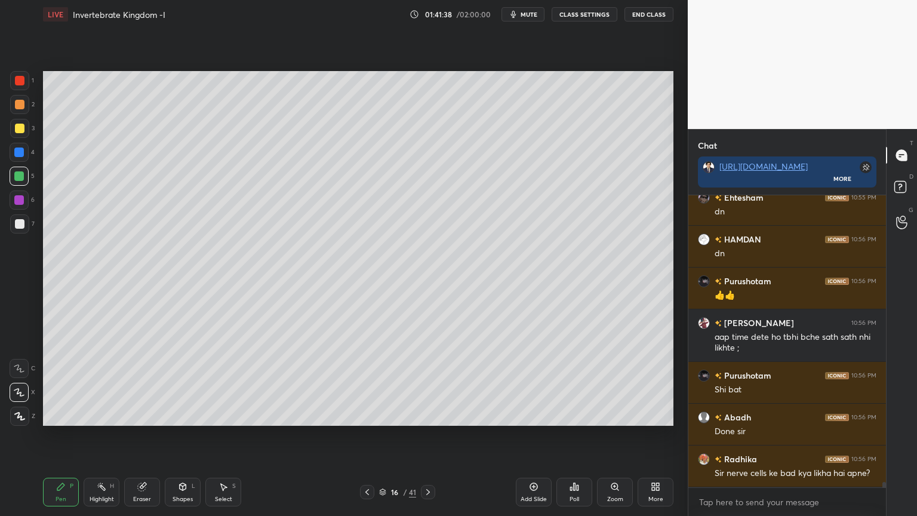
click at [535, 18] on button "mute" at bounding box center [523, 14] width 43 height 14
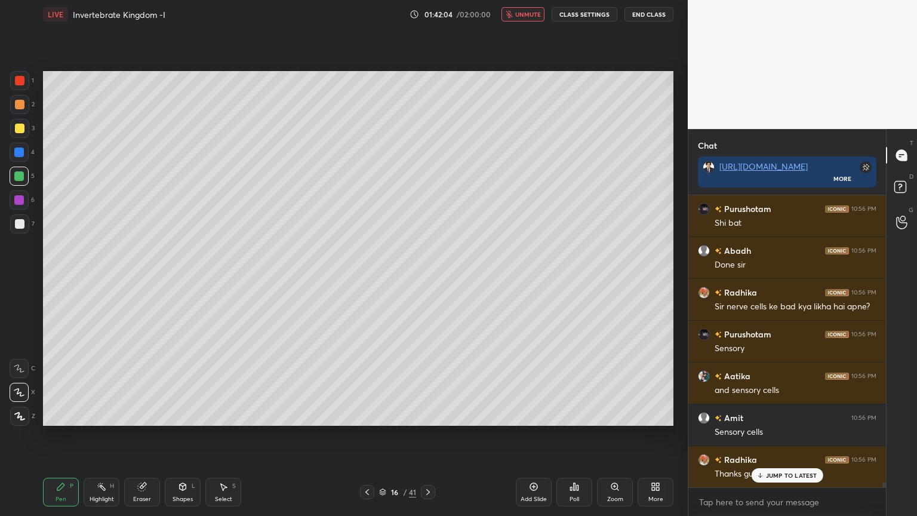
click at [768, 415] on p "JUMP TO LATEST" at bounding box center [791, 475] width 51 height 7
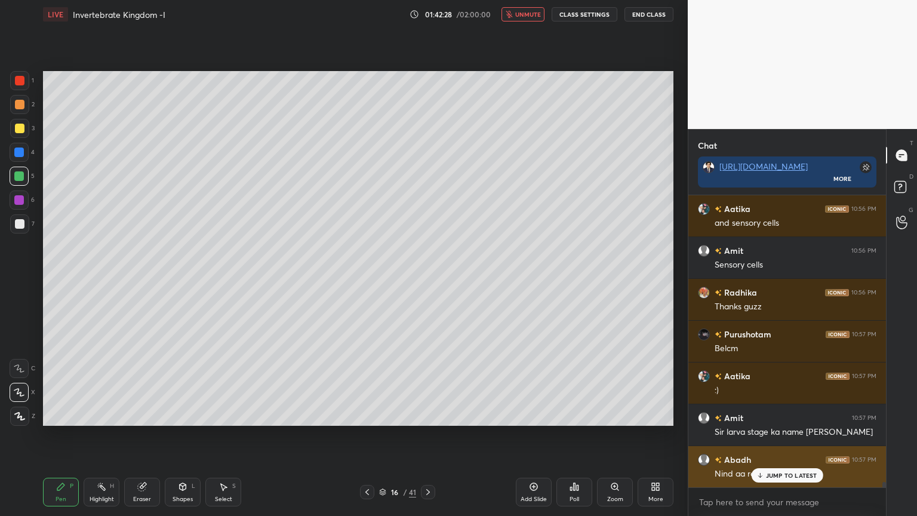
click at [769, 415] on p "JUMP TO LATEST" at bounding box center [791, 475] width 51 height 7
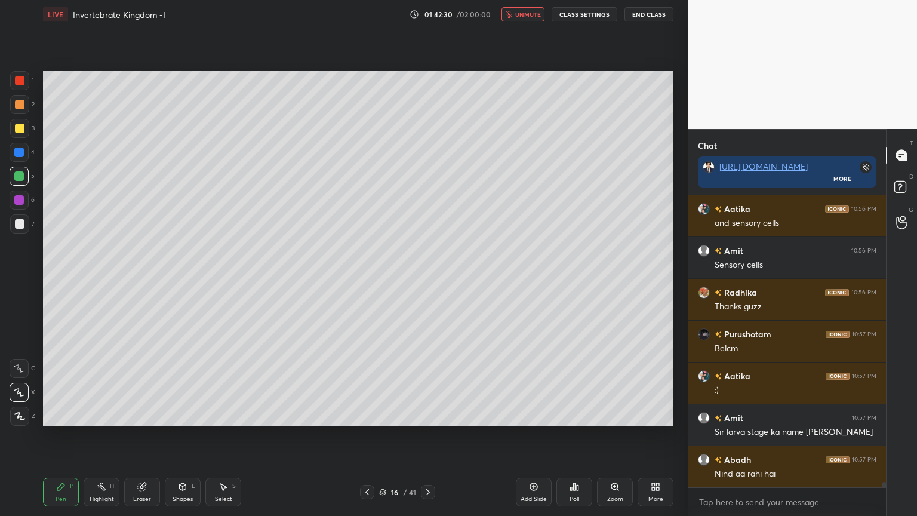
click at [575, 415] on icon at bounding box center [575, 487] width 10 height 10
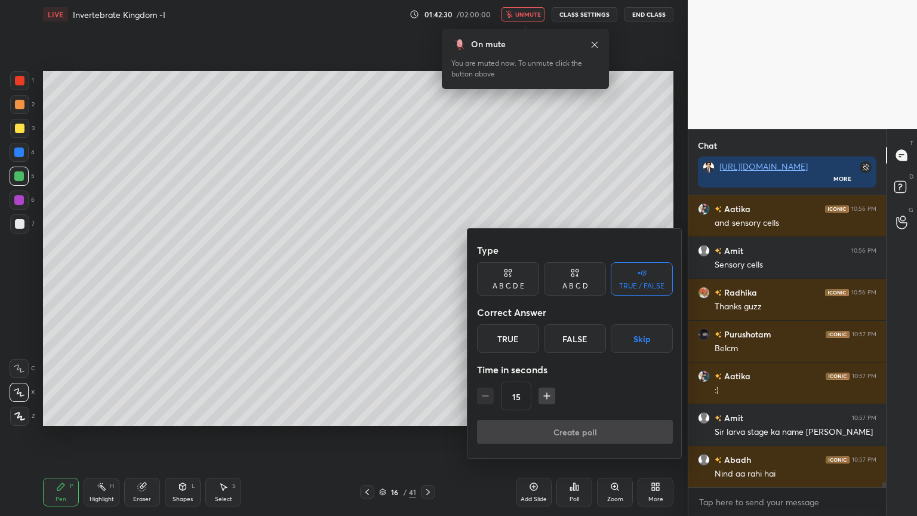
scroll to position [15372, 0]
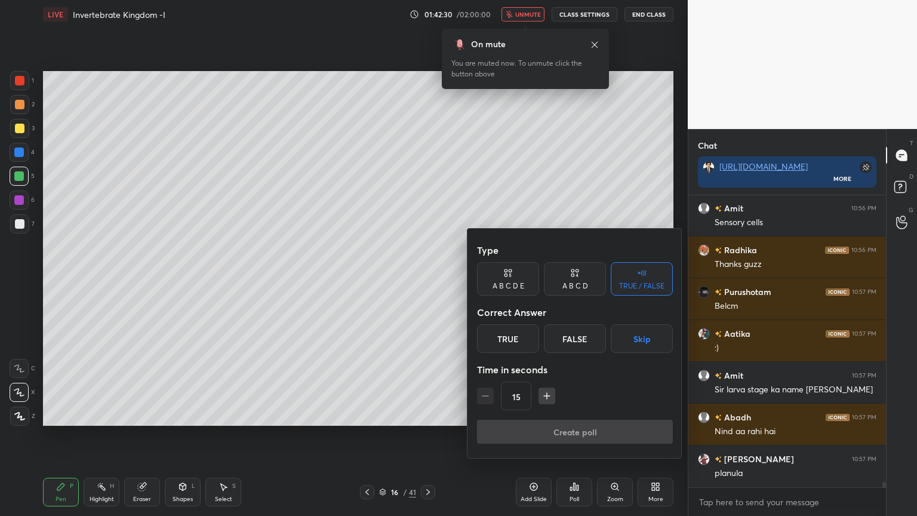
click at [639, 342] on button "Skip" at bounding box center [642, 338] width 62 height 29
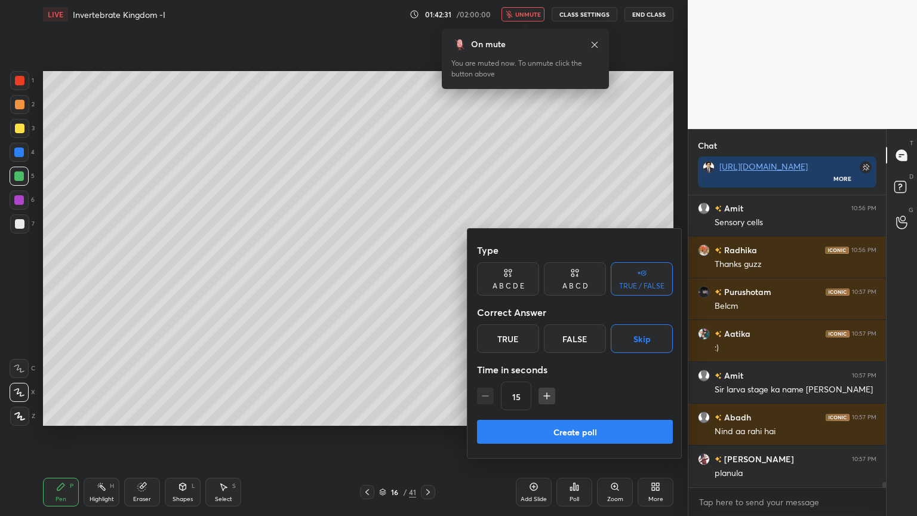
click at [605, 415] on button "Create poll" at bounding box center [575, 432] width 196 height 24
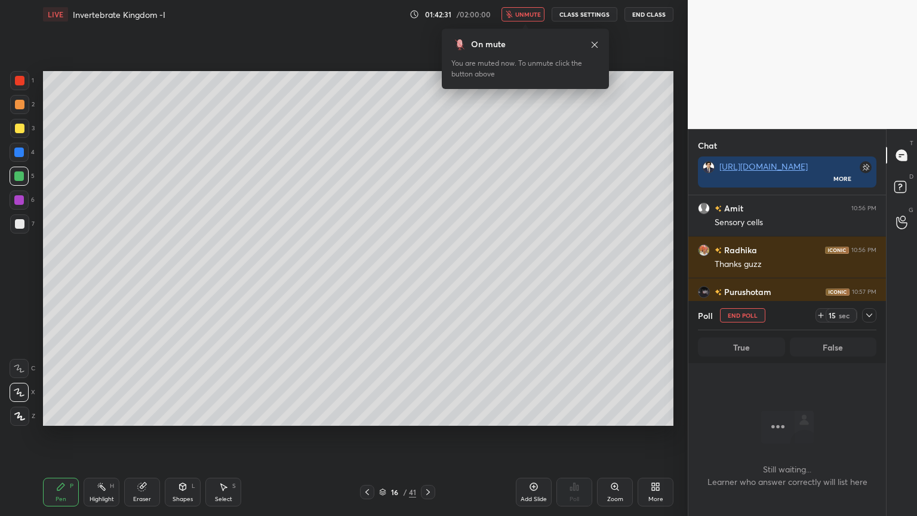
scroll to position [261, 194]
drag, startPoint x: 535, startPoint y: 10, endPoint x: 530, endPoint y: 14, distance: 6.3
click at [534, 11] on span "unmute" at bounding box center [528, 14] width 26 height 8
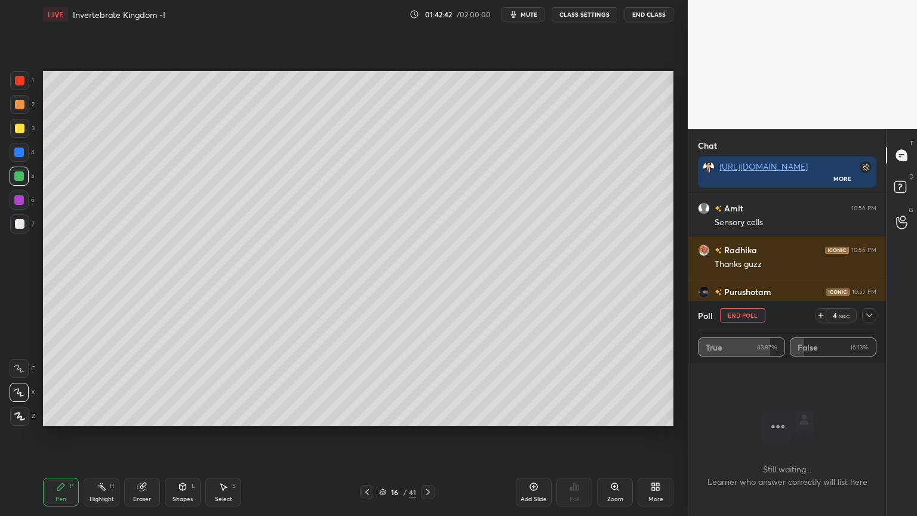
click at [745, 315] on button "End Poll" at bounding box center [742, 315] width 45 height 14
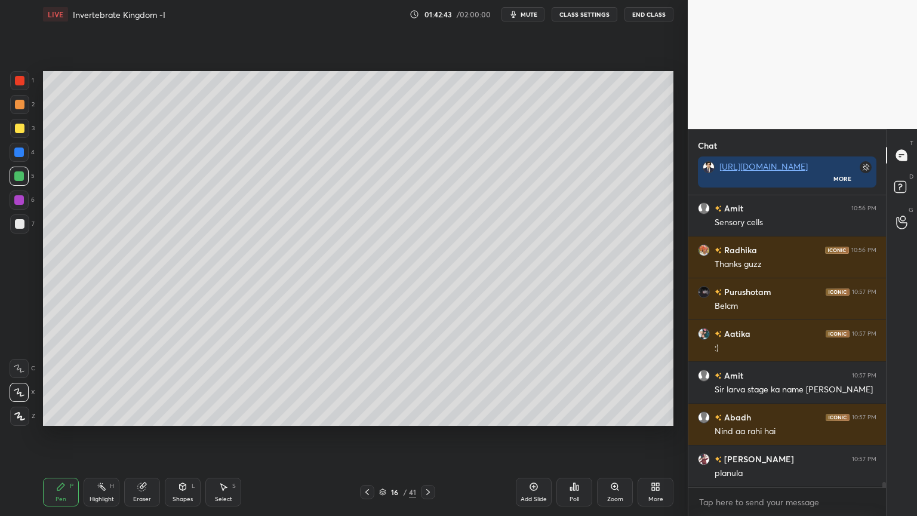
scroll to position [4, 4]
click at [538, 415] on icon at bounding box center [534, 487] width 10 height 10
click at [21, 224] on div at bounding box center [20, 224] width 10 height 10
click at [23, 224] on div at bounding box center [20, 224] width 10 height 10
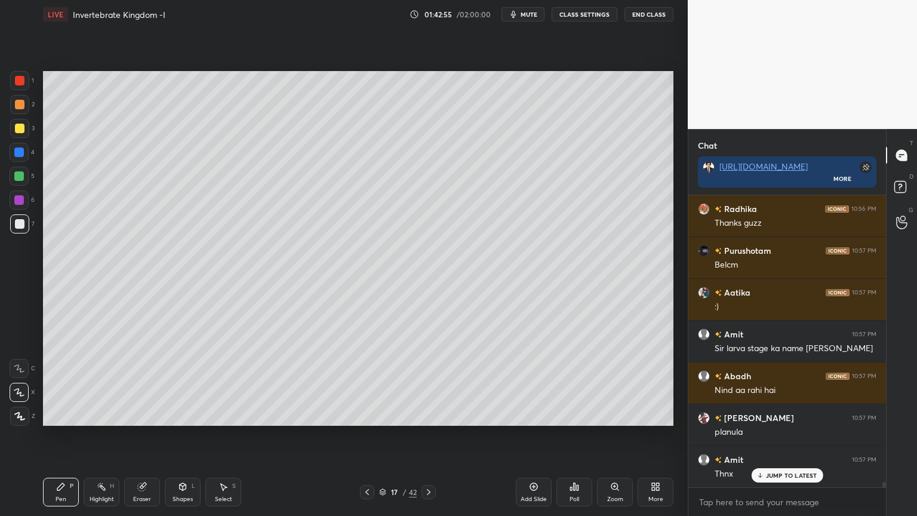
click at [145, 415] on div "Eraser" at bounding box center [142, 492] width 36 height 29
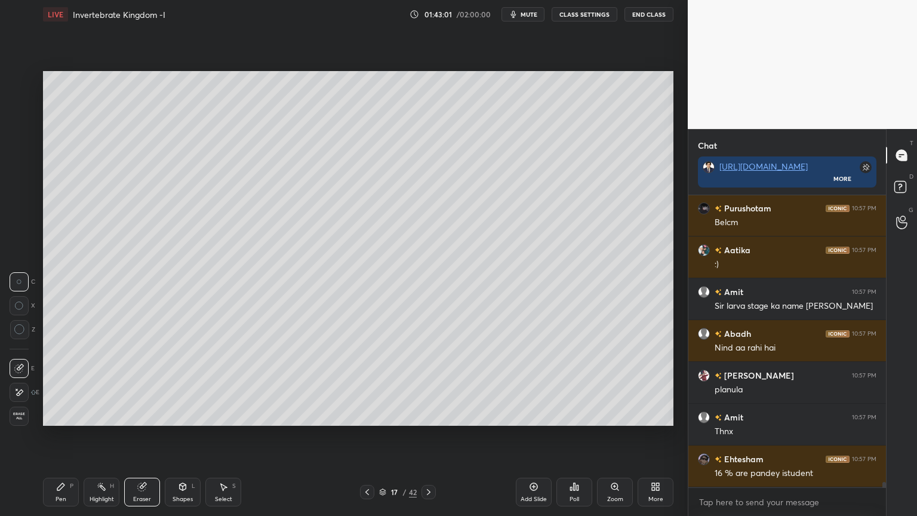
drag, startPoint x: 66, startPoint y: 492, endPoint x: 100, endPoint y: 497, distance: 34.4
click at [67, 415] on div "Pen P" at bounding box center [61, 492] width 36 height 29
click at [185, 415] on icon at bounding box center [183, 487] width 10 height 10
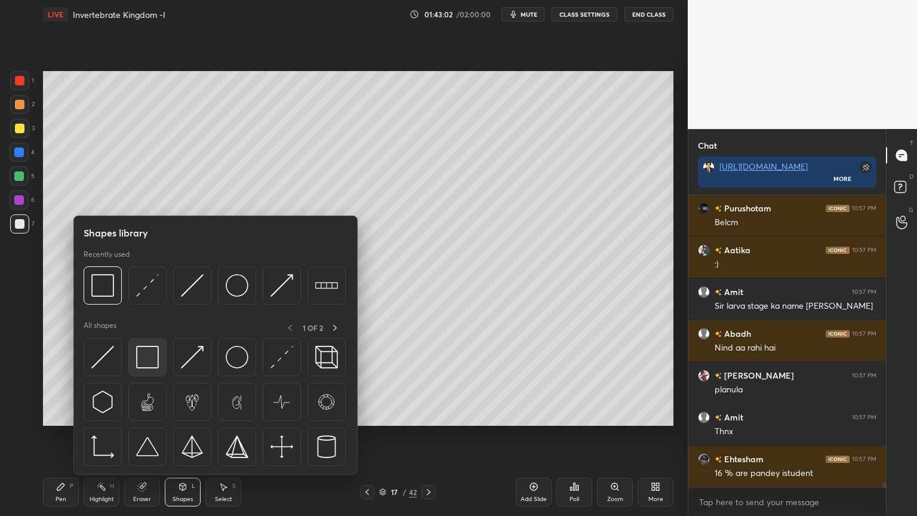
click at [145, 363] on img at bounding box center [147, 357] width 23 height 23
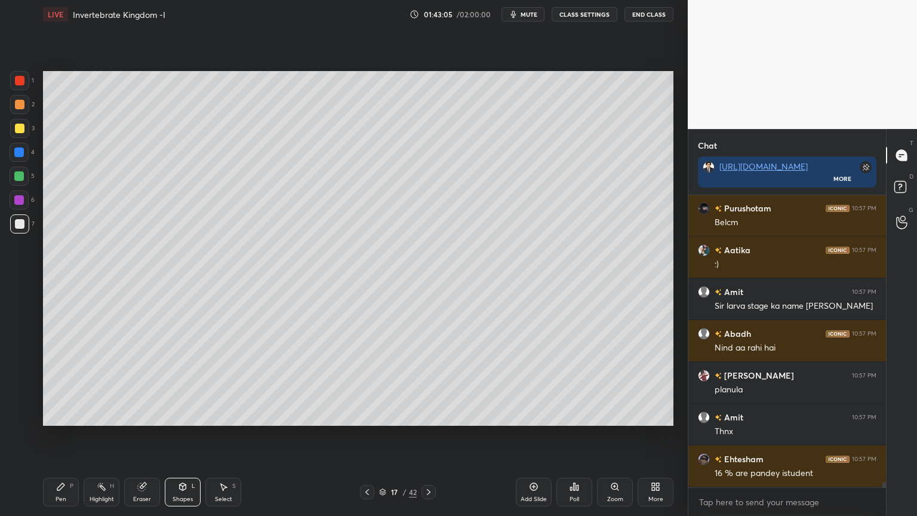
drag, startPoint x: 64, startPoint y: 493, endPoint x: 97, endPoint y: 428, distance: 73.7
click at [65, 415] on div "Pen P" at bounding box center [61, 492] width 36 height 29
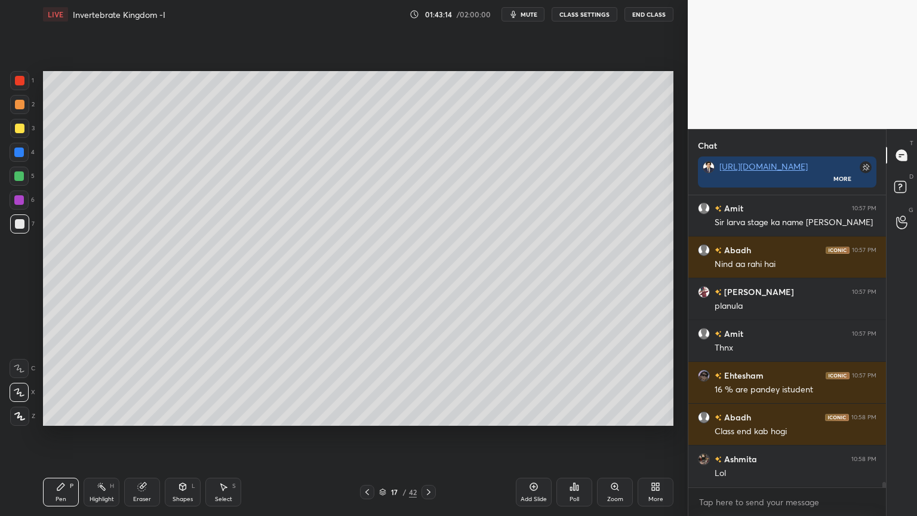
click at [17, 109] on div at bounding box center [19, 104] width 19 height 19
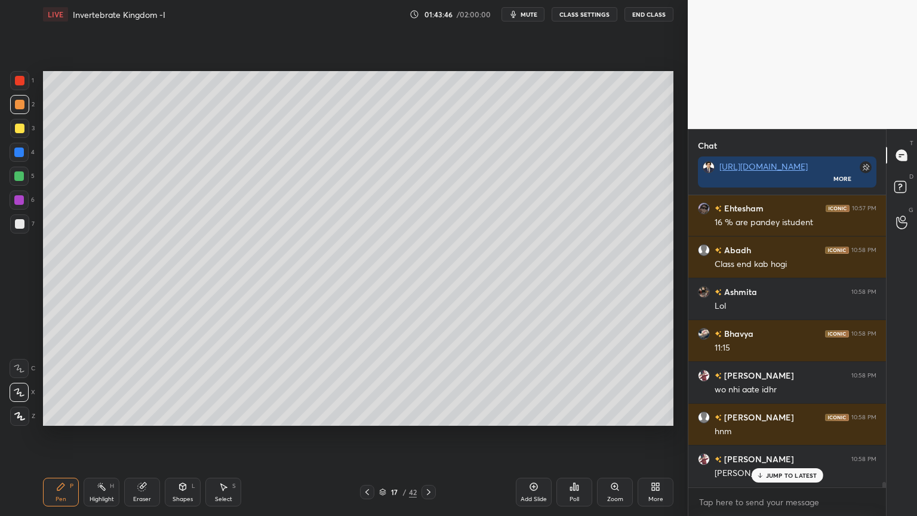
scroll to position [15747, 0]
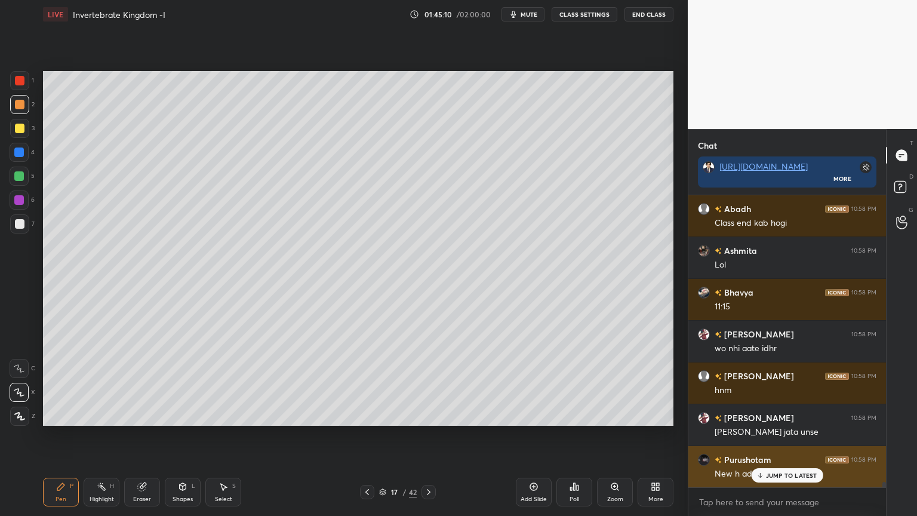
drag, startPoint x: 788, startPoint y: 468, endPoint x: 776, endPoint y: 469, distance: 12.0
click at [788, 415] on div "JUMP TO LATEST" at bounding box center [787, 475] width 72 height 14
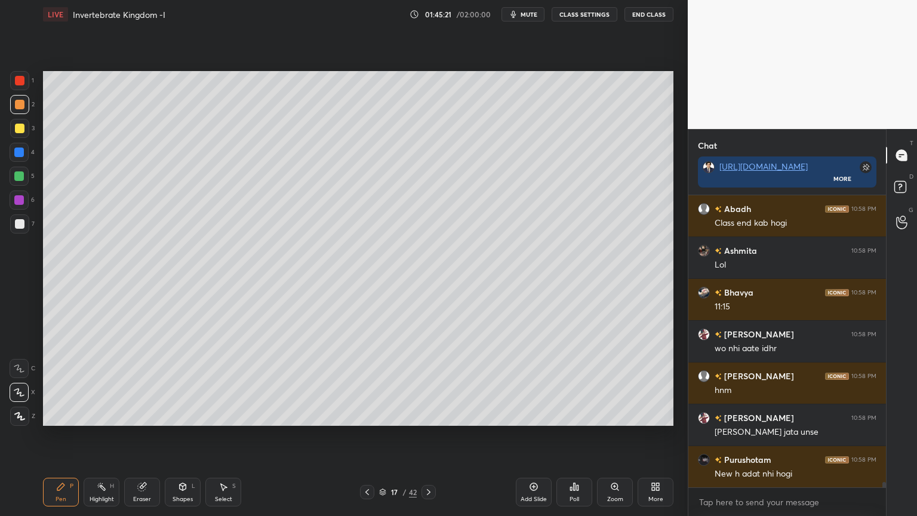
drag, startPoint x: 19, startPoint y: 394, endPoint x: 17, endPoint y: 324, distance: 69.3
click at [19, 389] on icon at bounding box center [19, 392] width 11 height 8
click at [17, 220] on div at bounding box center [19, 223] width 19 height 19
drag, startPoint x: 22, startPoint y: 228, endPoint x: 36, endPoint y: 255, distance: 30.5
click at [23, 229] on div at bounding box center [19, 223] width 19 height 19
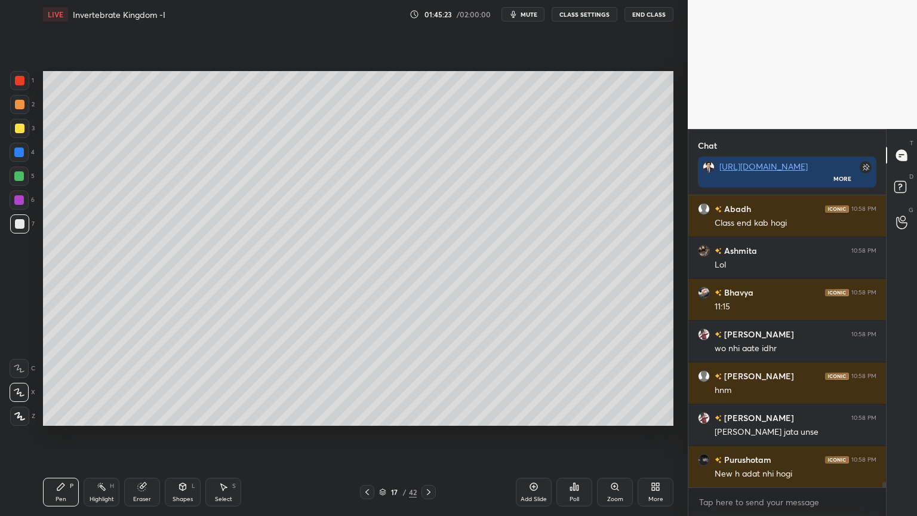
click at [192, 415] on div "L" at bounding box center [194, 486] width 4 height 6
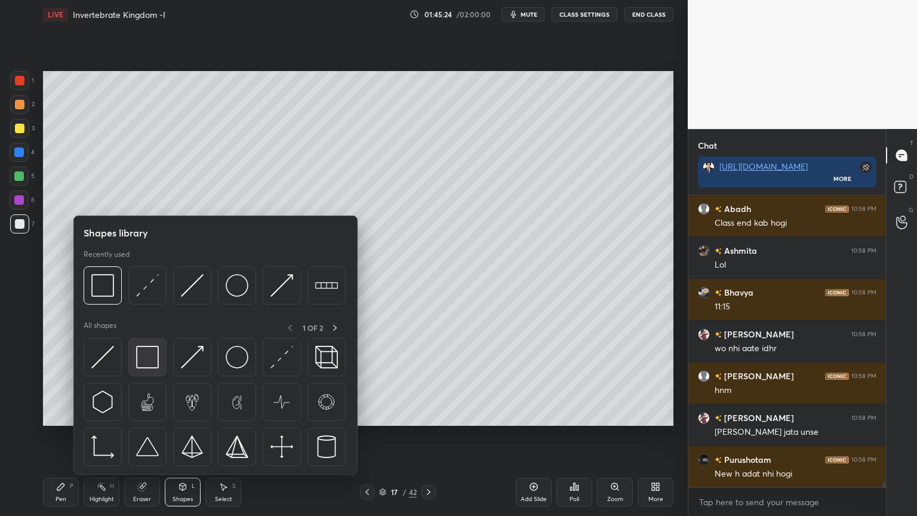
click at [155, 368] on img at bounding box center [147, 357] width 23 height 23
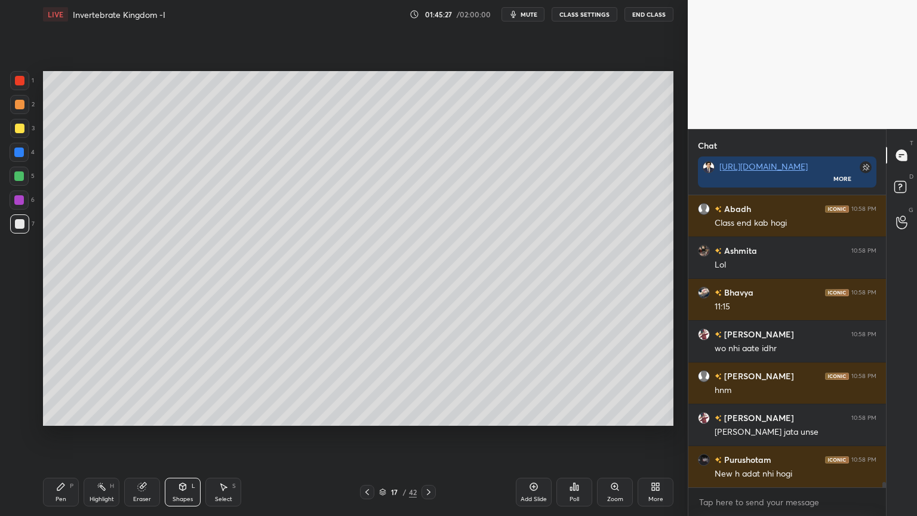
click at [47, 415] on div "Pen P" at bounding box center [61, 492] width 36 height 29
click at [62, 415] on icon at bounding box center [61, 487] width 10 height 10
click at [14, 388] on icon at bounding box center [19, 392] width 11 height 8
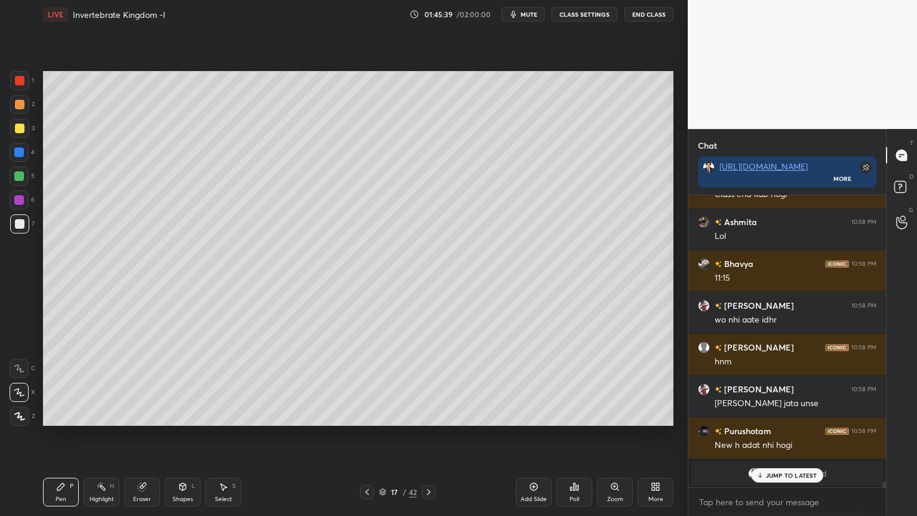
click at [149, 415] on div "Eraser" at bounding box center [142, 492] width 36 height 29
click at [138, 415] on div "Eraser" at bounding box center [142, 492] width 36 height 29
drag, startPoint x: 766, startPoint y: 472, endPoint x: 757, endPoint y: 475, distance: 9.3
click at [763, 415] on div "JUMP TO LATEST" at bounding box center [787, 475] width 72 height 14
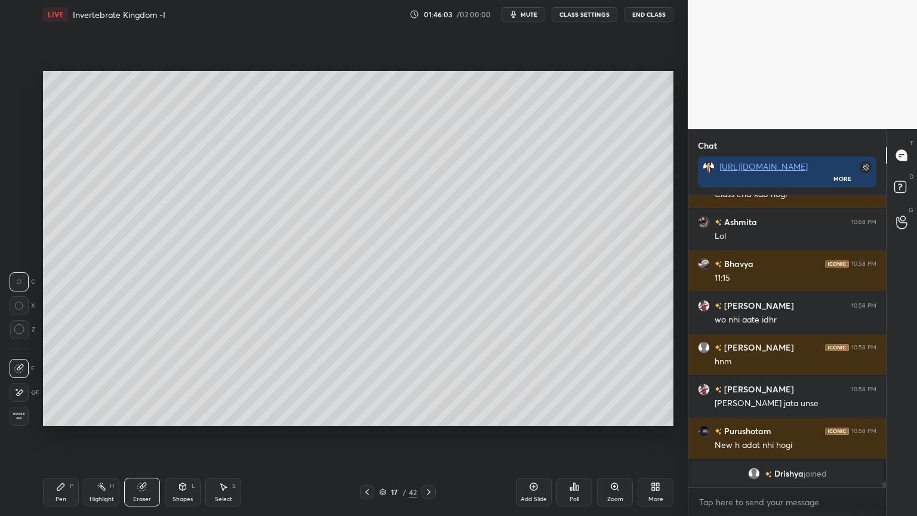
click at [79, 415] on div "Pen P Highlight H Eraser Shapes L Select S" at bounding box center [161, 492] width 237 height 29
drag, startPoint x: 65, startPoint y: 489, endPoint x: 53, endPoint y: 472, distance: 20.1
click at [62, 415] on icon at bounding box center [61, 487] width 10 height 10
click at [22, 394] on icon at bounding box center [19, 392] width 11 height 8
drag, startPoint x: 13, startPoint y: 123, endPoint x: 23, endPoint y: 142, distance: 21.9
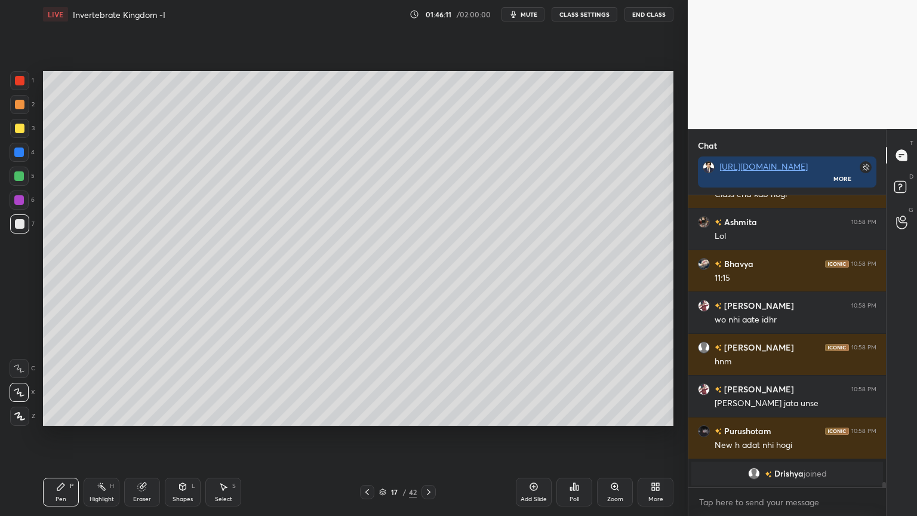
click at [16, 126] on div at bounding box center [19, 128] width 19 height 19
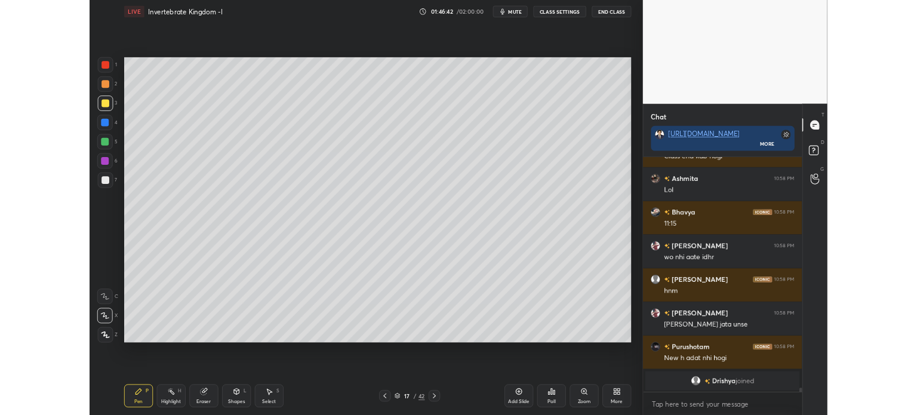
scroll to position [15272, 0]
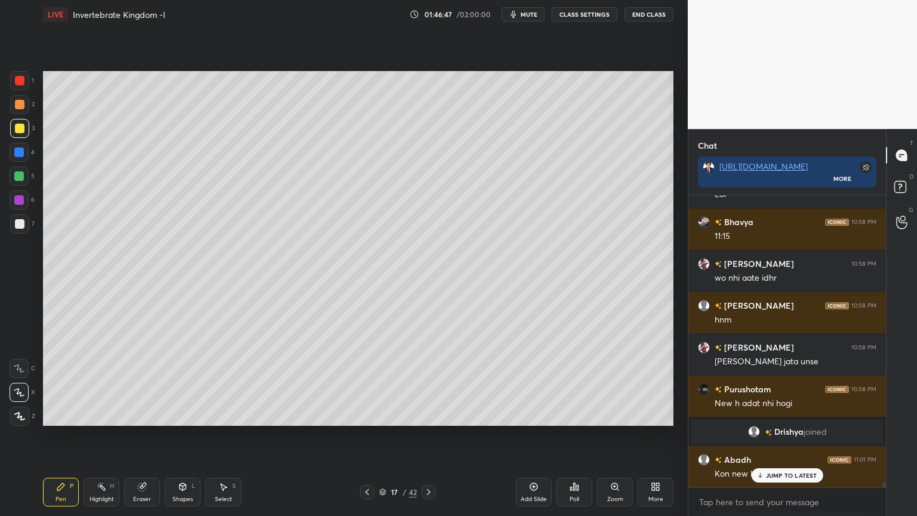
click at [645, 415] on div "More" at bounding box center [656, 492] width 36 height 29
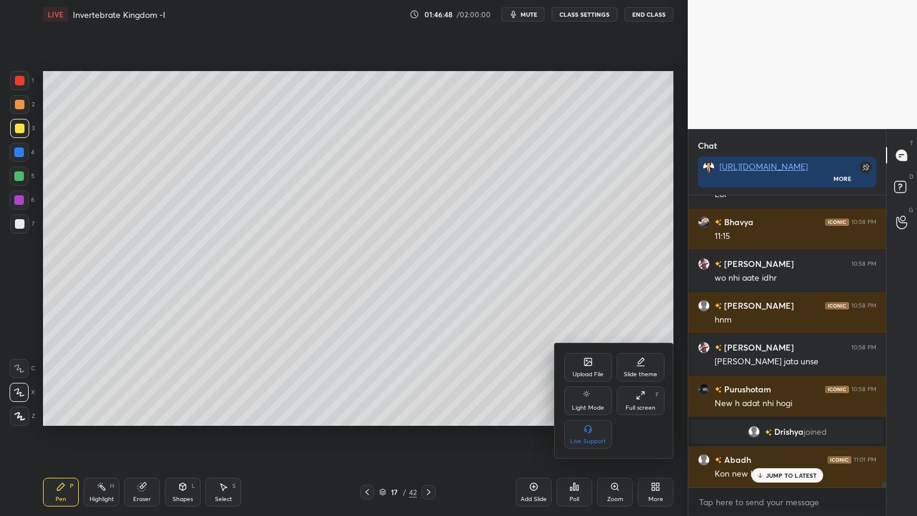
click at [592, 377] on div "Upload File" at bounding box center [588, 367] width 48 height 29
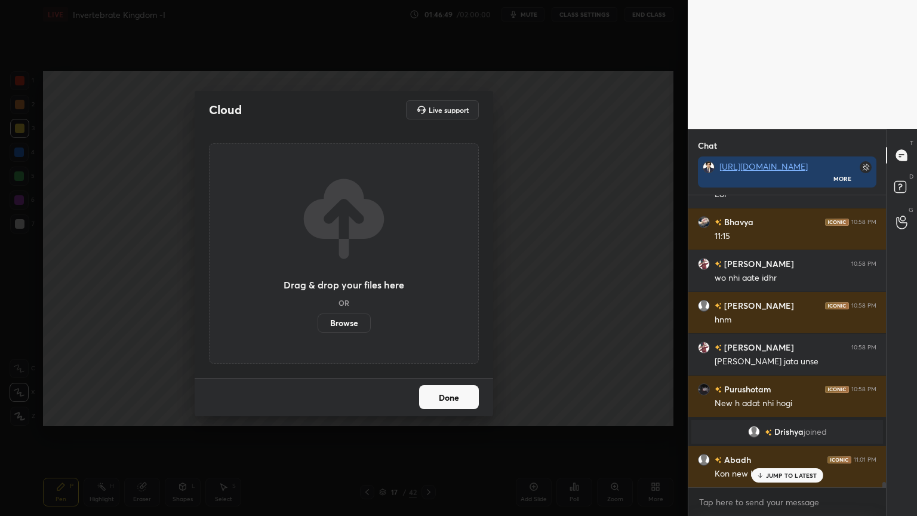
click at [356, 324] on label "Browse" at bounding box center [344, 323] width 53 height 19
click at [318, 324] on input "Browse" at bounding box center [318, 323] width 0 height 19
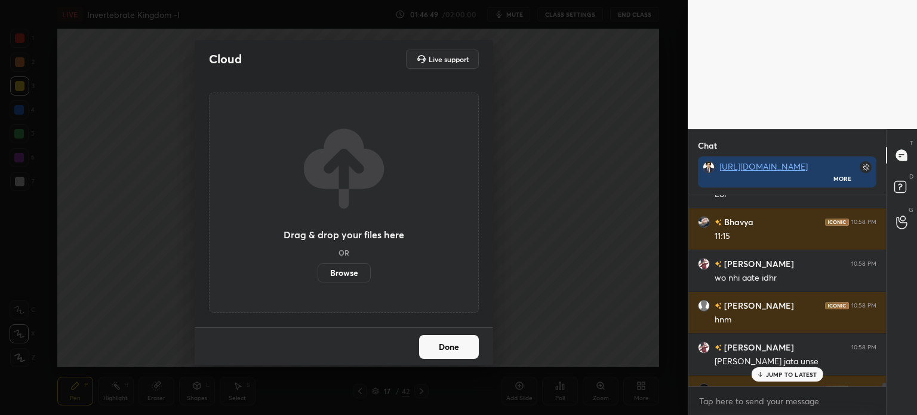
scroll to position [3, 4]
click at [477, 336] on button "Done" at bounding box center [449, 347] width 60 height 24
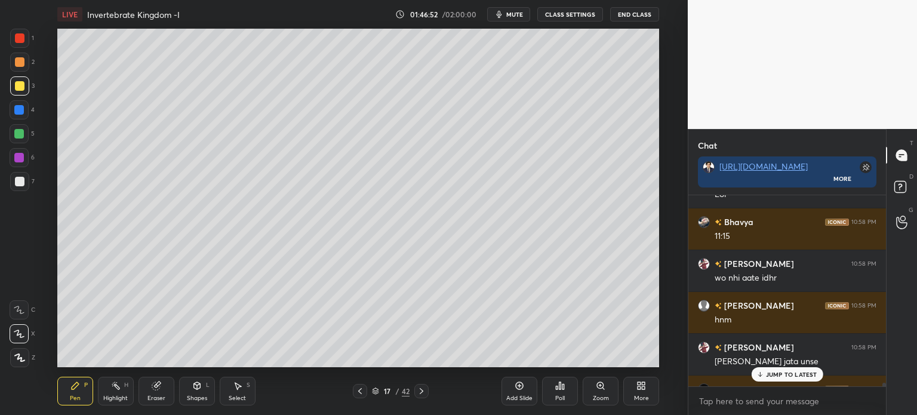
scroll to position [15415, 0]
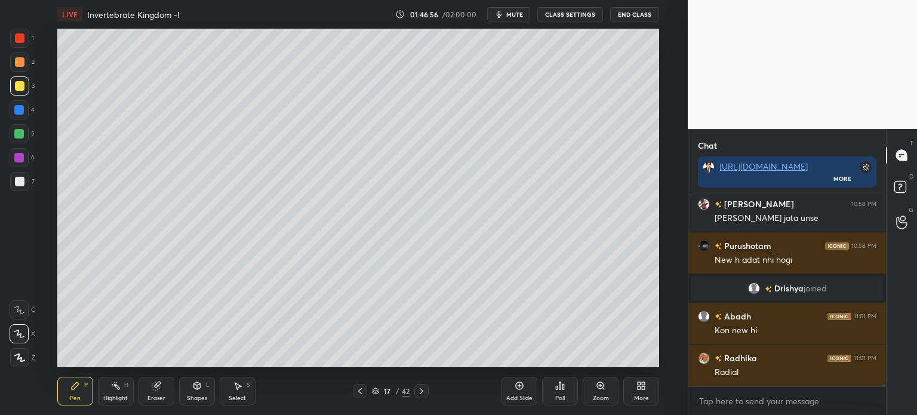
click at [20, 88] on div at bounding box center [19, 85] width 19 height 19
click at [27, 329] on div "X" at bounding box center [23, 333] width 26 height 19
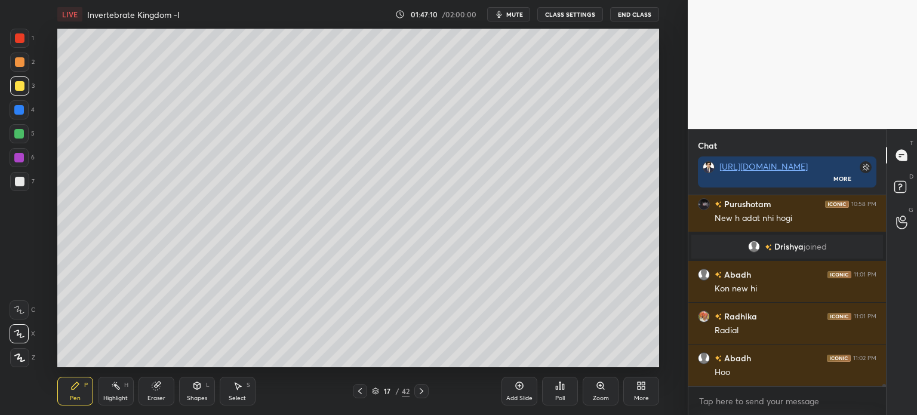
scroll to position [15499, 0]
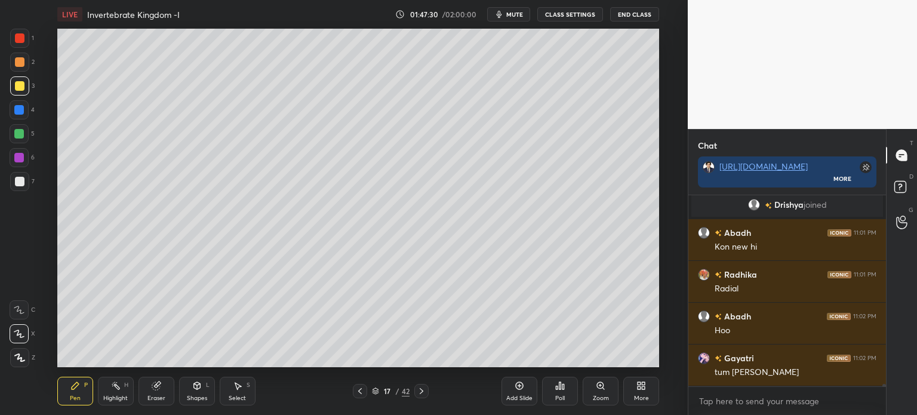
click at [232, 390] on div "Select S" at bounding box center [238, 391] width 36 height 29
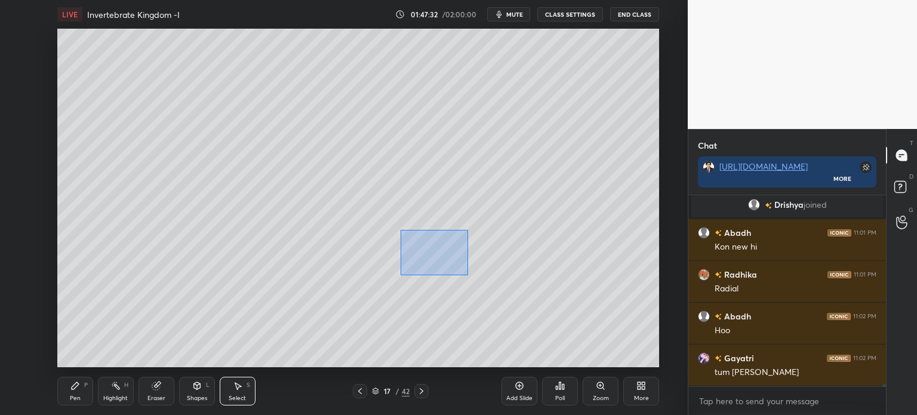
drag, startPoint x: 462, startPoint y: 231, endPoint x: 408, endPoint y: 269, distance: 65.6
click at [401, 276] on div "0 ° Undo Copy Duplicate Duplicate to new slide Delete" at bounding box center [358, 198] width 602 height 339
drag, startPoint x: 425, startPoint y: 243, endPoint x: 344, endPoint y: 261, distance: 83.2
click at [344, 261] on div "0 ° Undo Copy Duplicate Duplicate to new slide Delete" at bounding box center [358, 198] width 602 height 339
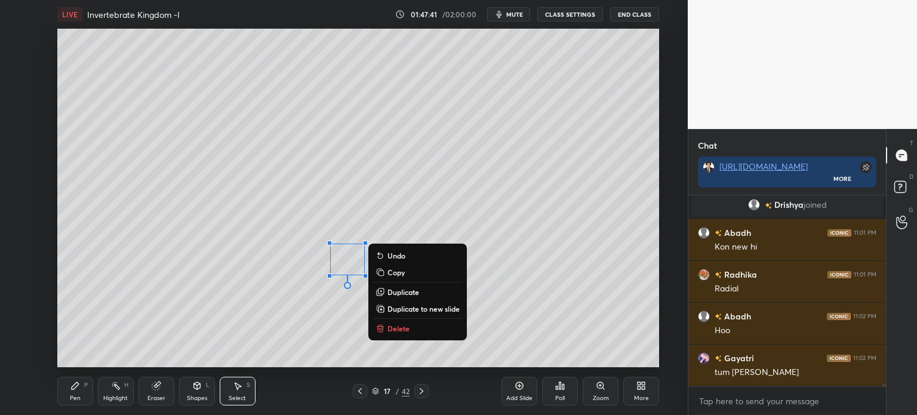
drag, startPoint x: 85, startPoint y: 406, endPoint x: 86, endPoint y: 398, distance: 7.8
click at [84, 406] on div "Pen P Highlight H Eraser Shapes L Select S 17 / 42 Add Slide Poll Zoom More" at bounding box center [358, 391] width 602 height 48
click at [75, 391] on div "Pen P" at bounding box center [75, 391] width 36 height 29
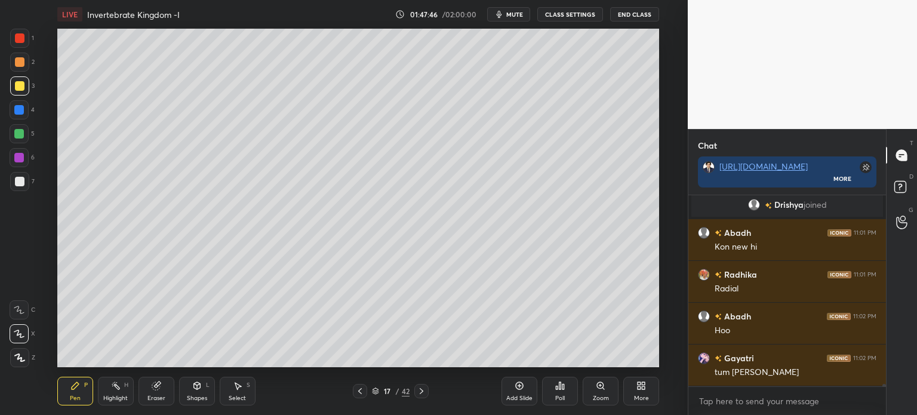
click at [26, 183] on div "7" at bounding box center [22, 181] width 24 height 19
click at [22, 85] on div at bounding box center [20, 86] width 10 height 10
drag, startPoint x: 23, startPoint y: 90, endPoint x: 31, endPoint y: 95, distance: 9.6
click at [21, 93] on div at bounding box center [19, 85] width 19 height 19
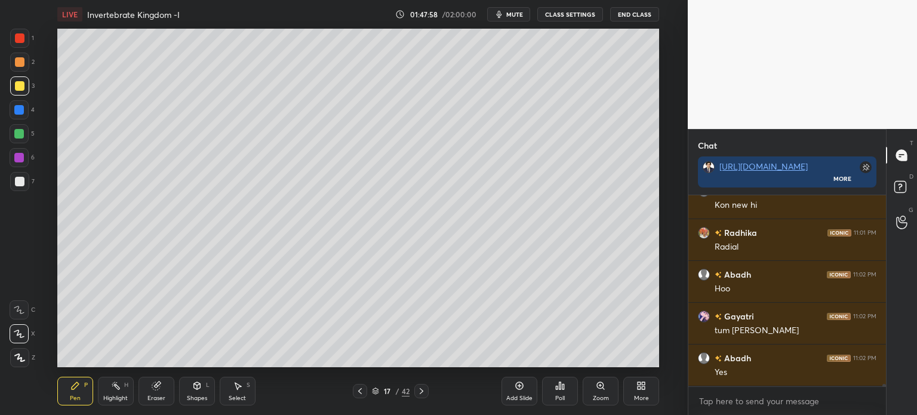
drag, startPoint x: 155, startPoint y: 398, endPoint x: 172, endPoint y: 377, distance: 27.2
click at [157, 397] on div "Eraser" at bounding box center [157, 398] width 18 height 6
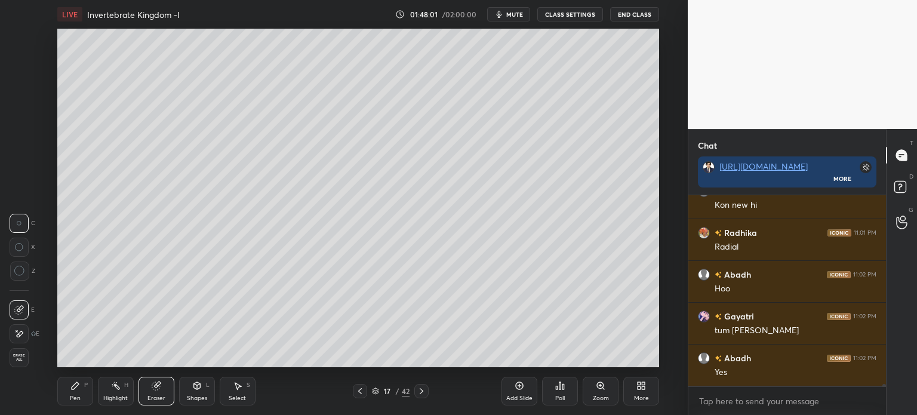
click at [71, 394] on div "Pen P" at bounding box center [75, 391] width 36 height 29
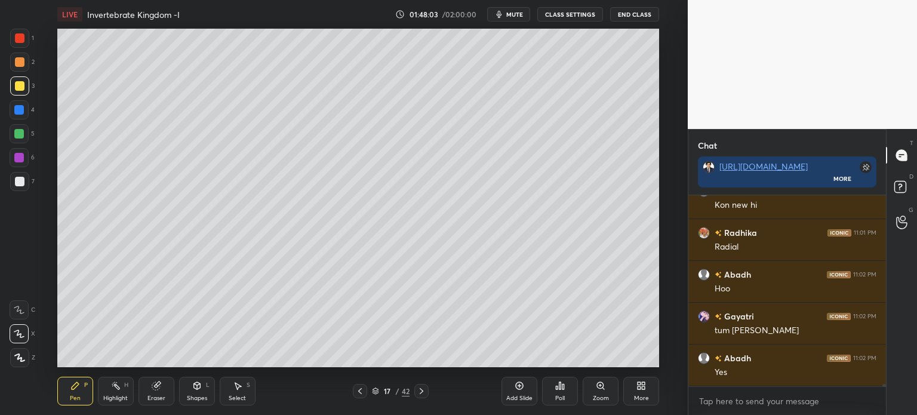
click at [22, 89] on div at bounding box center [19, 85] width 19 height 19
click at [566, 389] on div "Poll" at bounding box center [560, 391] width 36 height 29
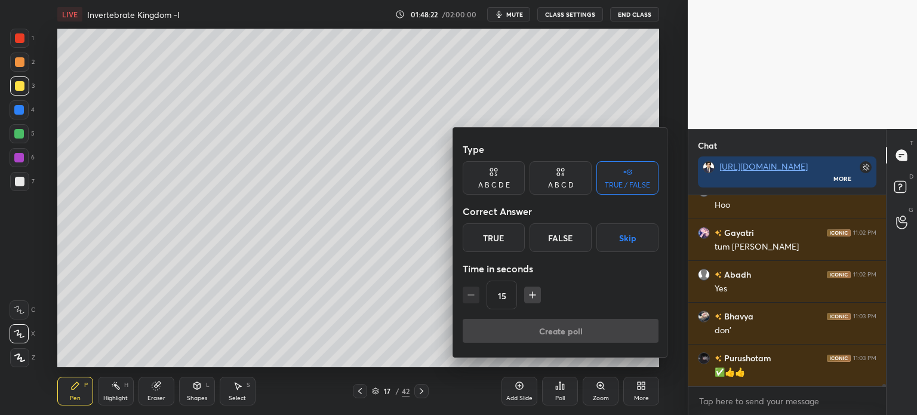
drag, startPoint x: 625, startPoint y: 234, endPoint x: 625, endPoint y: 240, distance: 6.6
click at [624, 236] on button "Skip" at bounding box center [628, 237] width 62 height 29
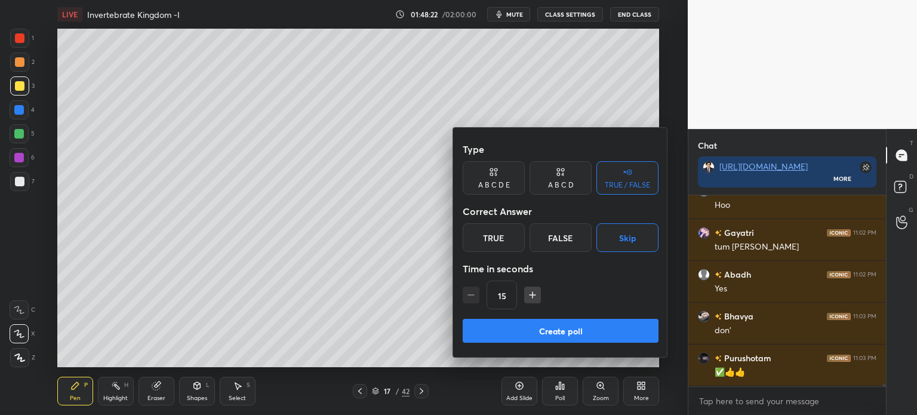
click at [589, 339] on button "Create poll" at bounding box center [561, 331] width 196 height 24
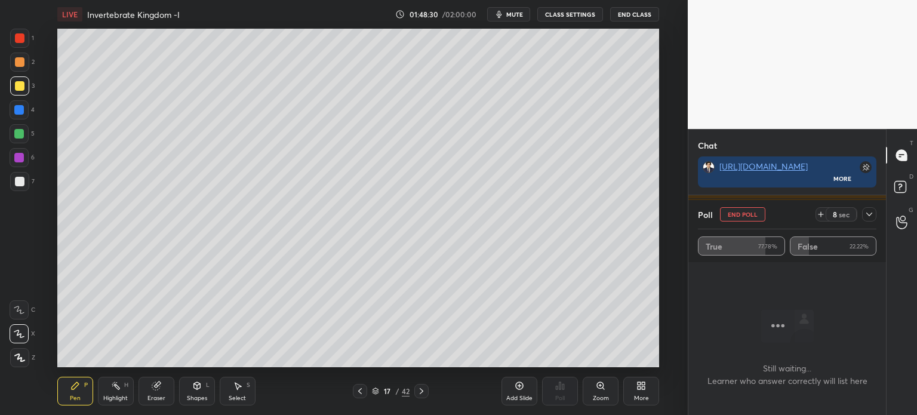
scroll to position [15854, 0]
click at [749, 214] on button "End Poll" at bounding box center [742, 214] width 45 height 14
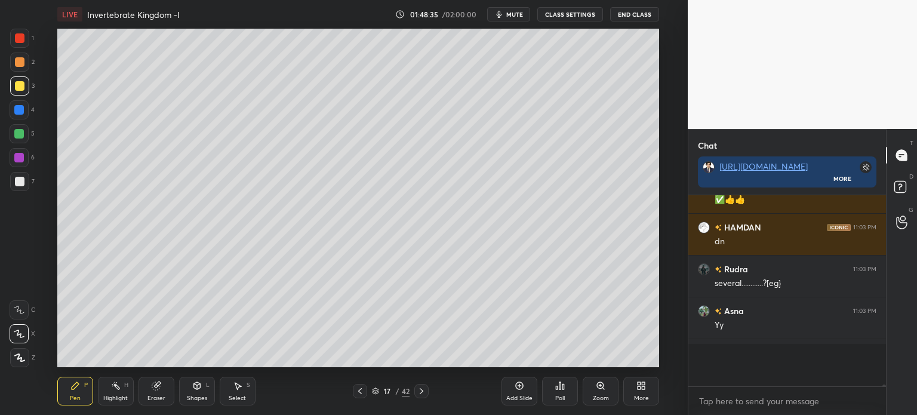
scroll to position [3, 4]
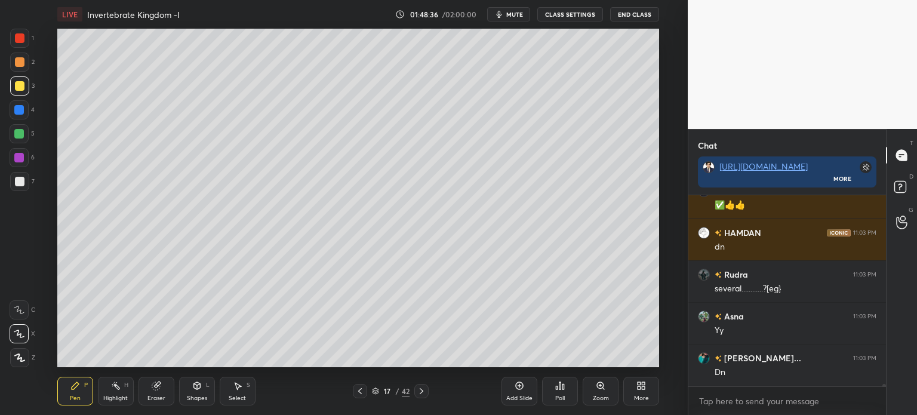
drag, startPoint x: 521, startPoint y: 390, endPoint x: 518, endPoint y: 385, distance: 6.5
click at [521, 391] on div "Add Slide" at bounding box center [520, 391] width 36 height 29
drag, startPoint x: 27, startPoint y: 181, endPoint x: 27, endPoint y: 169, distance: 12.0
click at [22, 180] on div at bounding box center [19, 181] width 19 height 19
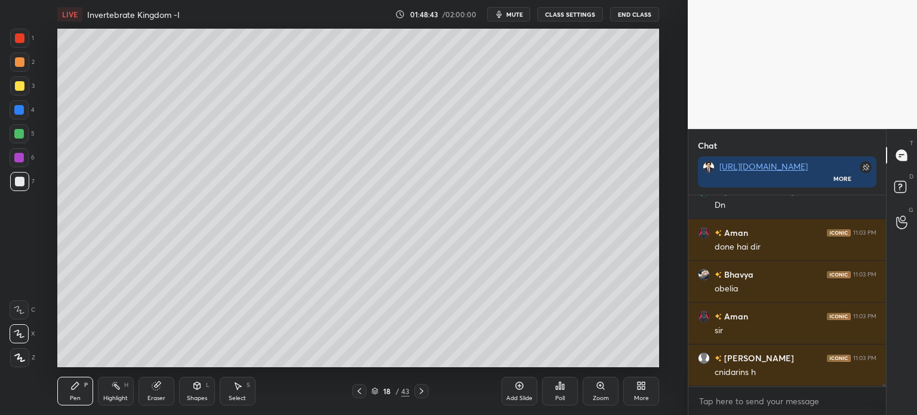
click at [19, 38] on div at bounding box center [20, 38] width 10 height 10
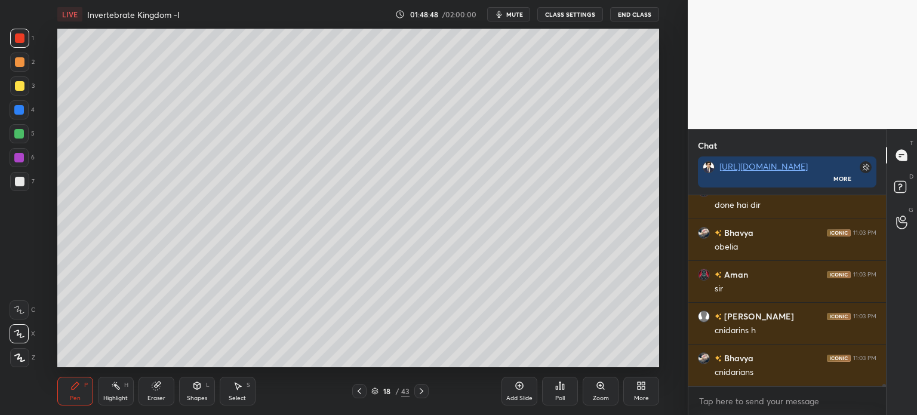
click at [22, 90] on div at bounding box center [20, 86] width 10 height 10
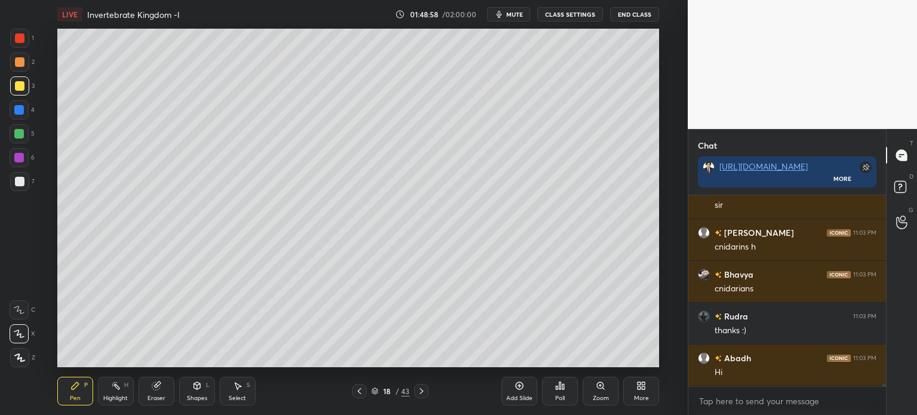
click at [13, 42] on div at bounding box center [19, 38] width 19 height 19
drag, startPoint x: 23, startPoint y: 183, endPoint x: 44, endPoint y: 178, distance: 21.6
click at [25, 182] on div at bounding box center [19, 181] width 19 height 19
drag, startPoint x: 29, startPoint y: 83, endPoint x: 47, endPoint y: 91, distance: 20.1
click at [26, 87] on div at bounding box center [19, 85] width 19 height 19
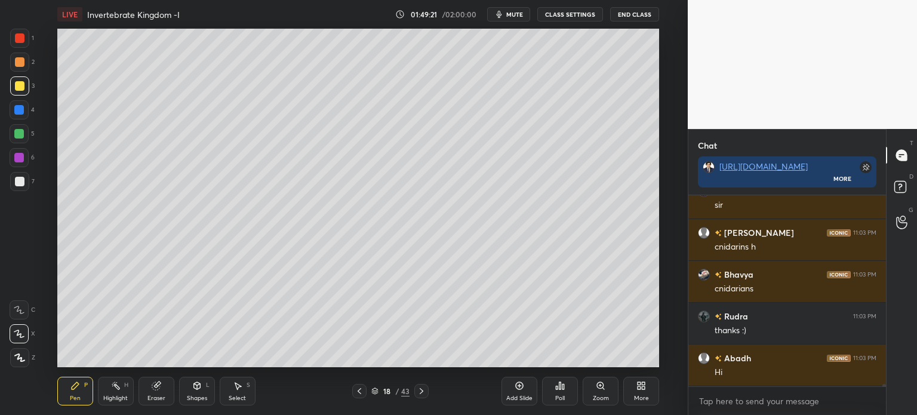
drag, startPoint x: 17, startPoint y: 182, endPoint x: 54, endPoint y: 176, distance: 38.1
click at [21, 185] on div at bounding box center [20, 182] width 10 height 10
drag, startPoint x: 18, startPoint y: 83, endPoint x: 32, endPoint y: 94, distance: 17.8
click at [19, 90] on div at bounding box center [20, 86] width 10 height 10
drag, startPoint x: 18, startPoint y: 44, endPoint x: 22, endPoint y: 50, distance: 6.5
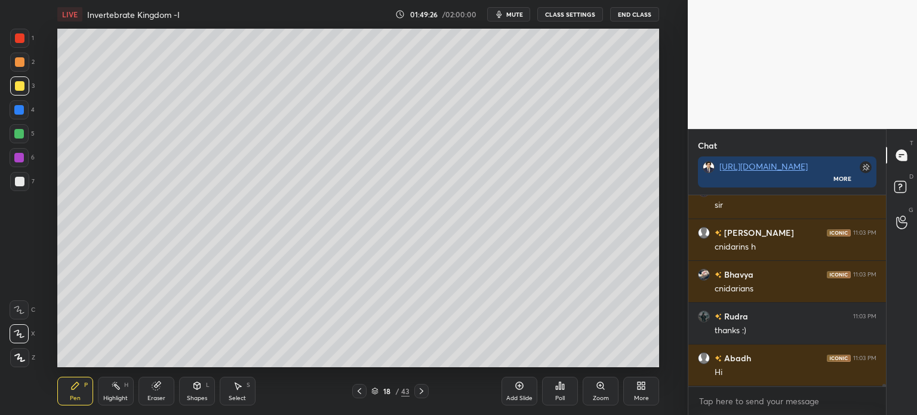
click at [19, 46] on div at bounding box center [19, 38] width 19 height 19
drag, startPoint x: 23, startPoint y: 83, endPoint x: 41, endPoint y: 96, distance: 21.9
click at [24, 85] on div at bounding box center [19, 85] width 19 height 19
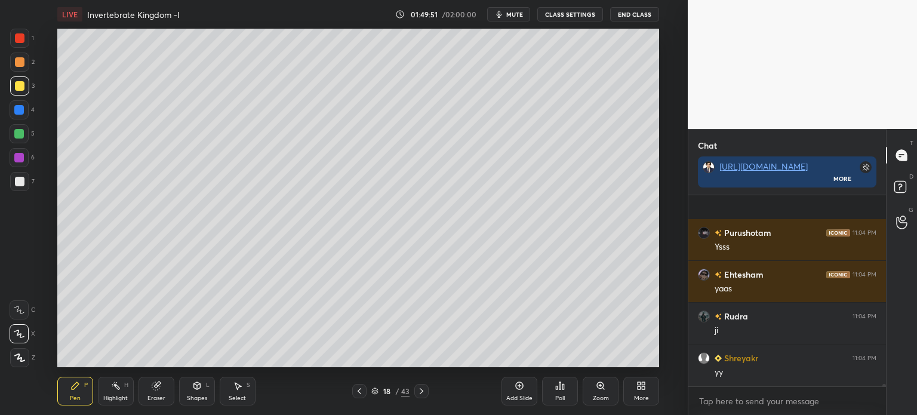
scroll to position [16377, 0]
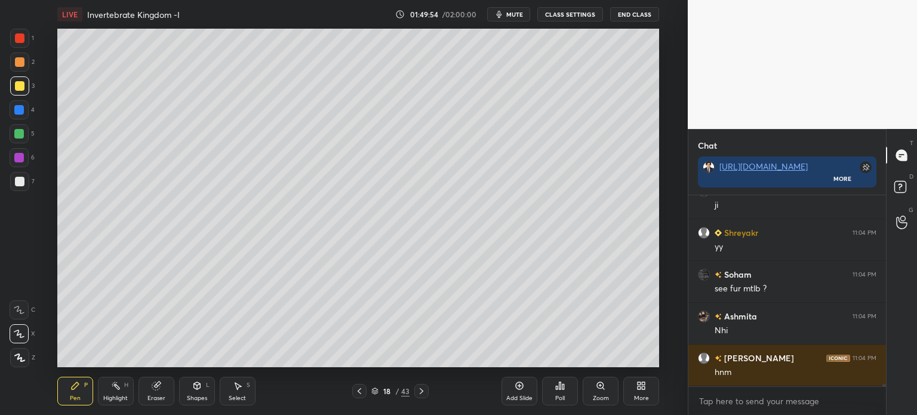
click at [21, 45] on div at bounding box center [19, 38] width 19 height 19
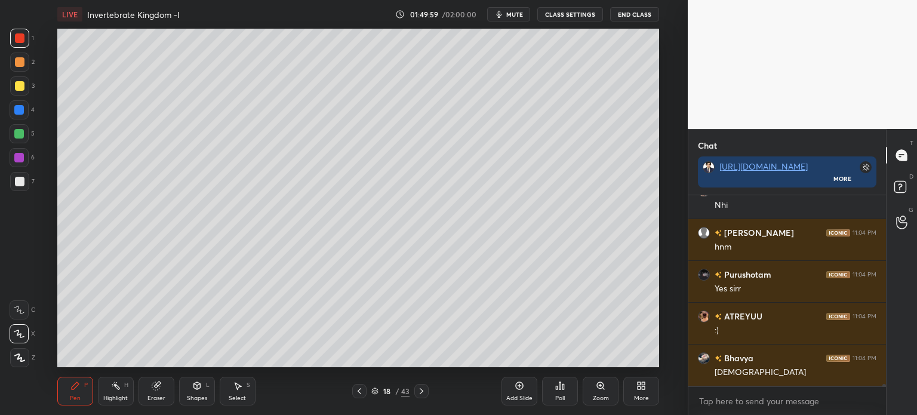
scroll to position [16586, 0]
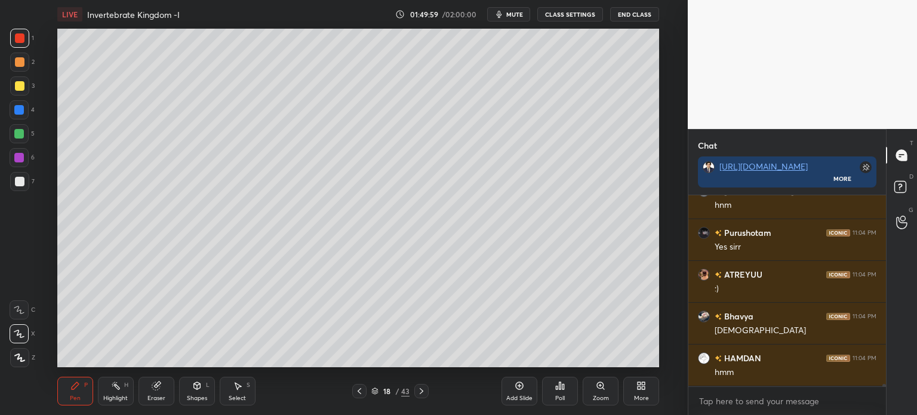
drag, startPoint x: 16, startPoint y: 80, endPoint x: 36, endPoint y: 96, distance: 25.9
click at [22, 88] on div at bounding box center [19, 85] width 19 height 19
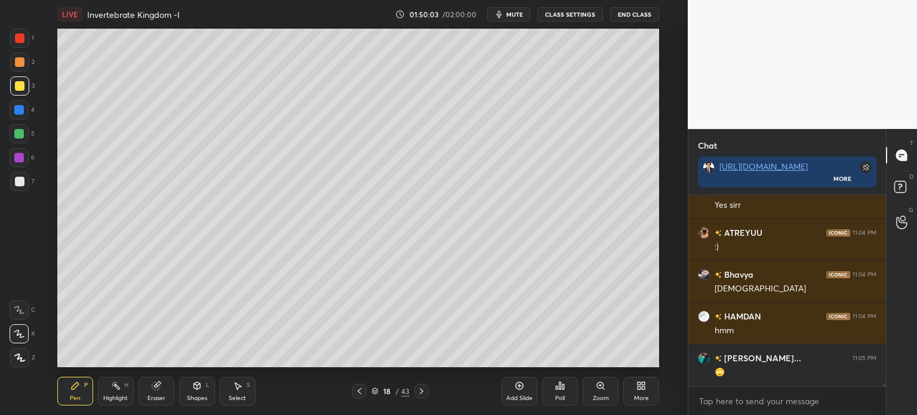
scroll to position [16669, 0]
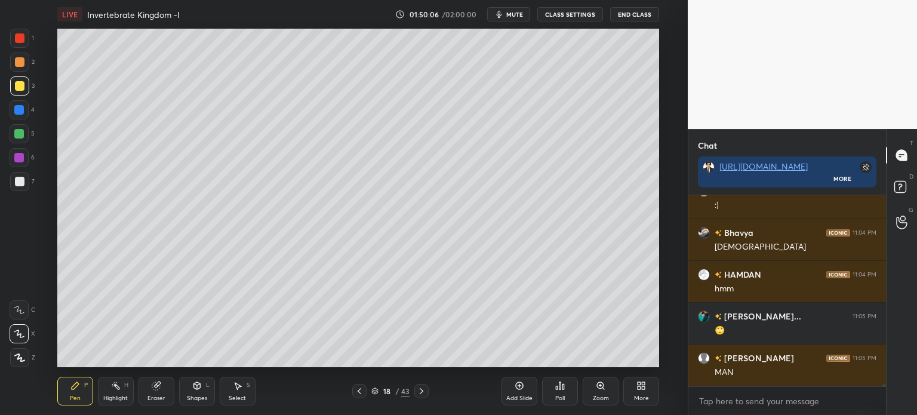
drag, startPoint x: 17, startPoint y: 33, endPoint x: 22, endPoint y: 36, distance: 6.1
click at [19, 35] on div at bounding box center [19, 38] width 19 height 19
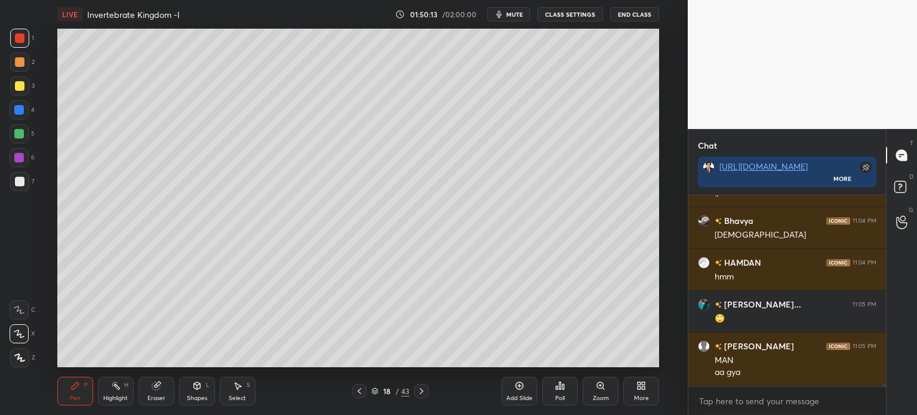
click at [23, 89] on div at bounding box center [19, 85] width 19 height 19
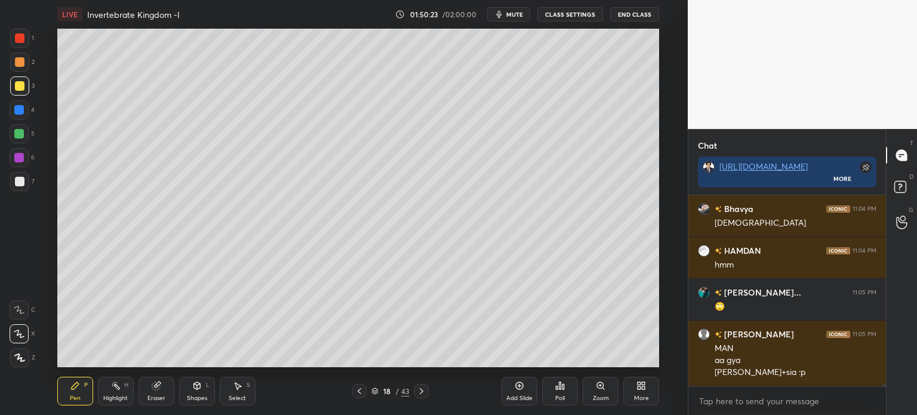
drag, startPoint x: 24, startPoint y: 40, endPoint x: 45, endPoint y: 49, distance: 22.7
click at [27, 42] on div at bounding box center [19, 38] width 19 height 19
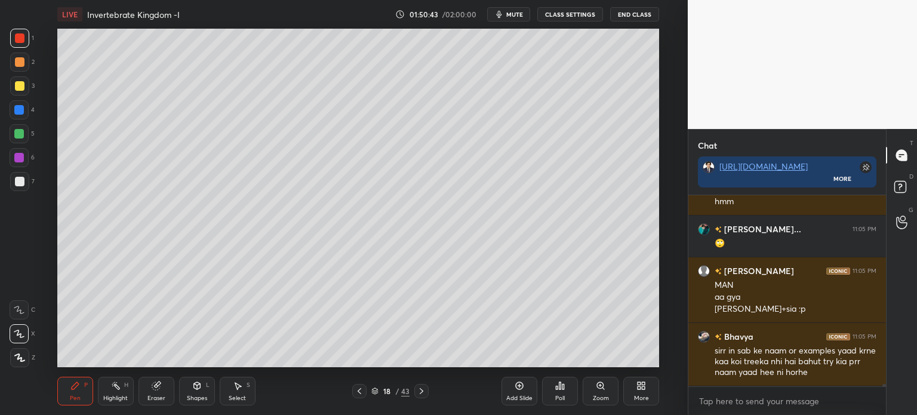
drag, startPoint x: 8, startPoint y: 79, endPoint x: 29, endPoint y: 82, distance: 20.6
click at [17, 83] on div "3" at bounding box center [22, 85] width 24 height 19
drag, startPoint x: 19, startPoint y: 32, endPoint x: 47, endPoint y: 38, distance: 28.7
click at [22, 36] on div at bounding box center [19, 38] width 19 height 19
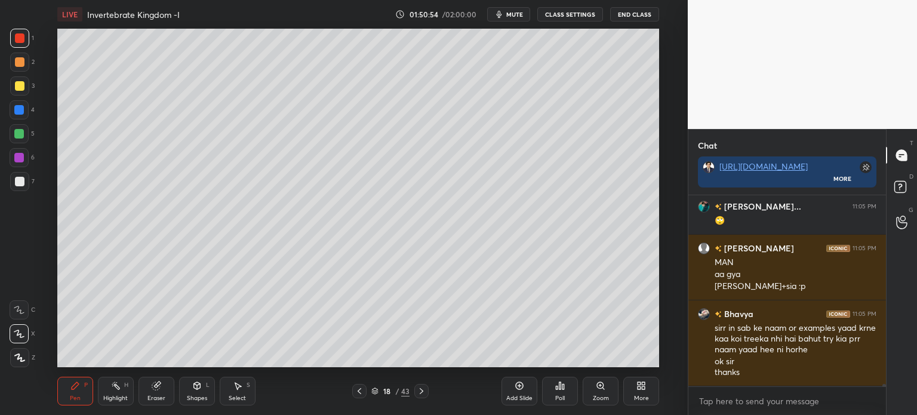
drag, startPoint x: 16, startPoint y: 90, endPoint x: 26, endPoint y: 91, distance: 10.2
click at [17, 92] on div at bounding box center [19, 85] width 19 height 19
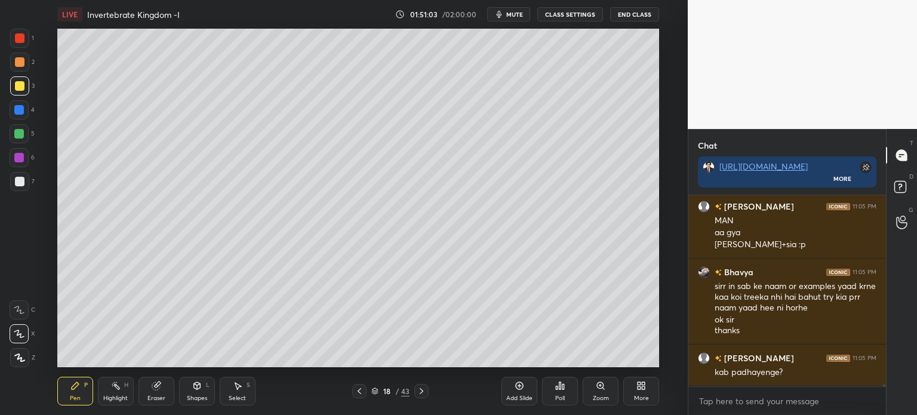
scroll to position [16874, 0]
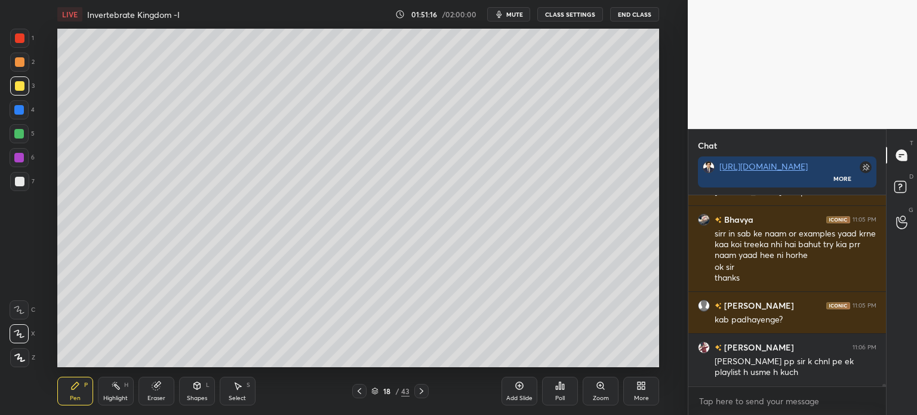
drag, startPoint x: 26, startPoint y: 33, endPoint x: 32, endPoint y: 39, distance: 8.0
click at [27, 38] on div at bounding box center [19, 38] width 19 height 19
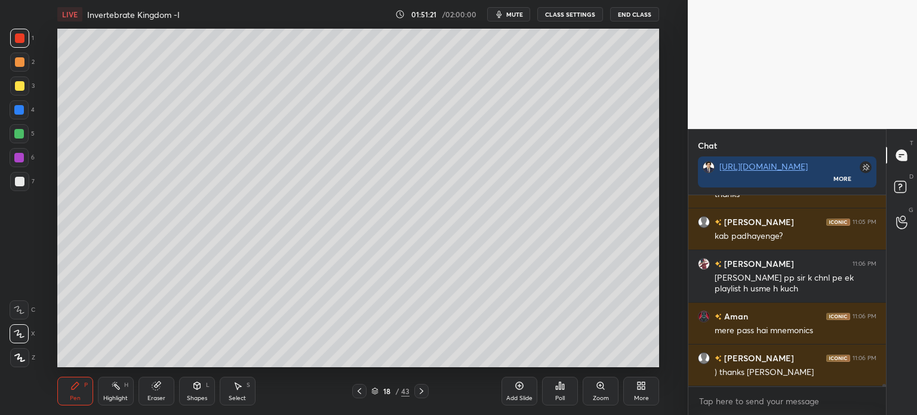
scroll to position [17021, 0]
click at [23, 90] on div at bounding box center [20, 86] width 10 height 10
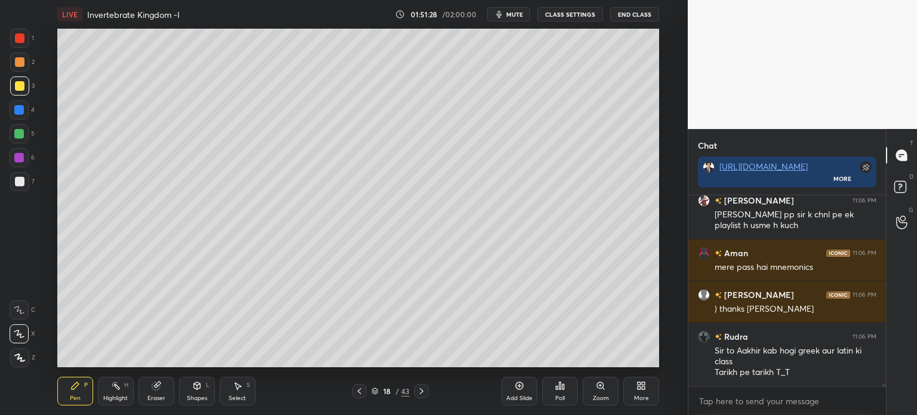
click at [22, 38] on div at bounding box center [19, 38] width 19 height 19
drag, startPoint x: 16, startPoint y: 44, endPoint x: 23, endPoint y: 49, distance: 8.5
click at [23, 49] on div "1" at bounding box center [22, 41] width 24 height 24
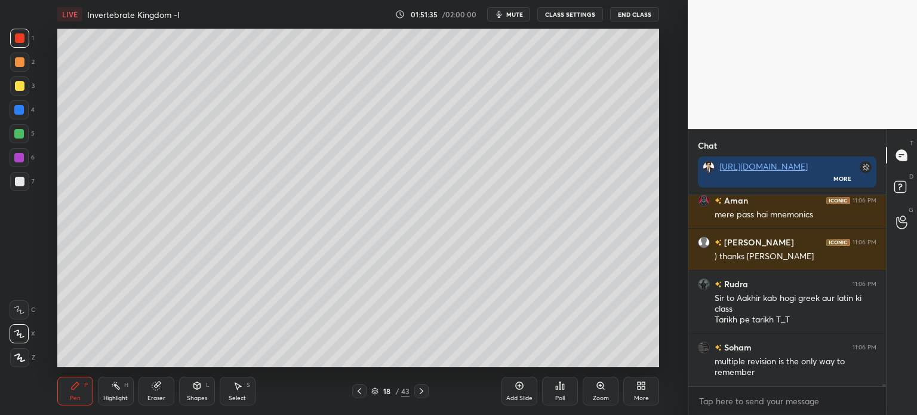
drag, startPoint x: 21, startPoint y: 85, endPoint x: 39, endPoint y: 93, distance: 19.5
click at [20, 87] on div at bounding box center [20, 86] width 10 height 10
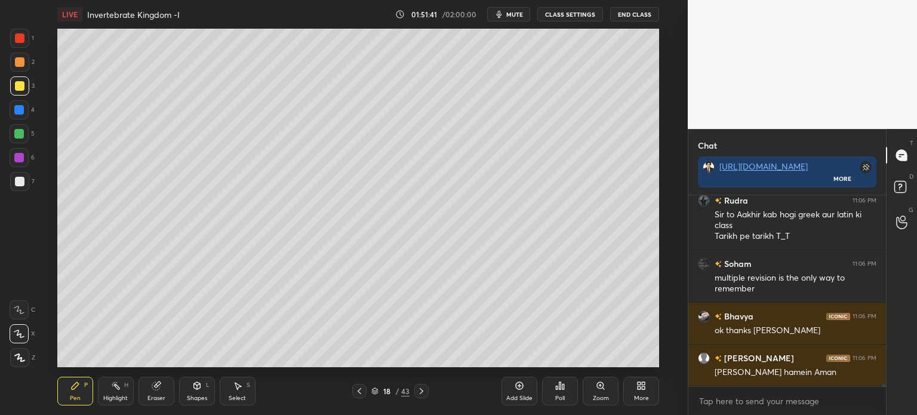
scroll to position [17209, 0]
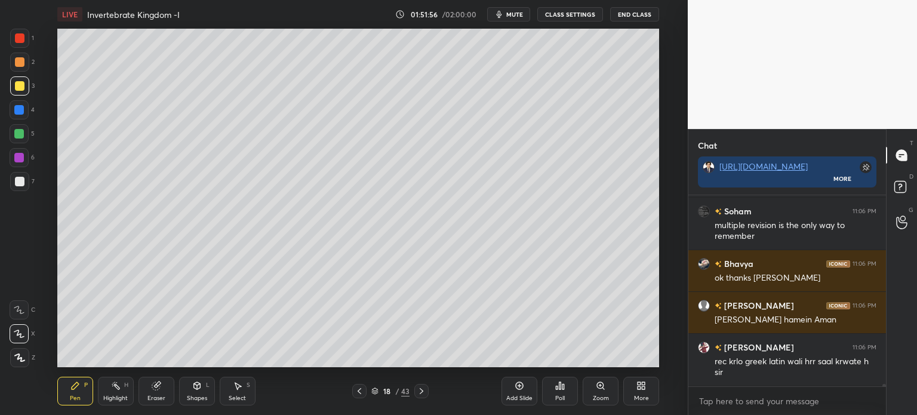
click at [518, 14] on span "mute" at bounding box center [515, 14] width 17 height 8
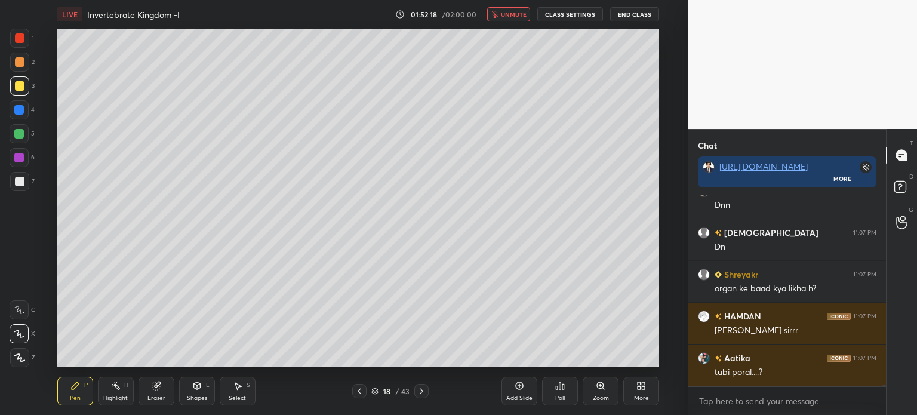
scroll to position [17628, 0]
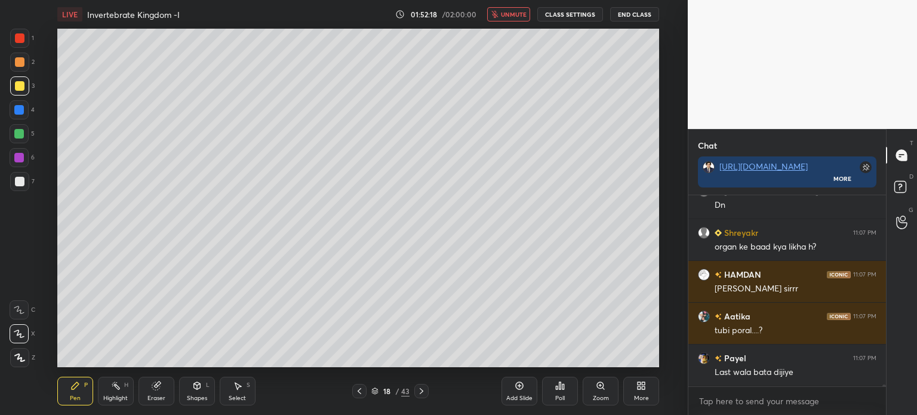
click at [158, 395] on div "Eraser" at bounding box center [157, 391] width 36 height 29
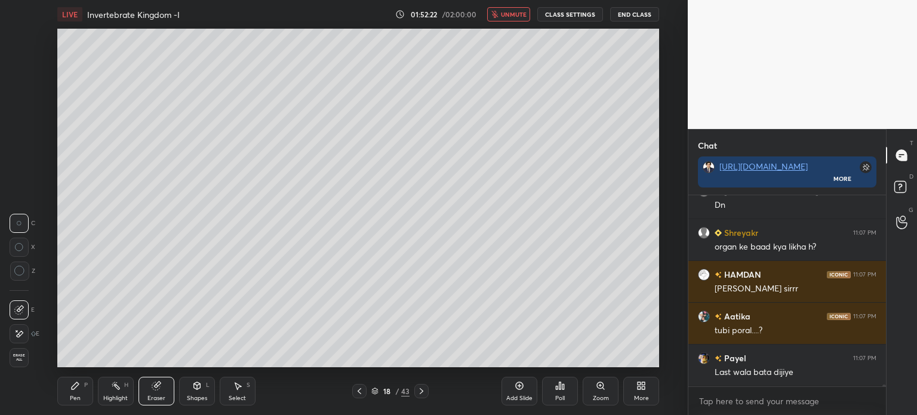
click at [62, 389] on div "Pen P" at bounding box center [75, 391] width 36 height 29
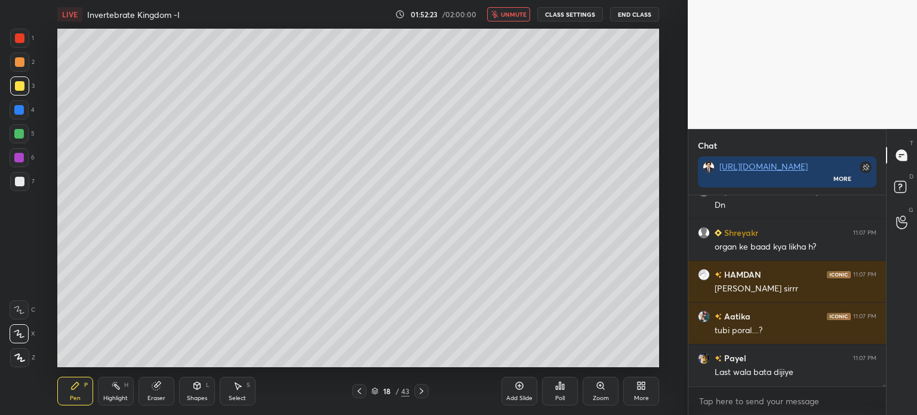
drag, startPoint x: 23, startPoint y: 78, endPoint x: 45, endPoint y: 100, distance: 30.8
click at [22, 84] on div at bounding box center [19, 85] width 19 height 19
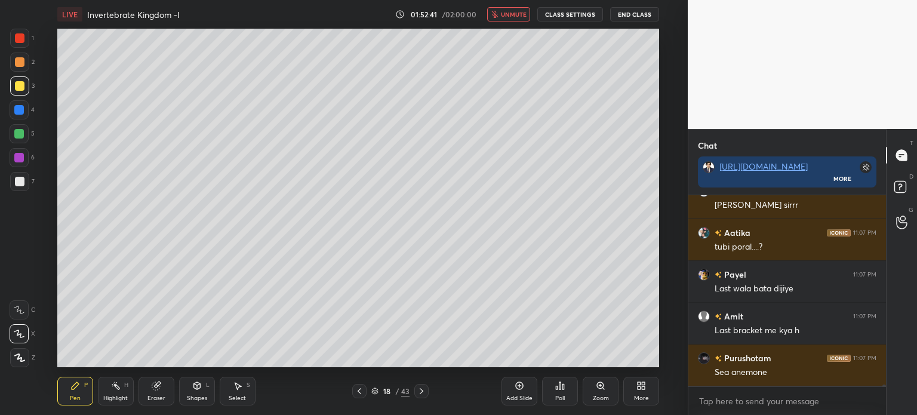
scroll to position [17740, 0]
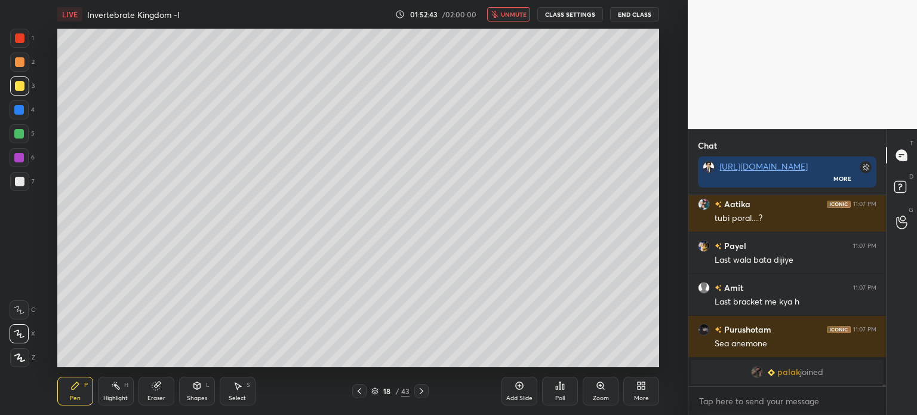
drag, startPoint x: 162, startPoint y: 389, endPoint x: 167, endPoint y: 379, distance: 11.8
click at [165, 387] on div "Eraser" at bounding box center [157, 391] width 36 height 29
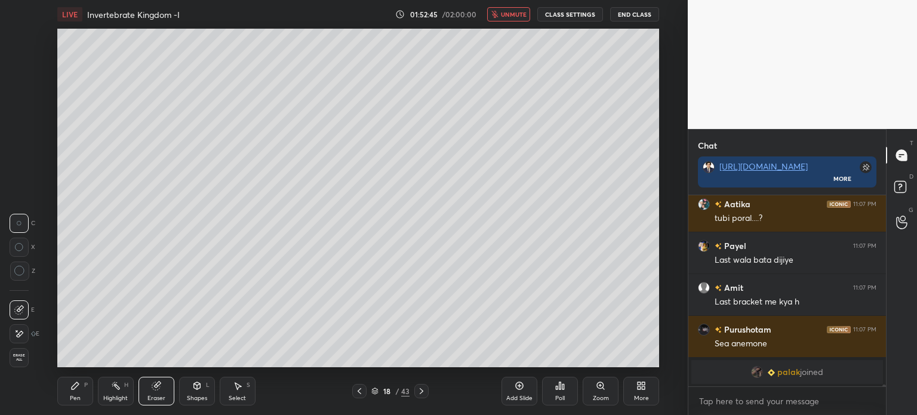
click at [67, 392] on div "Pen P" at bounding box center [75, 391] width 36 height 29
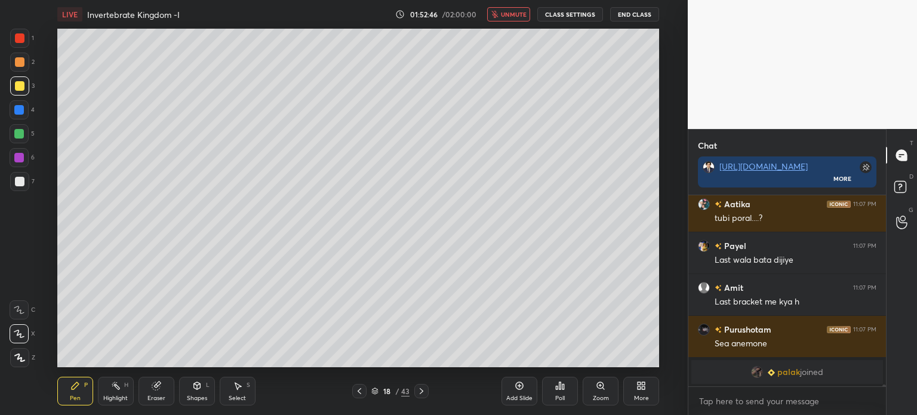
click at [19, 311] on icon at bounding box center [19, 310] width 11 height 8
click at [516, 17] on span "unmute" at bounding box center [514, 14] width 26 height 8
click at [563, 392] on div "Poll" at bounding box center [560, 391] width 36 height 29
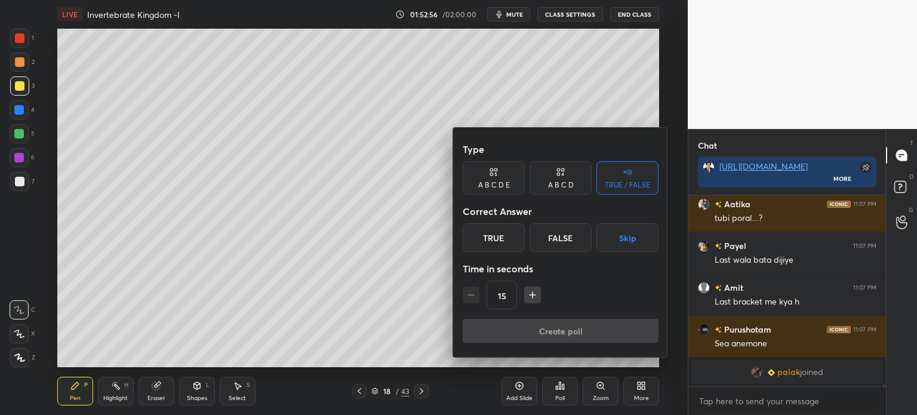
click at [631, 239] on button "Skip" at bounding box center [628, 237] width 62 height 29
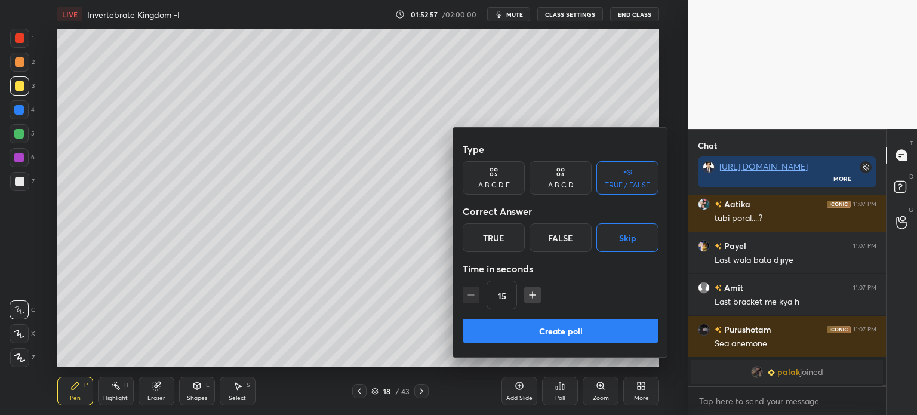
drag, startPoint x: 592, startPoint y: 327, endPoint x: 579, endPoint y: 327, distance: 13.2
click at [590, 329] on button "Create poll" at bounding box center [561, 331] width 196 height 24
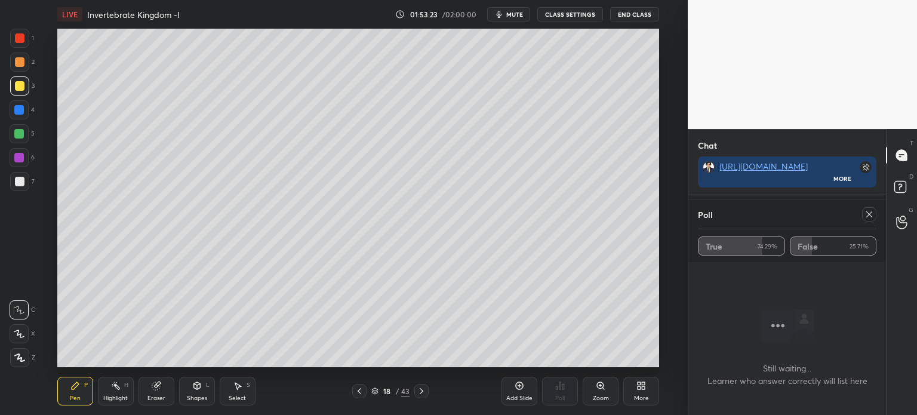
scroll to position [17178, 0]
click at [871, 210] on icon at bounding box center [870, 215] width 10 height 10
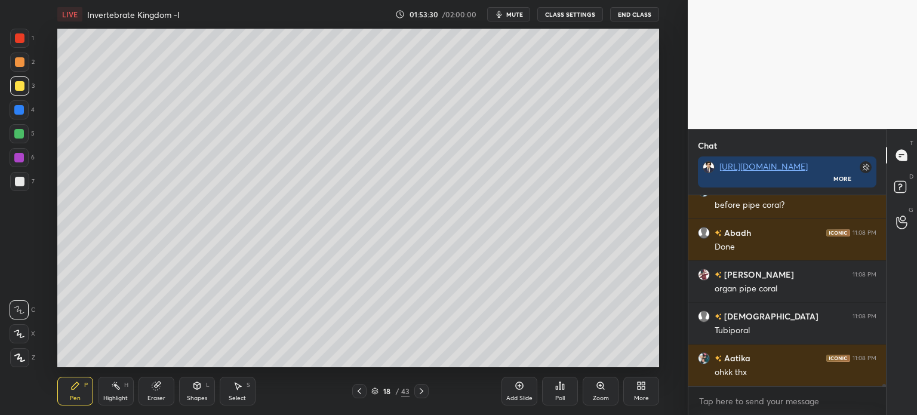
scroll to position [17242, 0]
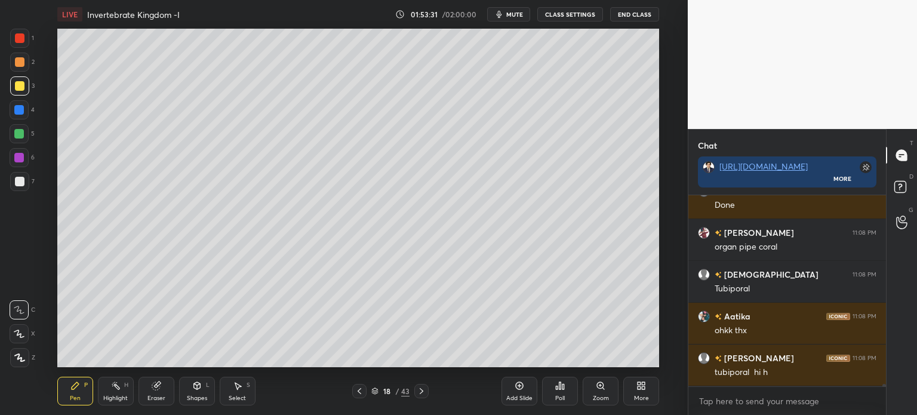
click at [157, 393] on div "Eraser" at bounding box center [157, 391] width 36 height 29
click at [68, 394] on div "Pen P" at bounding box center [75, 391] width 36 height 29
click at [19, 42] on div at bounding box center [20, 38] width 10 height 10
click at [644, 386] on icon at bounding box center [642, 386] width 10 height 10
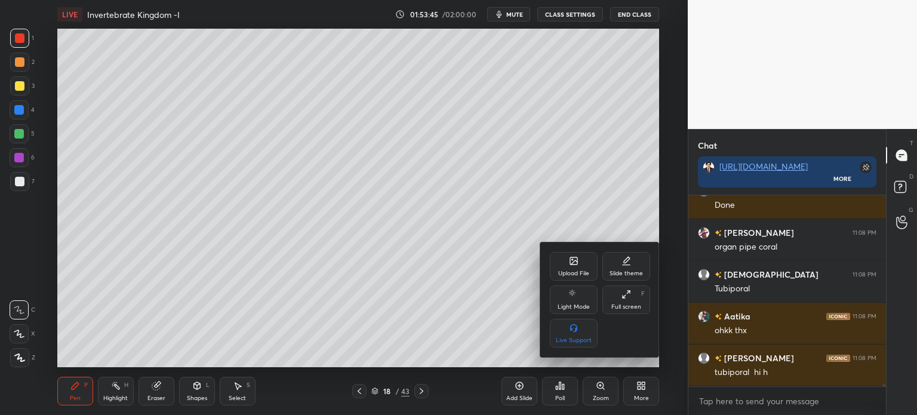
click at [572, 276] on div "Upload File" at bounding box center [573, 274] width 31 height 6
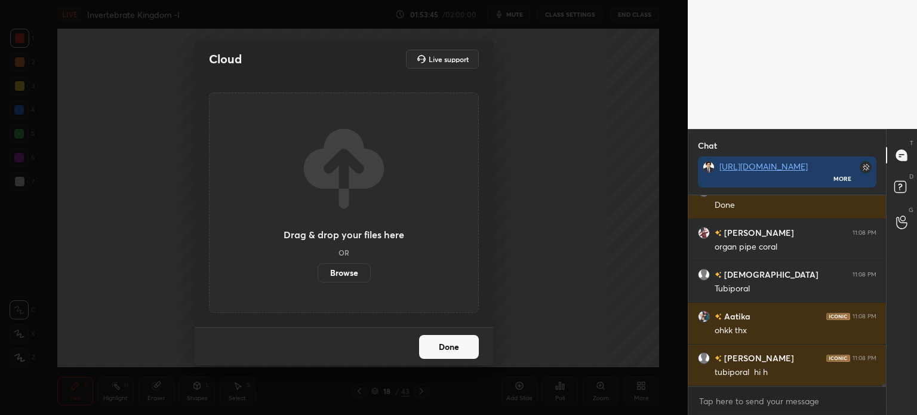
scroll to position [17284, 0]
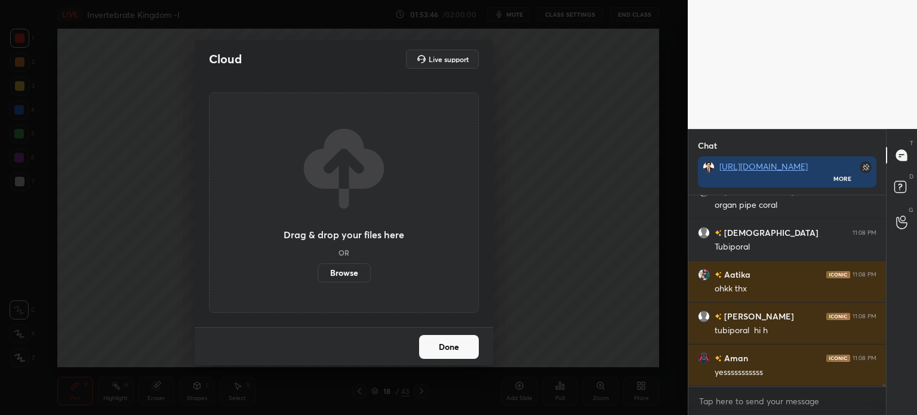
click at [344, 276] on label "Browse" at bounding box center [344, 272] width 53 height 19
click at [318, 276] on input "Browse" at bounding box center [318, 272] width 0 height 19
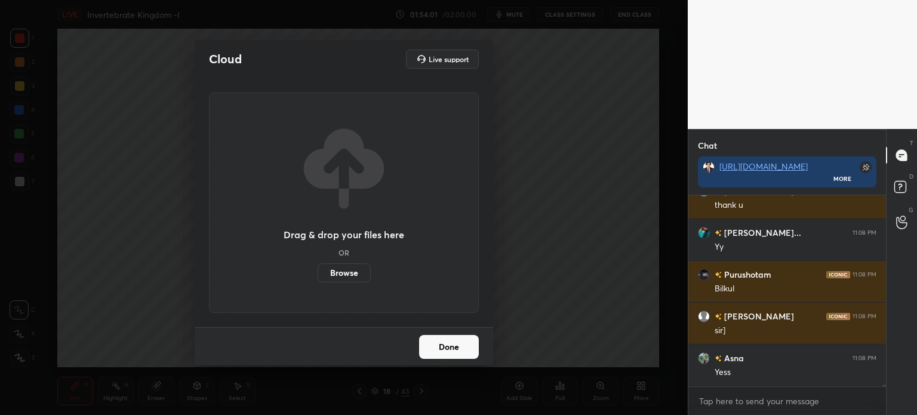
scroll to position [17618, 0]
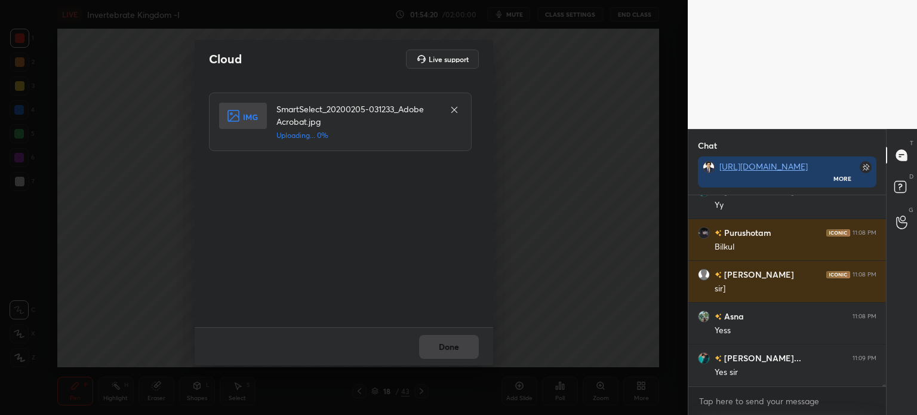
click at [455, 42] on div "Cloud Live support" at bounding box center [344, 59] width 299 height 38
drag, startPoint x: 446, startPoint y: 300, endPoint x: 452, endPoint y: 320, distance: 20.2
click at [450, 302] on div "SmartSelect_20200205-031233_Adobe Acrobat.jpg Uploaded" at bounding box center [345, 203] width 272 height 220
click at [452, 345] on button "Done" at bounding box center [449, 347] width 60 height 24
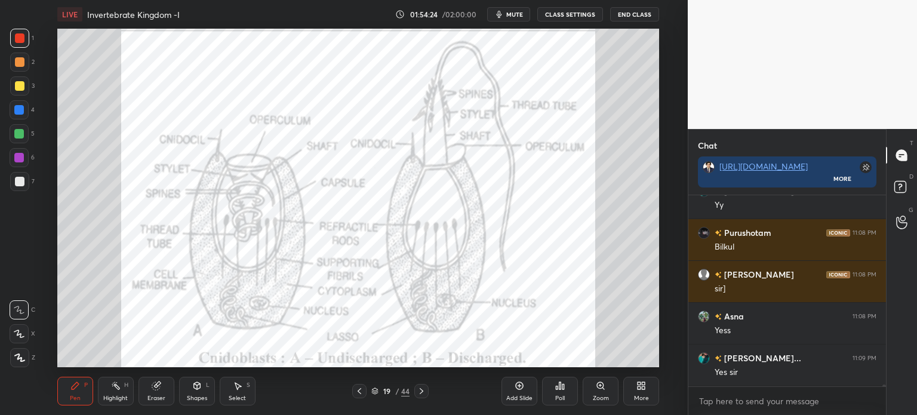
scroll to position [17660, 0]
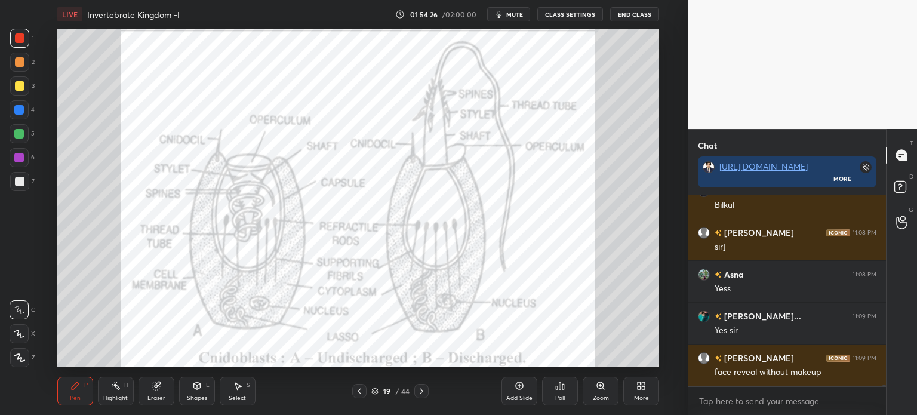
click at [635, 387] on div "More" at bounding box center [642, 391] width 36 height 29
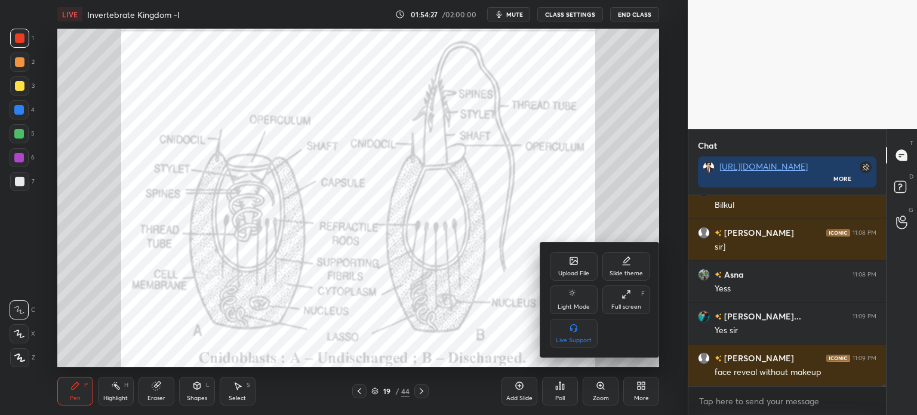
click at [579, 260] on div "Upload File" at bounding box center [574, 266] width 48 height 29
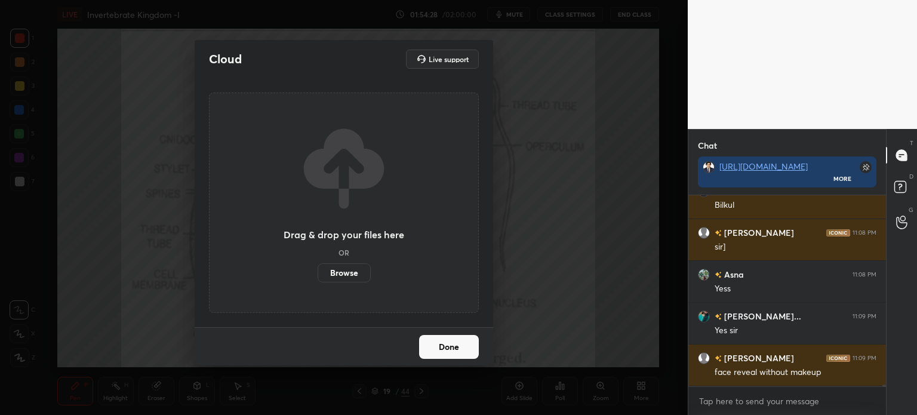
click at [346, 274] on label "Browse" at bounding box center [344, 272] width 53 height 19
click at [318, 274] on input "Browse" at bounding box center [318, 272] width 0 height 19
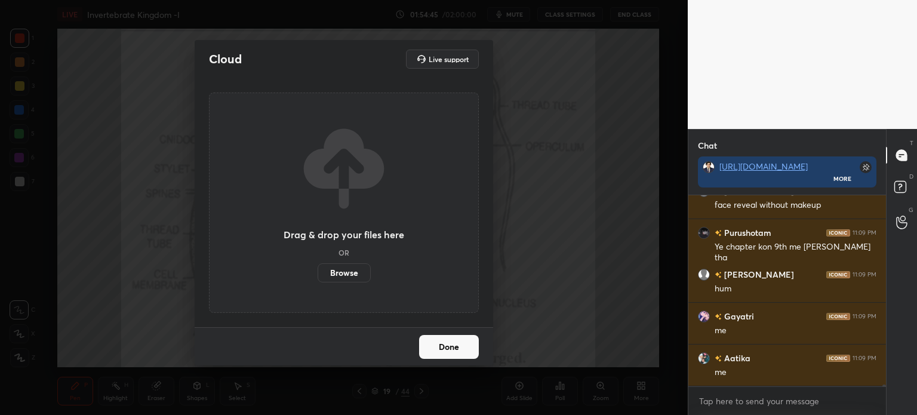
scroll to position [17869, 0]
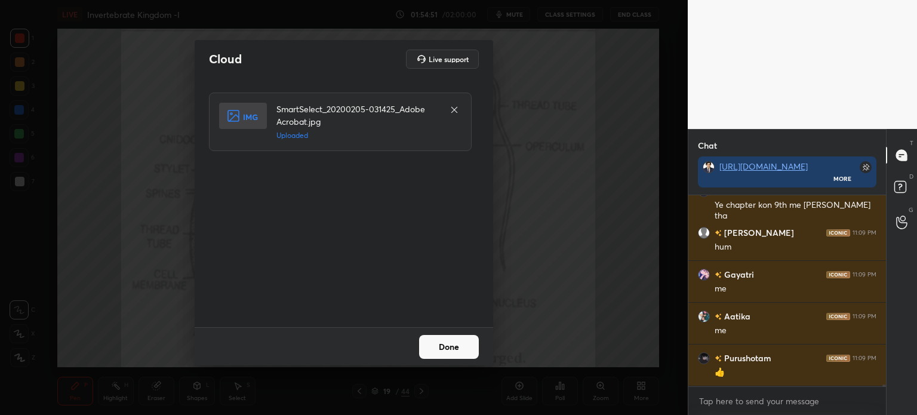
click at [466, 347] on button "Done" at bounding box center [449, 347] width 60 height 24
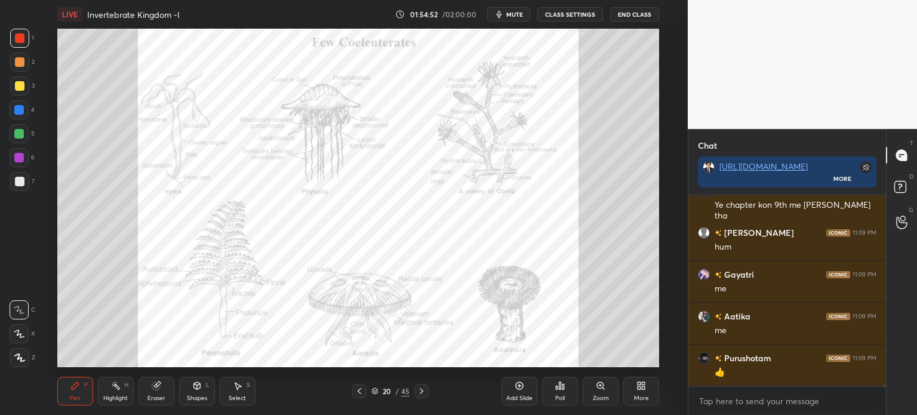
scroll to position [17881, 0]
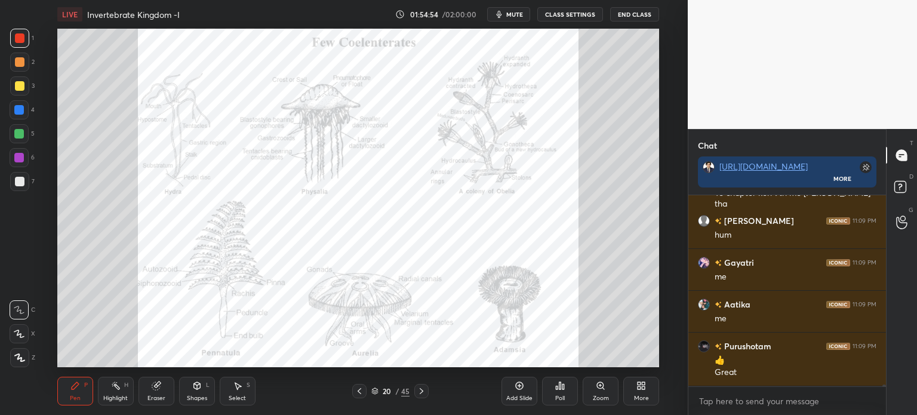
click at [16, 33] on div at bounding box center [19, 38] width 19 height 19
click at [28, 326] on div "X" at bounding box center [23, 333] width 26 height 19
click at [27, 329] on div "X" at bounding box center [23, 333] width 26 height 19
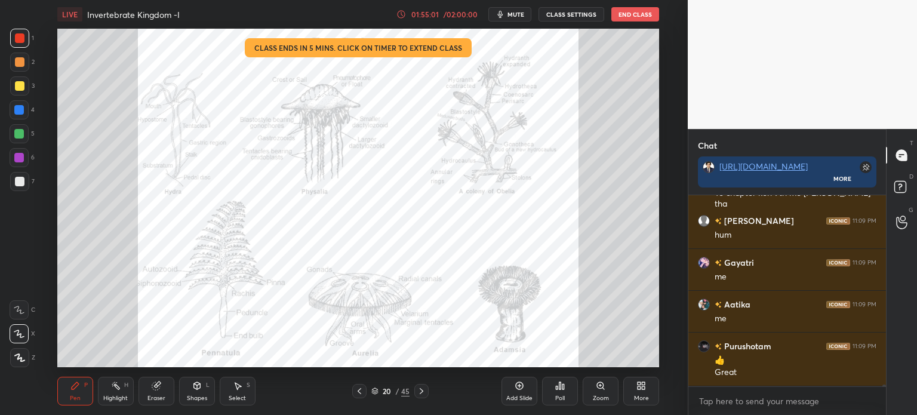
click at [440, 14] on div "01:55:01" at bounding box center [425, 14] width 33 height 7
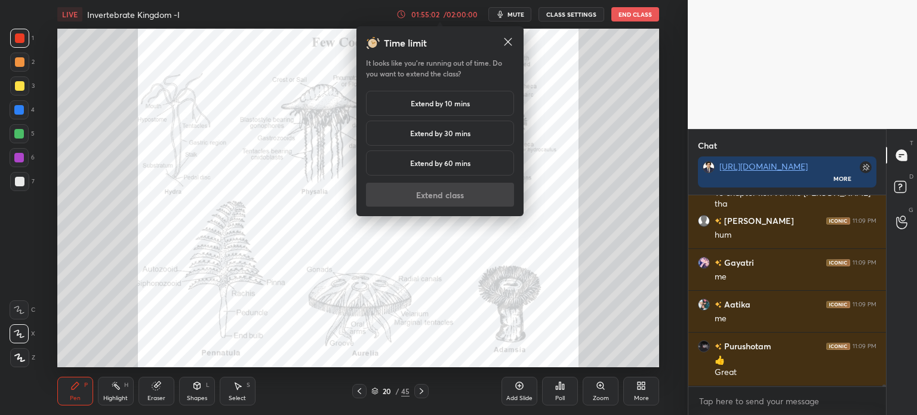
click at [460, 105] on h5 "Extend by 10 mins" at bounding box center [440, 103] width 59 height 11
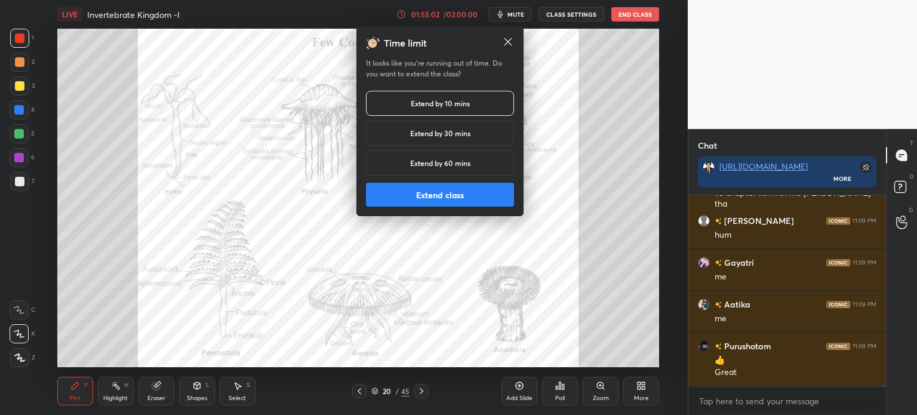
click at [435, 195] on button "Extend class" at bounding box center [440, 195] width 148 height 24
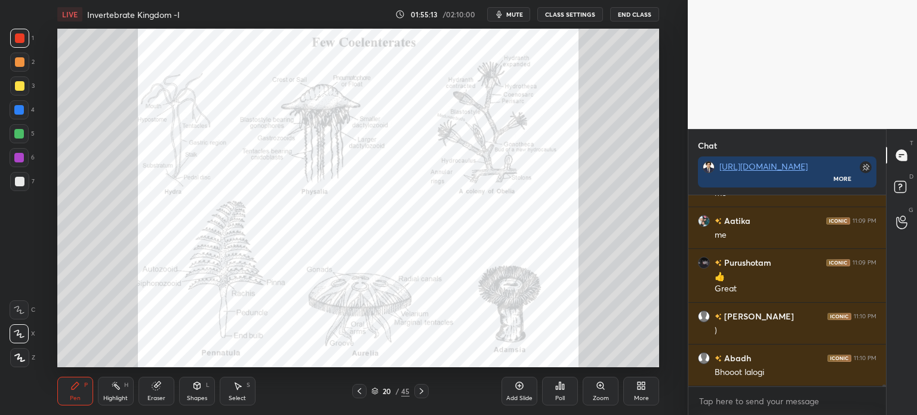
scroll to position [18006, 0]
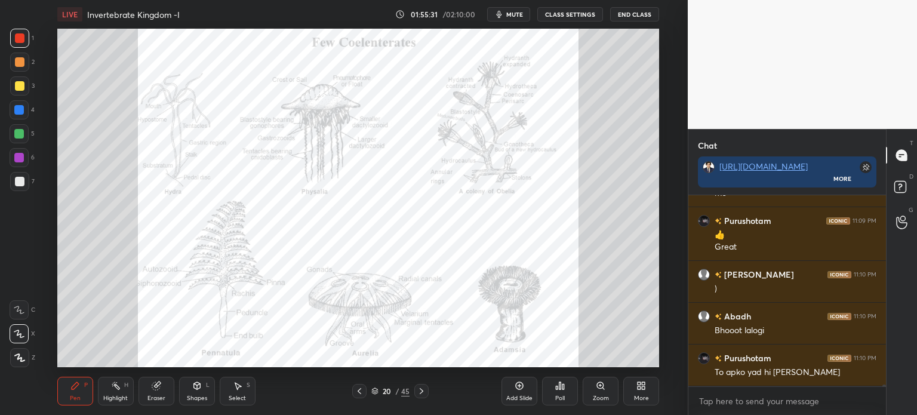
click at [646, 385] on div "More" at bounding box center [642, 391] width 36 height 29
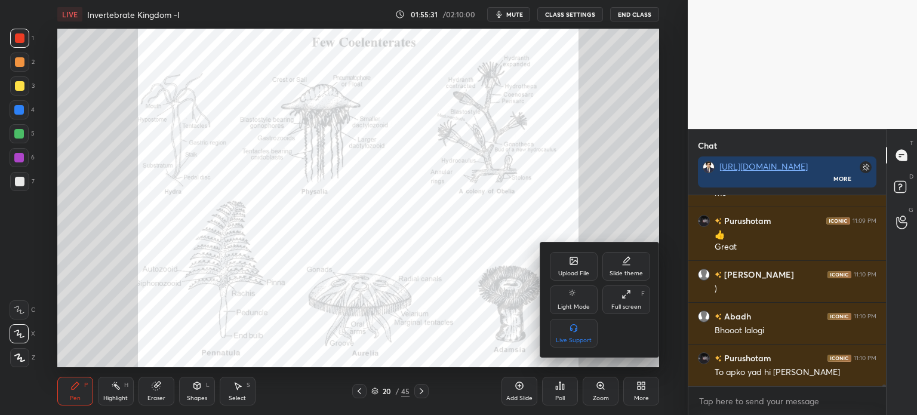
click at [578, 272] on div "Upload File" at bounding box center [573, 274] width 31 height 6
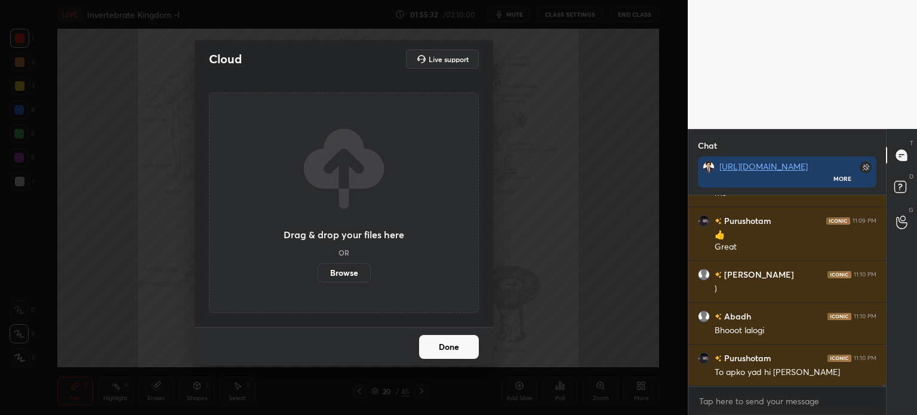
click at [341, 273] on label "Browse" at bounding box center [344, 272] width 53 height 19
click at [318, 273] on input "Browse" at bounding box center [318, 272] width 0 height 19
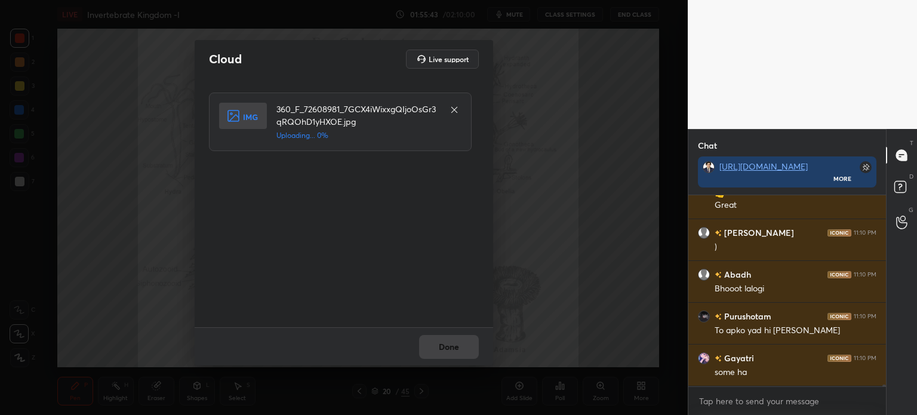
scroll to position [18090, 0]
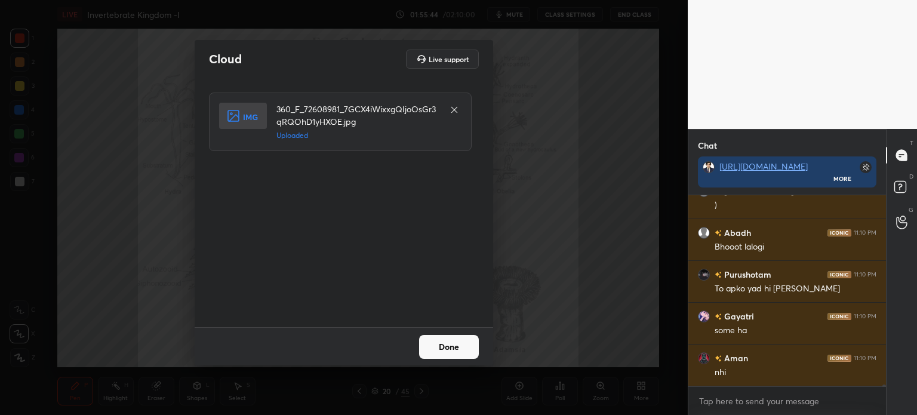
click at [447, 348] on button "Done" at bounding box center [449, 347] width 60 height 24
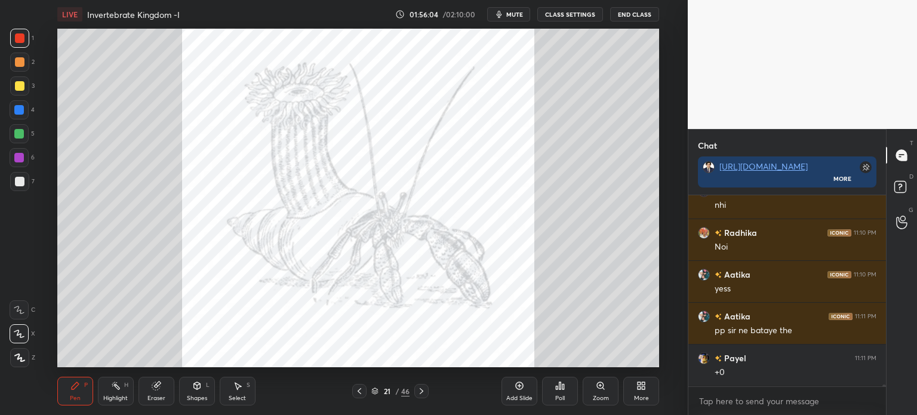
scroll to position [18286, 0]
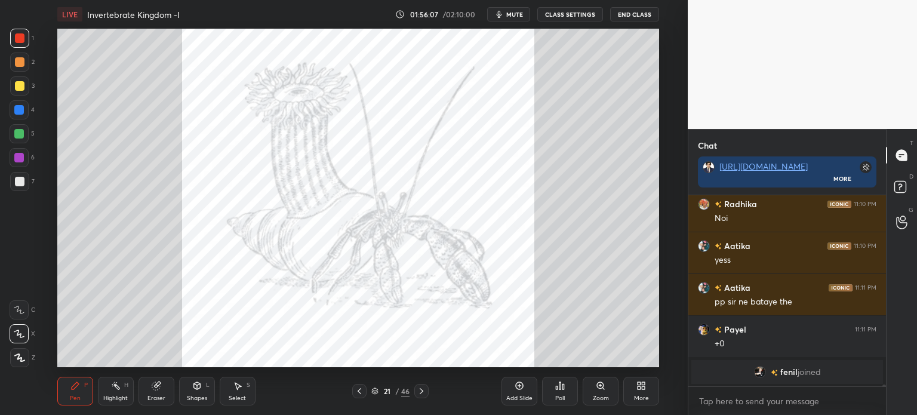
click at [646, 392] on div "More" at bounding box center [642, 391] width 36 height 29
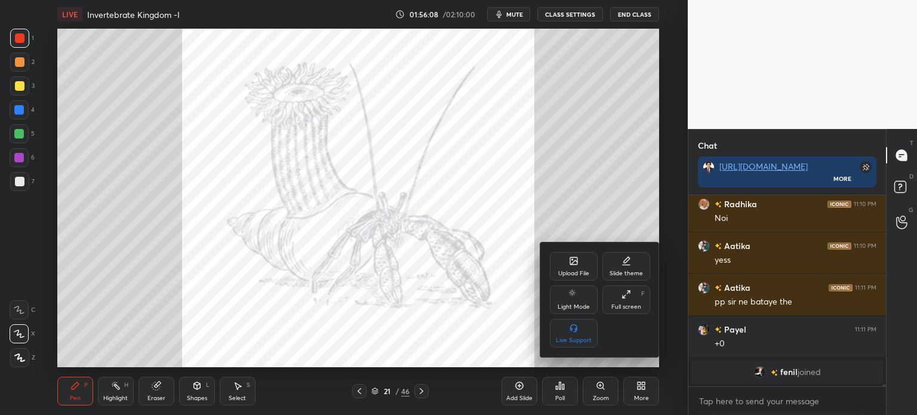
click at [578, 265] on div "Upload File" at bounding box center [574, 266] width 48 height 29
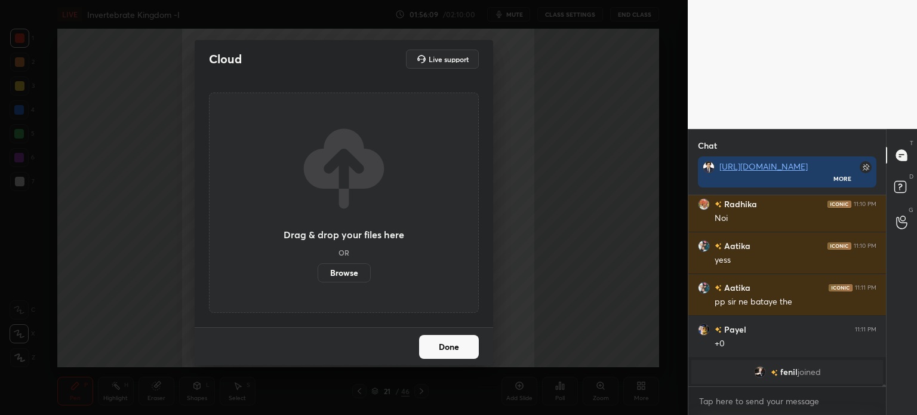
click at [348, 272] on label "Browse" at bounding box center [344, 272] width 53 height 19
click at [318, 272] on input "Browse" at bounding box center [318, 272] width 0 height 19
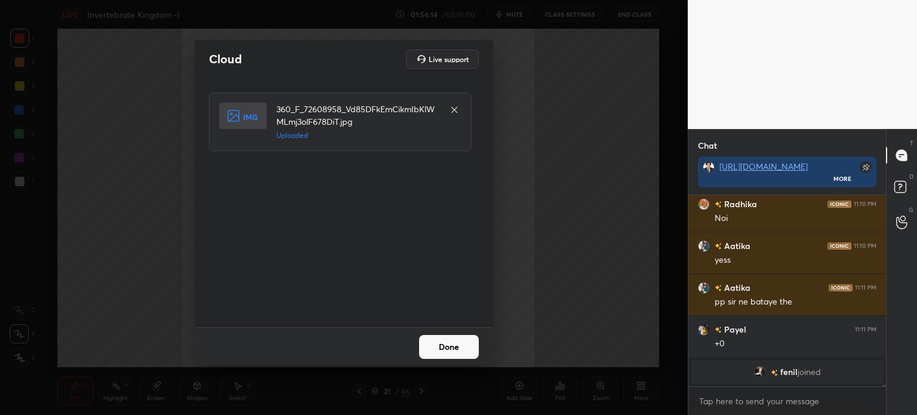
click at [463, 346] on button "Done" at bounding box center [449, 347] width 60 height 24
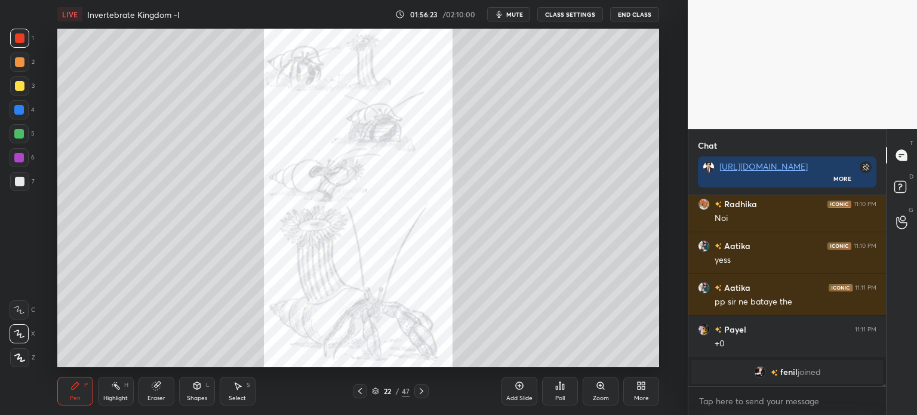
click at [361, 391] on icon at bounding box center [360, 391] width 10 height 10
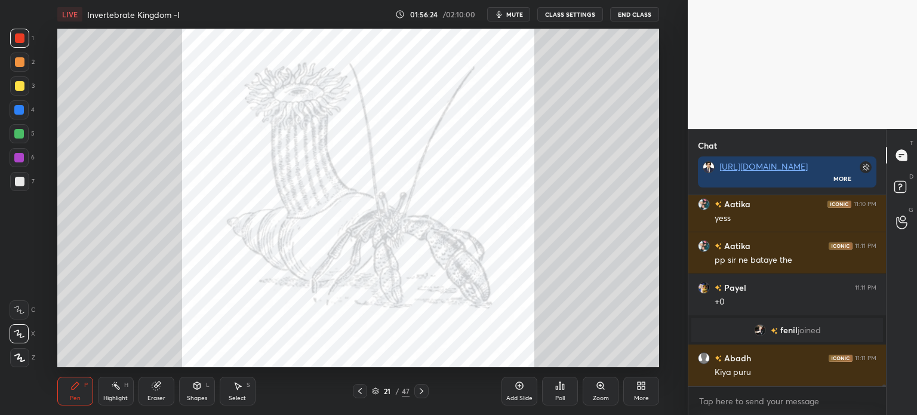
scroll to position [17984, 0]
click at [361, 386] on icon at bounding box center [360, 391] width 10 height 10
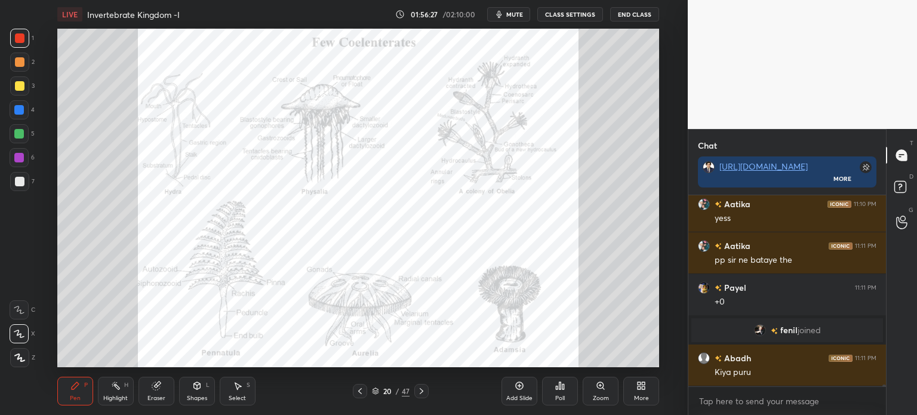
scroll to position [18025, 0]
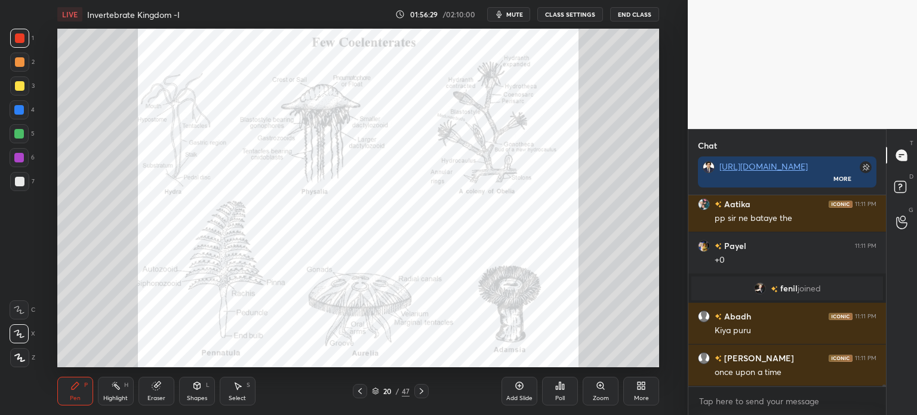
click at [421, 391] on icon at bounding box center [422, 391] width 10 height 10
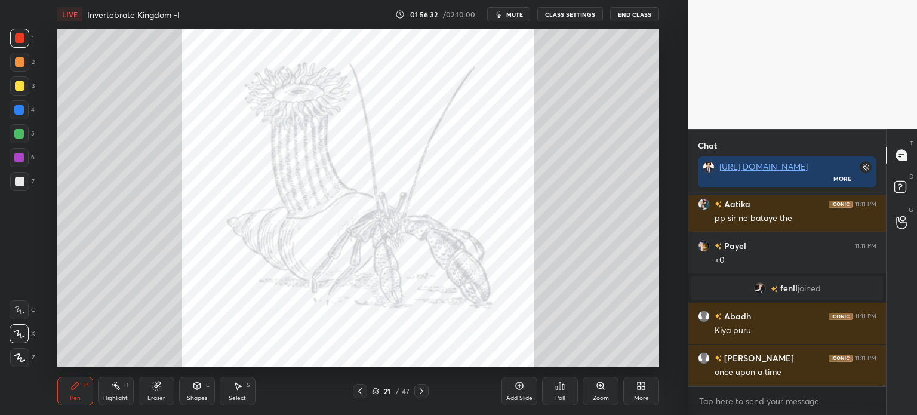
click at [422, 390] on icon at bounding box center [422, 391] width 10 height 10
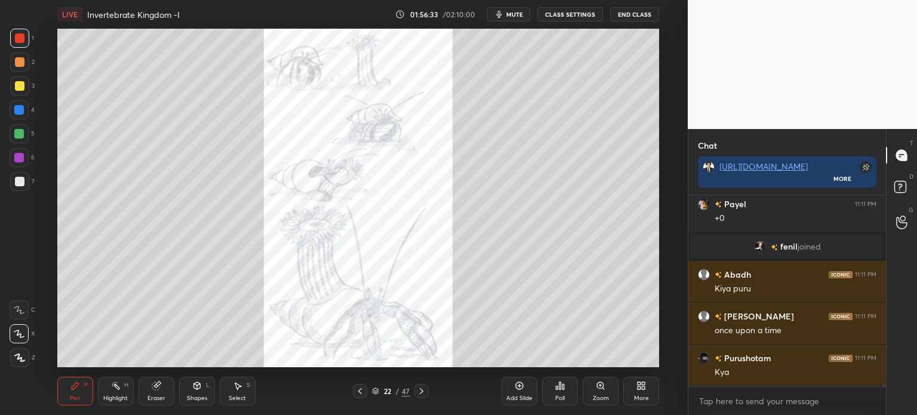
drag, startPoint x: 428, startPoint y: 389, endPoint x: 421, endPoint y: 389, distance: 6.6
click at [425, 389] on div at bounding box center [422, 391] width 14 height 14
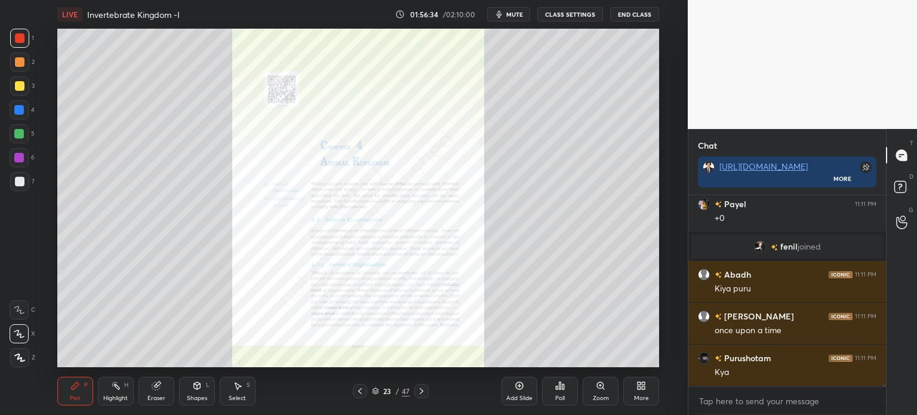
click at [363, 390] on icon at bounding box center [360, 391] width 10 height 10
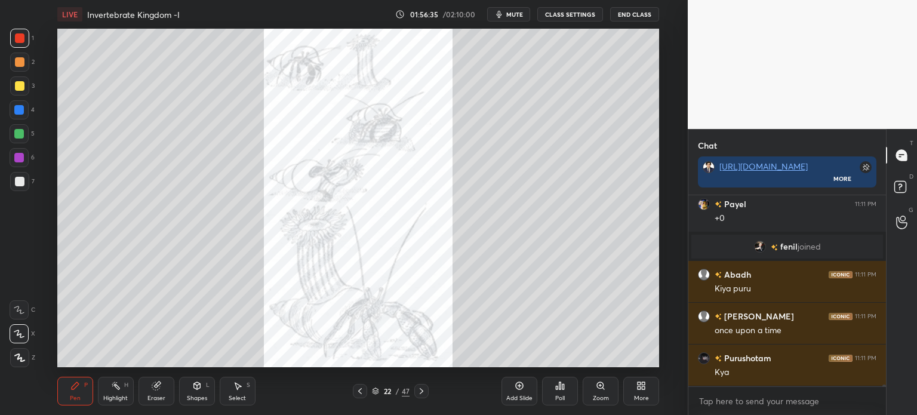
click at [523, 386] on icon at bounding box center [520, 386] width 10 height 10
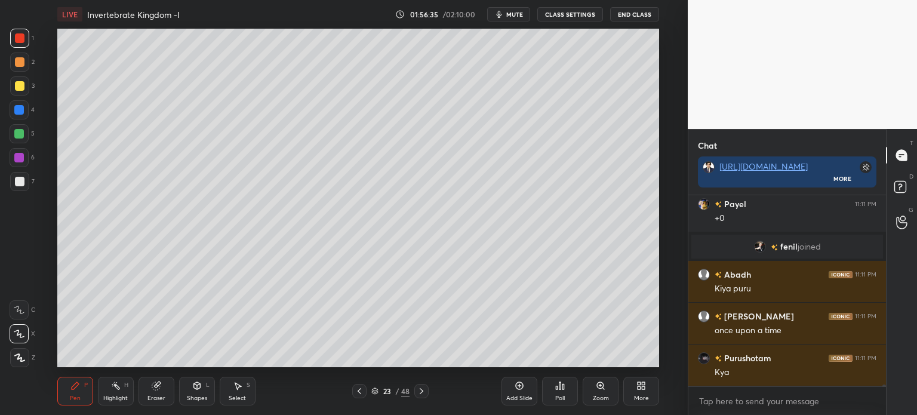
click at [363, 393] on div "23 / 48" at bounding box center [390, 391] width 76 height 14
click at [358, 391] on icon at bounding box center [360, 391] width 10 height 10
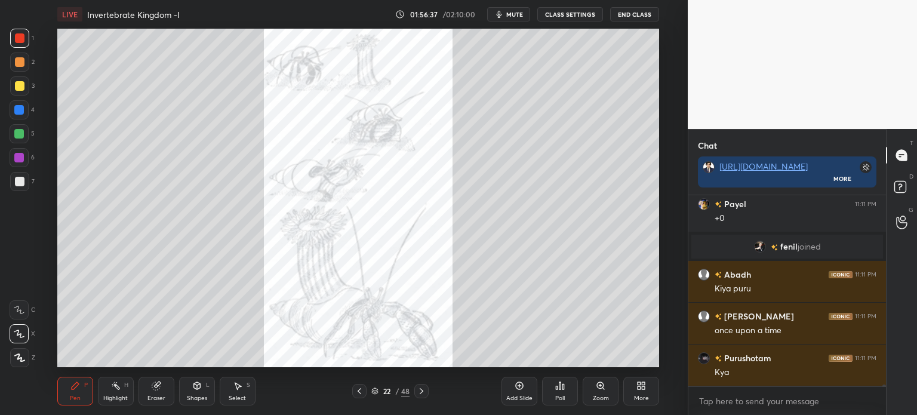
click at [642, 390] on icon at bounding box center [642, 386] width 10 height 10
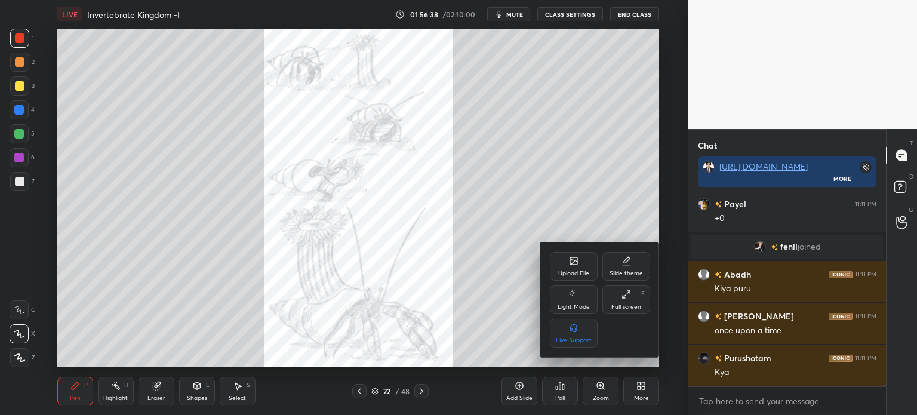
click at [567, 265] on div "Upload File" at bounding box center [574, 266] width 48 height 29
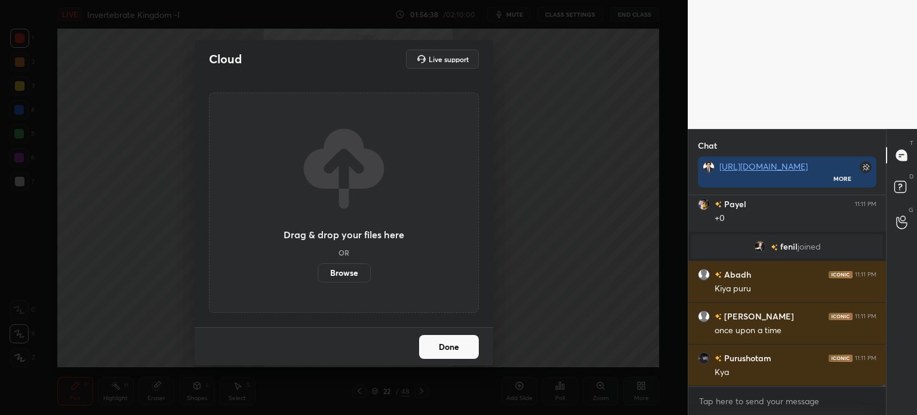
scroll to position [18109, 0]
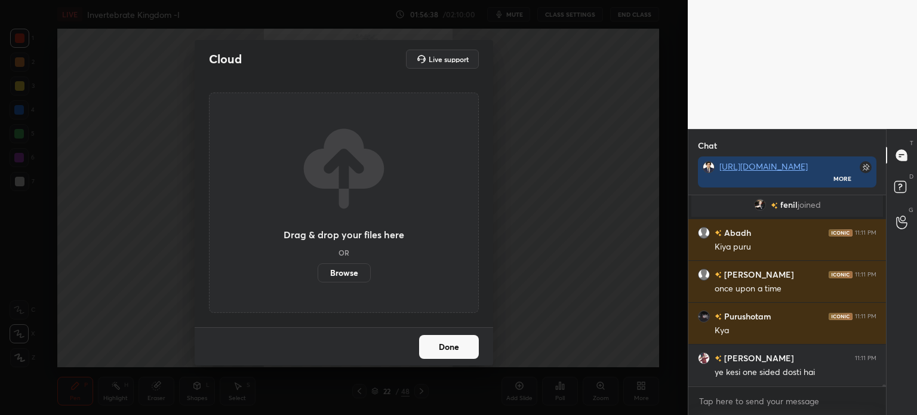
click at [345, 269] on label "Browse" at bounding box center [344, 272] width 53 height 19
click at [318, 269] on input "Browse" at bounding box center [318, 272] width 0 height 19
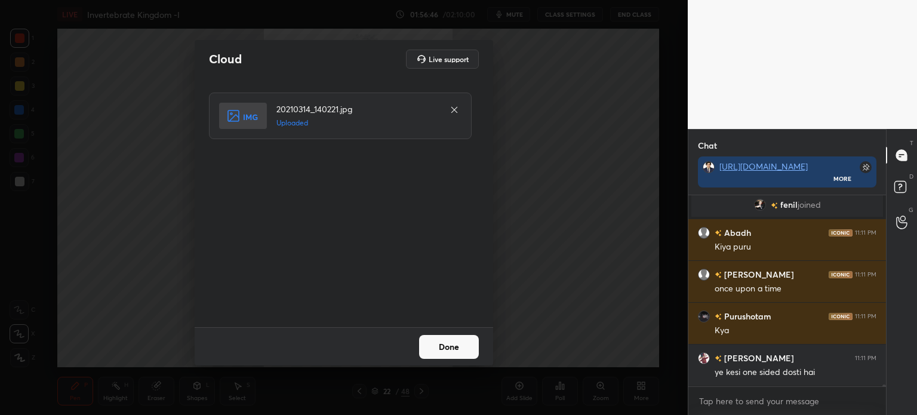
click at [452, 351] on button "Done" at bounding box center [449, 347] width 60 height 24
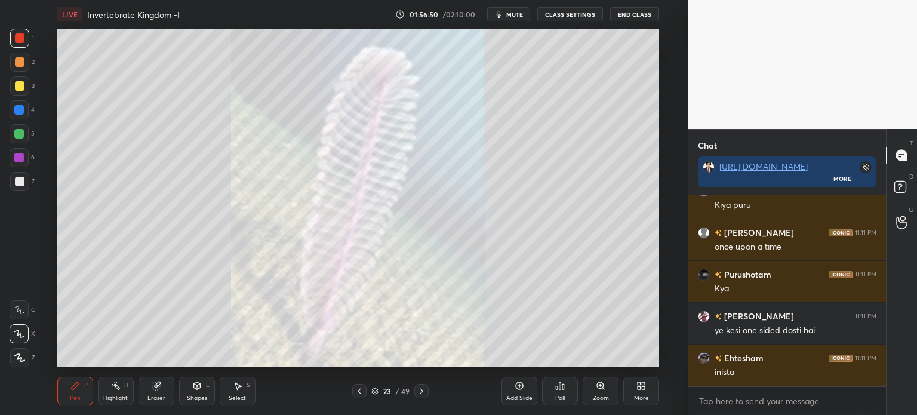
scroll to position [18193, 0]
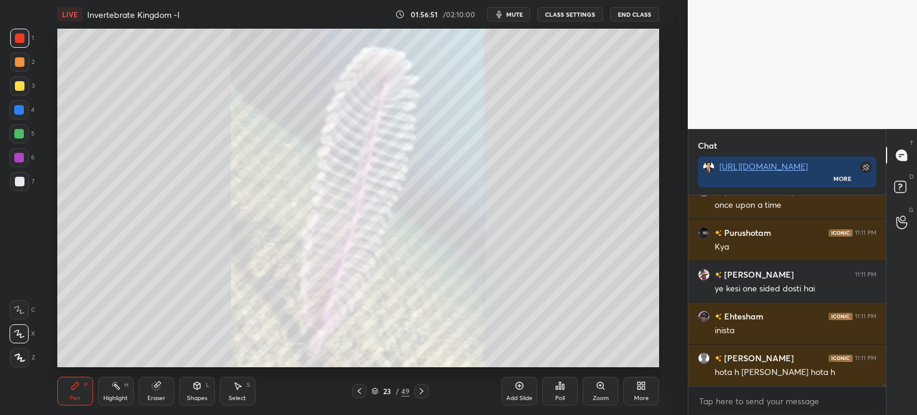
click at [634, 389] on div "More" at bounding box center [642, 391] width 36 height 29
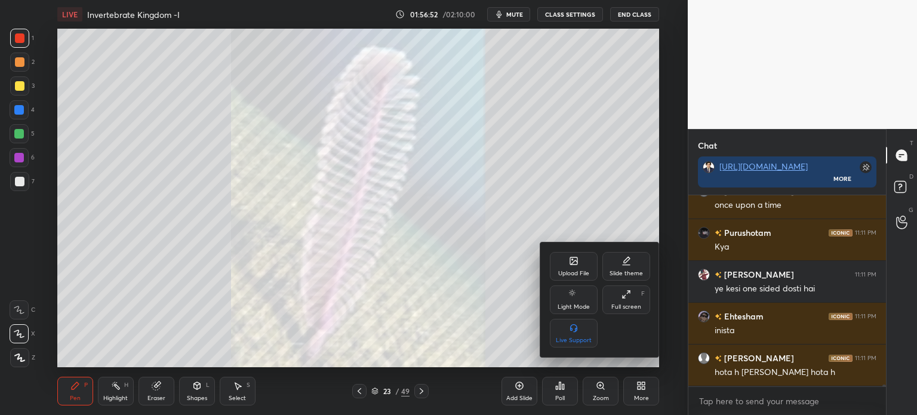
scroll to position [18205, 0]
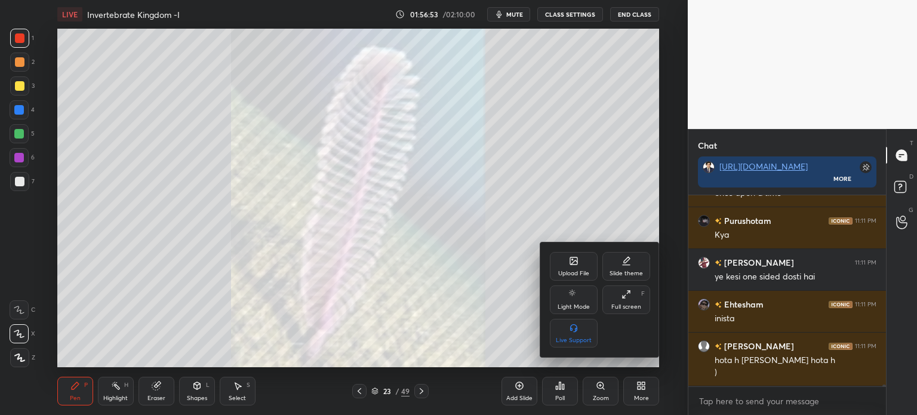
click at [575, 264] on icon at bounding box center [574, 261] width 10 height 10
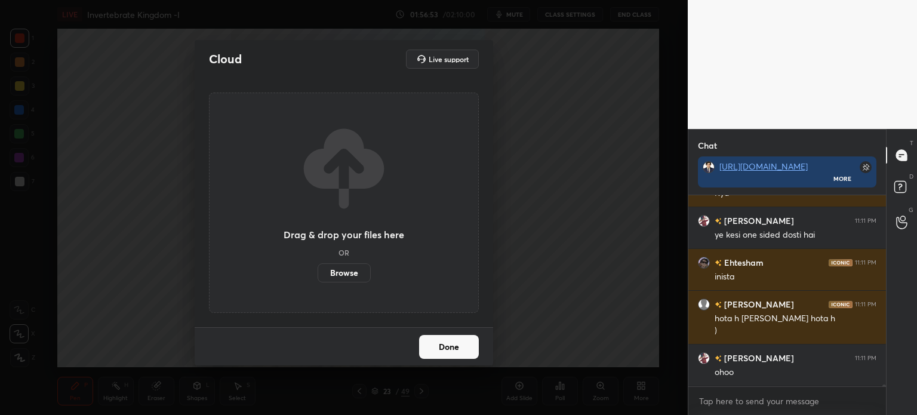
click at [347, 272] on label "Browse" at bounding box center [344, 272] width 53 height 19
click at [318, 272] on input "Browse" at bounding box center [318, 272] width 0 height 19
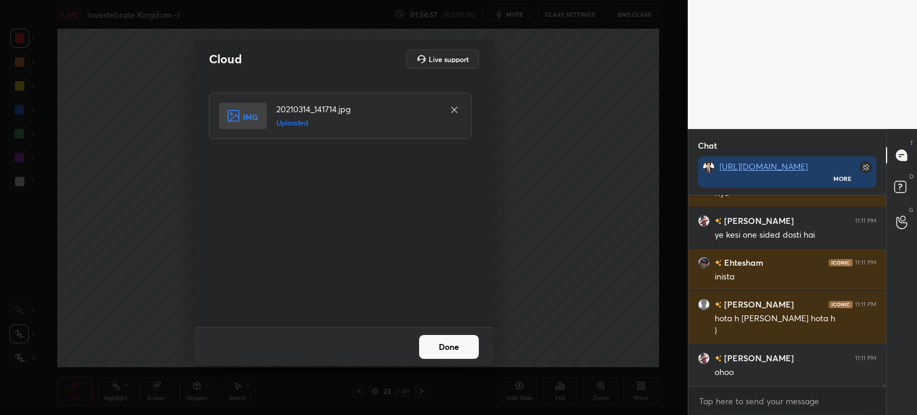
click at [447, 365] on div "Done" at bounding box center [344, 346] width 299 height 38
click at [447, 341] on button "Done" at bounding box center [449, 347] width 60 height 24
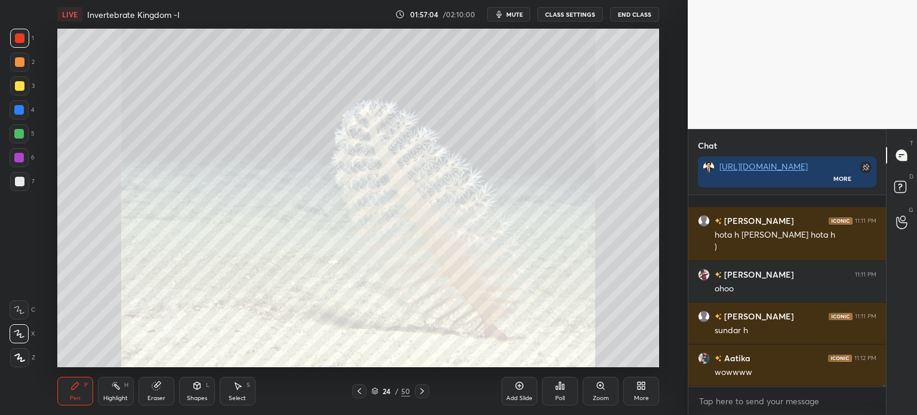
scroll to position [18414, 0]
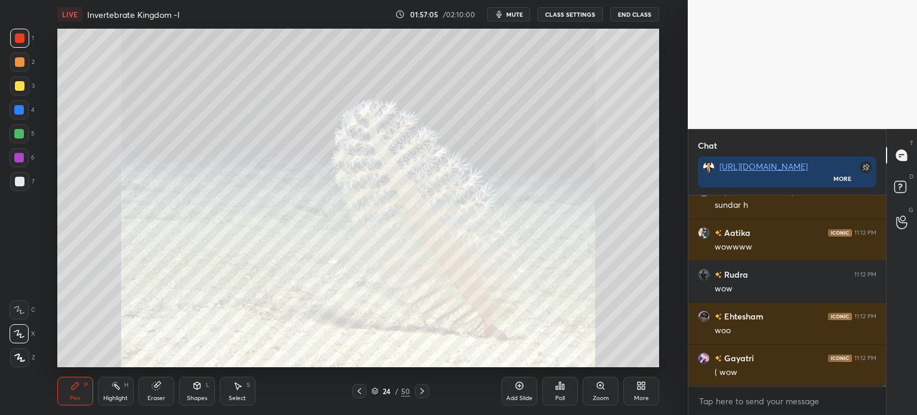
click at [652, 387] on div "More" at bounding box center [642, 391] width 36 height 29
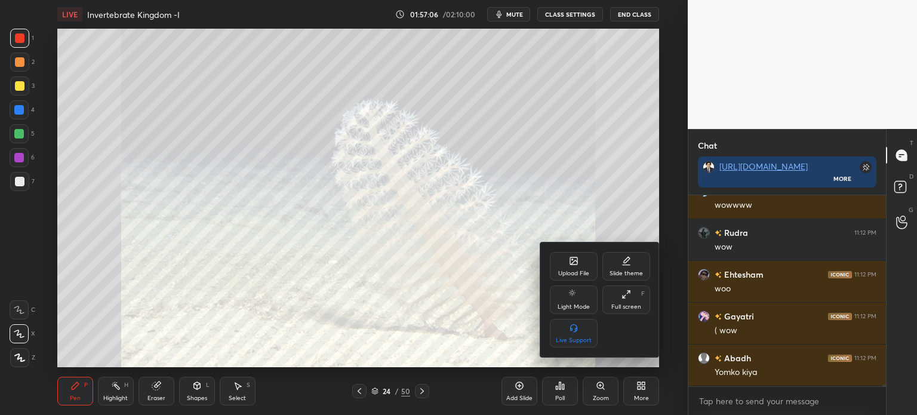
click at [575, 271] on div "Upload File" at bounding box center [573, 274] width 31 height 6
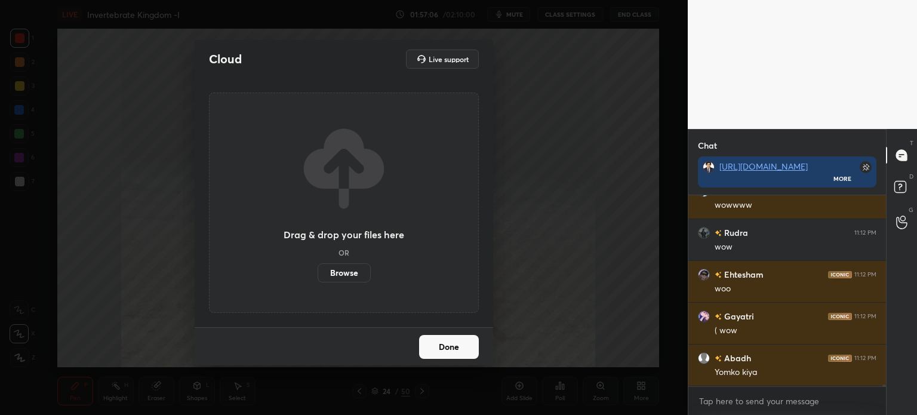
scroll to position [18539, 0]
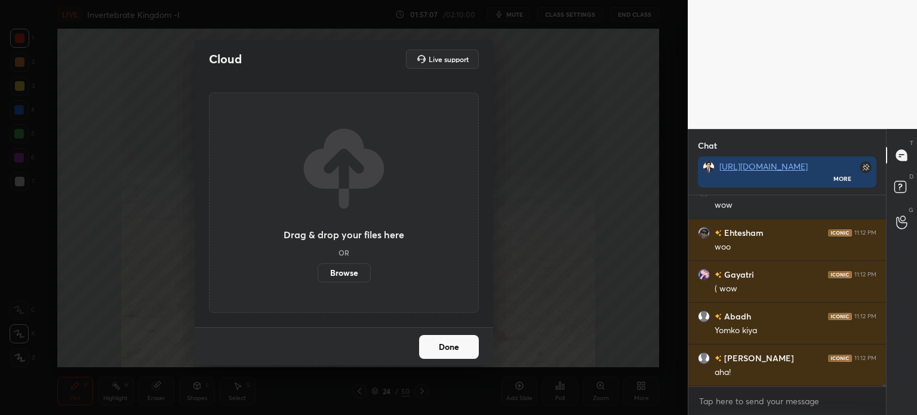
click at [355, 274] on label "Browse" at bounding box center [344, 272] width 53 height 19
click at [318, 274] on input "Browse" at bounding box center [318, 272] width 0 height 19
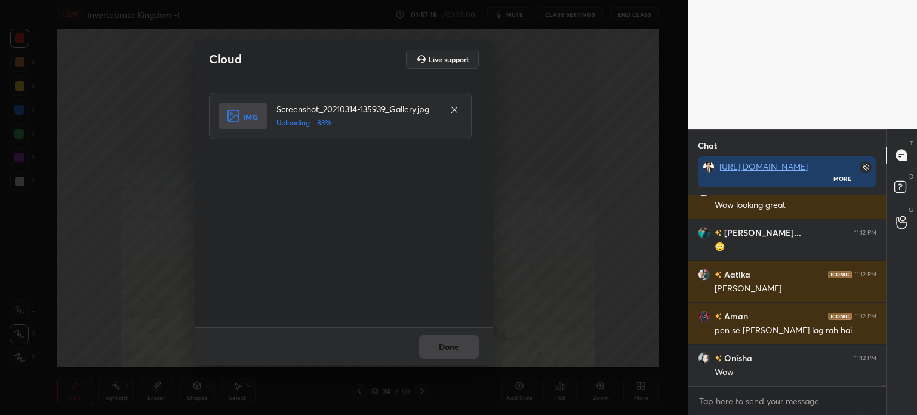
scroll to position [18790, 0]
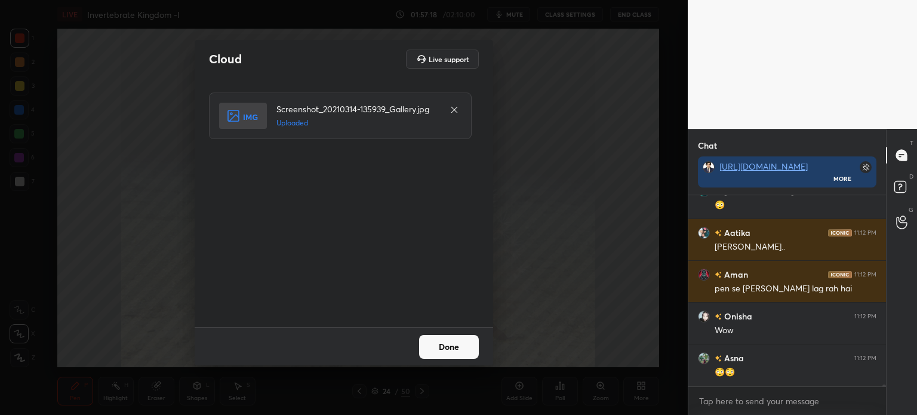
click at [446, 344] on button "Done" at bounding box center [449, 347] width 60 height 24
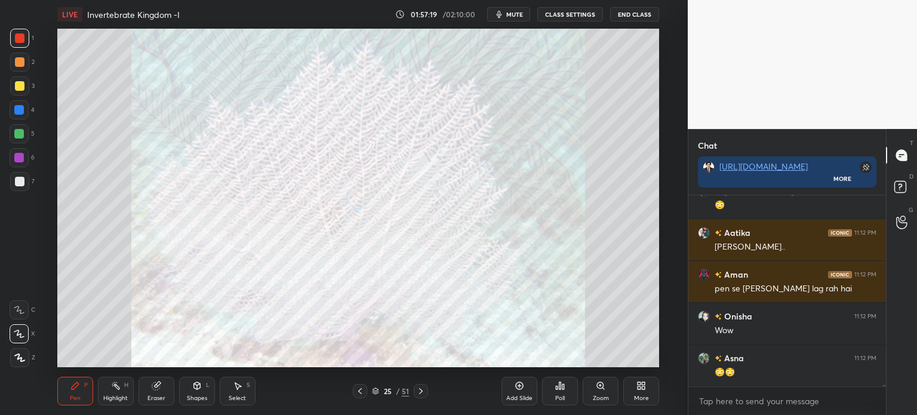
scroll to position [18832, 0]
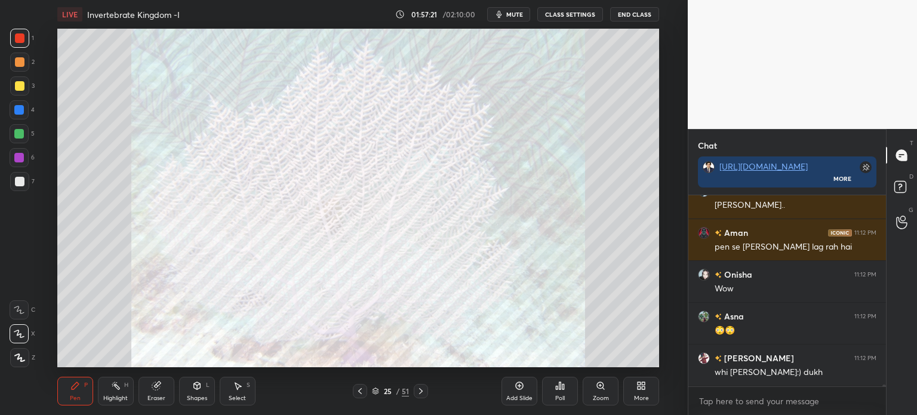
click at [360, 392] on icon at bounding box center [360, 391] width 10 height 10
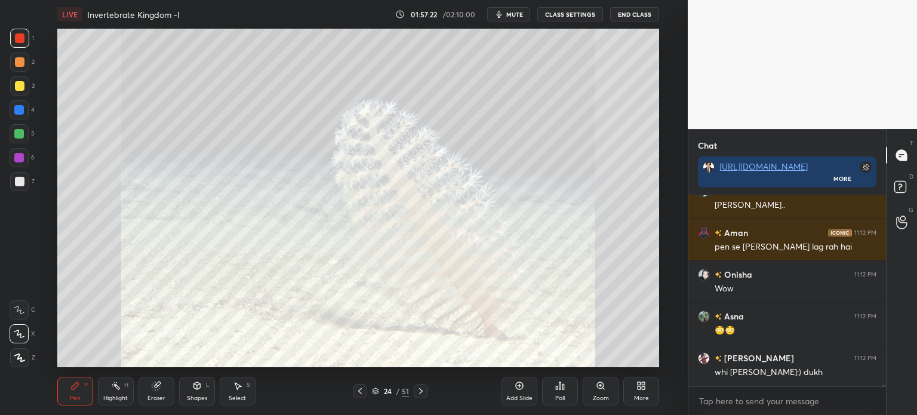
scroll to position [18874, 0]
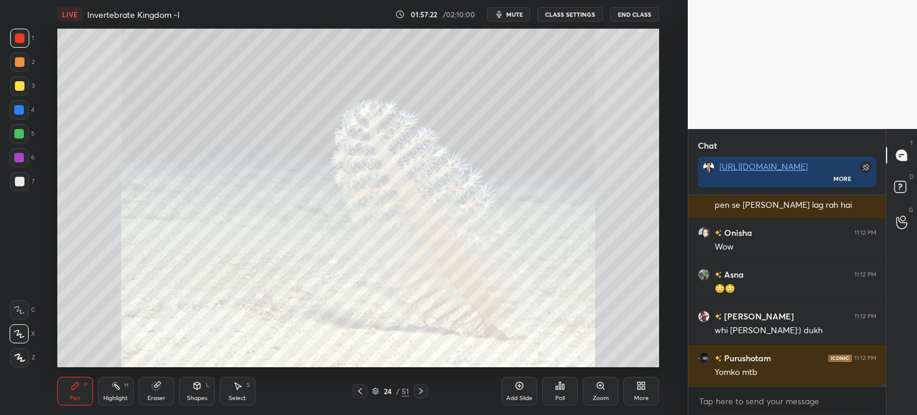
click at [360, 391] on icon at bounding box center [360, 391] width 10 height 10
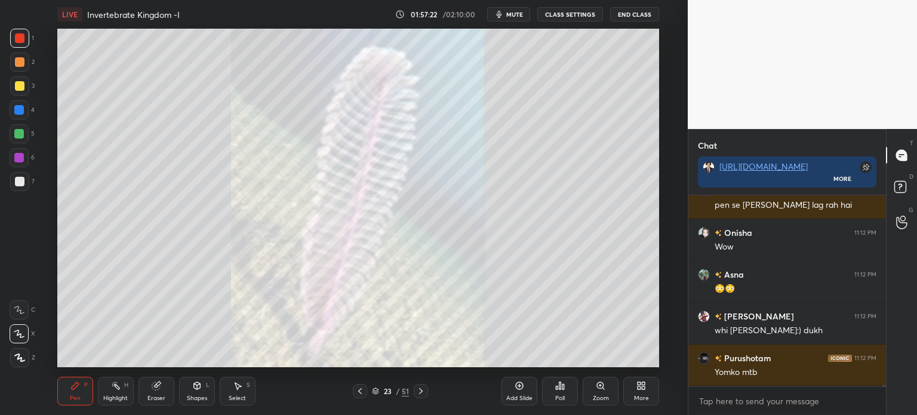
click at [361, 391] on icon at bounding box center [360, 391] width 10 height 10
click at [360, 389] on icon at bounding box center [360, 391] width 10 height 10
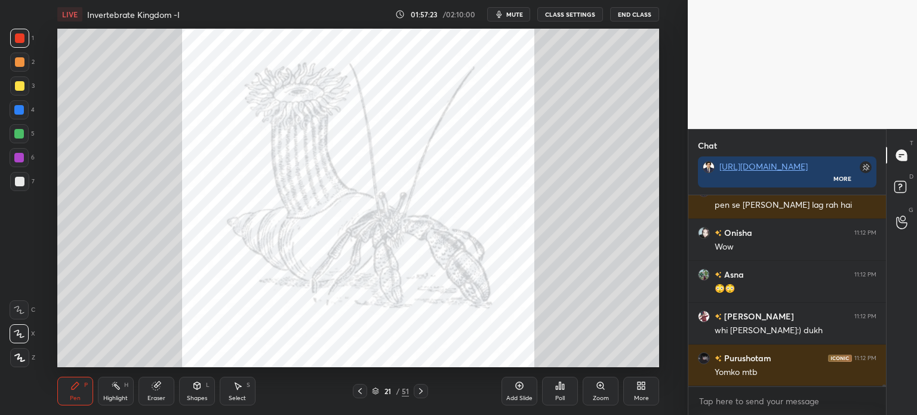
click at [360, 391] on icon at bounding box center [360, 391] width 10 height 10
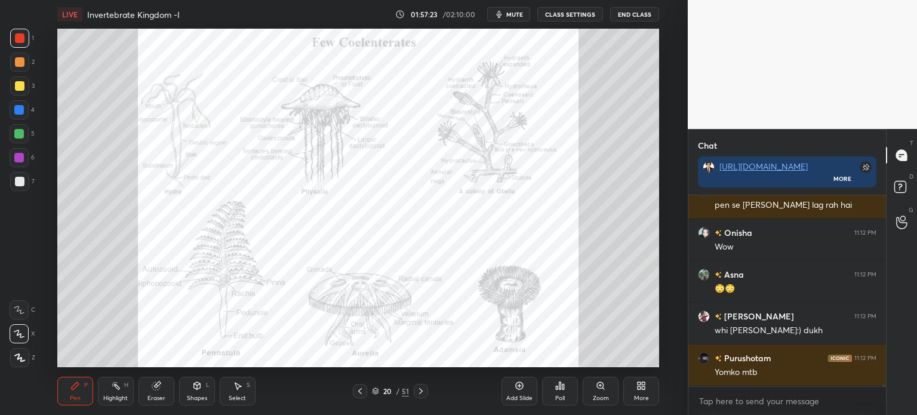
click at [360, 391] on icon at bounding box center [360, 391] width 10 height 10
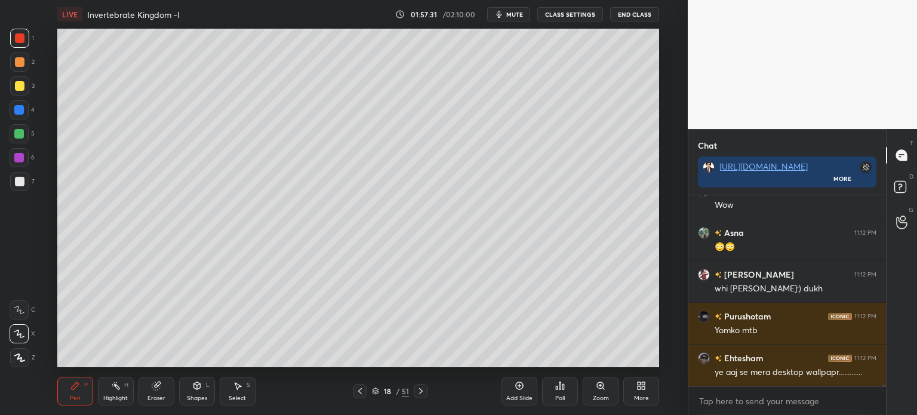
scroll to position [18957, 0]
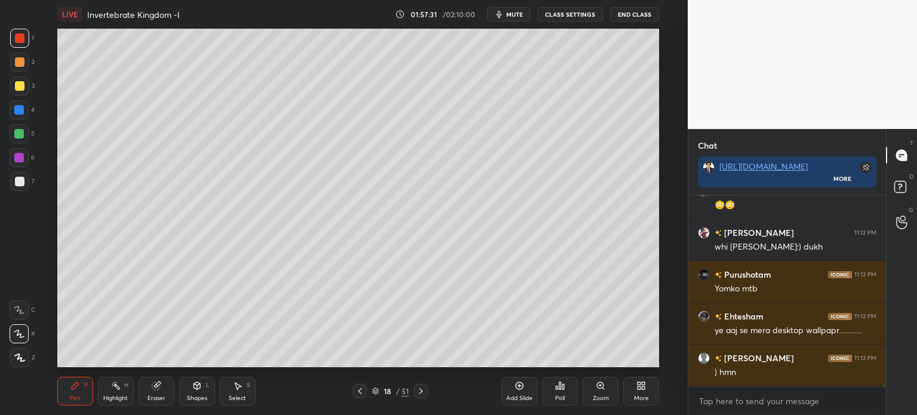
click at [423, 388] on icon at bounding box center [421, 391] width 10 height 10
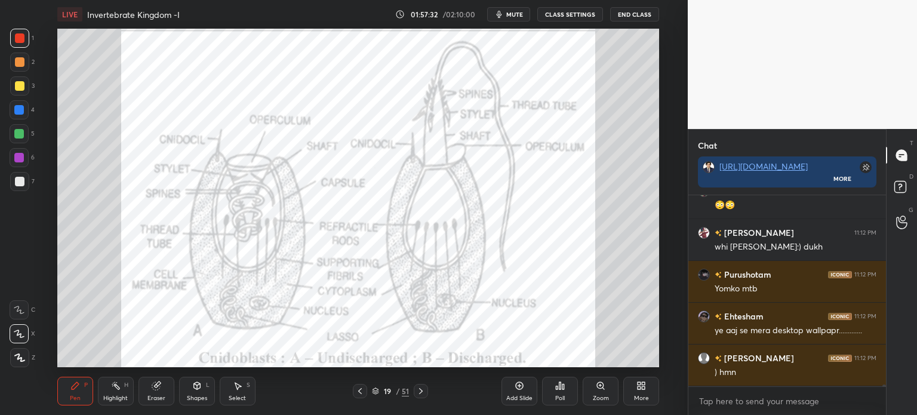
click at [421, 391] on icon at bounding box center [421, 391] width 10 height 10
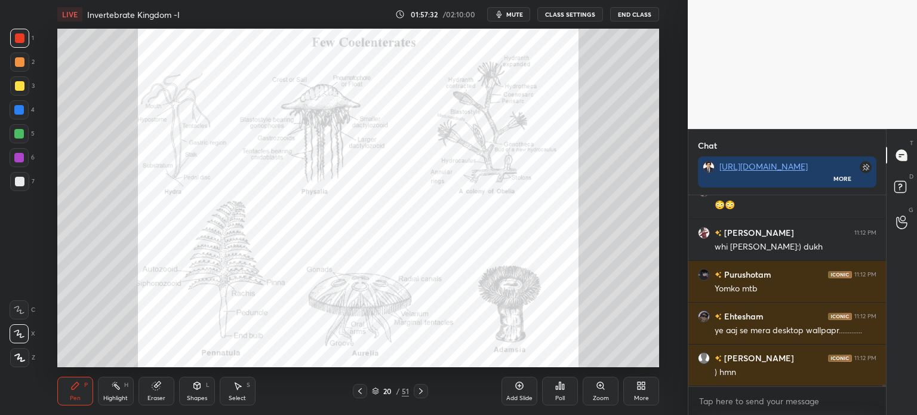
click at [418, 394] on icon at bounding box center [421, 391] width 10 height 10
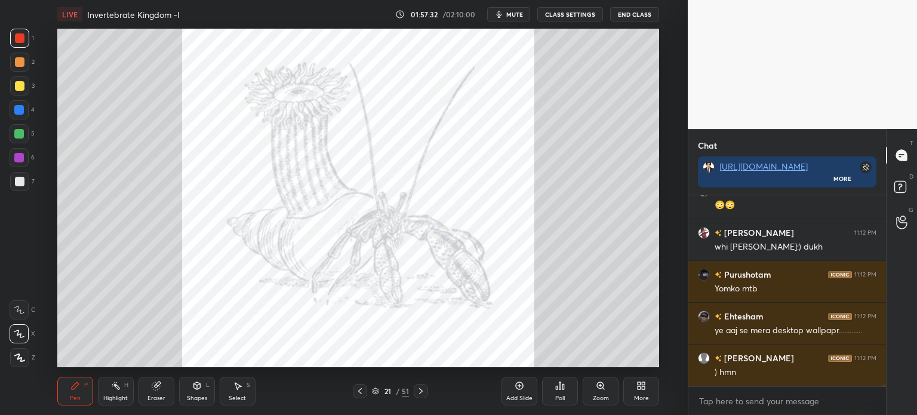
click at [419, 394] on icon at bounding box center [421, 391] width 10 height 10
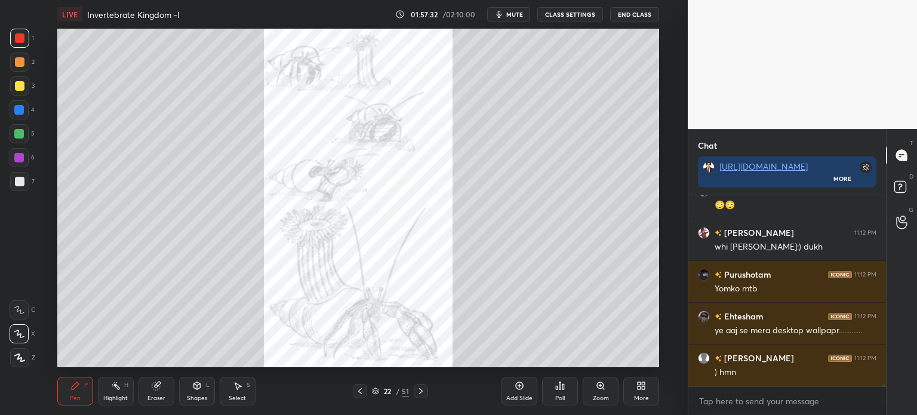
scroll to position [18999, 0]
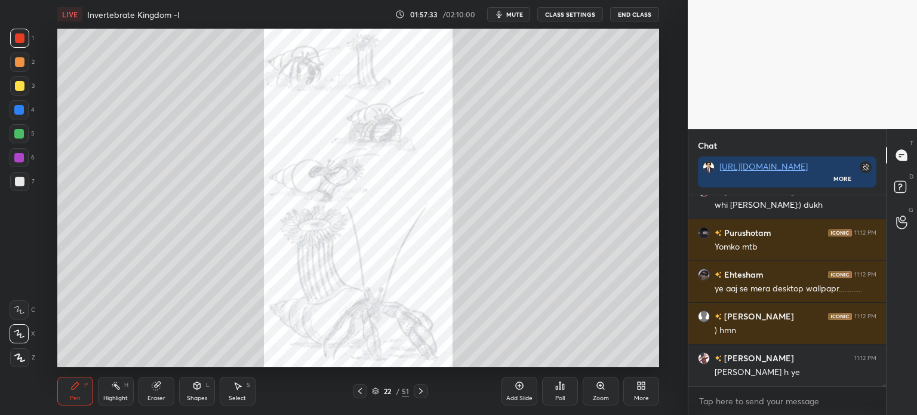
click at [419, 394] on icon at bounding box center [421, 391] width 10 height 10
click at [421, 393] on icon at bounding box center [421, 391] width 10 height 10
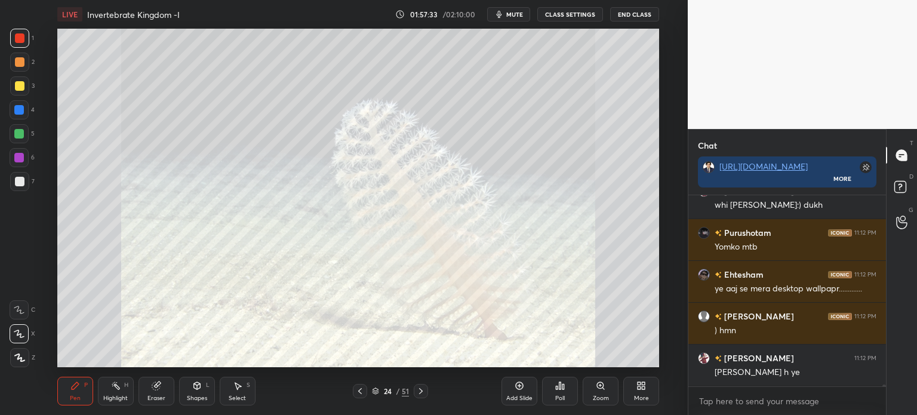
click at [421, 392] on icon at bounding box center [421, 391] width 4 height 6
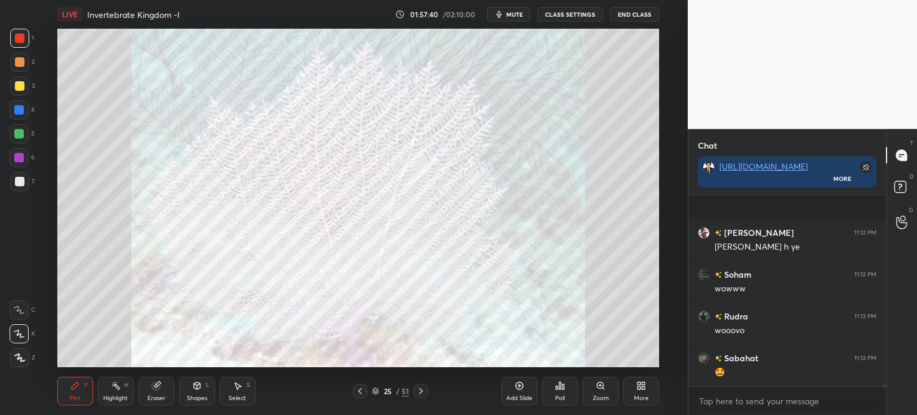
scroll to position [19208, 0]
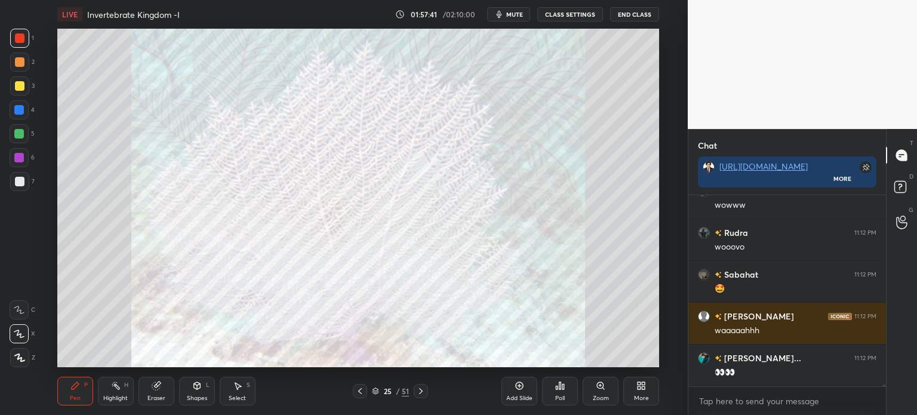
click at [638, 388] on icon at bounding box center [639, 387] width 3 height 3
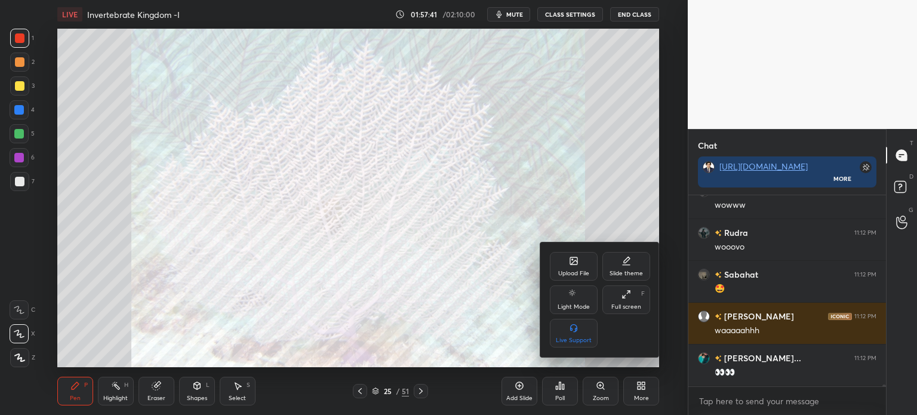
click at [575, 262] on div "Upload File" at bounding box center [574, 266] width 48 height 29
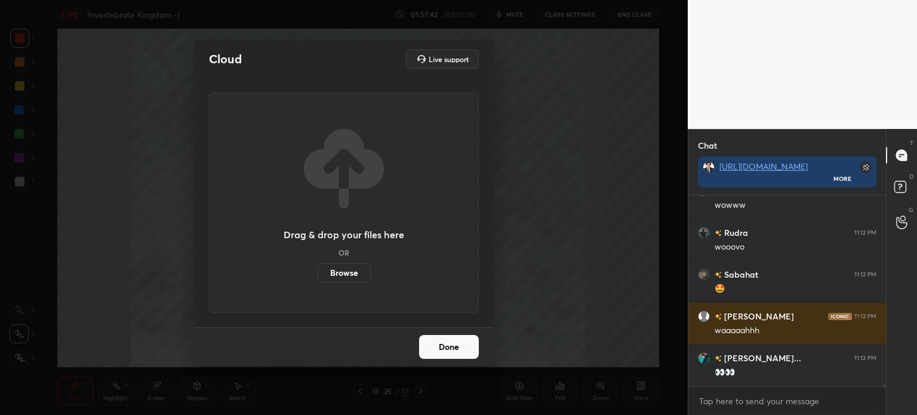
scroll to position [19250, 0]
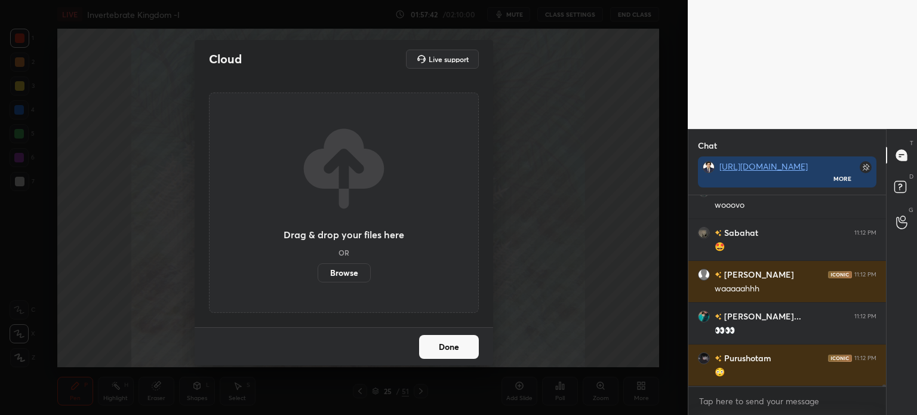
click at [346, 273] on label "Browse" at bounding box center [344, 272] width 53 height 19
click at [318, 273] on input "Browse" at bounding box center [318, 272] width 0 height 19
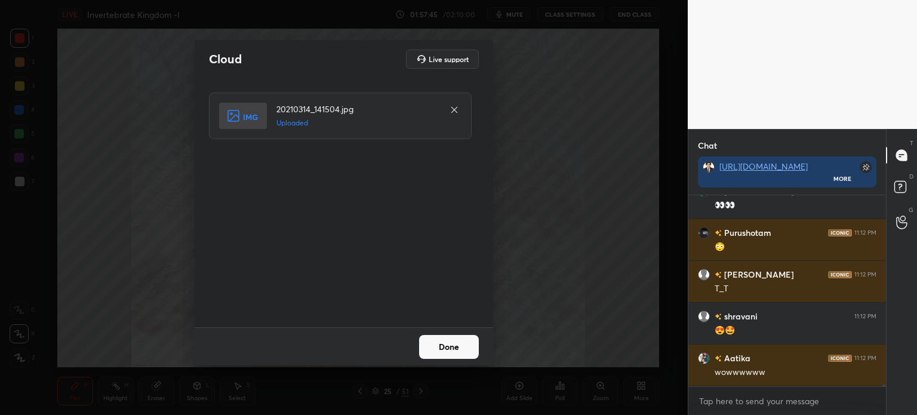
click at [446, 346] on button "Done" at bounding box center [449, 347] width 60 height 24
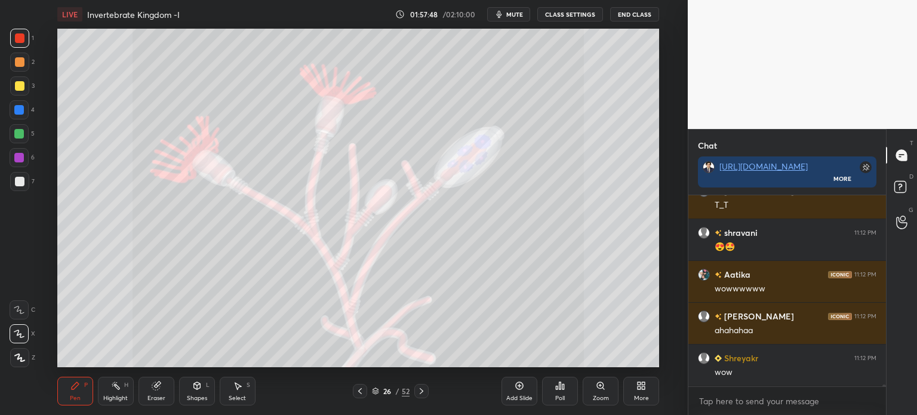
scroll to position [19501, 0]
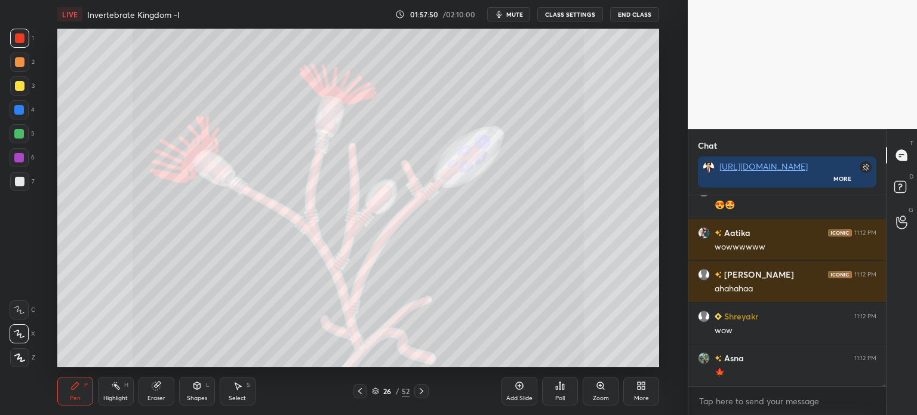
click at [637, 392] on div "More" at bounding box center [642, 391] width 36 height 29
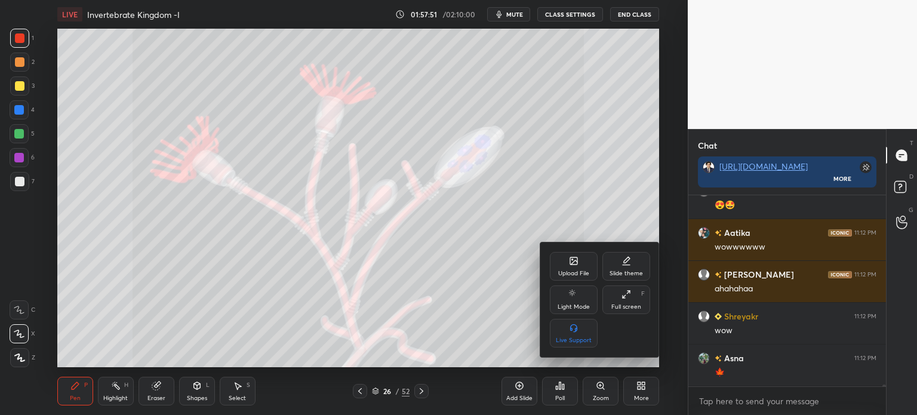
scroll to position [19543, 0]
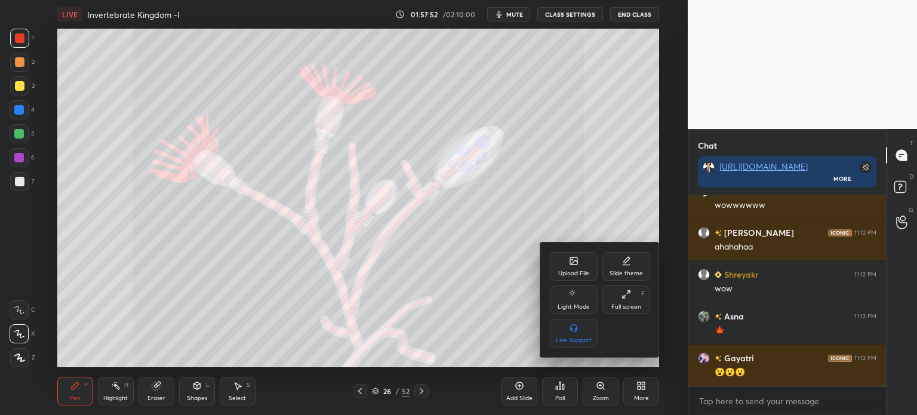
click at [574, 271] on div "Upload File" at bounding box center [573, 274] width 31 height 6
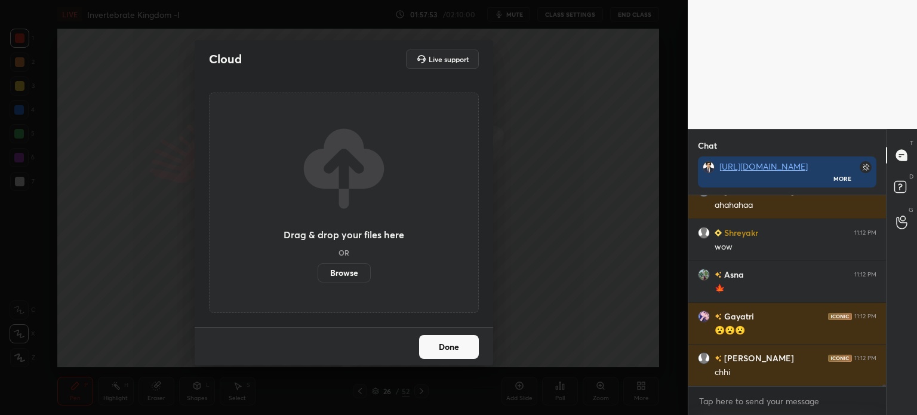
scroll to position [19626, 0]
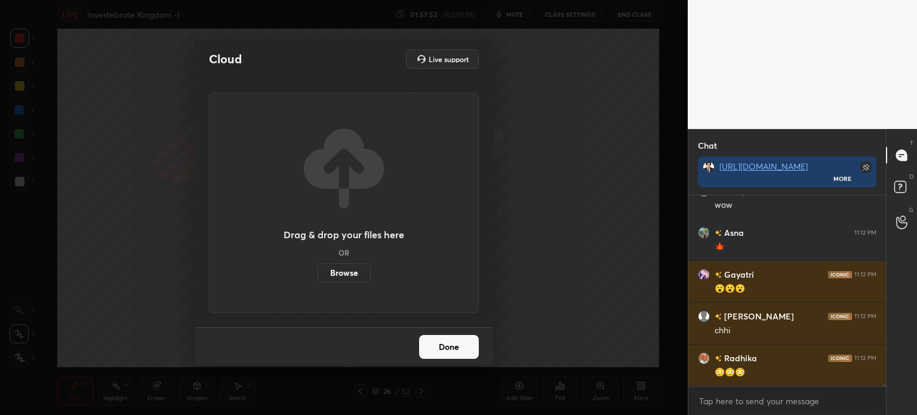
click at [344, 275] on label "Browse" at bounding box center [344, 272] width 53 height 19
click at [318, 275] on input "Browse" at bounding box center [318, 272] width 0 height 19
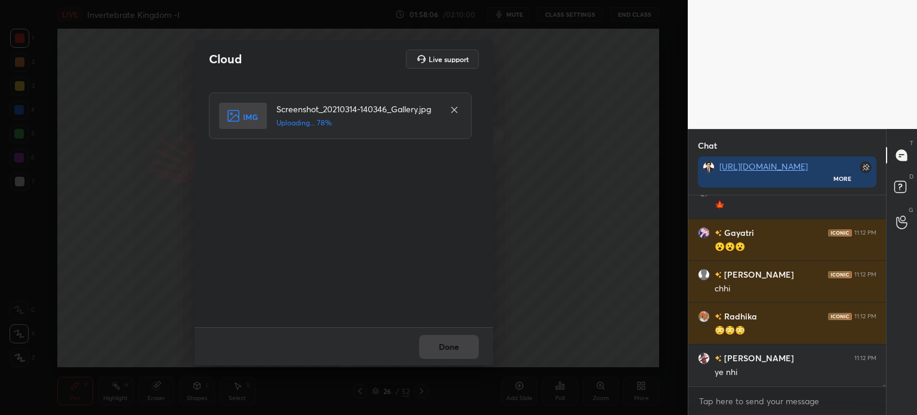
scroll to position [19710, 0]
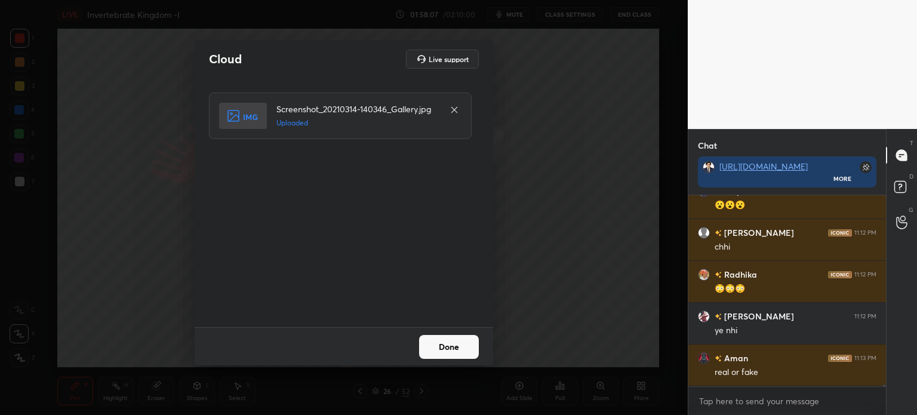
click at [458, 343] on button "Done" at bounding box center [449, 347] width 60 height 24
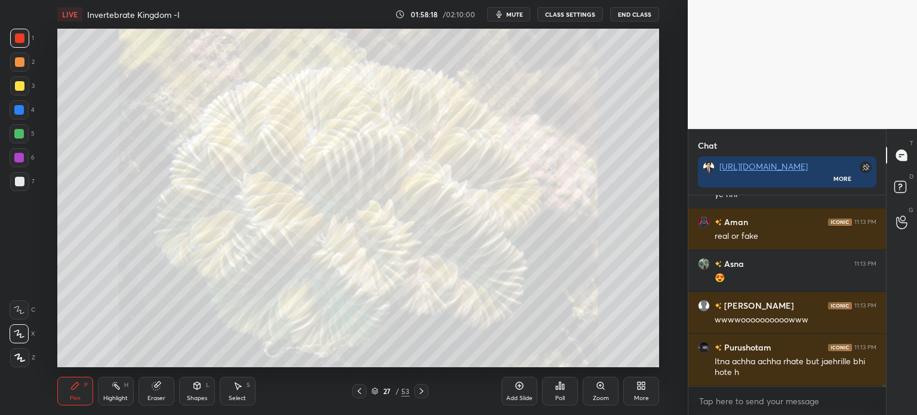
scroll to position [19888, 0]
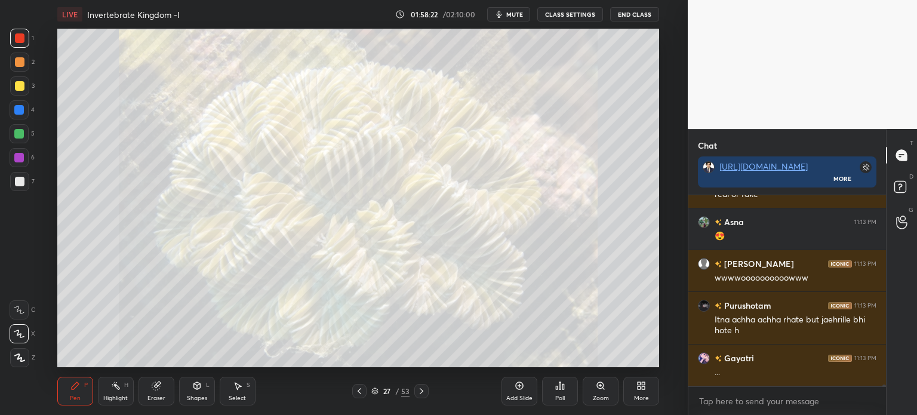
click at [372, 391] on div "27 / 53" at bounding box center [390, 391] width 76 height 14
click at [377, 390] on icon at bounding box center [375, 391] width 7 height 7
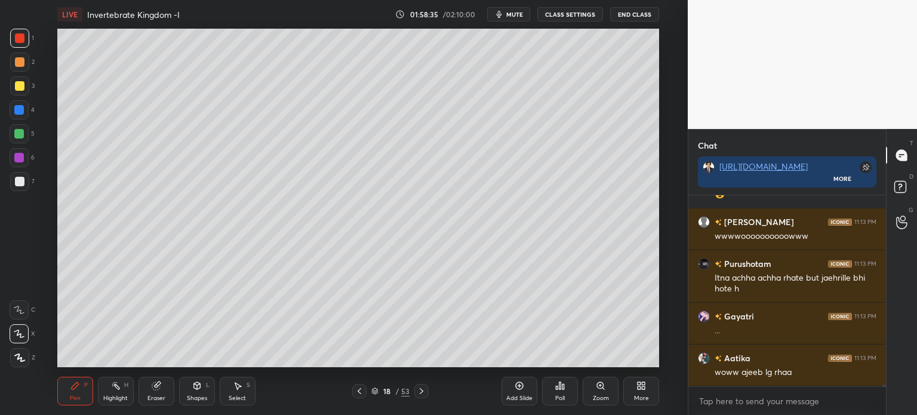
scroll to position [19971, 0]
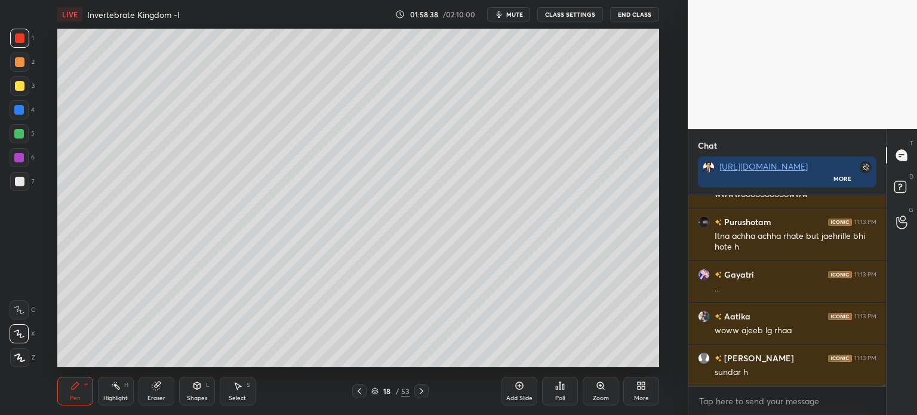
drag, startPoint x: 19, startPoint y: 85, endPoint x: 42, endPoint y: 104, distance: 30.2
click at [19, 87] on div at bounding box center [20, 86] width 10 height 10
click at [424, 392] on icon at bounding box center [422, 391] width 10 height 10
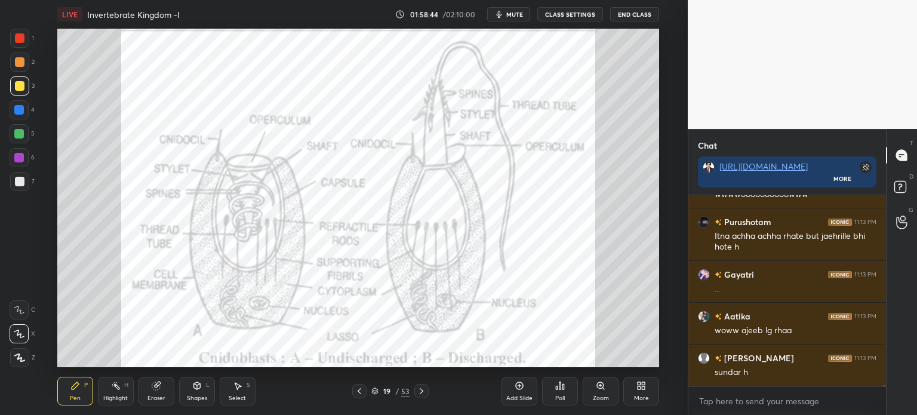
click at [423, 393] on icon at bounding box center [422, 391] width 10 height 10
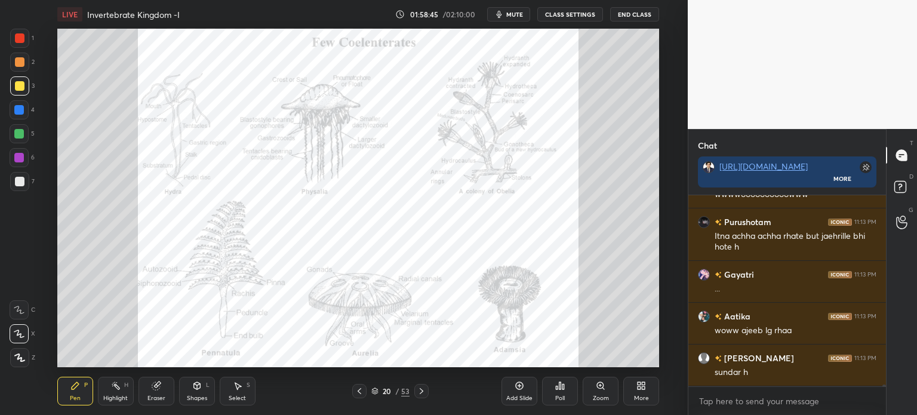
click at [423, 392] on icon at bounding box center [422, 391] width 10 height 10
click at [421, 391] on icon at bounding box center [422, 391] width 10 height 10
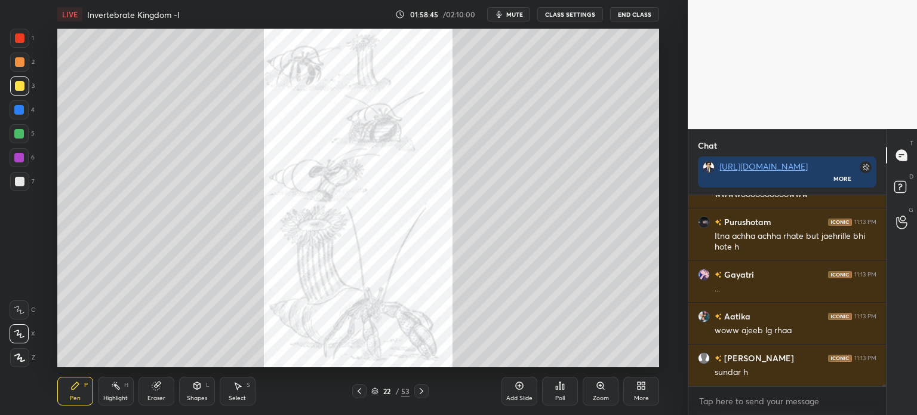
click at [421, 391] on icon at bounding box center [422, 391] width 10 height 10
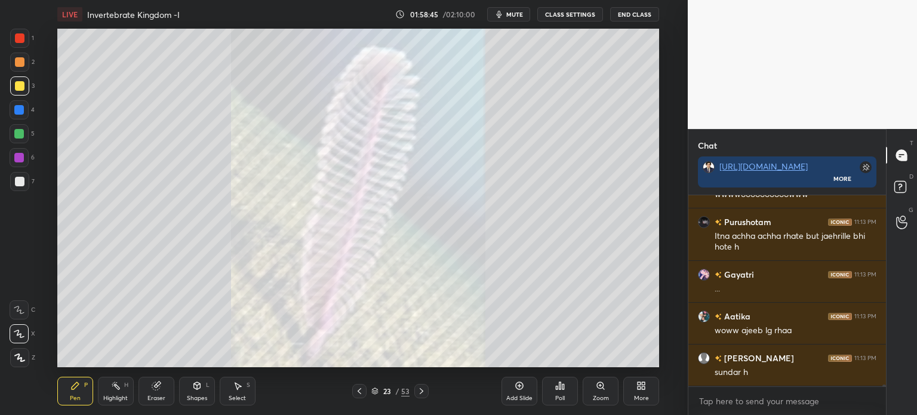
click at [421, 390] on icon at bounding box center [422, 391] width 10 height 10
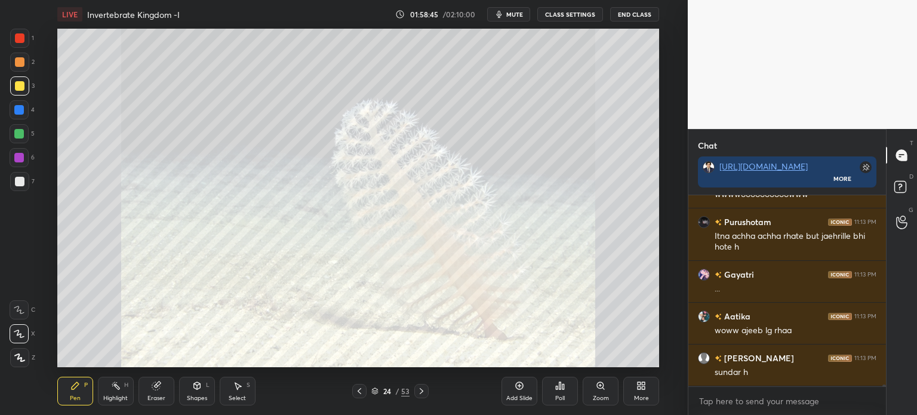
click at [421, 390] on icon at bounding box center [422, 391] width 4 height 6
click at [422, 390] on icon at bounding box center [422, 391] width 10 height 10
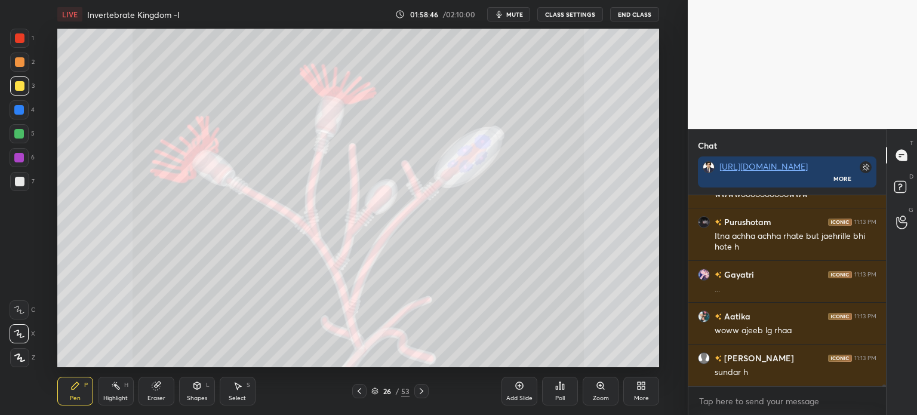
click at [423, 391] on icon at bounding box center [422, 391] width 10 height 10
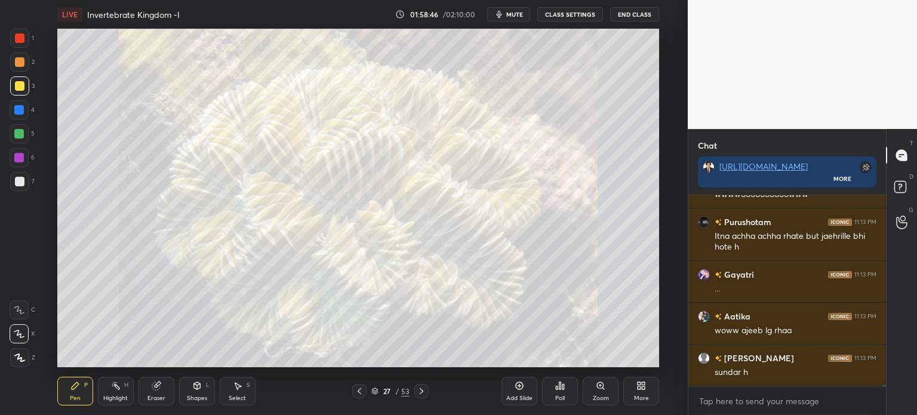
click at [426, 391] on icon at bounding box center [422, 391] width 10 height 10
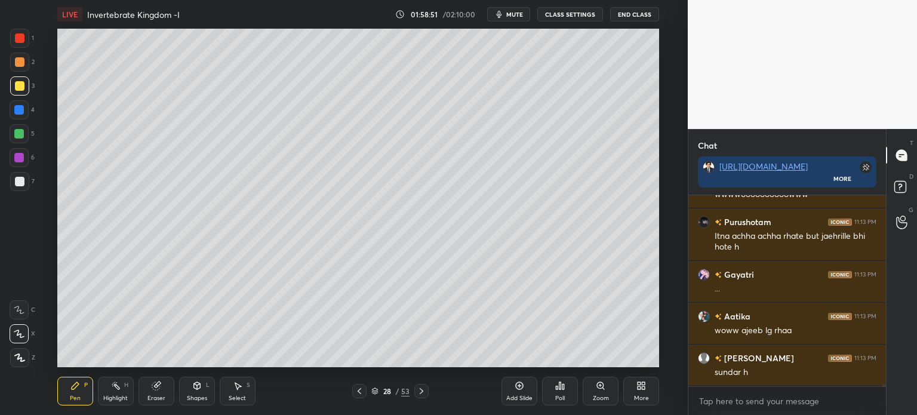
click at [361, 391] on icon at bounding box center [360, 391] width 10 height 10
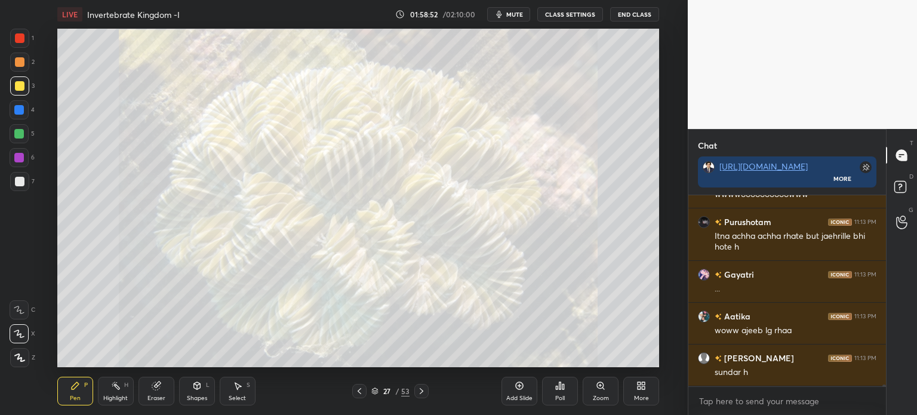
scroll to position [20024, 0]
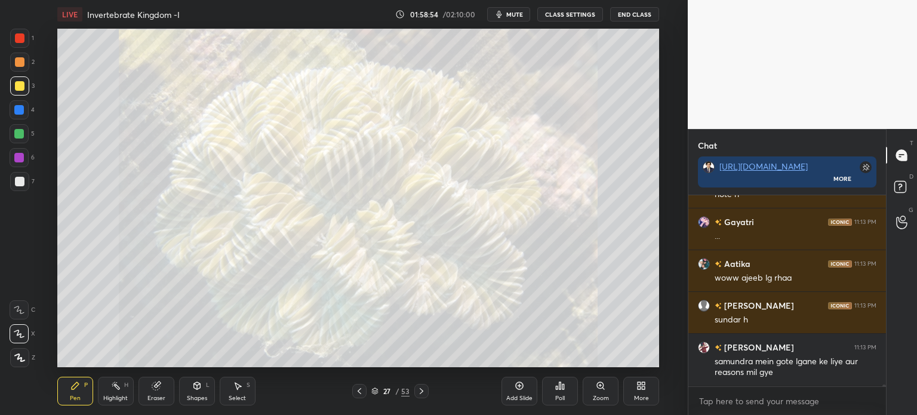
click at [423, 391] on icon at bounding box center [422, 391] width 10 height 10
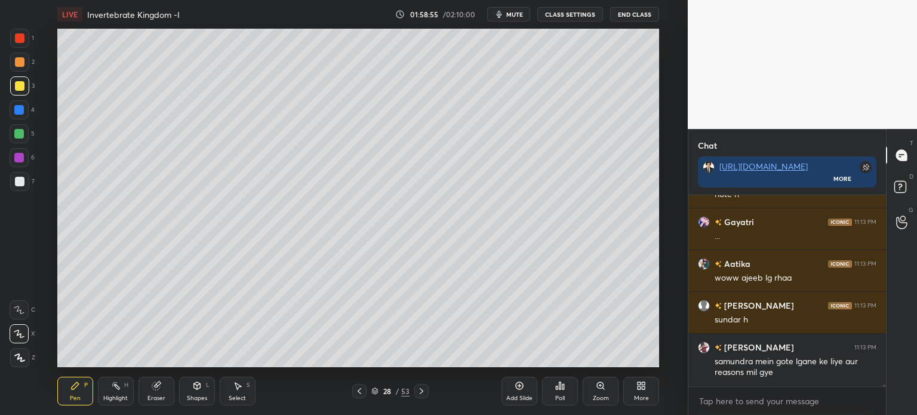
click at [357, 394] on icon at bounding box center [360, 391] width 10 height 10
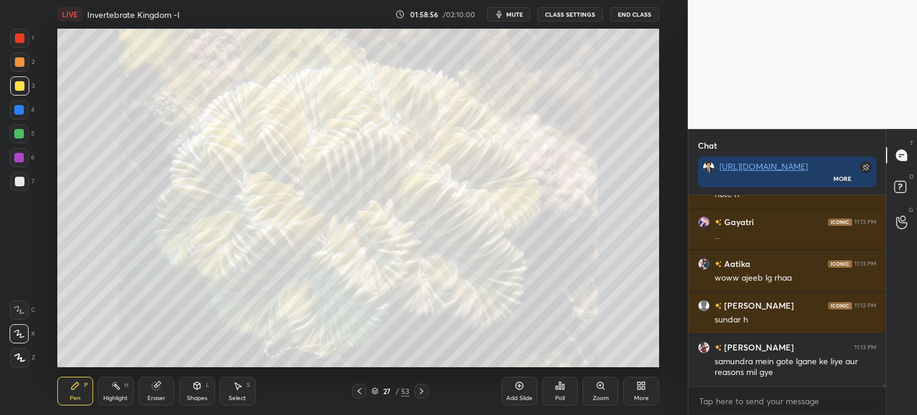
click at [636, 388] on div "More" at bounding box center [642, 391] width 36 height 29
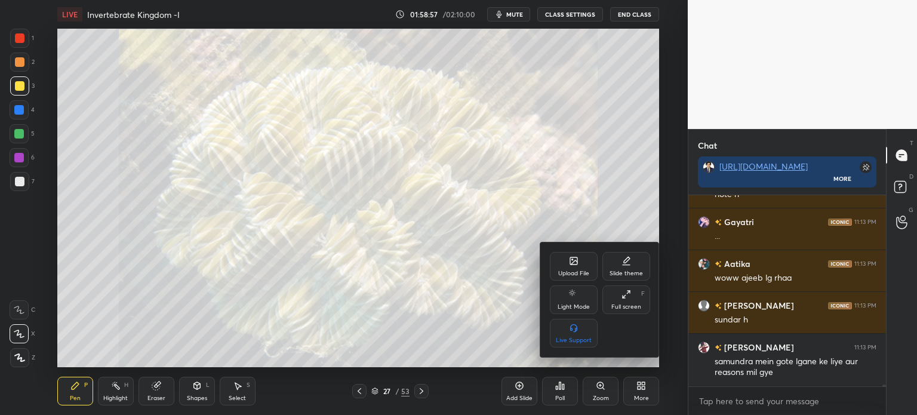
click at [579, 274] on div "Upload File" at bounding box center [573, 274] width 31 height 6
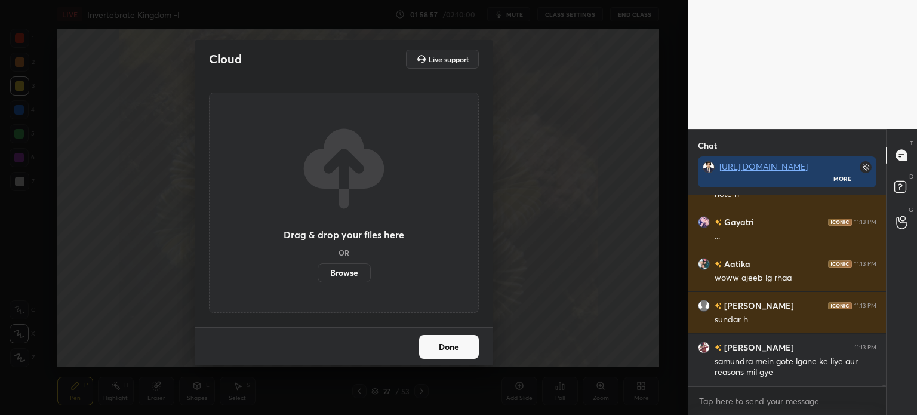
click at [347, 274] on label "Browse" at bounding box center [344, 272] width 53 height 19
click at [318, 274] on input "Browse" at bounding box center [318, 272] width 0 height 19
click at [529, 174] on div "Cloud Live support Drag & drop your files here OR Browse Done" at bounding box center [344, 207] width 688 height 415
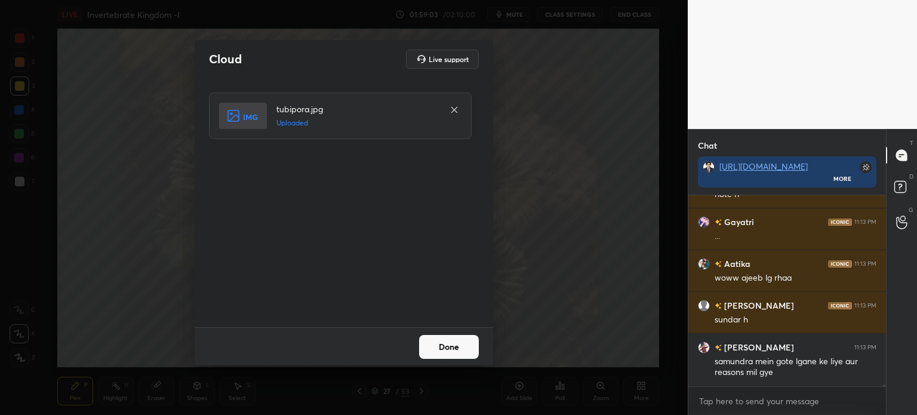
click at [450, 348] on button "Done" at bounding box center [449, 347] width 60 height 24
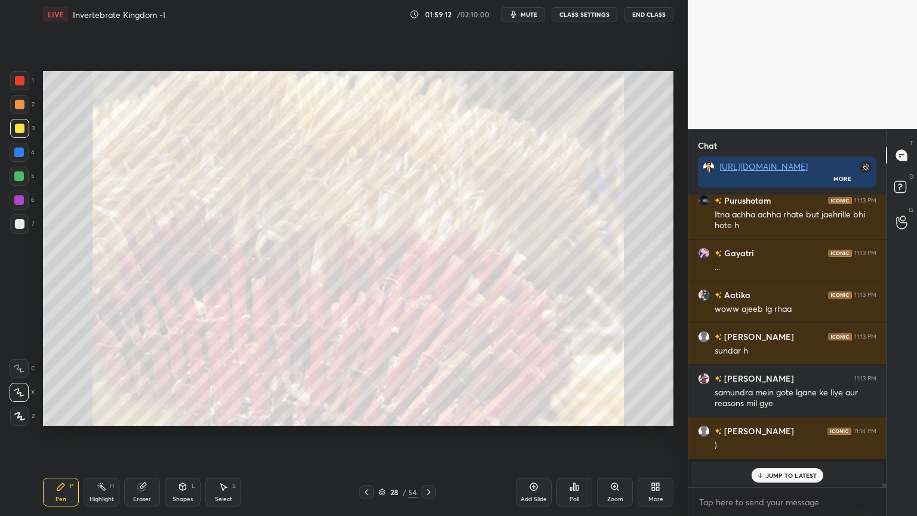
scroll to position [19415, 0]
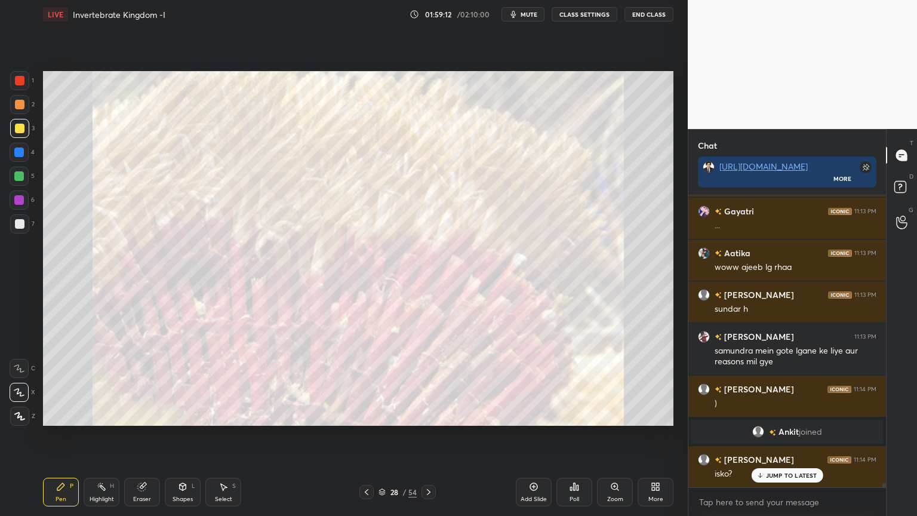
drag, startPoint x: 9, startPoint y: 79, endPoint x: 17, endPoint y: 79, distance: 7.8
click at [11, 79] on div "1 2 3 4 5 6 7 C X Z C X Z E E Erase all H H" at bounding box center [19, 248] width 38 height 355
click at [18, 82] on div at bounding box center [20, 81] width 10 height 10
drag, startPoint x: 17, startPoint y: 81, endPoint x: 23, endPoint y: 86, distance: 7.6
click at [20, 84] on div at bounding box center [20, 81] width 10 height 10
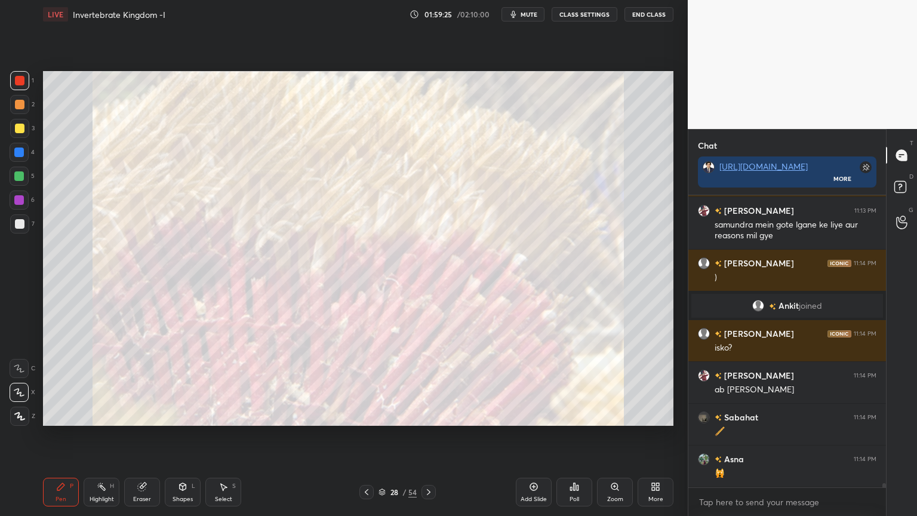
scroll to position [19569, 0]
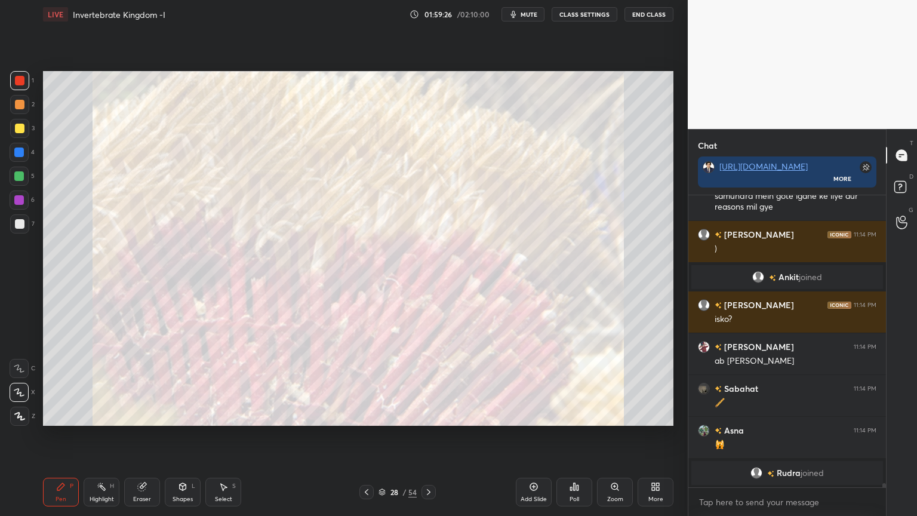
click at [662, 415] on div "More" at bounding box center [656, 492] width 36 height 29
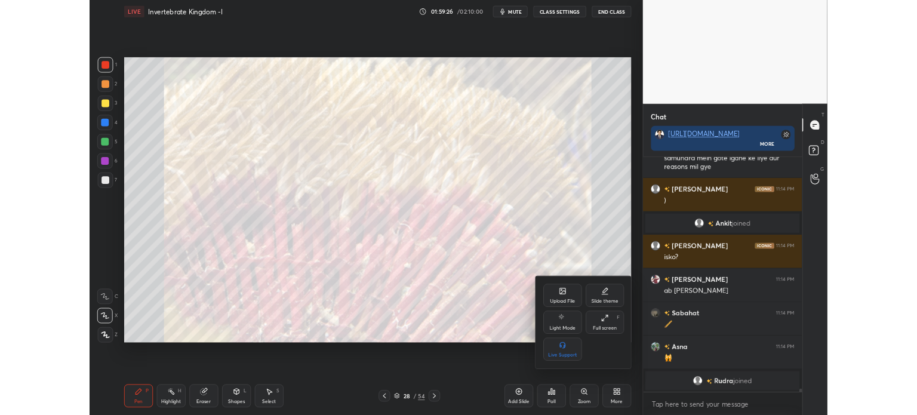
scroll to position [19575, 0]
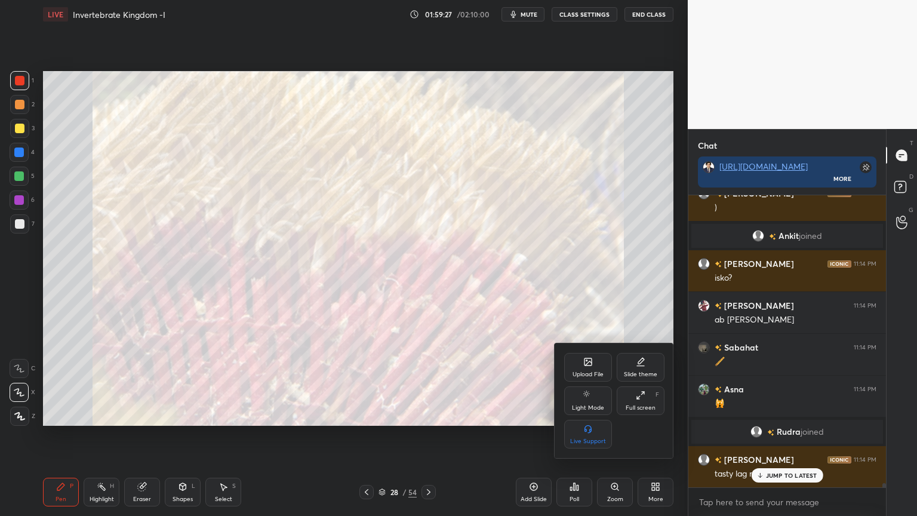
click at [590, 376] on div "Upload File" at bounding box center [588, 375] width 31 height 6
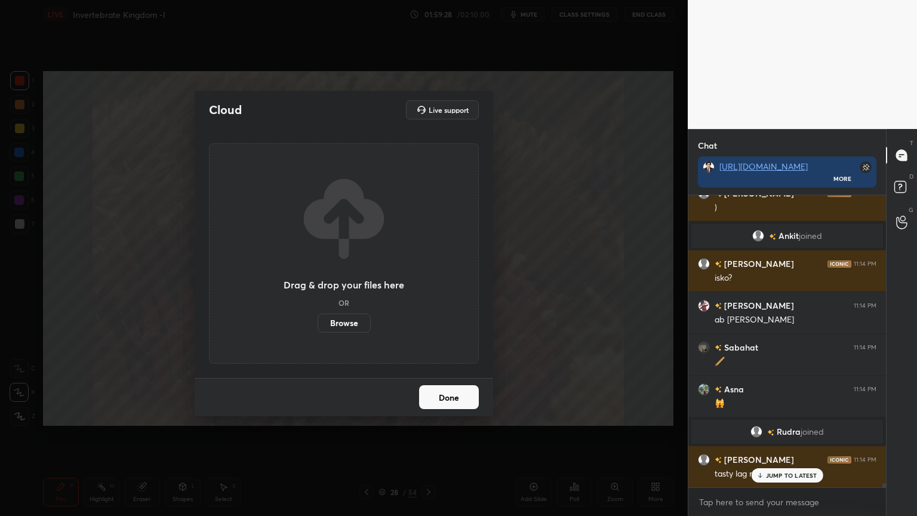
click at [343, 332] on label "Browse" at bounding box center [344, 323] width 53 height 19
click at [318, 332] on input "Browse" at bounding box center [318, 323] width 0 height 19
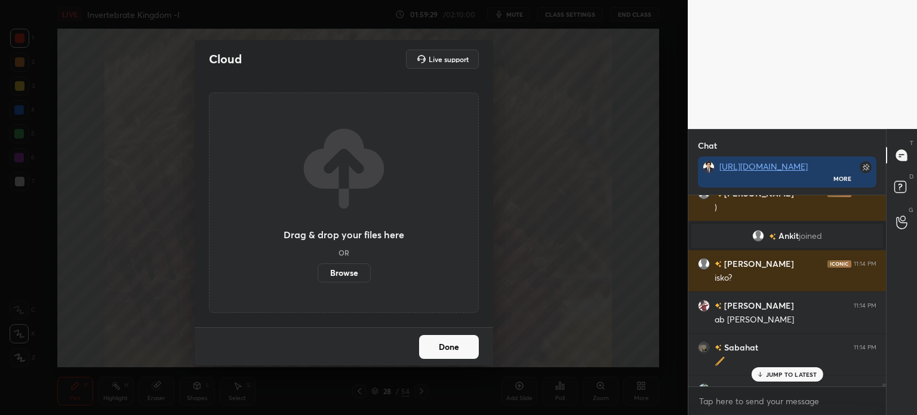
scroll to position [19688, 0]
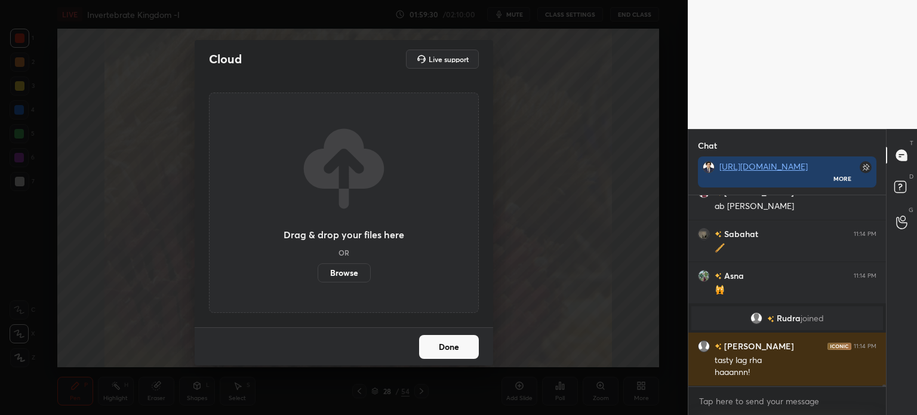
click at [656, 139] on div "Cloud Live support Drag & drop your files here OR Browse Done" at bounding box center [344, 207] width 688 height 415
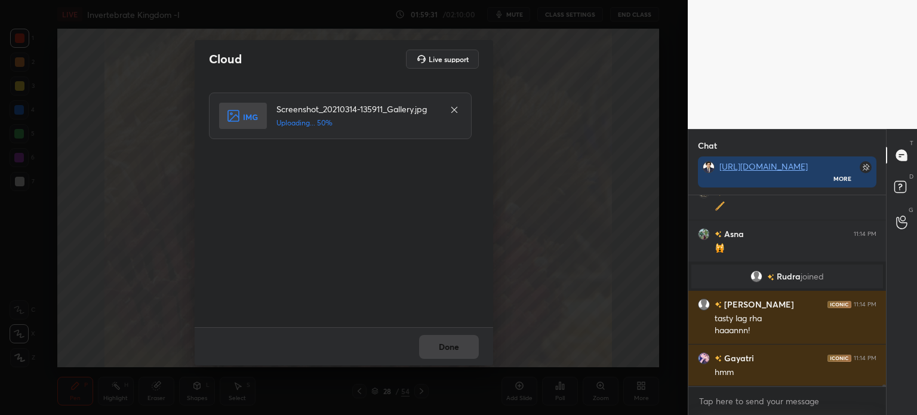
click at [454, 346] on div "Done" at bounding box center [344, 346] width 299 height 38
click at [456, 347] on div "Done" at bounding box center [344, 346] width 299 height 38
click at [456, 347] on button "Done" at bounding box center [449, 347] width 60 height 24
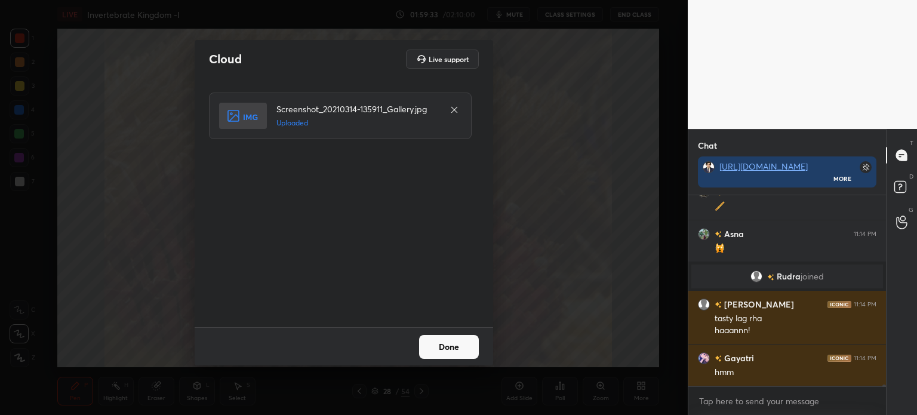
click at [459, 348] on button "Done" at bounding box center [449, 347] width 60 height 24
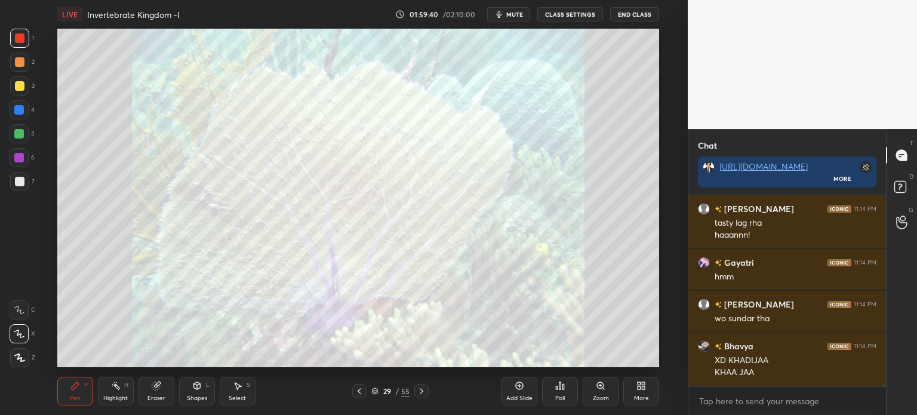
scroll to position [19867, 0]
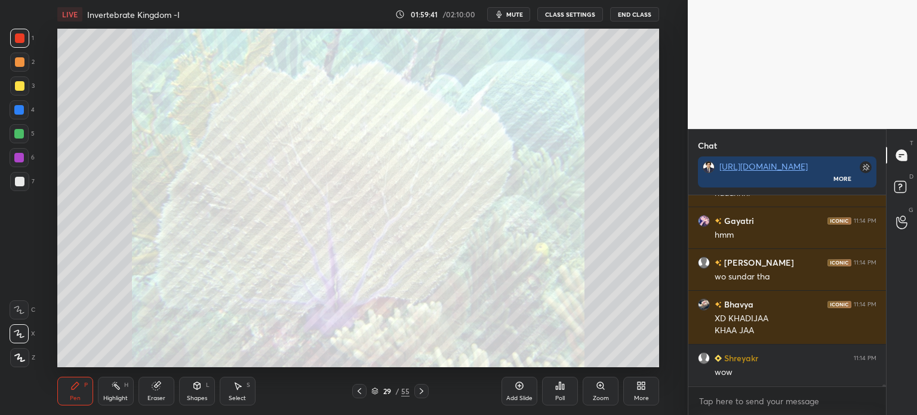
click at [640, 389] on icon at bounding box center [642, 386] width 10 height 10
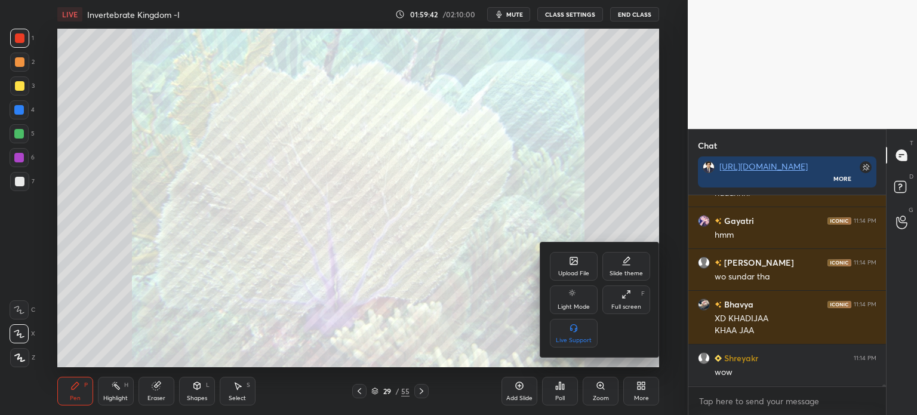
click at [568, 268] on div "Upload File" at bounding box center [574, 266] width 48 height 29
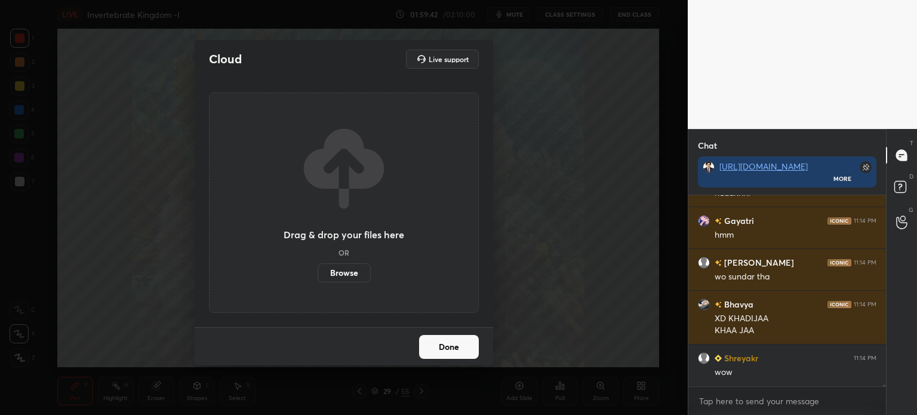
click at [346, 277] on label "Browse" at bounding box center [344, 272] width 53 height 19
click at [318, 277] on input "Browse" at bounding box center [318, 272] width 0 height 19
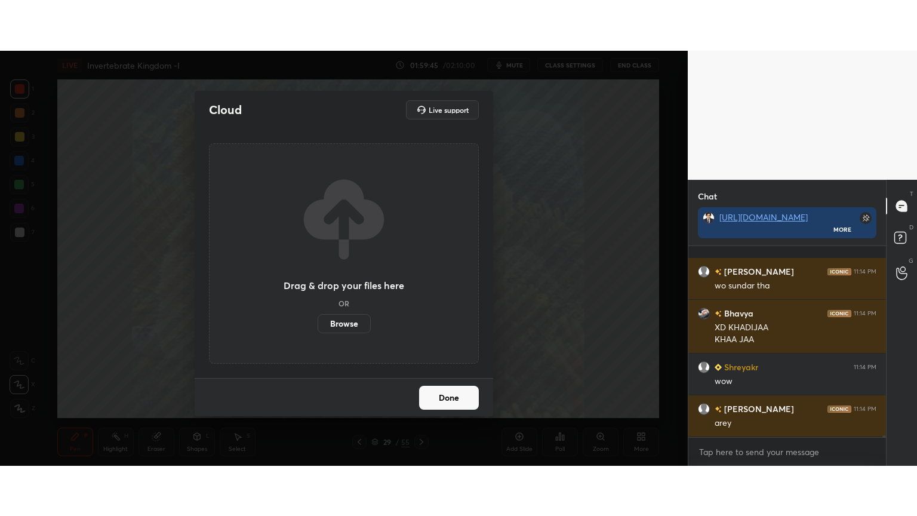
scroll to position [19993, 0]
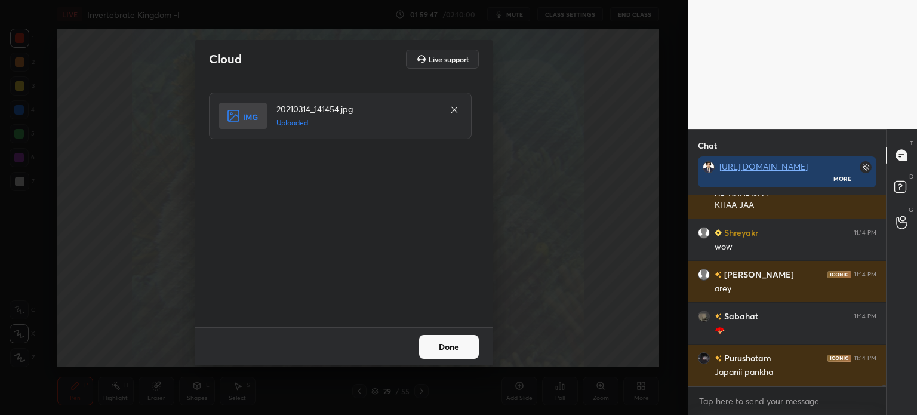
click at [451, 351] on button "Done" at bounding box center [449, 347] width 60 height 24
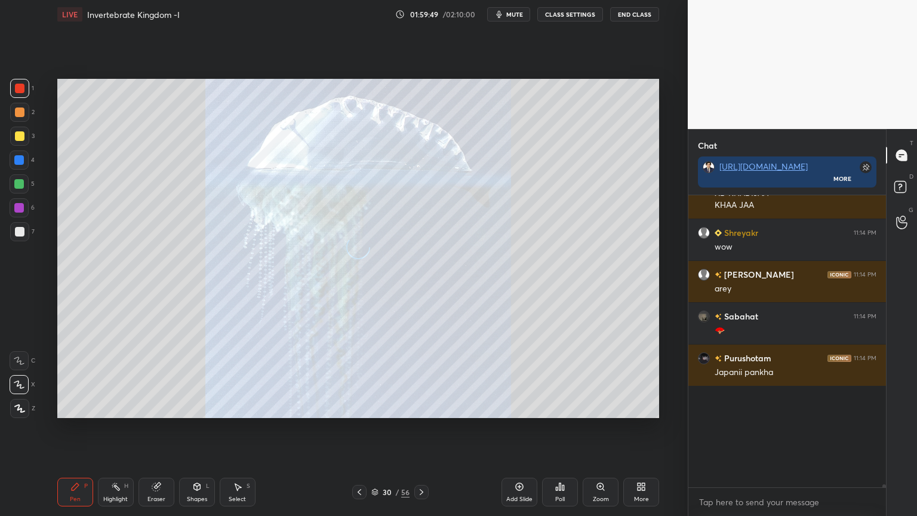
scroll to position [59291, 59090]
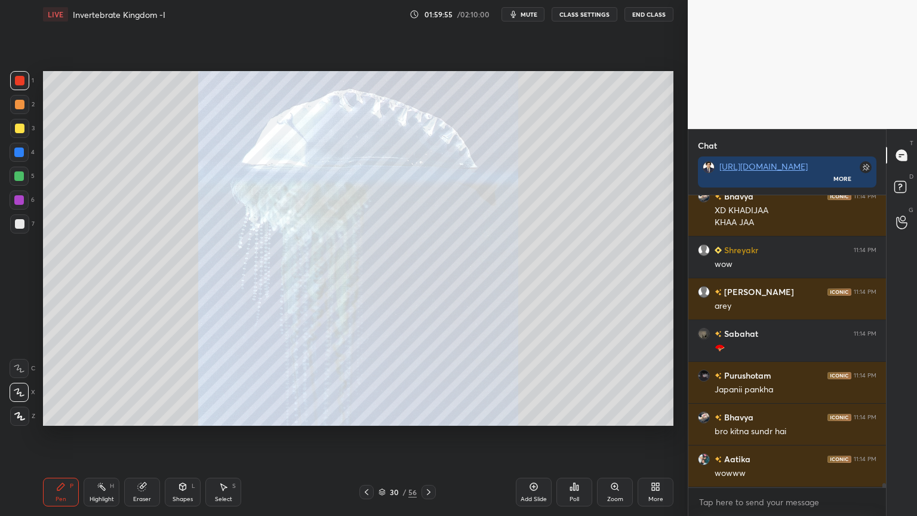
click at [22, 223] on div at bounding box center [20, 224] width 10 height 10
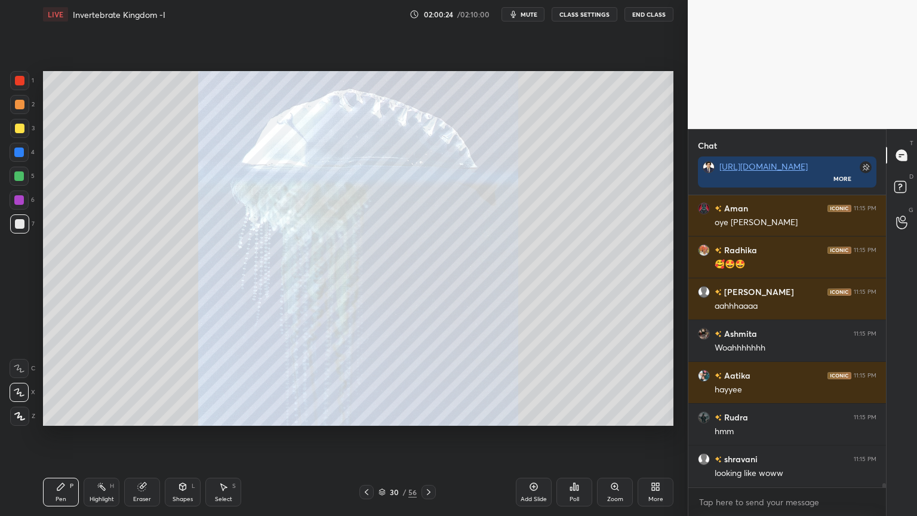
click at [657, 415] on div "More" at bounding box center [656, 492] width 36 height 29
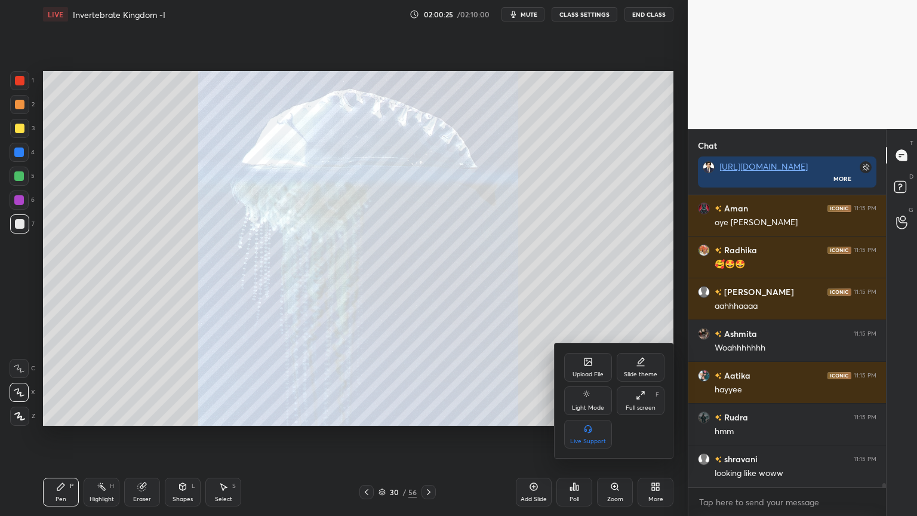
click at [593, 375] on div "Upload File" at bounding box center [588, 375] width 31 height 6
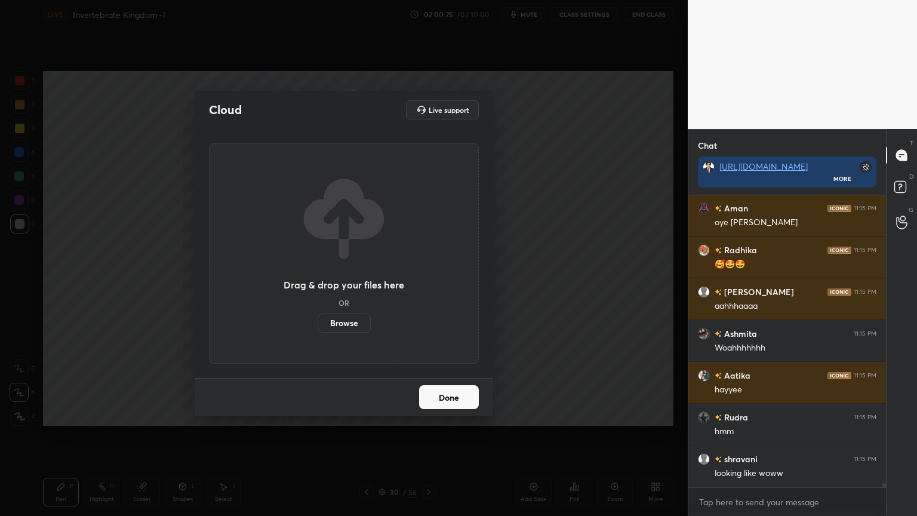
click at [357, 324] on label "Browse" at bounding box center [344, 323] width 53 height 19
click at [318, 324] on input "Browse" at bounding box center [318, 323] width 0 height 19
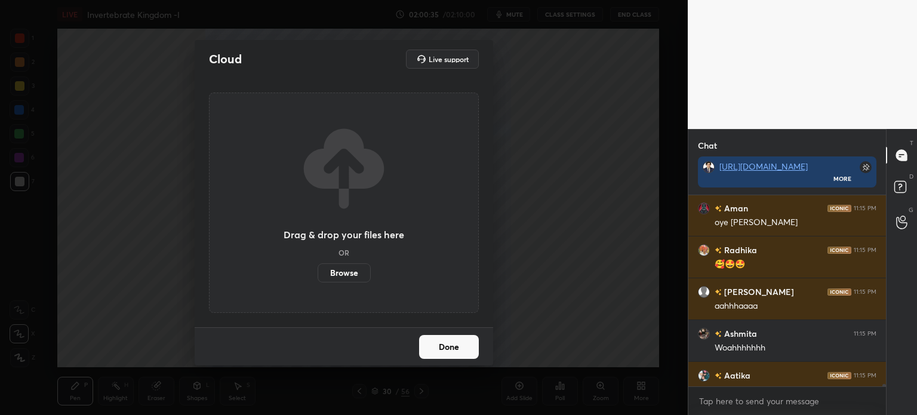
click at [466, 35] on div "Cloud Live support Drag & drop your files here OR Browse Done" at bounding box center [344, 207] width 688 height 415
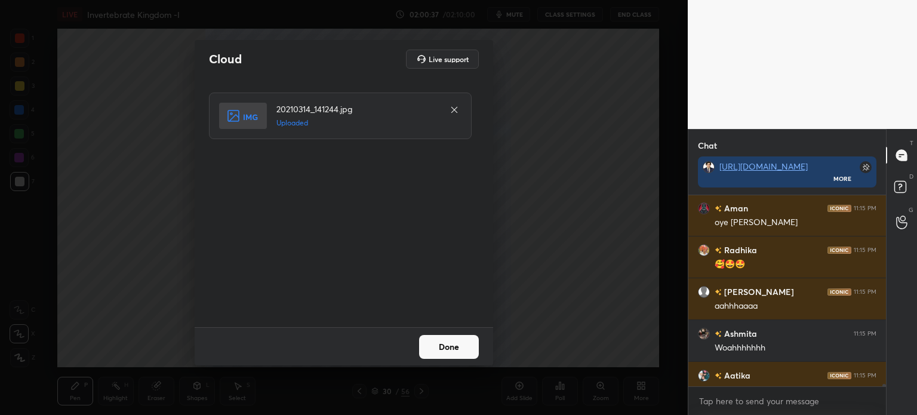
drag, startPoint x: 453, startPoint y: 343, endPoint x: 450, endPoint y: 334, distance: 9.9
click at [452, 344] on button "Done" at bounding box center [449, 347] width 60 height 24
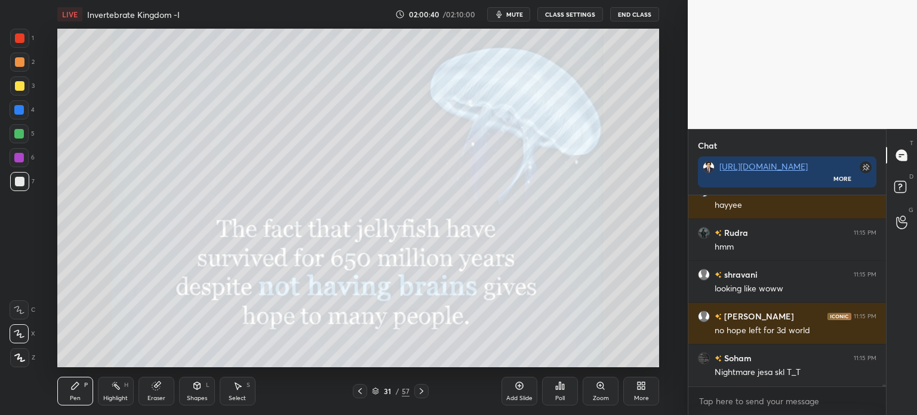
scroll to position [20787, 0]
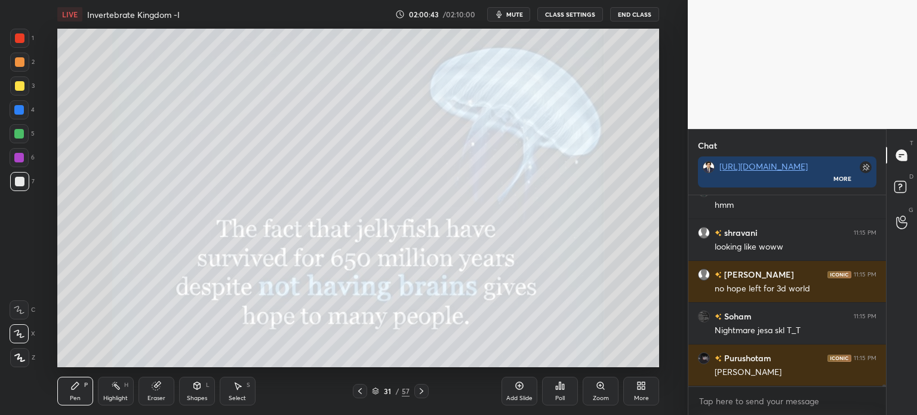
click at [24, 45] on div at bounding box center [19, 38] width 19 height 19
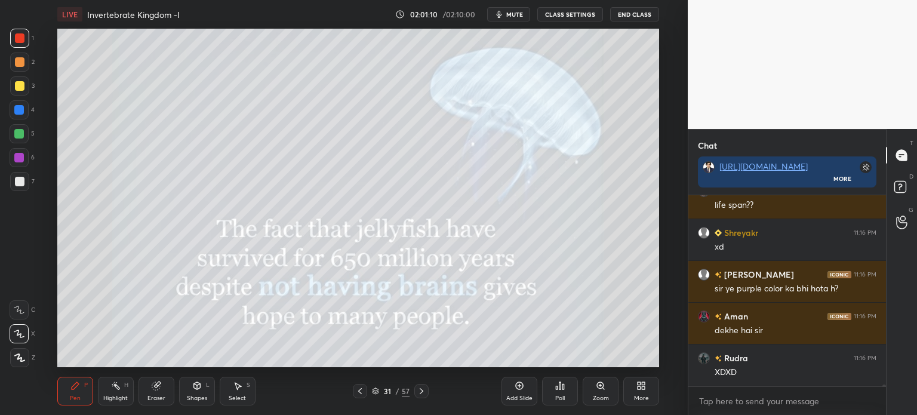
scroll to position [21134, 0]
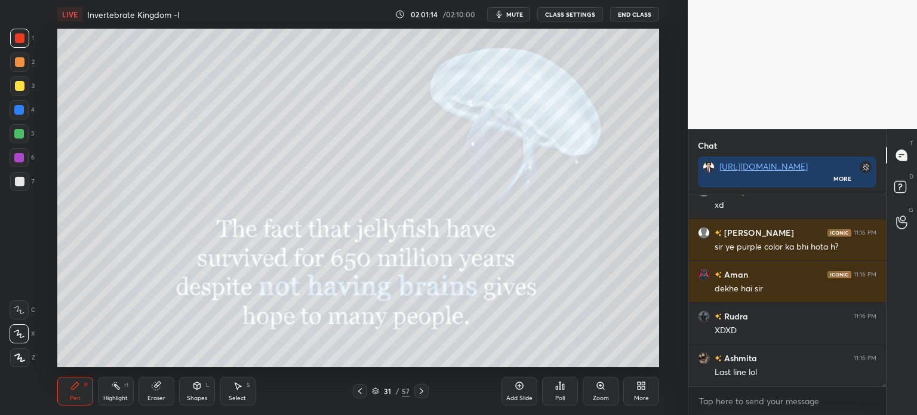
click at [21, 183] on div at bounding box center [20, 182] width 10 height 10
click at [27, 187] on div at bounding box center [19, 181] width 19 height 19
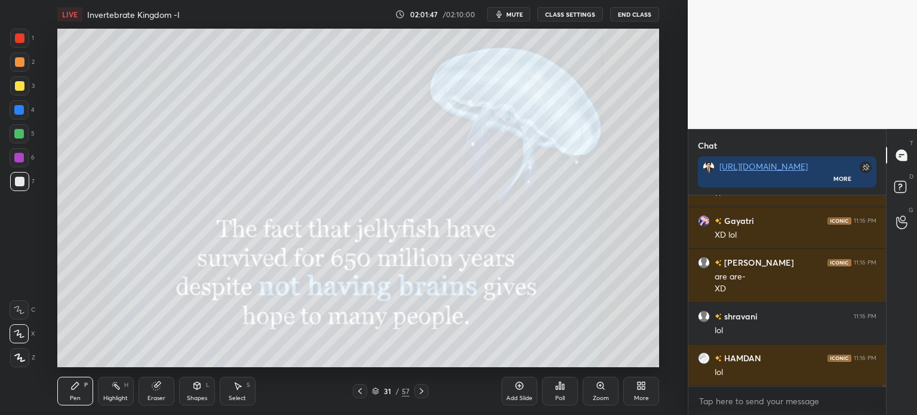
scroll to position [21868, 0]
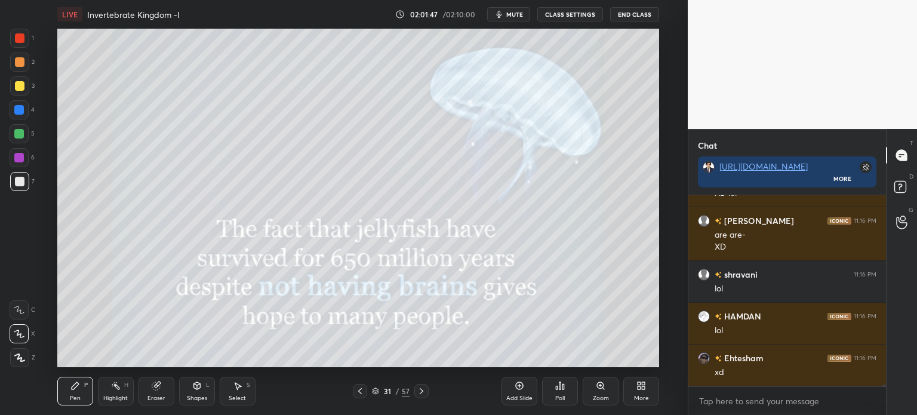
click at [361, 388] on icon at bounding box center [360, 391] width 10 height 10
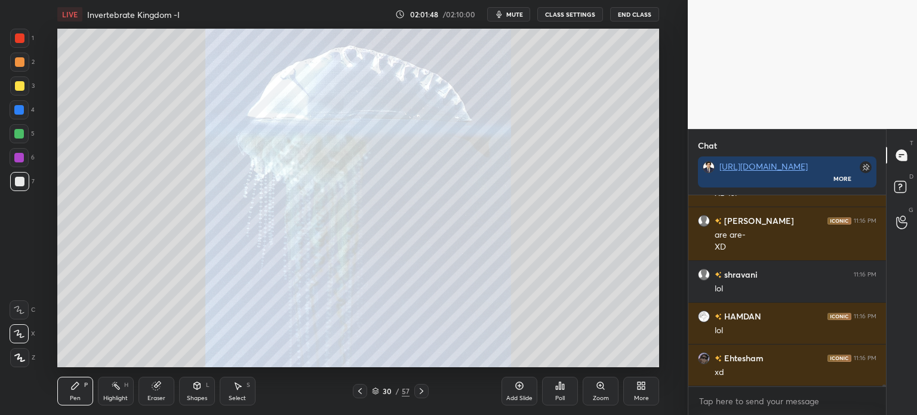
scroll to position [21910, 0]
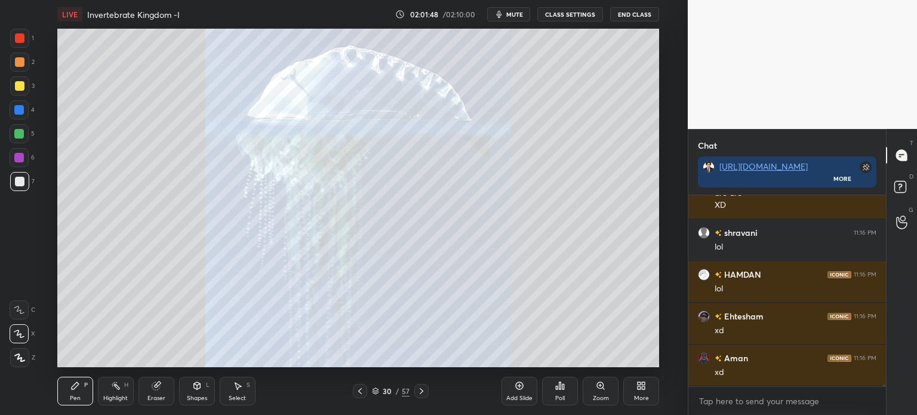
click at [361, 389] on icon at bounding box center [360, 391] width 10 height 10
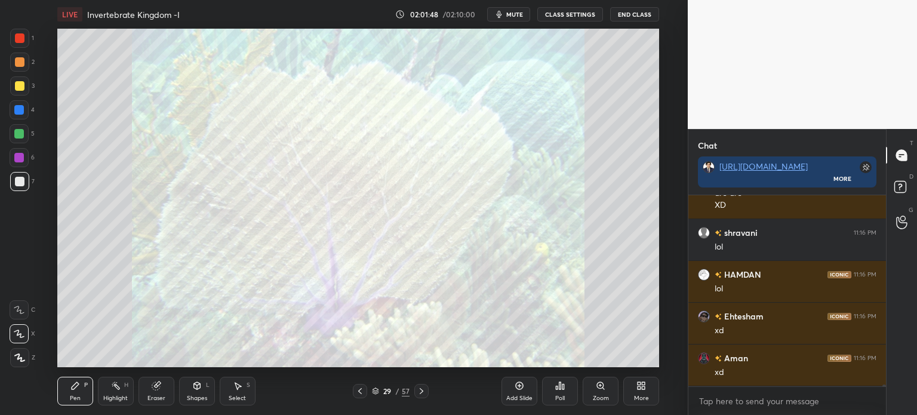
click at [361, 389] on icon at bounding box center [360, 391] width 10 height 10
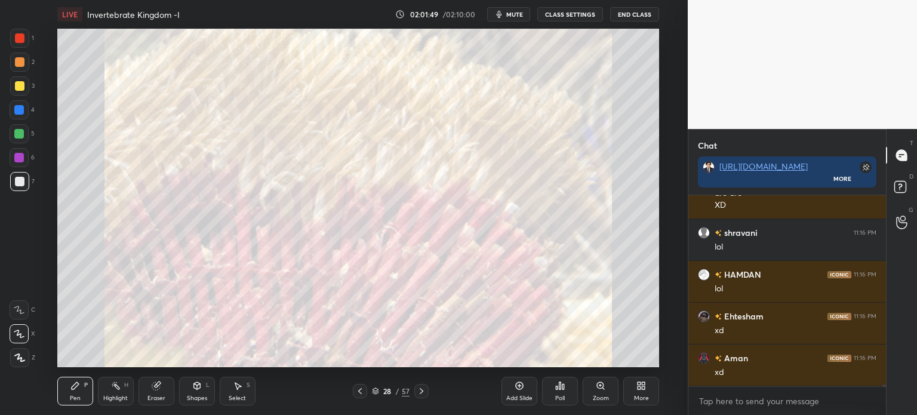
scroll to position [21952, 0]
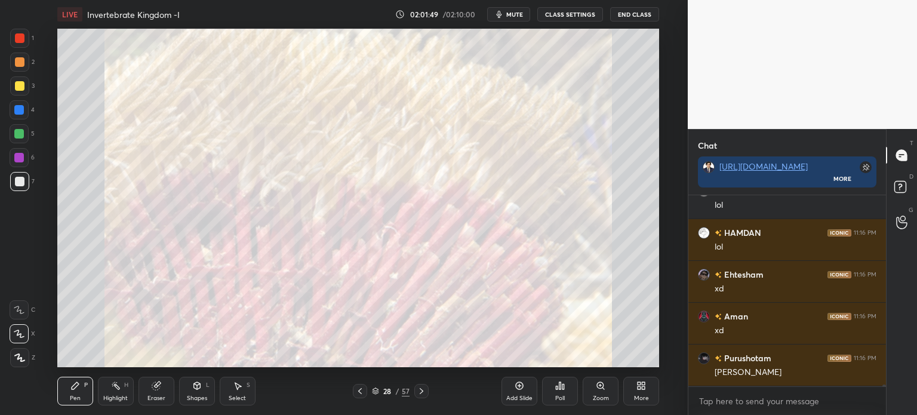
click at [360, 389] on icon at bounding box center [360, 391] width 10 height 10
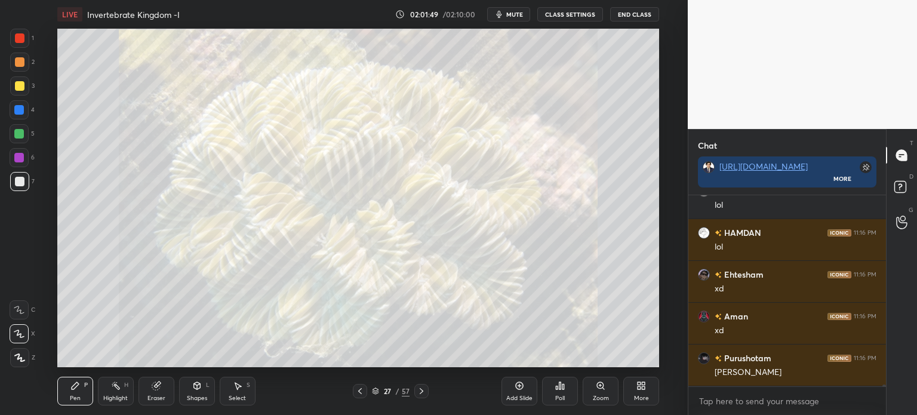
click at [360, 391] on icon at bounding box center [360, 391] width 10 height 10
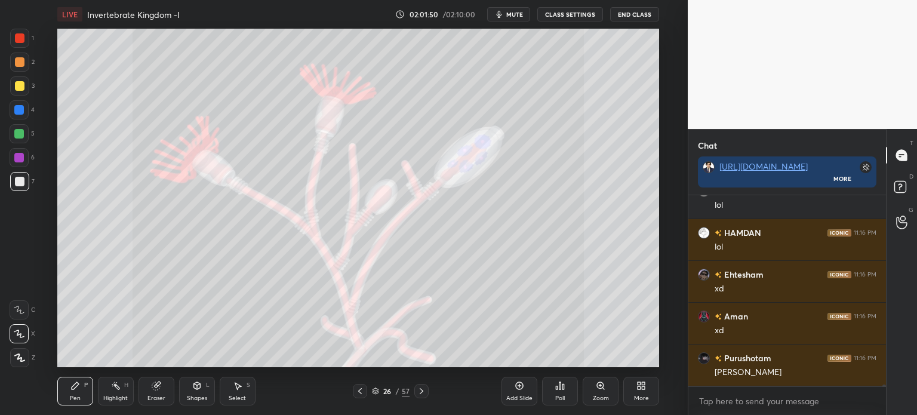
click at [359, 390] on icon at bounding box center [360, 391] width 10 height 10
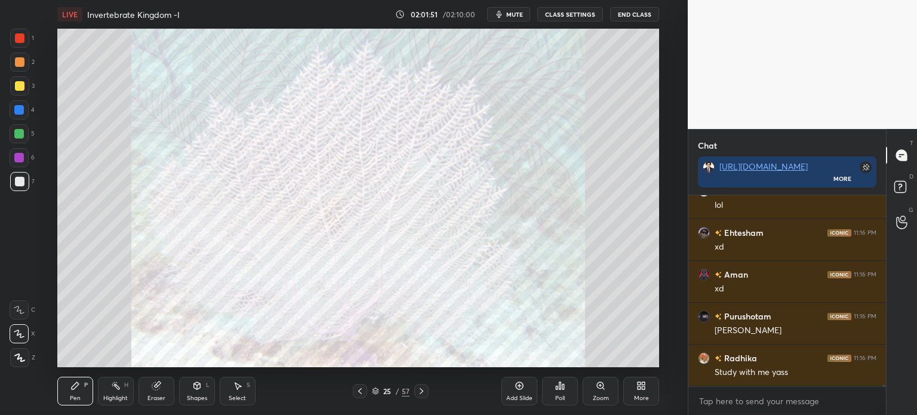
click at [358, 391] on icon at bounding box center [360, 391] width 10 height 10
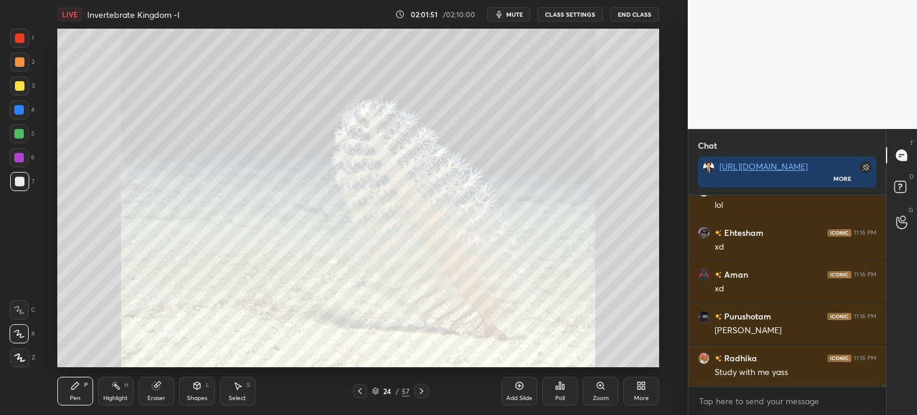
scroll to position [22036, 0]
click at [358, 391] on icon at bounding box center [360, 391] width 4 height 6
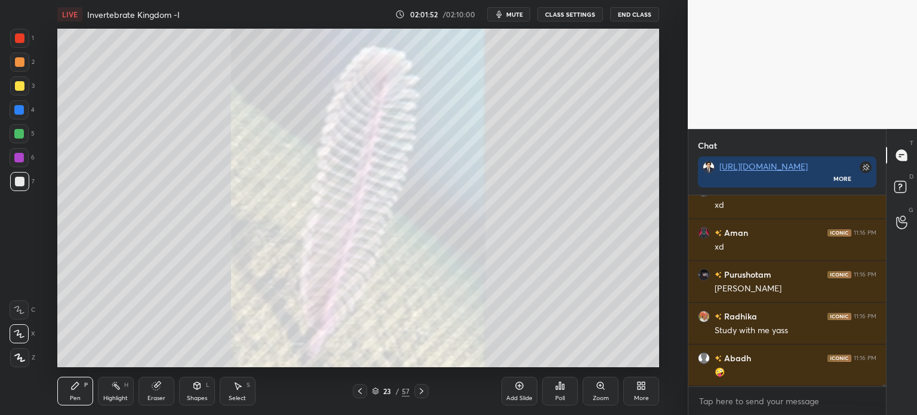
click at [358, 393] on icon at bounding box center [360, 391] width 10 height 10
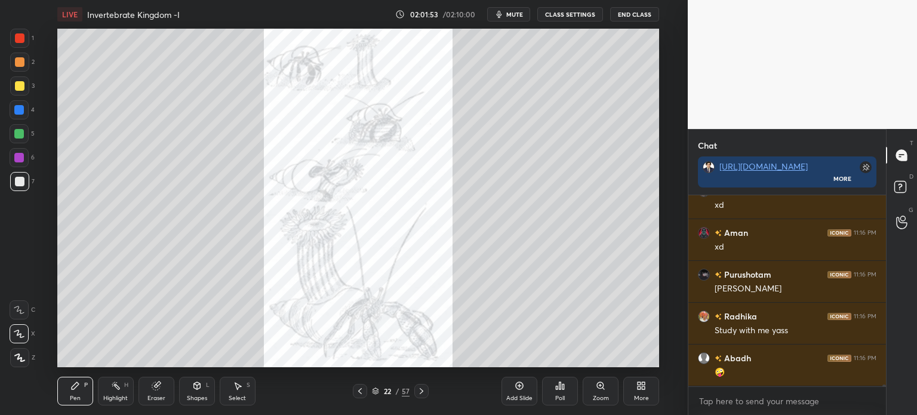
click at [358, 394] on icon at bounding box center [360, 391] width 10 height 10
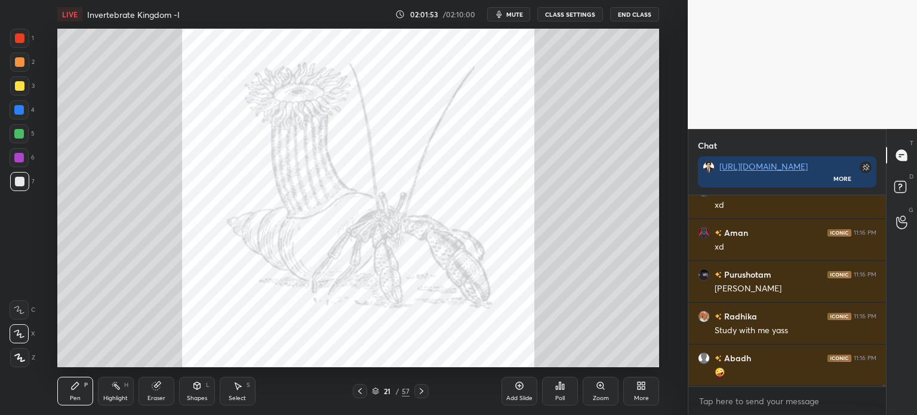
click at [358, 394] on icon at bounding box center [360, 391] width 10 height 10
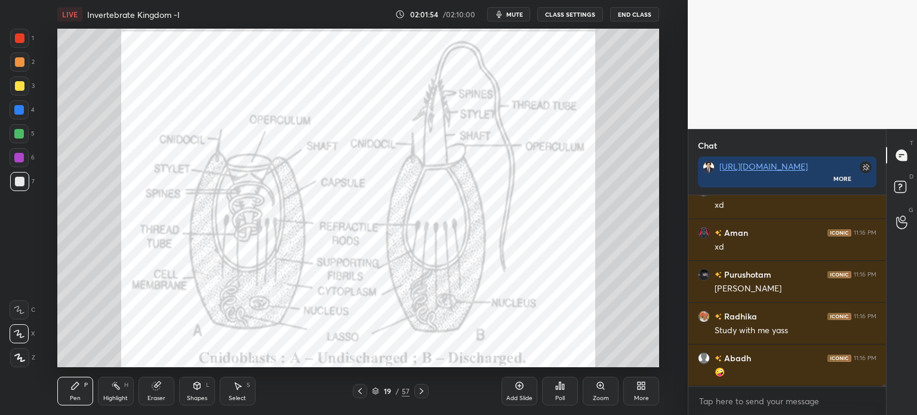
click at [358, 394] on icon at bounding box center [360, 391] width 10 height 10
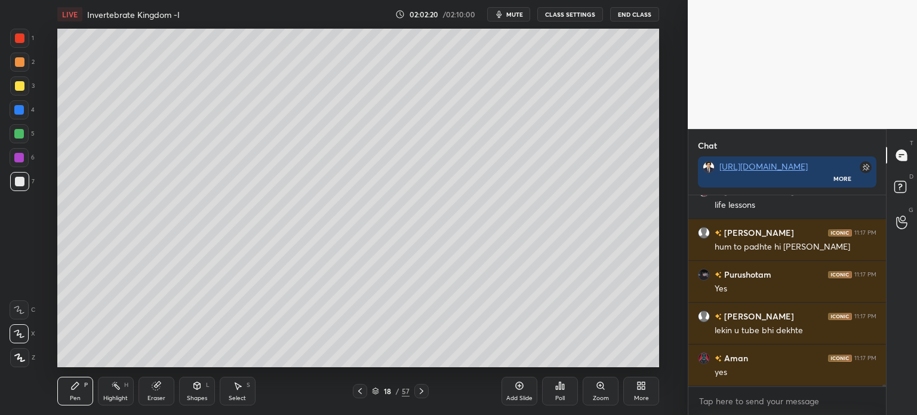
scroll to position [22328, 0]
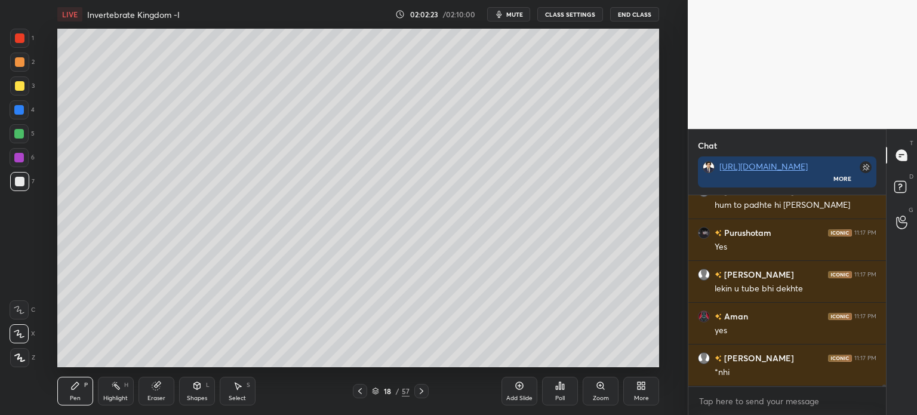
click at [579, 14] on button "CLASS SETTINGS" at bounding box center [571, 14] width 66 height 14
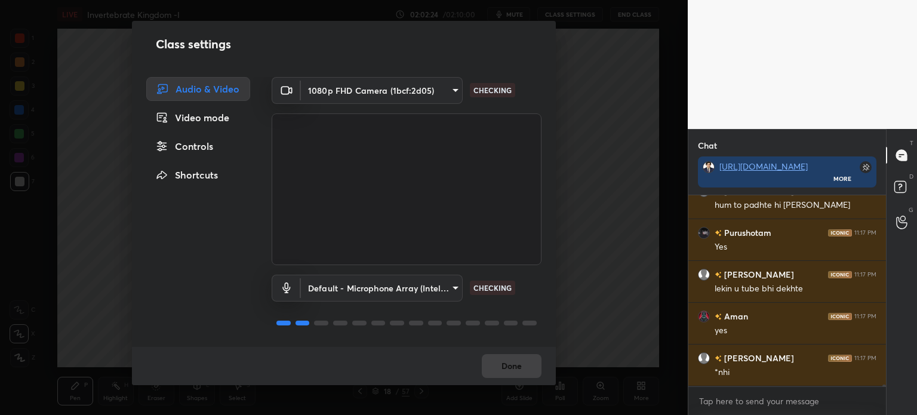
click at [207, 149] on div "Controls" at bounding box center [198, 146] width 104 height 24
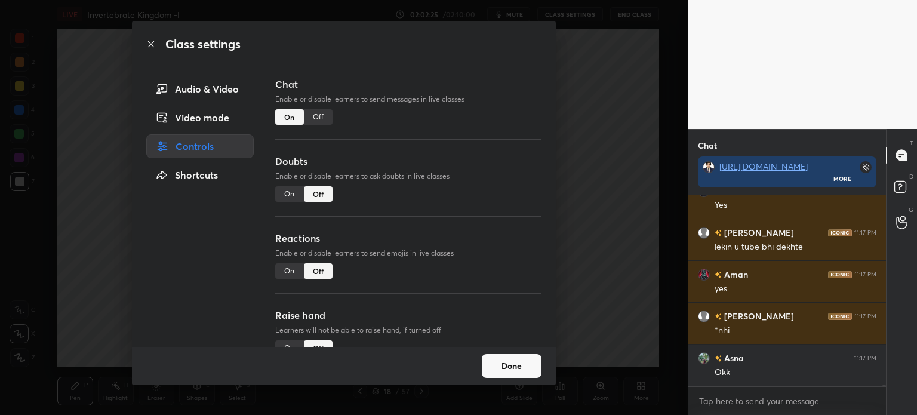
click at [291, 184] on div "Doubts Enable or disable learners to ask doubts in live classes On Off" at bounding box center [408, 192] width 266 height 77
click at [292, 194] on div "On" at bounding box center [289, 194] width 29 height 16
type textarea "x"
click at [296, 266] on div "On" at bounding box center [289, 271] width 29 height 16
drag, startPoint x: 541, startPoint y: 235, endPoint x: 535, endPoint y: 250, distance: 16.6
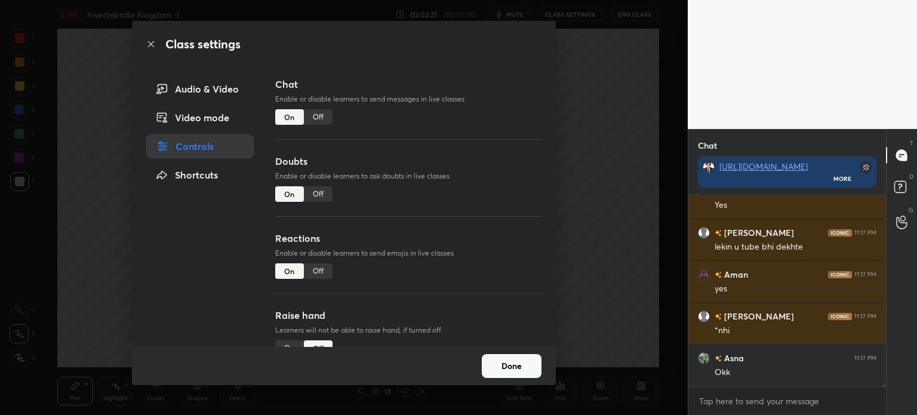
click at [538, 252] on div "Chat Enable or disable learners to send messages in live classes On Off Doubts …" at bounding box center [408, 212] width 295 height 270
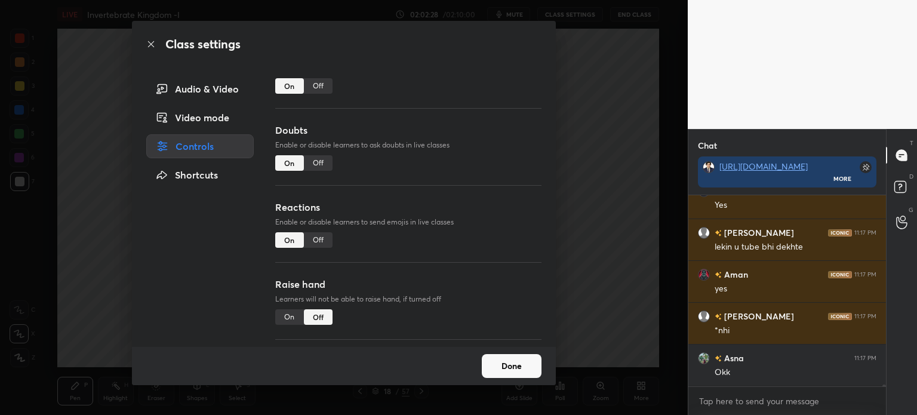
scroll to position [22412, 0]
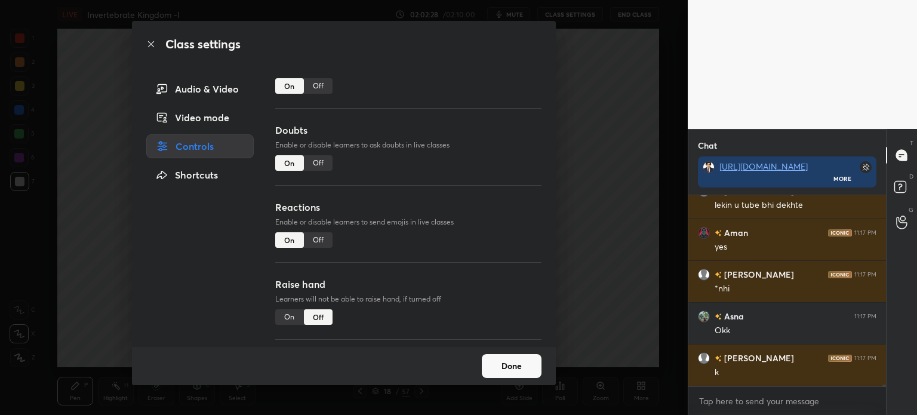
click at [288, 315] on div "On" at bounding box center [289, 317] width 29 height 16
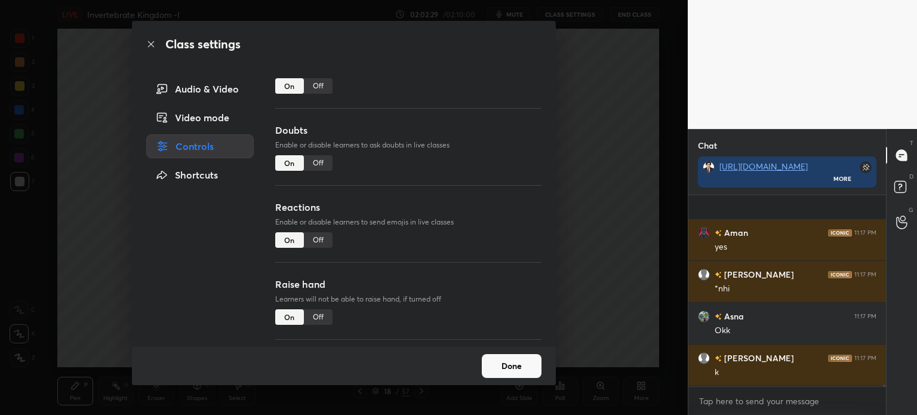
scroll to position [22496, 0]
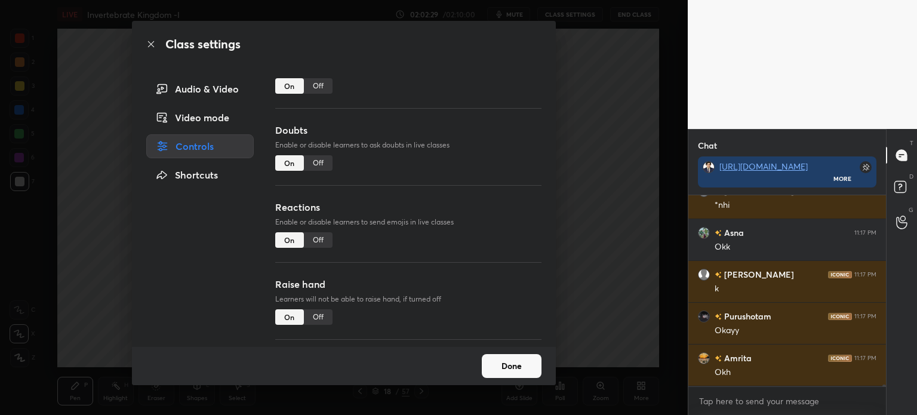
click at [504, 369] on button "Done" at bounding box center [512, 366] width 60 height 24
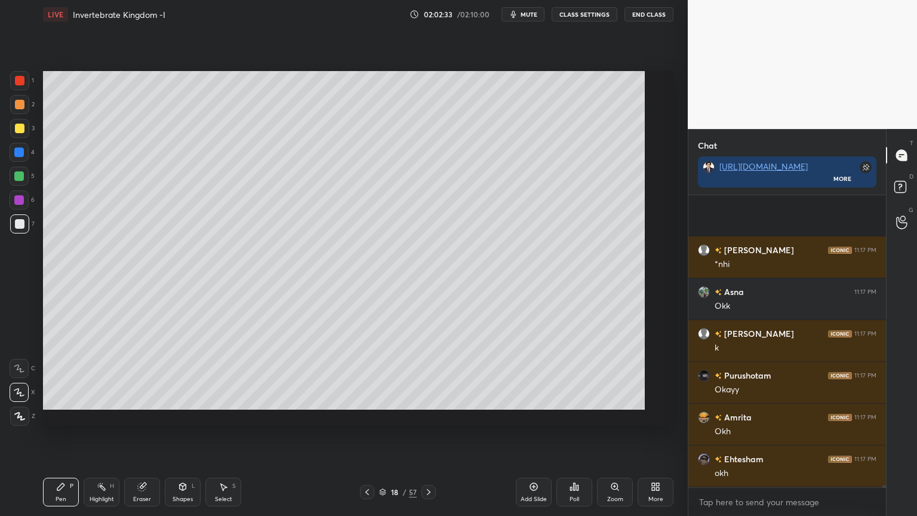
scroll to position [317, 194]
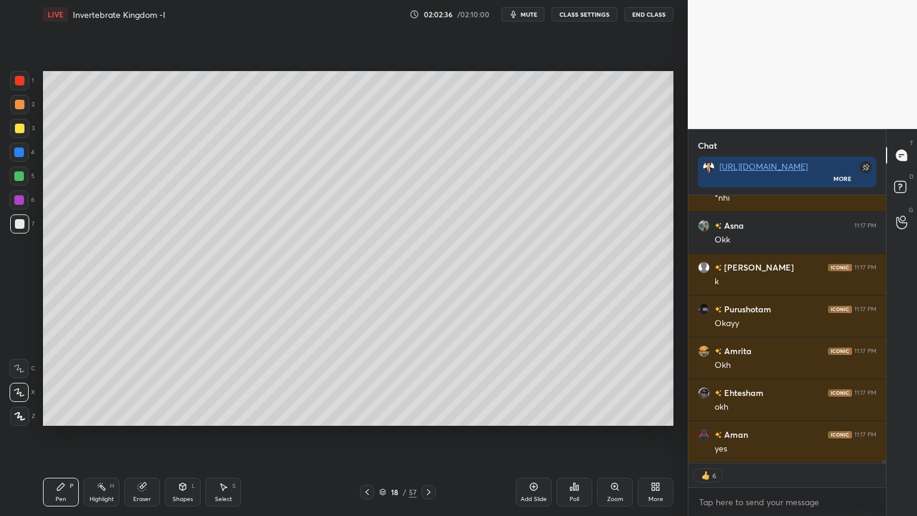
click at [380, 415] on icon at bounding box center [383, 490] width 6 height 3
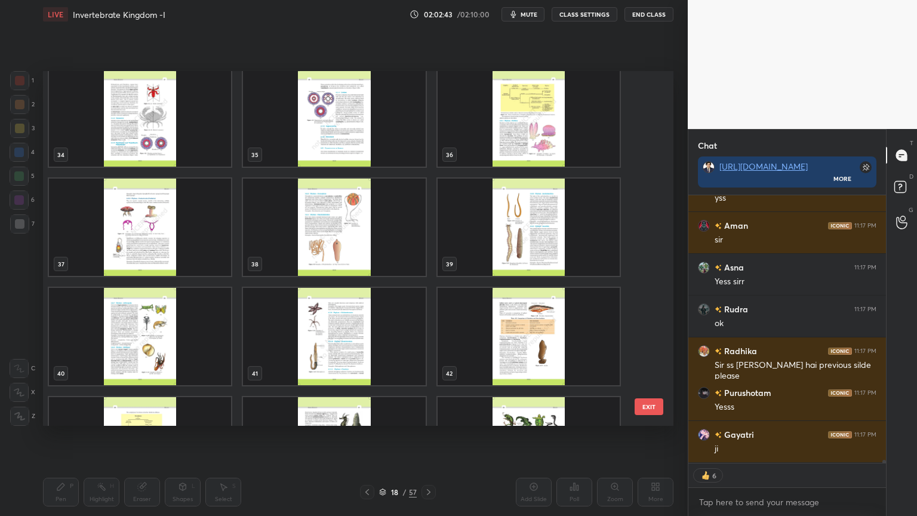
click at [527, 134] on img "grid" at bounding box center [529, 117] width 182 height 97
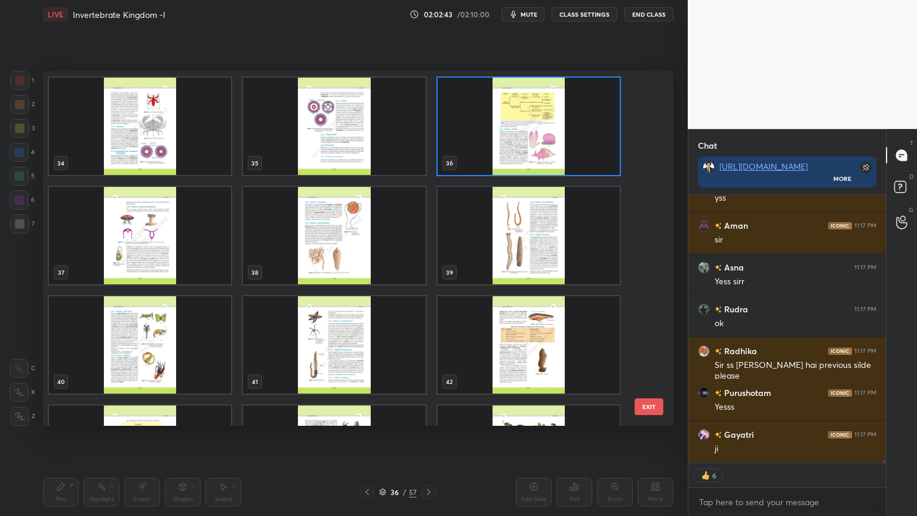
click at [528, 134] on div "28 29 30 31 32 33 34 35 36 37 38 39 40 41 42 43 44 45" at bounding box center [348, 248] width 610 height 355
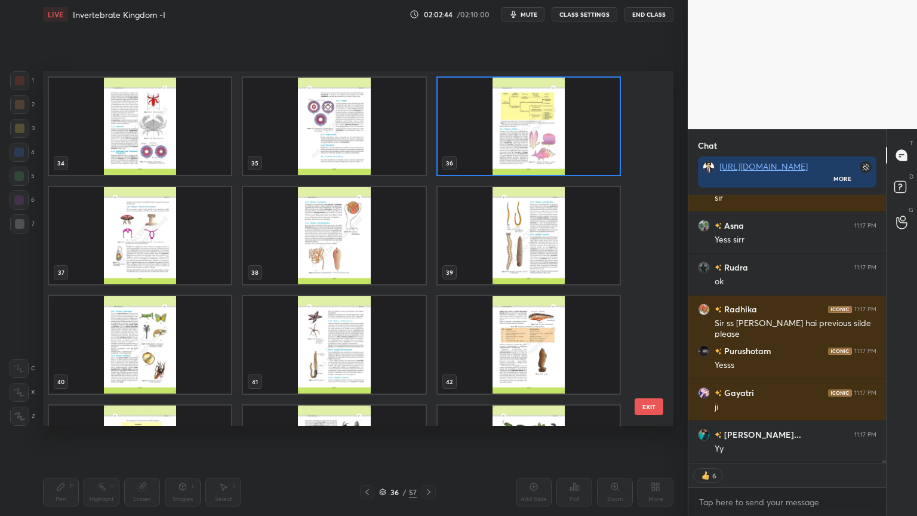
click at [525, 145] on img "grid" at bounding box center [529, 126] width 182 height 97
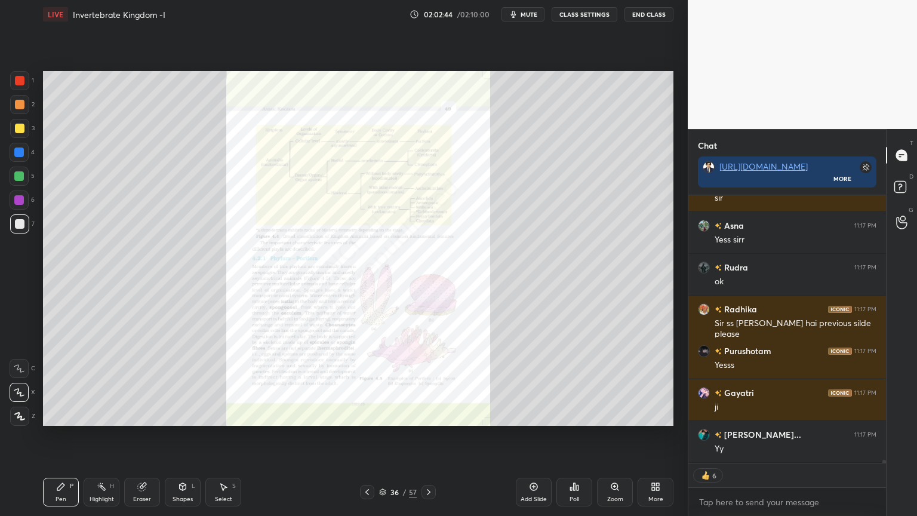
click at [526, 146] on img "grid" at bounding box center [529, 126] width 182 height 97
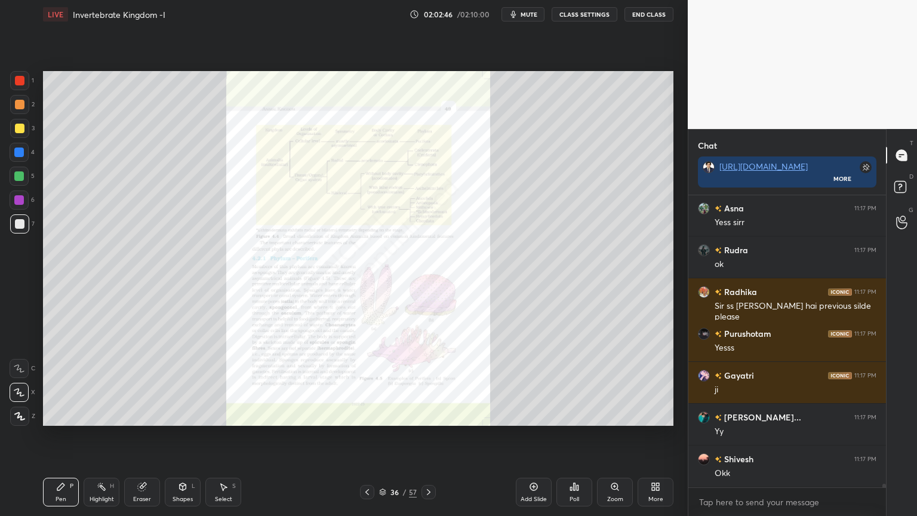
click at [432, 415] on div at bounding box center [429, 492] width 14 height 14
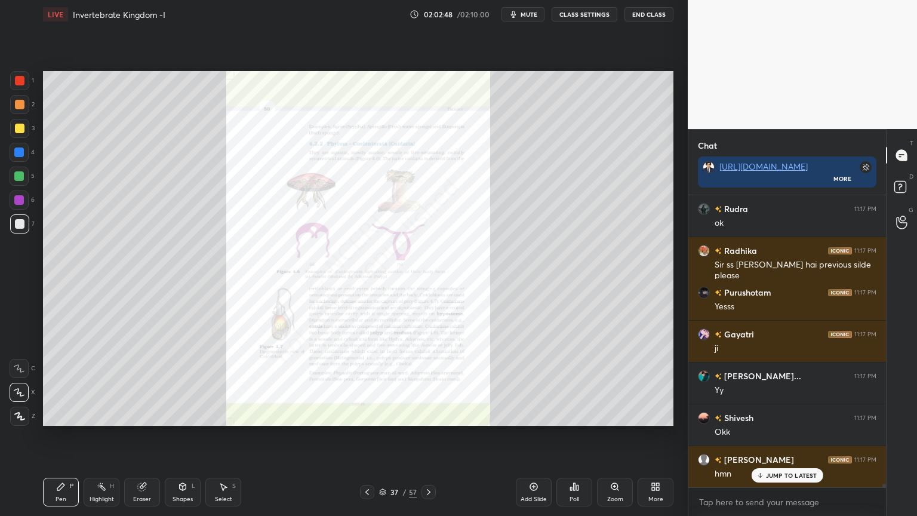
click at [621, 415] on div "Zoom" at bounding box center [615, 492] width 36 height 29
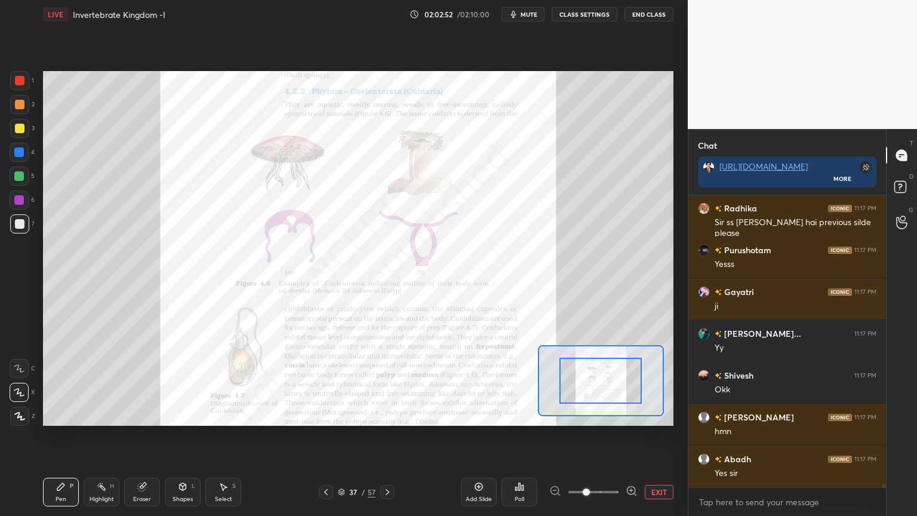
click at [630, 415] on icon at bounding box center [632, 491] width 12 height 12
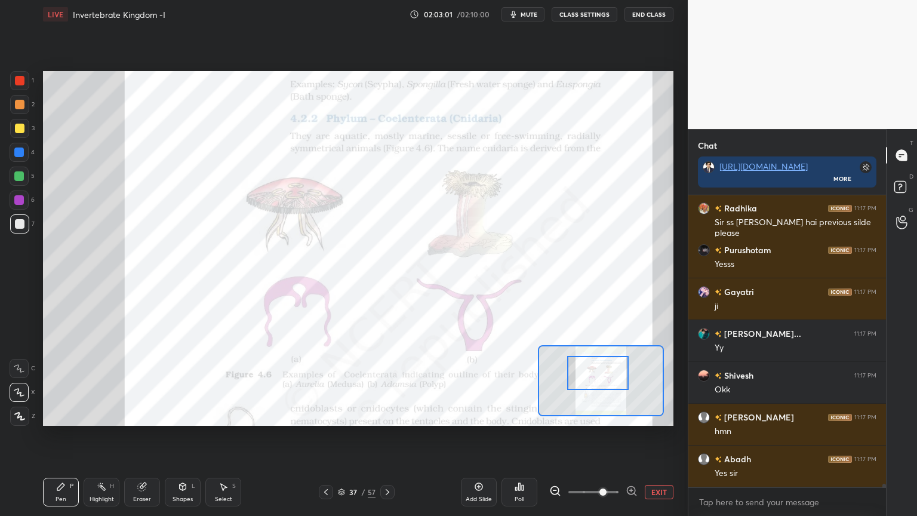
drag, startPoint x: 614, startPoint y: 381, endPoint x: 609, endPoint y: 374, distance: 8.6
click at [611, 374] on div at bounding box center [598, 373] width 62 height 34
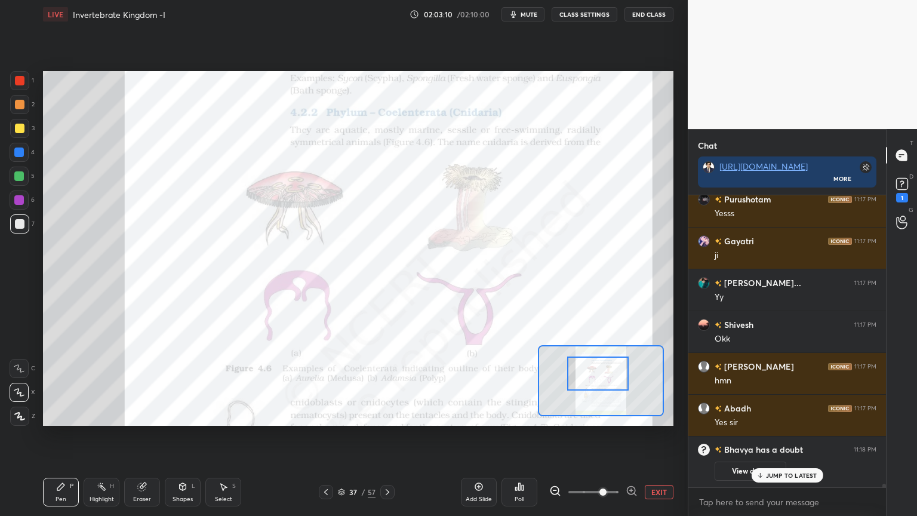
drag, startPoint x: 769, startPoint y: 471, endPoint x: 757, endPoint y: 478, distance: 13.6
click at [768, 415] on p "JUMP TO LATEST" at bounding box center [791, 475] width 51 height 7
click at [26, 81] on div at bounding box center [19, 80] width 19 height 19
click at [24, 84] on div at bounding box center [19, 80] width 19 height 19
click at [630, 415] on icon at bounding box center [632, 491] width 12 height 12
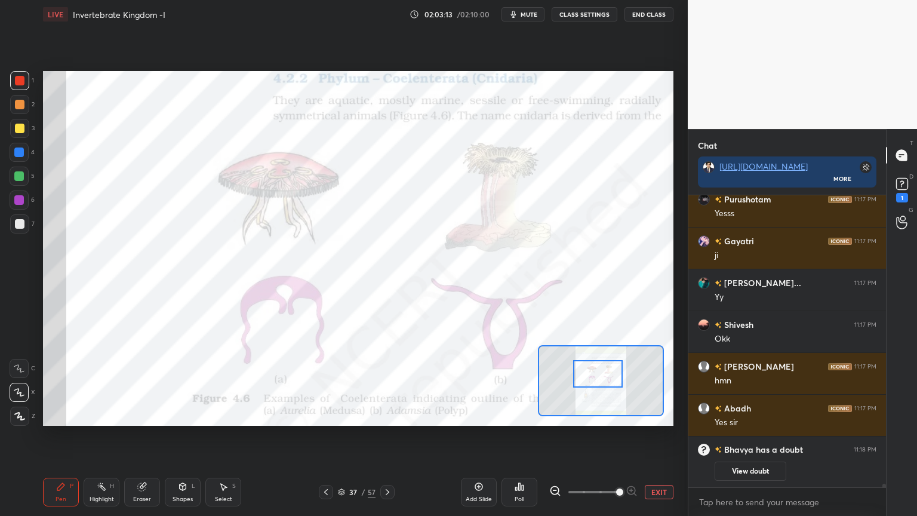
click at [624, 415] on span at bounding box center [619, 492] width 7 height 7
drag, startPoint x: 633, startPoint y: 490, endPoint x: 622, endPoint y: 444, distance: 46.7
click at [632, 415] on div at bounding box center [594, 492] width 88 height 14
click at [615, 385] on div at bounding box center [601, 380] width 126 height 71
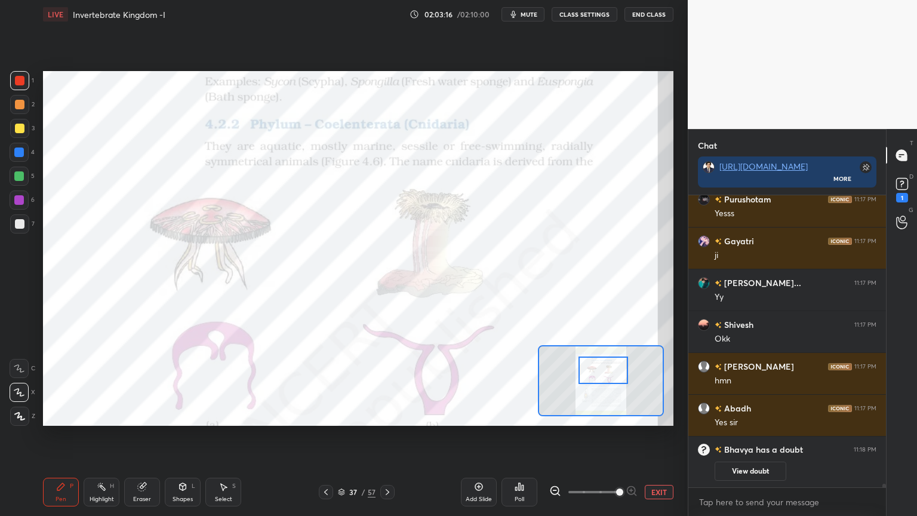
drag, startPoint x: 609, startPoint y: 386, endPoint x: 593, endPoint y: 370, distance: 23.2
click at [597, 373] on div at bounding box center [604, 370] width 50 height 27
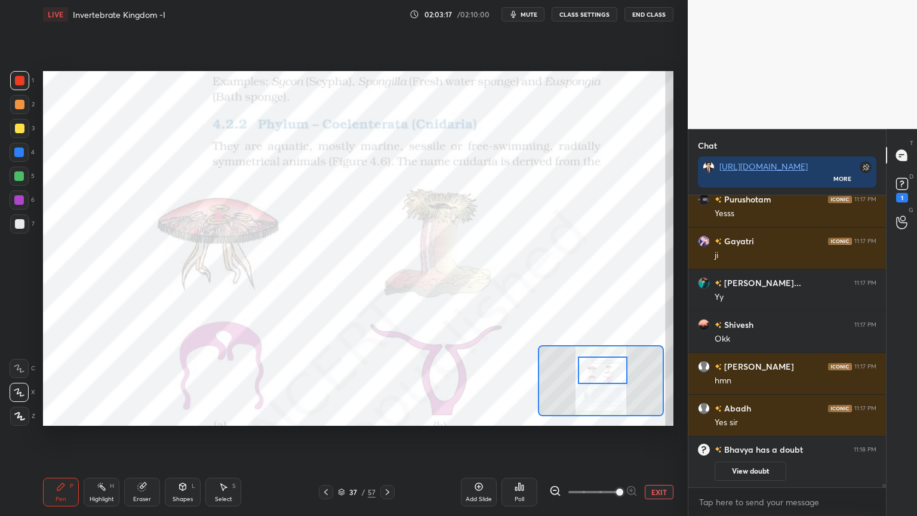
click at [19, 146] on div at bounding box center [19, 152] width 19 height 19
click at [20, 104] on div at bounding box center [20, 105] width 10 height 10
click at [22, 171] on div at bounding box center [19, 176] width 19 height 19
click at [179, 415] on div "Shapes L" at bounding box center [183, 492] width 36 height 29
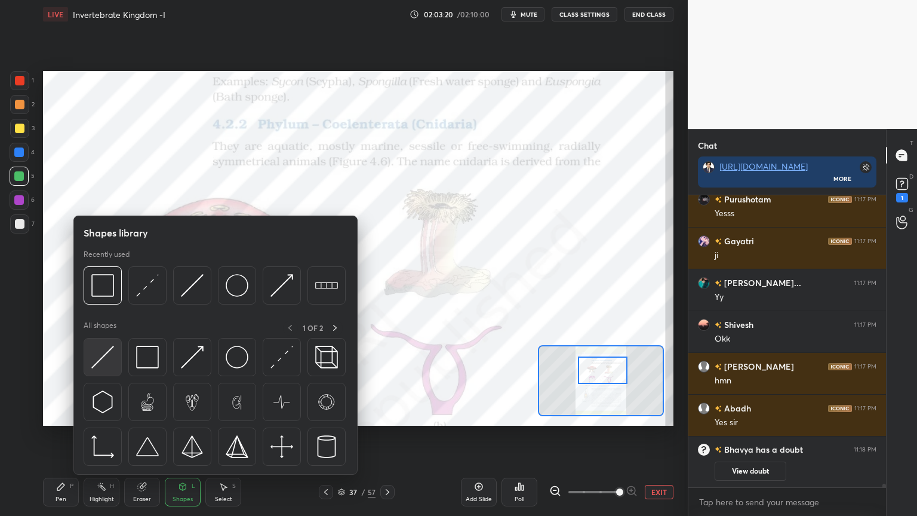
click at [110, 366] on img at bounding box center [102, 357] width 23 height 23
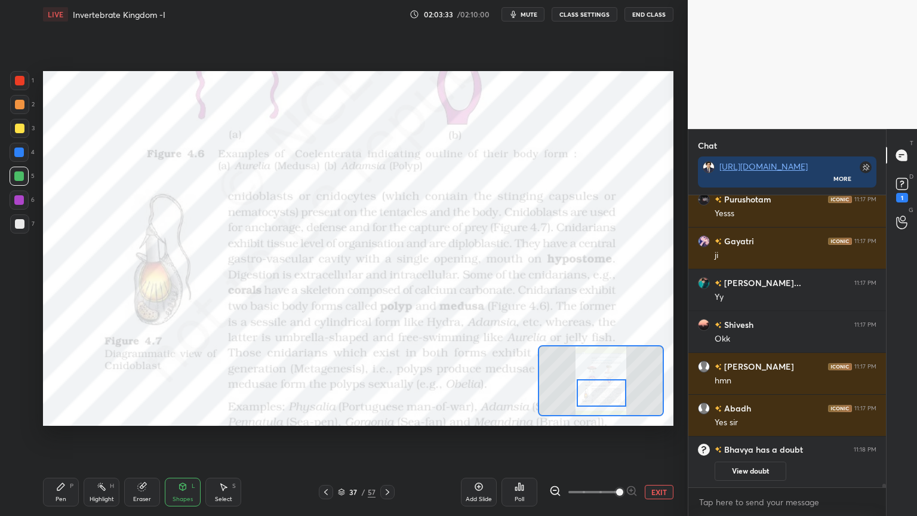
drag, startPoint x: 609, startPoint y: 366, endPoint x: 604, endPoint y: 377, distance: 12.3
click at [607, 383] on div at bounding box center [602, 392] width 50 height 27
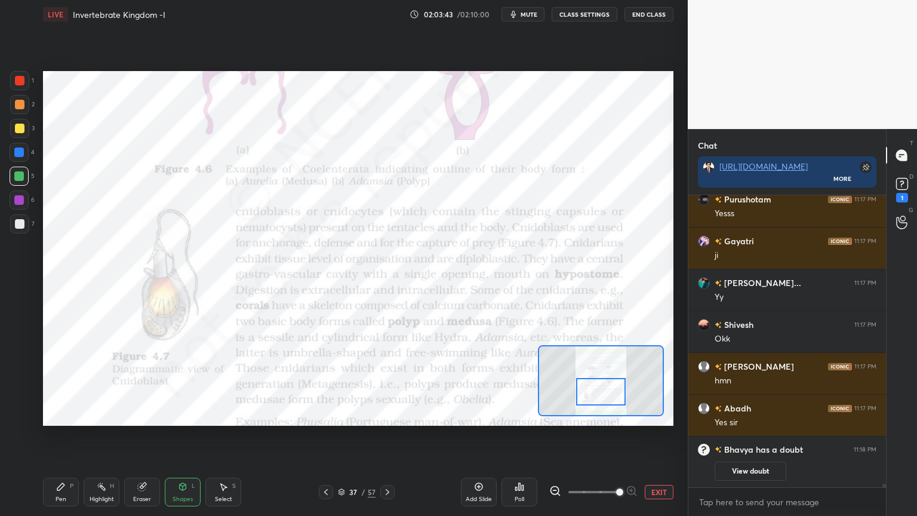
drag, startPoint x: 62, startPoint y: 487, endPoint x: 53, endPoint y: 444, distance: 43.9
click at [62, 415] on icon at bounding box center [61, 487] width 10 height 10
drag, startPoint x: 22, startPoint y: 81, endPoint x: 19, endPoint y: 108, distance: 27.0
click at [22, 79] on div at bounding box center [19, 80] width 19 height 19
click at [23, 91] on div "1" at bounding box center [22, 83] width 24 height 24
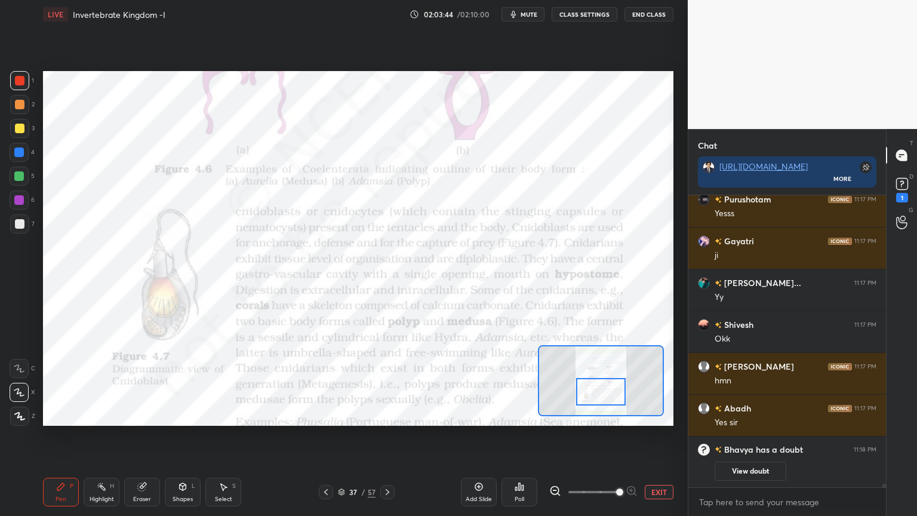
click at [0, 375] on div "1 2 3 4 5 6 7 C X Z C X Z E E Erase all H H" at bounding box center [19, 248] width 38 height 355
click at [7, 368] on div "1 2 3 4 5 6 7 C X Z C X Z E E Erase all H H" at bounding box center [19, 248] width 38 height 355
click at [16, 368] on icon at bounding box center [19, 368] width 11 height 8
click at [18, 369] on icon at bounding box center [19, 368] width 11 height 8
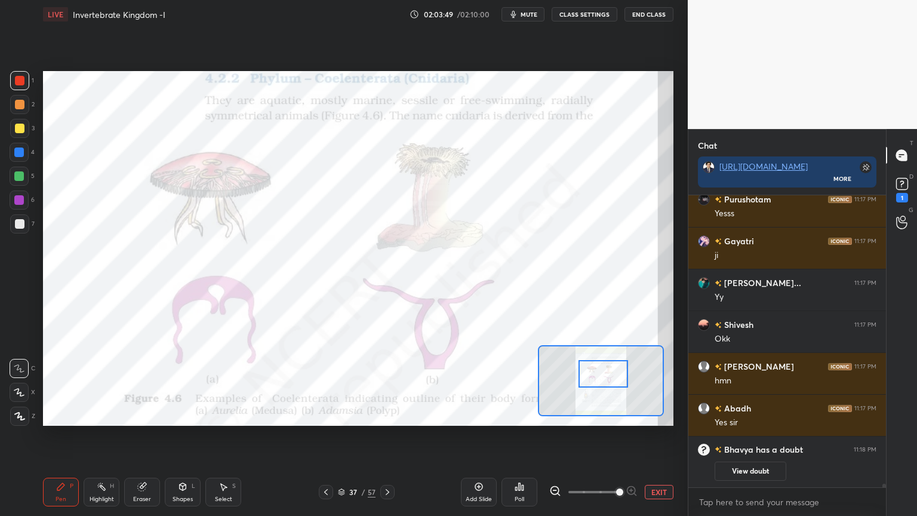
drag, startPoint x: 602, startPoint y: 392, endPoint x: 594, endPoint y: 358, distance: 34.9
click at [604, 374] on div at bounding box center [604, 373] width 50 height 27
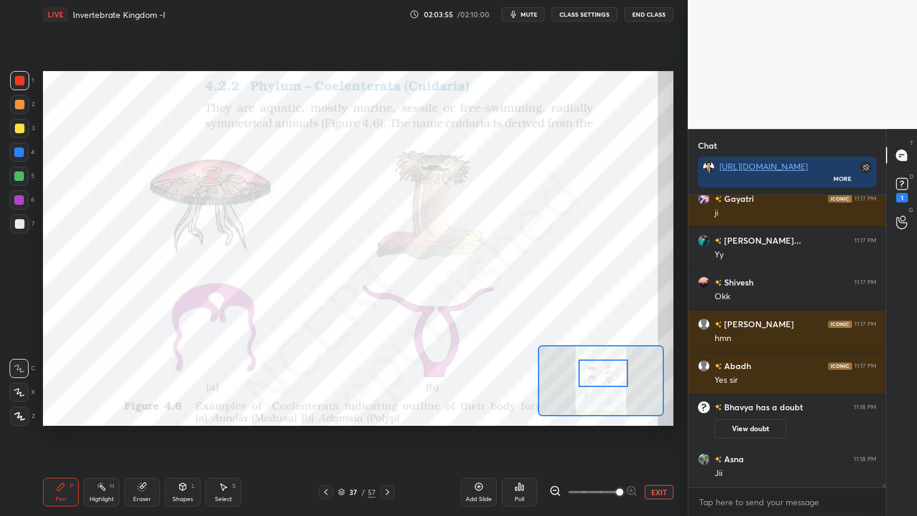
scroll to position [4, 4]
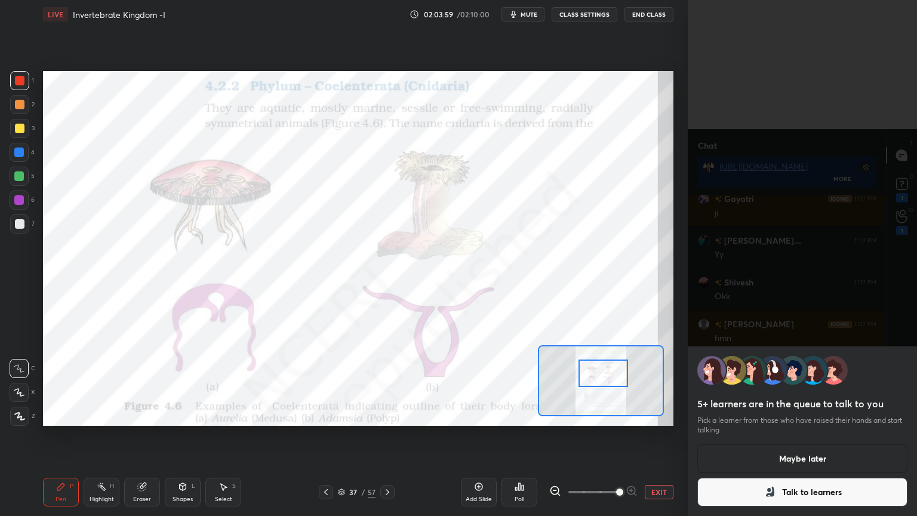
click at [756, 415] on button "Talk to learners" at bounding box center [803, 492] width 210 height 29
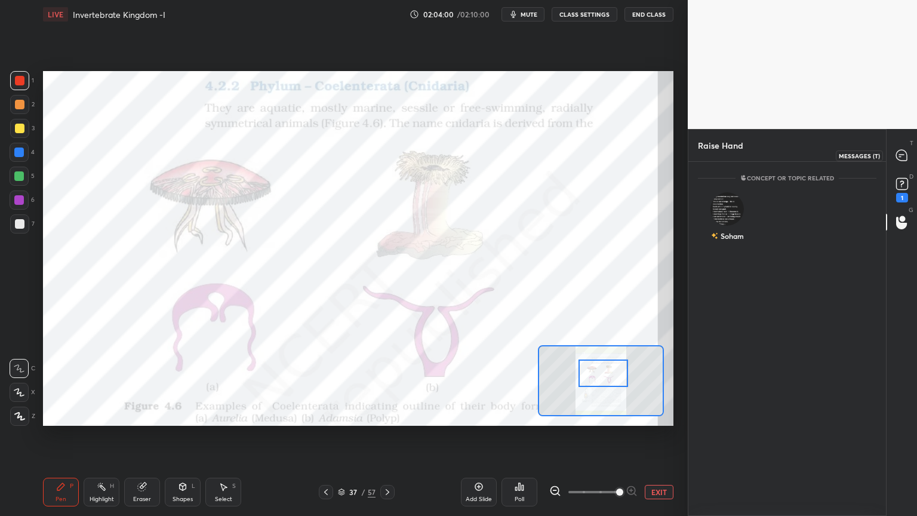
click at [899, 155] on icon at bounding box center [902, 155] width 13 height 13
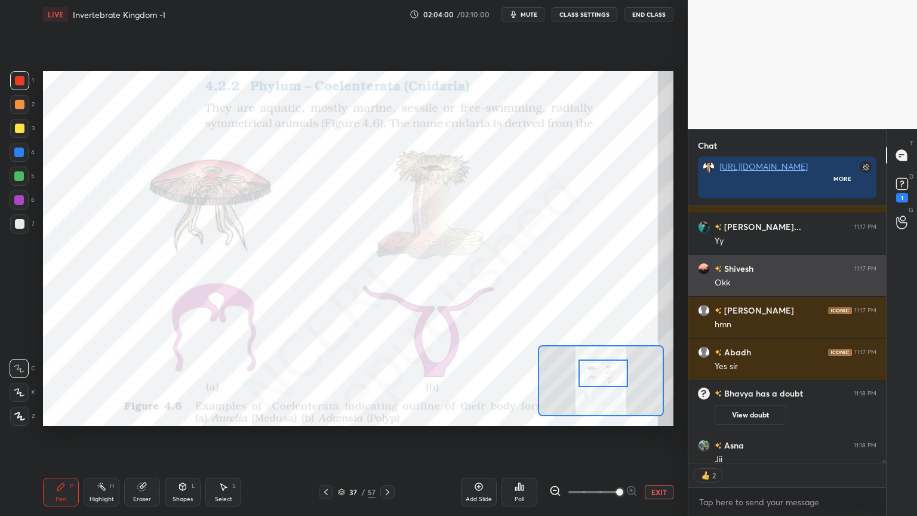
scroll to position [317, 194]
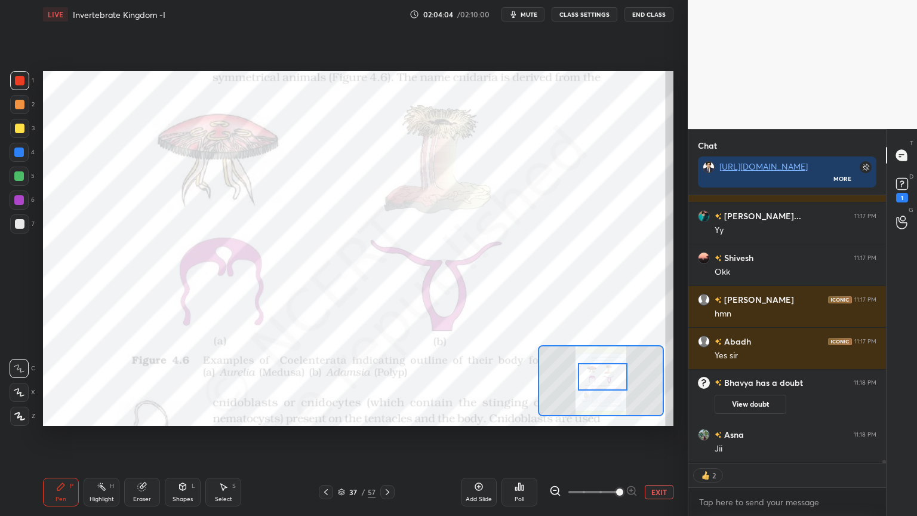
click at [609, 382] on div at bounding box center [603, 376] width 50 height 27
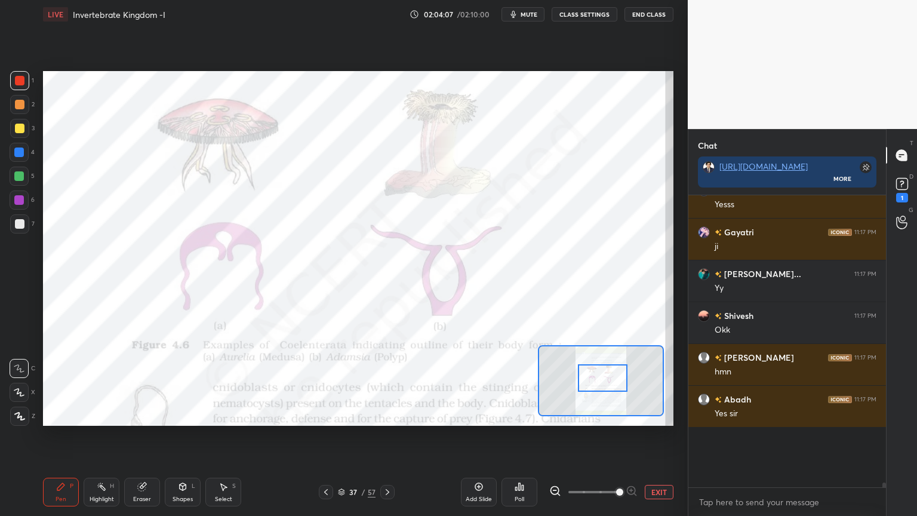
scroll to position [288, 194]
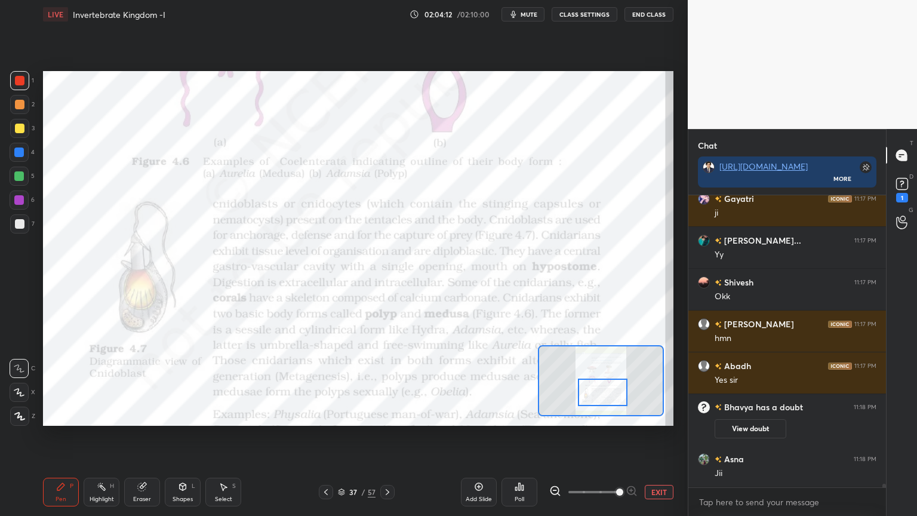
drag, startPoint x: 613, startPoint y: 376, endPoint x: 613, endPoint y: 389, distance: 13.2
click at [613, 389] on div at bounding box center [603, 392] width 50 height 27
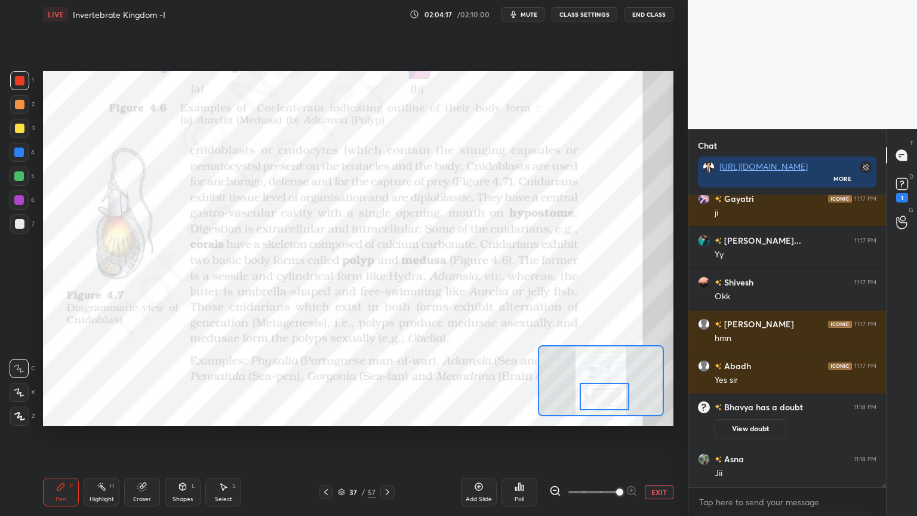
click at [617, 391] on div at bounding box center [605, 396] width 50 height 27
click at [19, 85] on div at bounding box center [20, 81] width 10 height 10
click at [181, 415] on div "Shapes L" at bounding box center [183, 492] width 36 height 29
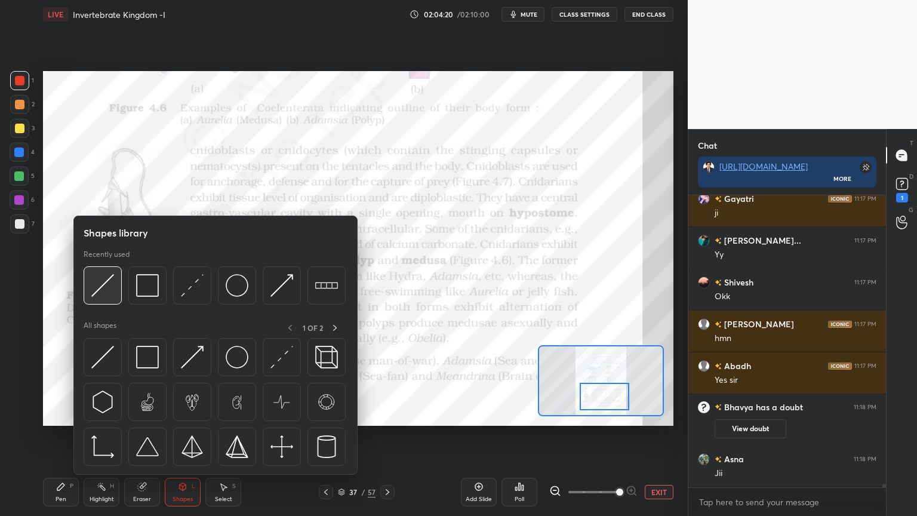
click at [105, 291] on img at bounding box center [102, 285] width 23 height 23
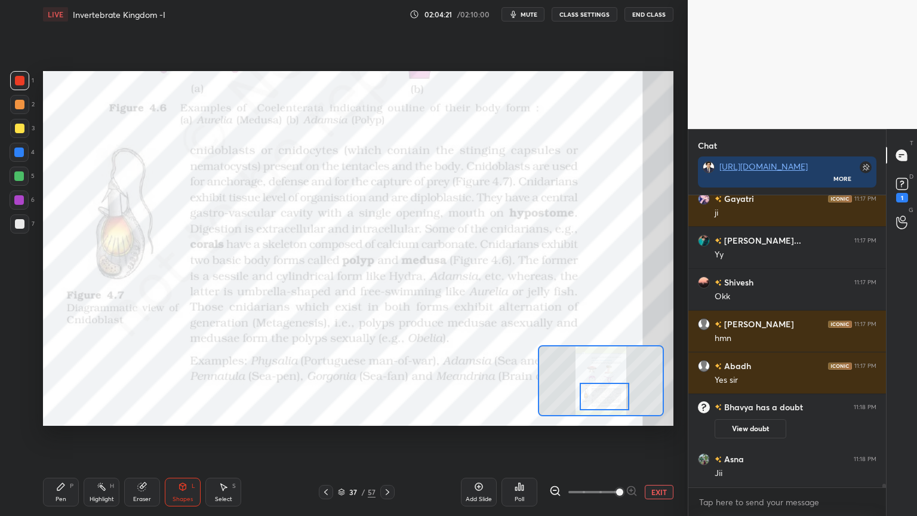
click at [17, 179] on div at bounding box center [19, 176] width 10 height 10
click at [196, 415] on div "Shapes L" at bounding box center [183, 492] width 36 height 29
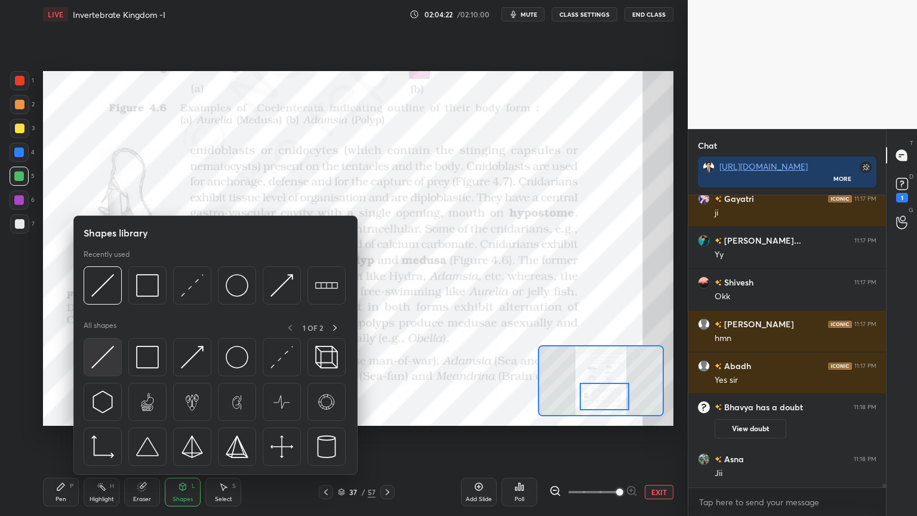
click at [115, 359] on div at bounding box center [103, 357] width 38 height 38
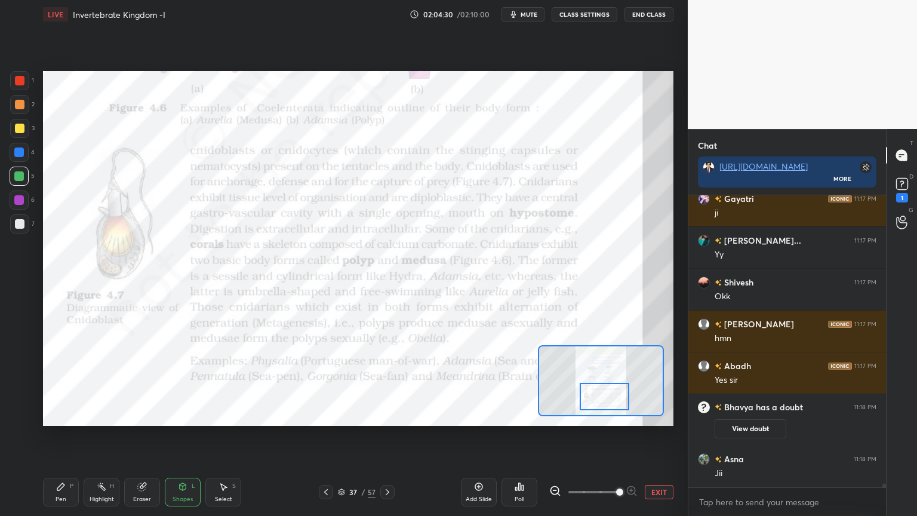
click at [26, 88] on div "1" at bounding box center [22, 80] width 24 height 19
click at [18, 90] on div "1" at bounding box center [22, 83] width 24 height 24
click at [533, 12] on span "mute" at bounding box center [529, 14] width 17 height 8
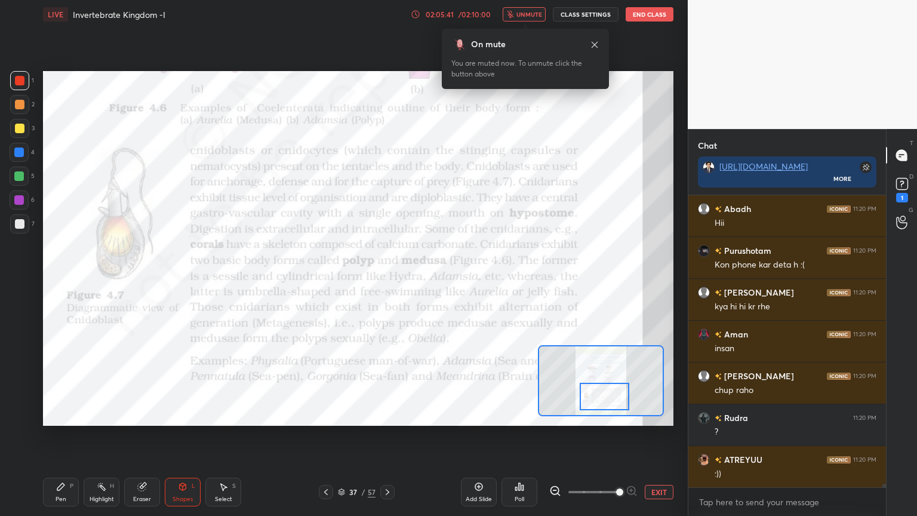
scroll to position [22654, 0]
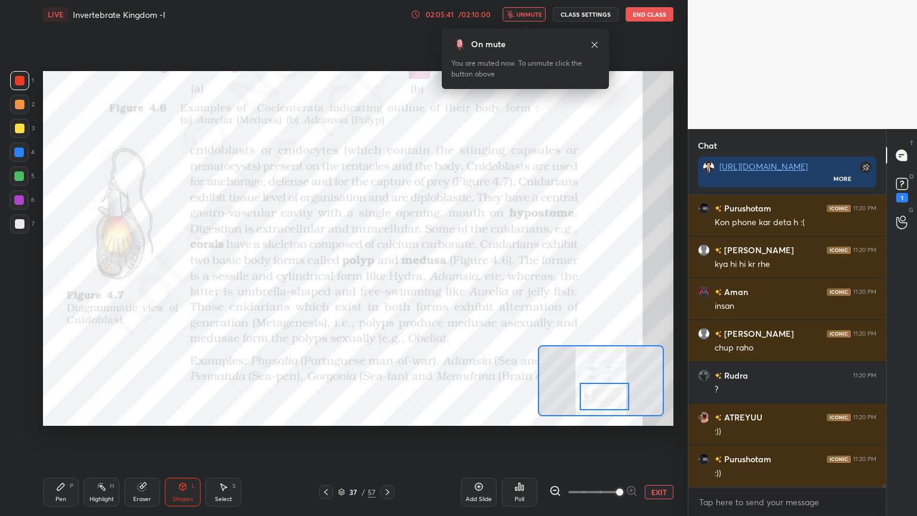
click at [533, 14] on span "unmute" at bounding box center [530, 14] width 26 height 8
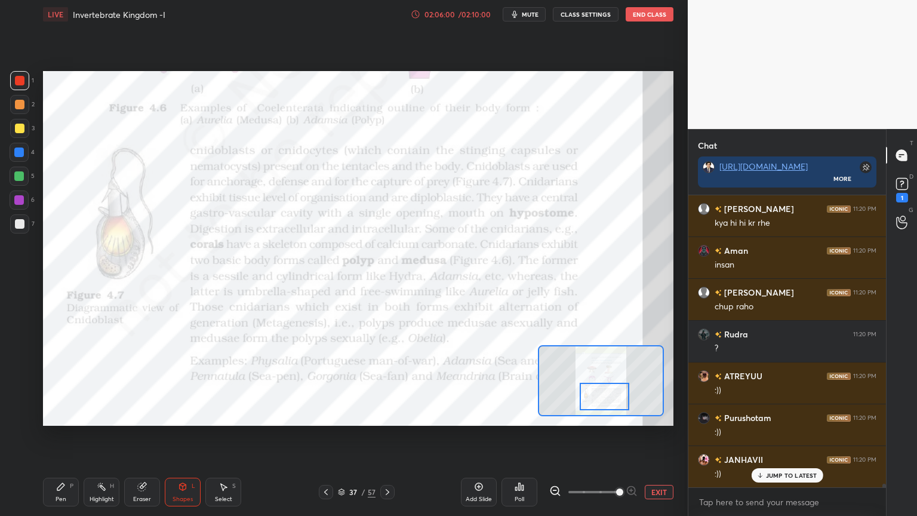
scroll to position [22737, 0]
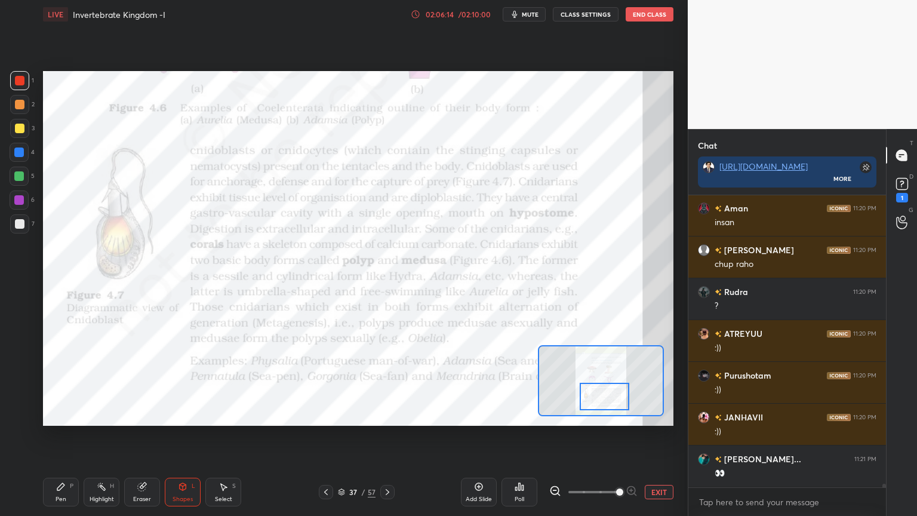
drag, startPoint x: 15, startPoint y: 205, endPoint x: 40, endPoint y: 210, distance: 25.5
click at [14, 205] on div at bounding box center [19, 200] width 19 height 19
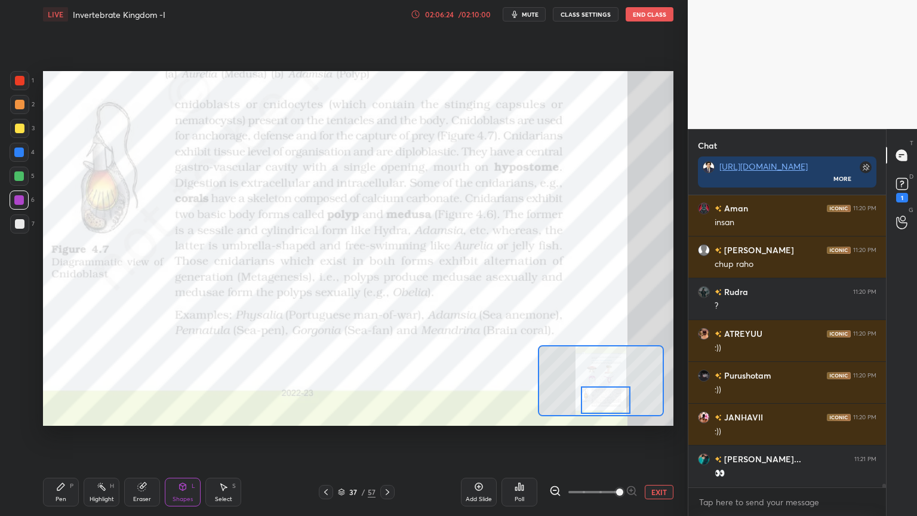
click at [613, 404] on div at bounding box center [606, 399] width 50 height 27
click at [17, 77] on div at bounding box center [20, 81] width 10 height 10
drag, startPoint x: 19, startPoint y: 79, endPoint x: 34, endPoint y: 99, distance: 25.6
click at [17, 84] on div at bounding box center [20, 81] width 10 height 10
click at [386, 415] on icon at bounding box center [388, 492] width 10 height 10
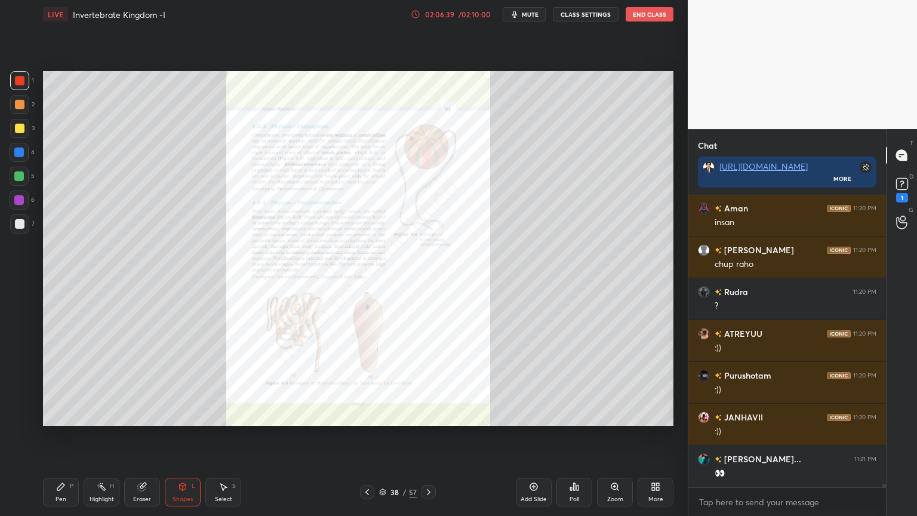
click at [370, 415] on icon at bounding box center [368, 492] width 10 height 10
click at [906, 185] on icon at bounding box center [903, 184] width 18 height 18
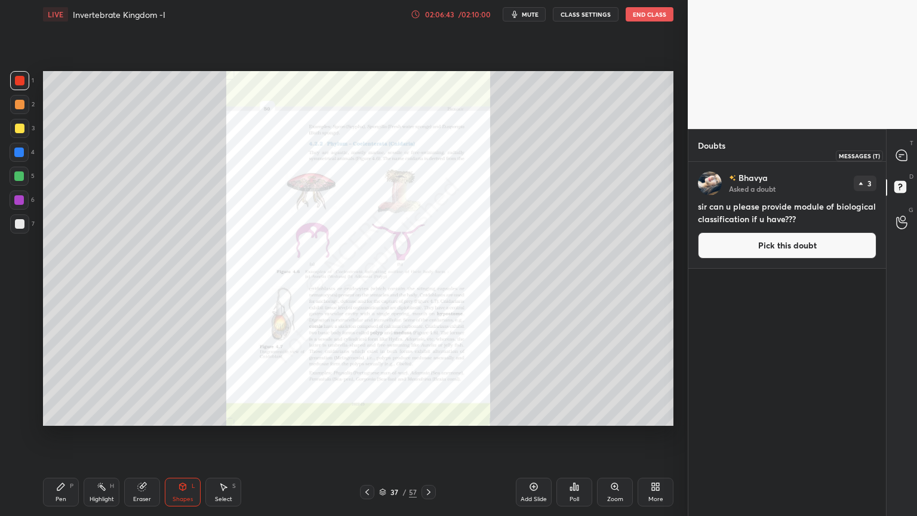
click at [903, 156] on icon at bounding box center [902, 155] width 11 height 11
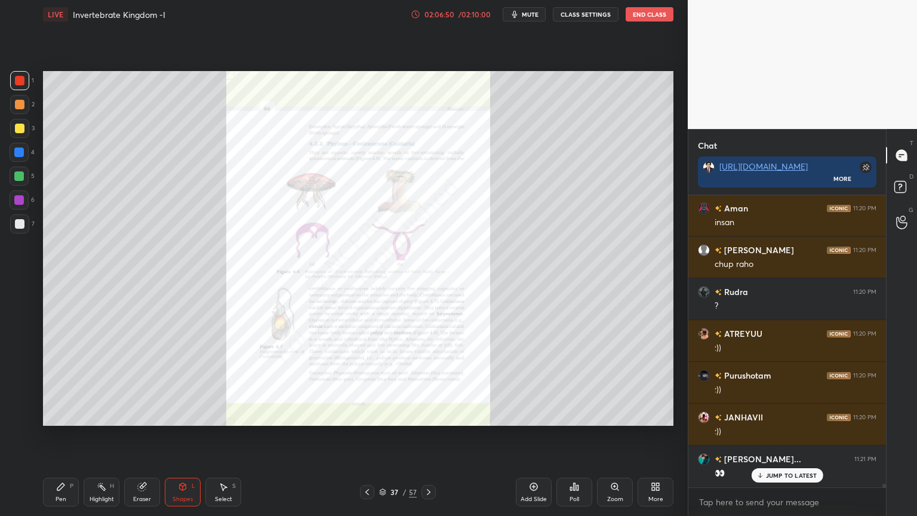
scroll to position [23013, 0]
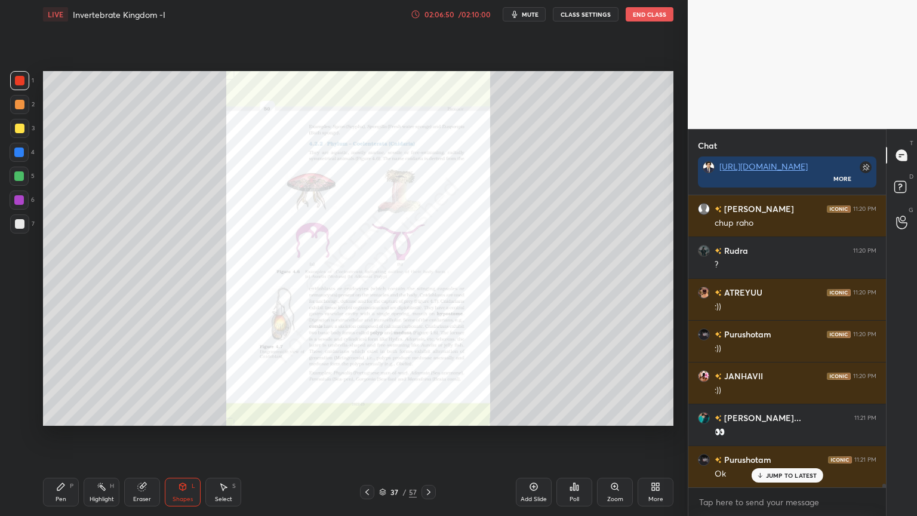
click at [590, 15] on button "CLASS SETTINGS" at bounding box center [586, 14] width 66 height 14
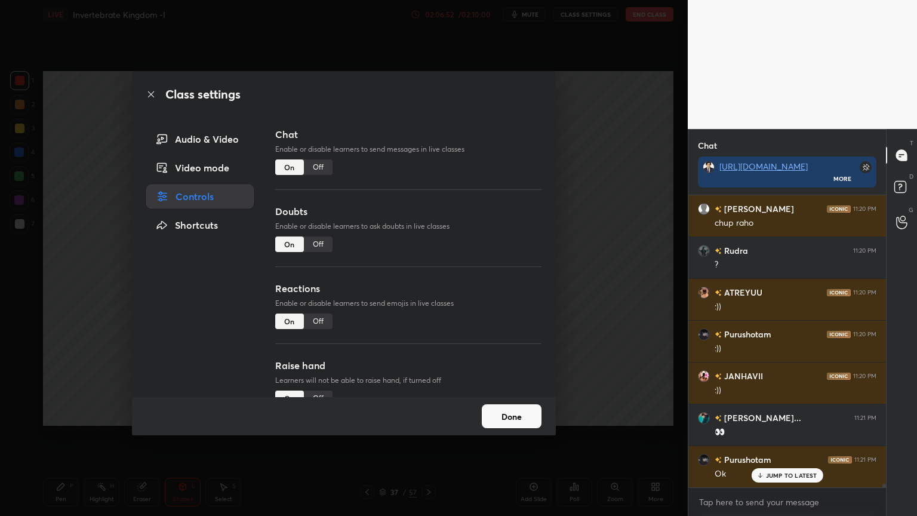
click at [519, 415] on button "Done" at bounding box center [512, 416] width 60 height 24
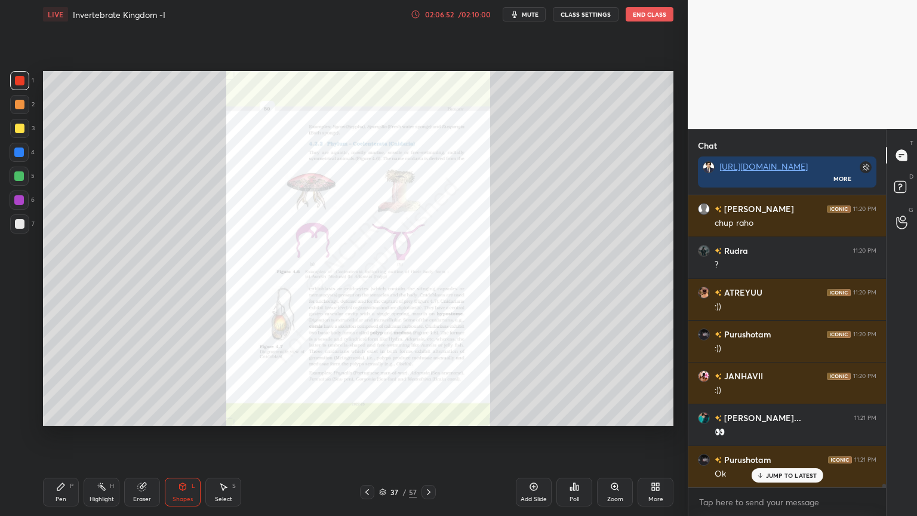
scroll to position [4, 4]
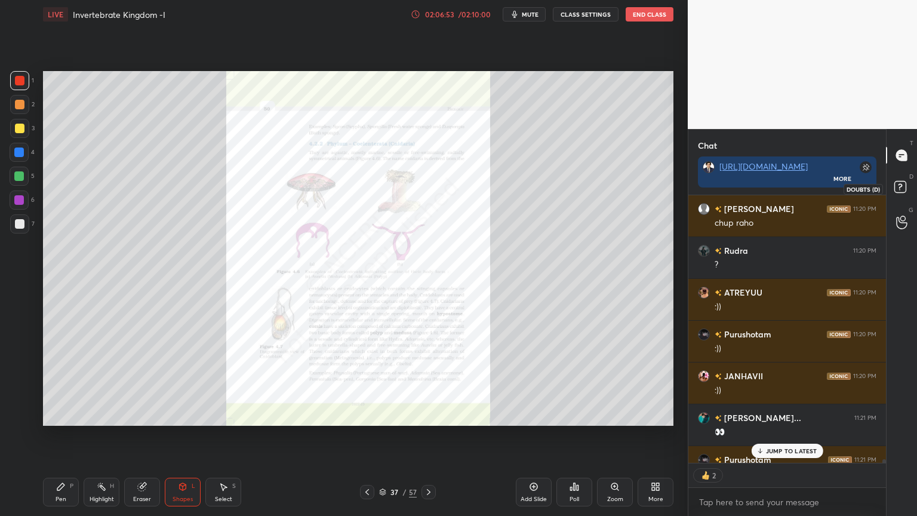
click at [902, 182] on icon at bounding box center [903, 189] width 22 height 22
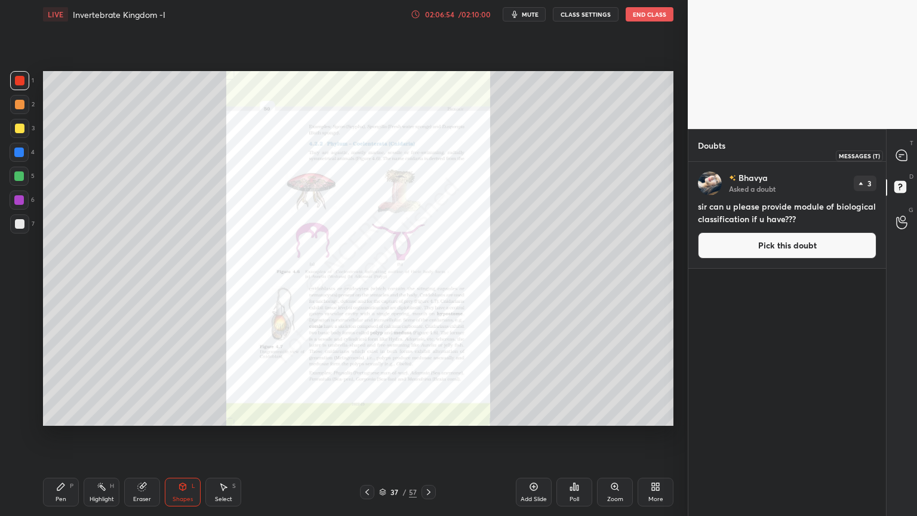
click at [898, 153] on icon at bounding box center [902, 155] width 11 height 11
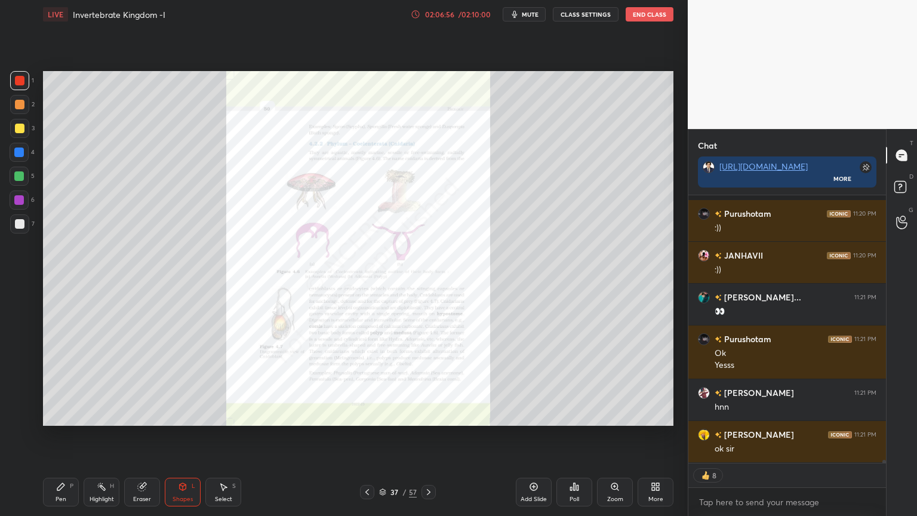
scroll to position [23217, 0]
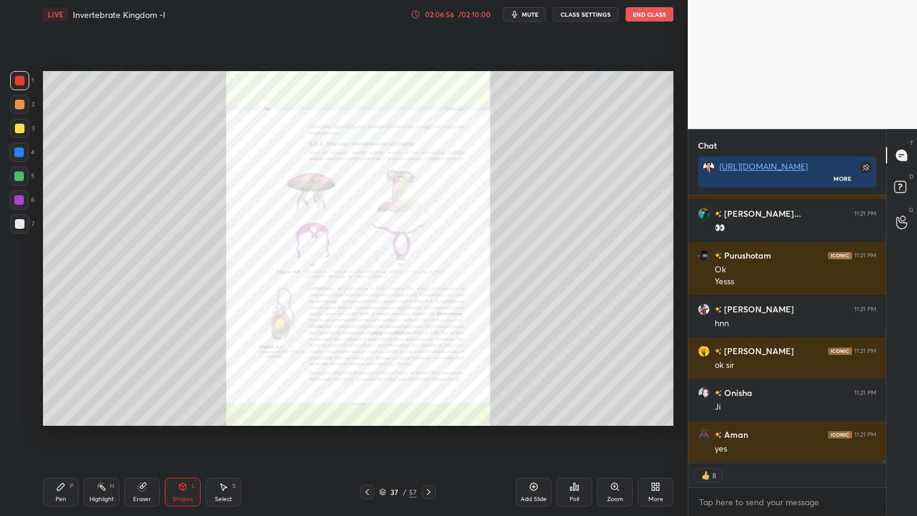
click at [428, 415] on icon at bounding box center [429, 492] width 10 height 10
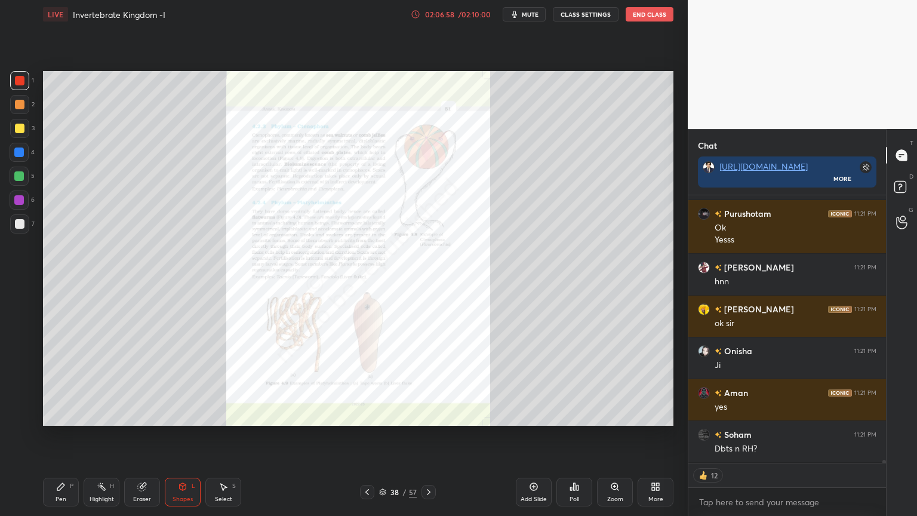
click at [369, 415] on div at bounding box center [367, 492] width 14 height 14
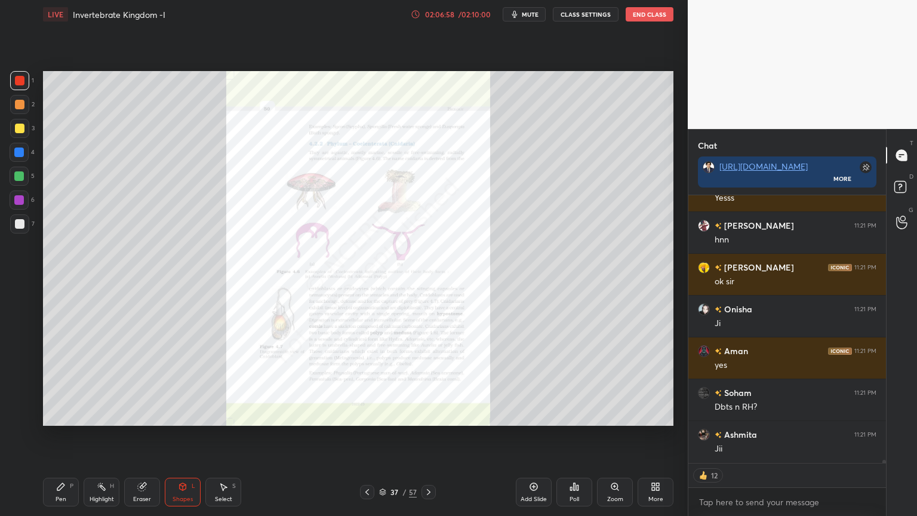
click at [364, 415] on icon at bounding box center [368, 492] width 10 height 10
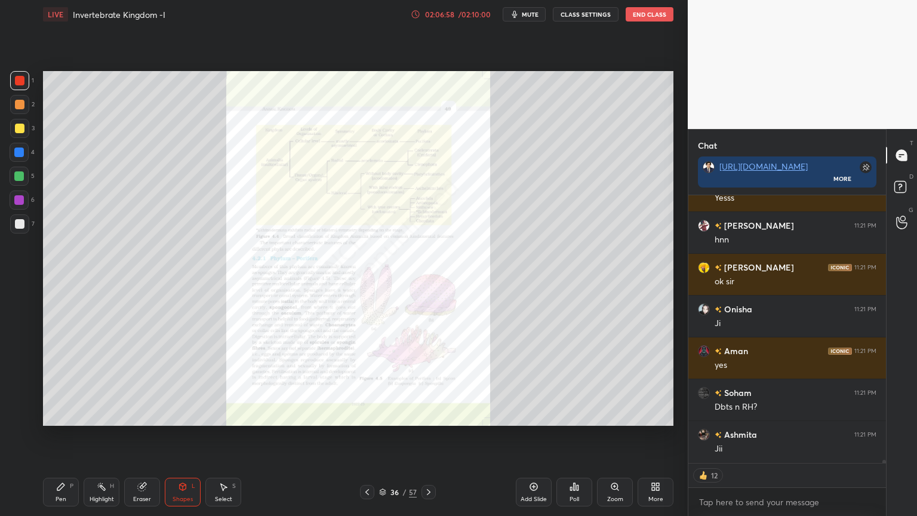
click at [366, 415] on icon at bounding box center [368, 492] width 10 height 10
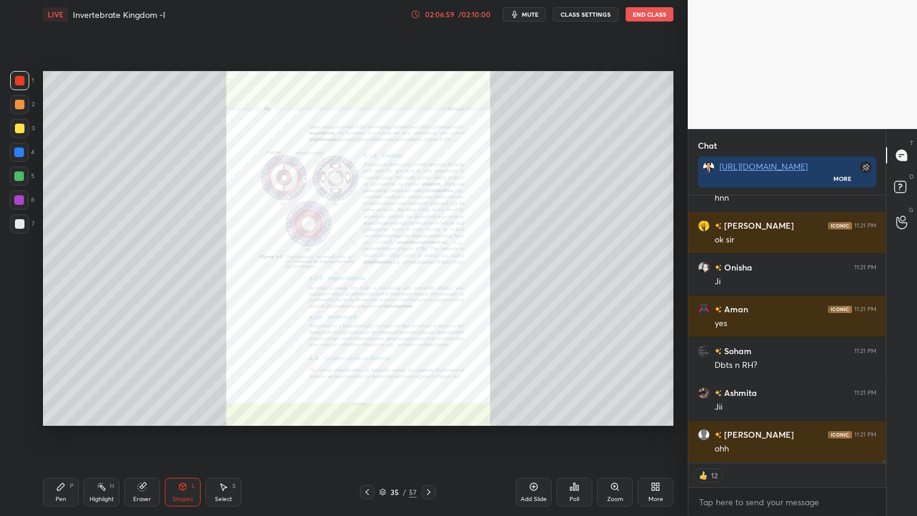
click at [366, 415] on icon at bounding box center [368, 492] width 10 height 10
click at [367, 415] on icon at bounding box center [368, 492] width 10 height 10
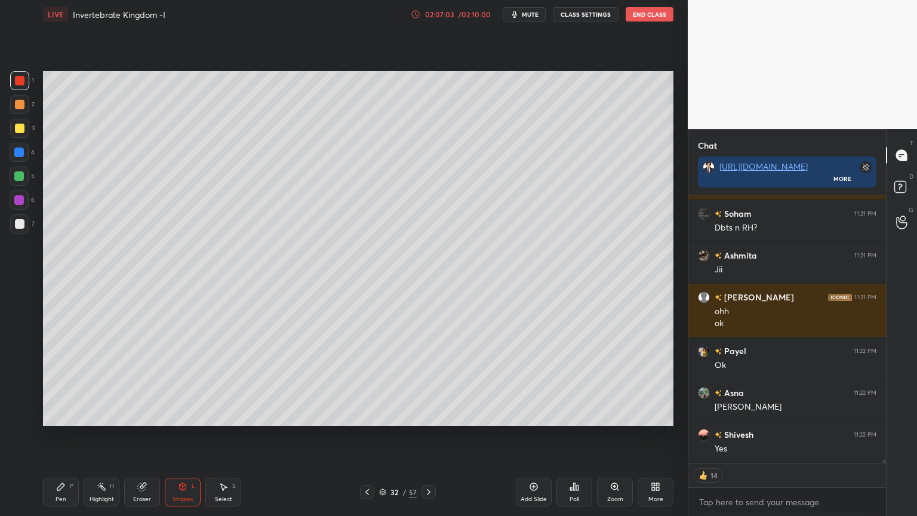
scroll to position [23522, 0]
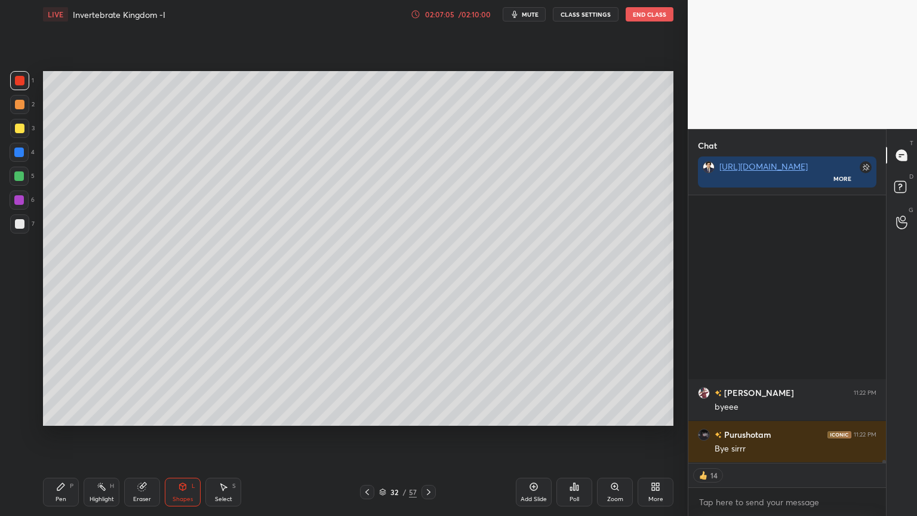
click at [657, 14] on button "End Class" at bounding box center [650, 14] width 48 height 14
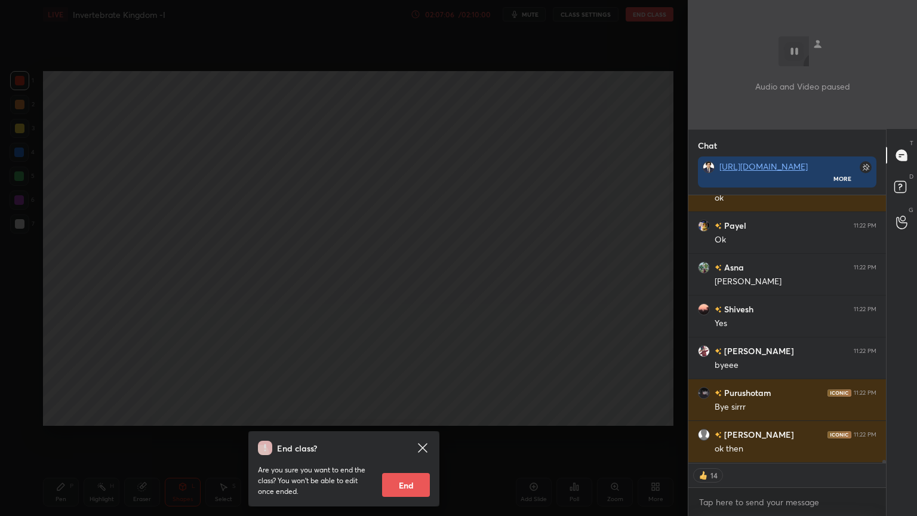
drag, startPoint x: 412, startPoint y: 480, endPoint x: 416, endPoint y: 491, distance: 11.8
click at [412, 415] on button "End" at bounding box center [406, 485] width 48 height 24
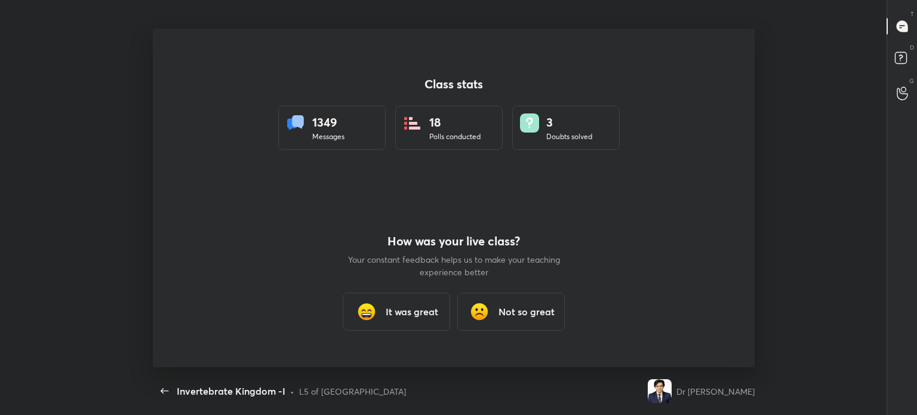
type textarea "x"
